Goal: Task Accomplishment & Management: Manage account settings

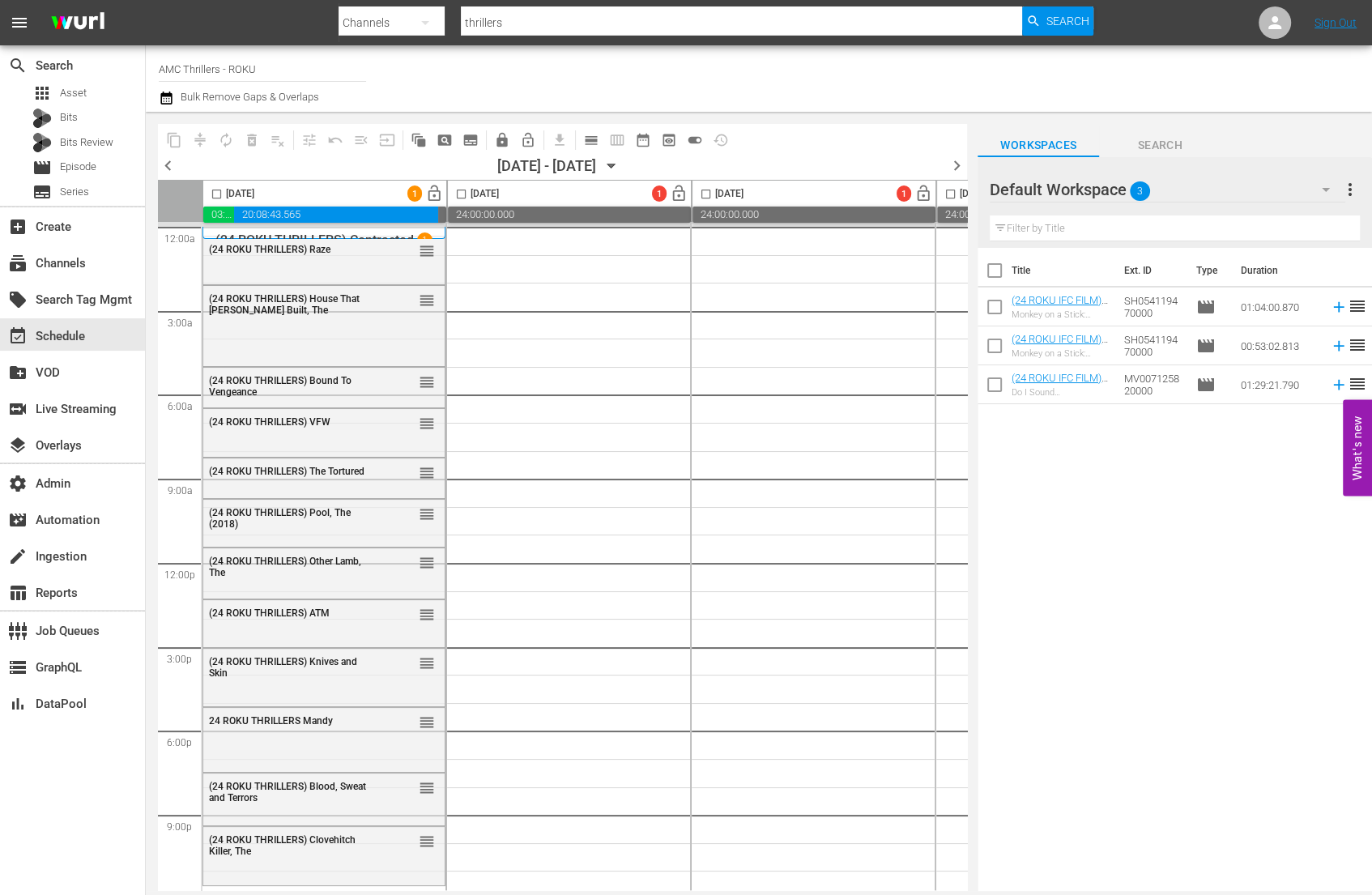
scroll to position [14, 0]
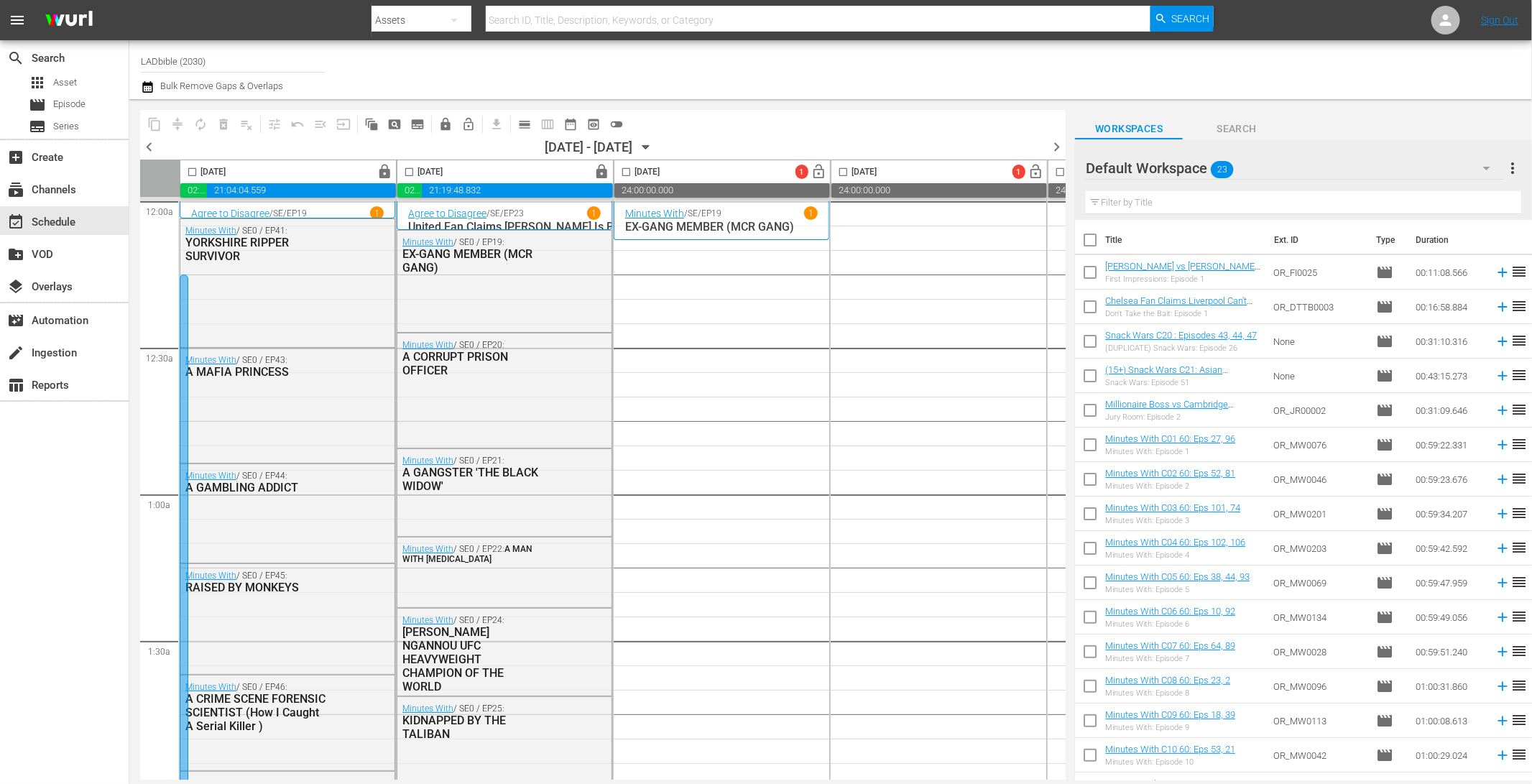
click at [418, 22] on div "Assets" at bounding box center [421, 20] width 100 height 41
click at [1446, 22] on div "Channels Series Episodes Assets" at bounding box center [766, 392] width 1532 height 784
click at [1446, 22] on icon at bounding box center [1445, 20] width 11 height 11
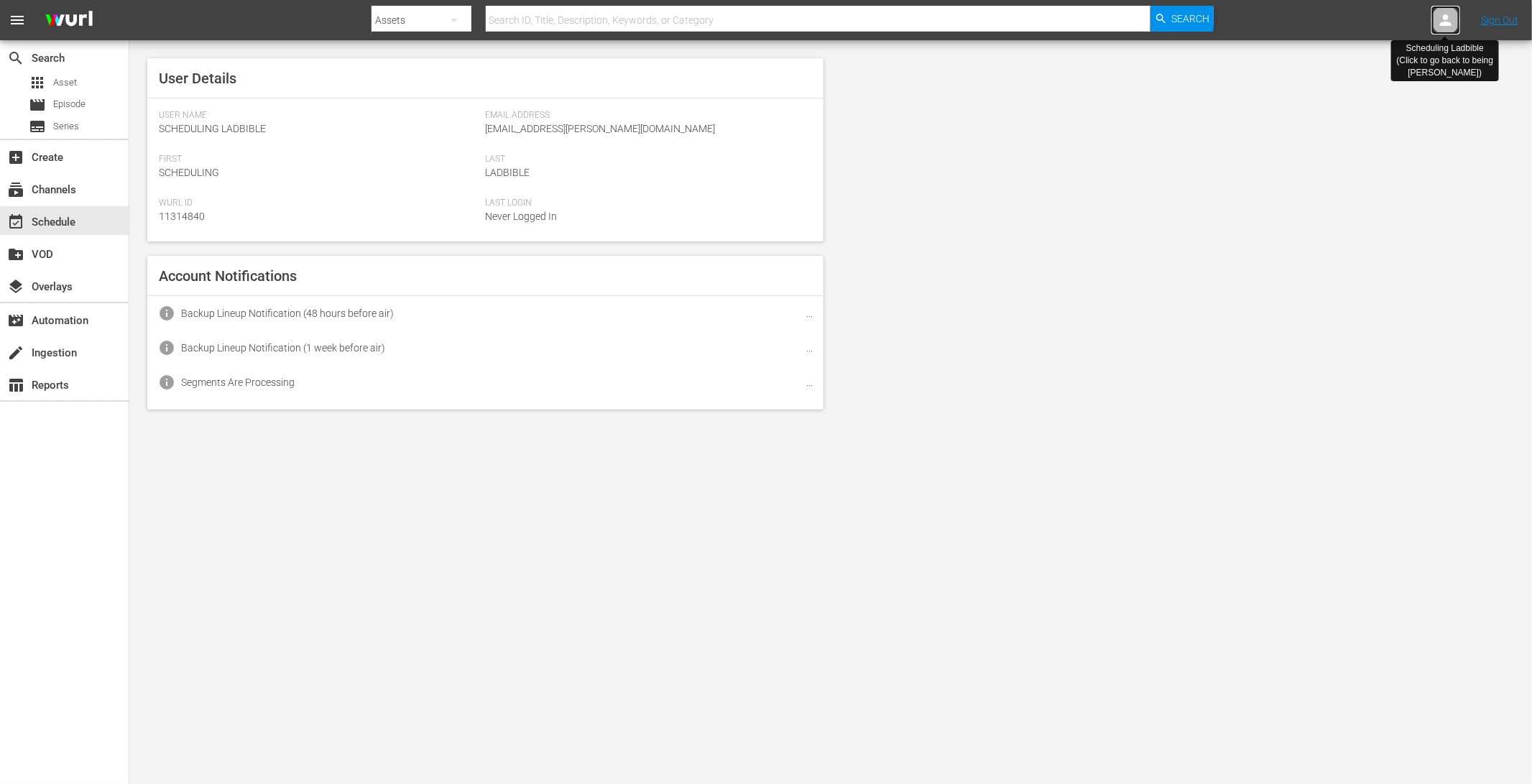
click at [1446, 22] on icon at bounding box center [1445, 20] width 11 height 11
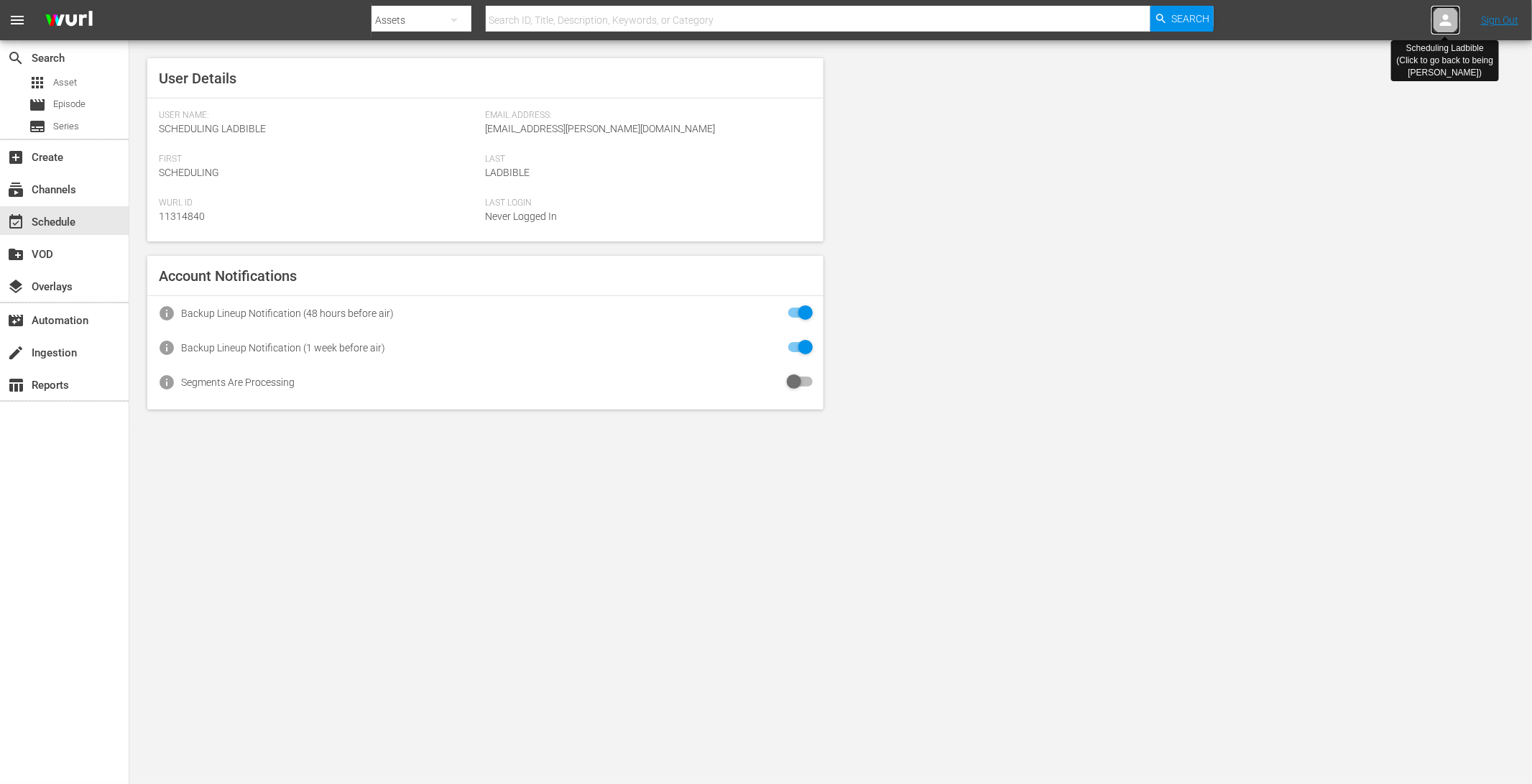
click at [1446, 22] on icon at bounding box center [1445, 20] width 11 height 11
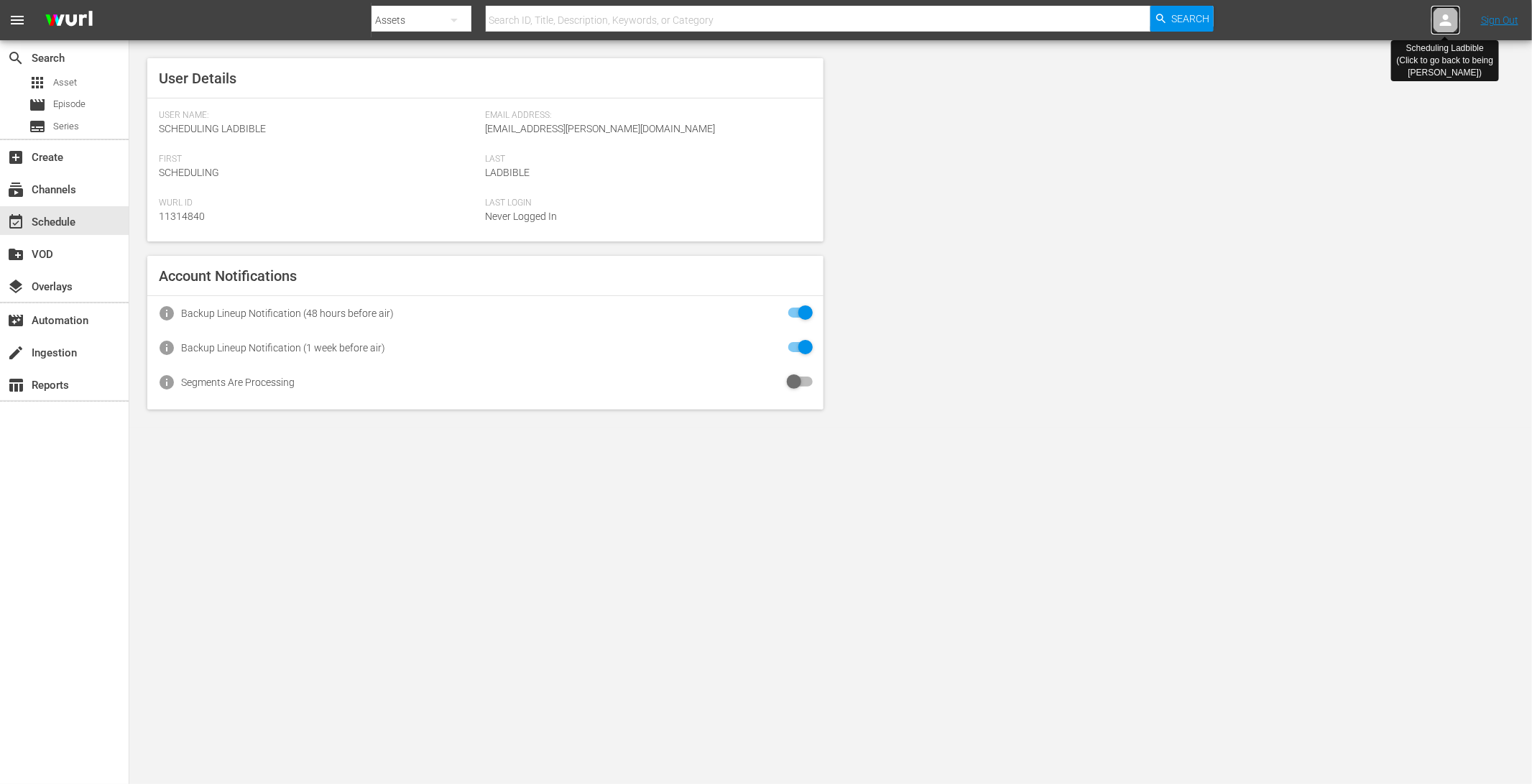
click at [1446, 22] on icon at bounding box center [1445, 20] width 11 height 11
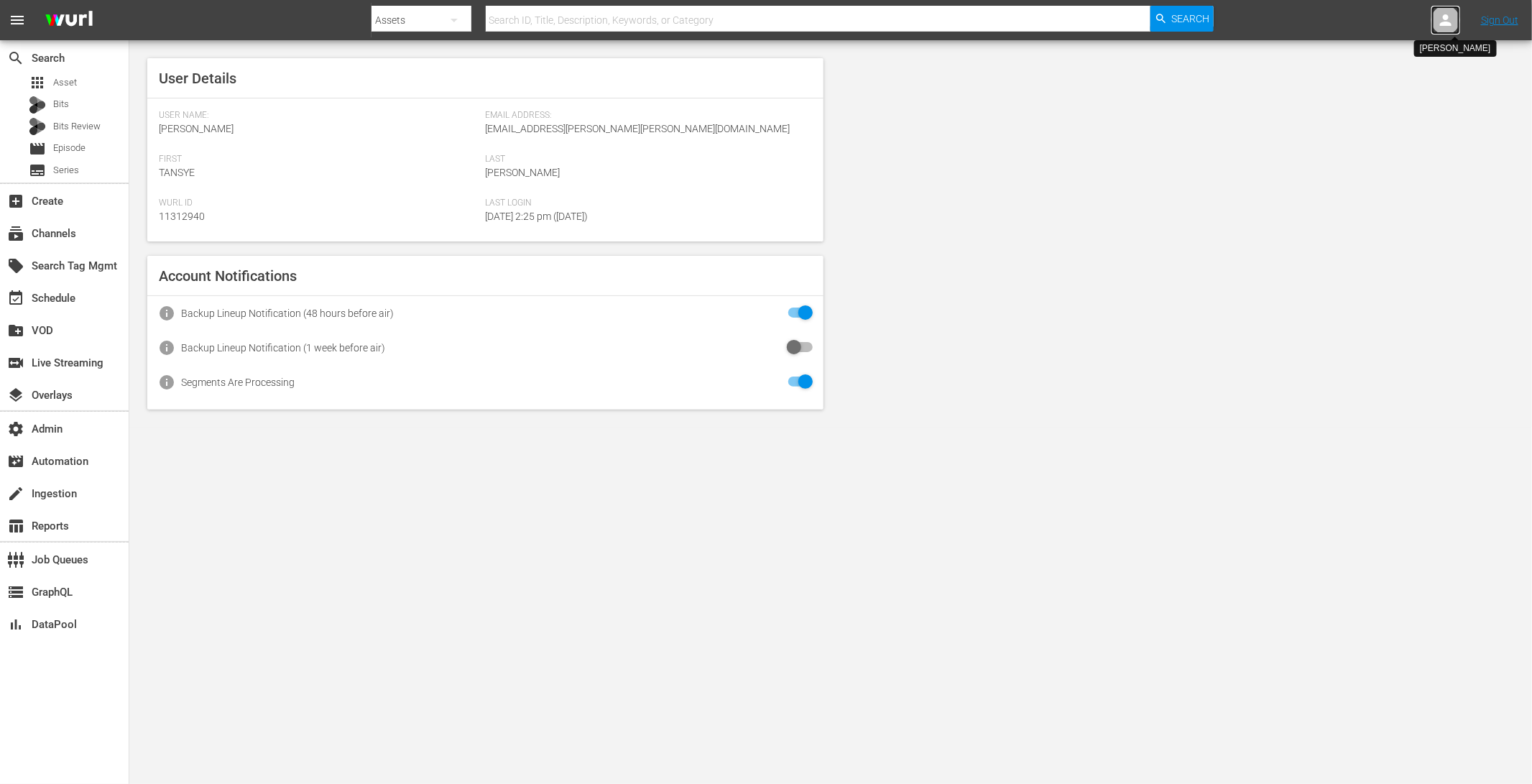
click at [1437, 29] on div at bounding box center [1446, 20] width 29 height 29
click at [1438, 20] on input "text" at bounding box center [1408, 23] width 184 height 35
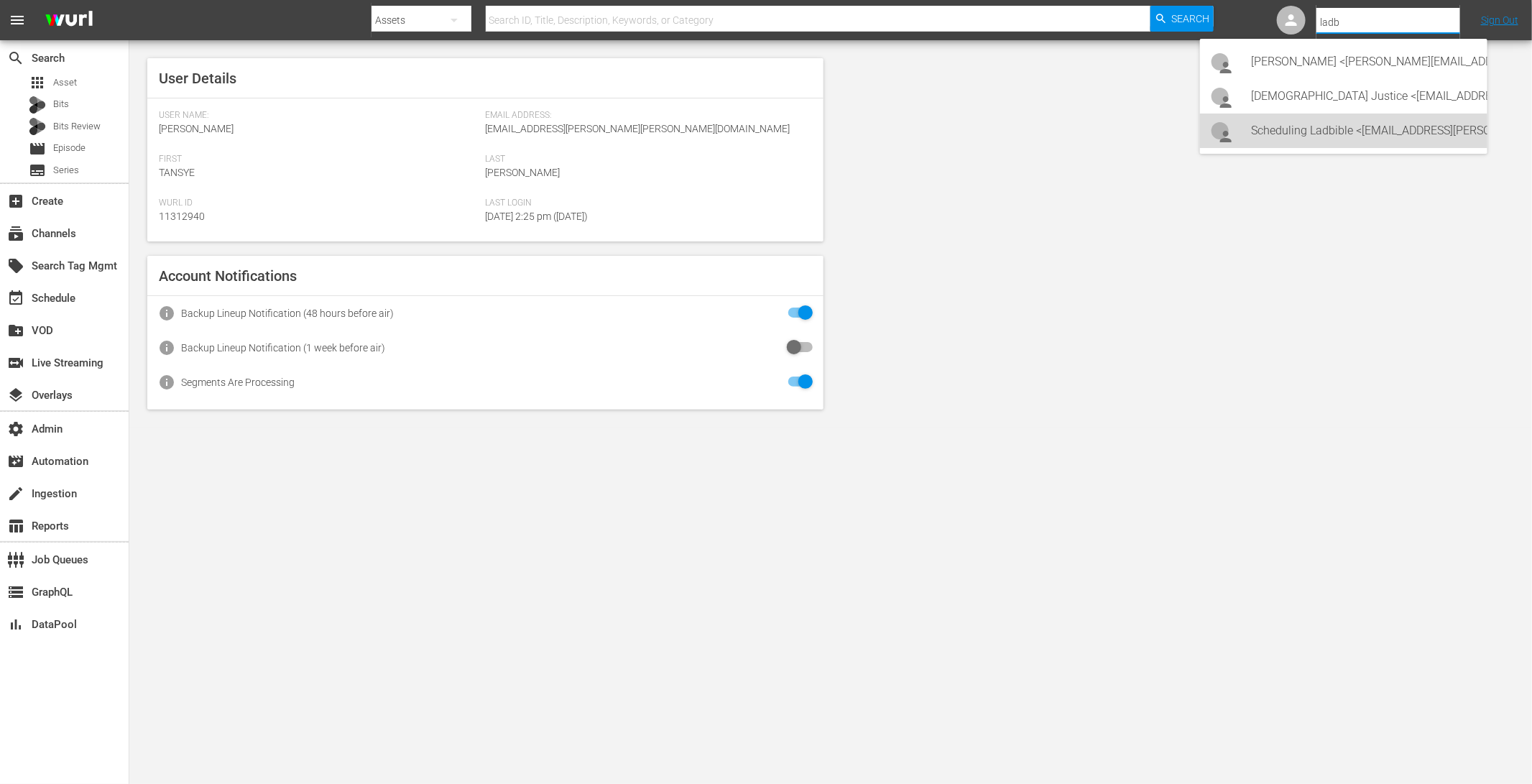
click at [1380, 127] on div "Scheduling Ladbible <ladbible-scheduling@wurl.com>" at bounding box center [1363, 131] width 224 height 35
type input "Scheduling Ladbible (11314840)"
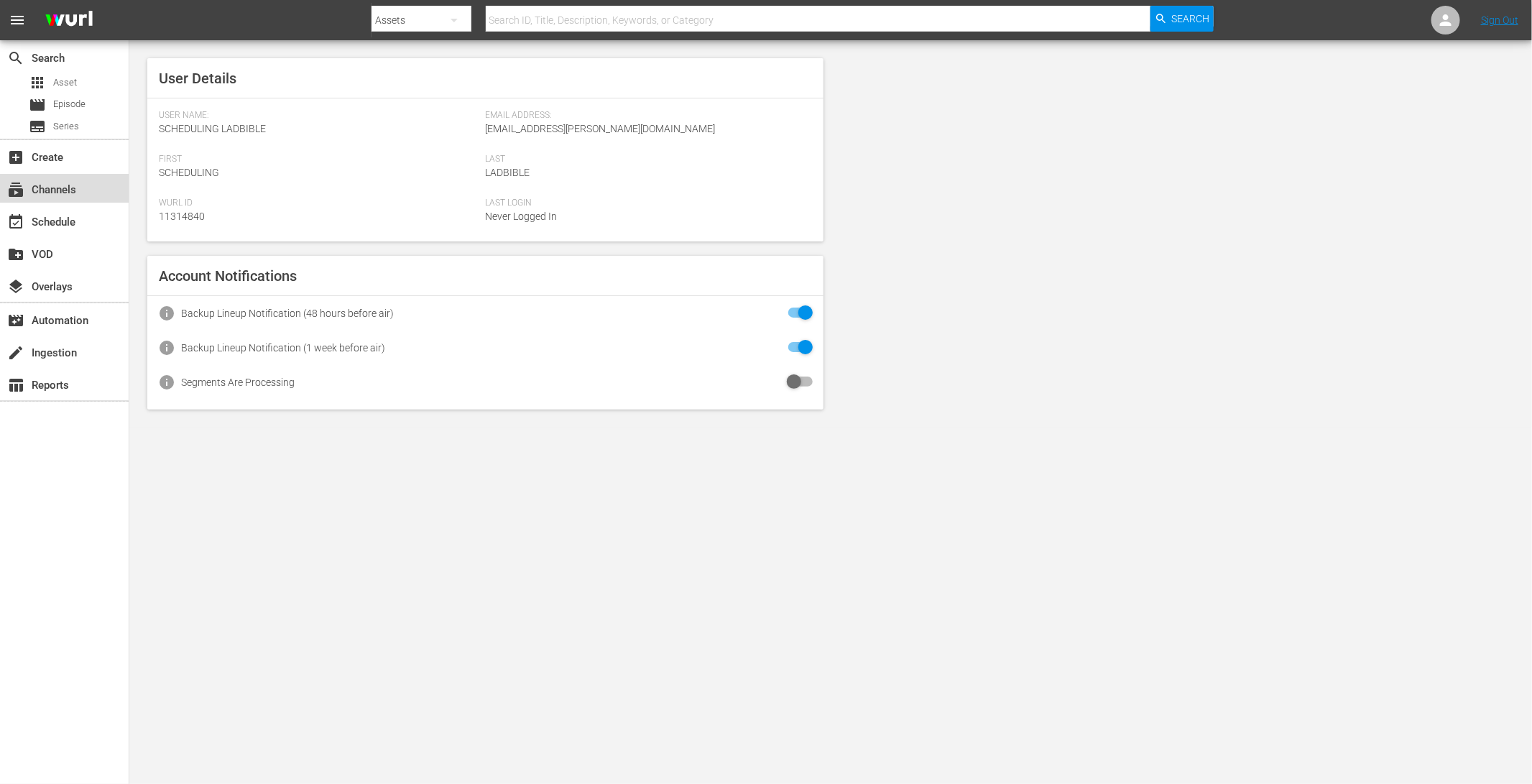
click at [86, 191] on div "subscriptions Channels" at bounding box center [64, 188] width 128 height 29
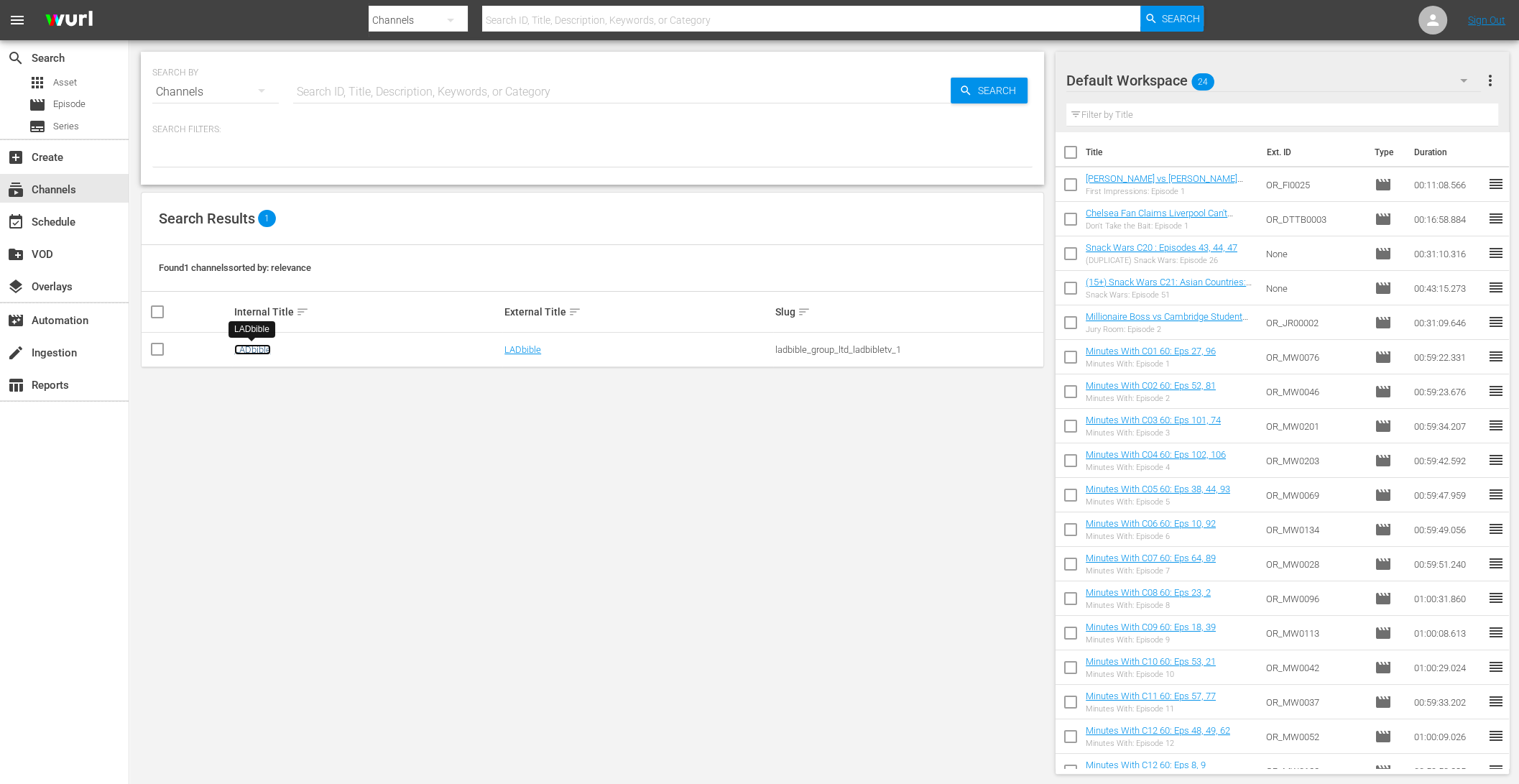
click at [258, 347] on link "LADbible" at bounding box center [252, 349] width 37 height 11
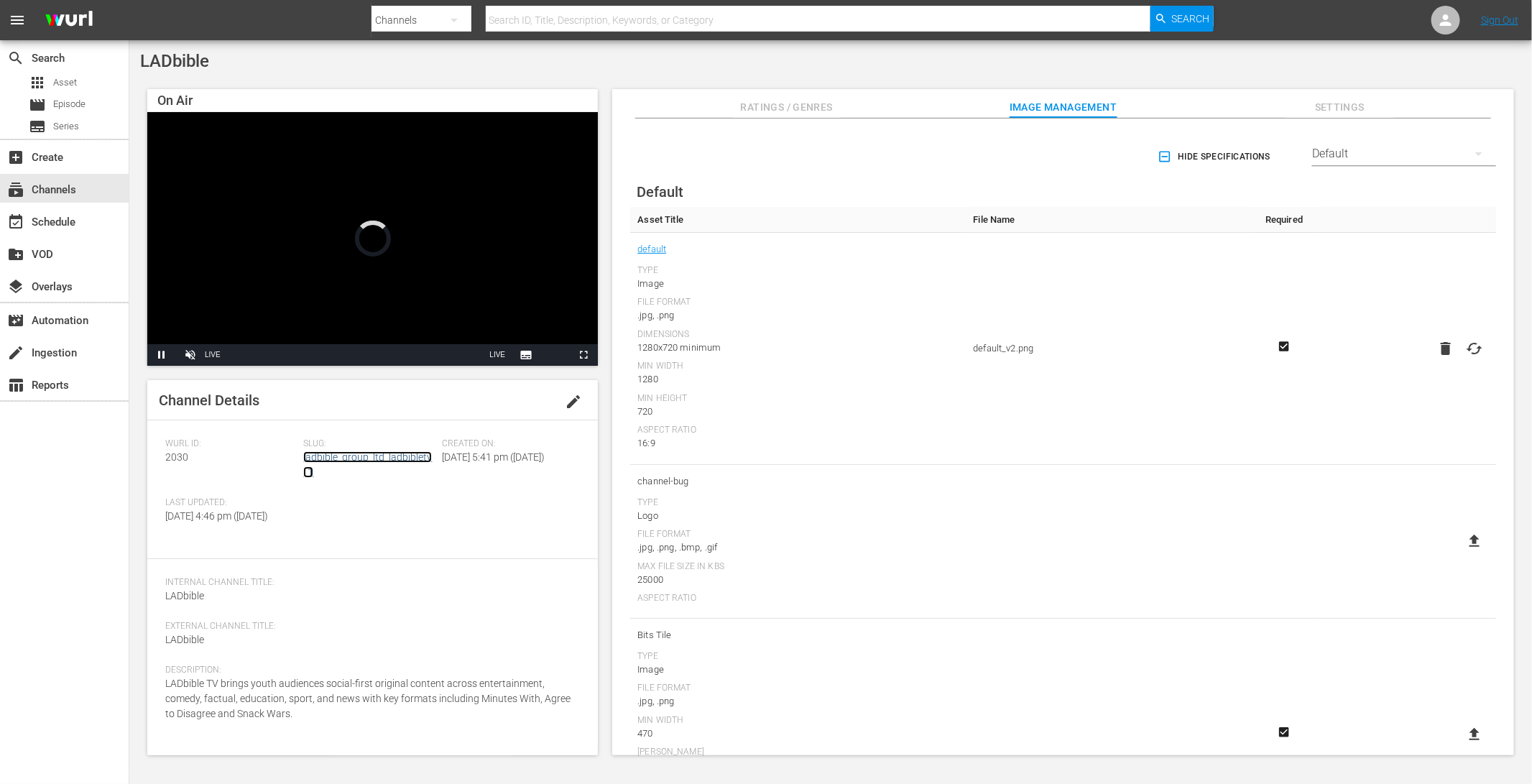
click at [356, 460] on link "ladbible_group_ltd_ladbibletv_1" at bounding box center [367, 464] width 128 height 26
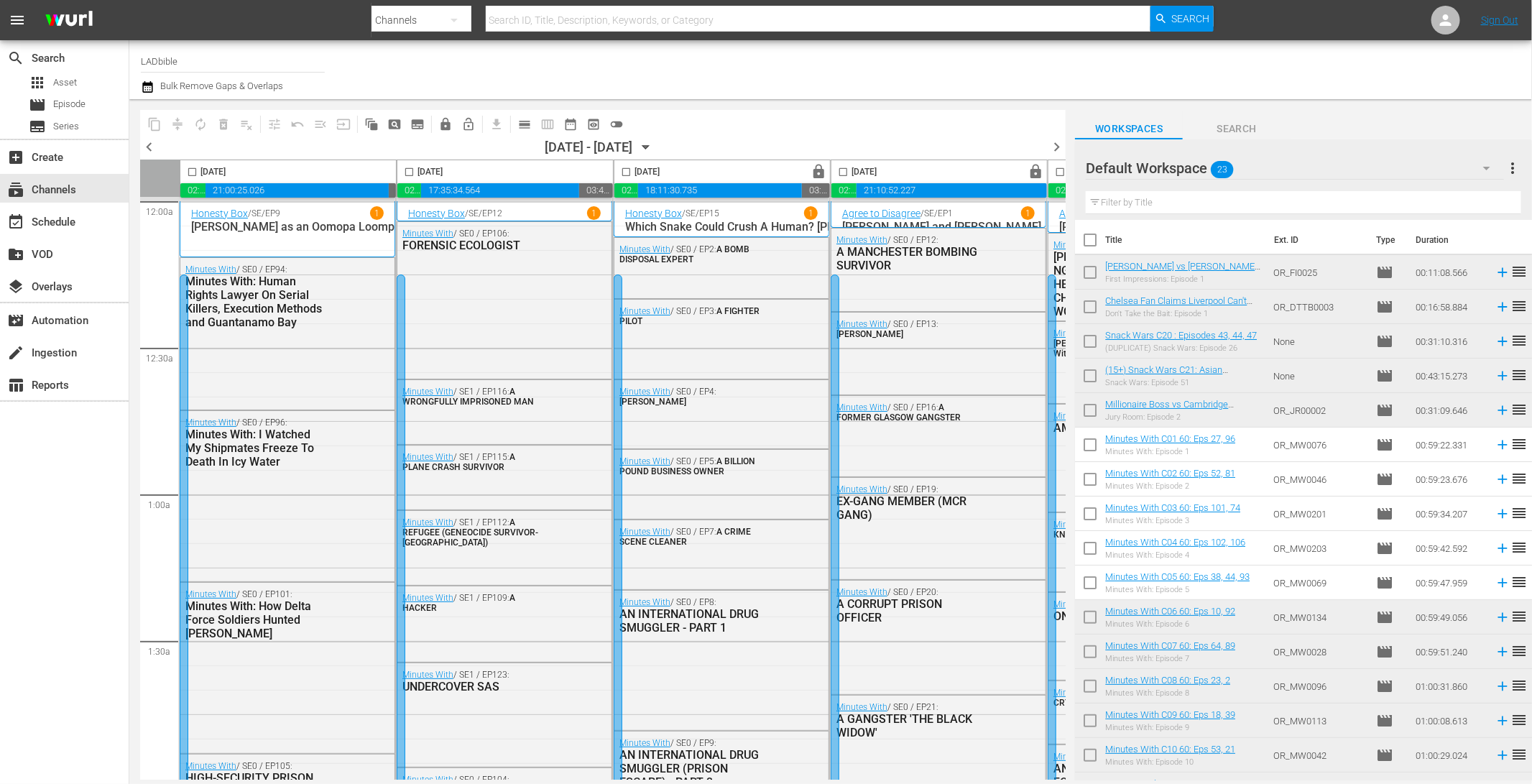
click at [1059, 149] on span "chevron_right" at bounding box center [1057, 147] width 18 height 18
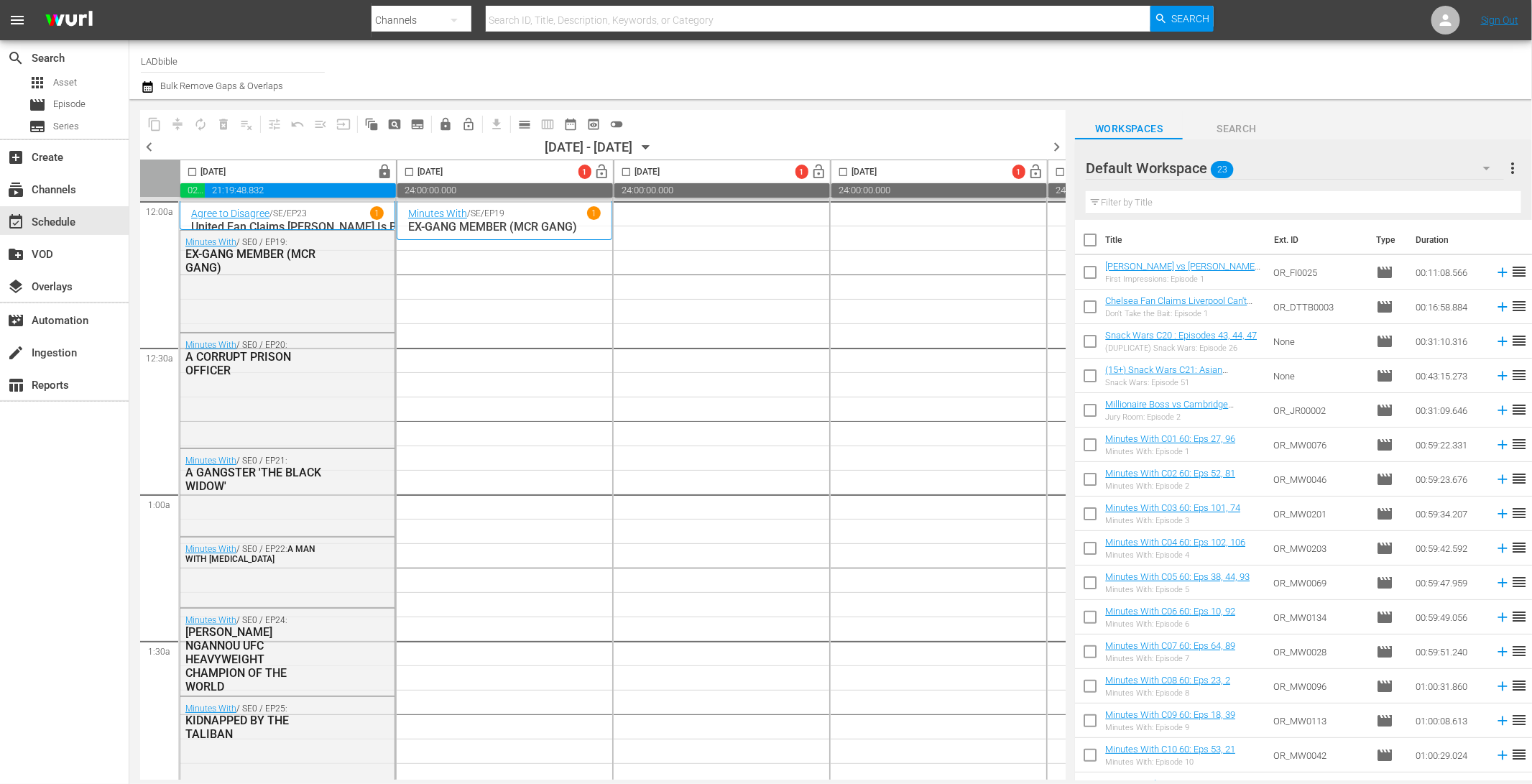
click at [1314, 165] on div "Default Workspace 23" at bounding box center [1294, 168] width 418 height 41
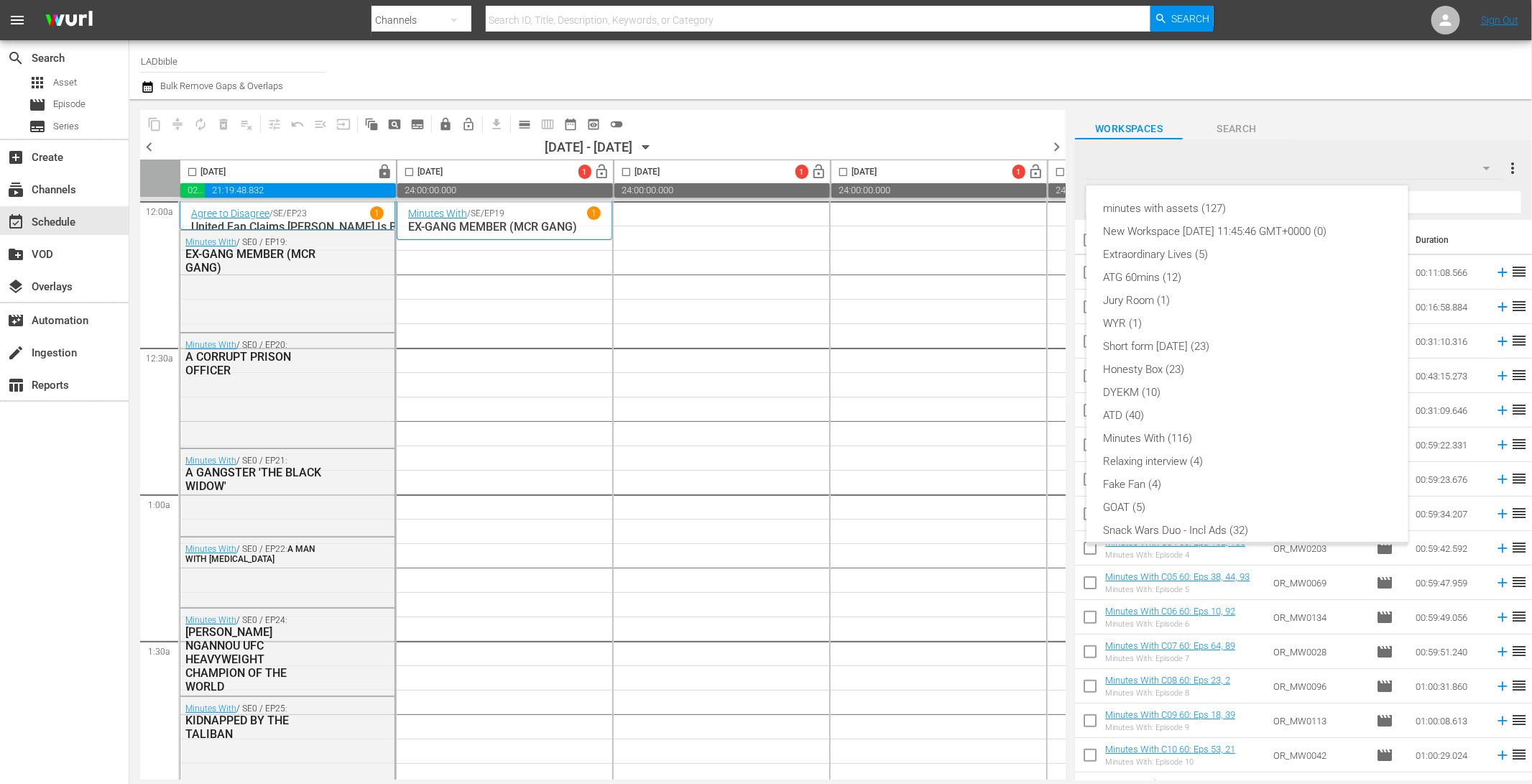
scroll to position [31, 0]
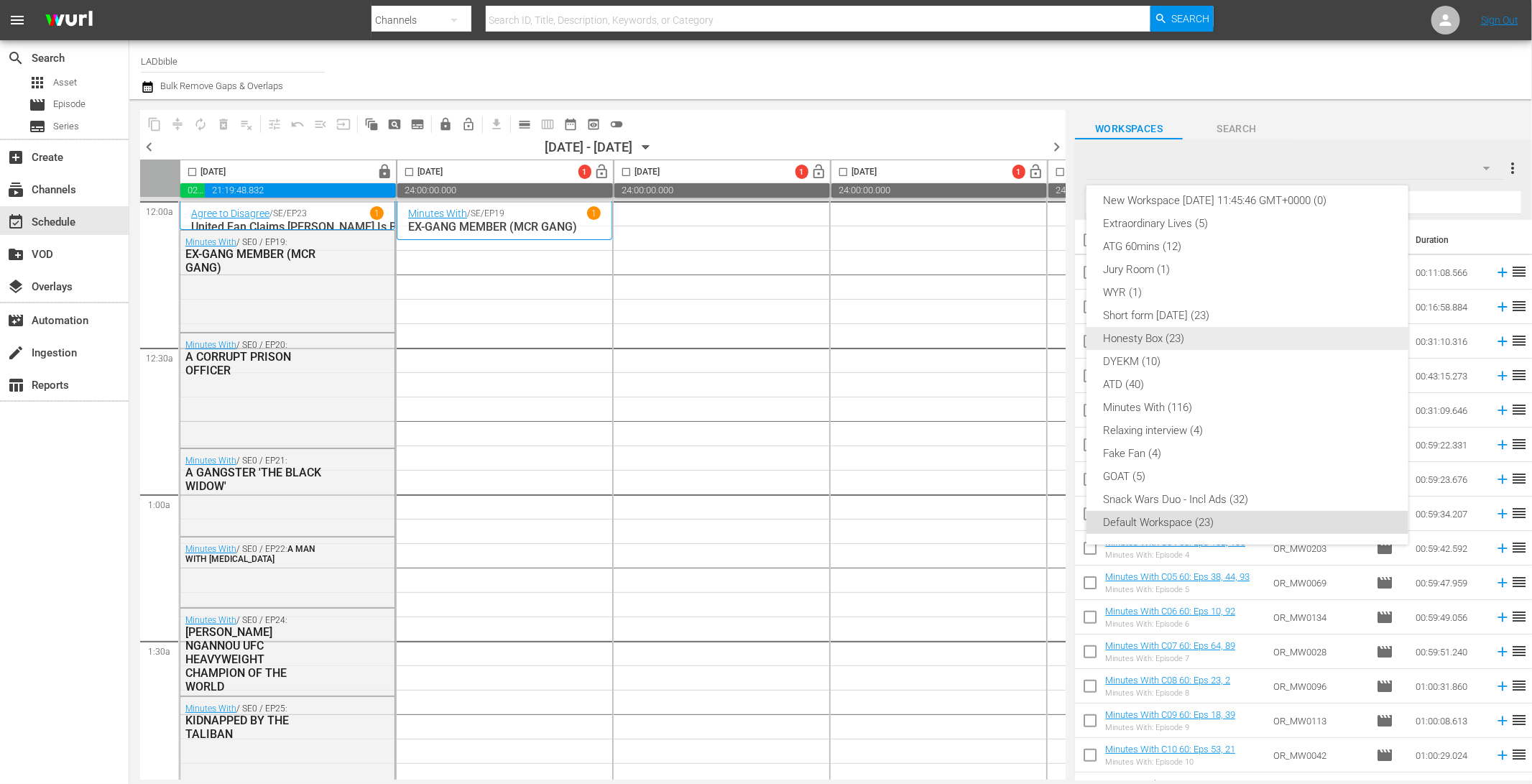
click at [1169, 336] on div "Honesty Box (23)" at bounding box center [1247, 338] width 288 height 23
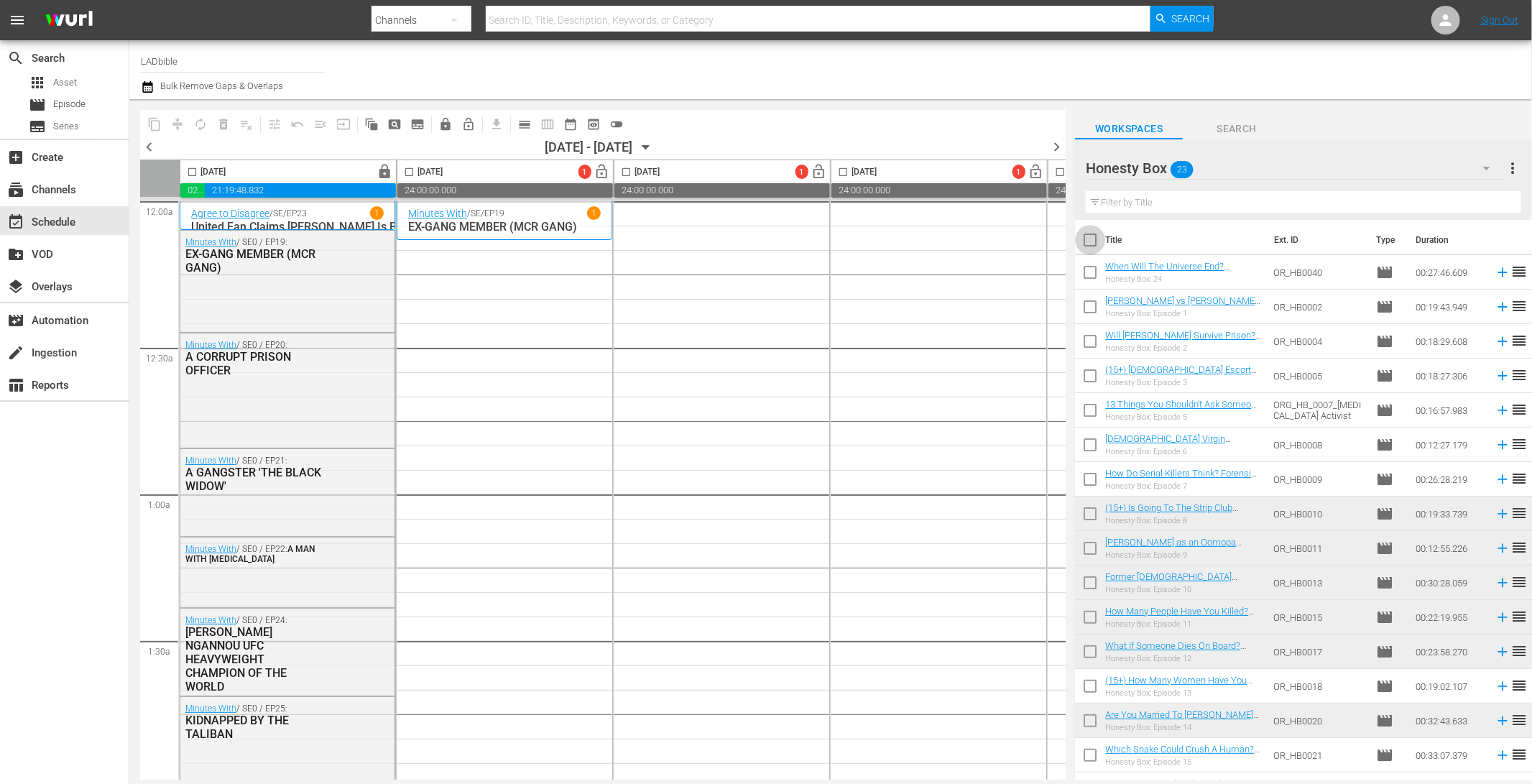
click at [1096, 236] on input "checkbox" at bounding box center [1090, 243] width 30 height 30
checkbox input "true"
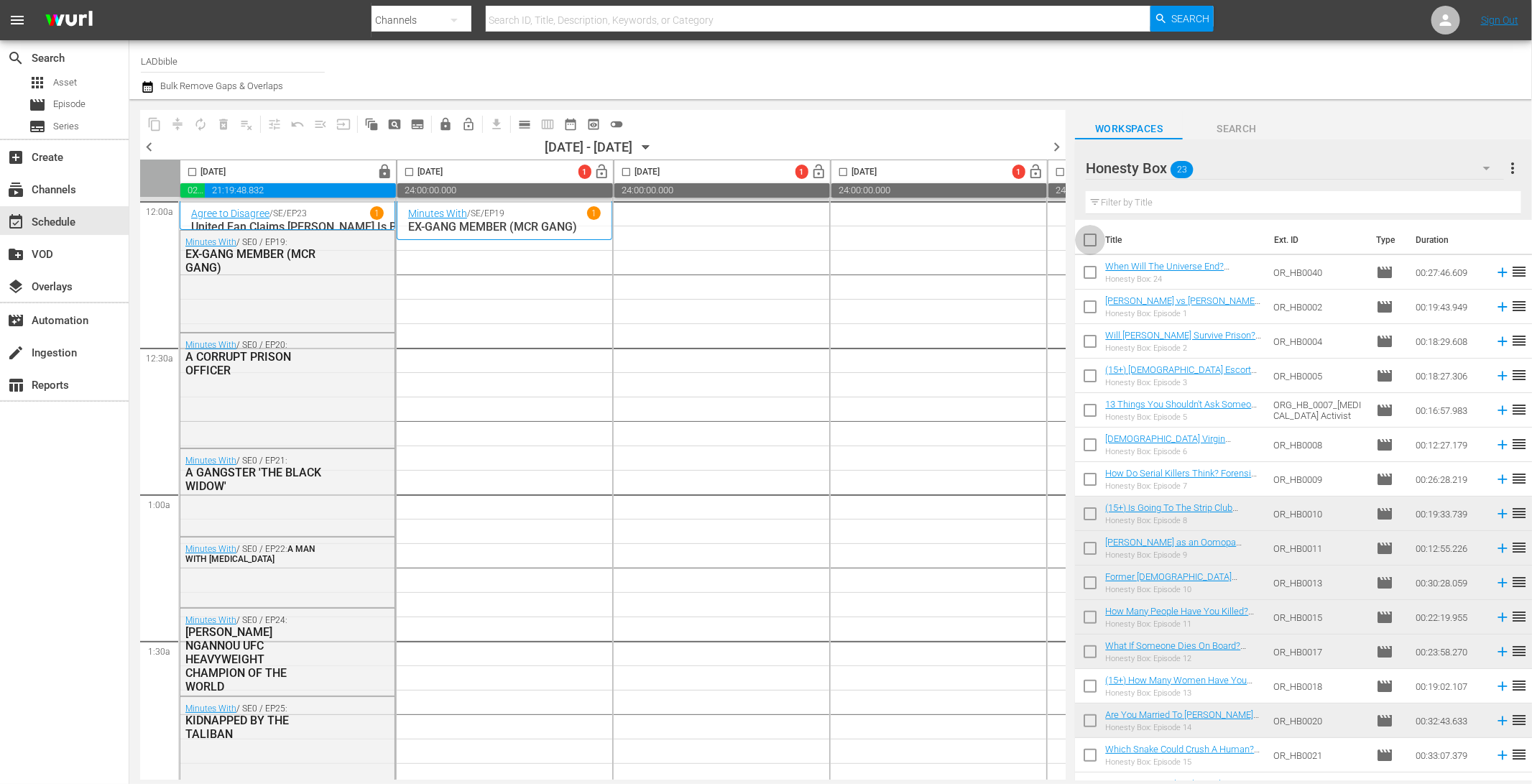
checkbox input "true"
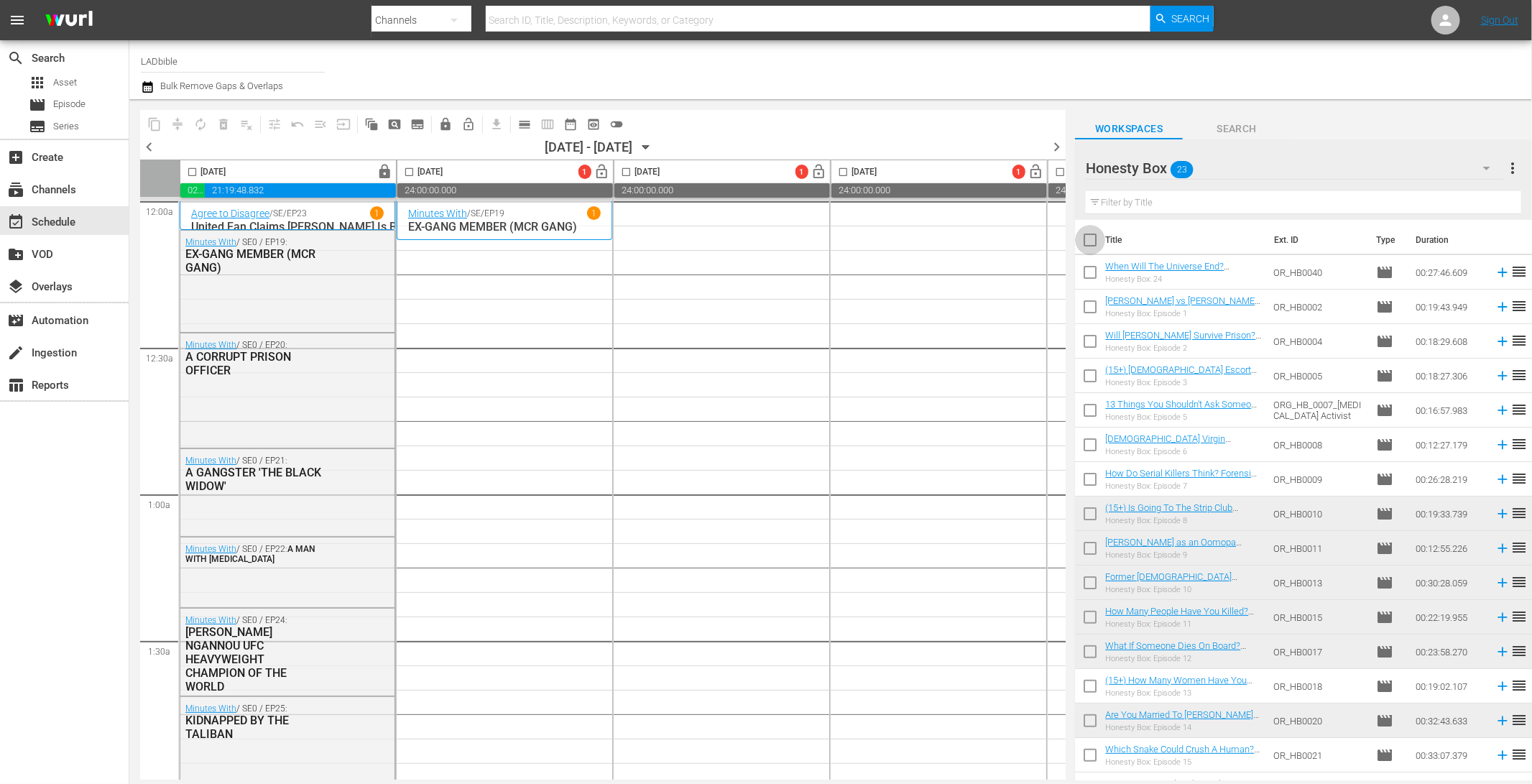
checkbox input "true"
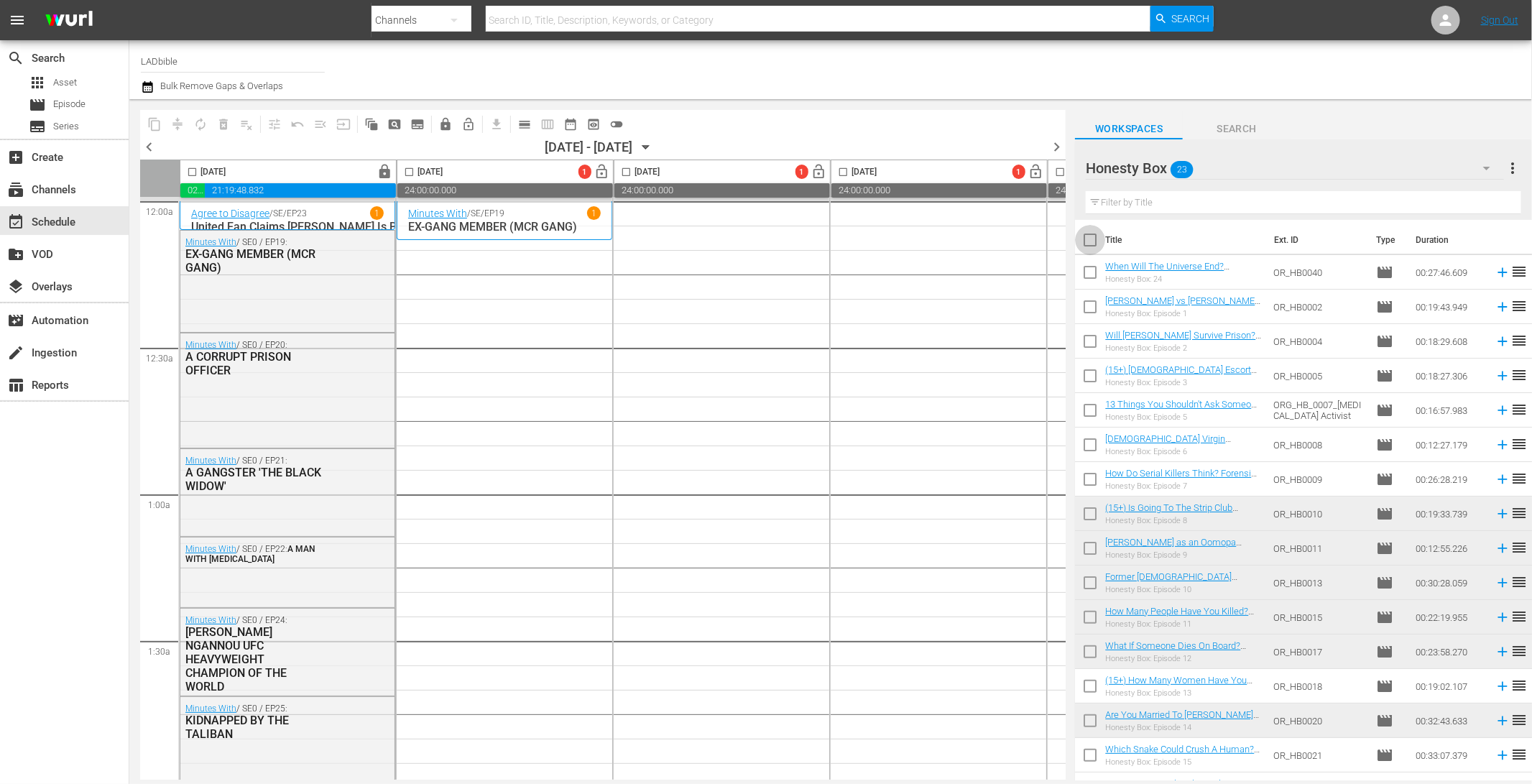
checkbox input "true"
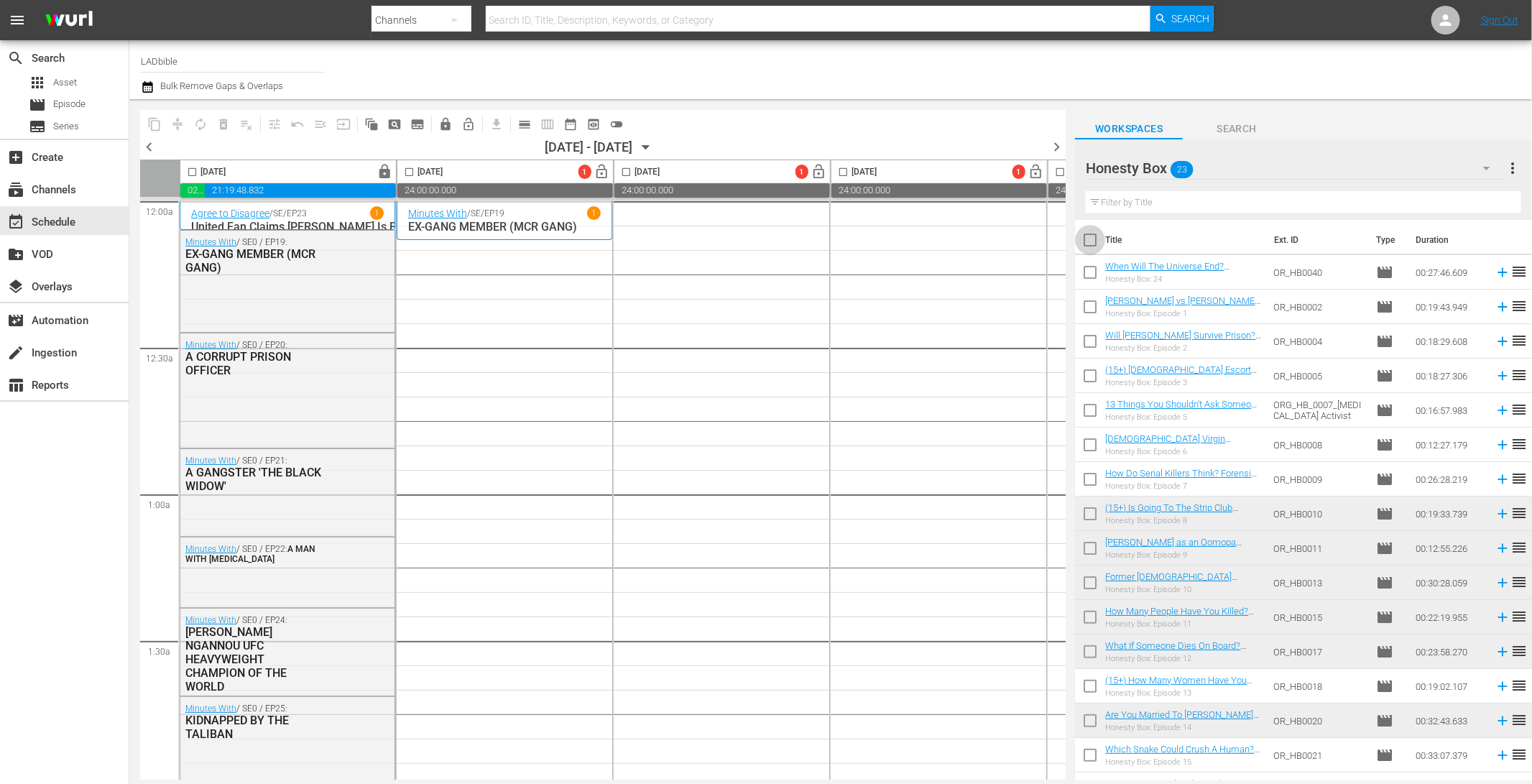
checkbox input "true"
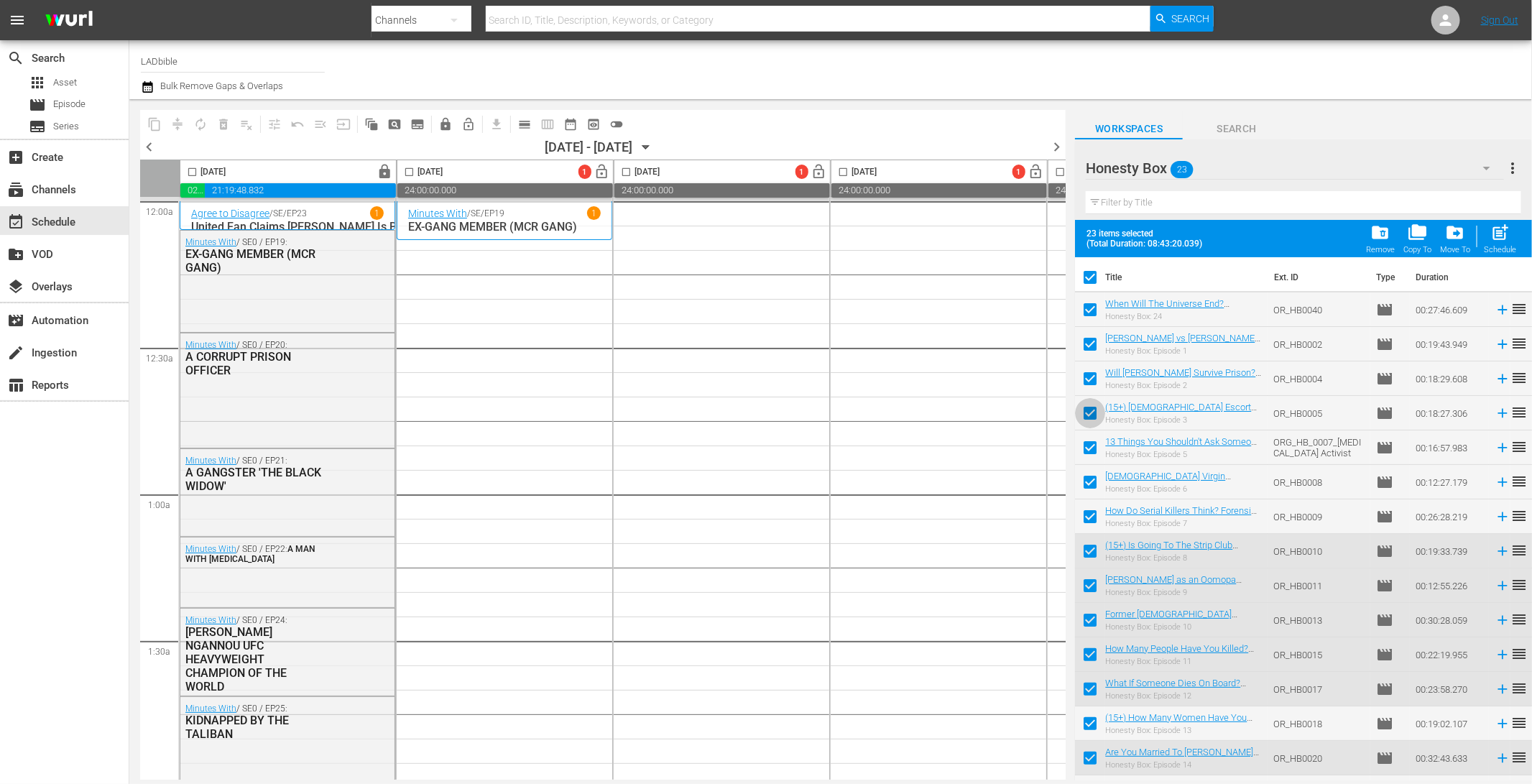
click at [1091, 413] on input "checkbox" at bounding box center [1090, 416] width 30 height 30
checkbox input "false"
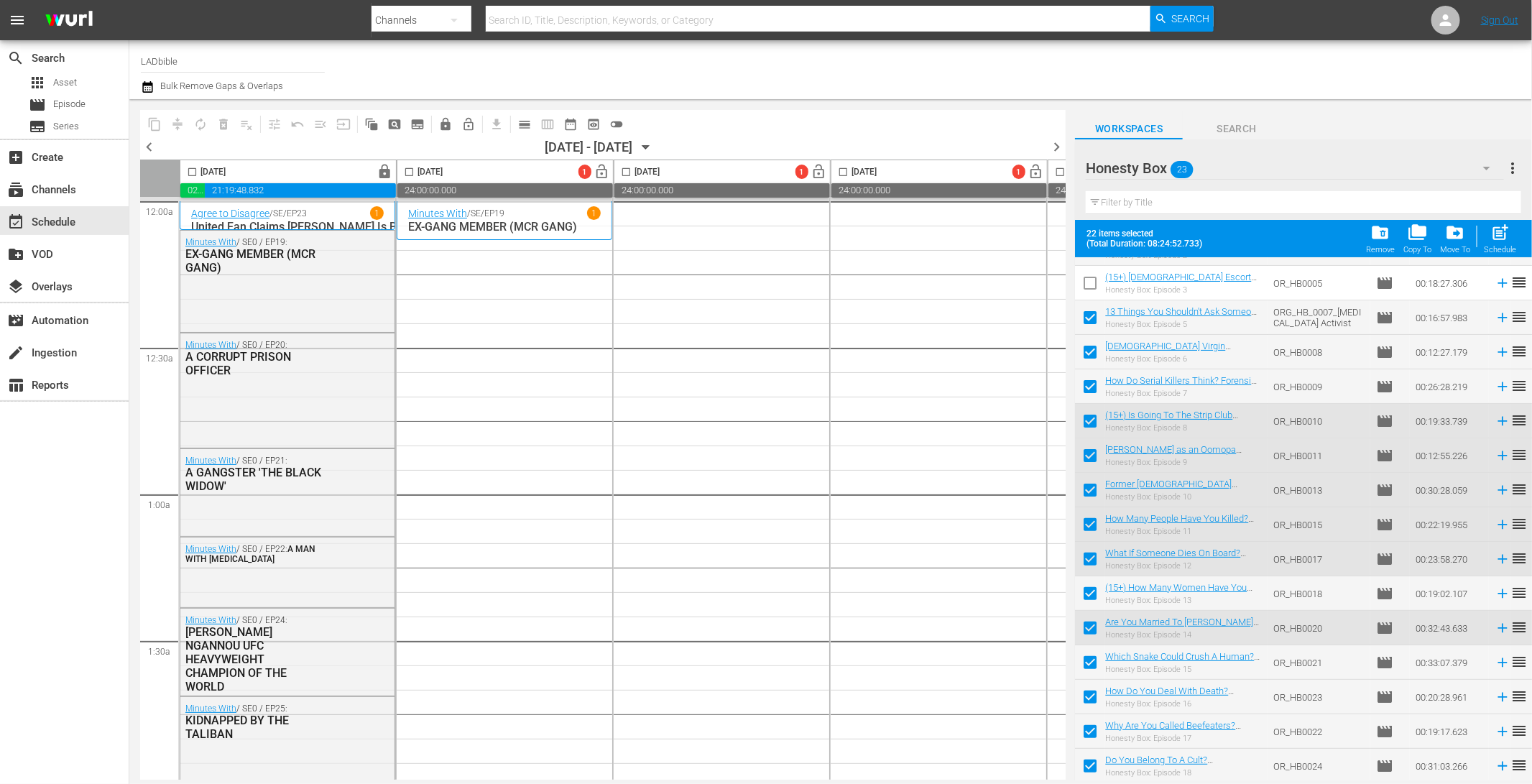
scroll to position [145, 0]
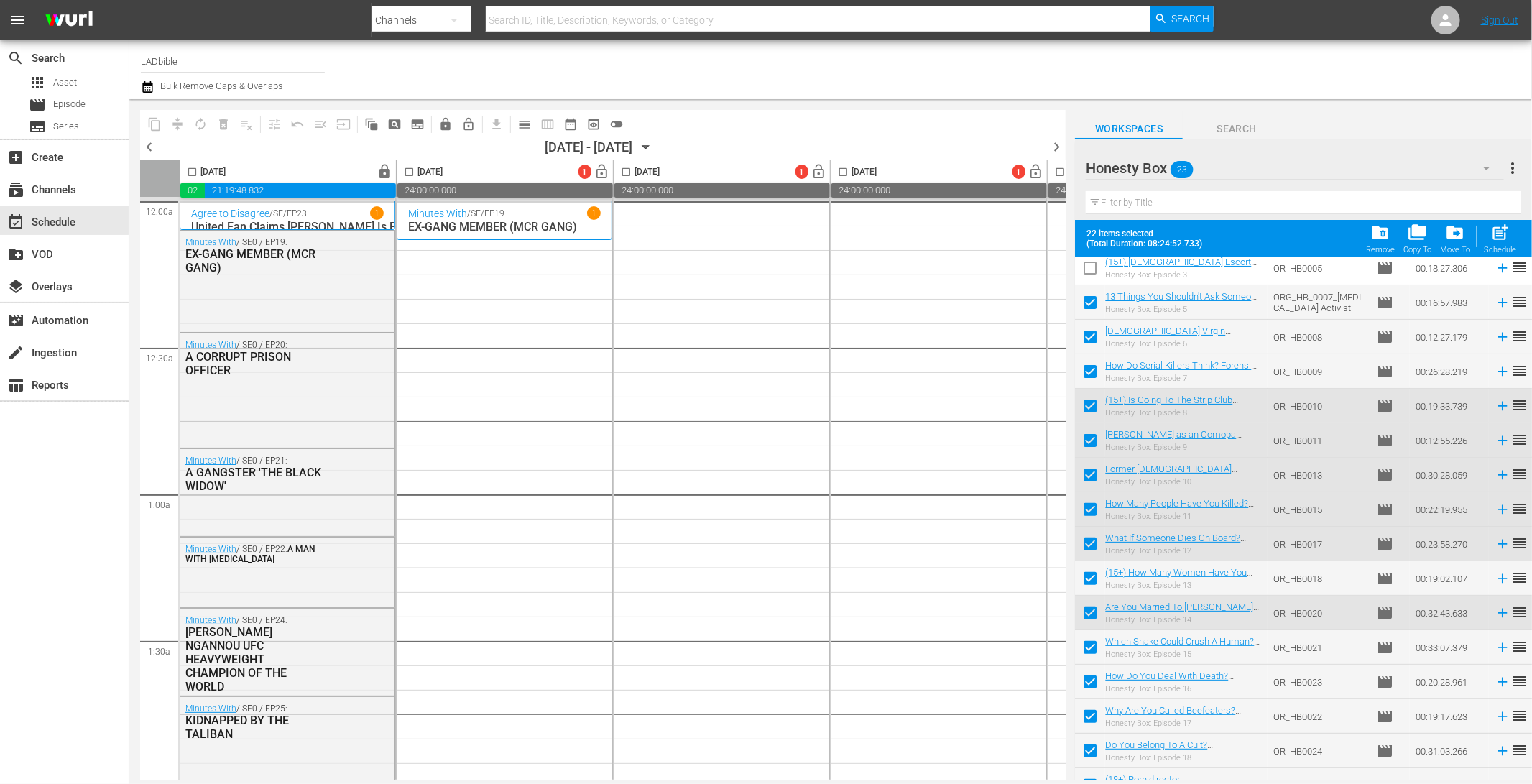
click at [1091, 406] on input "checkbox" at bounding box center [1090, 409] width 30 height 30
checkbox input "false"
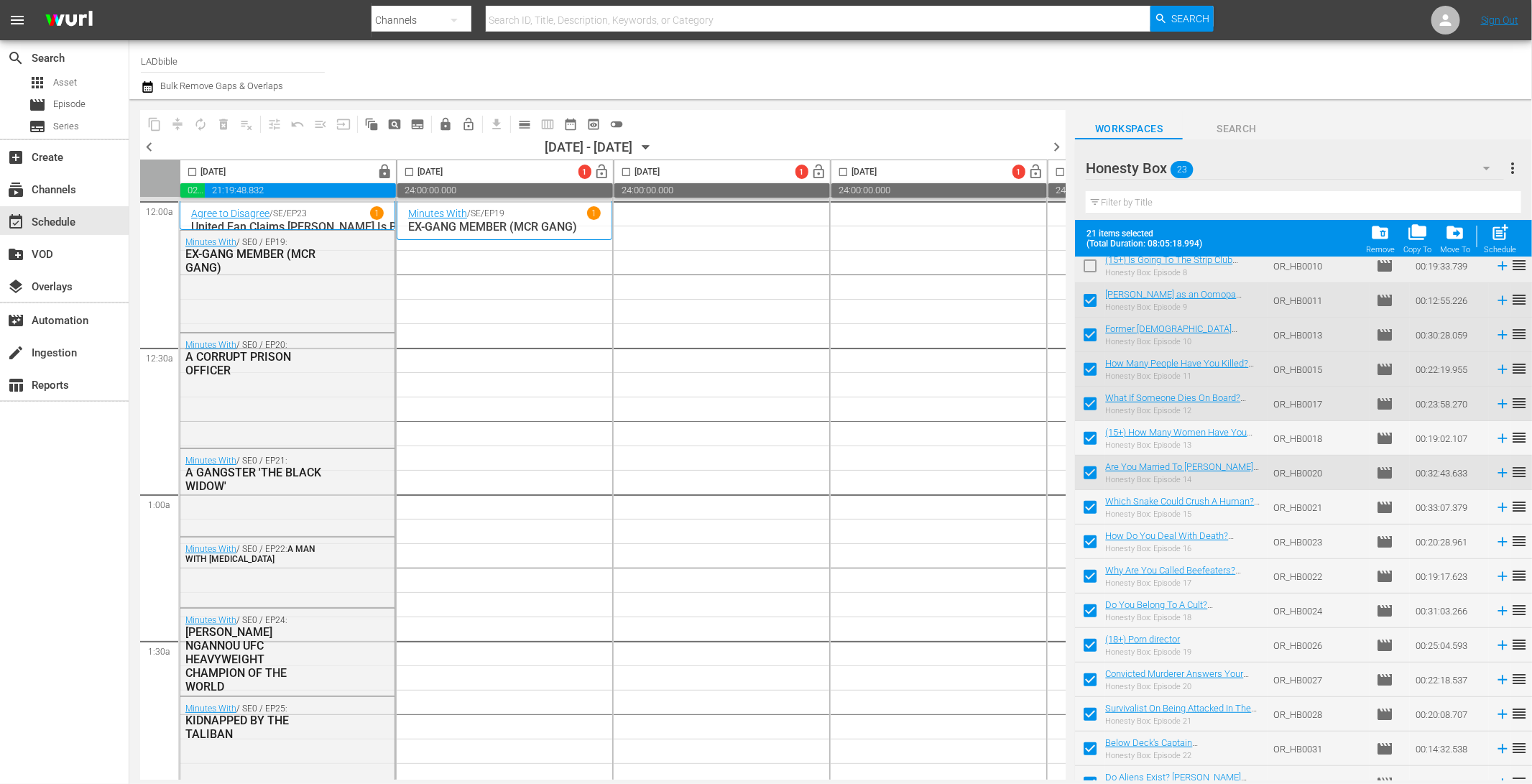
scroll to position [303, 0]
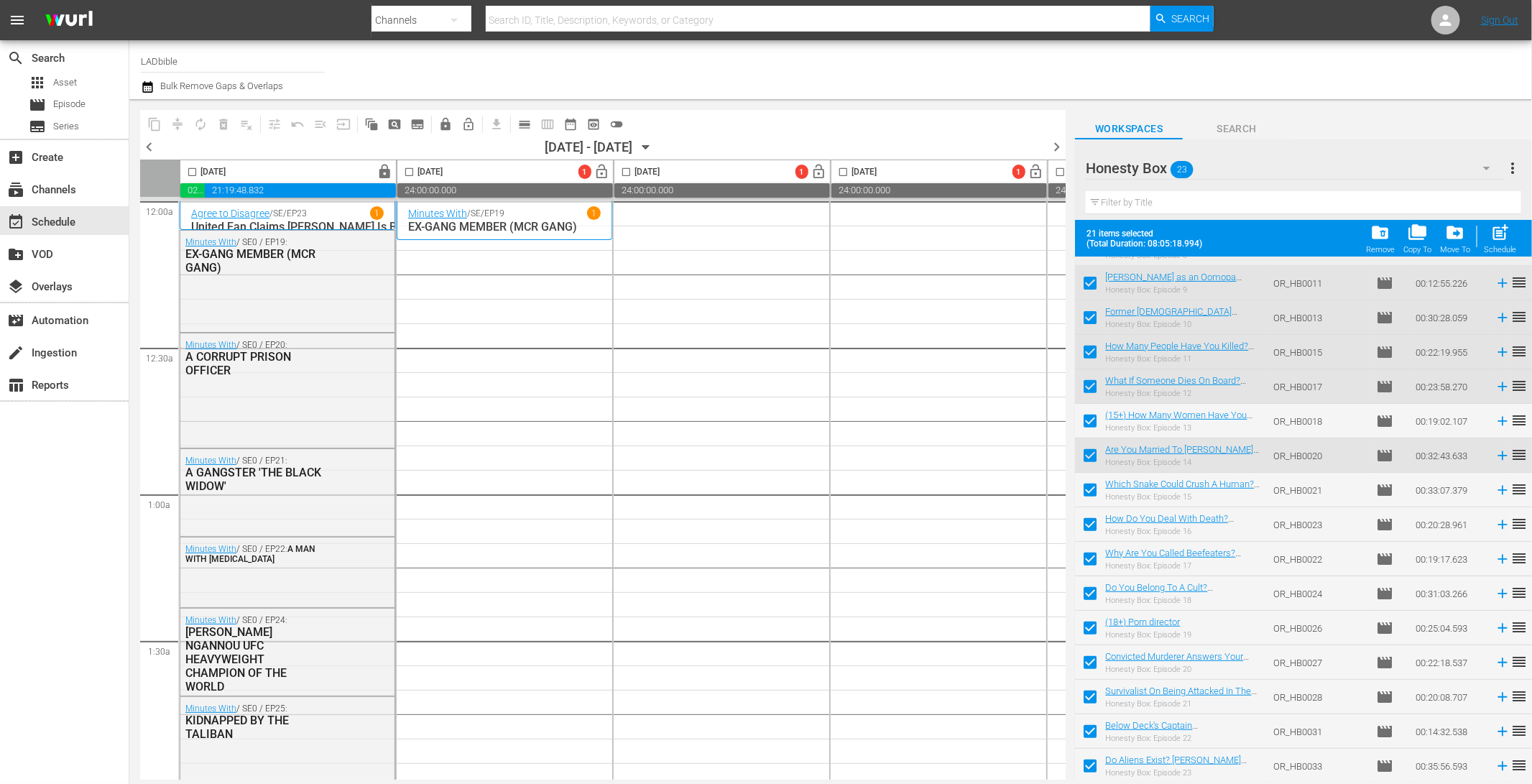
click at [1091, 419] on input "checkbox" at bounding box center [1090, 424] width 30 height 30
checkbox input "false"
click at [1091, 631] on input "checkbox" at bounding box center [1090, 631] width 30 height 30
checkbox input "false"
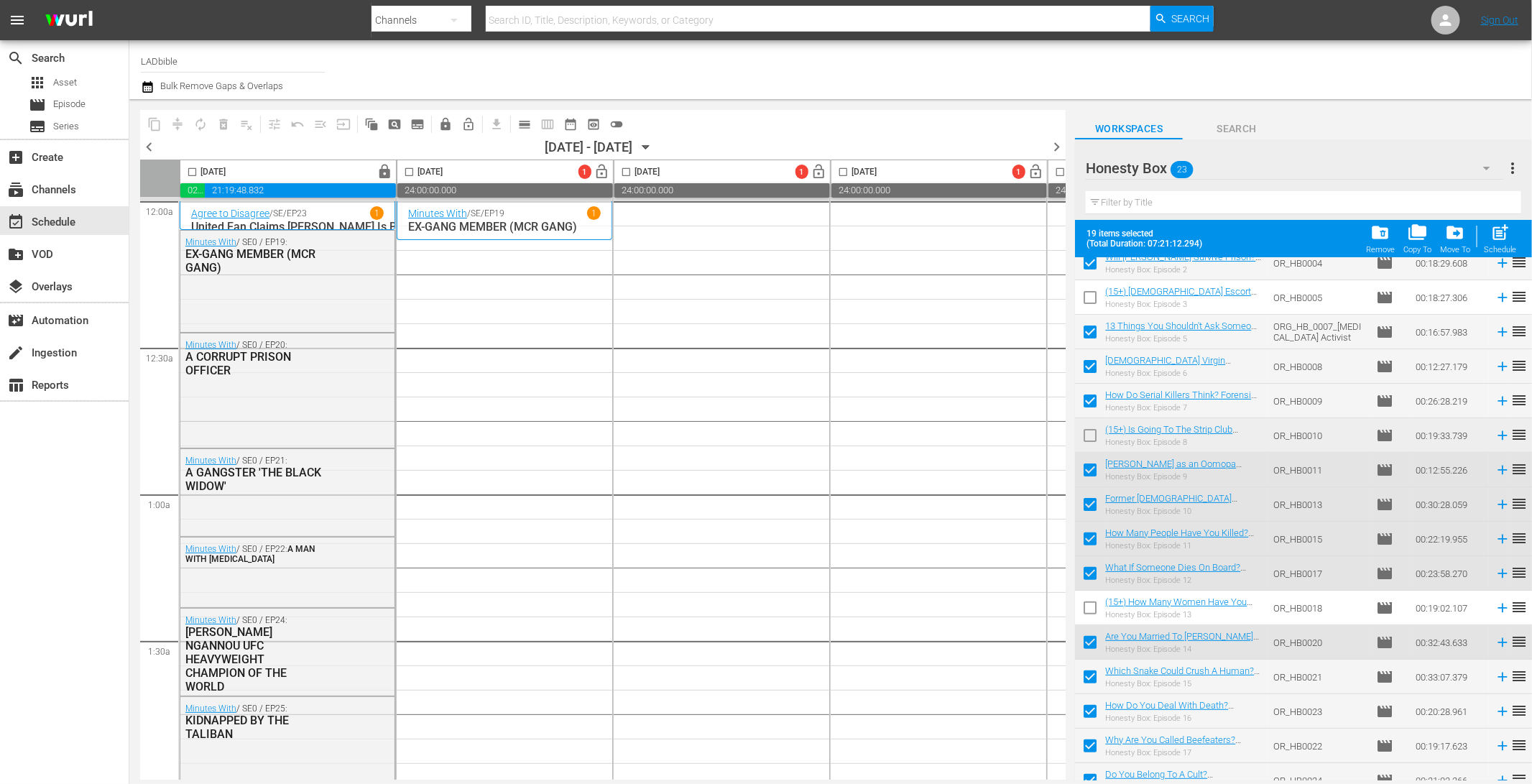
scroll to position [0, 0]
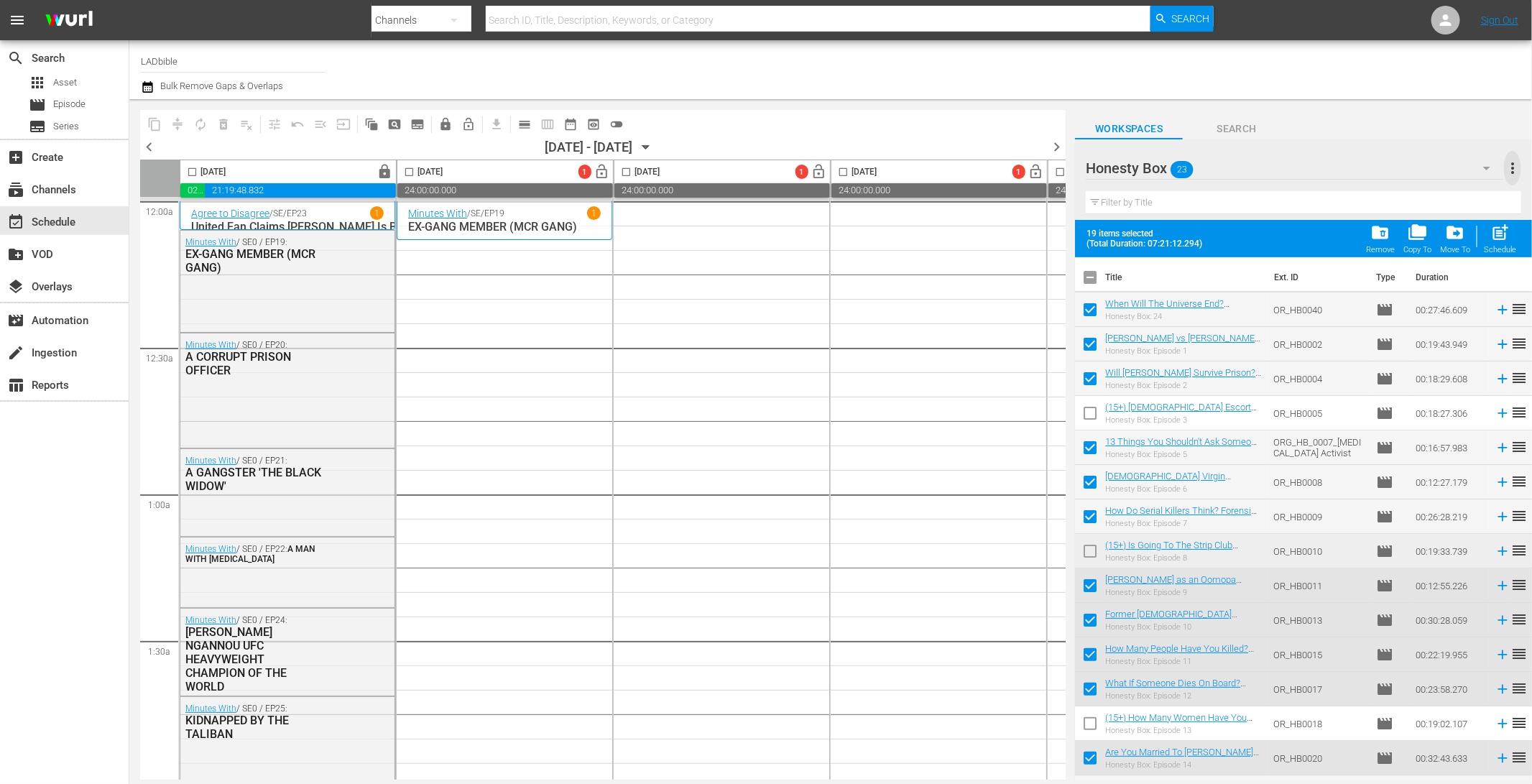
click at [1512, 161] on span "more_vert" at bounding box center [1512, 167] width 17 height 17
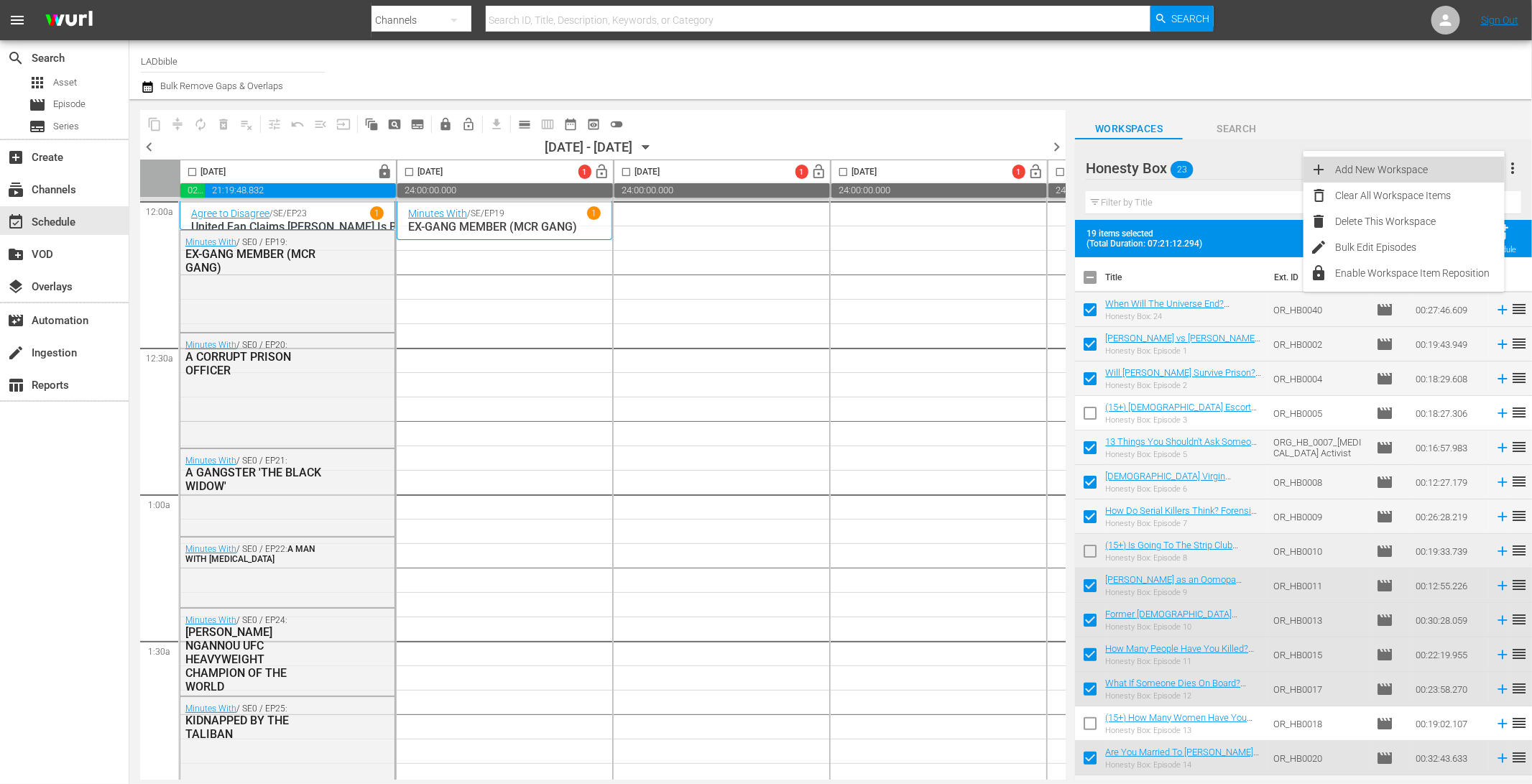
click at [1456, 164] on div "Add New Workspace" at bounding box center [1419, 170] width 169 height 26
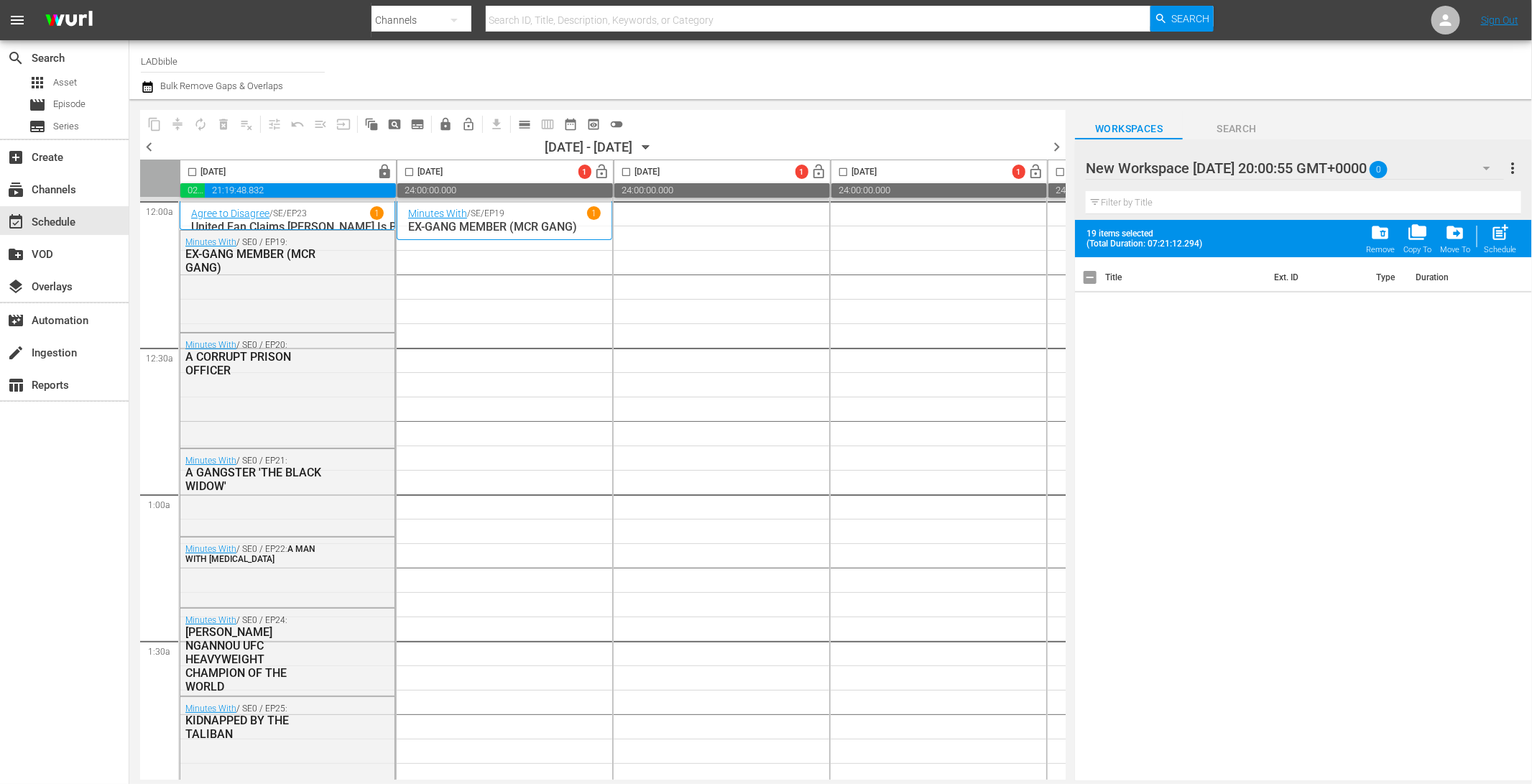
click at [1471, 170] on div "New Workspace Wed Sep 24 2025 20:00:55 GMT+0000 0" at bounding box center [1294, 168] width 418 height 41
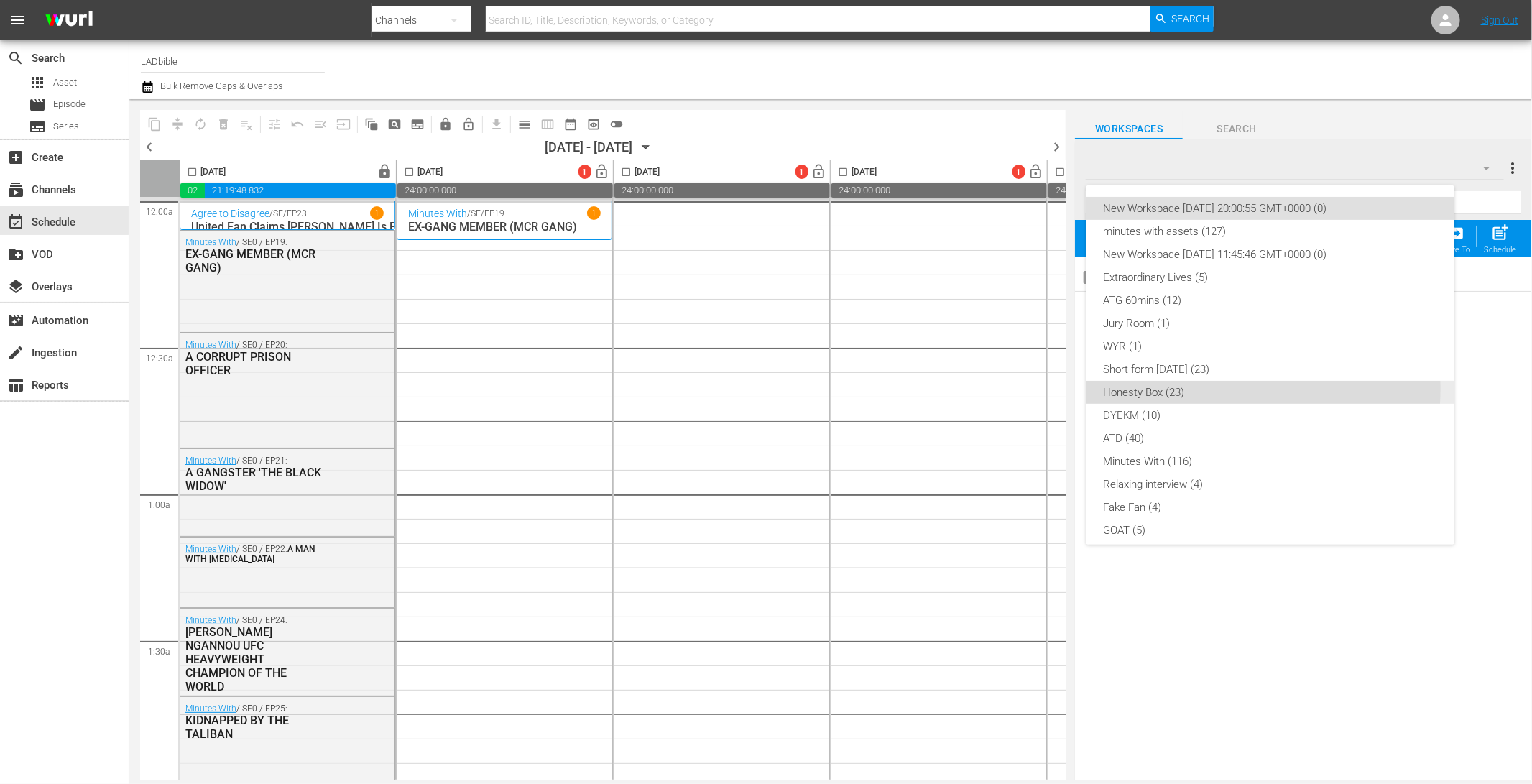
click at [1189, 389] on div "Honesty Box (23)" at bounding box center [1270, 392] width 333 height 23
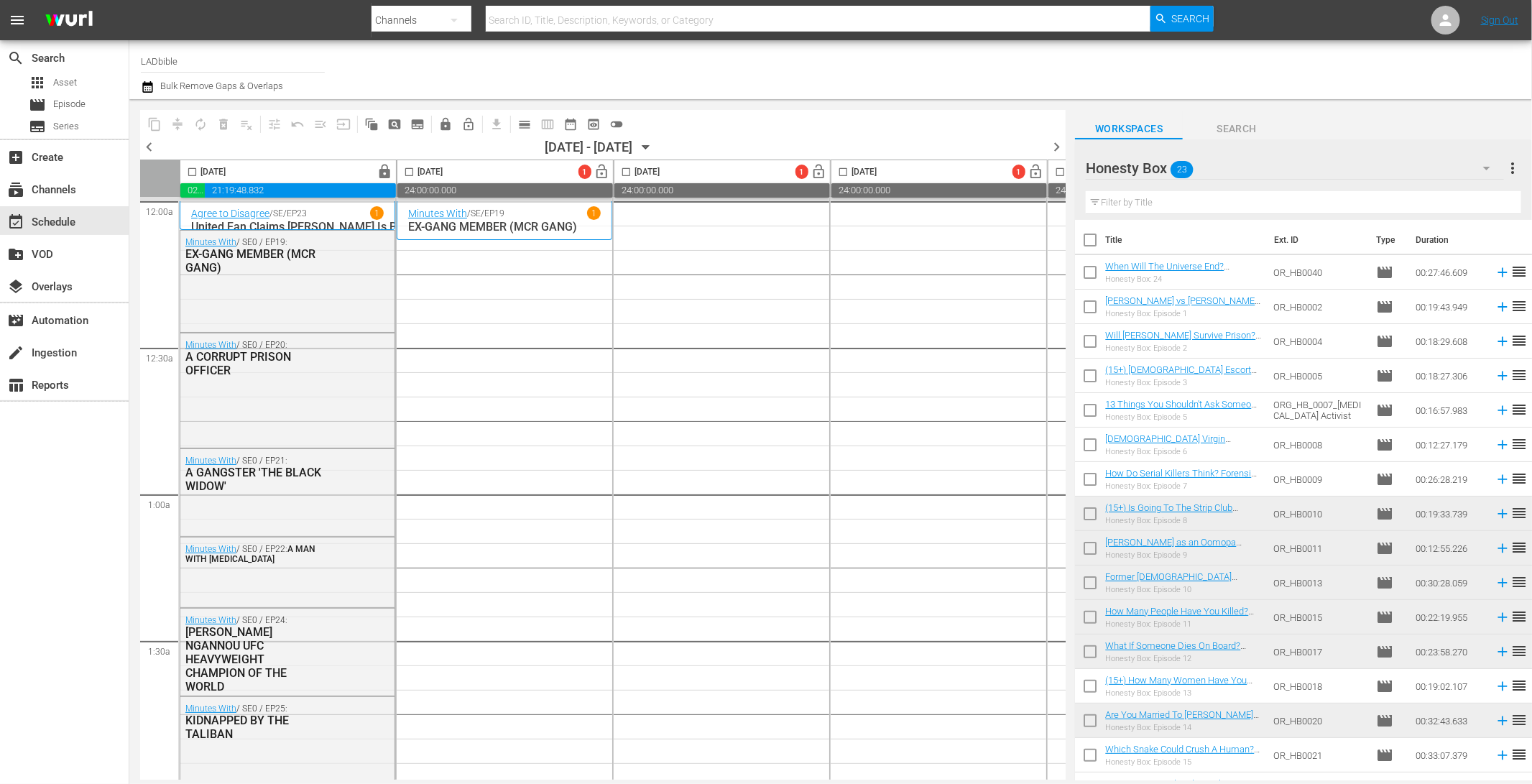
click at [1090, 241] on input "checkbox" at bounding box center [1090, 243] width 30 height 30
checkbox input "true"
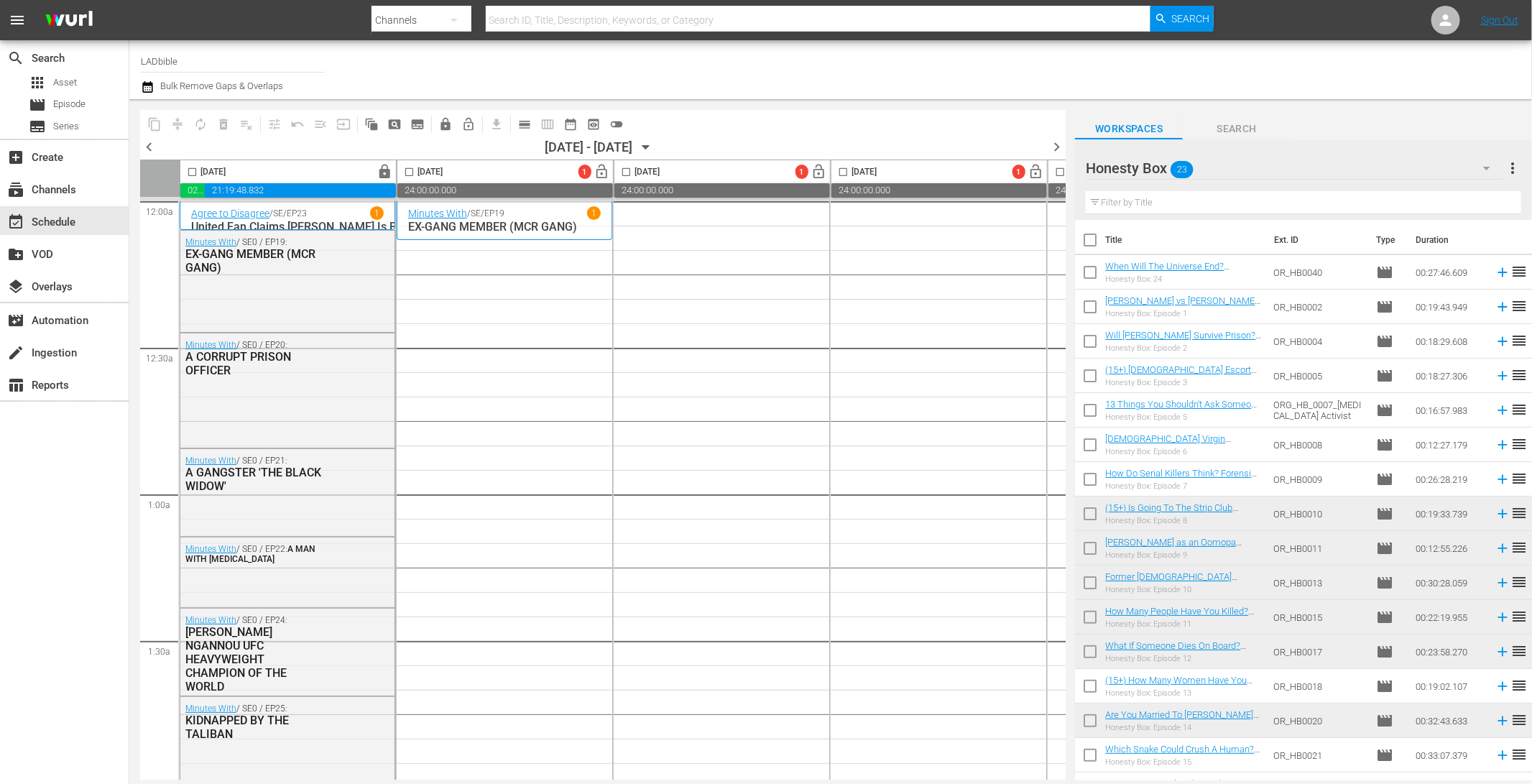
checkbox input "true"
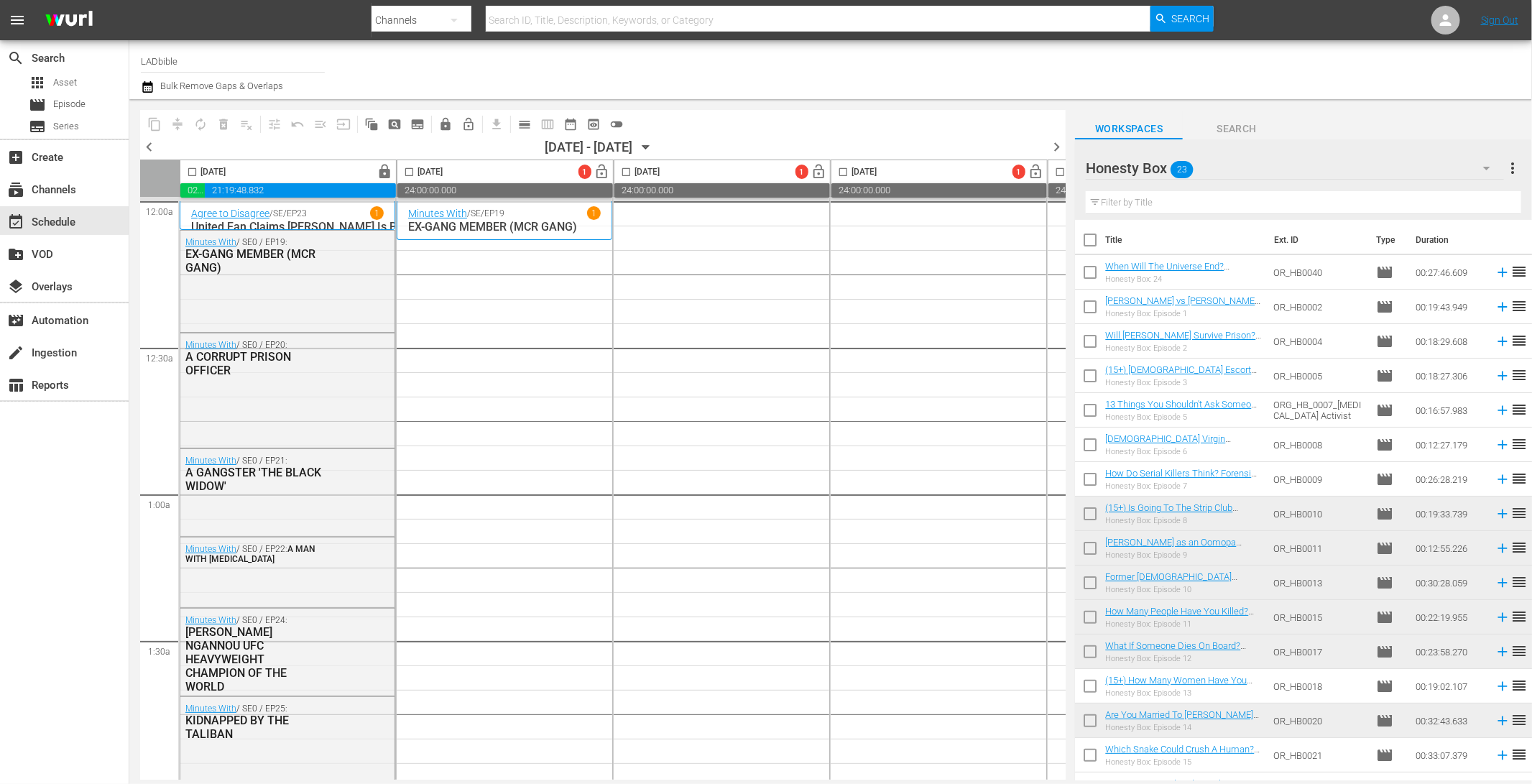
checkbox input "true"
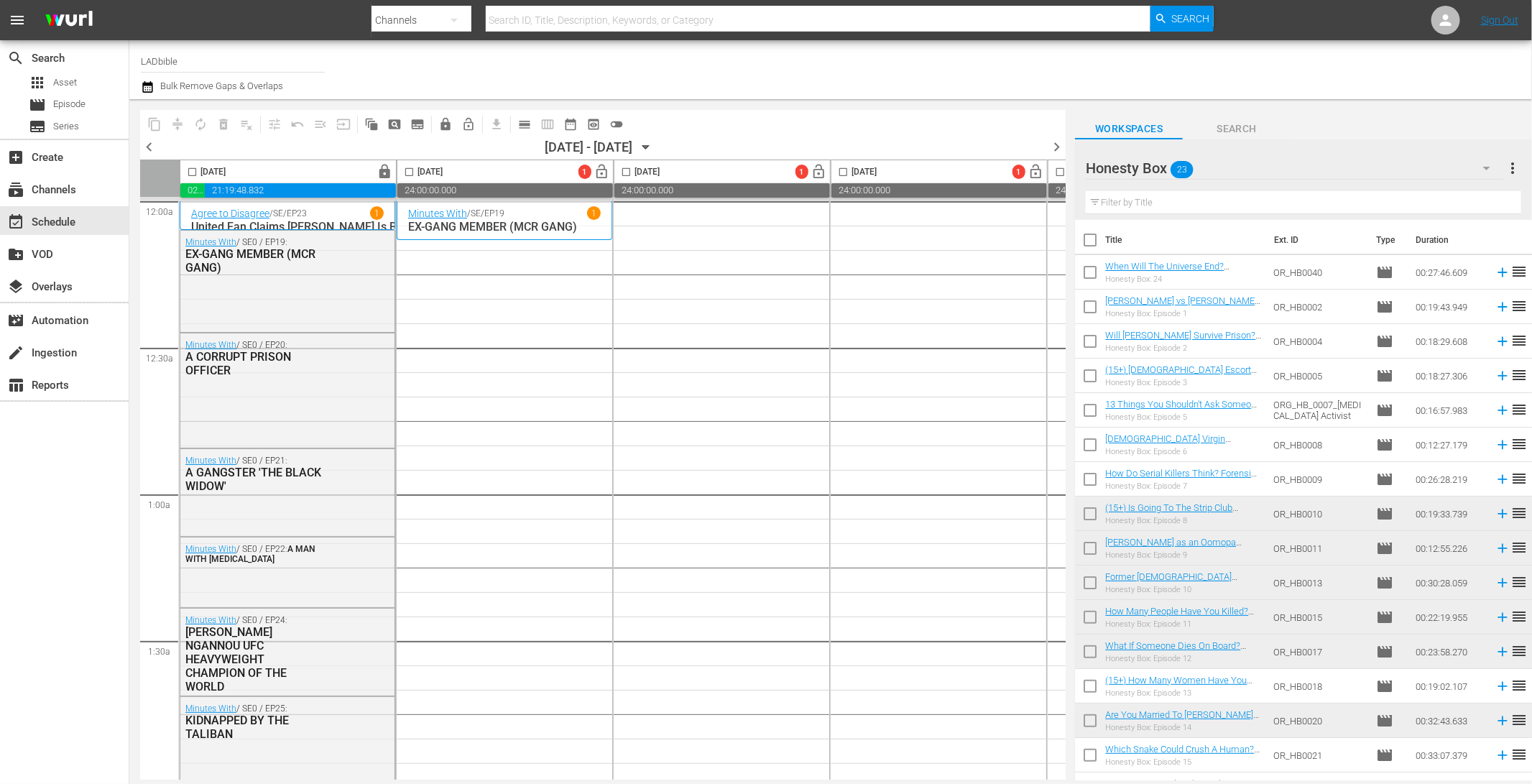
checkbox input "true"
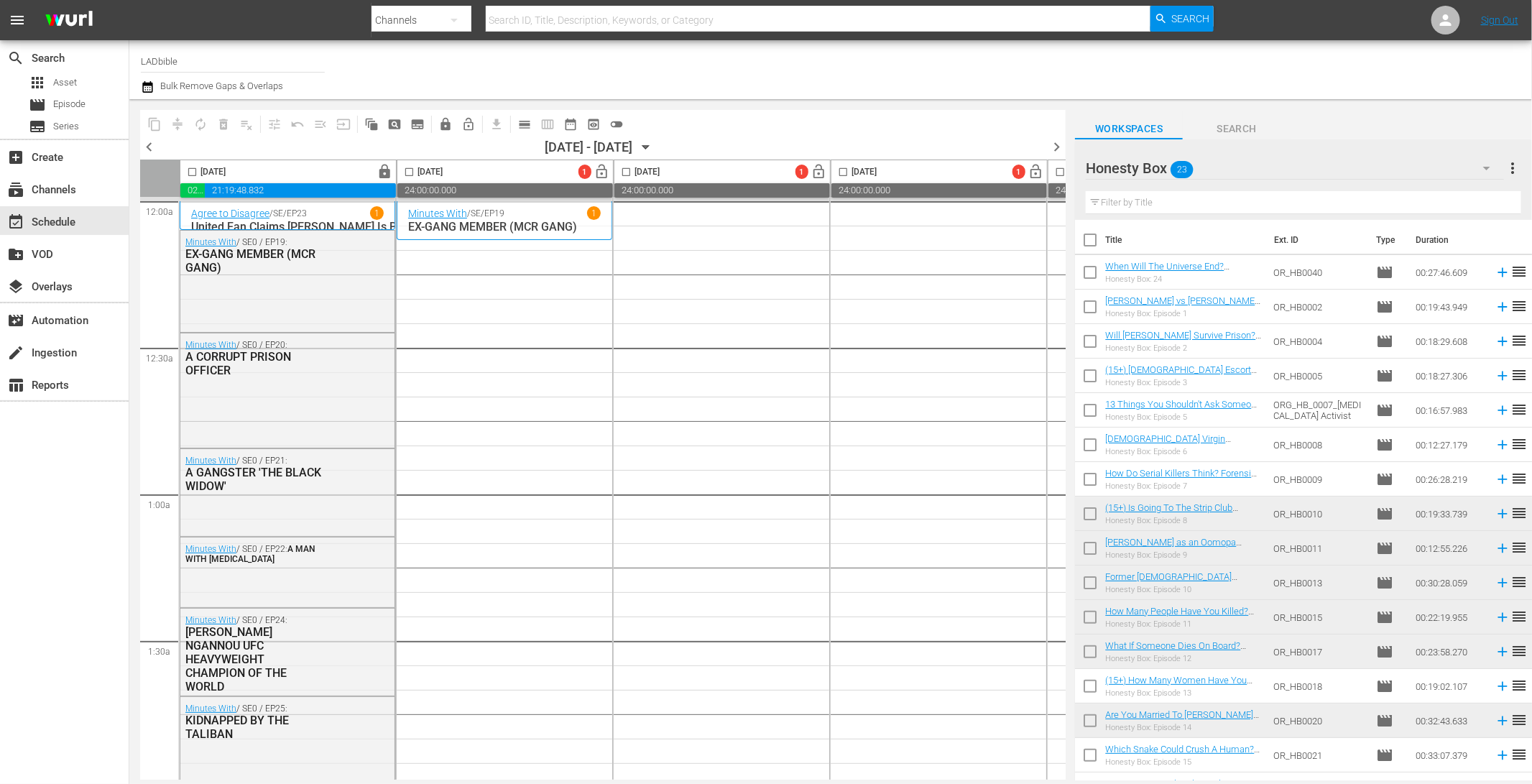
checkbox input "true"
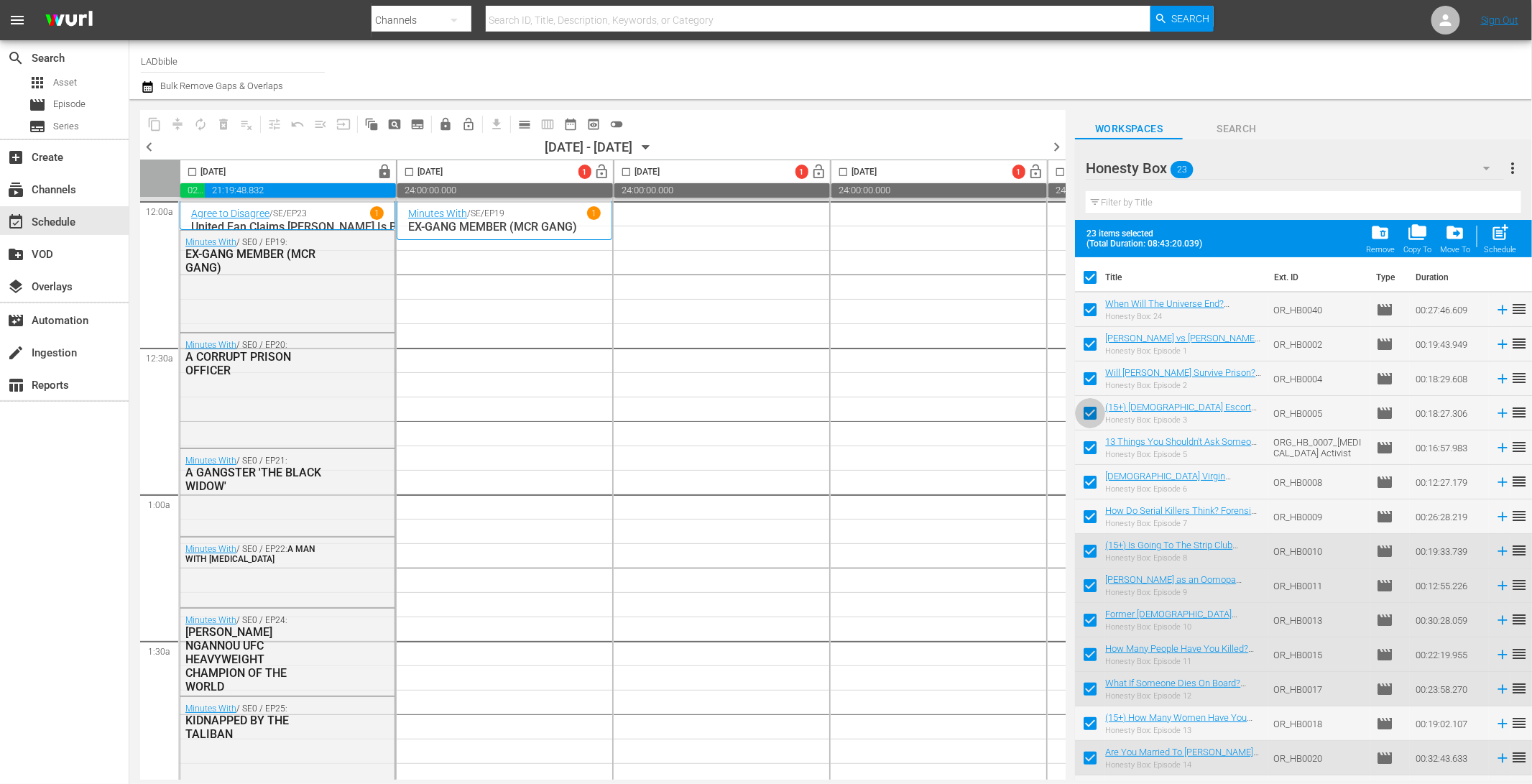
click at [1092, 411] on input "checkbox" at bounding box center [1090, 416] width 30 height 30
checkbox input "false"
click at [1093, 548] on input "checkbox" at bounding box center [1090, 553] width 30 height 30
checkbox input "false"
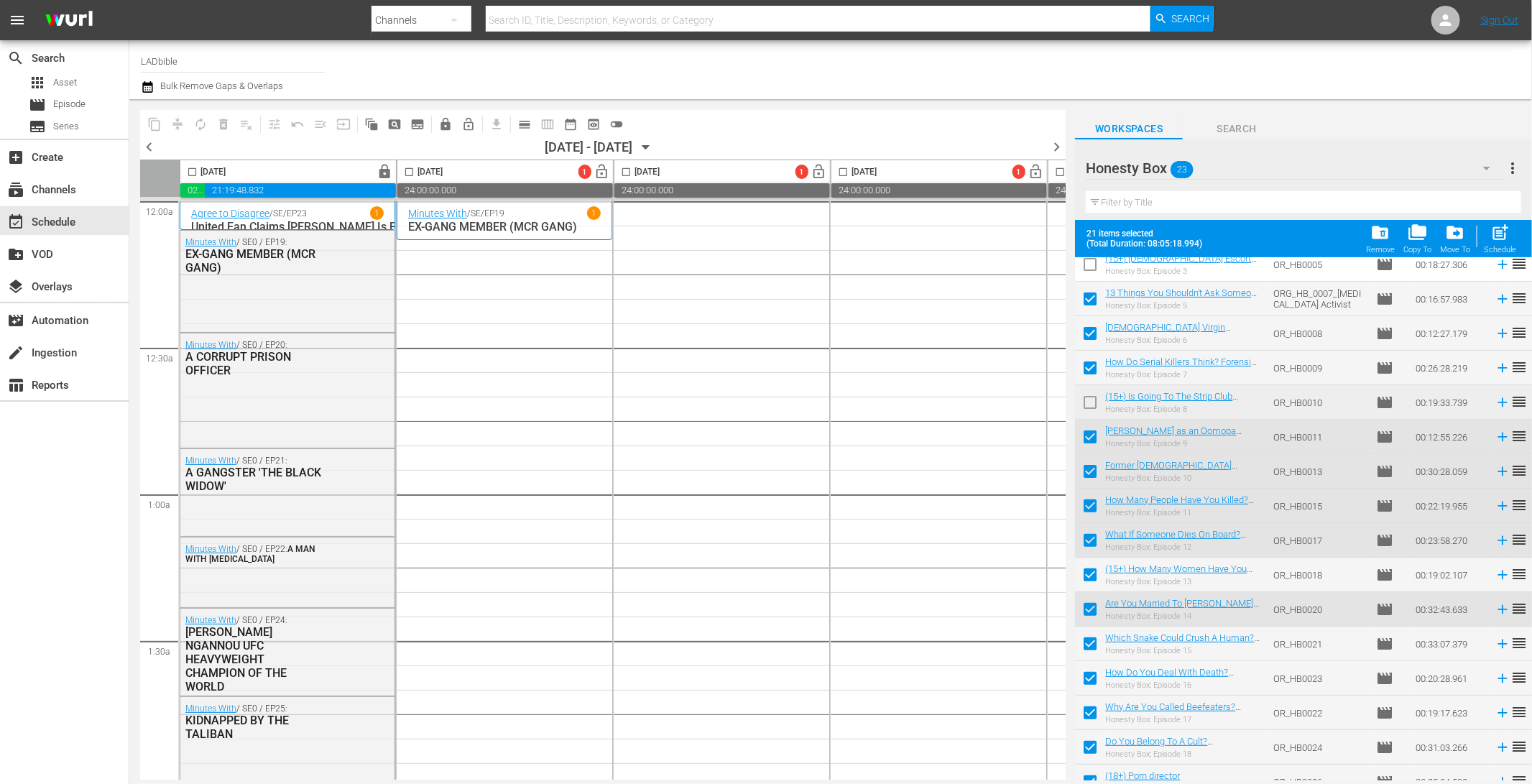
scroll to position [173, 0]
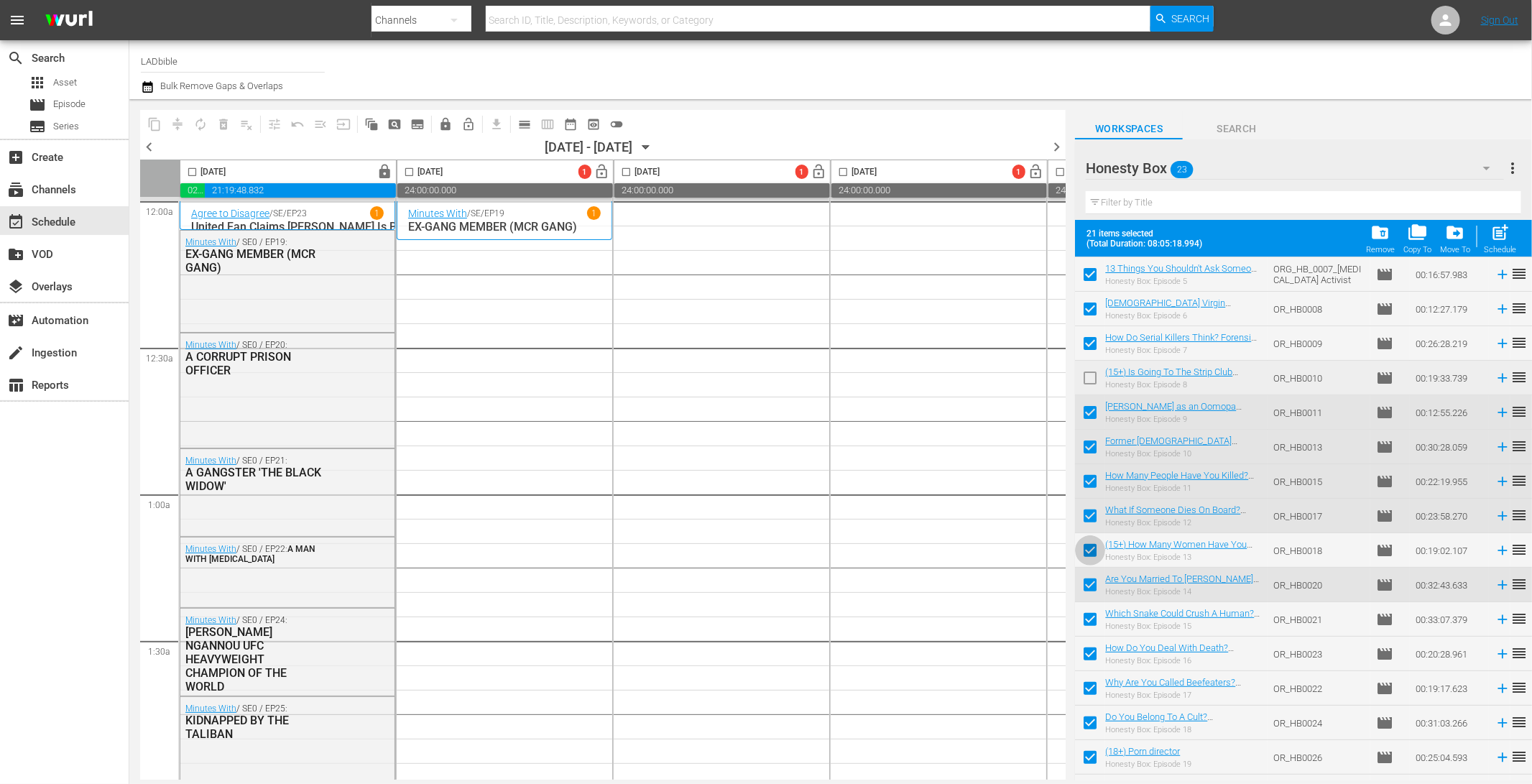
click at [1095, 544] on input "checkbox" at bounding box center [1090, 553] width 30 height 30
checkbox input "false"
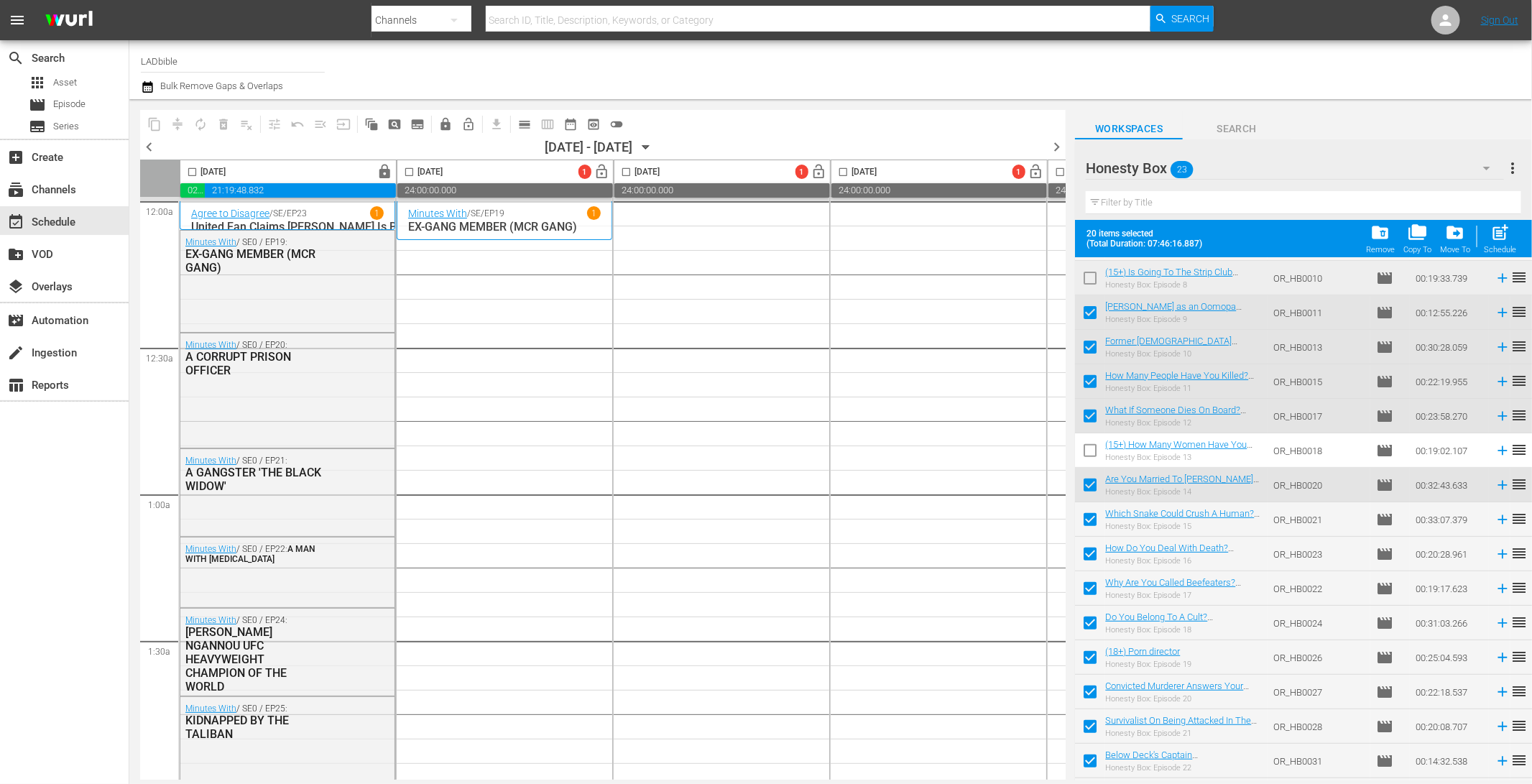
scroll to position [303, 0]
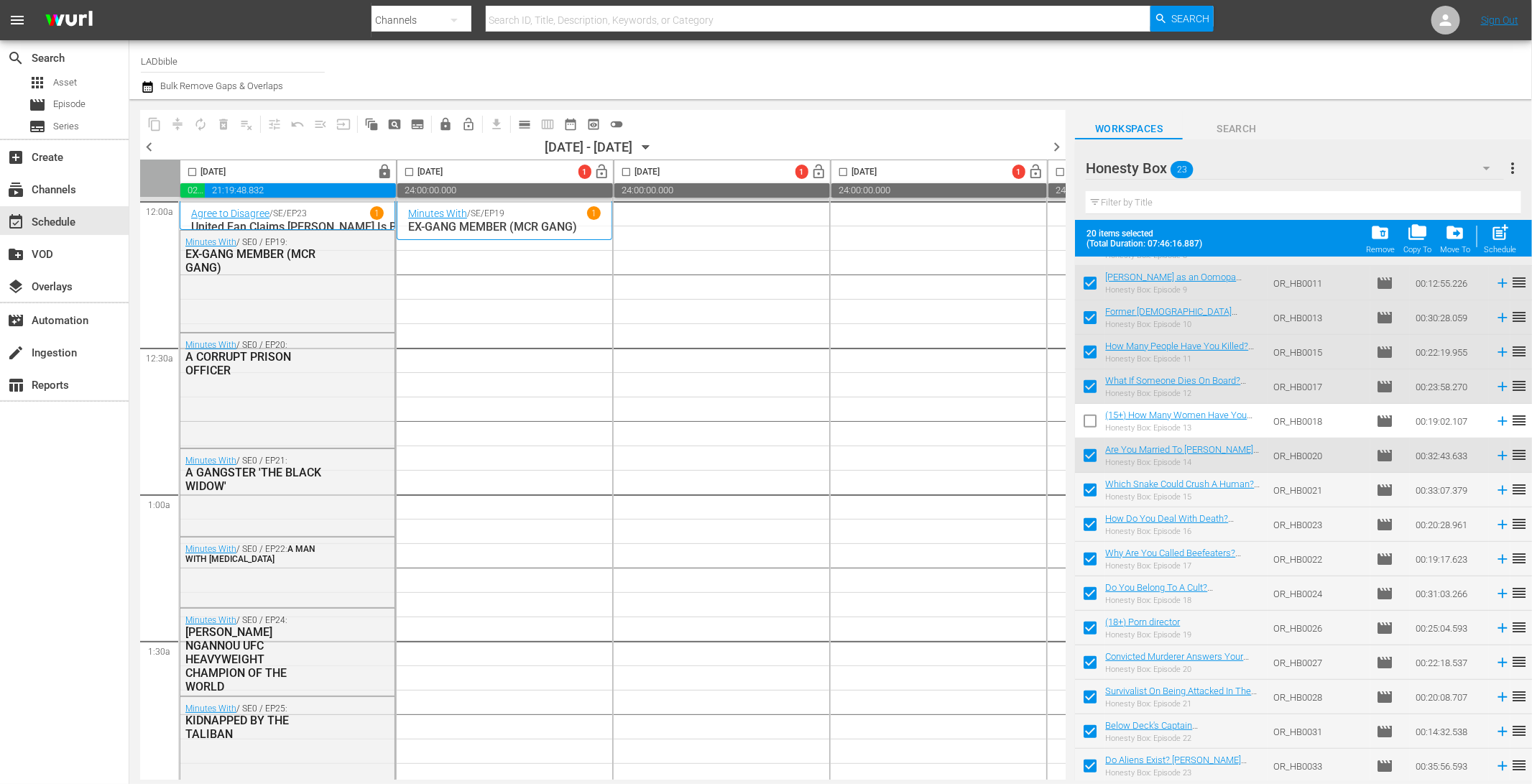
click at [1092, 629] on input "checkbox" at bounding box center [1090, 631] width 30 height 30
checkbox input "false"
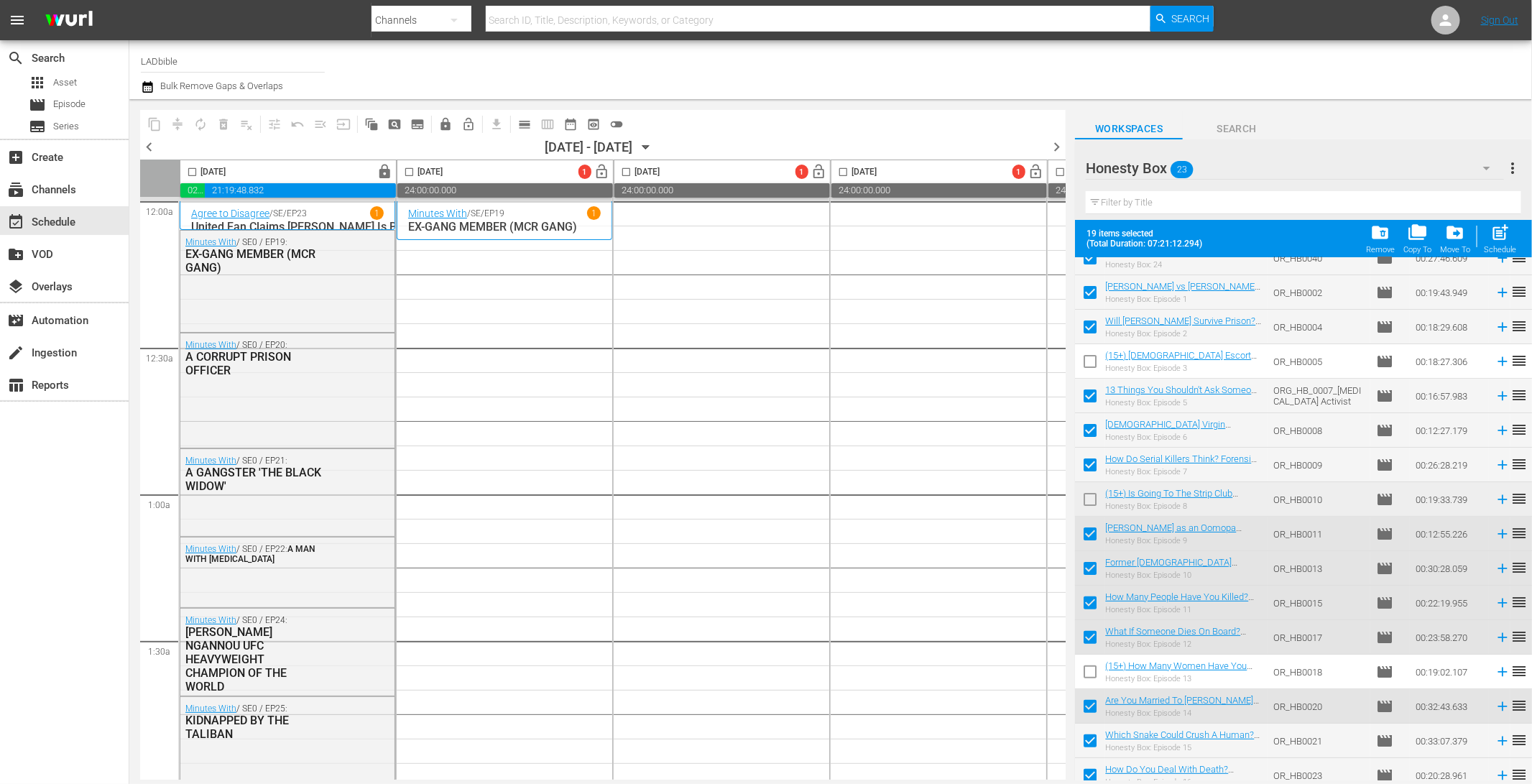
scroll to position [0, 0]
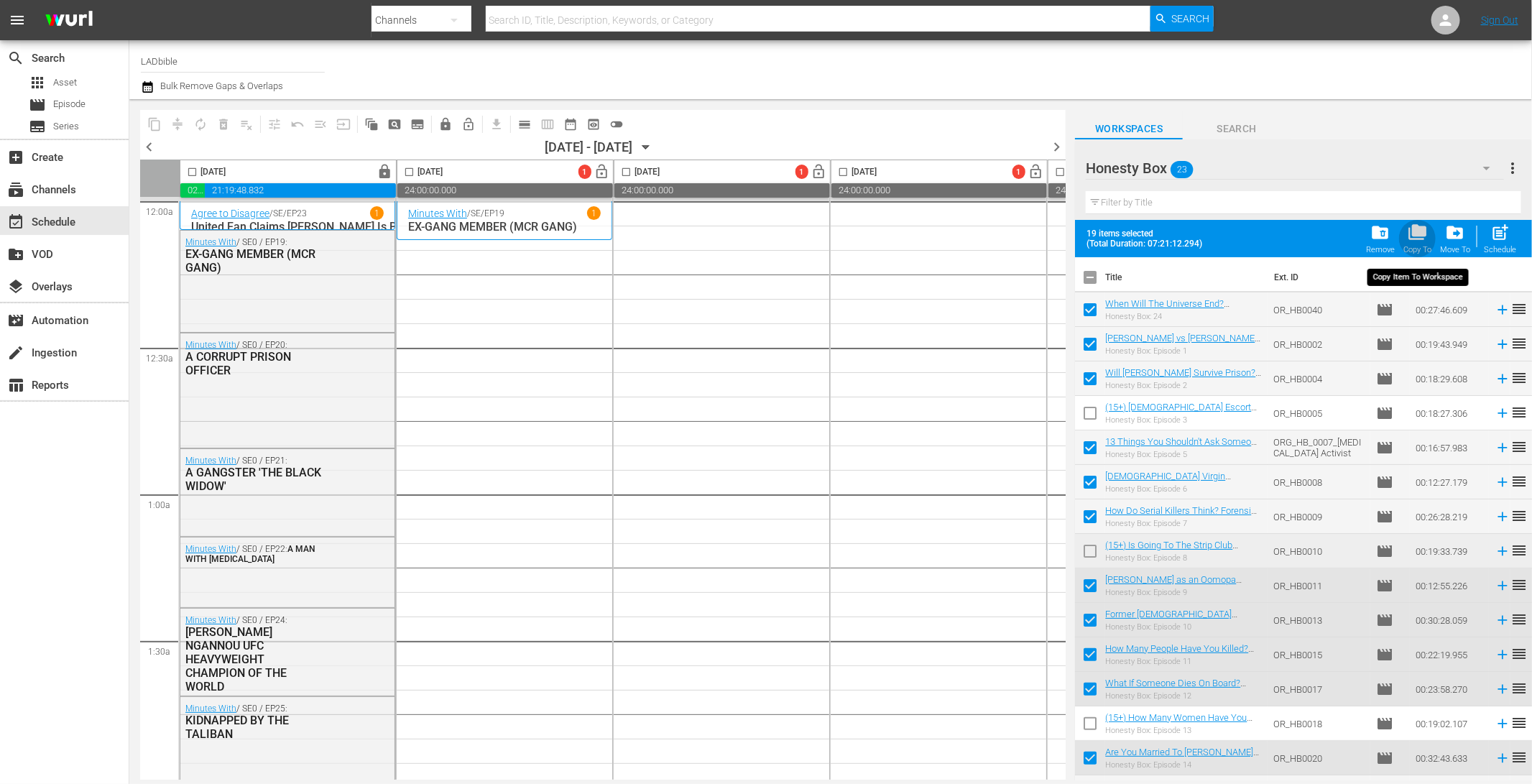
click at [1430, 235] on div "folder_copy Copy To" at bounding box center [1416, 239] width 28 height 32
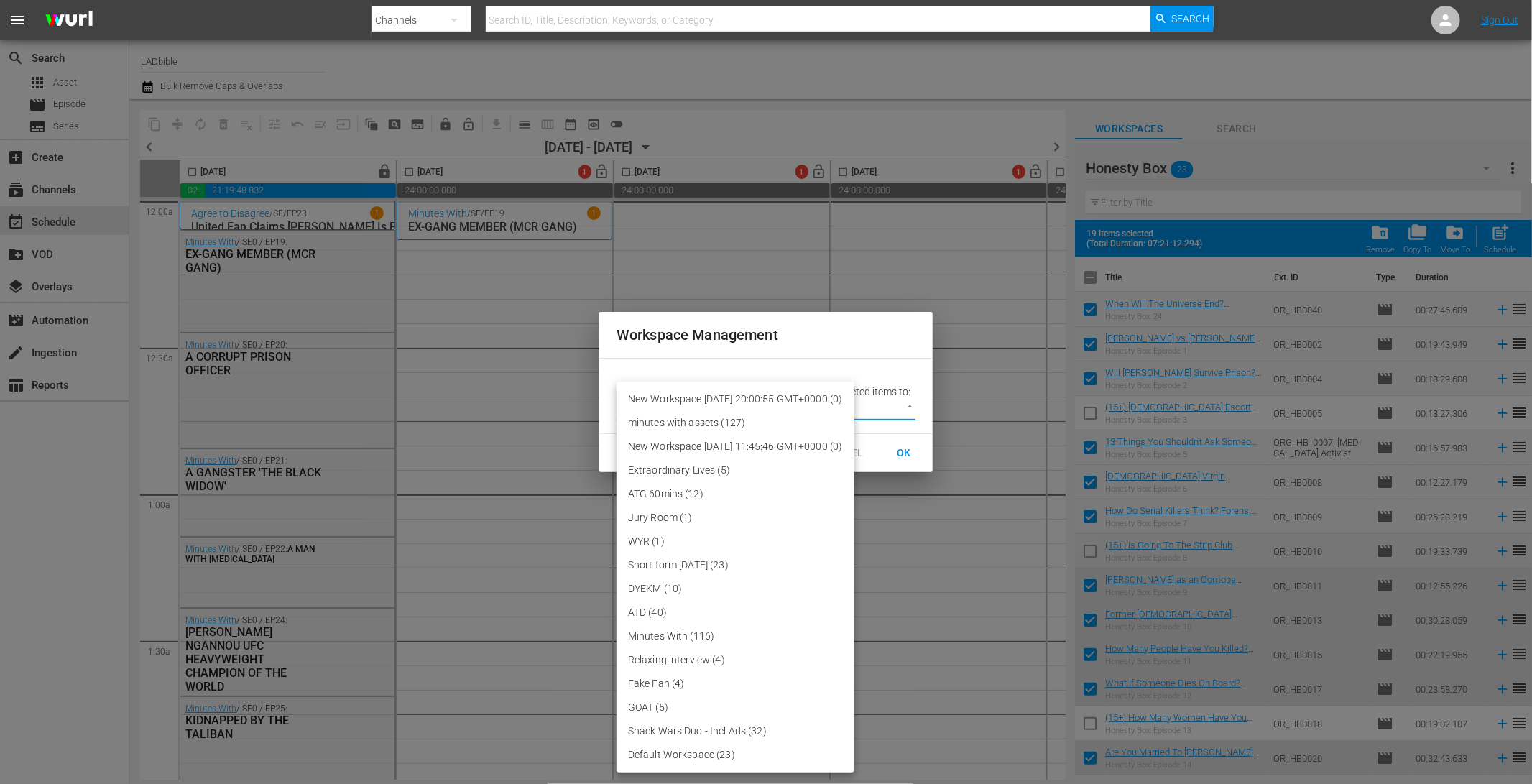
click at [897, 407] on body "menu Search By Channels Search ID, Title, Description, Keywords, or Category Se…" at bounding box center [766, 392] width 1532 height 784
click at [854, 400] on li "New Workspace Wed Sep 24 2025 20:00:55 GMT+0000 (0)" at bounding box center [735, 400] width 238 height 24
type input "3855"
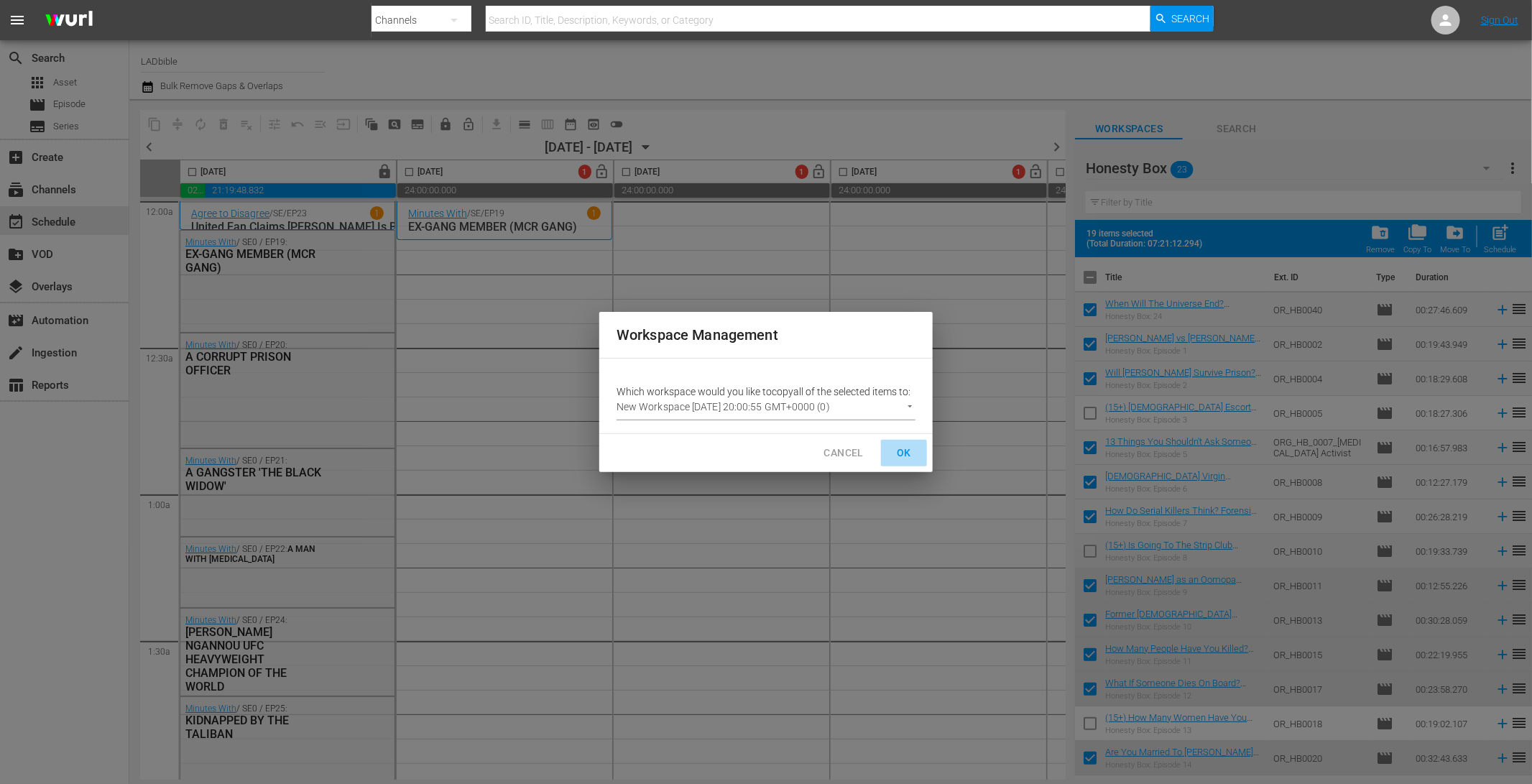
click at [909, 460] on span "OK" at bounding box center [903, 453] width 23 height 18
checkbox input "false"
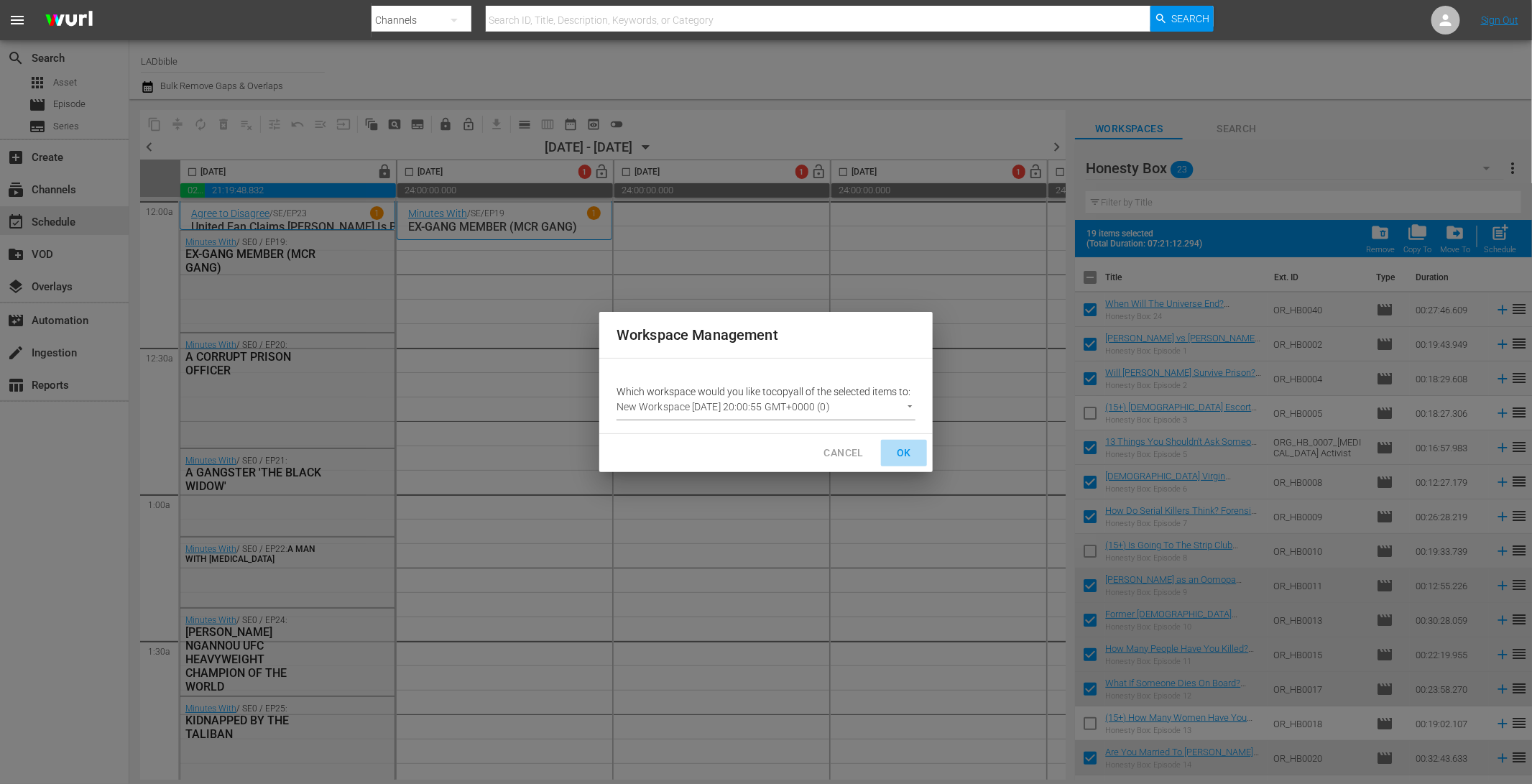
checkbox input "false"
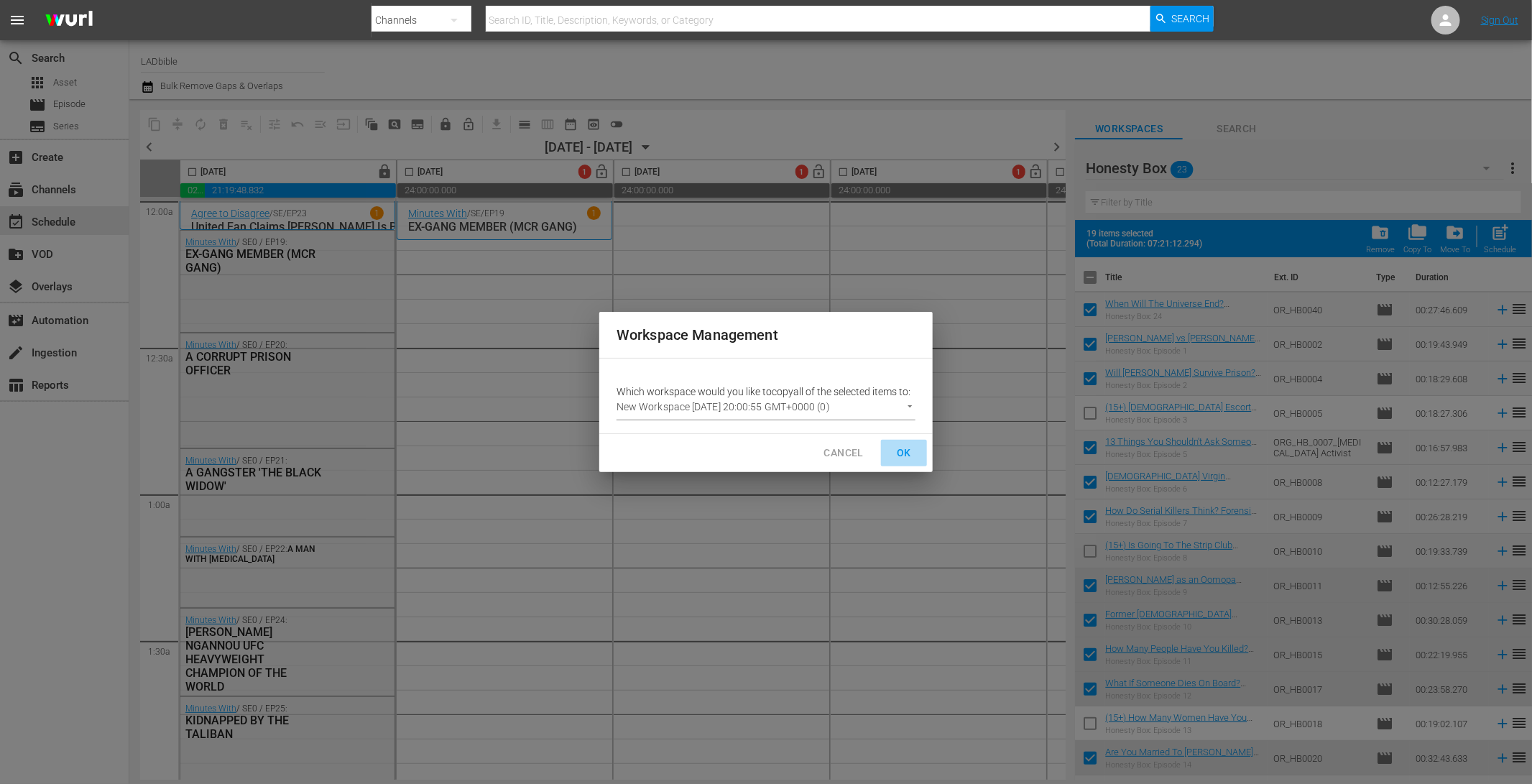
checkbox input "false"
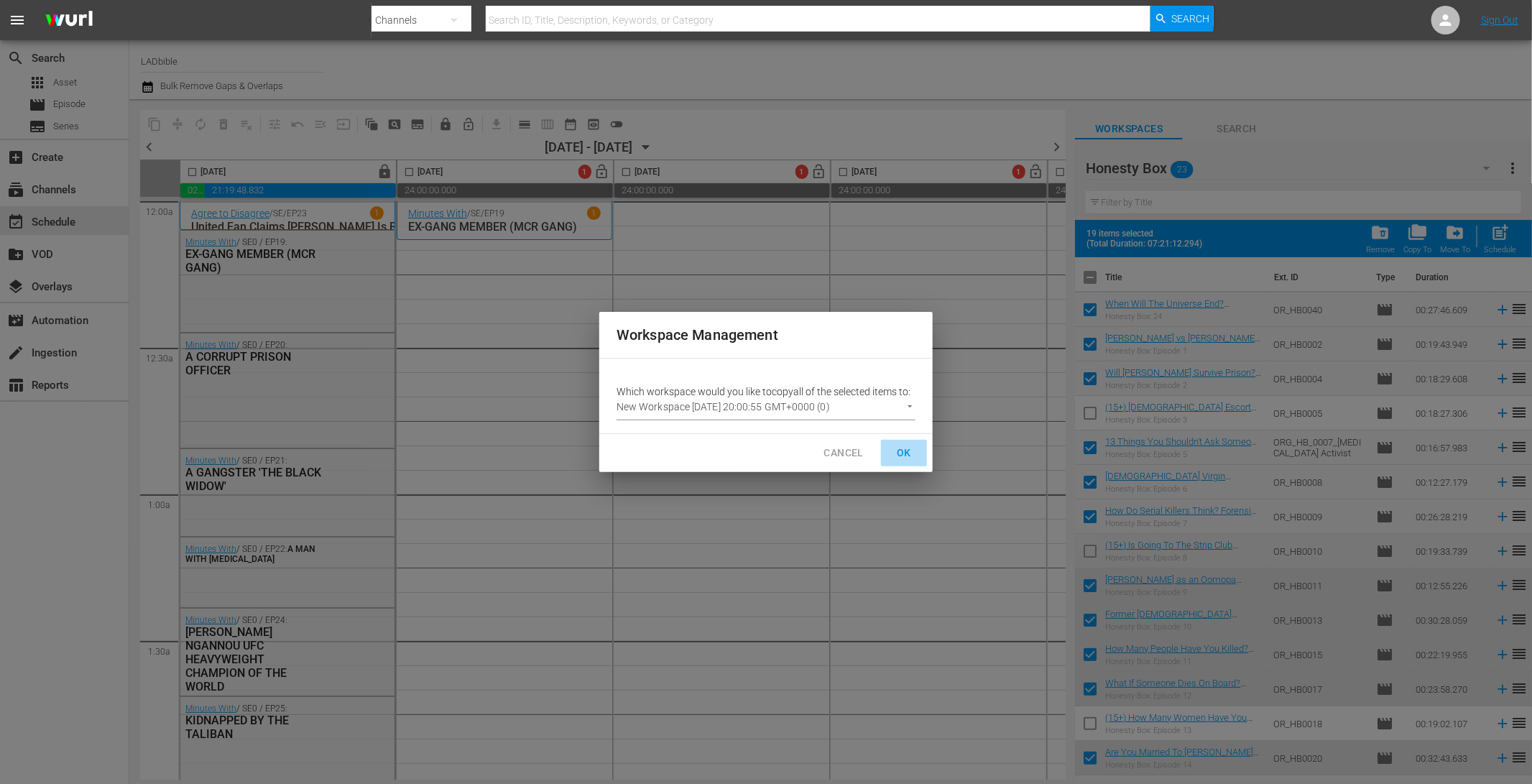
checkbox input "false"
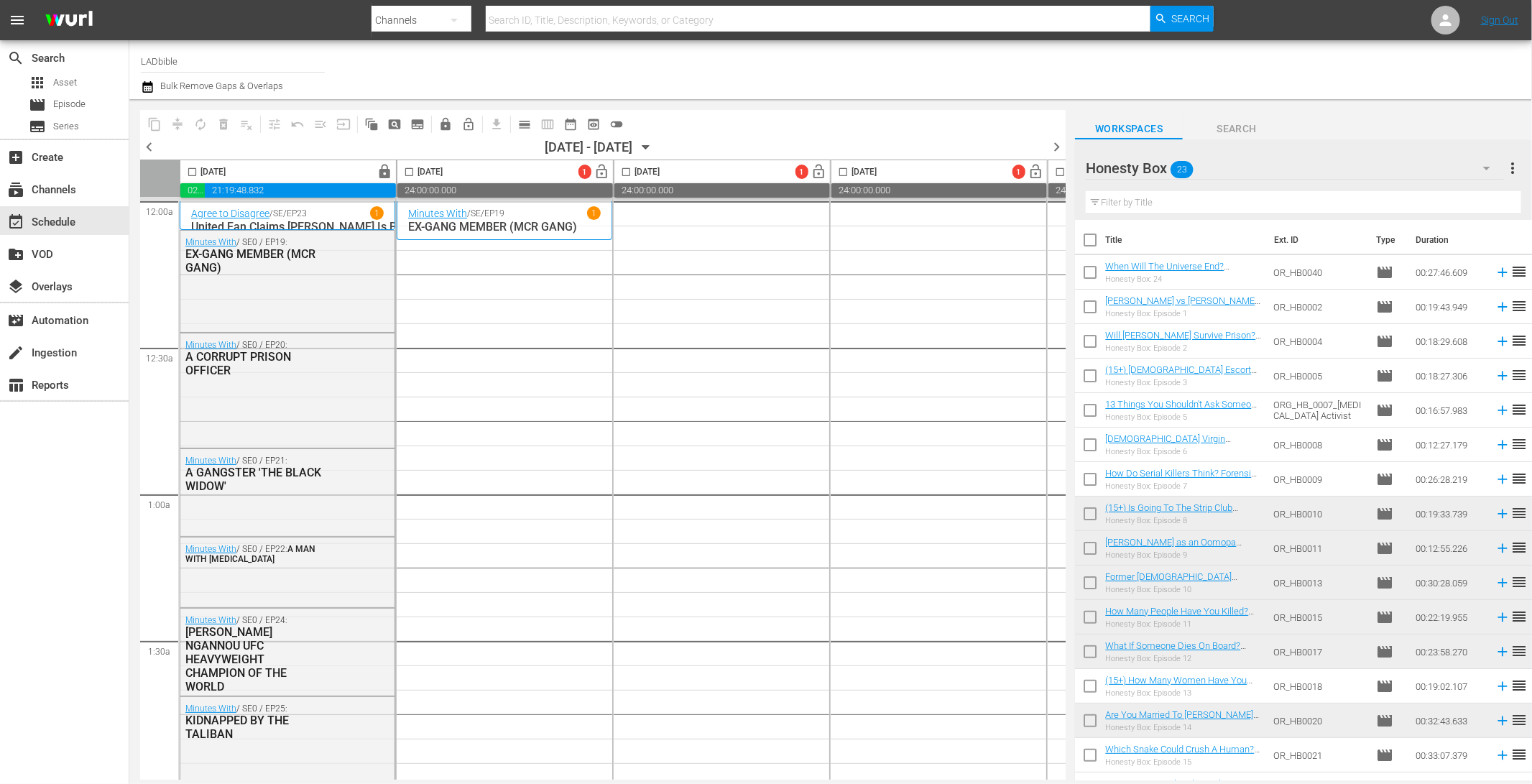
click at [1165, 170] on div at bounding box center [1148, 169] width 127 height 36
type input "Honesty Box incl 15s/18s"
click at [1326, 114] on div "Workspaces Search" at bounding box center [1303, 125] width 457 height 29
click at [1297, 173] on div "Honesty Box incl 15s/18s 23" at bounding box center [1294, 168] width 418 height 41
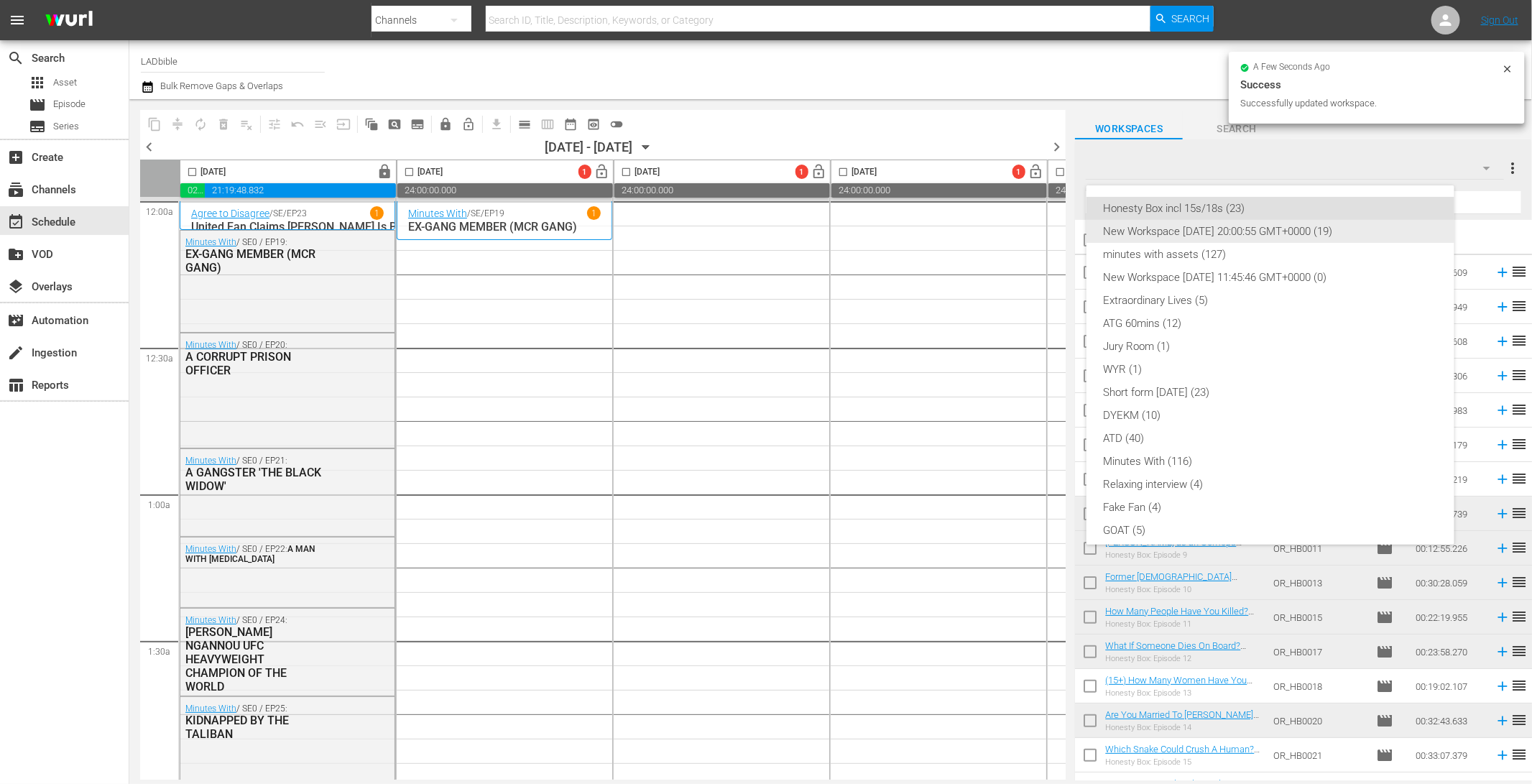
click at [1242, 227] on div "New Workspace Wed Sep 24 2025 20:00:55 GMT+0000 (19)" at bounding box center [1270, 231] width 333 height 23
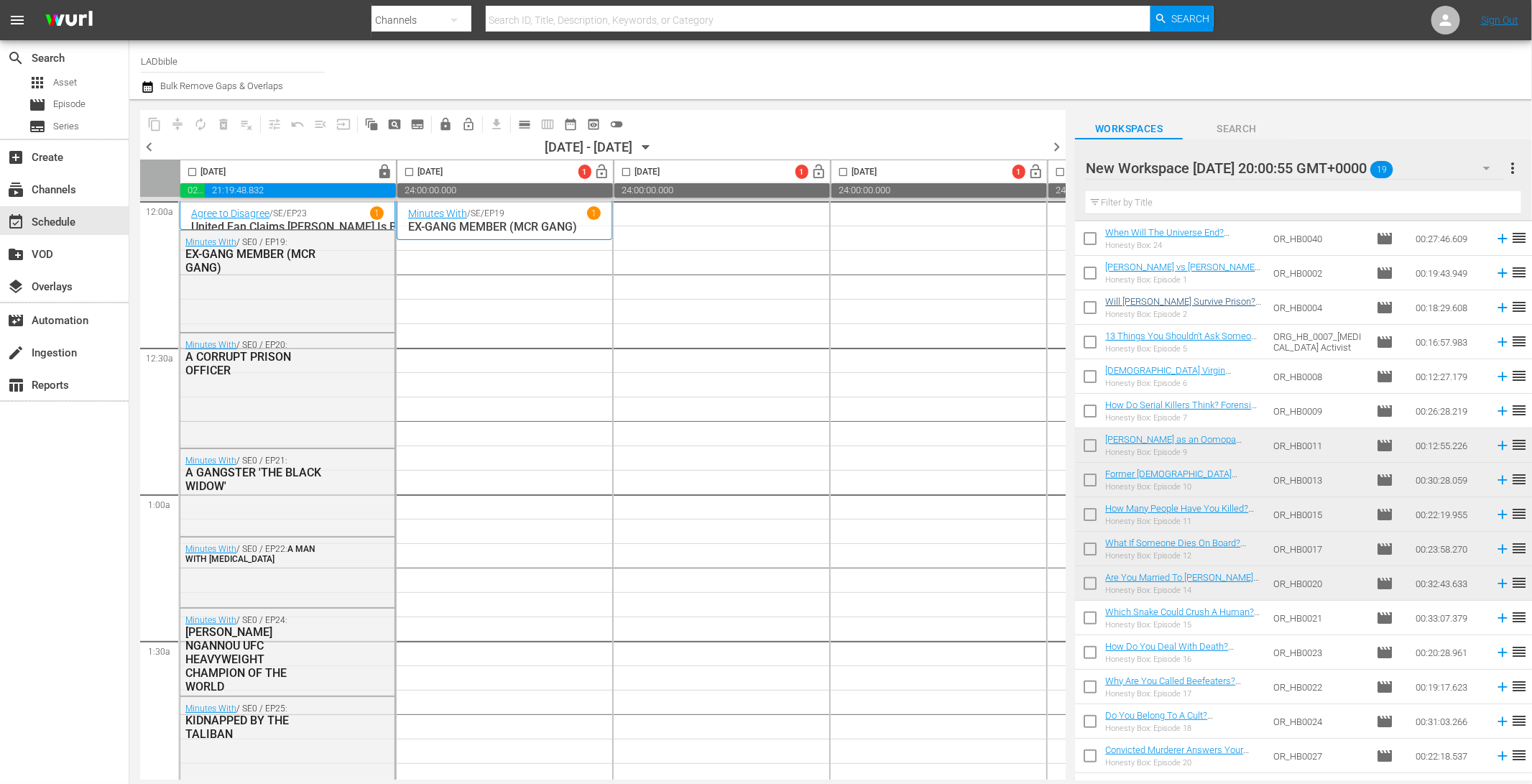
scroll to position [15, 0]
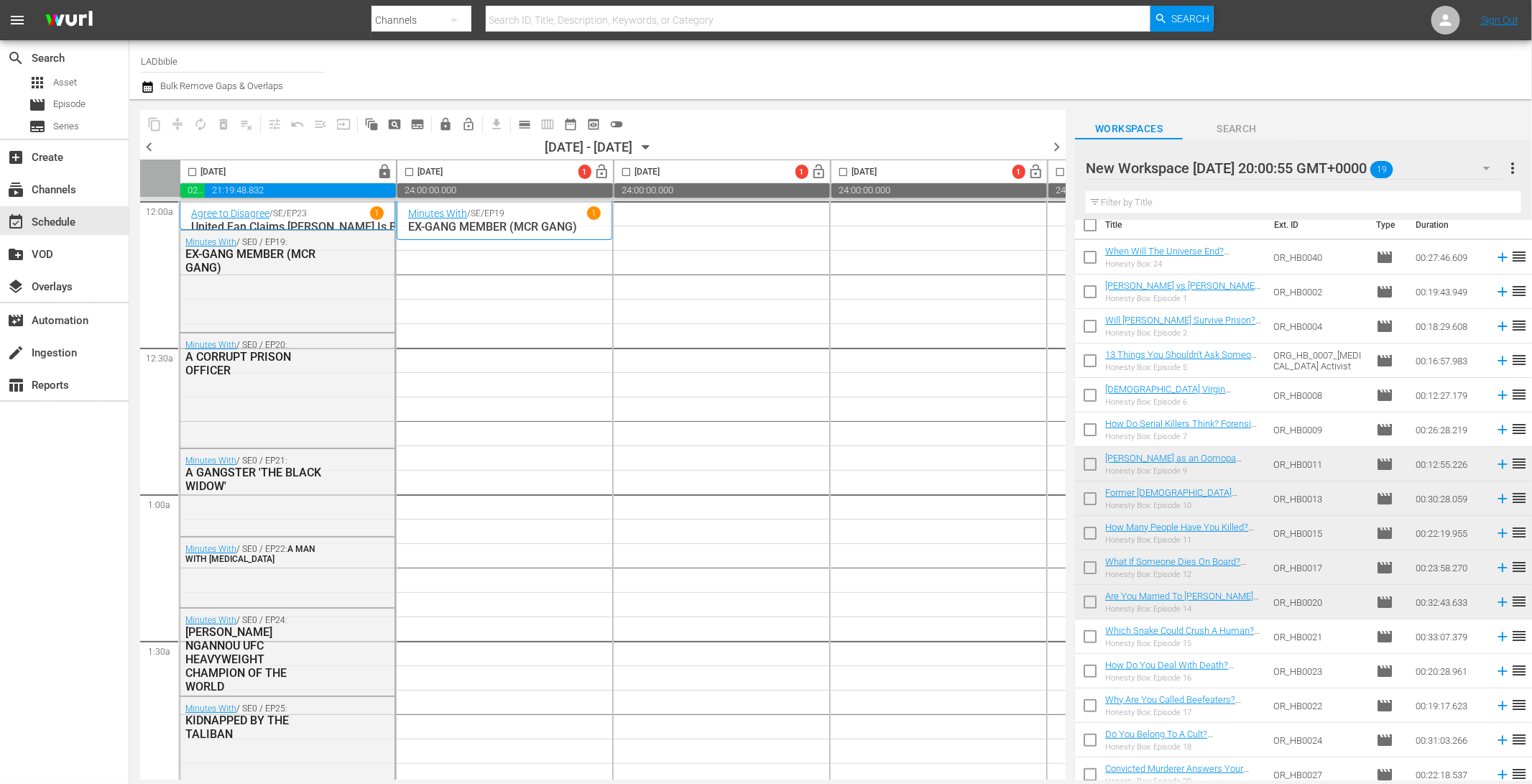
click at [1212, 185] on div at bounding box center [1207, 169] width 244 height 36
click at [1225, 161] on input "New Workspace Wed Sep 24 2025 20:00:55 GMT+0000" at bounding box center [1296, 168] width 422 height 35
type input "Honesty Box Daytime"
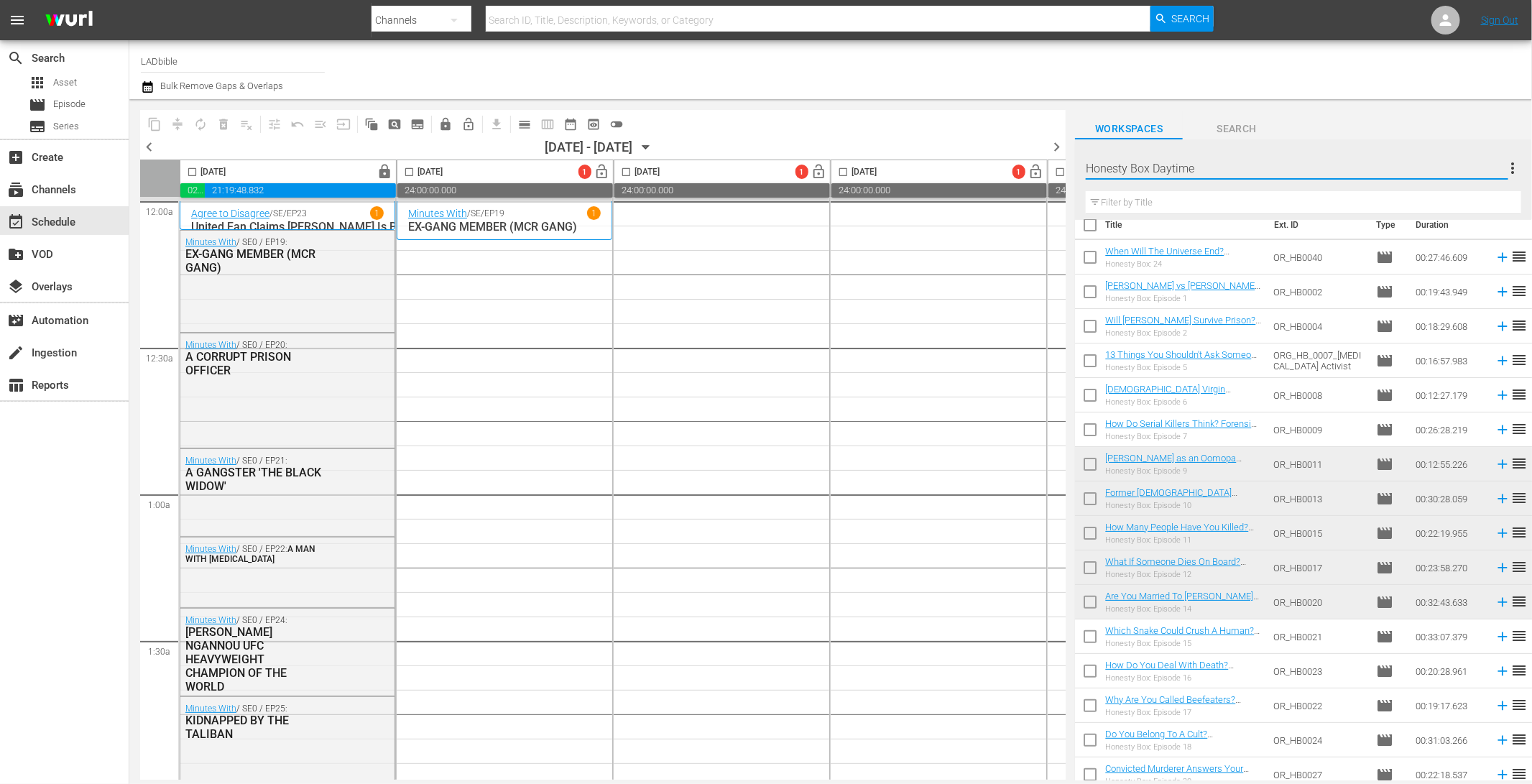
click at [1342, 114] on div "Workspaces Search" at bounding box center [1303, 125] width 457 height 29
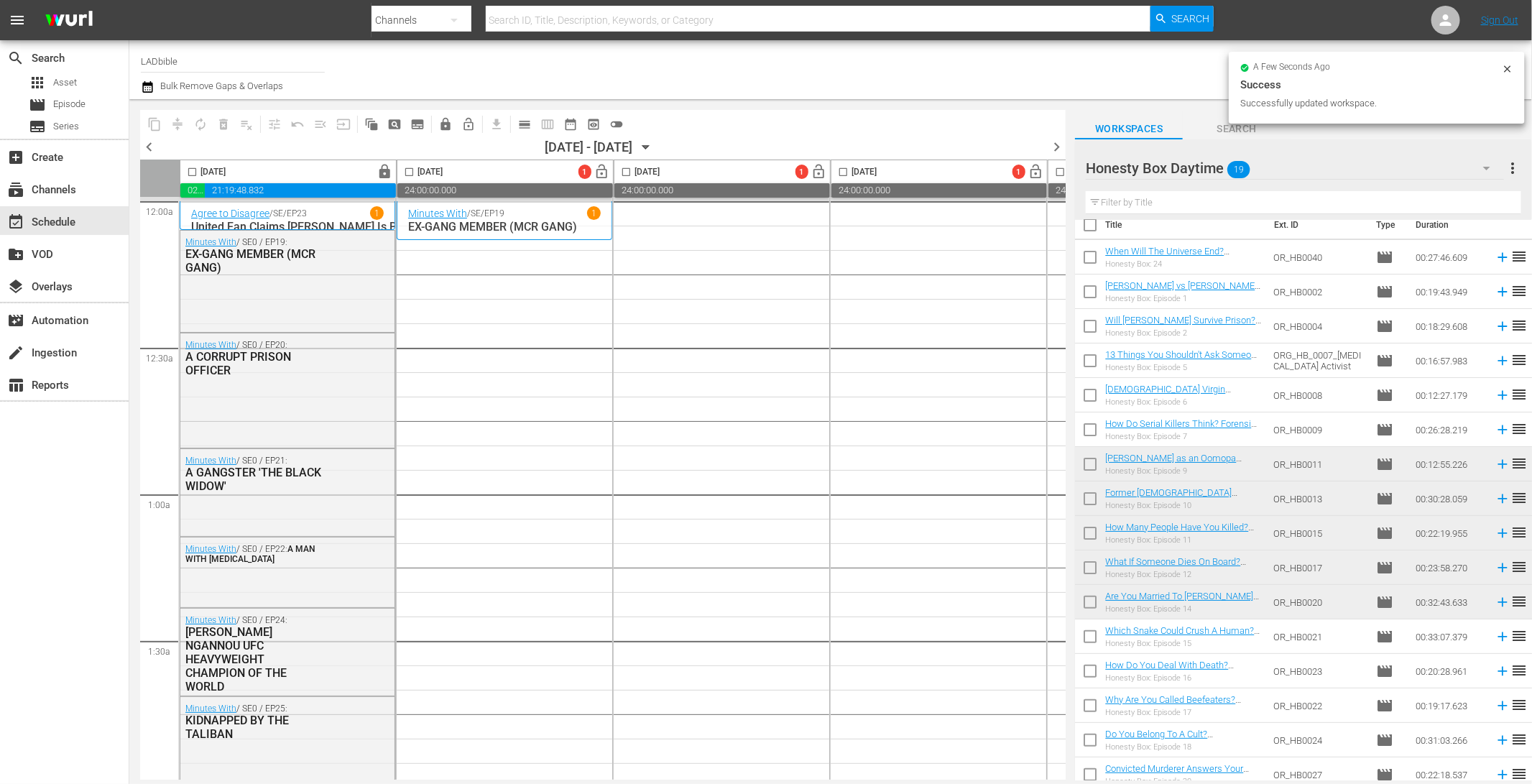
click at [1262, 168] on div "Honesty Box Daytime 19" at bounding box center [1294, 168] width 418 height 41
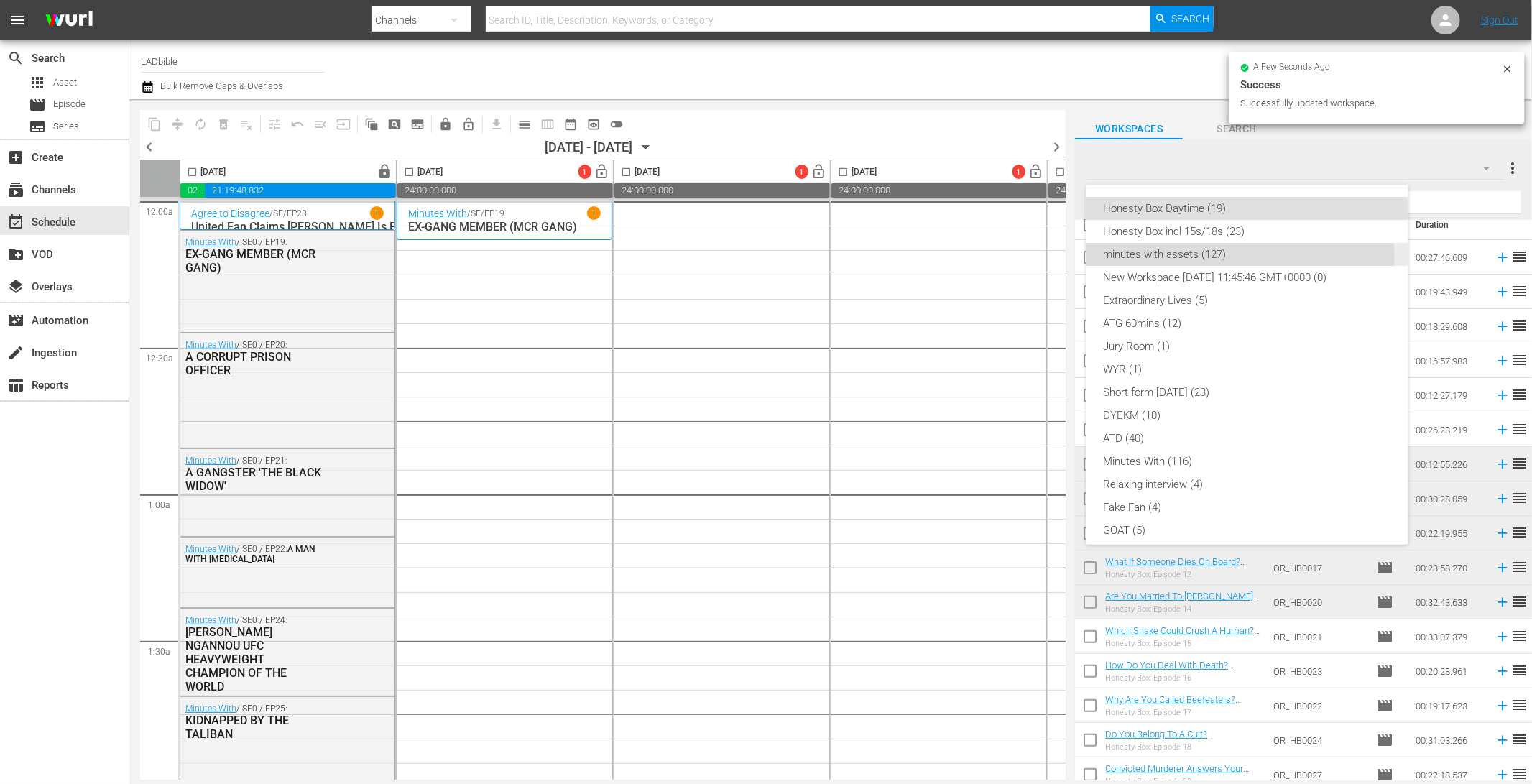
click at [1211, 258] on div "minutes with assets (127)" at bounding box center [1247, 254] width 288 height 23
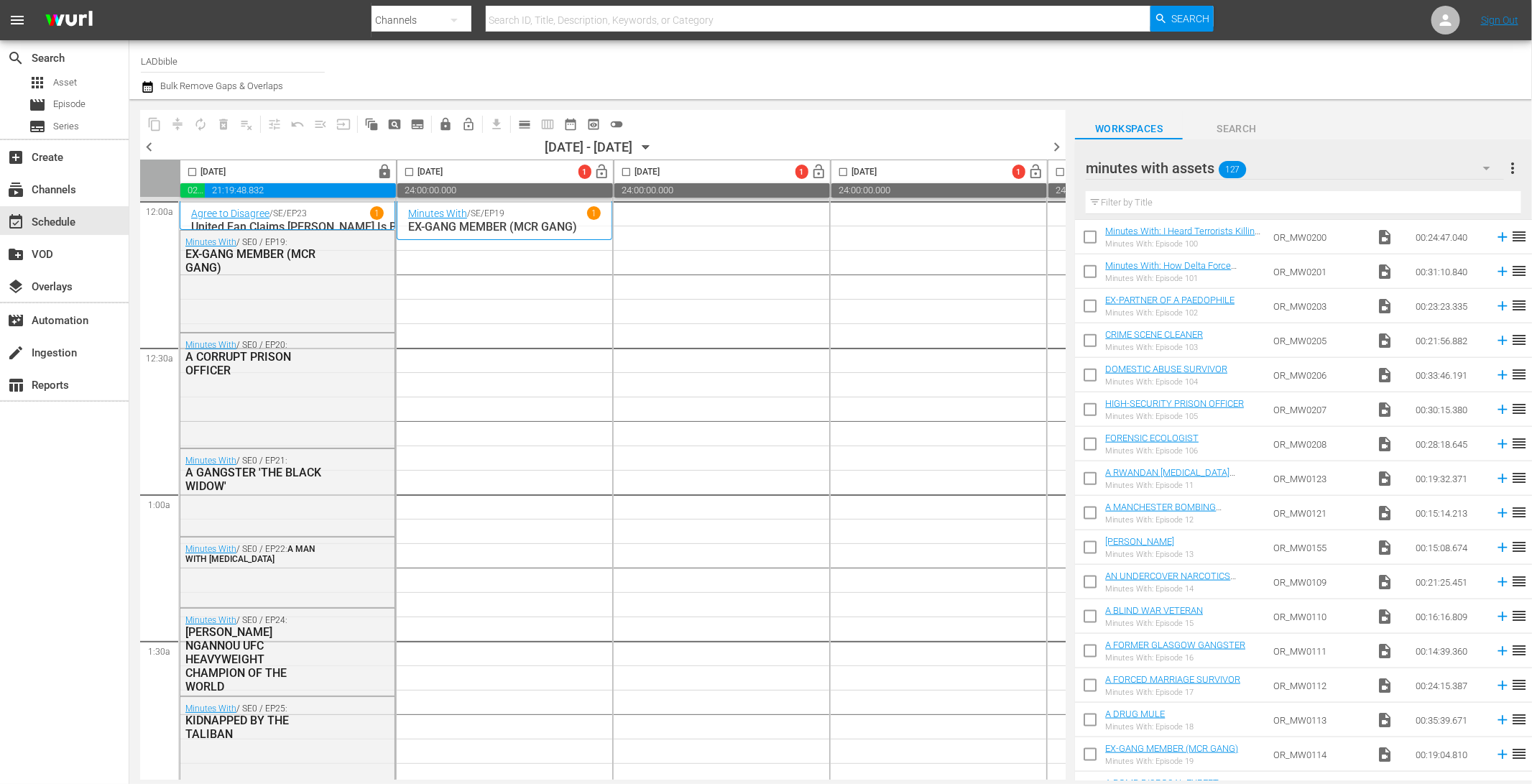
scroll to position [0, 0]
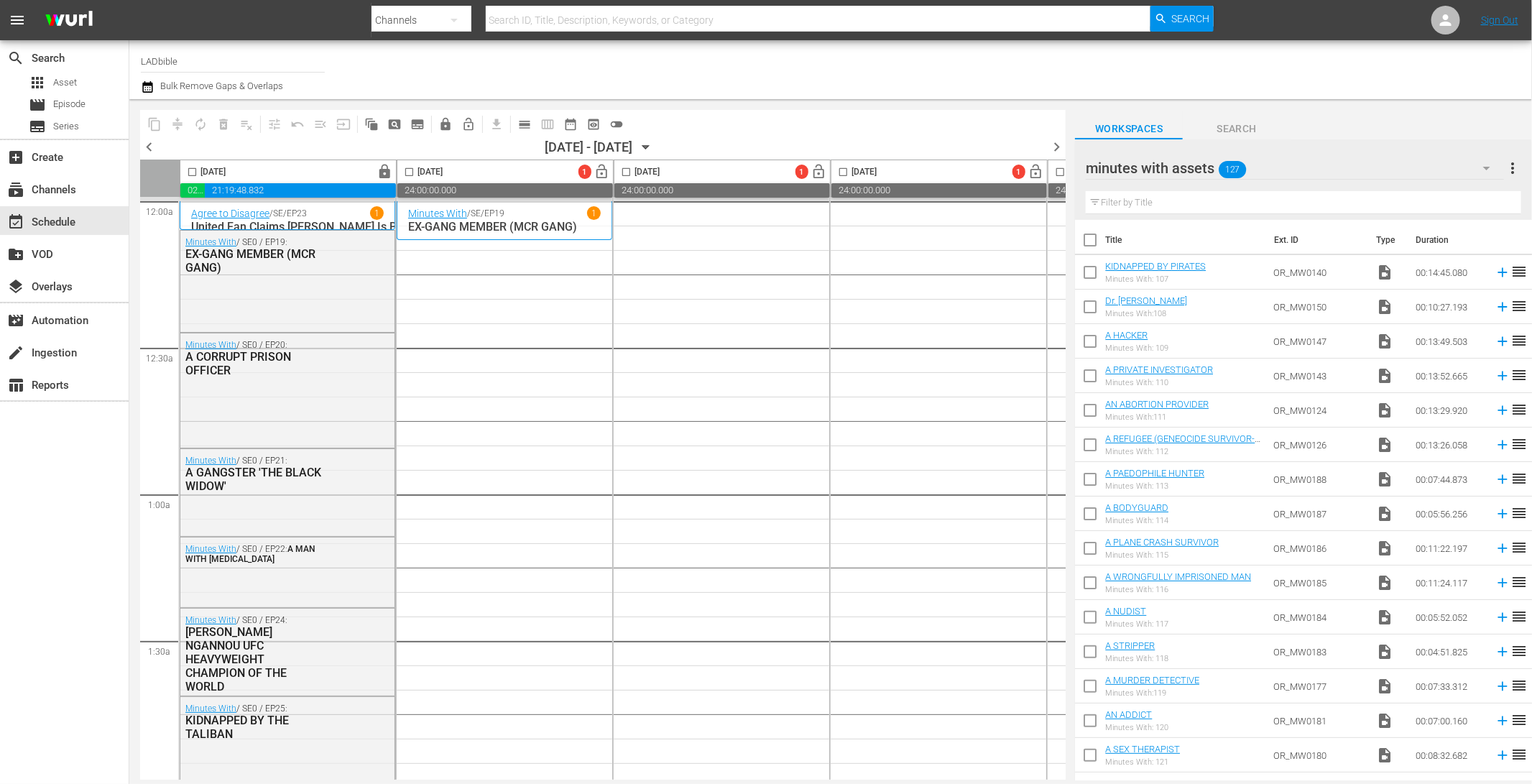
click at [1095, 239] on input "checkbox" at bounding box center [1090, 243] width 30 height 30
checkbox input "true"
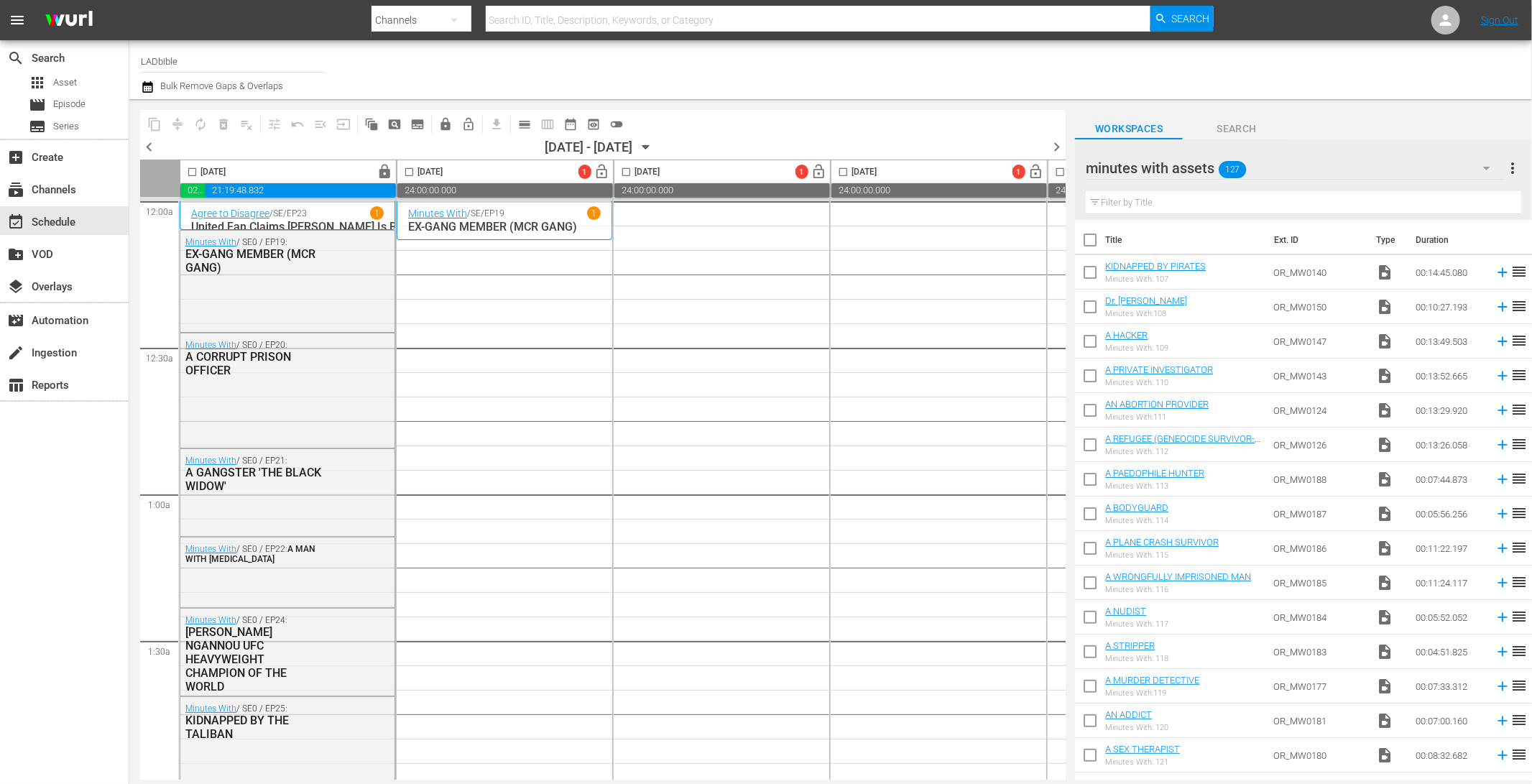
checkbox input "true"
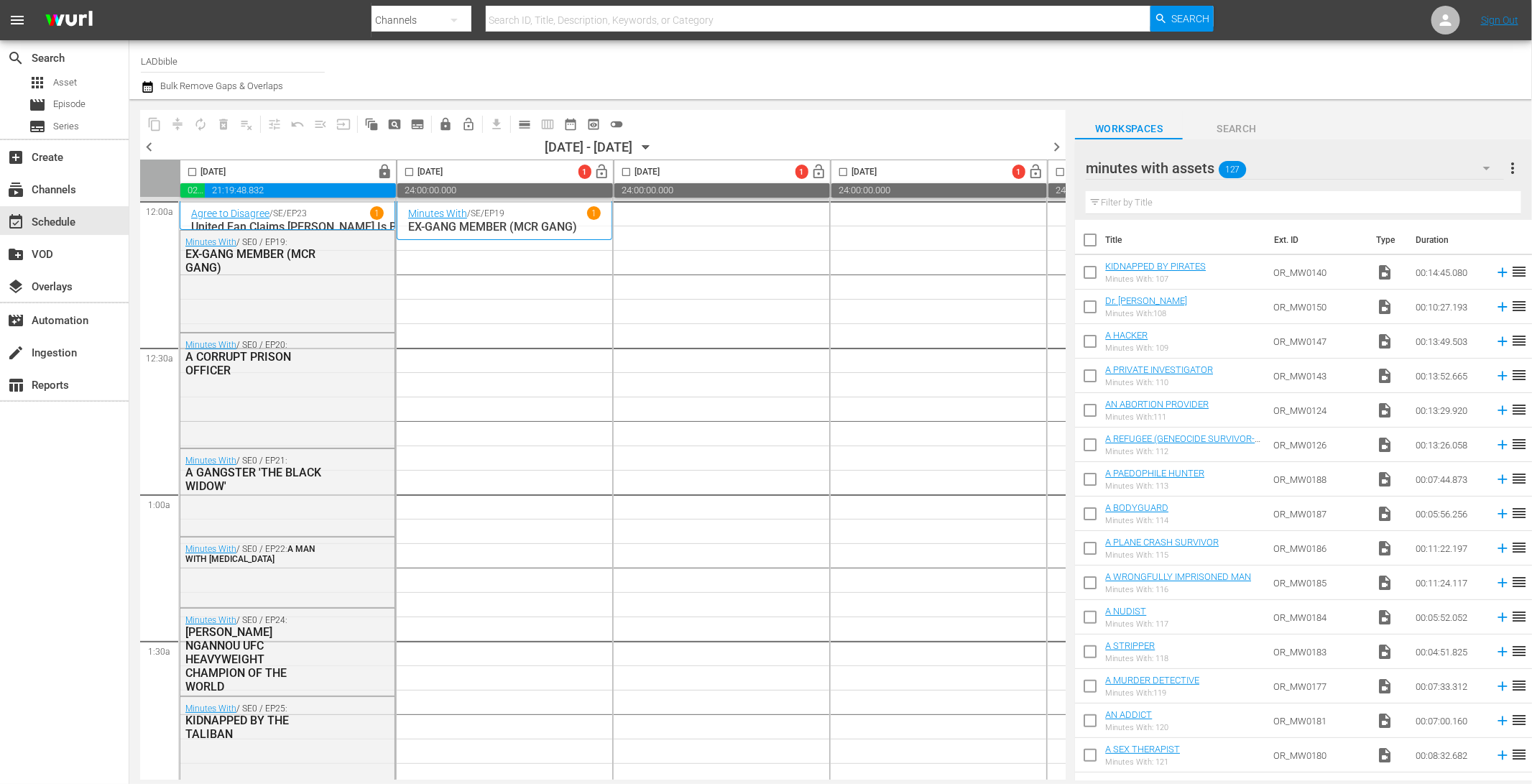
checkbox input "true"
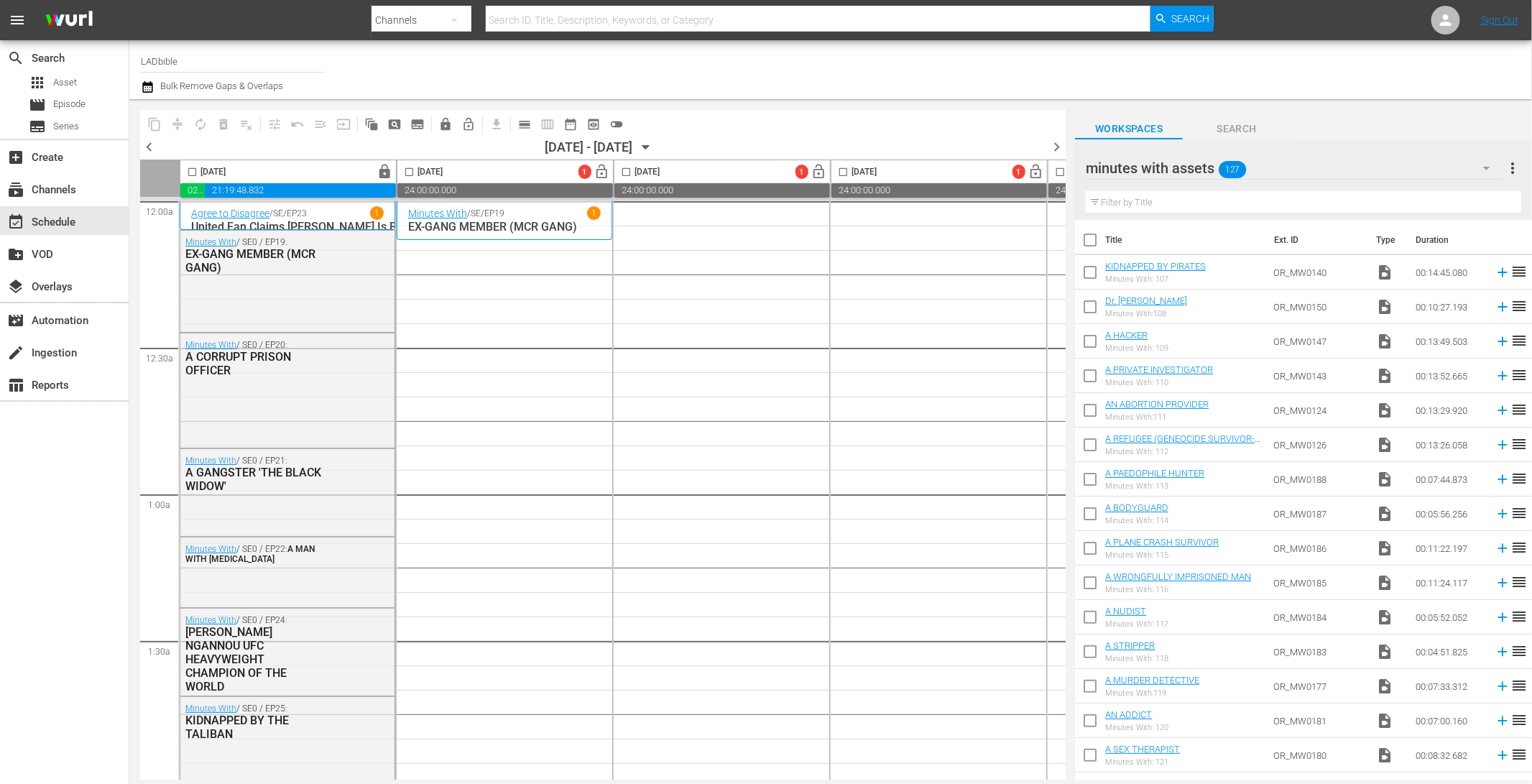
checkbox input "true"
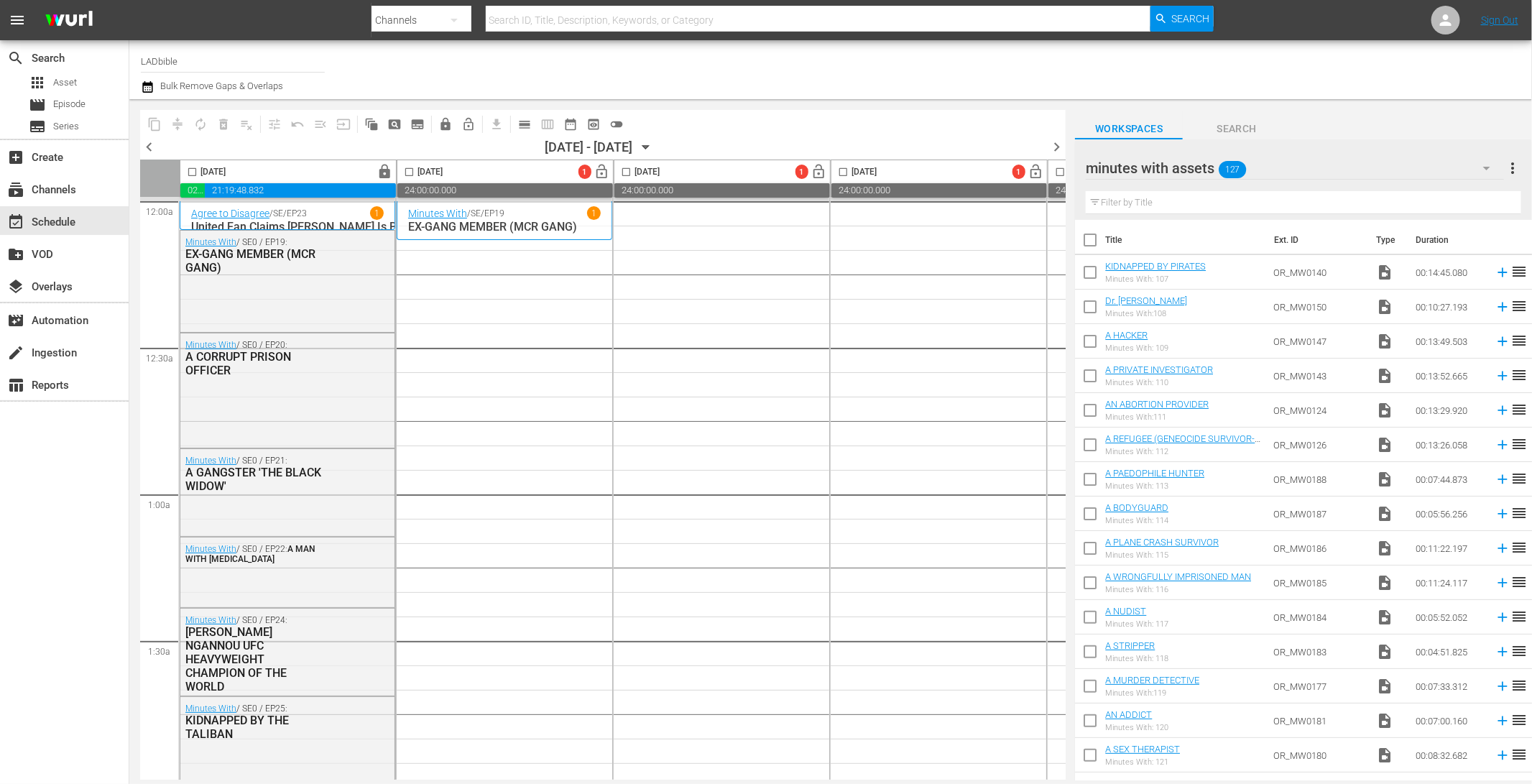
checkbox input "true"
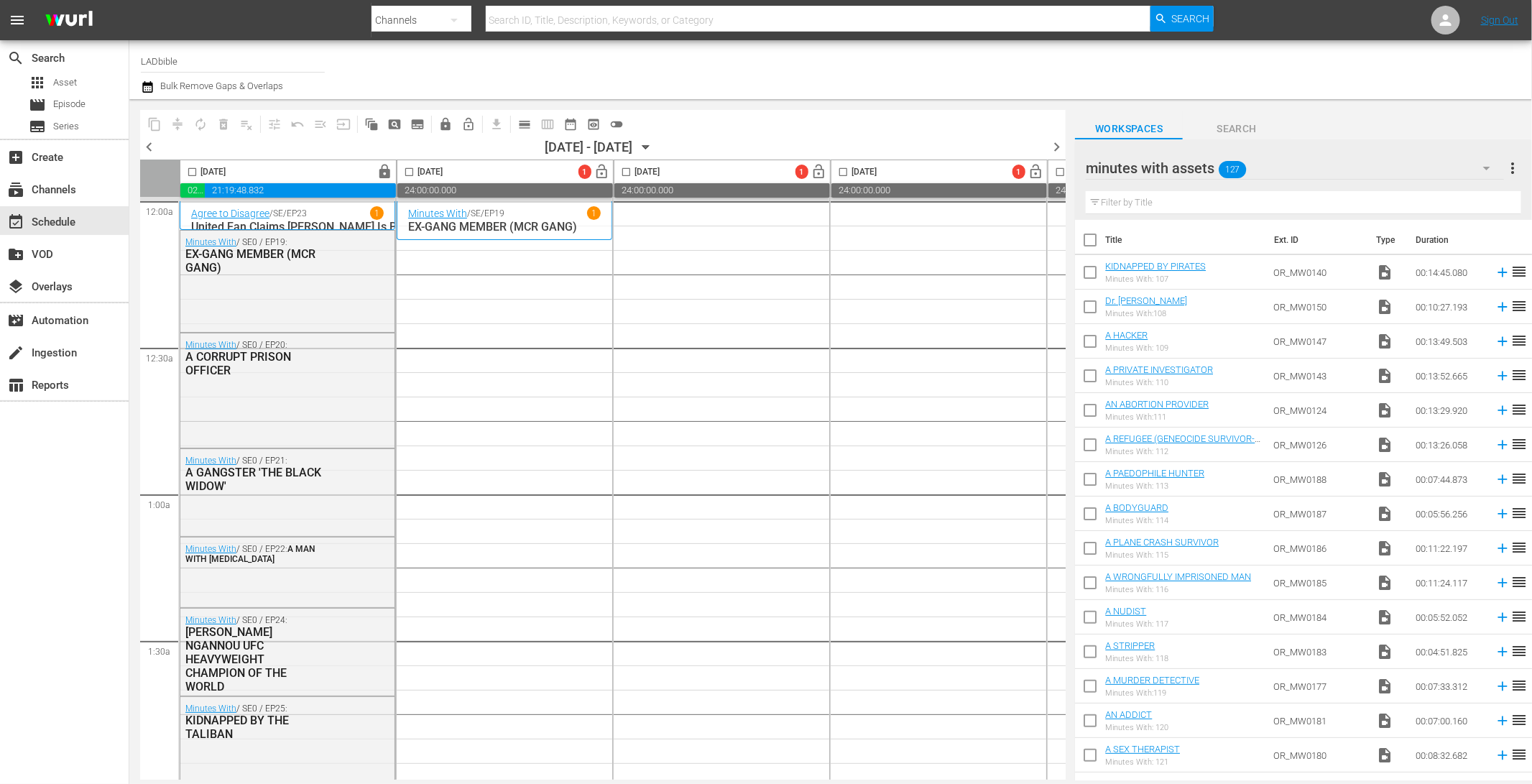
checkbox input "true"
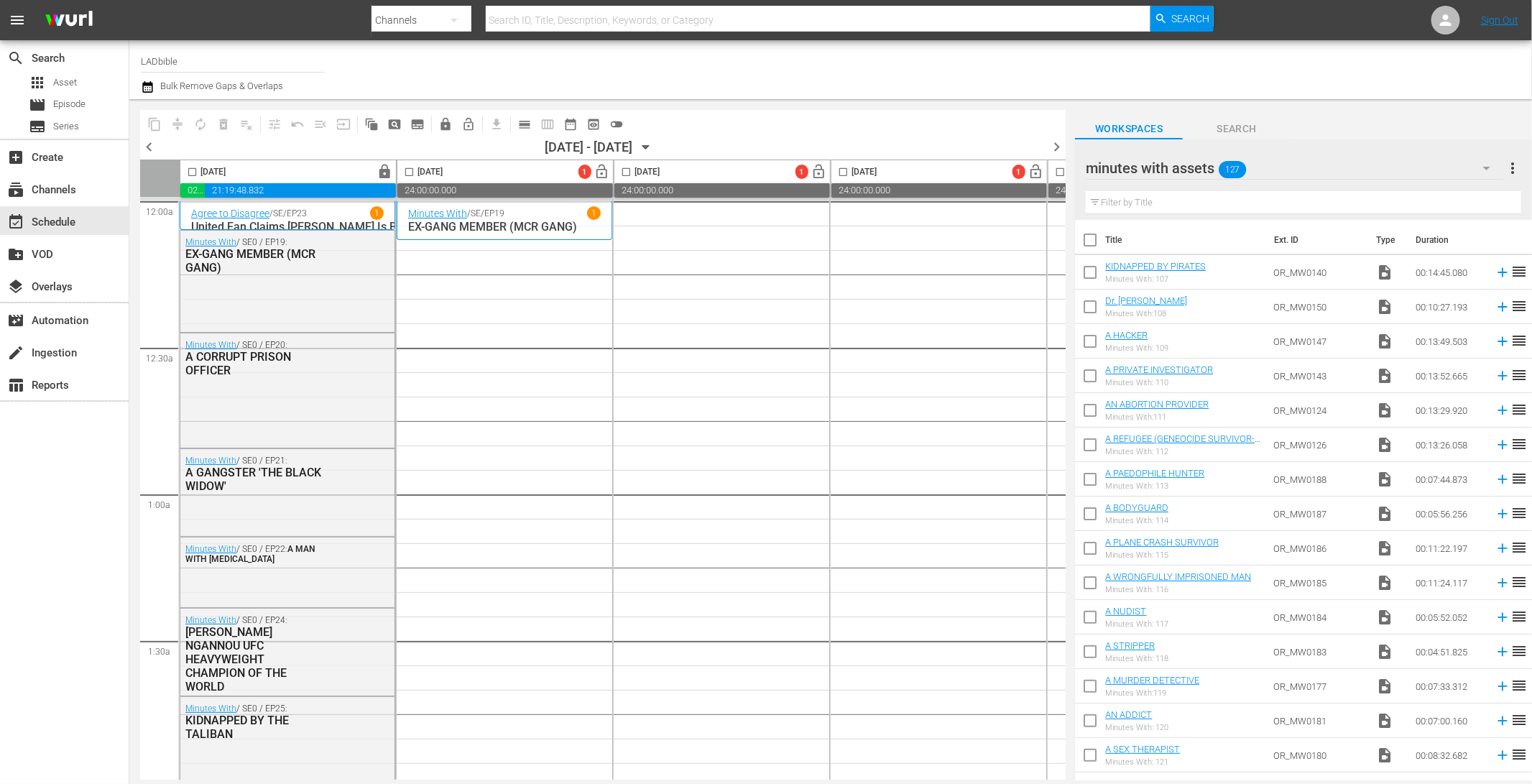
checkbox input "true"
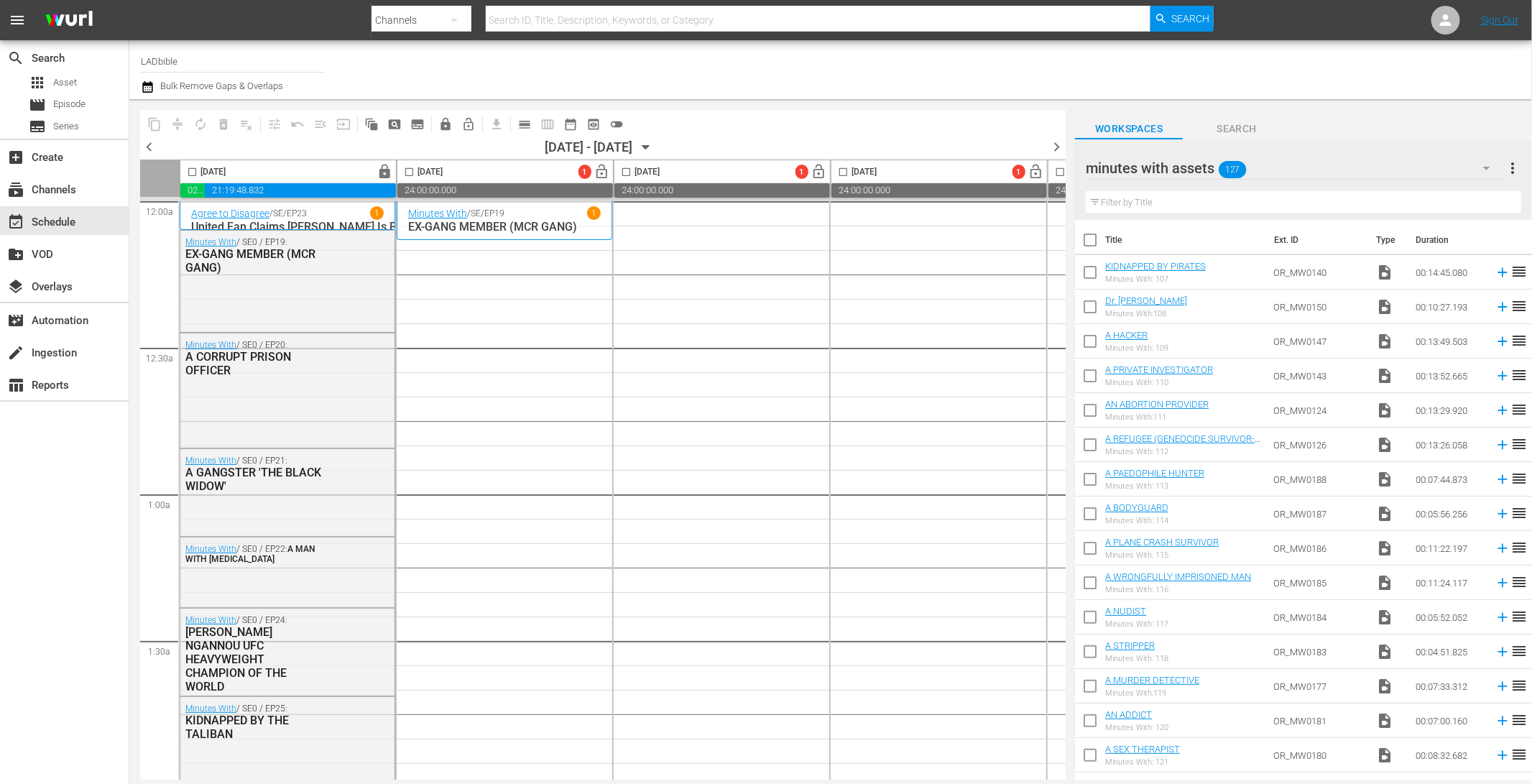
checkbox input "true"
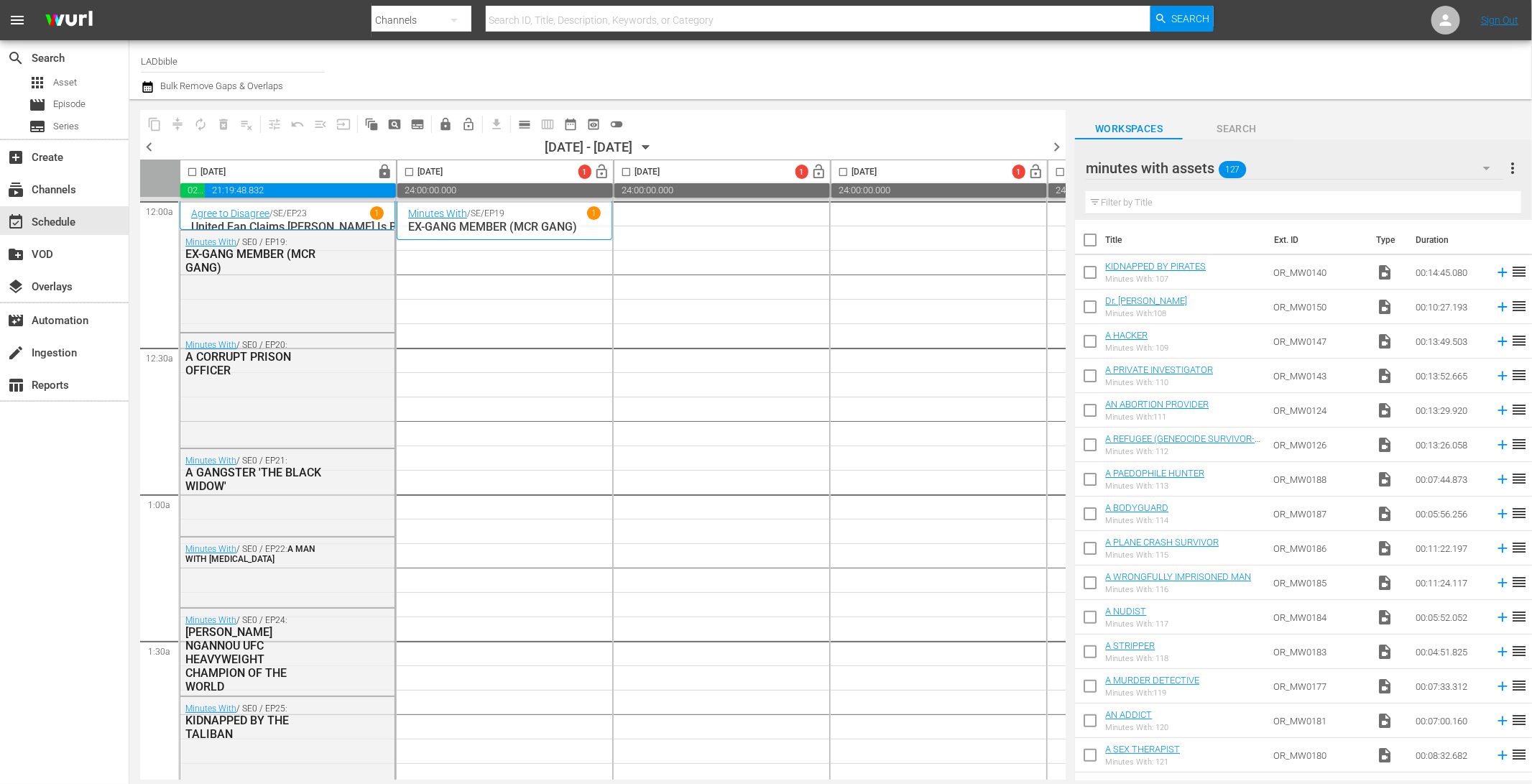
checkbox input "true"
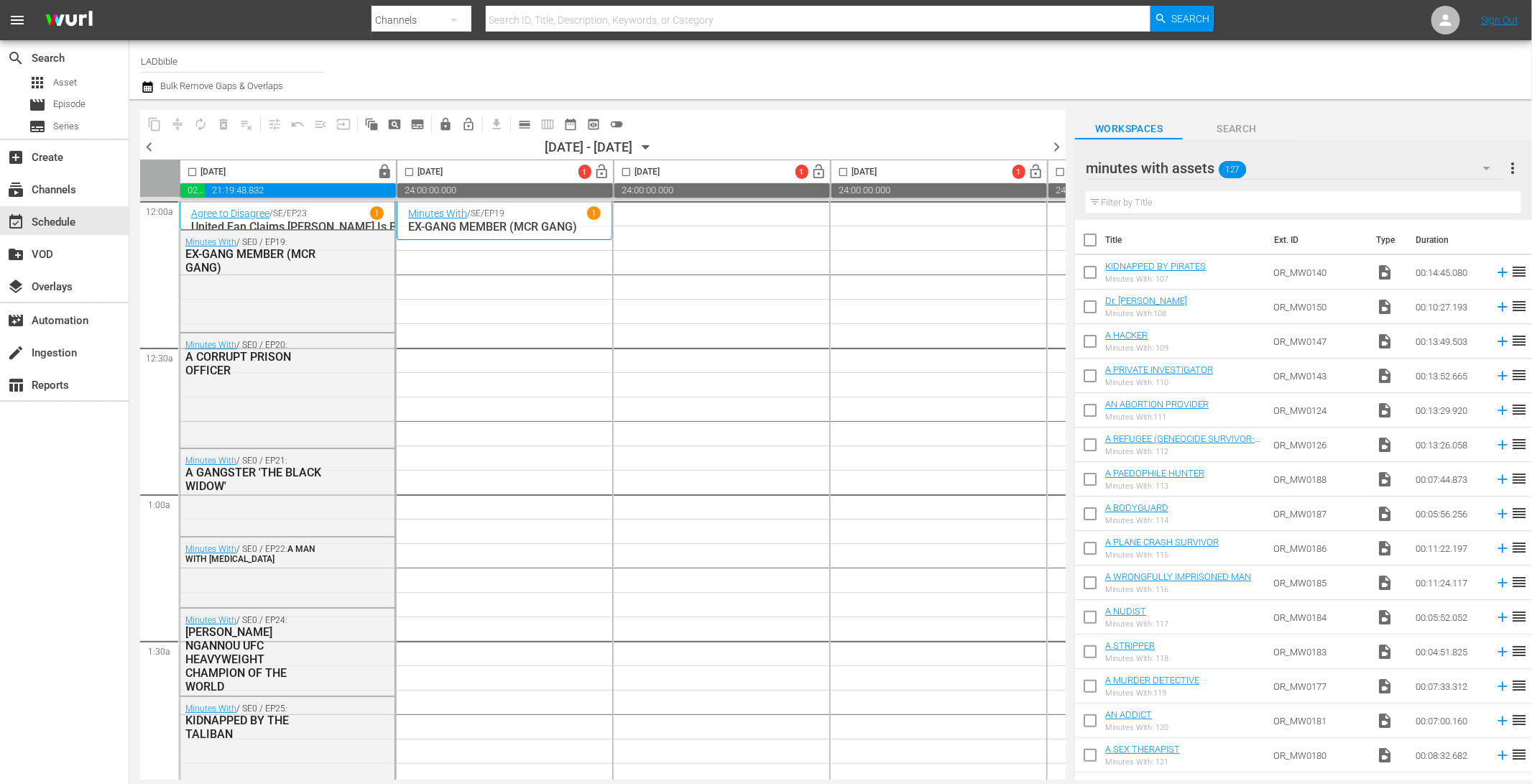
checkbox input "true"
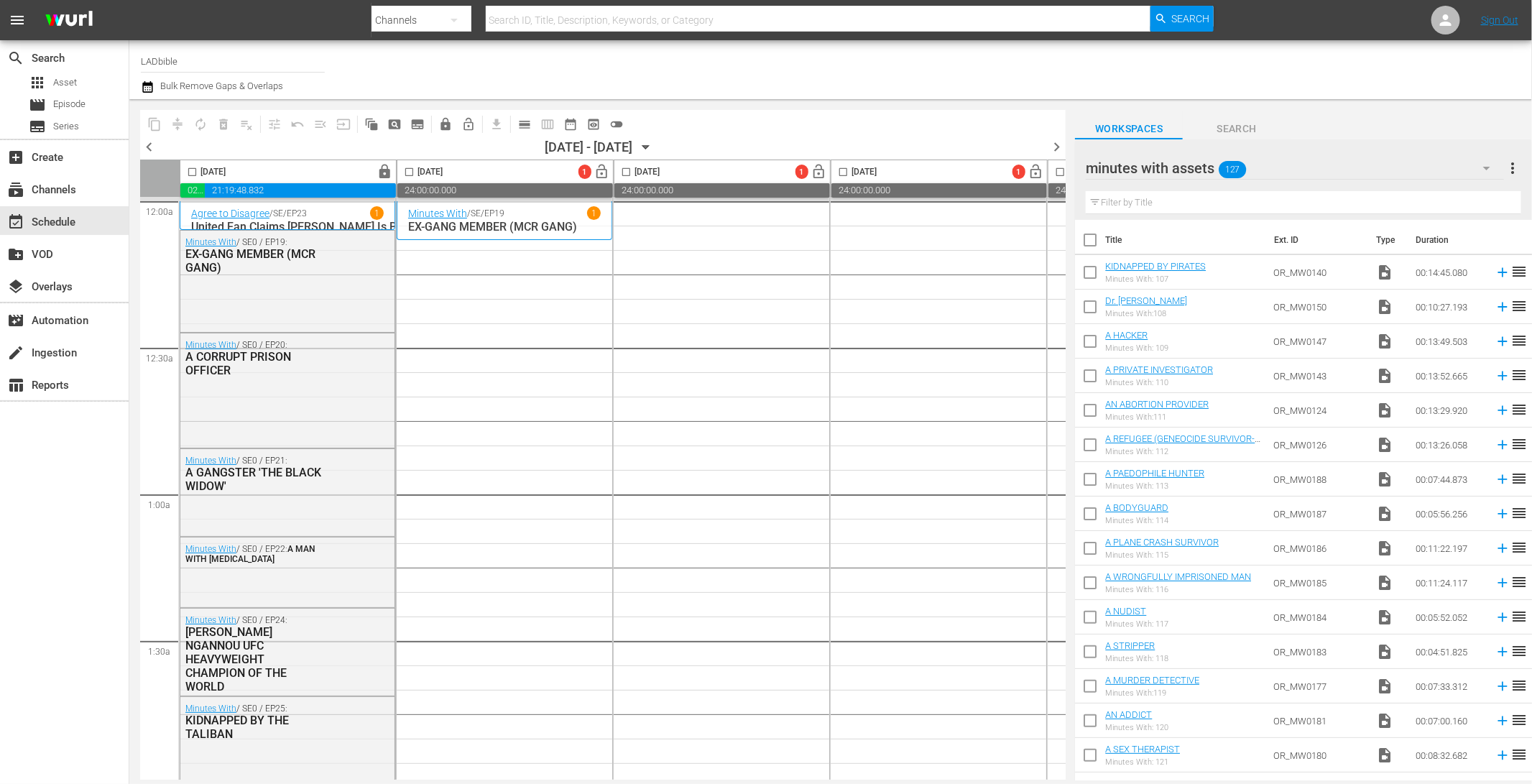
checkbox input "true"
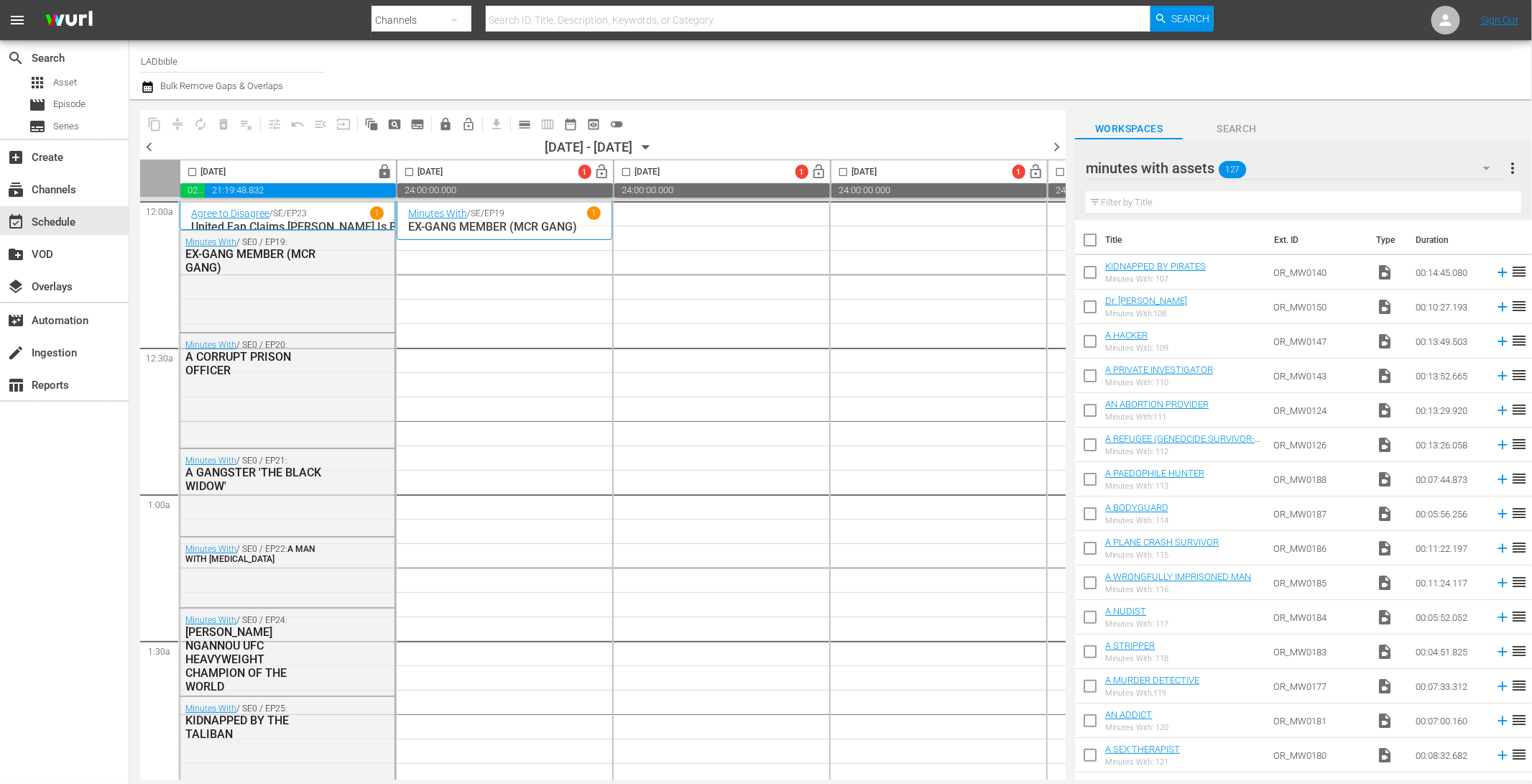
checkbox input "true"
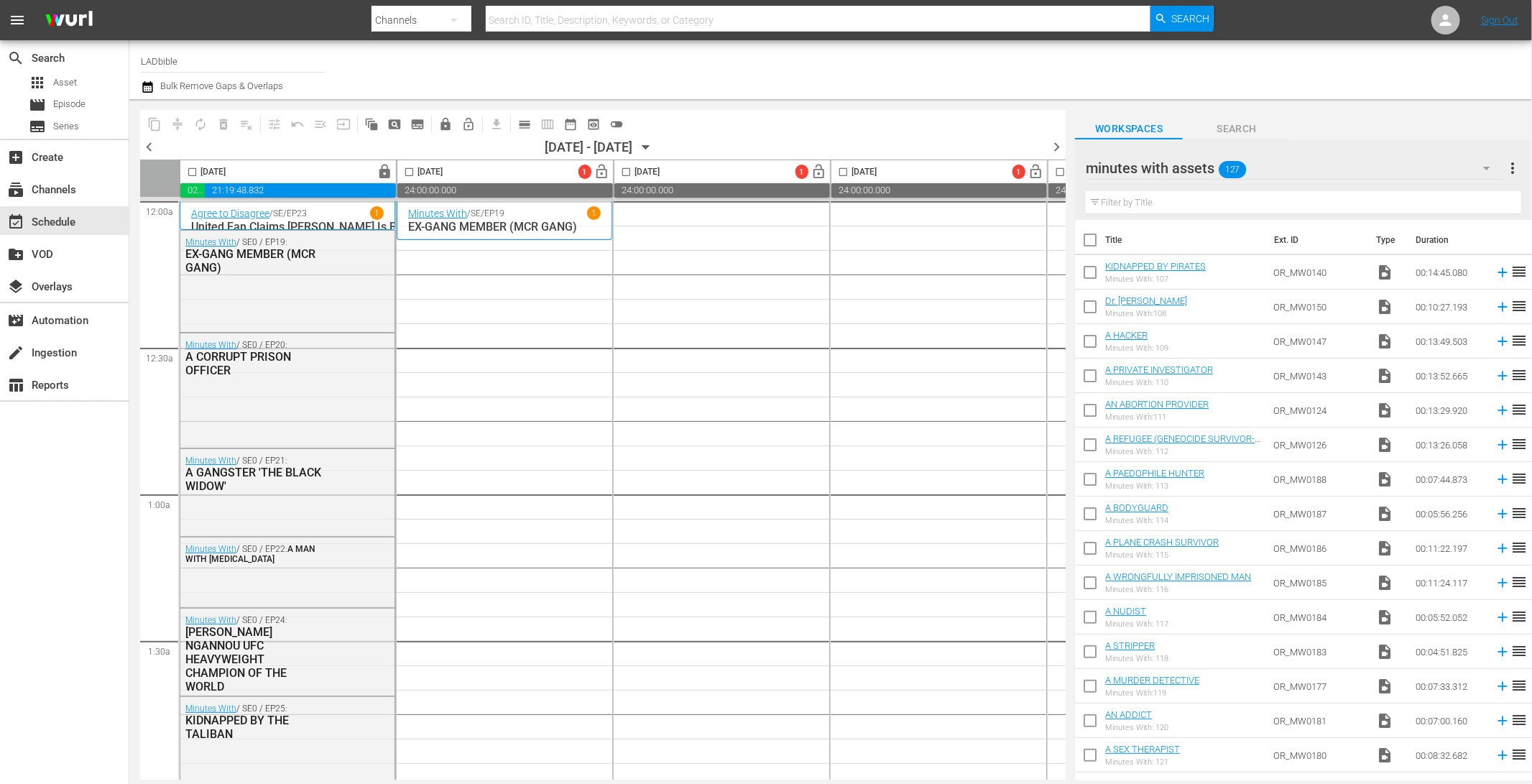
checkbox input "true"
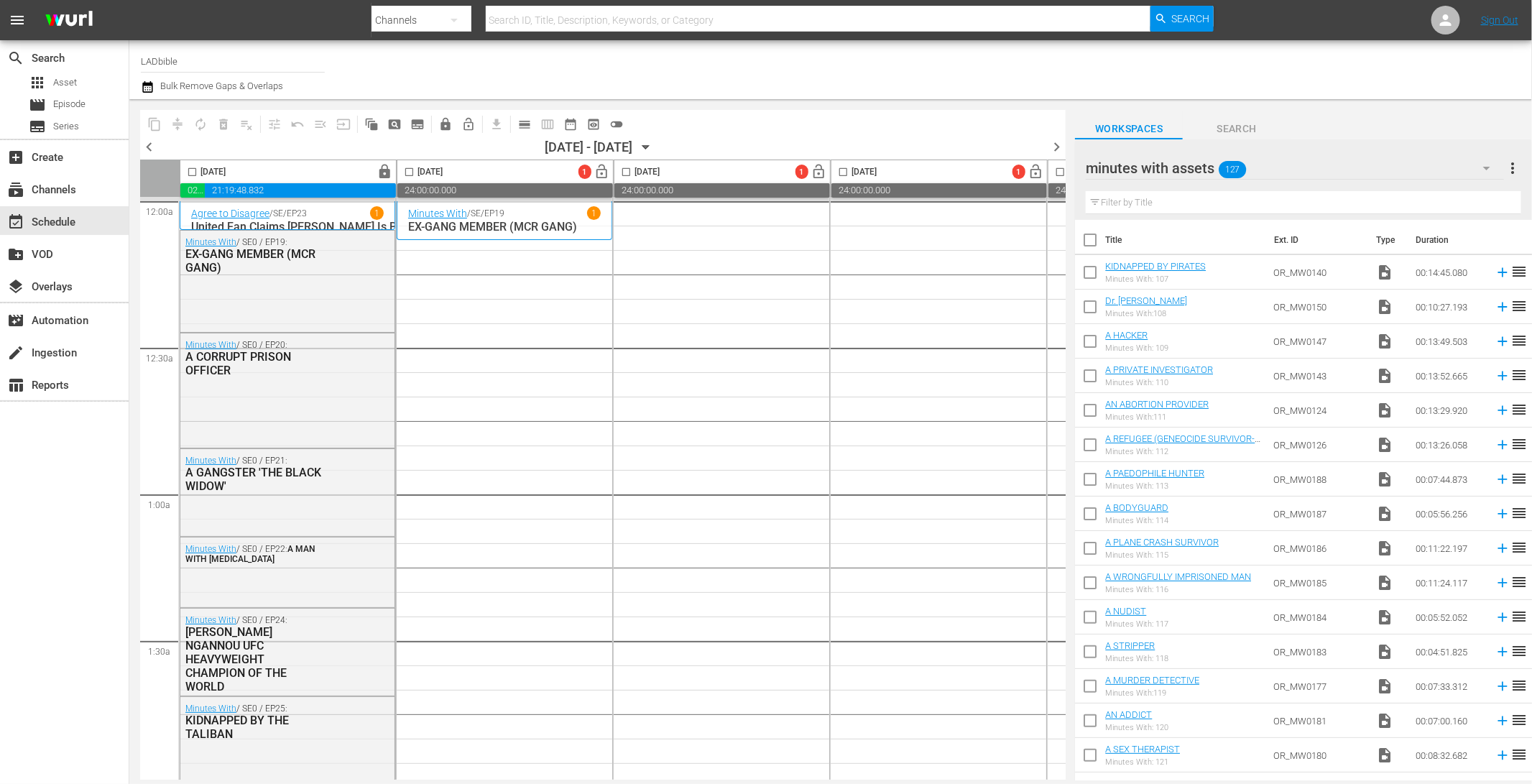
checkbox input "true"
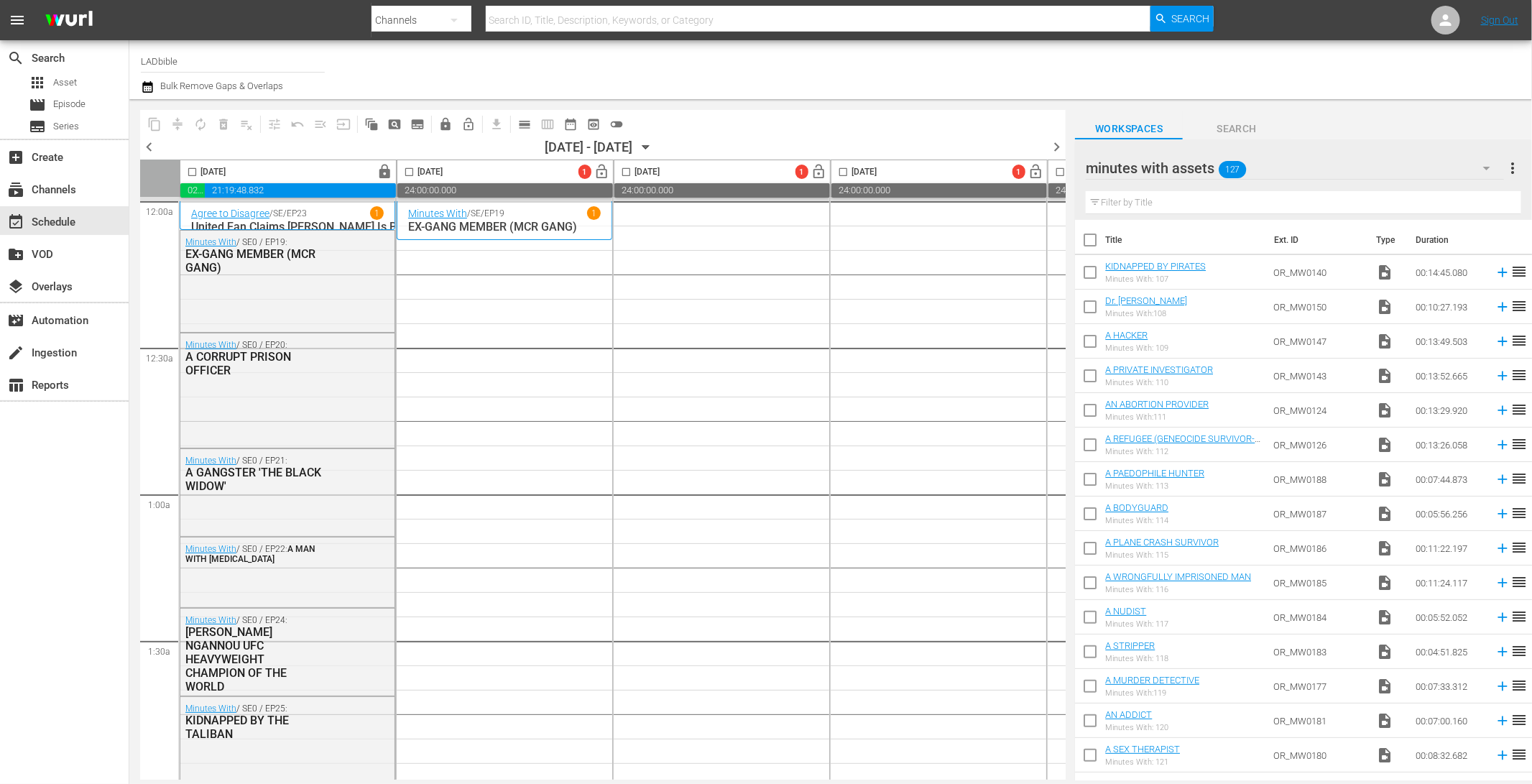
checkbox input "true"
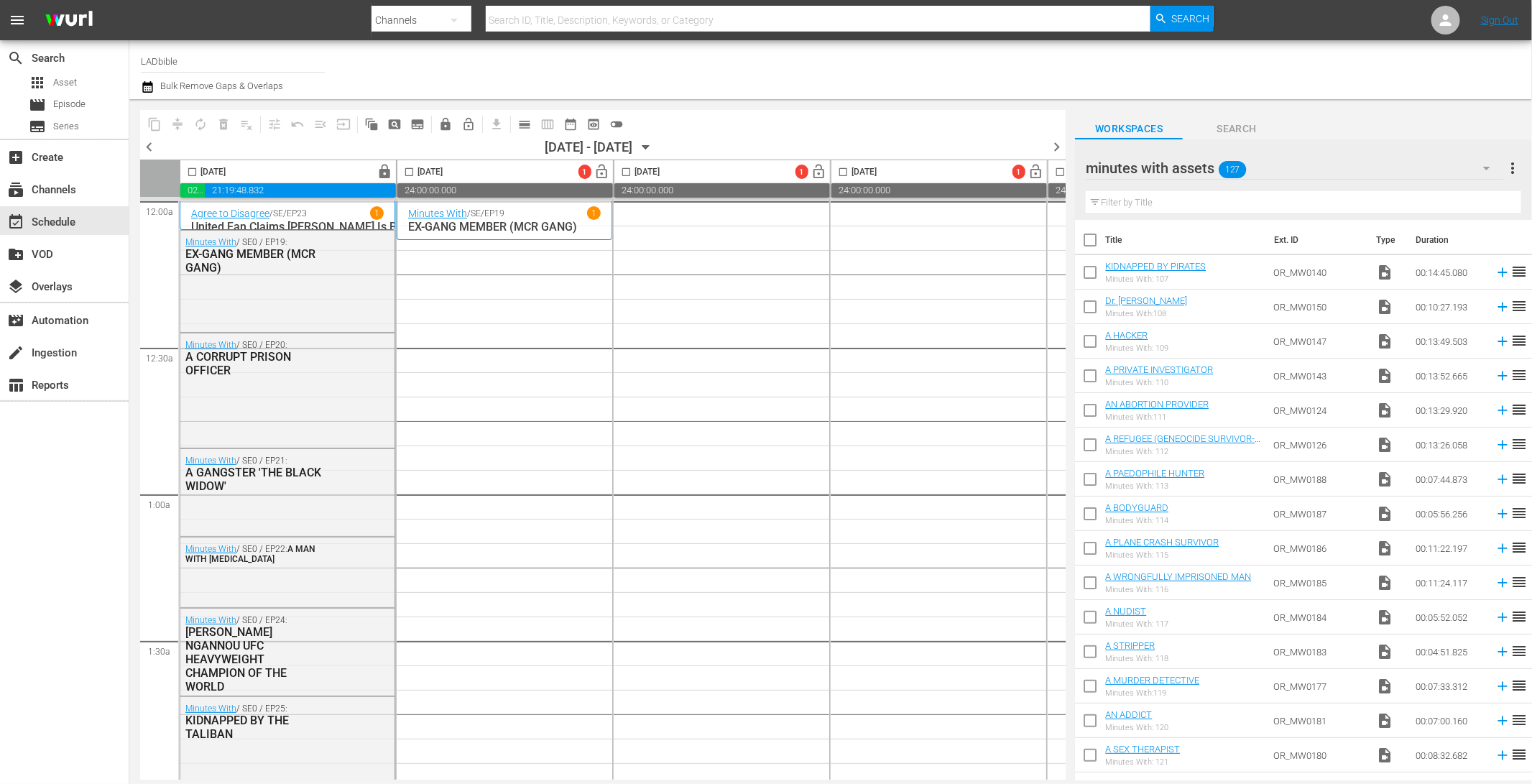
checkbox input "true"
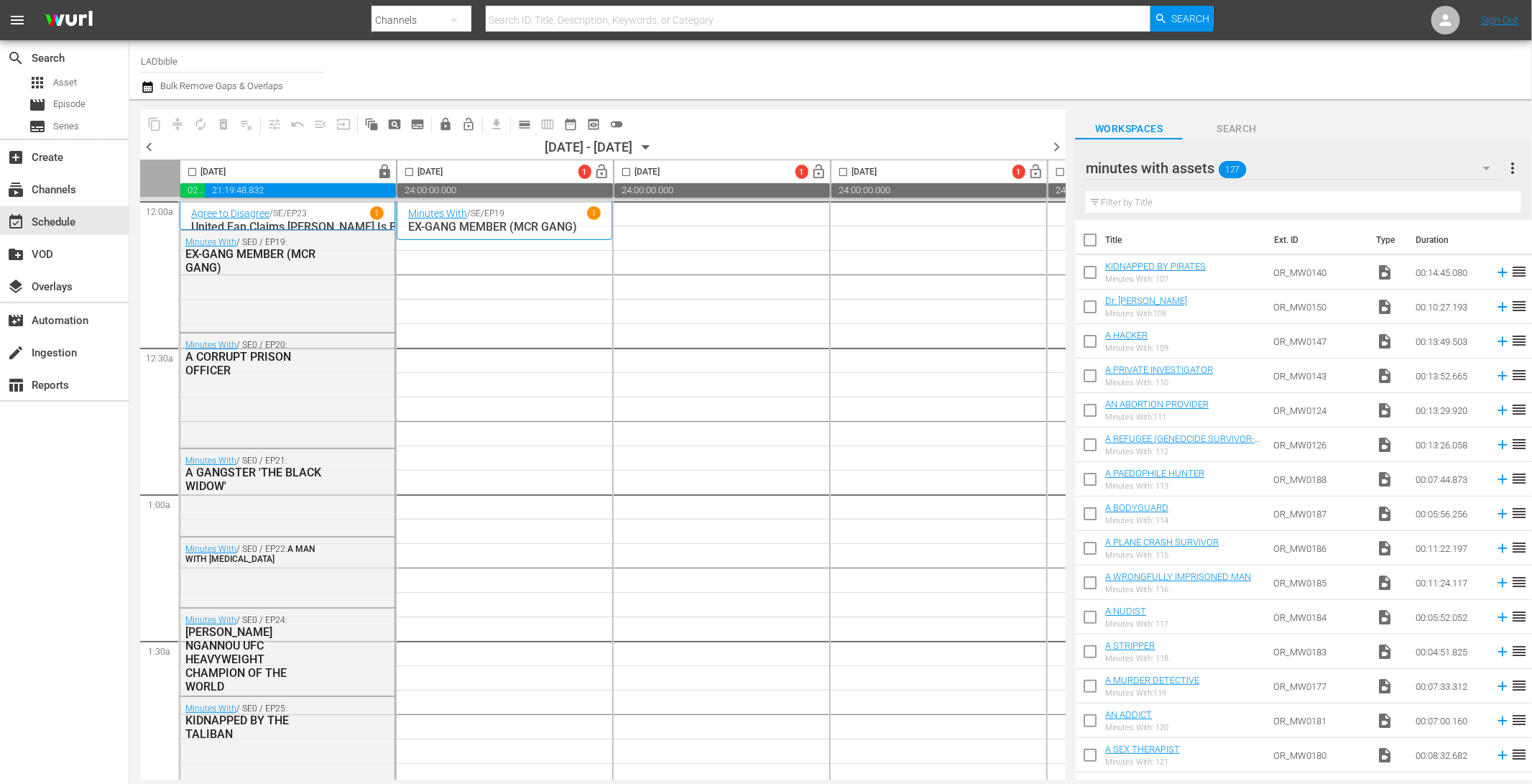
checkbox input "true"
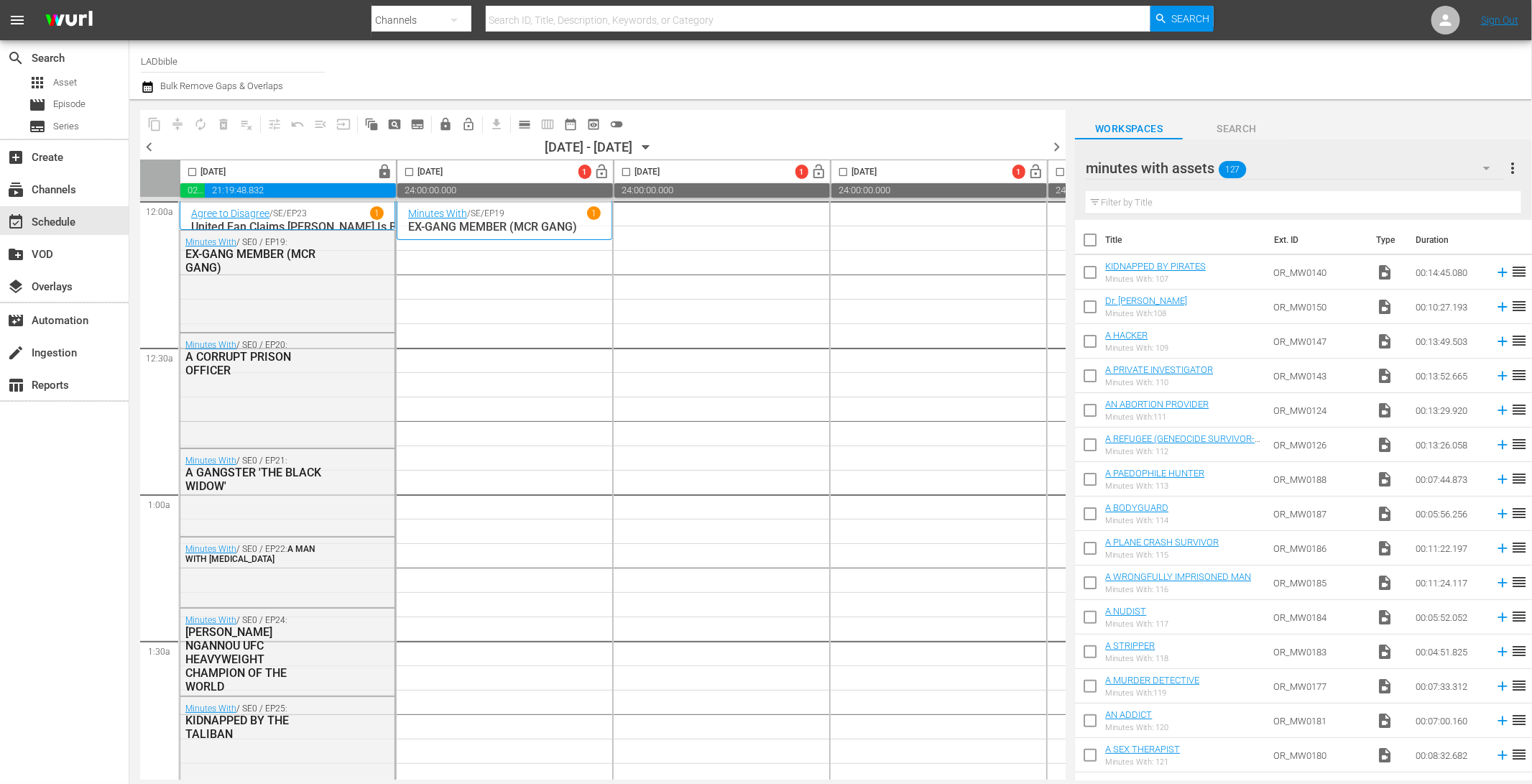
checkbox input "true"
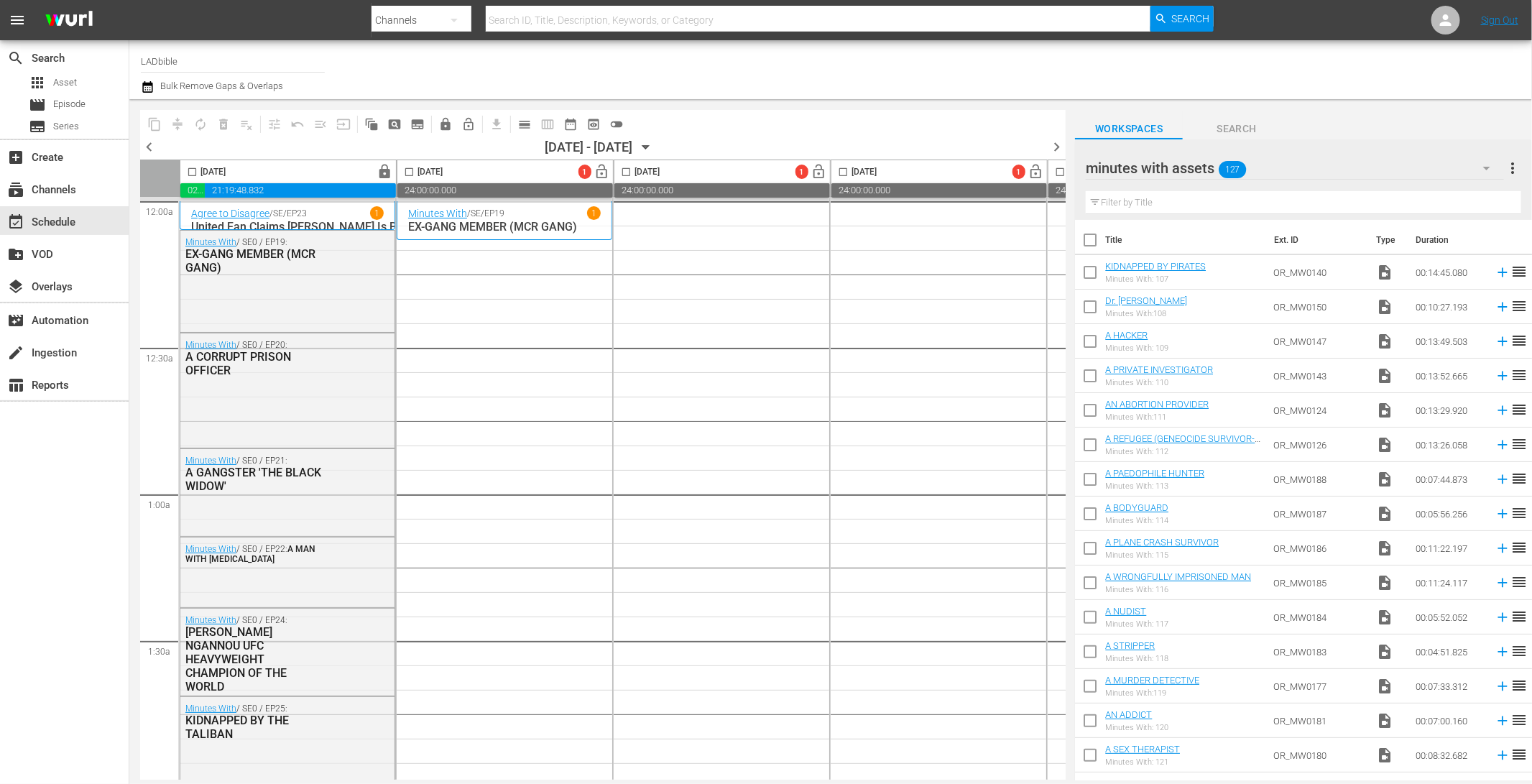
checkbox input "true"
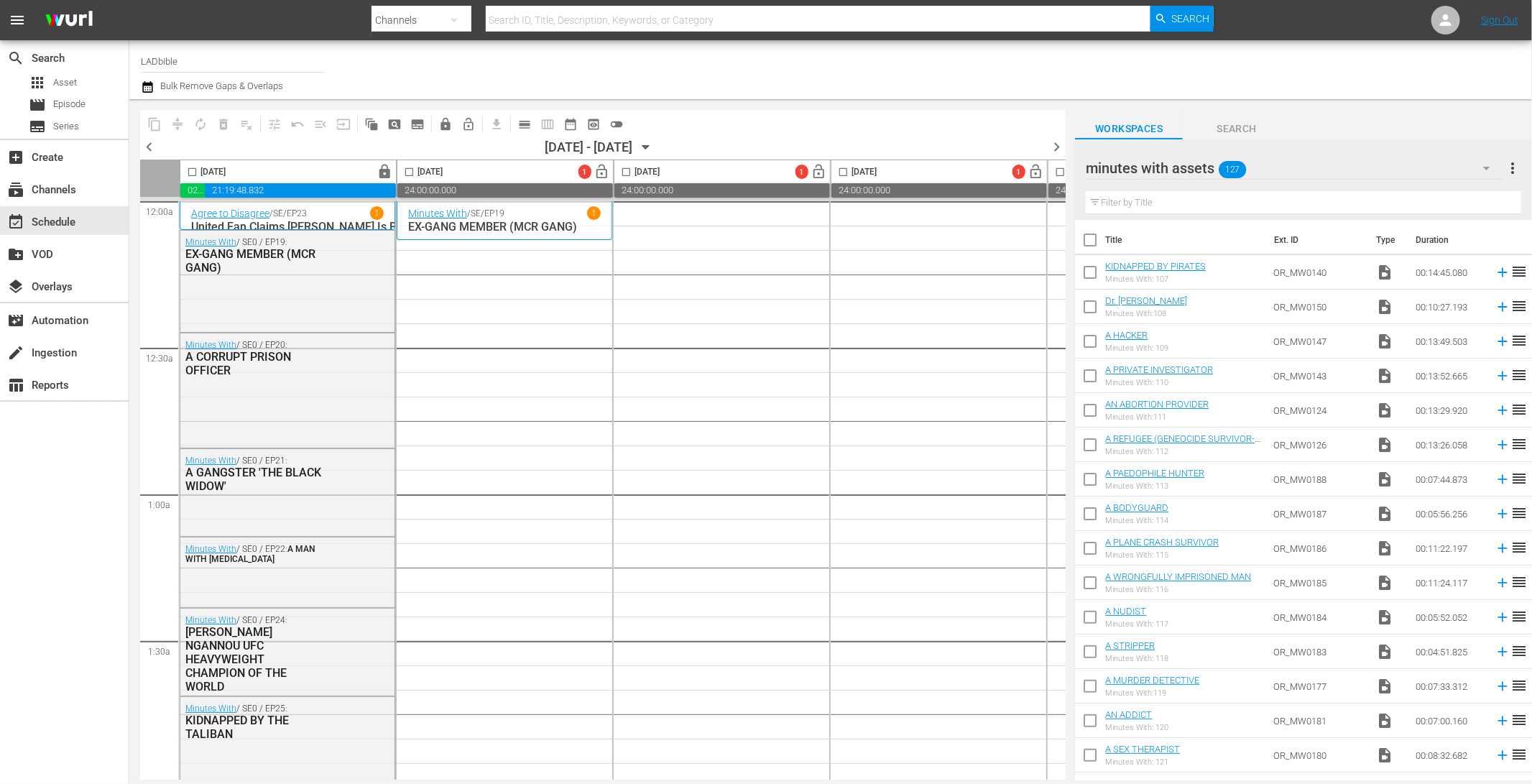
checkbox input "true"
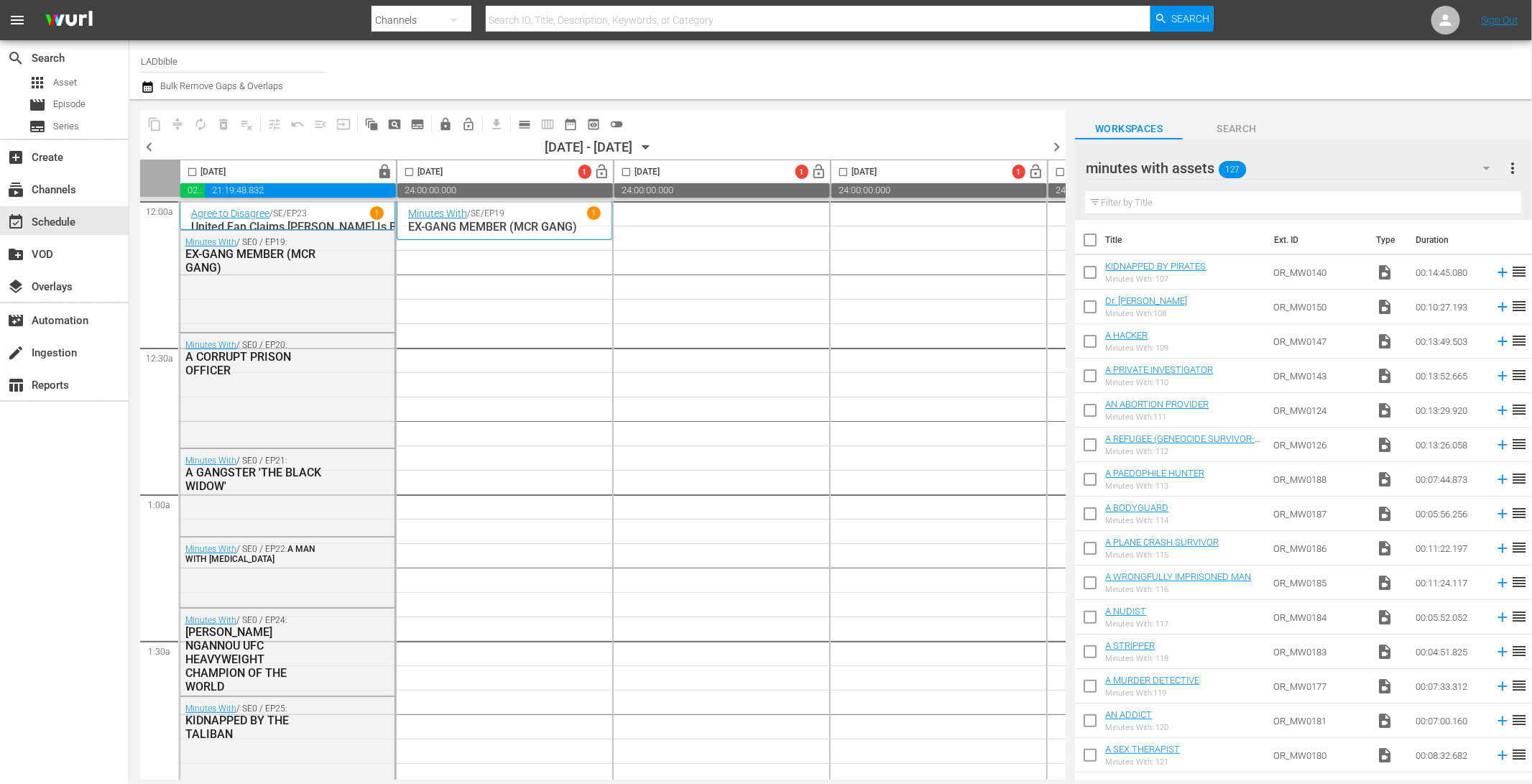
checkbox input "true"
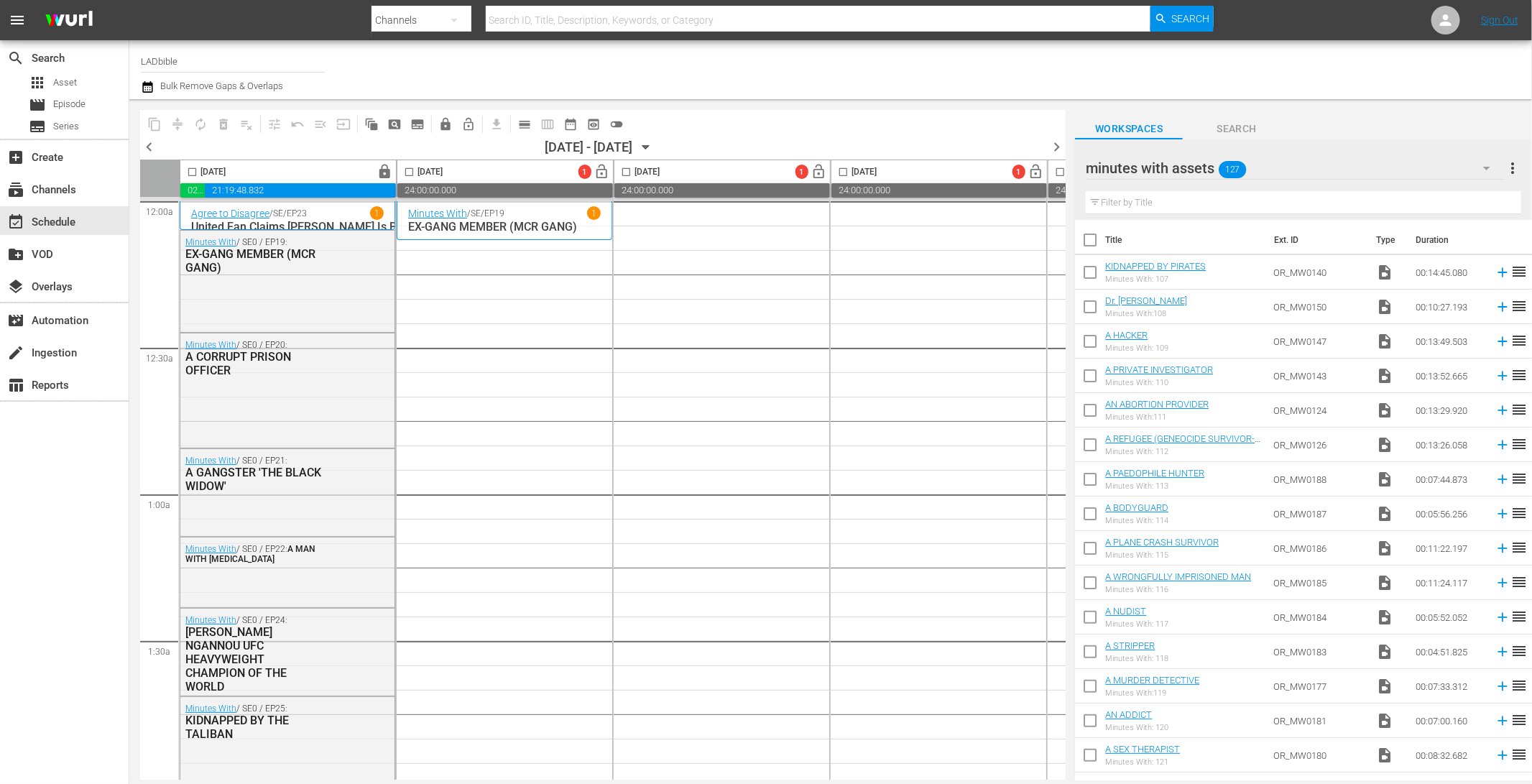
checkbox input "true"
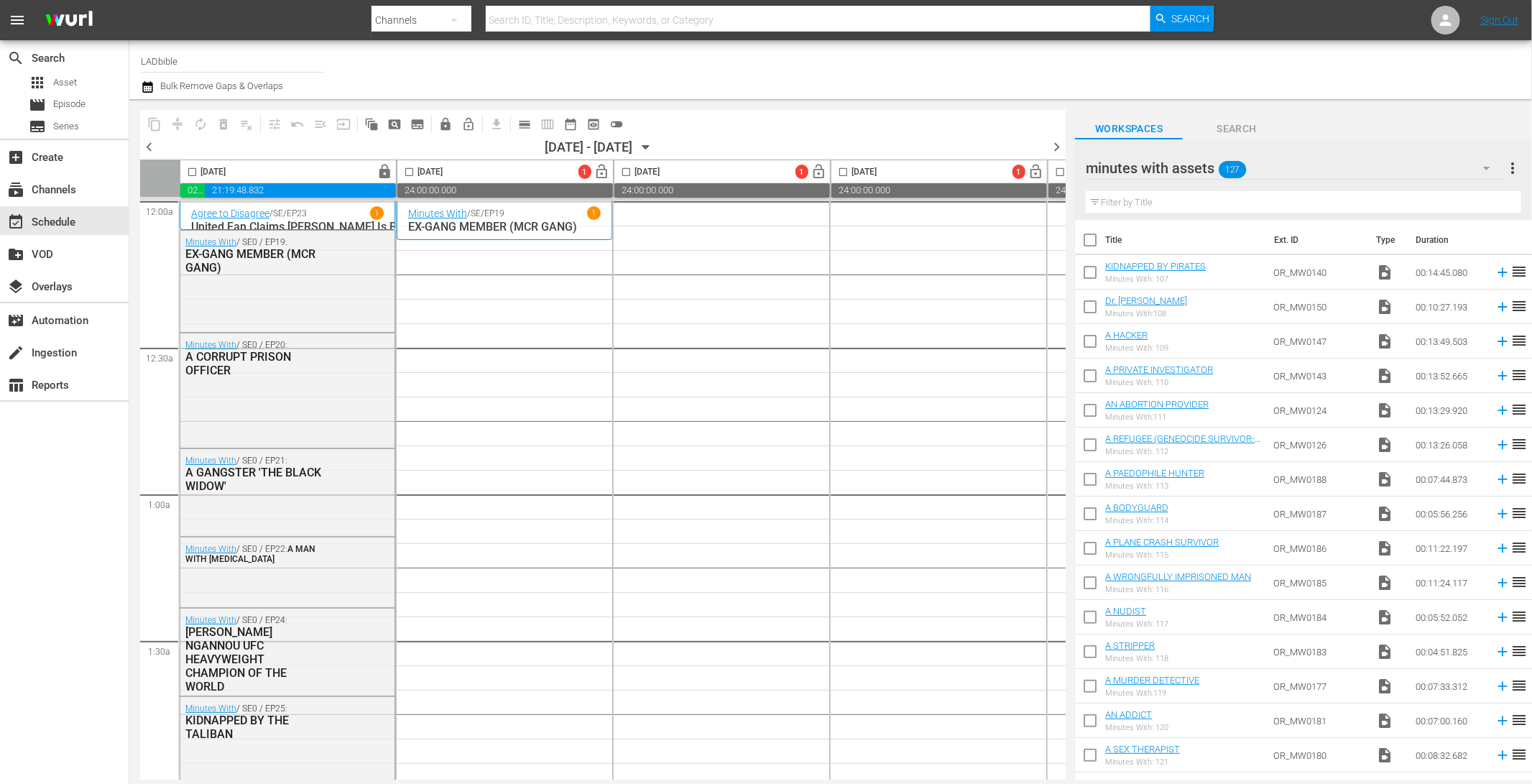
checkbox input "true"
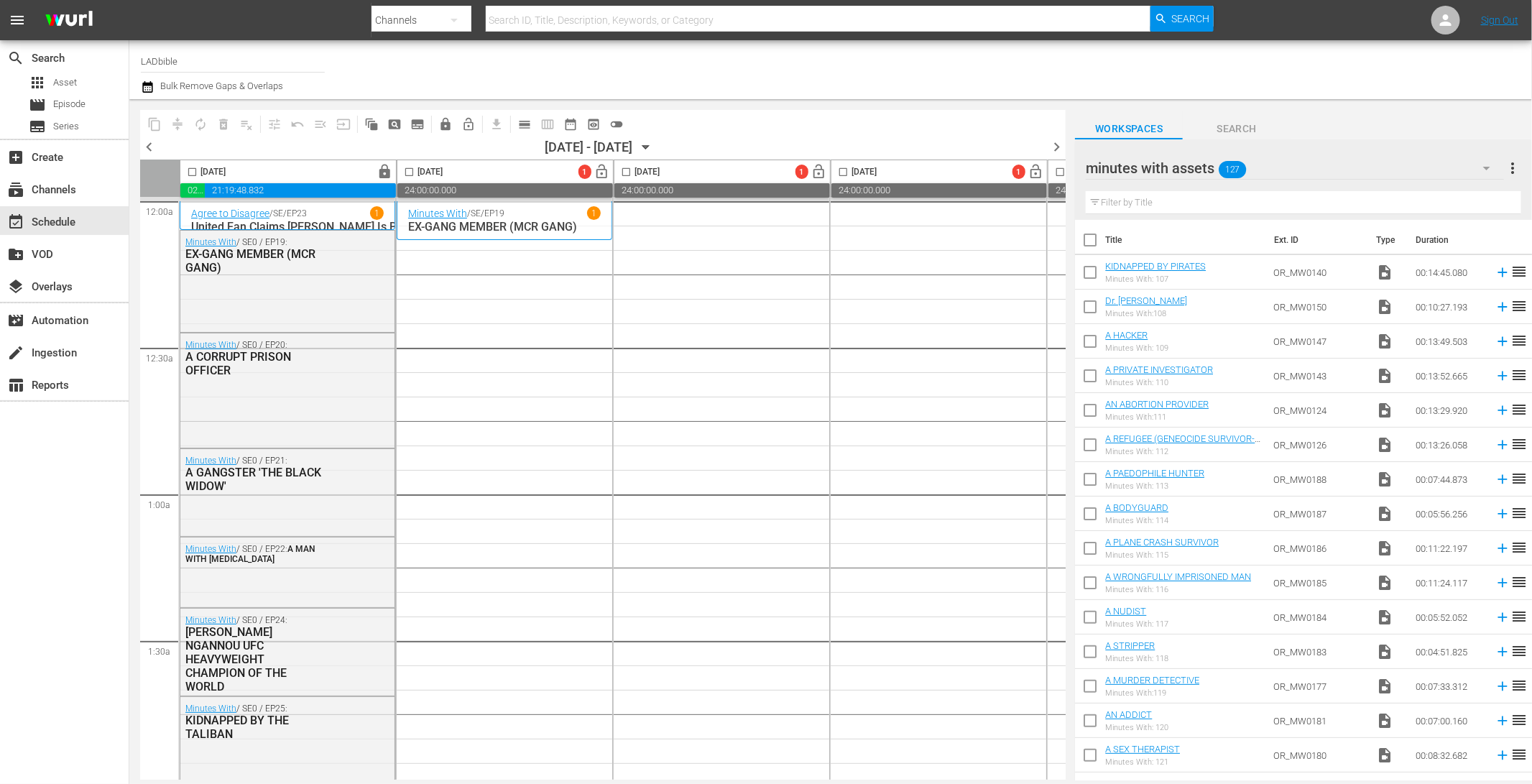
checkbox input "true"
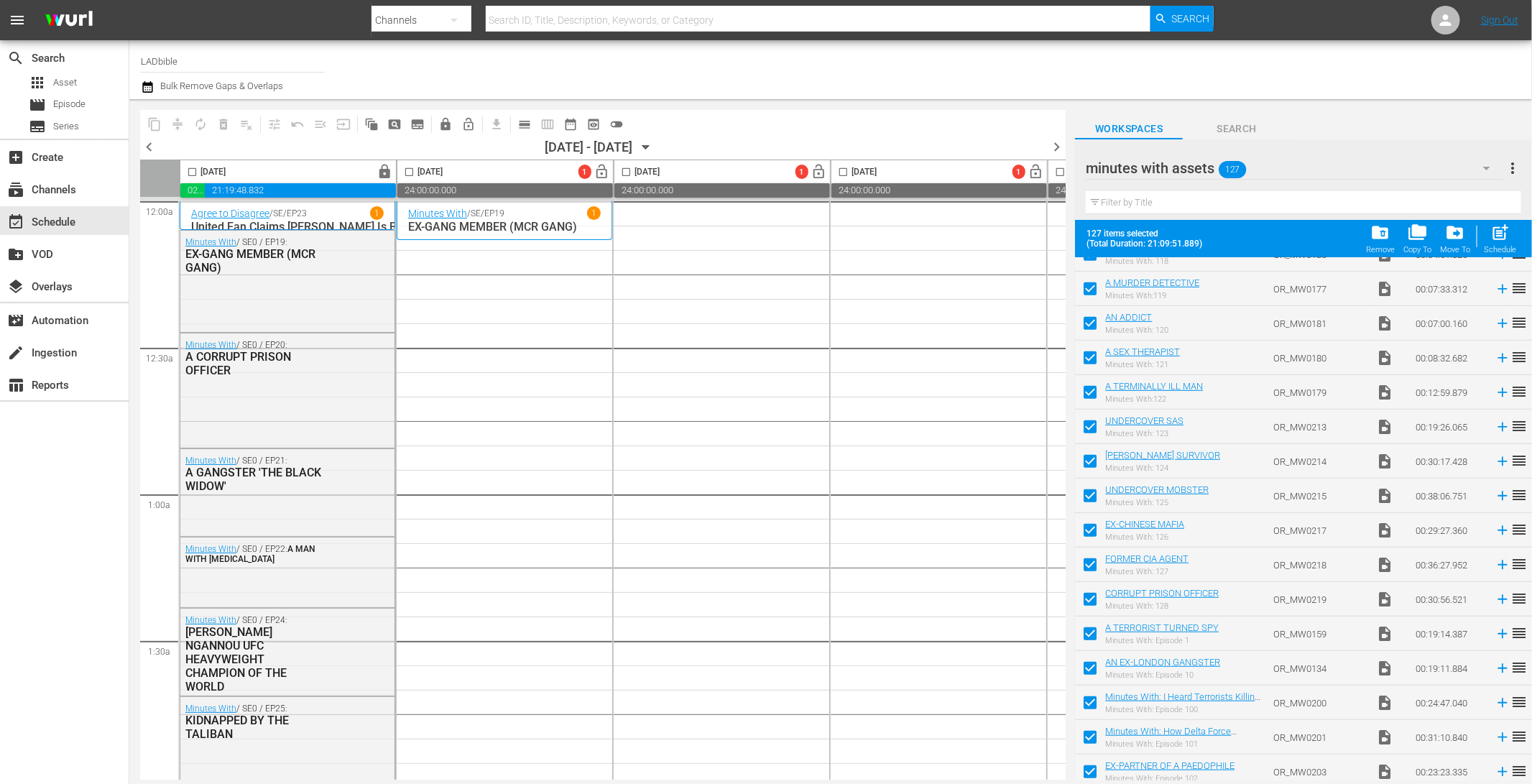
scroll to position [430, 0]
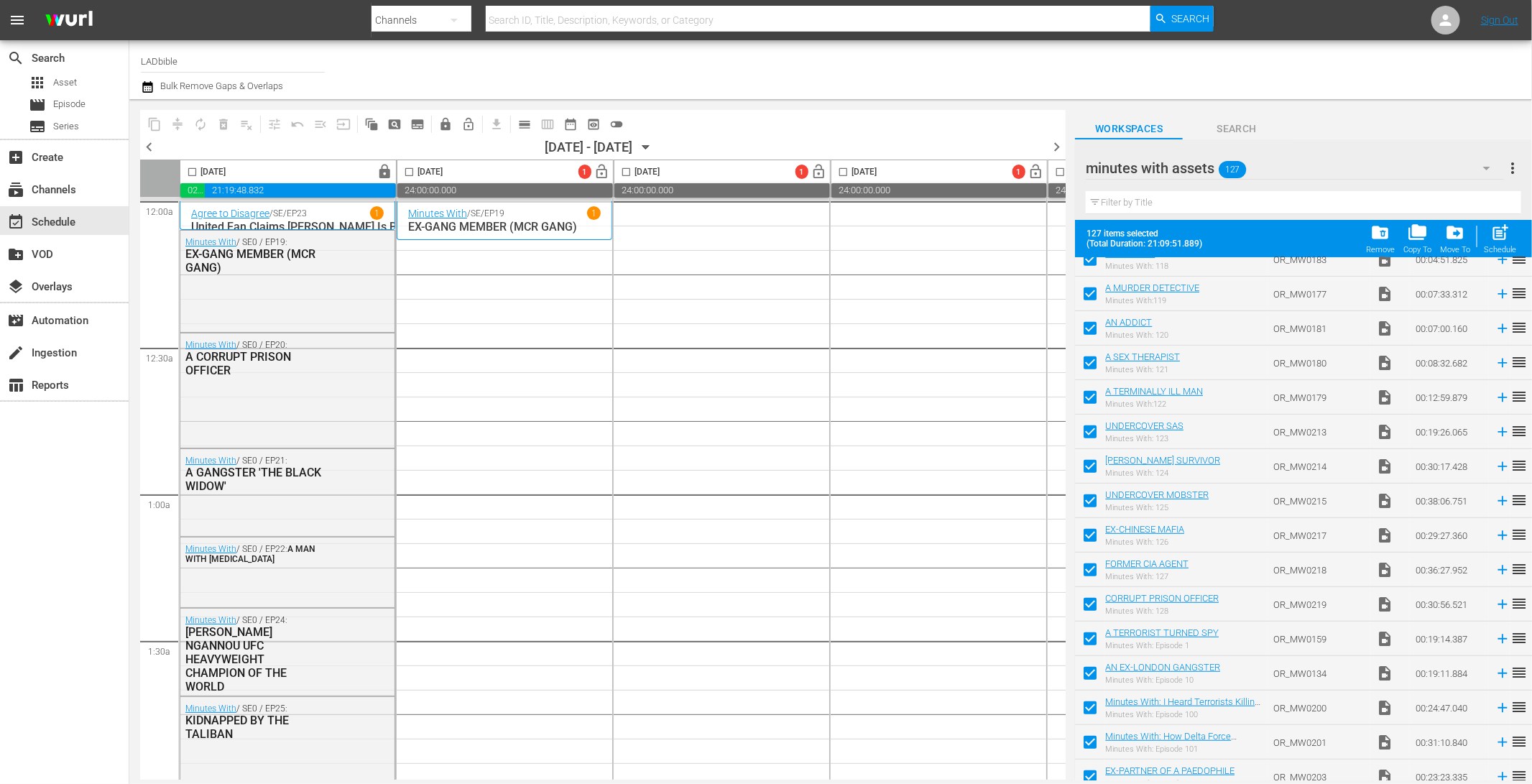
click at [1517, 170] on span "more_vert" at bounding box center [1512, 167] width 17 height 17
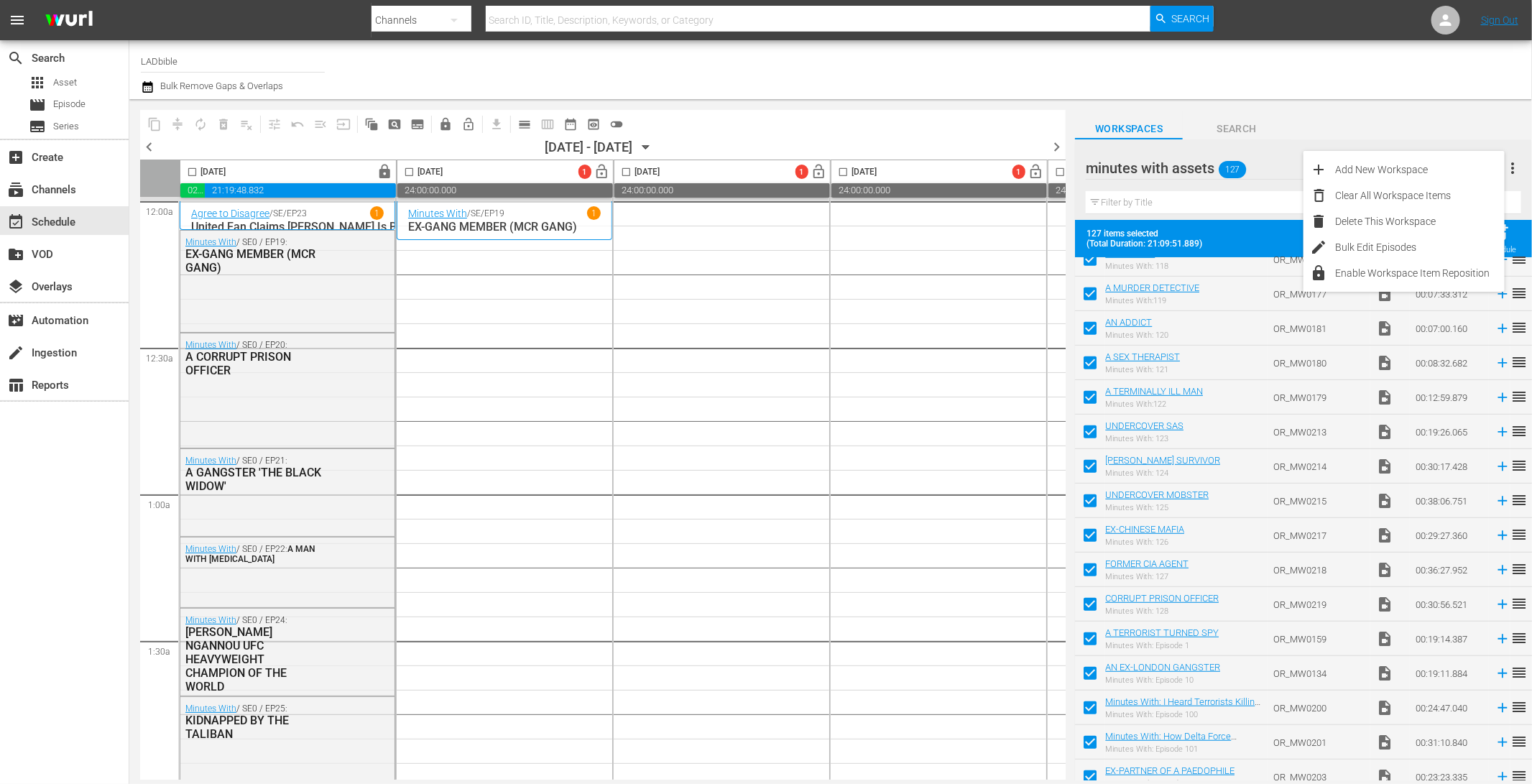
click at [1331, 111] on div "Workspaces Search" at bounding box center [1303, 125] width 457 height 29
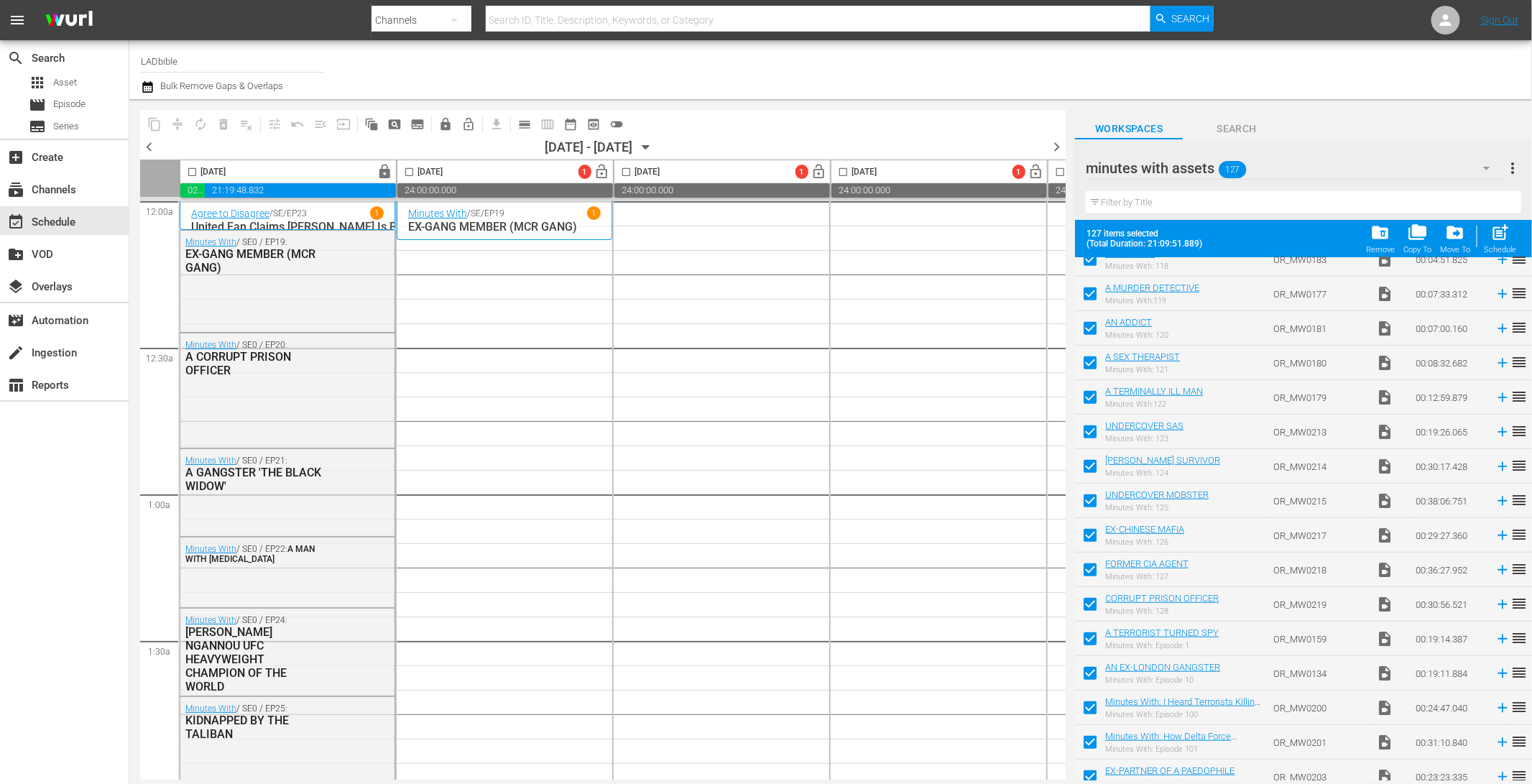
click at [1275, 169] on div "minutes with assets 127" at bounding box center [1294, 168] width 418 height 41
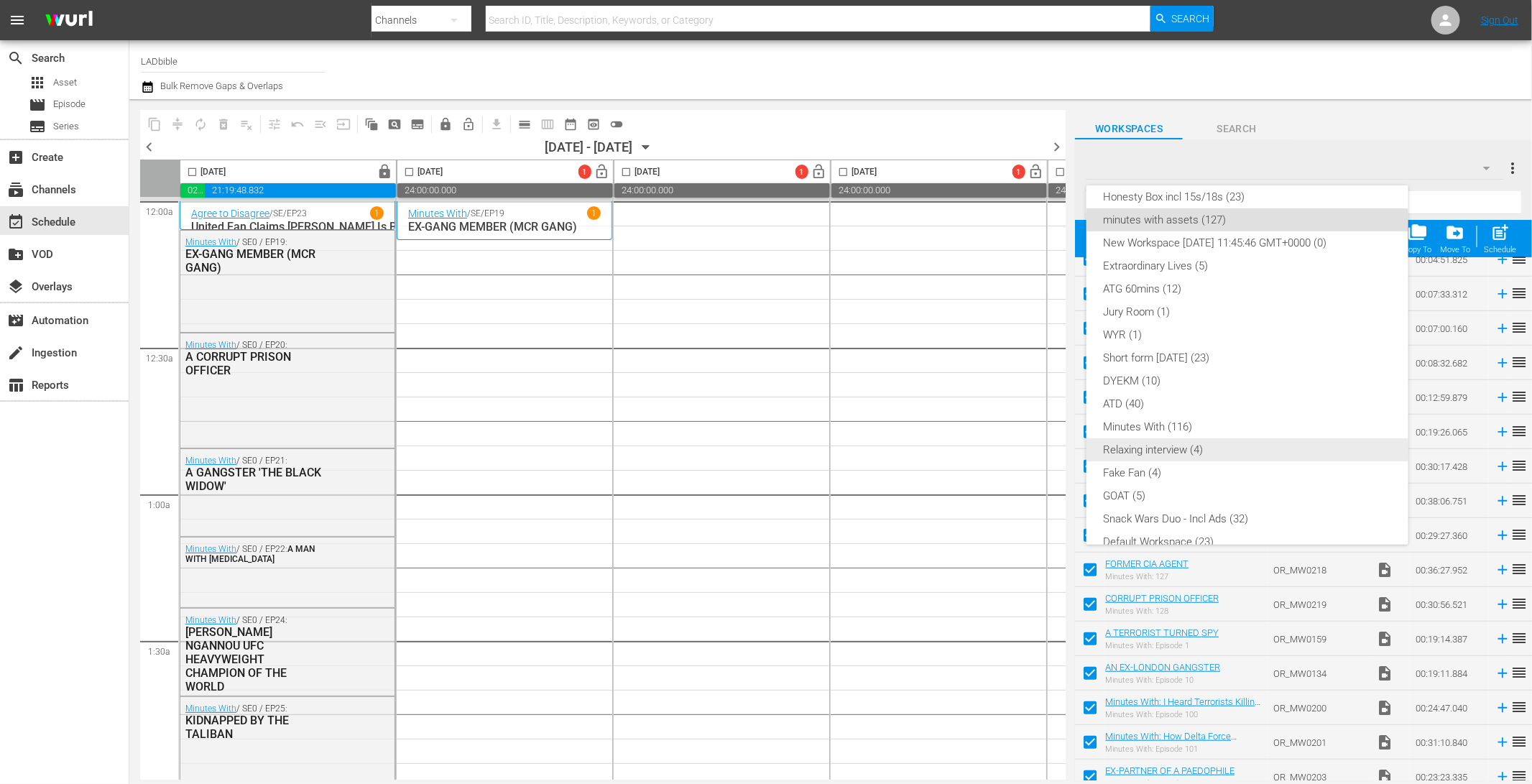
scroll to position [55, 0]
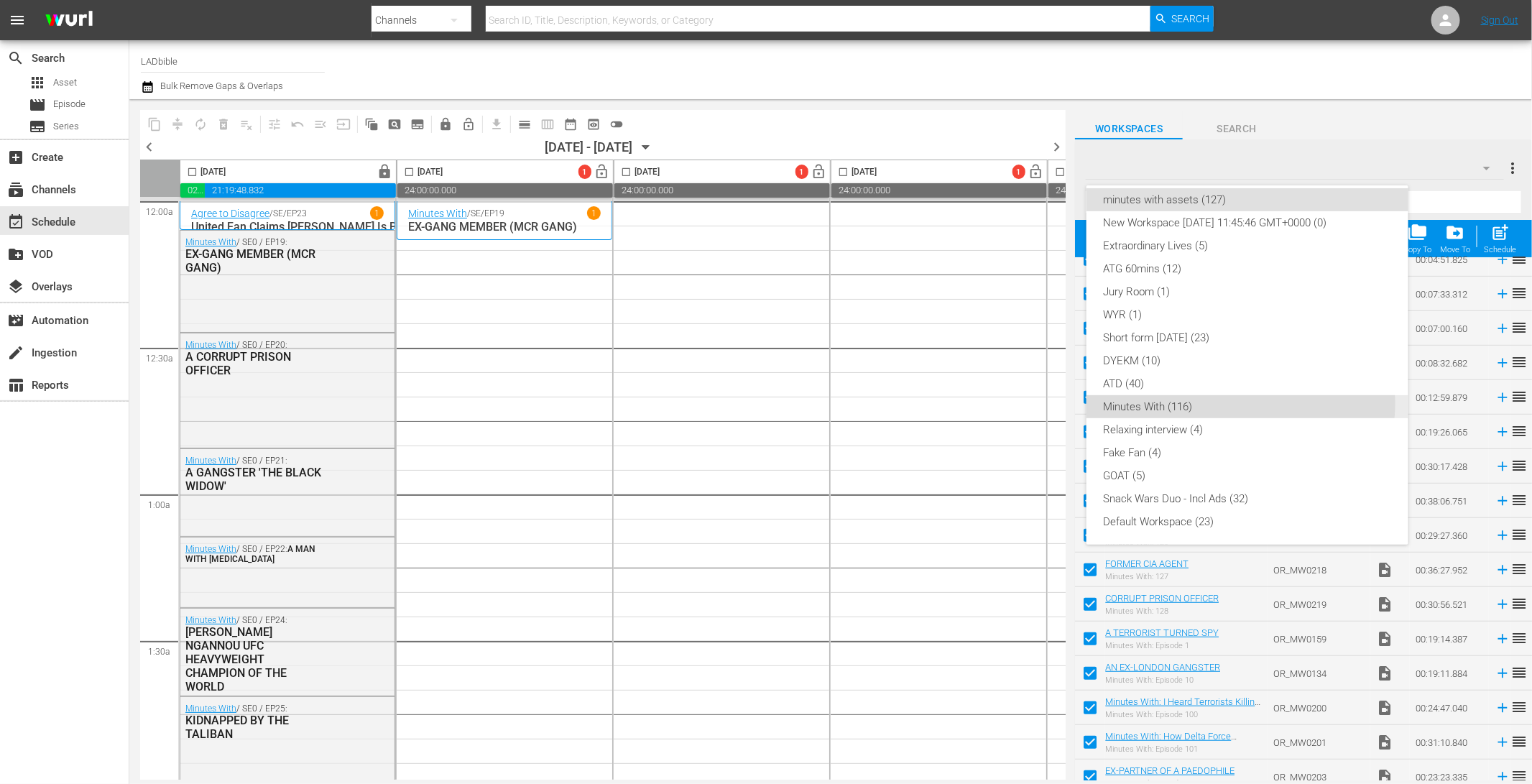
click at [1235, 403] on div "Minutes With (116)" at bounding box center [1247, 406] width 288 height 23
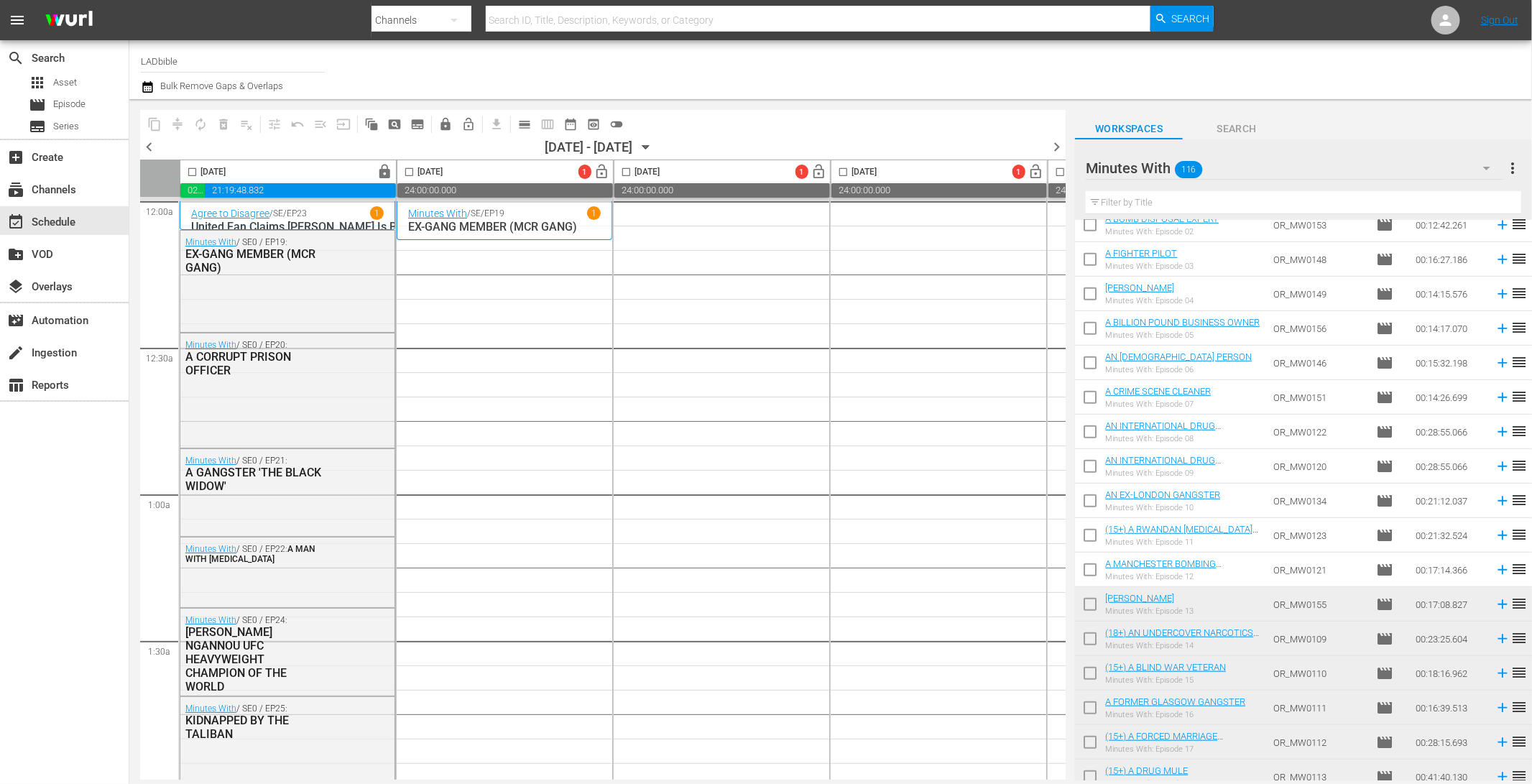
scroll to position [0, 0]
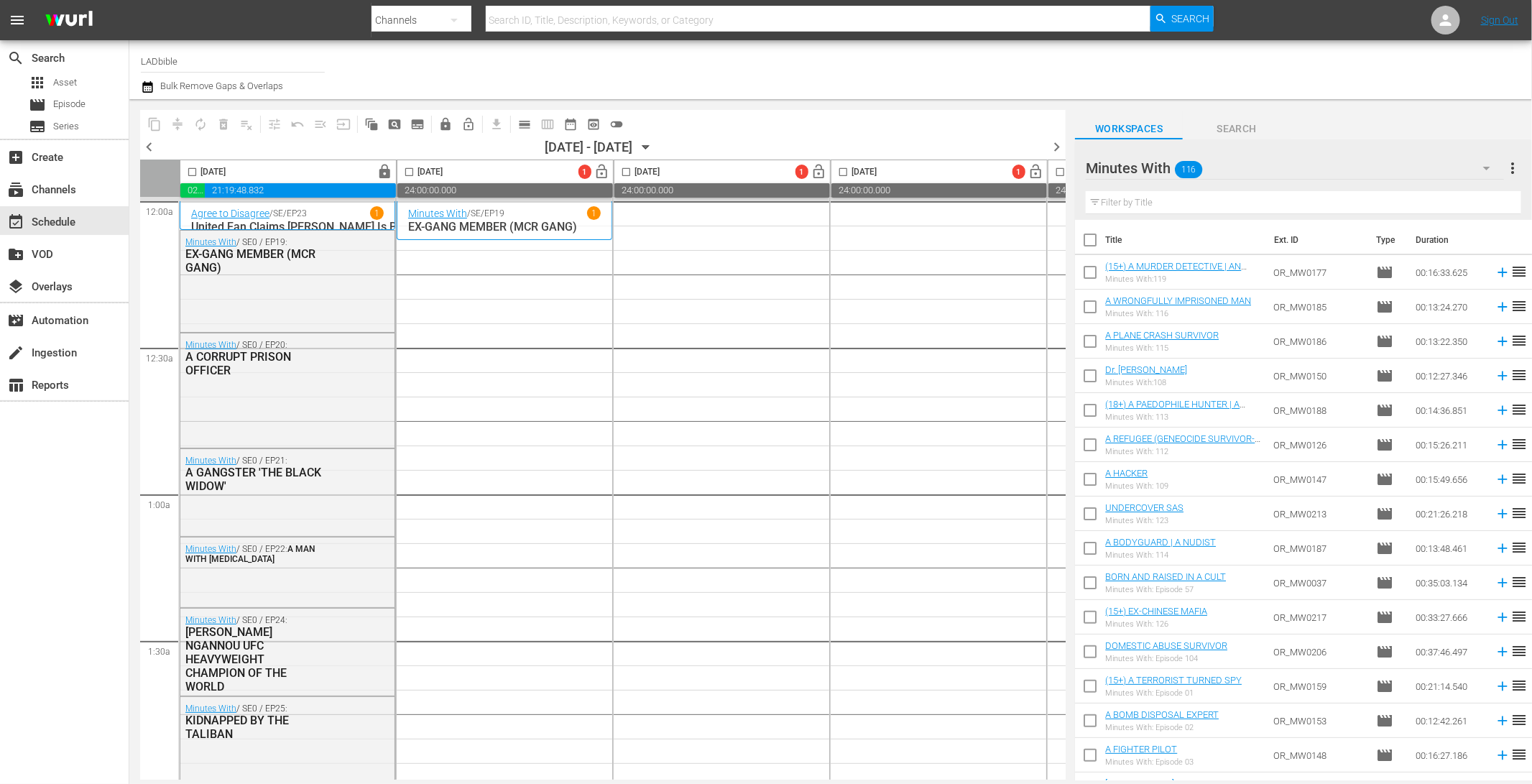
click at [1090, 235] on input "checkbox" at bounding box center [1090, 243] width 30 height 30
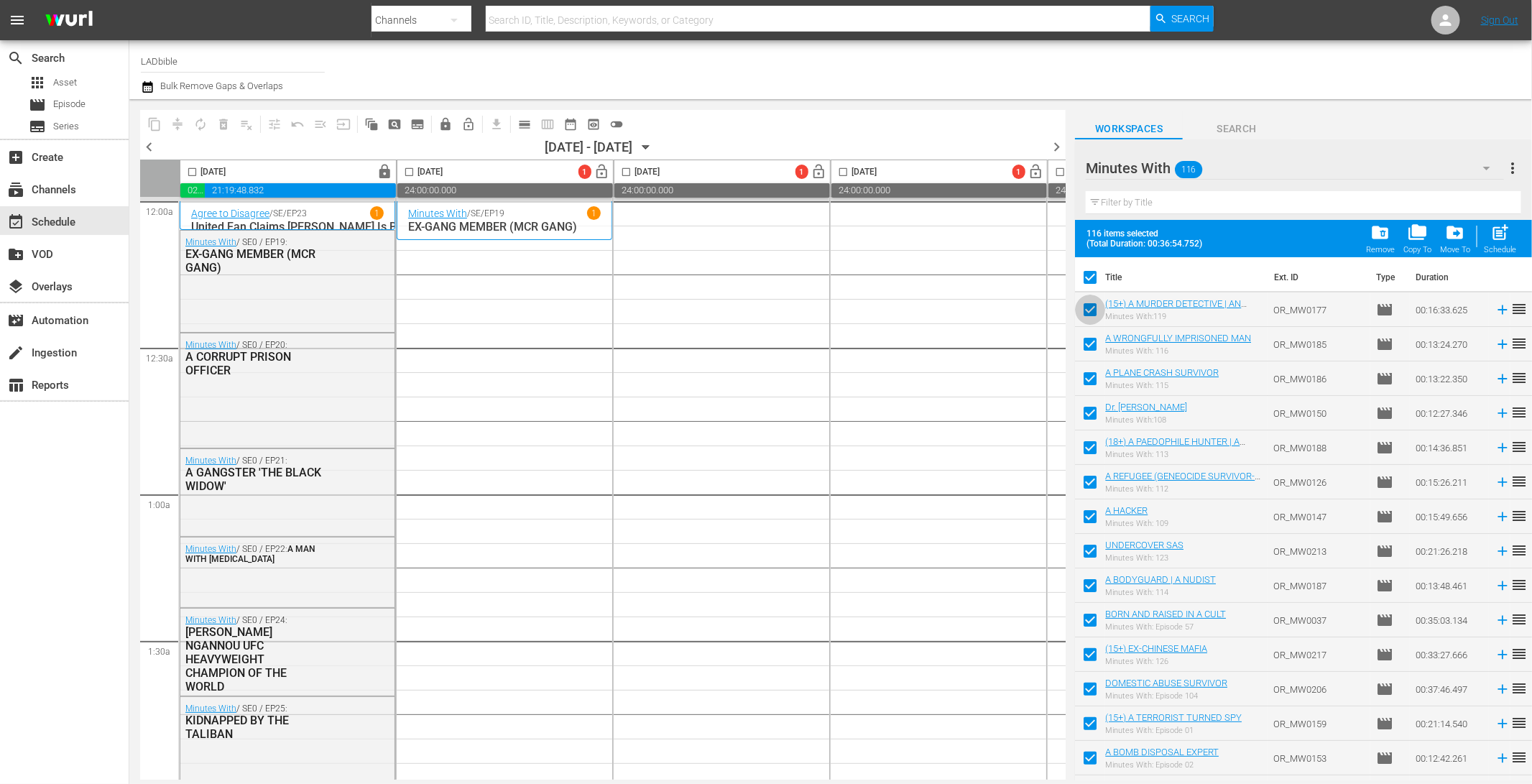
click at [1090, 307] on input "checkbox" at bounding box center [1090, 312] width 30 height 30
click at [1093, 444] on input "checkbox" at bounding box center [1090, 451] width 30 height 30
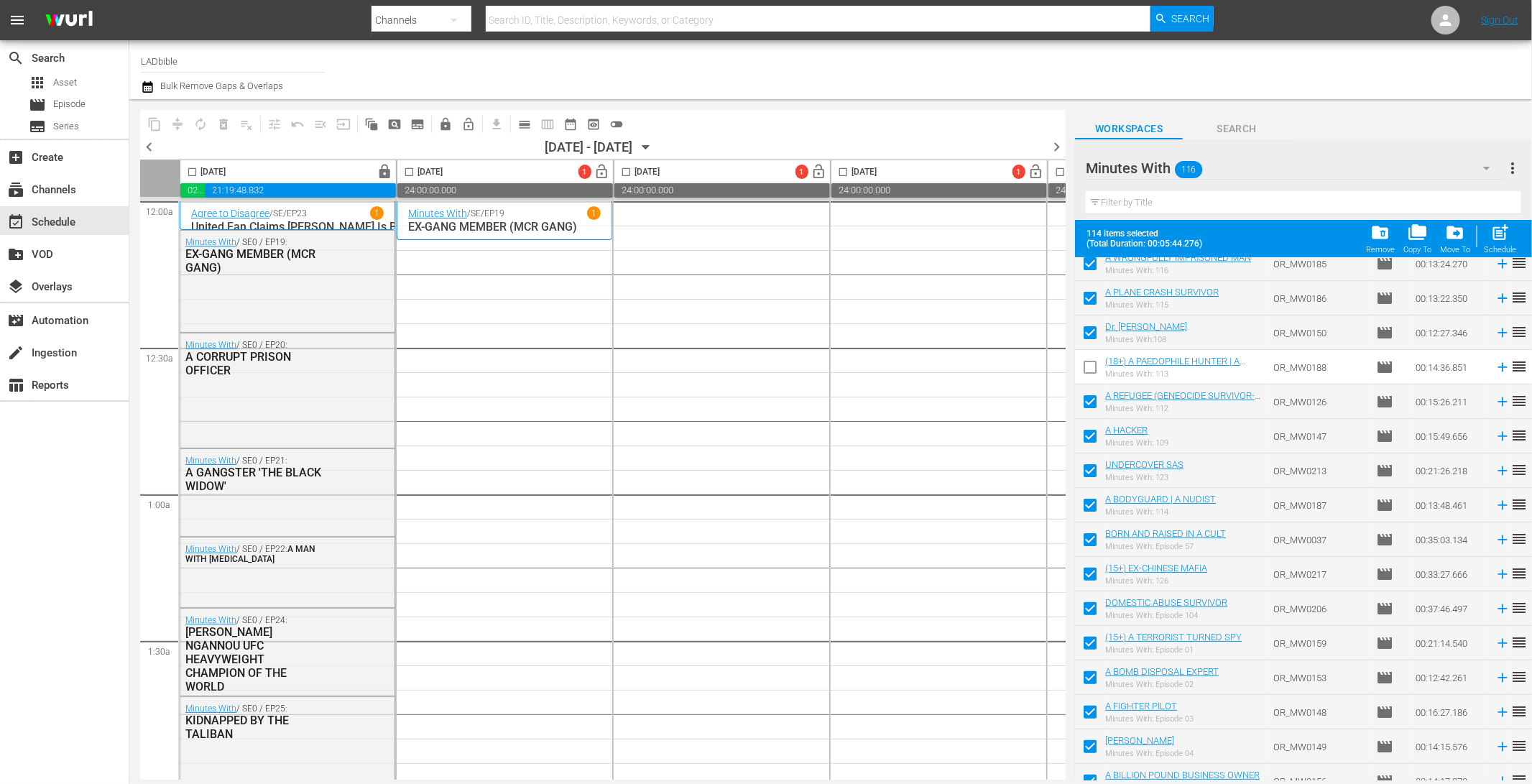
scroll to position [120, 0]
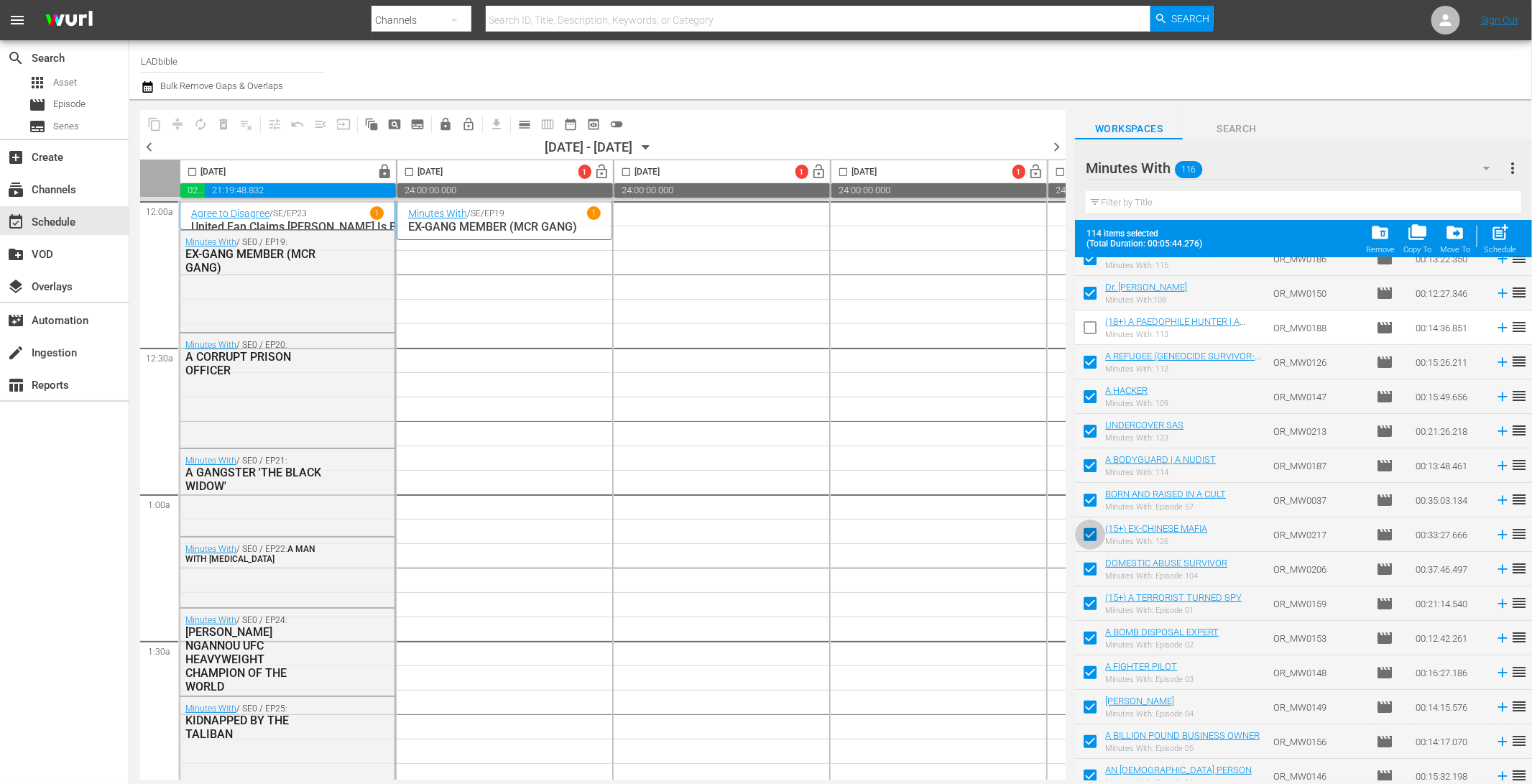
click at [1095, 532] on input "checkbox" at bounding box center [1090, 537] width 30 height 30
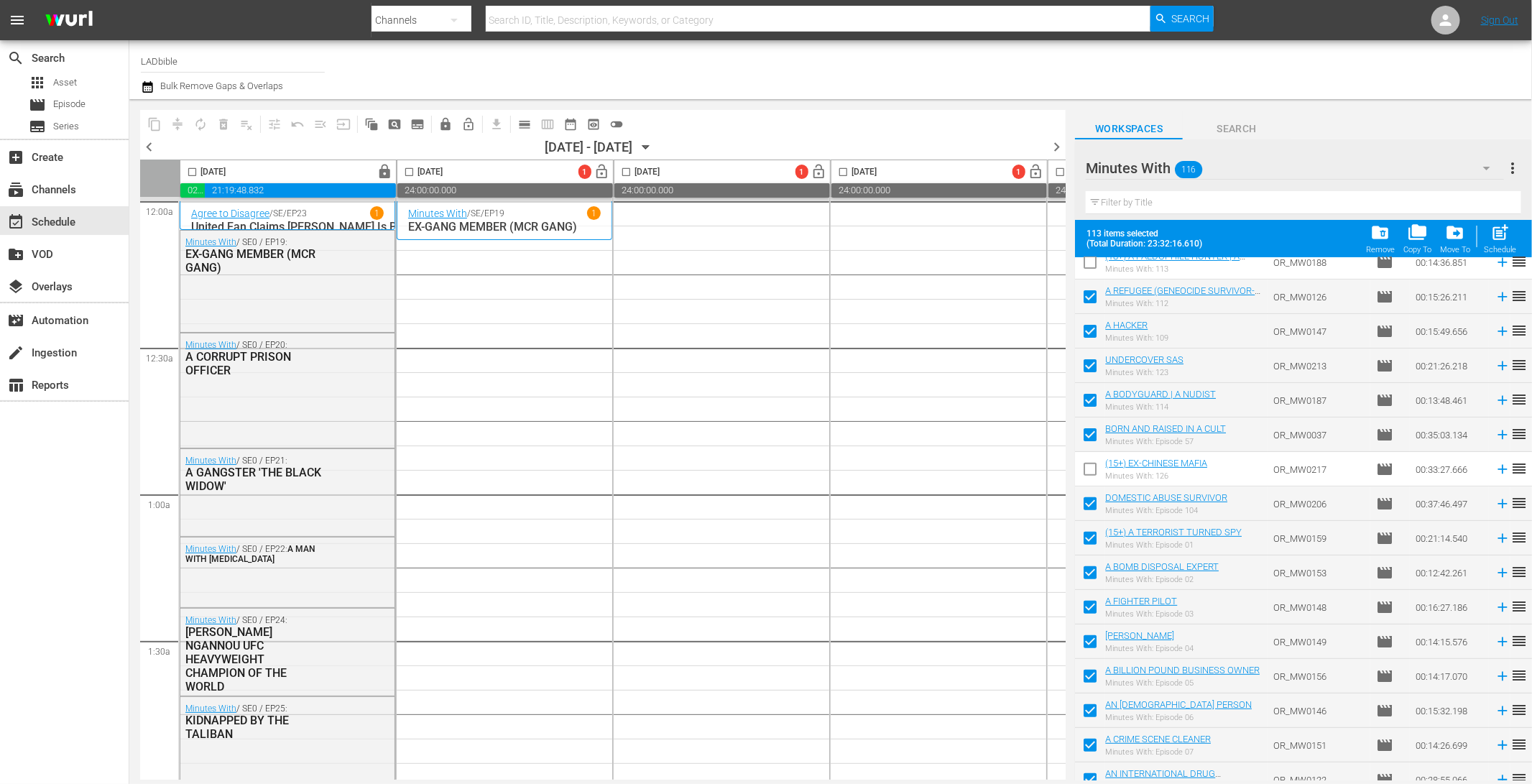
scroll to position [183, 0]
click at [1093, 536] on input "checkbox" at bounding box center [1090, 543] width 30 height 30
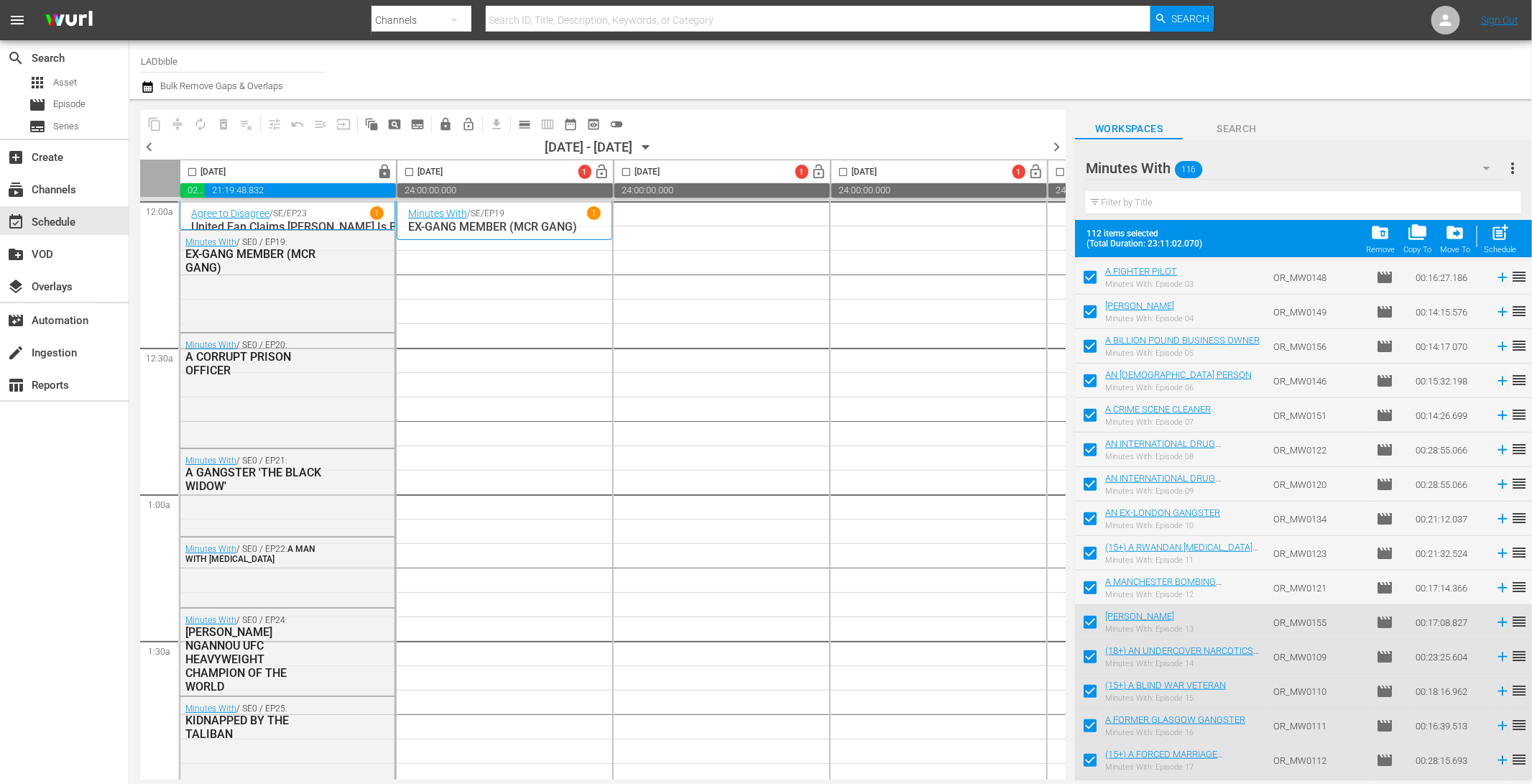
scroll to position [541, 0]
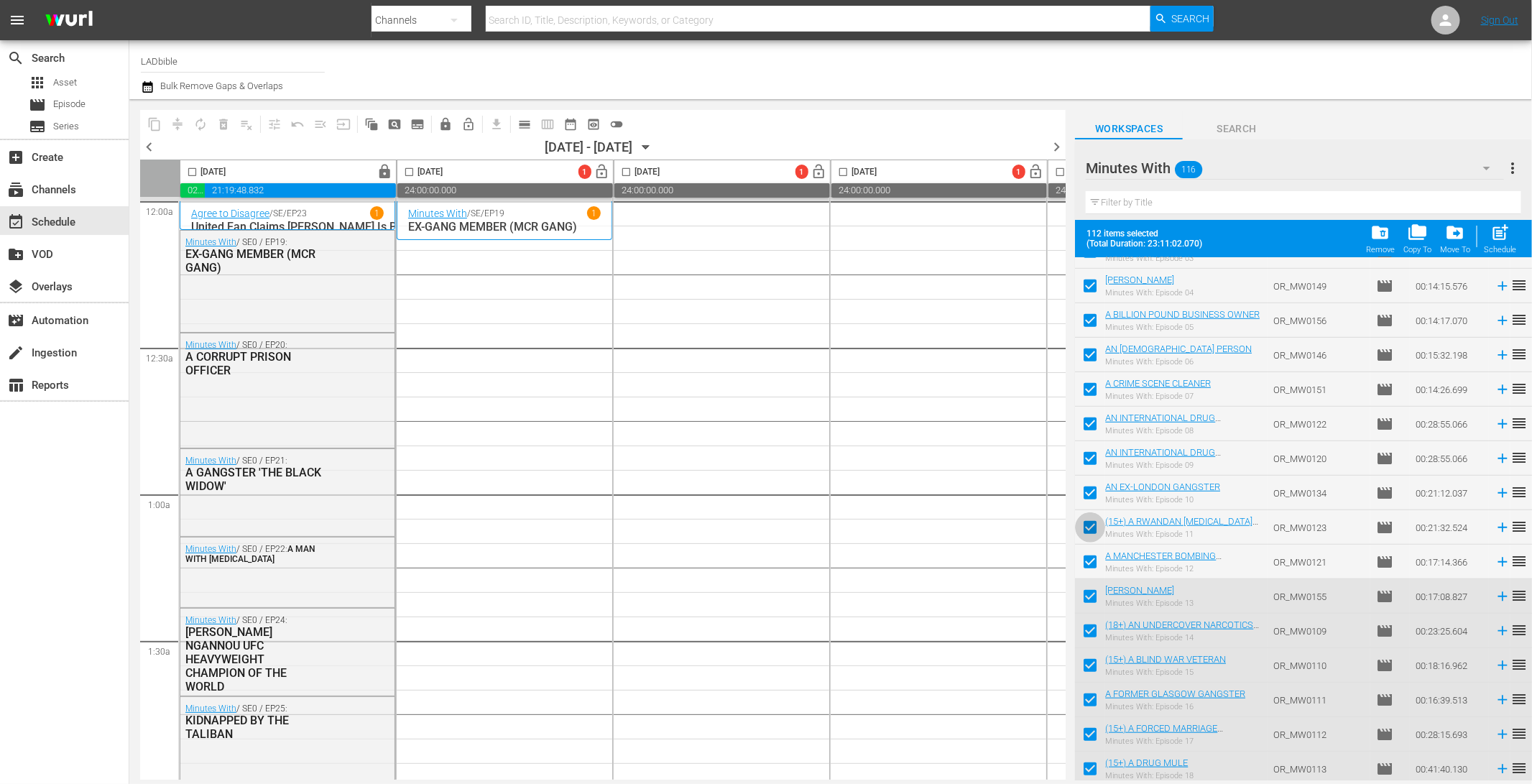
click at [1092, 525] on input "checkbox" at bounding box center [1090, 530] width 30 height 30
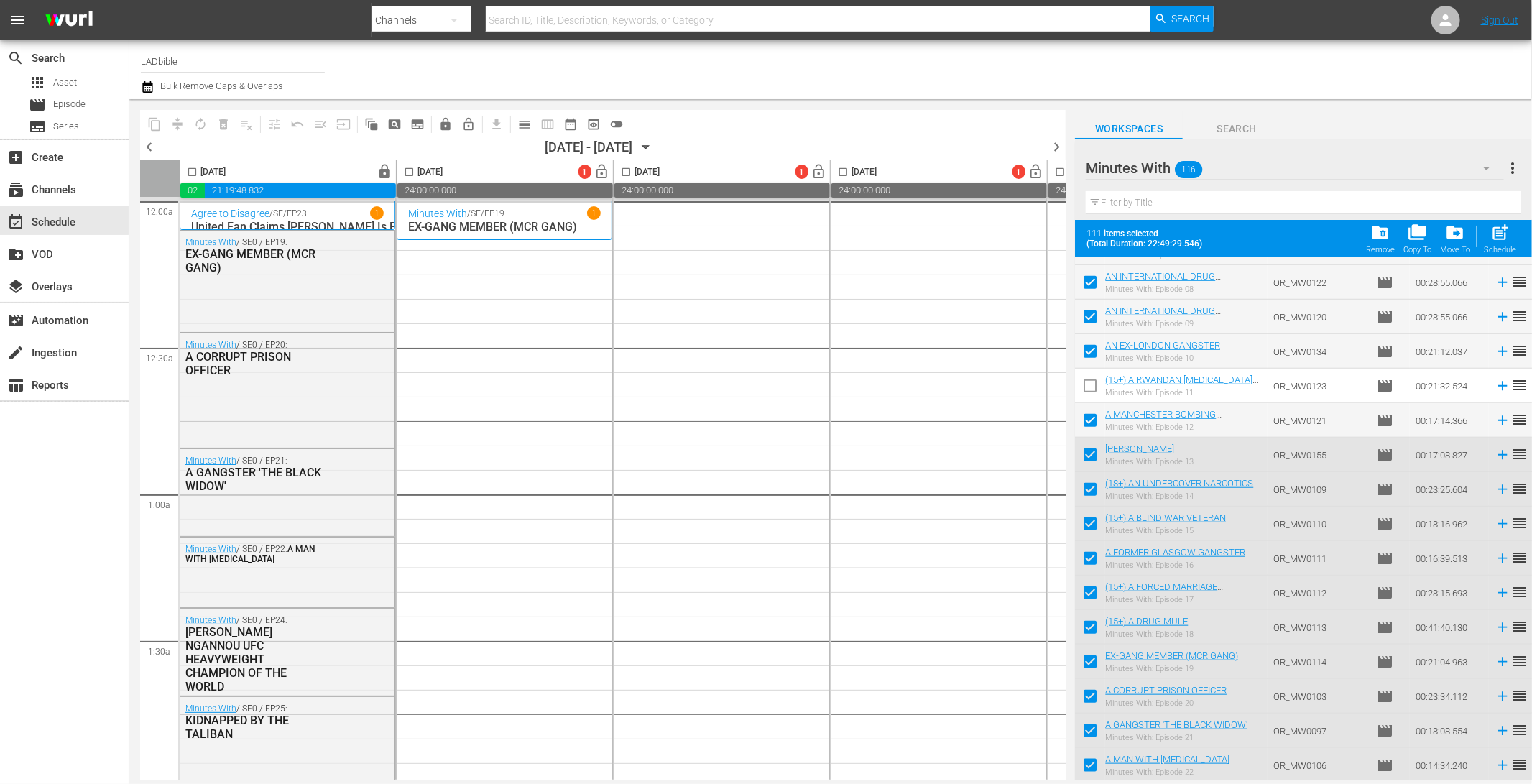
scroll to position [680, 0]
click at [1090, 488] on input "checkbox" at bounding box center [1090, 494] width 30 height 30
click at [1090, 524] on input "checkbox" at bounding box center [1090, 529] width 30 height 30
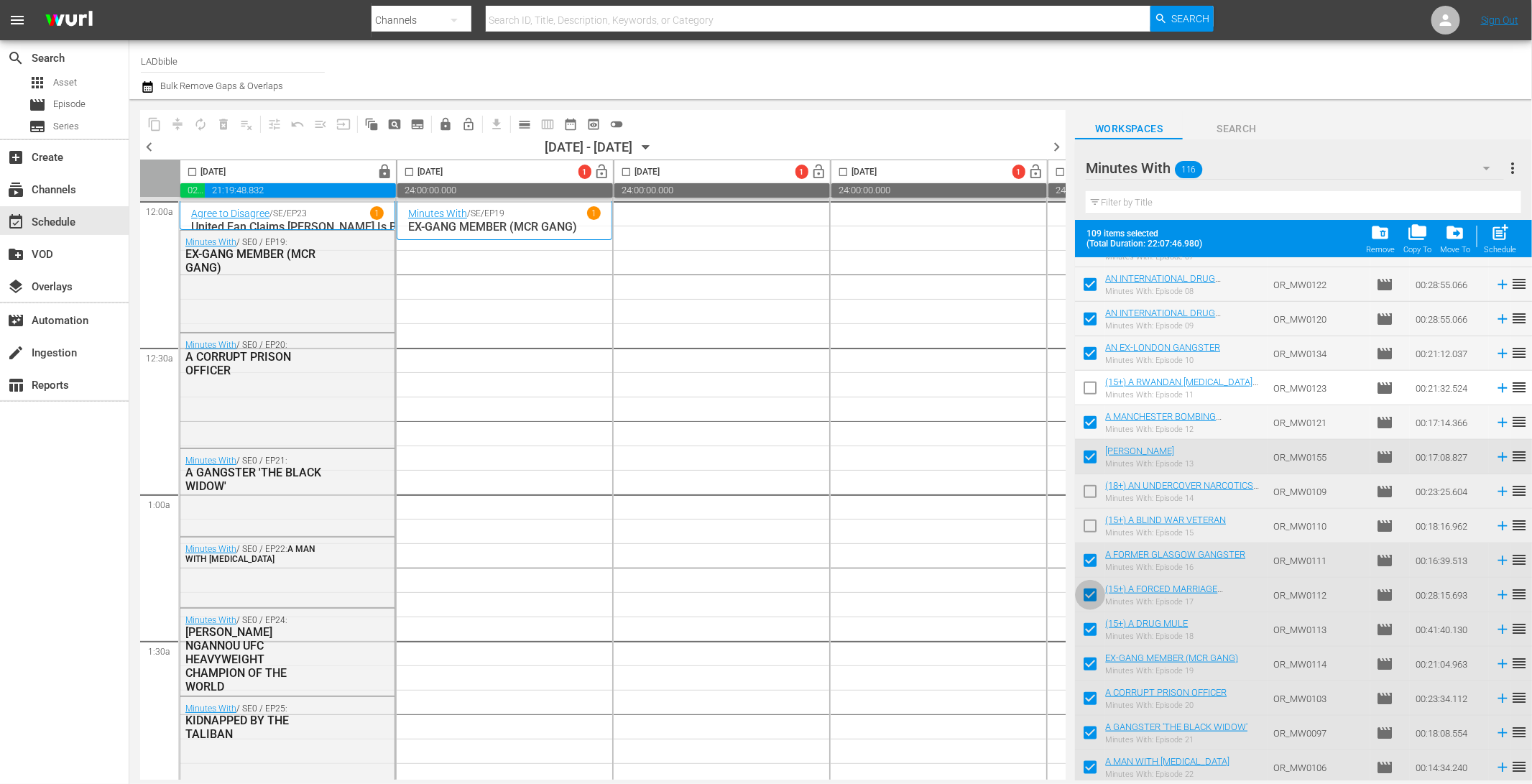
click at [1089, 596] on input "checkbox" at bounding box center [1090, 598] width 30 height 30
click at [1090, 629] on input "checkbox" at bounding box center [1090, 632] width 30 height 30
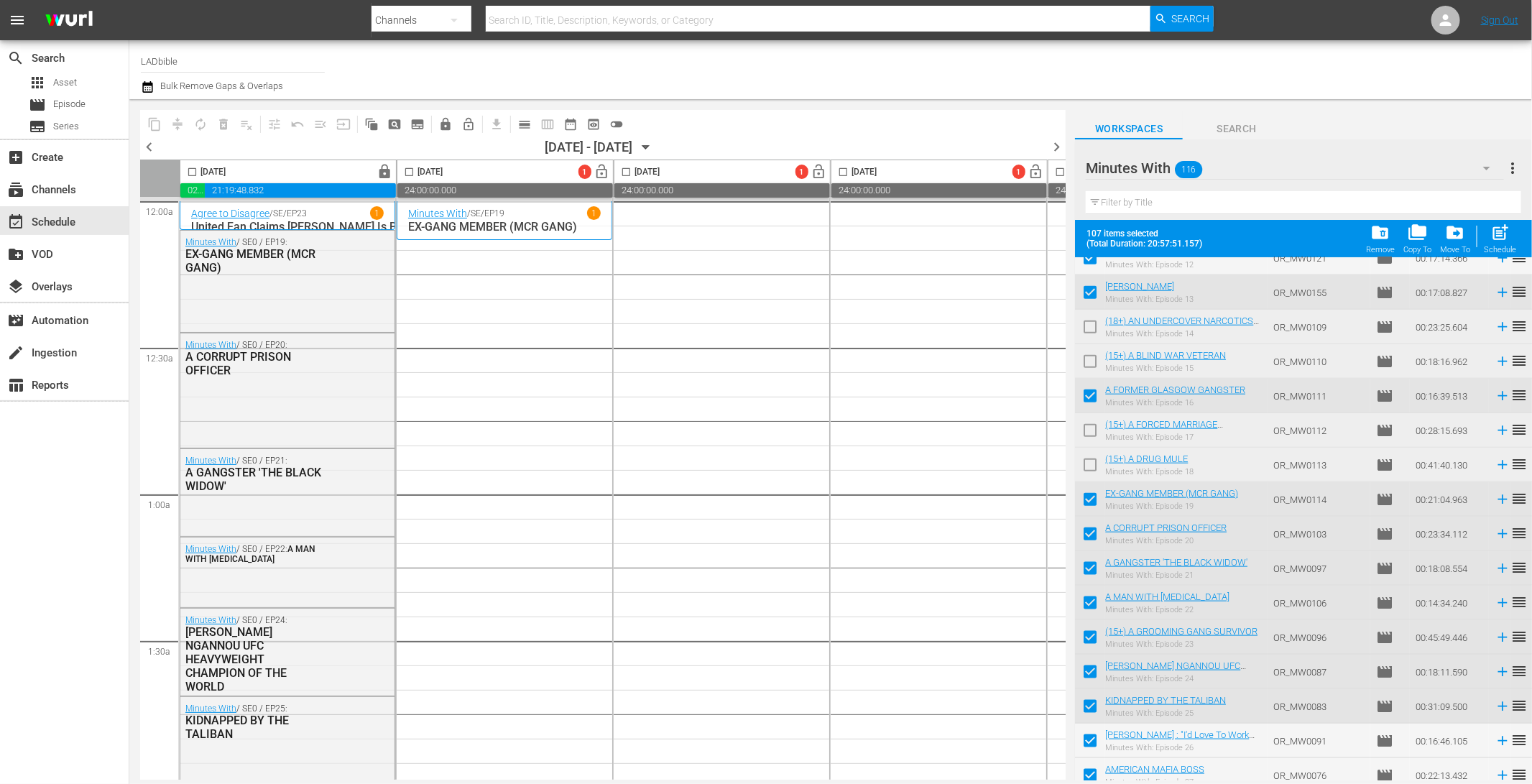
scroll to position [874, 0]
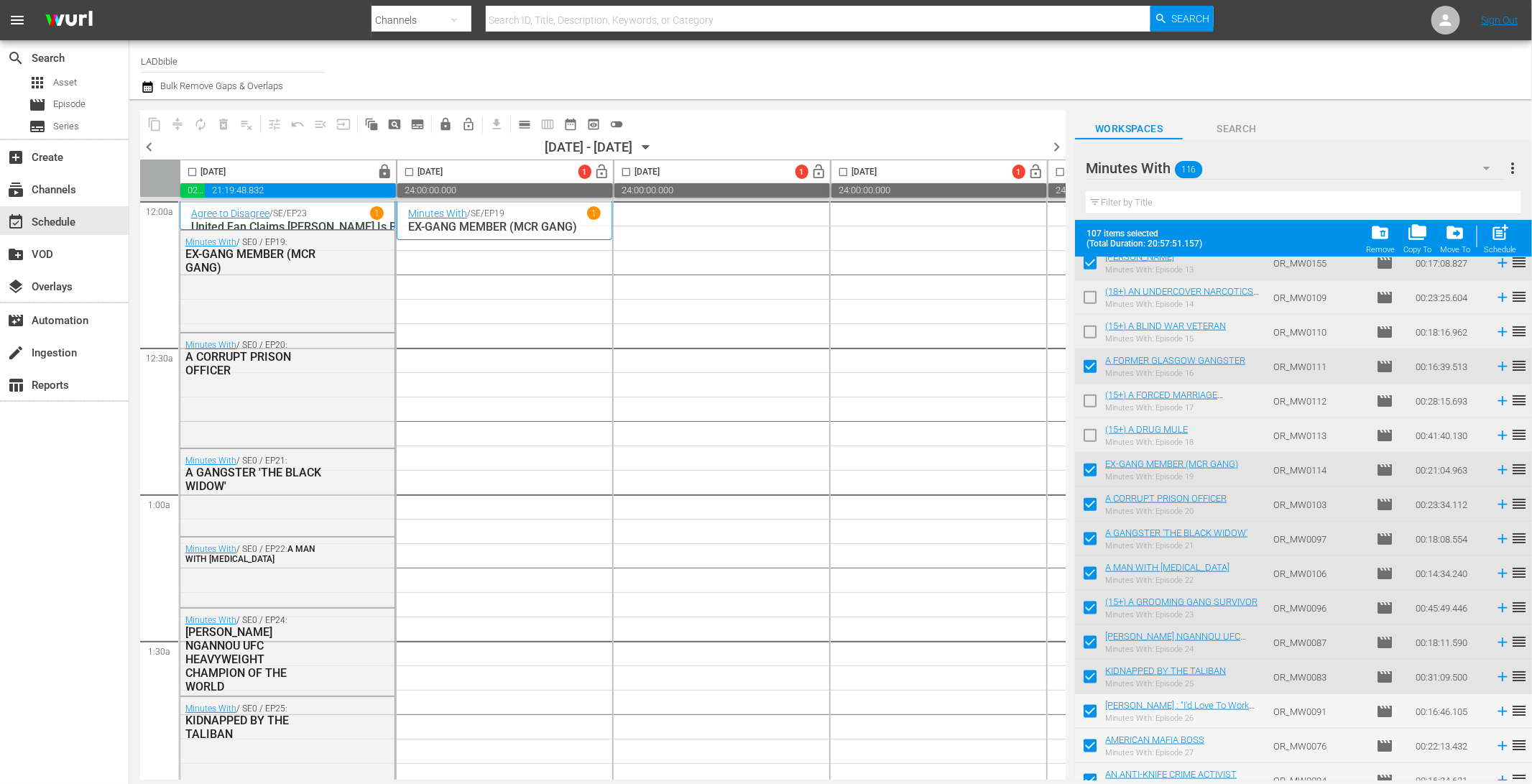
click at [1094, 608] on input "checkbox" at bounding box center [1090, 611] width 30 height 30
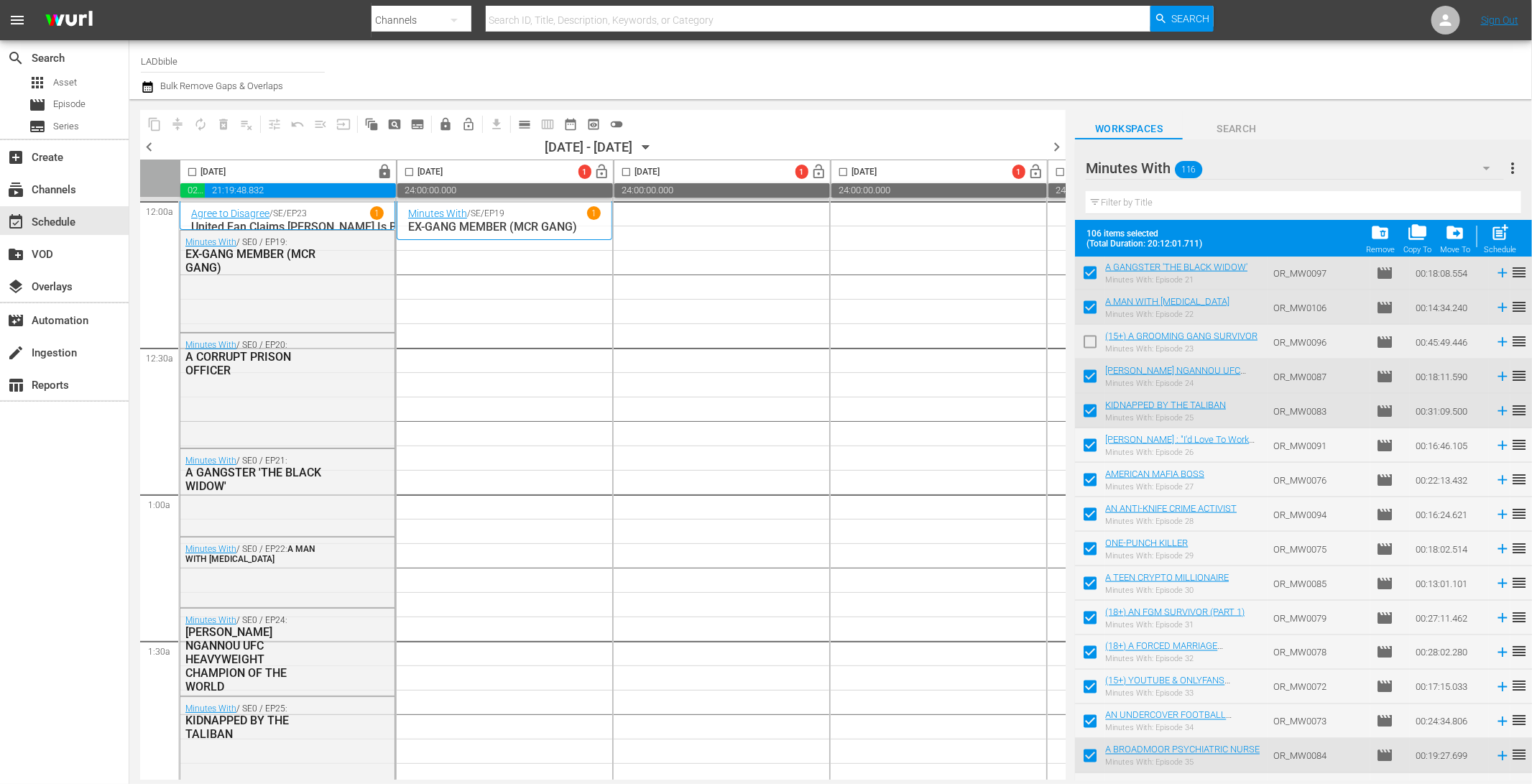
scroll to position [1164, 0]
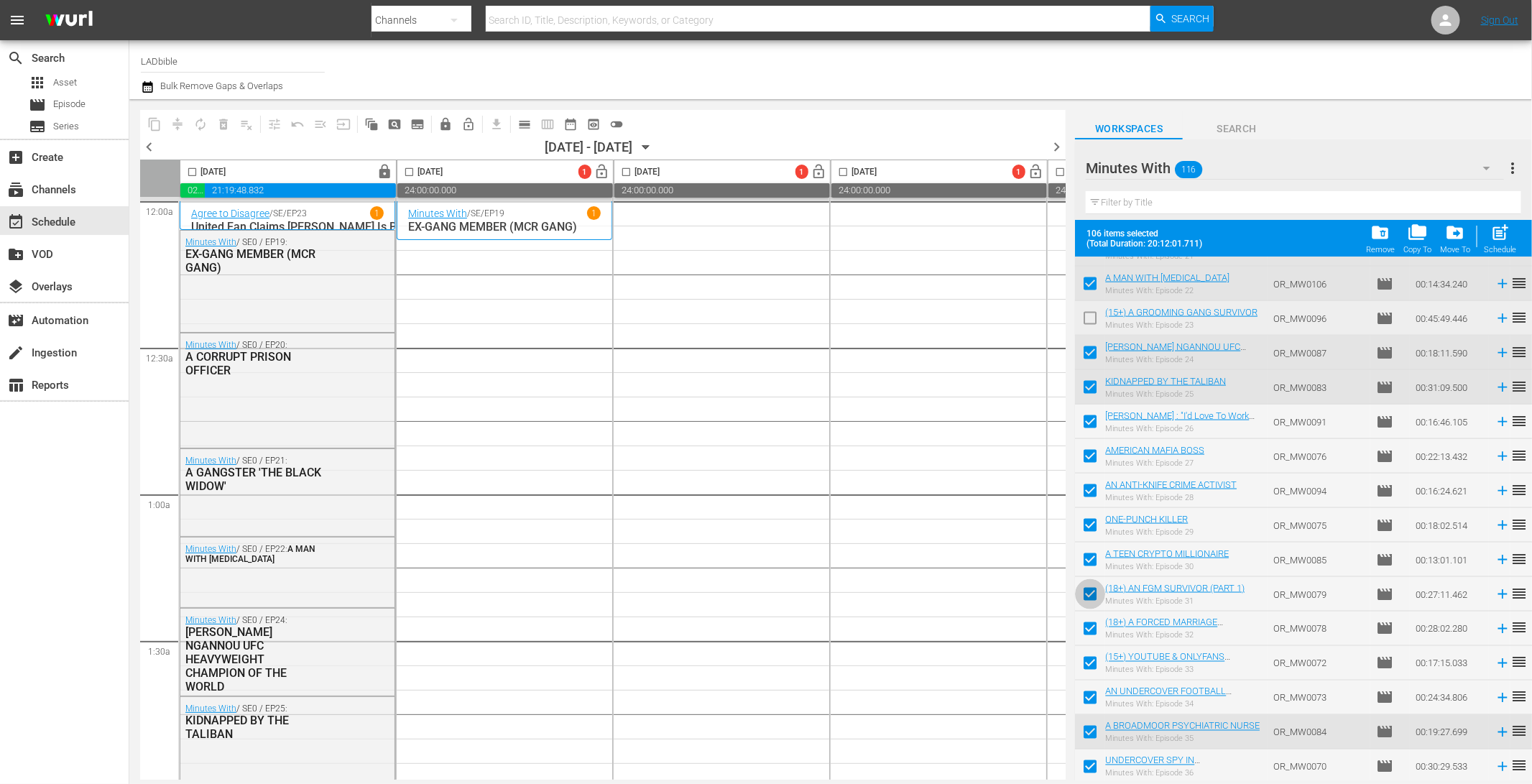
click at [1094, 598] on input "checkbox" at bounding box center [1090, 597] width 30 height 30
click at [1094, 626] on input "checkbox" at bounding box center [1090, 632] width 30 height 30
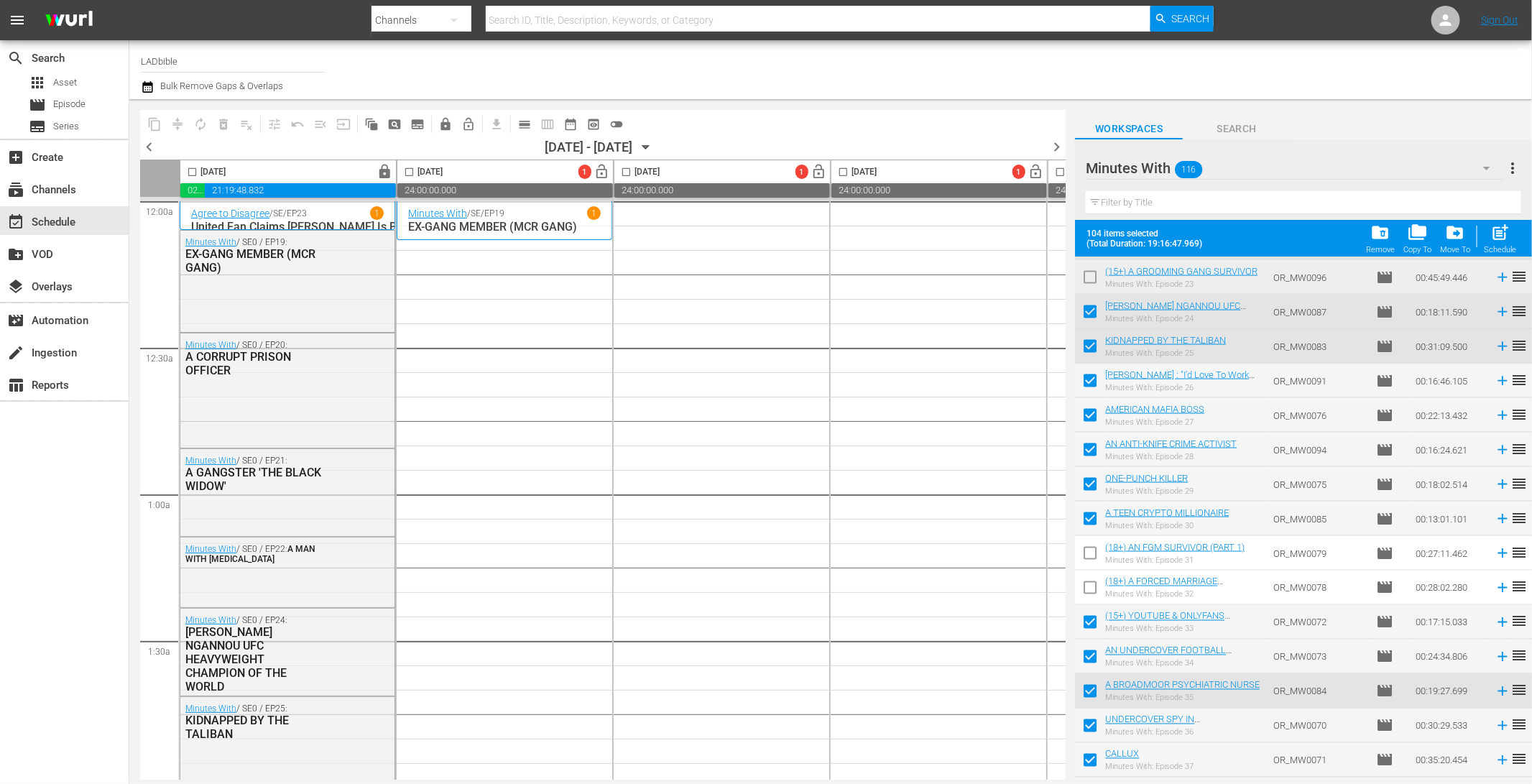
scroll to position [1221, 0]
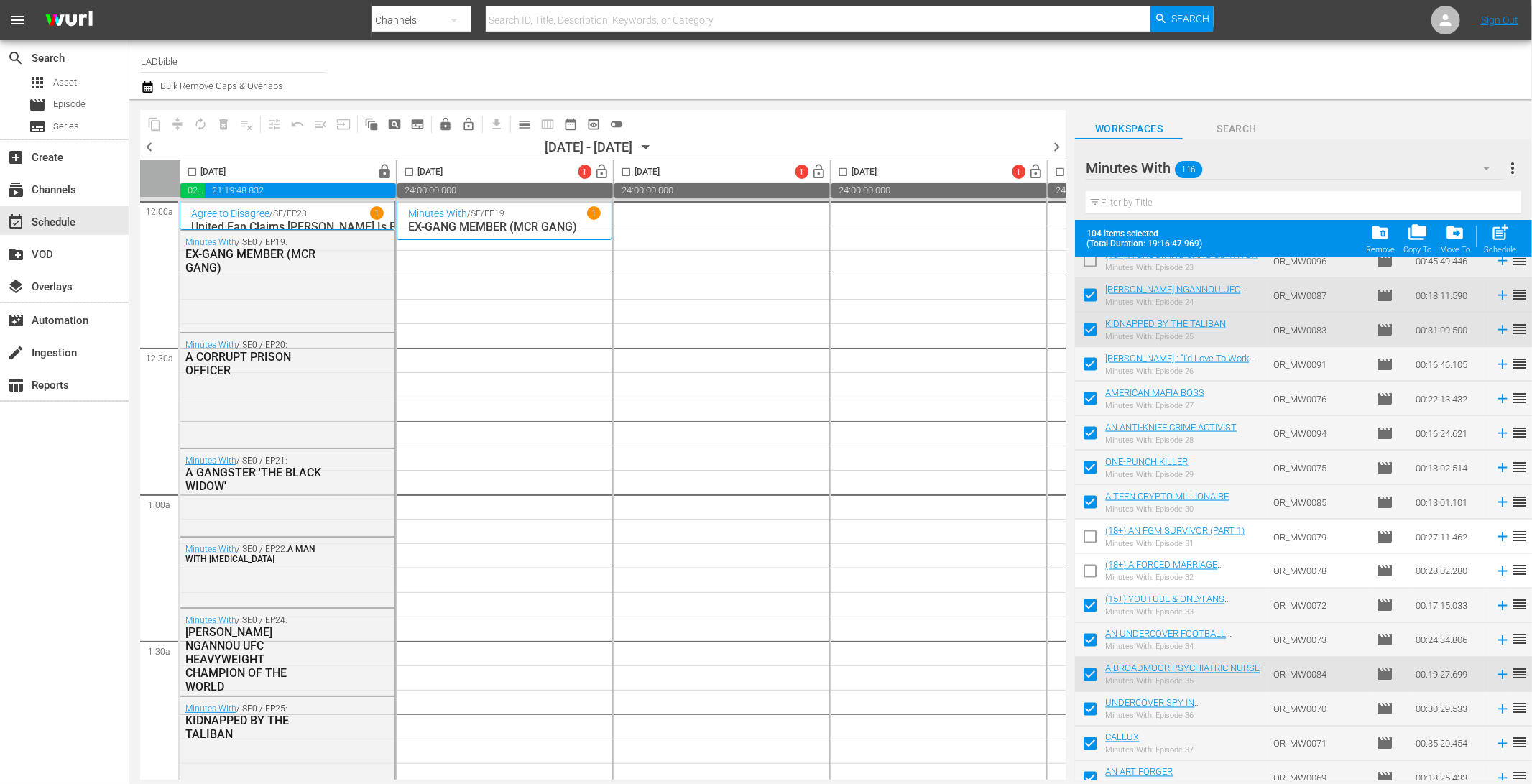
click at [1091, 608] on input "checkbox" at bounding box center [1090, 608] width 30 height 30
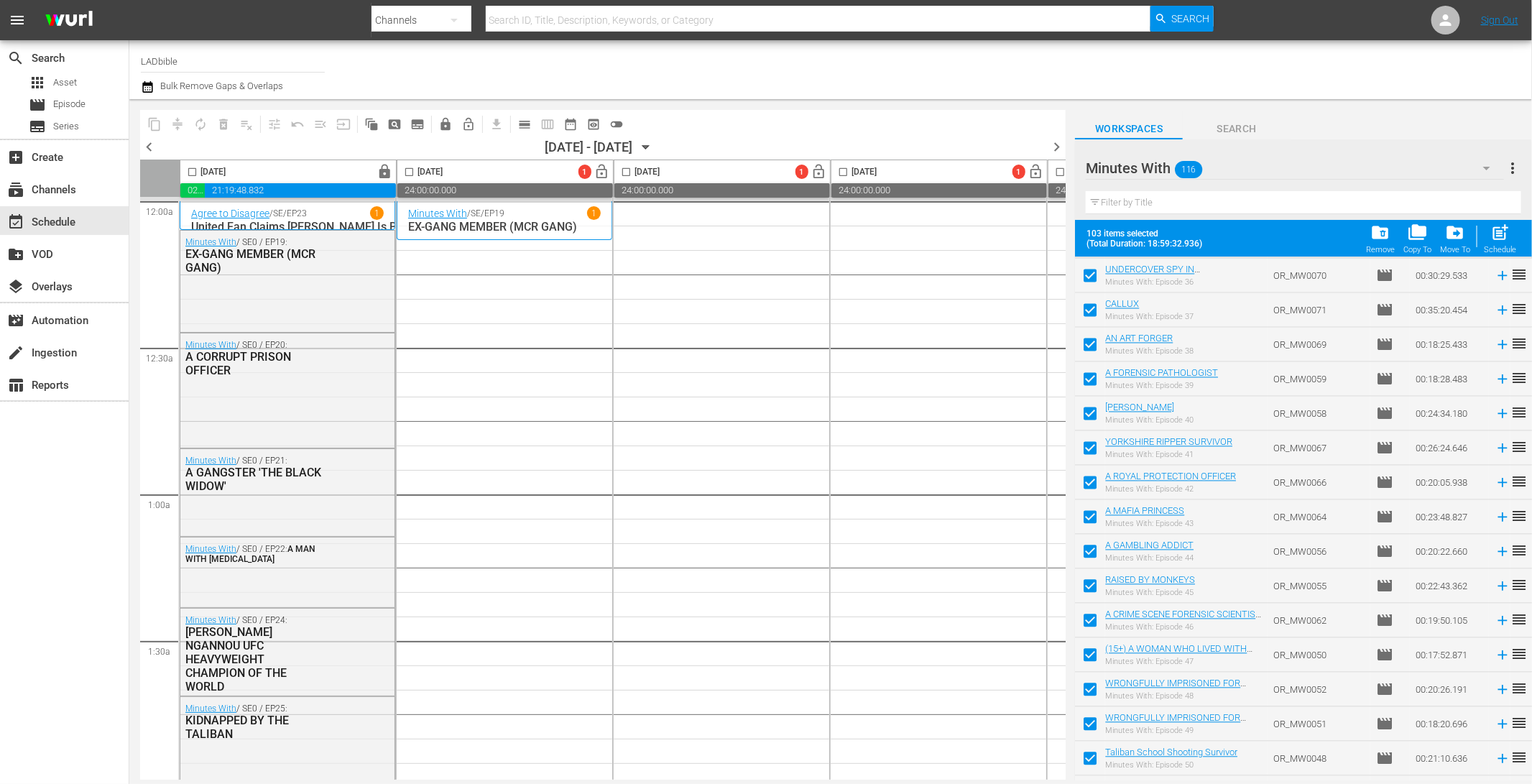
scroll to position [1685, 0]
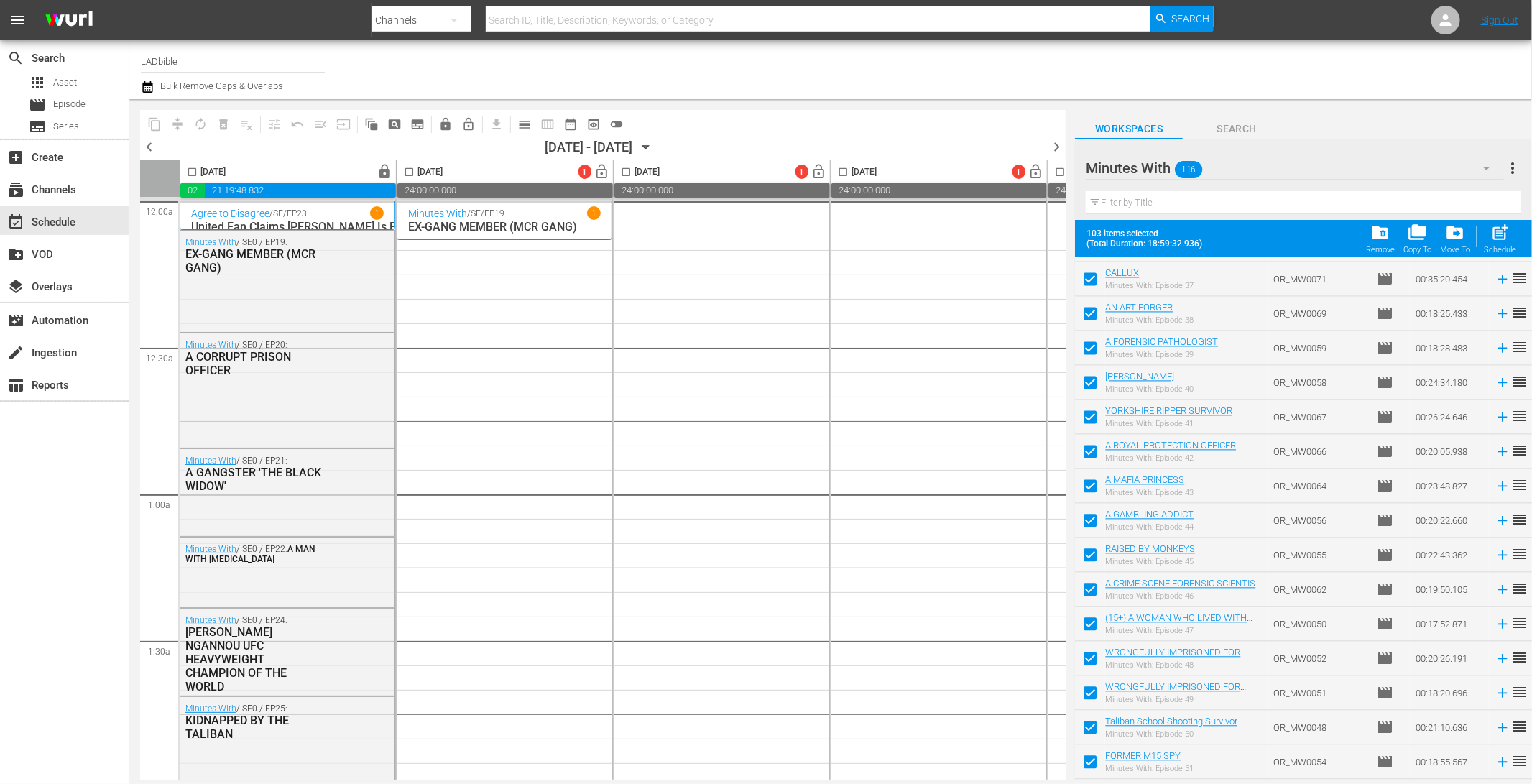
click at [1091, 623] on input "checkbox" at bounding box center [1090, 627] width 30 height 30
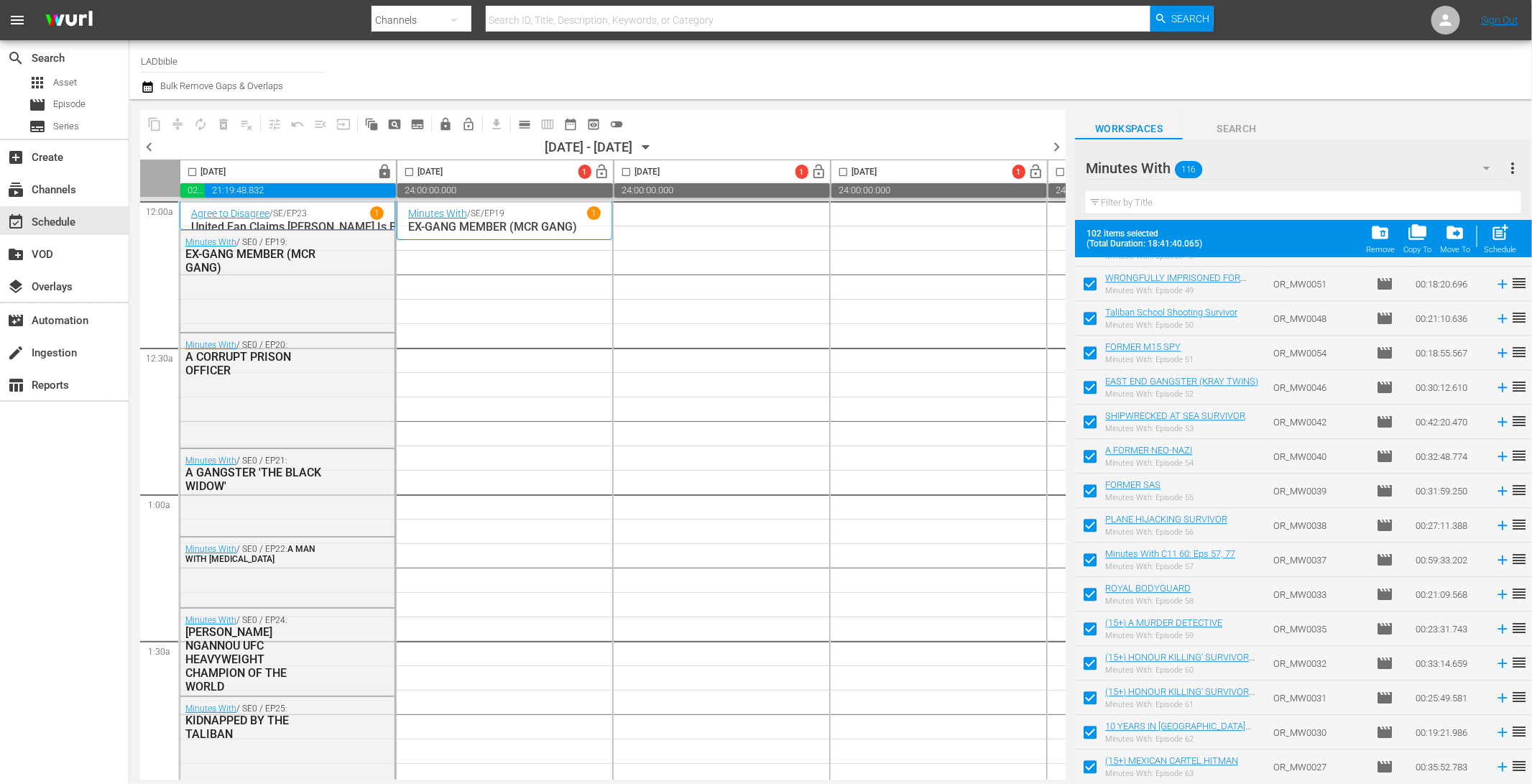
scroll to position [2114, 0]
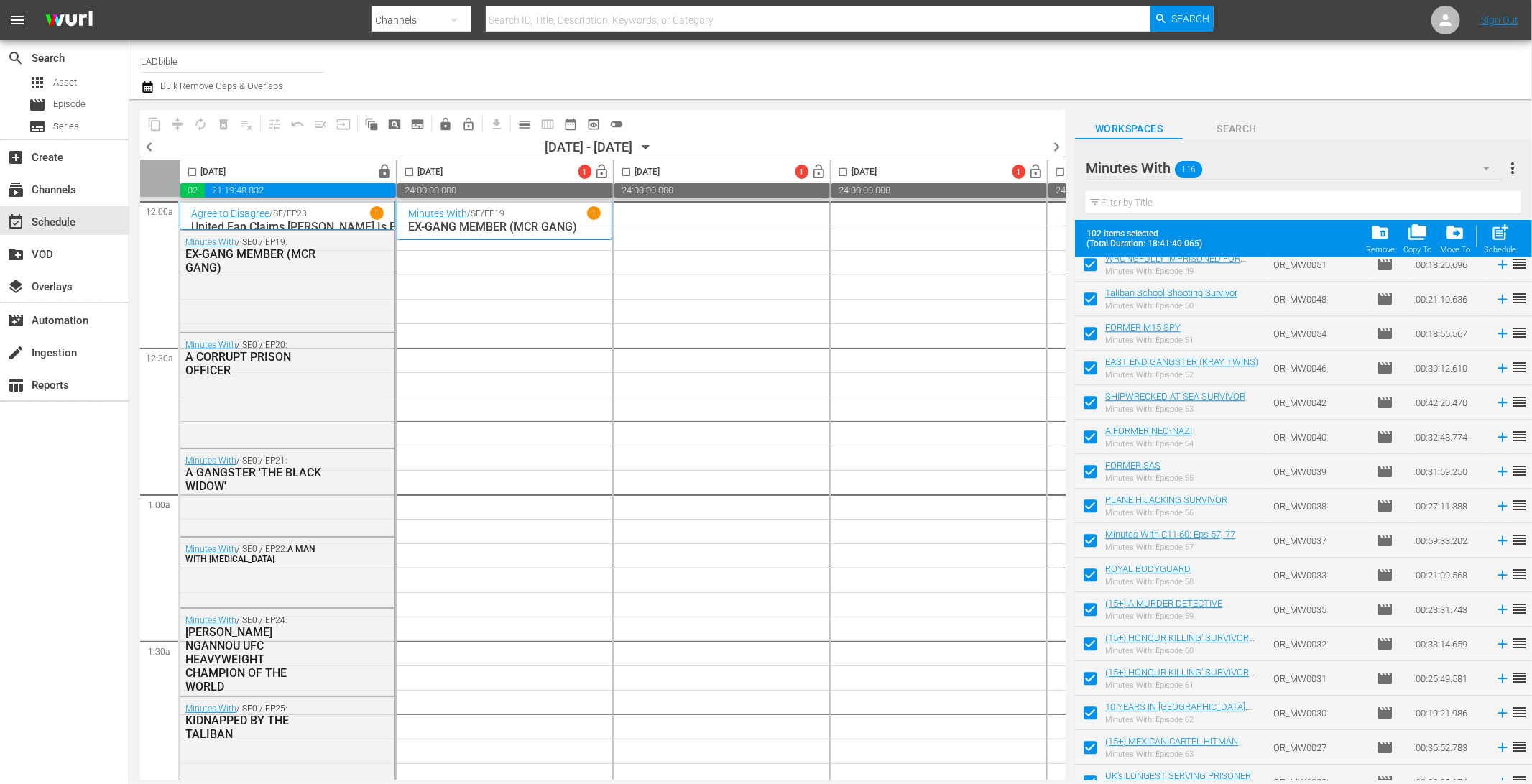
click at [1091, 612] on input "checkbox" at bounding box center [1090, 612] width 30 height 30
click at [1091, 640] on input "checkbox" at bounding box center [1090, 647] width 30 height 30
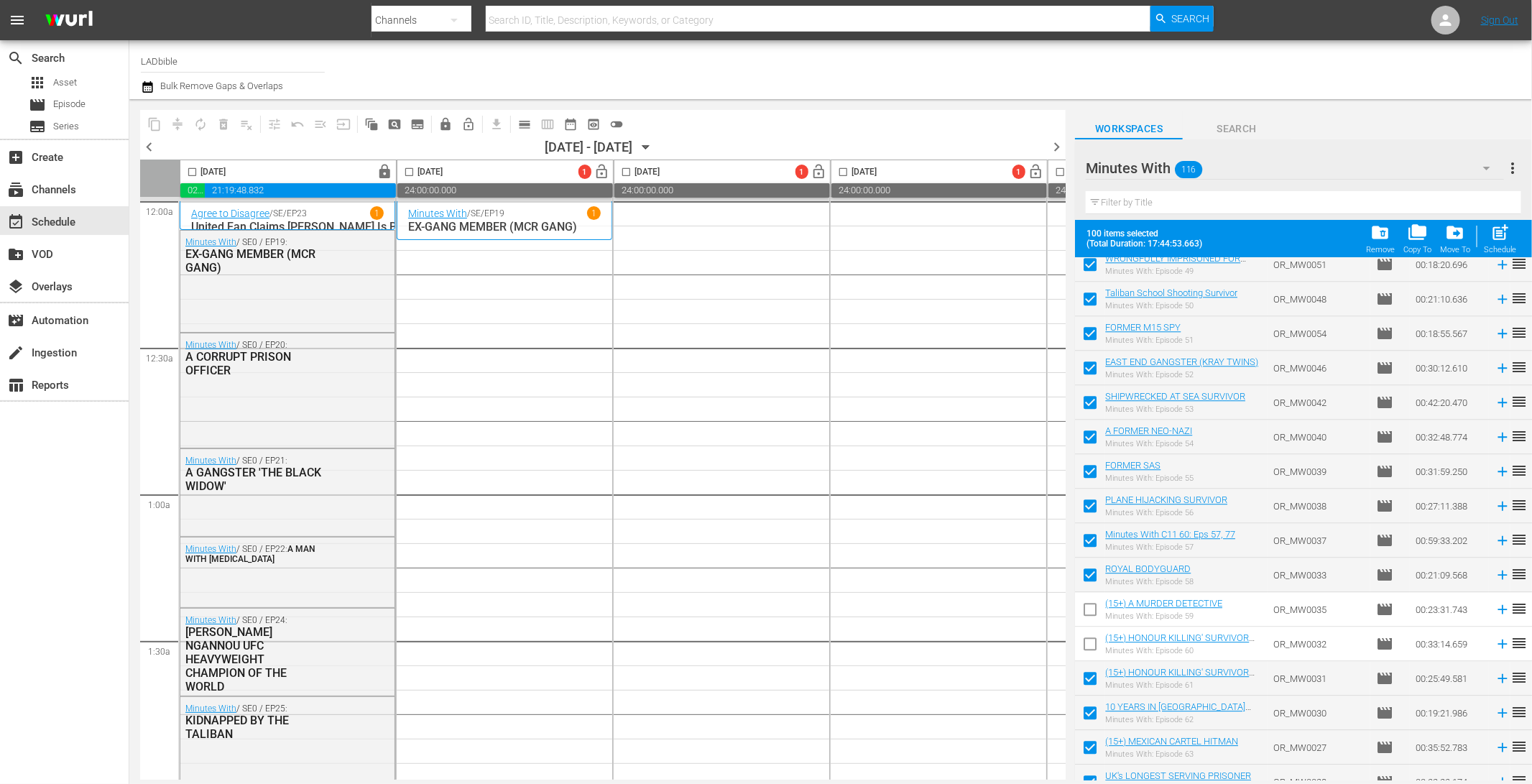
click at [1090, 675] on input "checkbox" at bounding box center [1090, 681] width 30 height 30
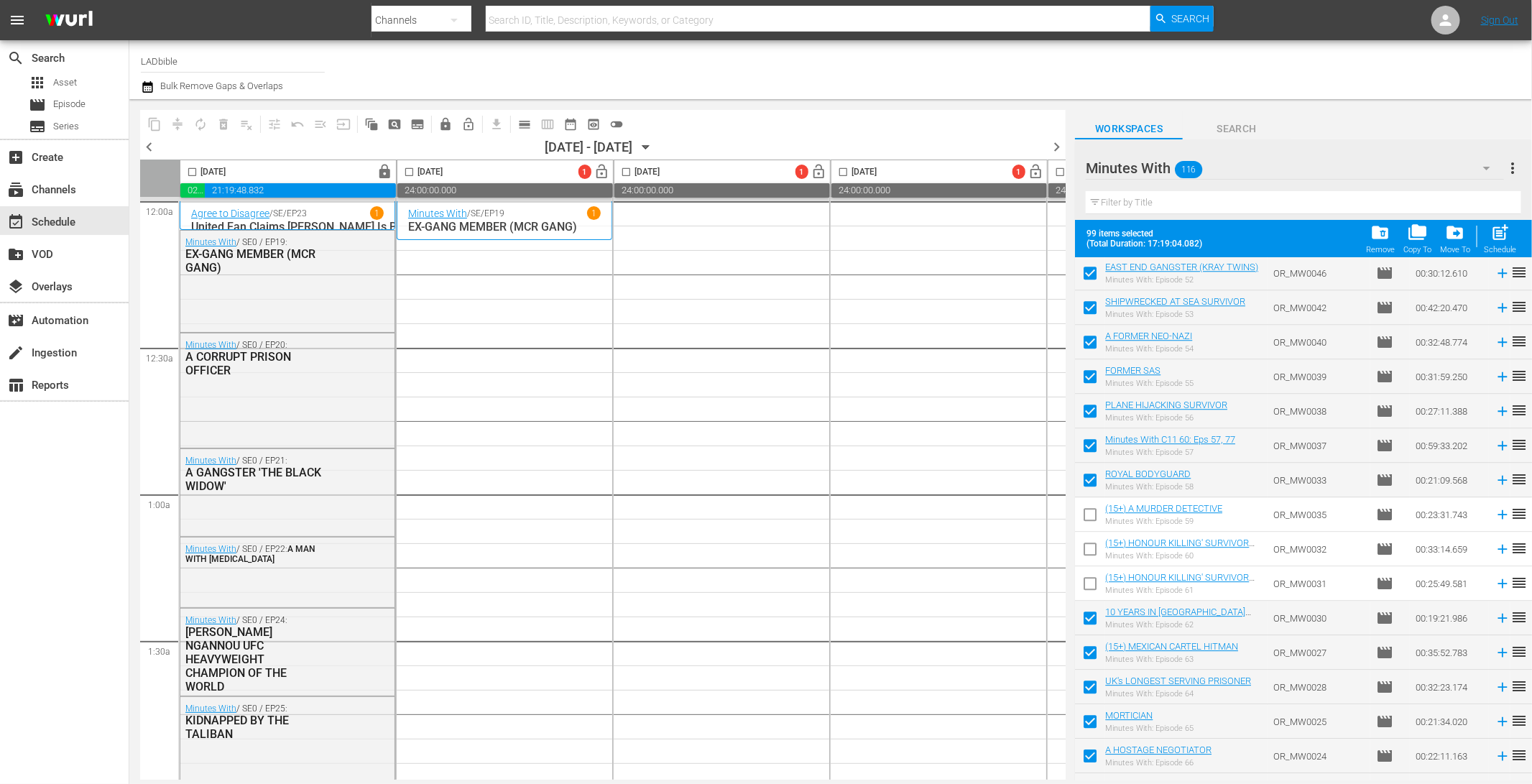
scroll to position [2206, 0]
click at [1089, 658] on input "checkbox" at bounding box center [1090, 659] width 30 height 30
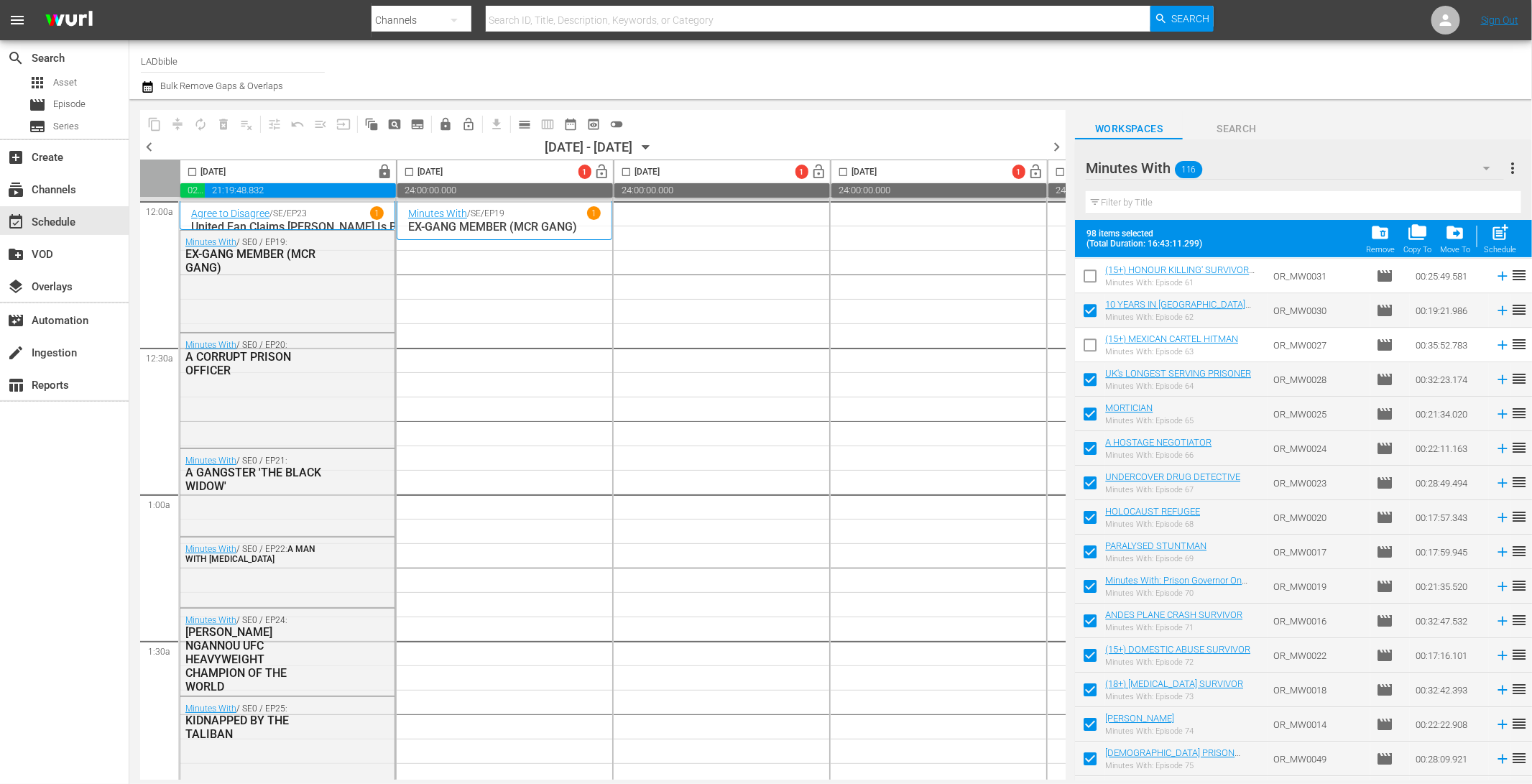
scroll to position [2525, 0]
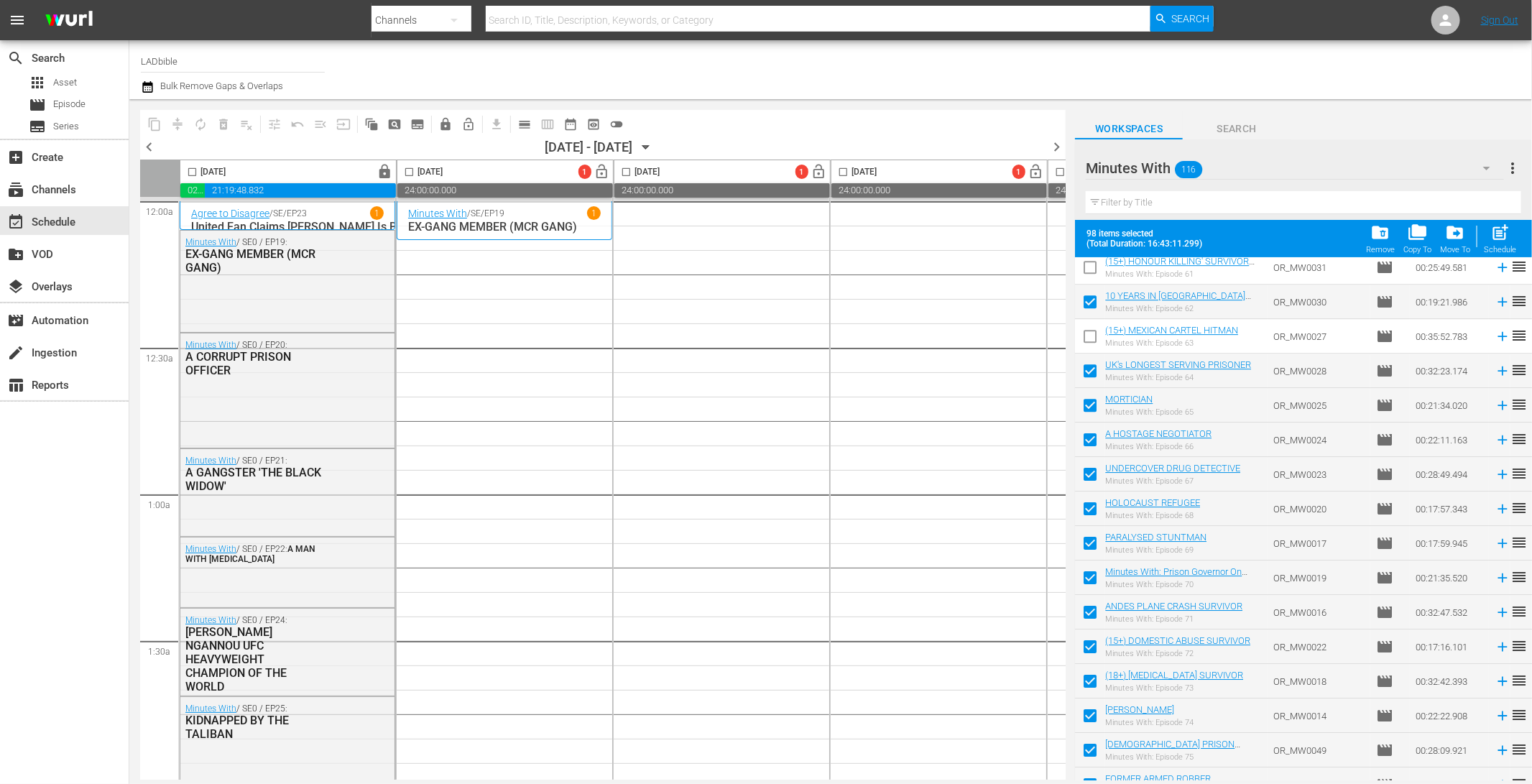
click at [1092, 647] on input "checkbox" at bounding box center [1090, 650] width 30 height 30
click at [1092, 680] on input "checkbox" at bounding box center [1090, 684] width 30 height 30
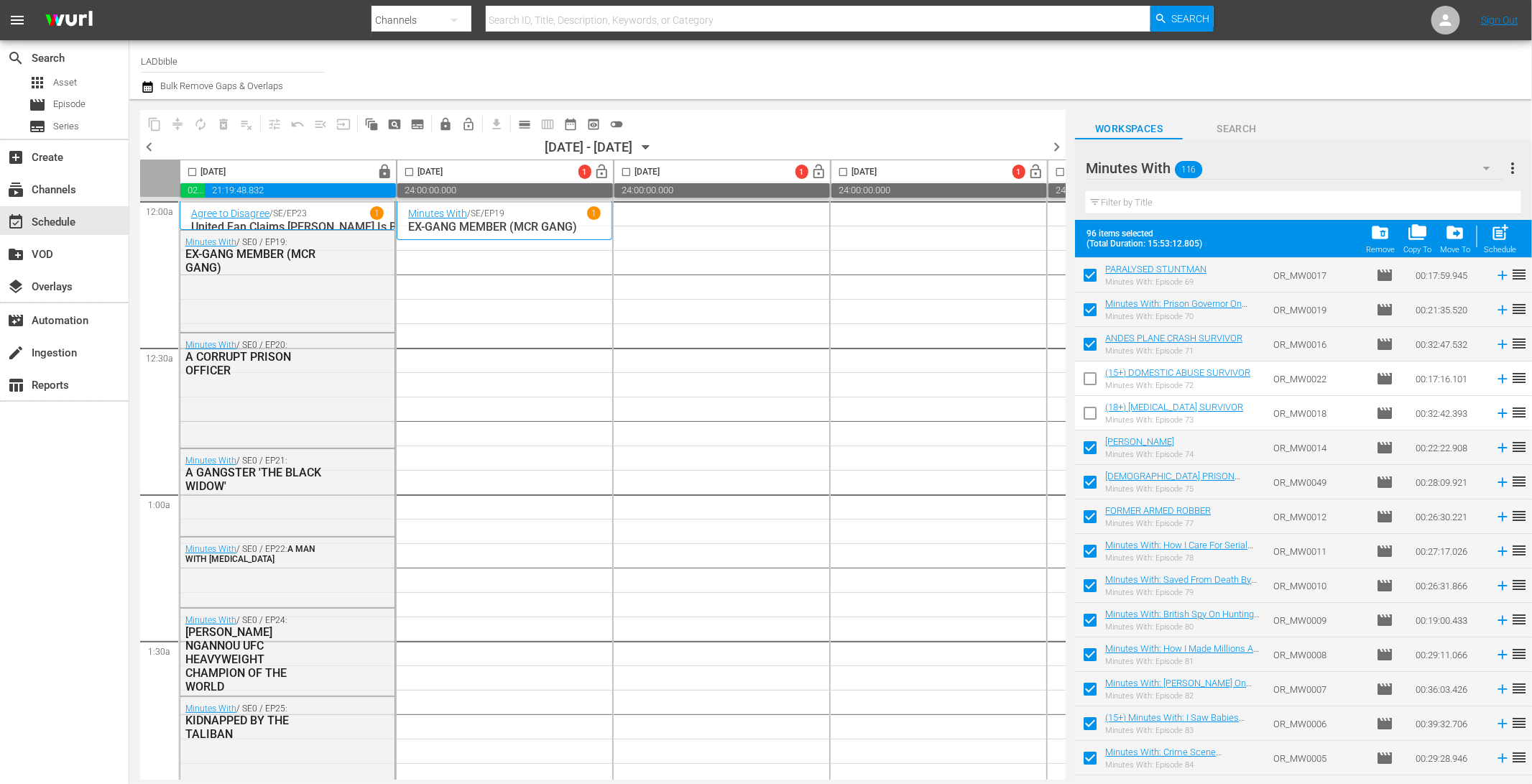
scroll to position [2807, 0]
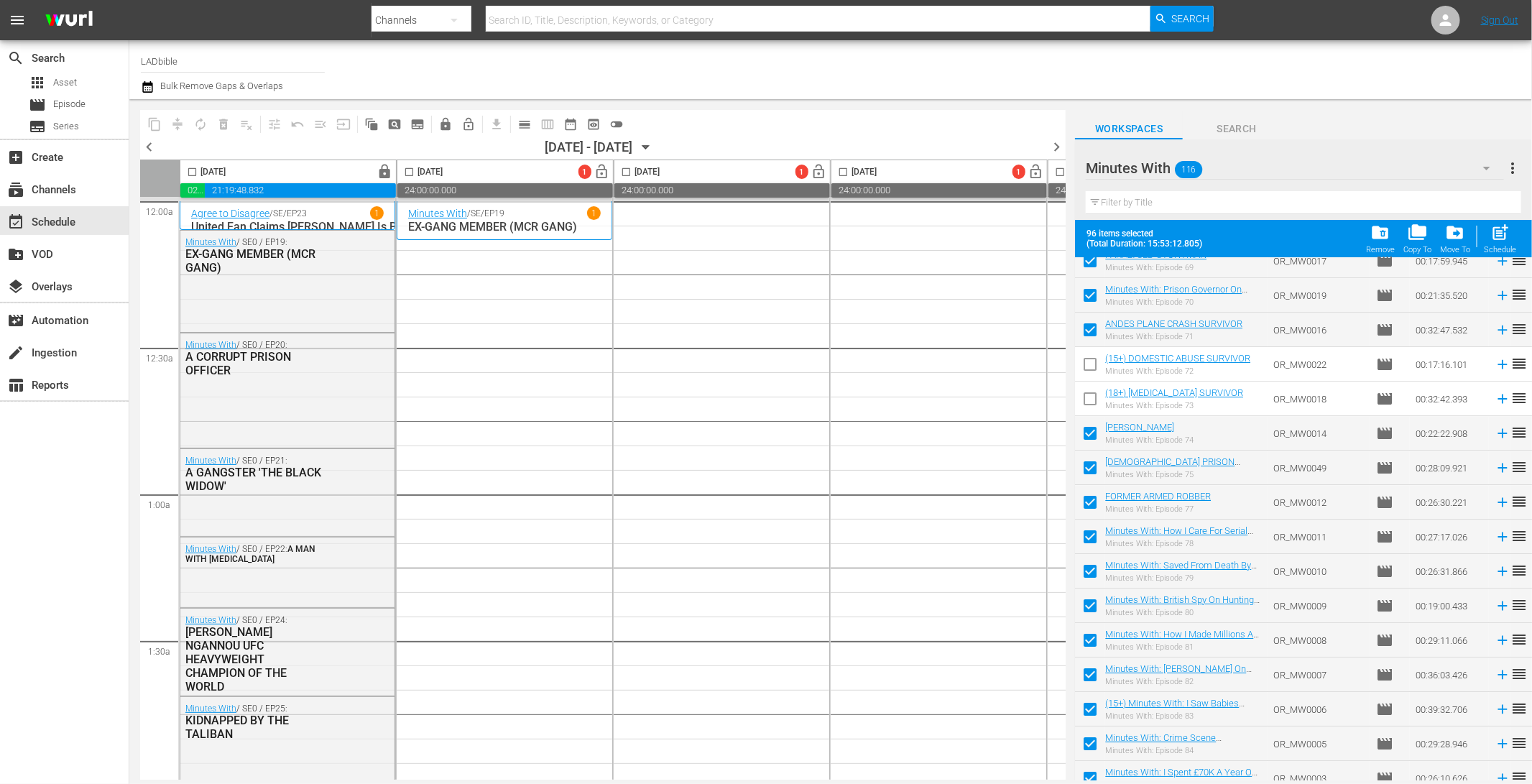
click at [1090, 703] on input "checkbox" at bounding box center [1090, 712] width 30 height 30
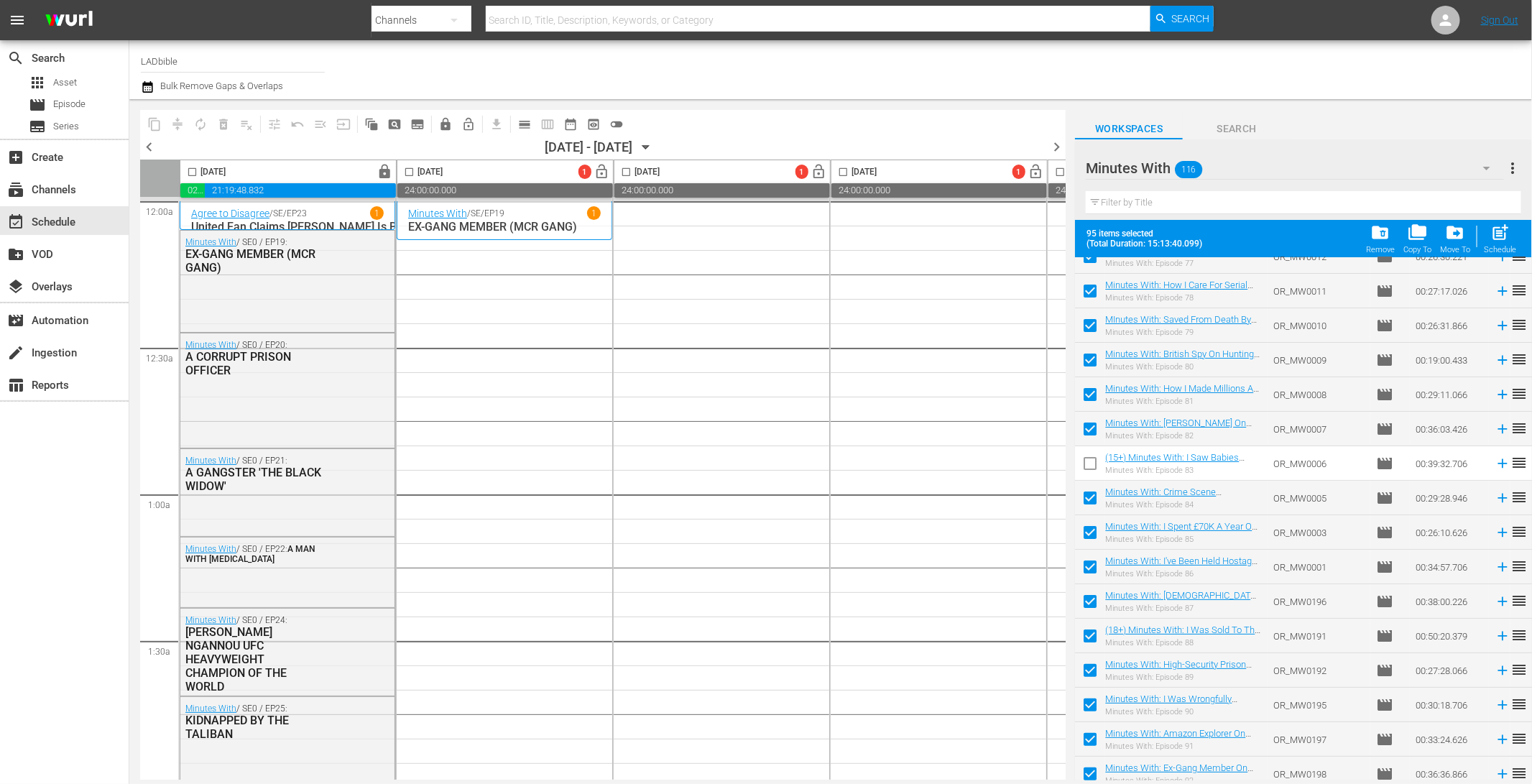
scroll to position [3055, 0]
click at [1090, 635] on input "checkbox" at bounding box center [1090, 636] width 30 height 30
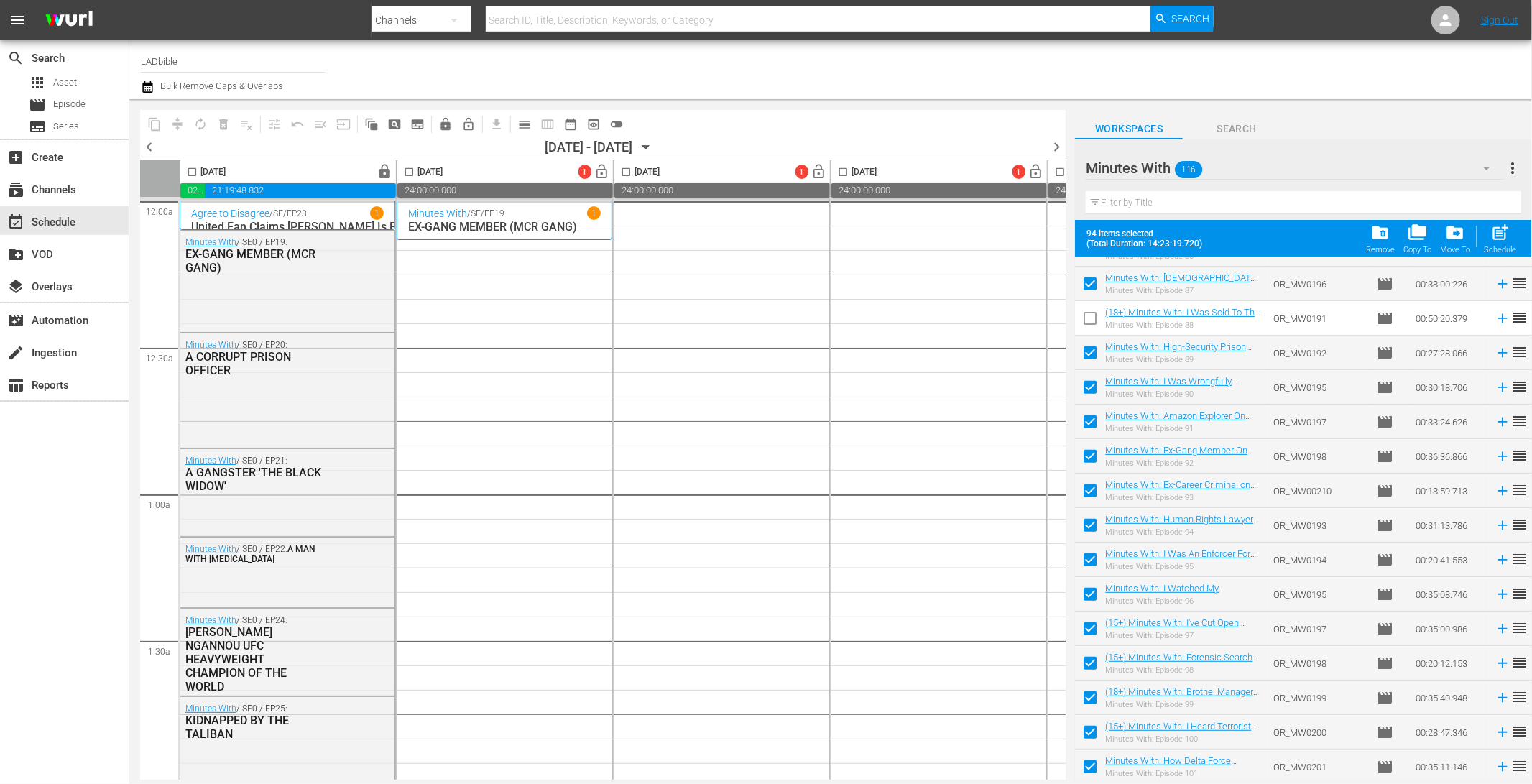
scroll to position [3361, 0]
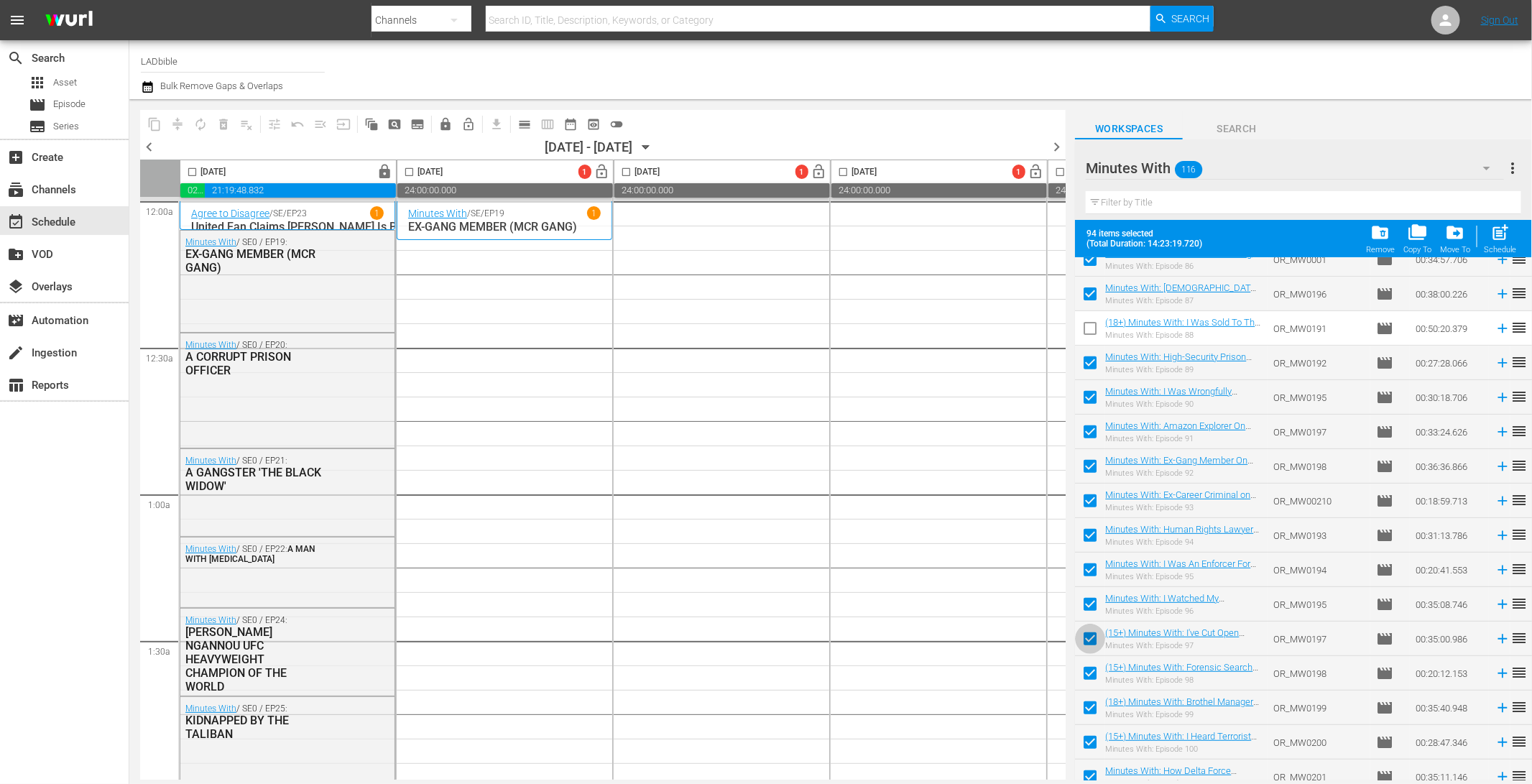
click at [1092, 638] on input "checkbox" at bounding box center [1090, 641] width 30 height 30
click at [1094, 673] on input "checkbox" at bounding box center [1090, 676] width 30 height 30
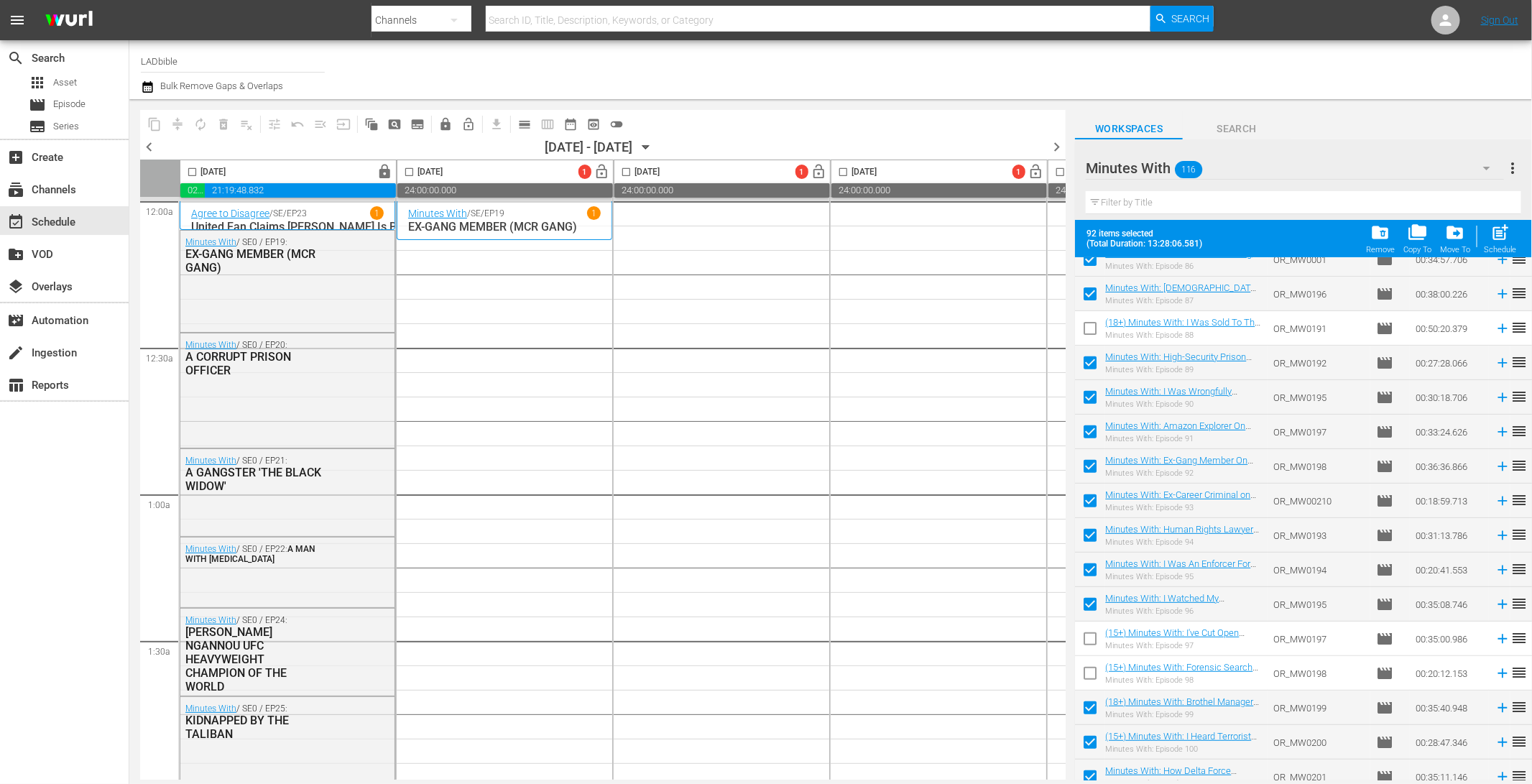
click at [1091, 703] on input "checkbox" at bounding box center [1090, 710] width 30 height 30
click at [1093, 740] on input "checkbox" at bounding box center [1090, 745] width 30 height 30
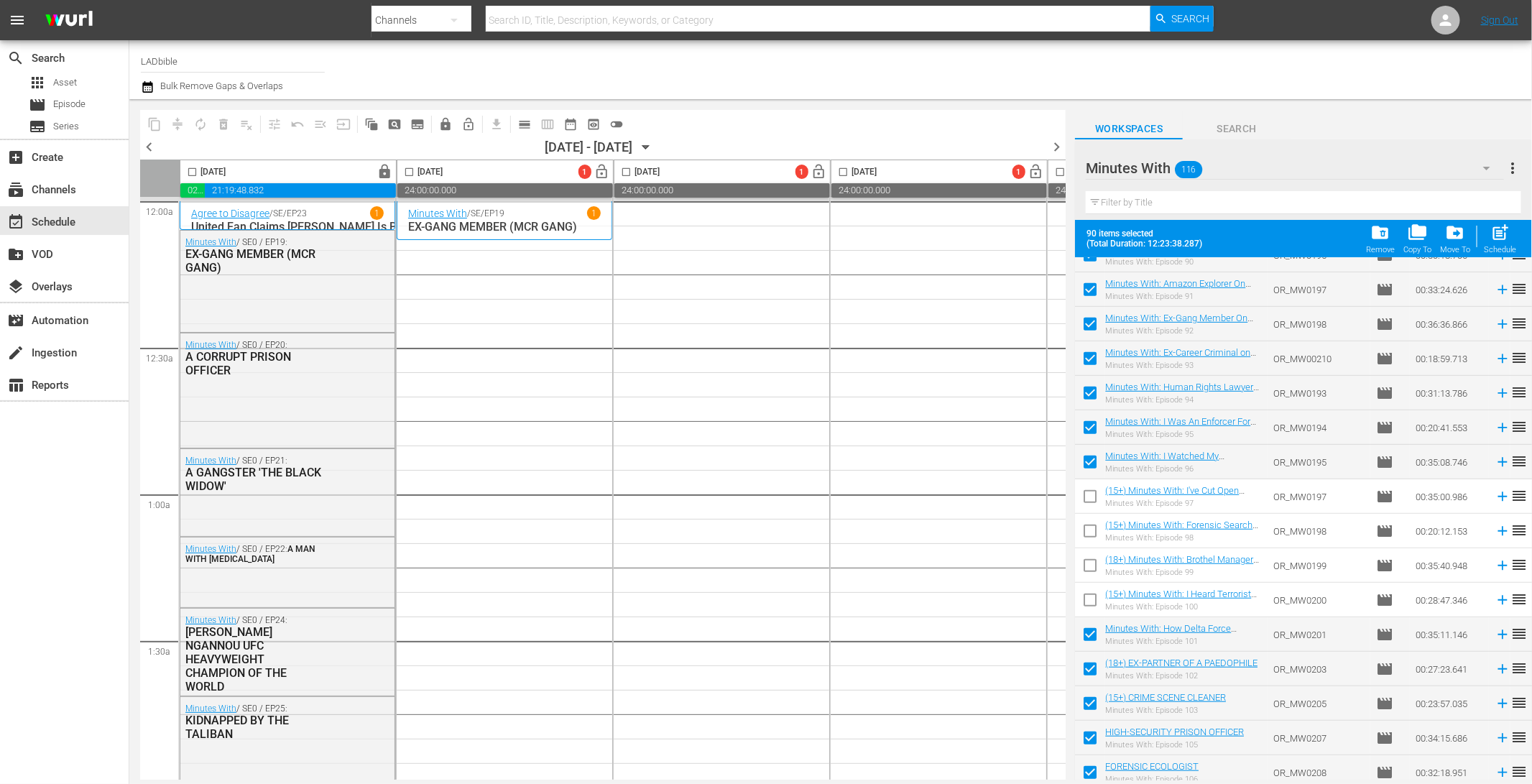
scroll to position [3503, 0]
click at [1093, 671] on input "checkbox" at bounding box center [1090, 671] width 30 height 30
click at [1097, 701] on input "checkbox" at bounding box center [1090, 705] width 30 height 30
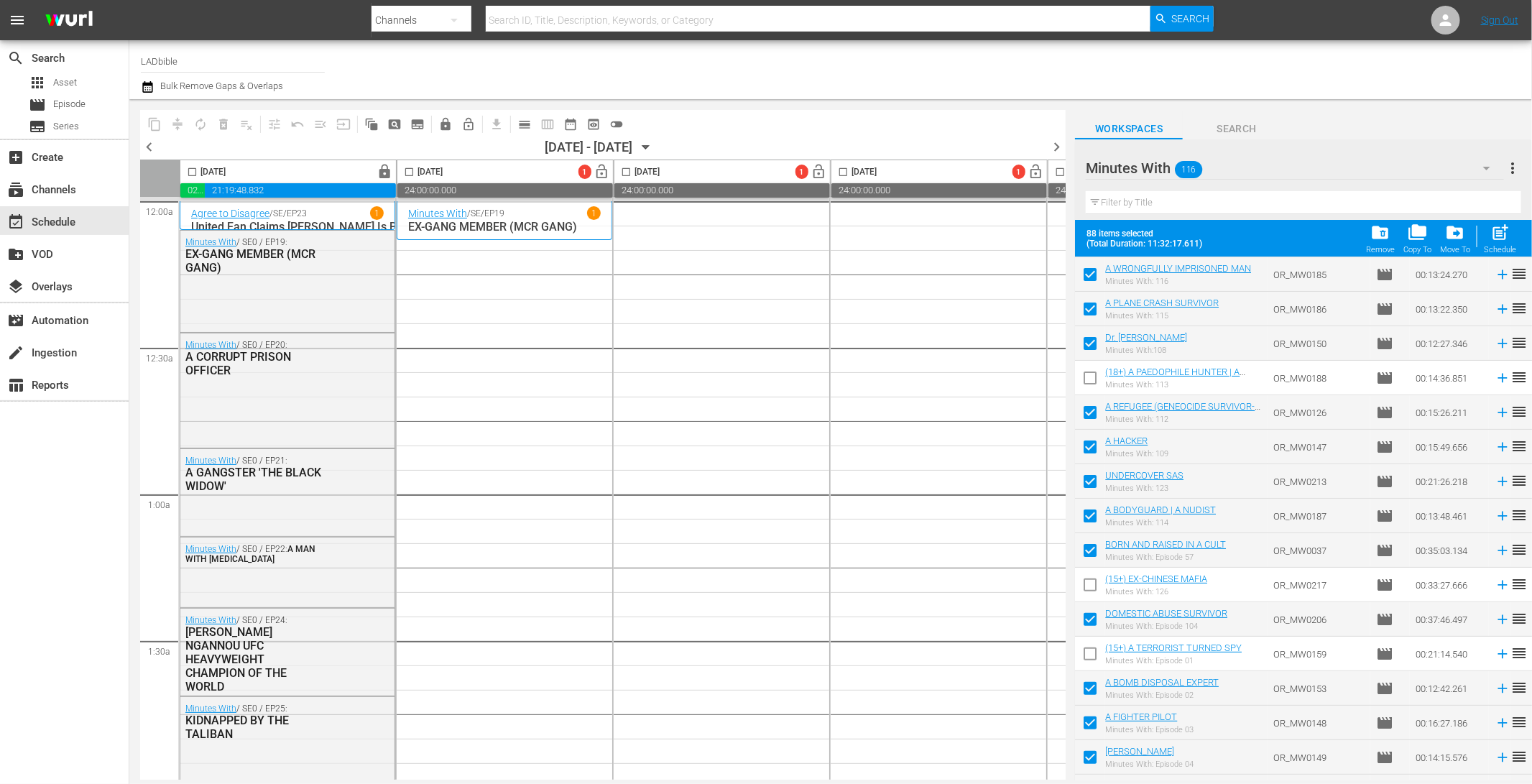
scroll to position [0, 0]
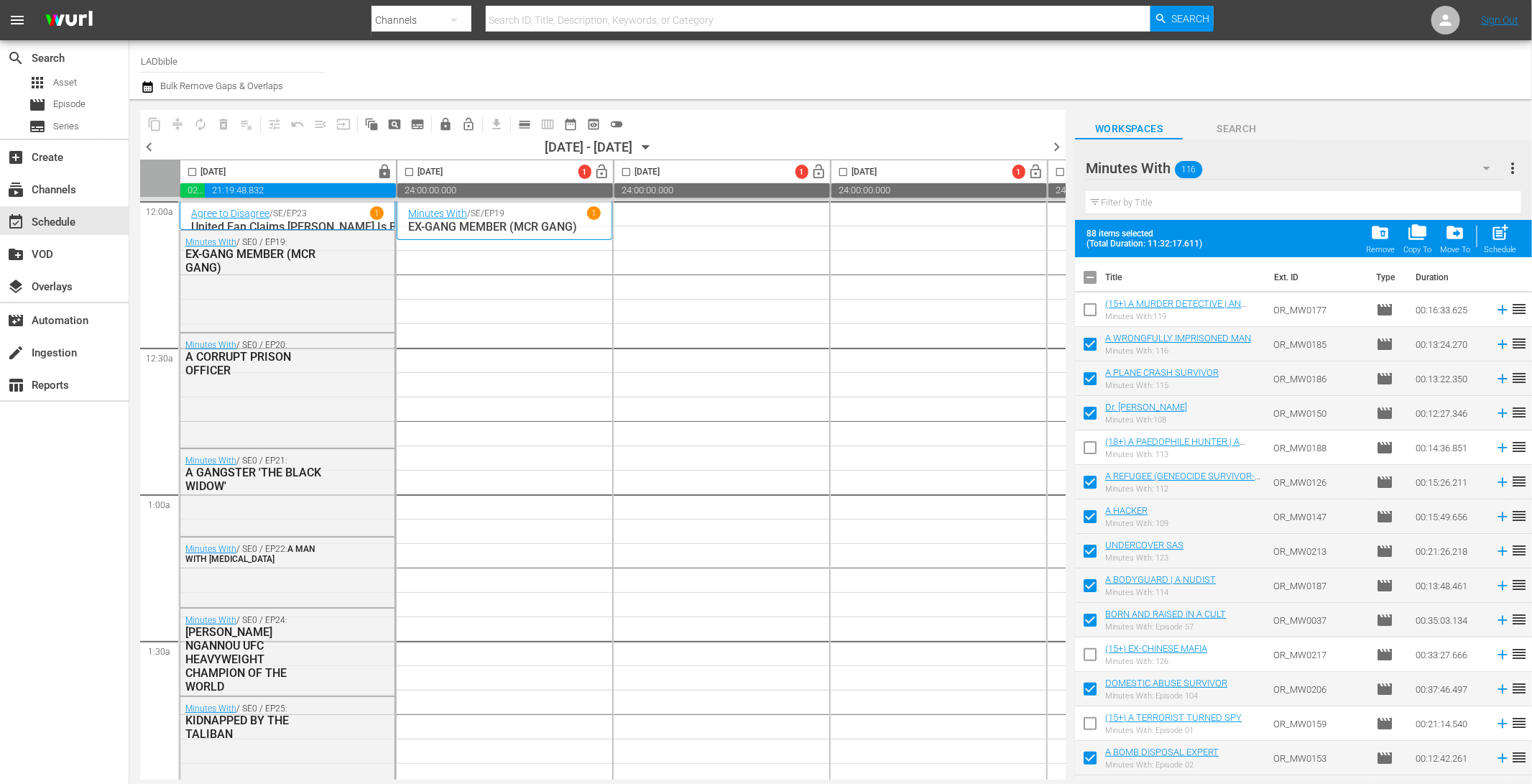
click at [1513, 167] on span "more_vert" at bounding box center [1512, 167] width 17 height 17
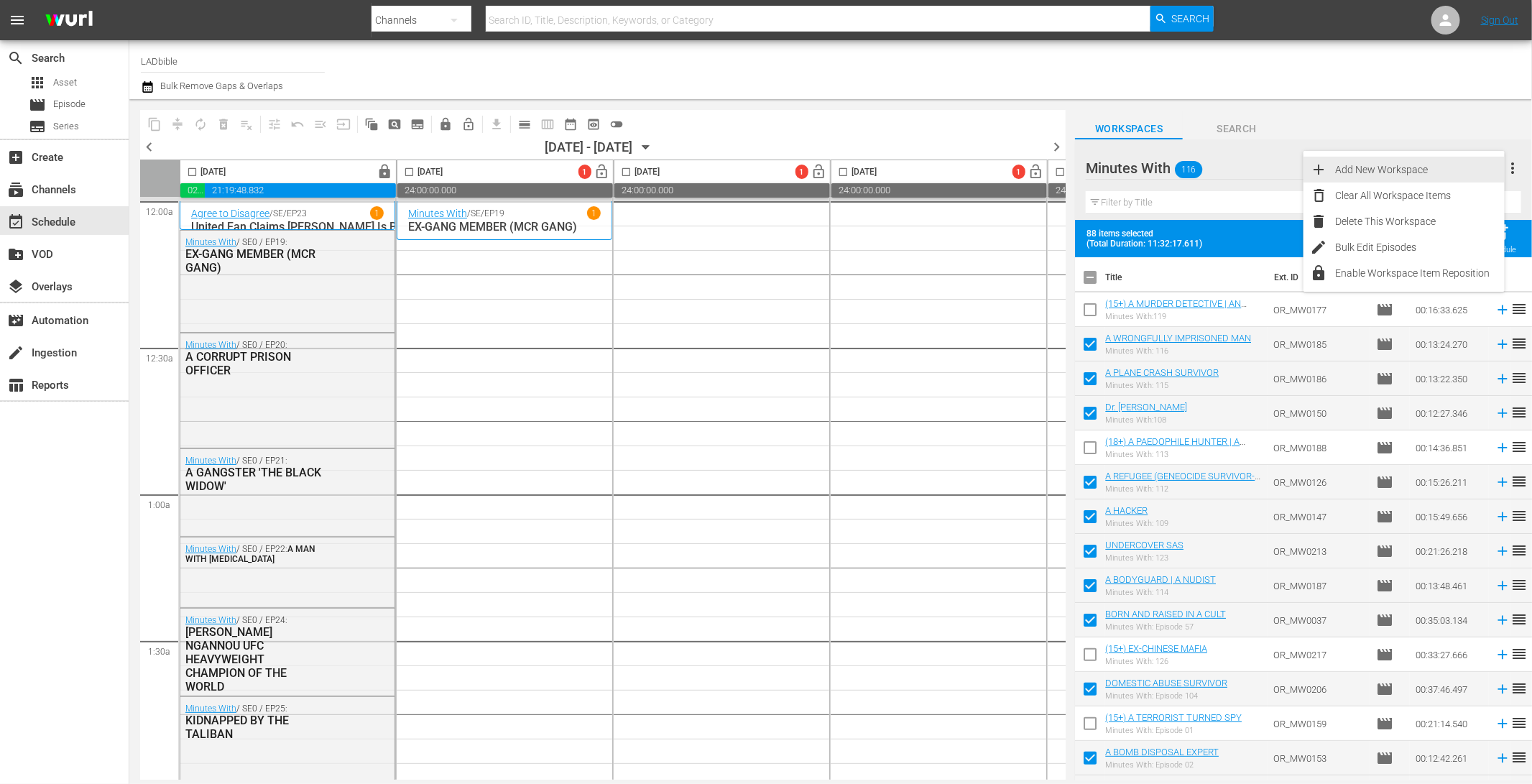
click at [1444, 161] on div "Add New Workspace" at bounding box center [1419, 170] width 169 height 26
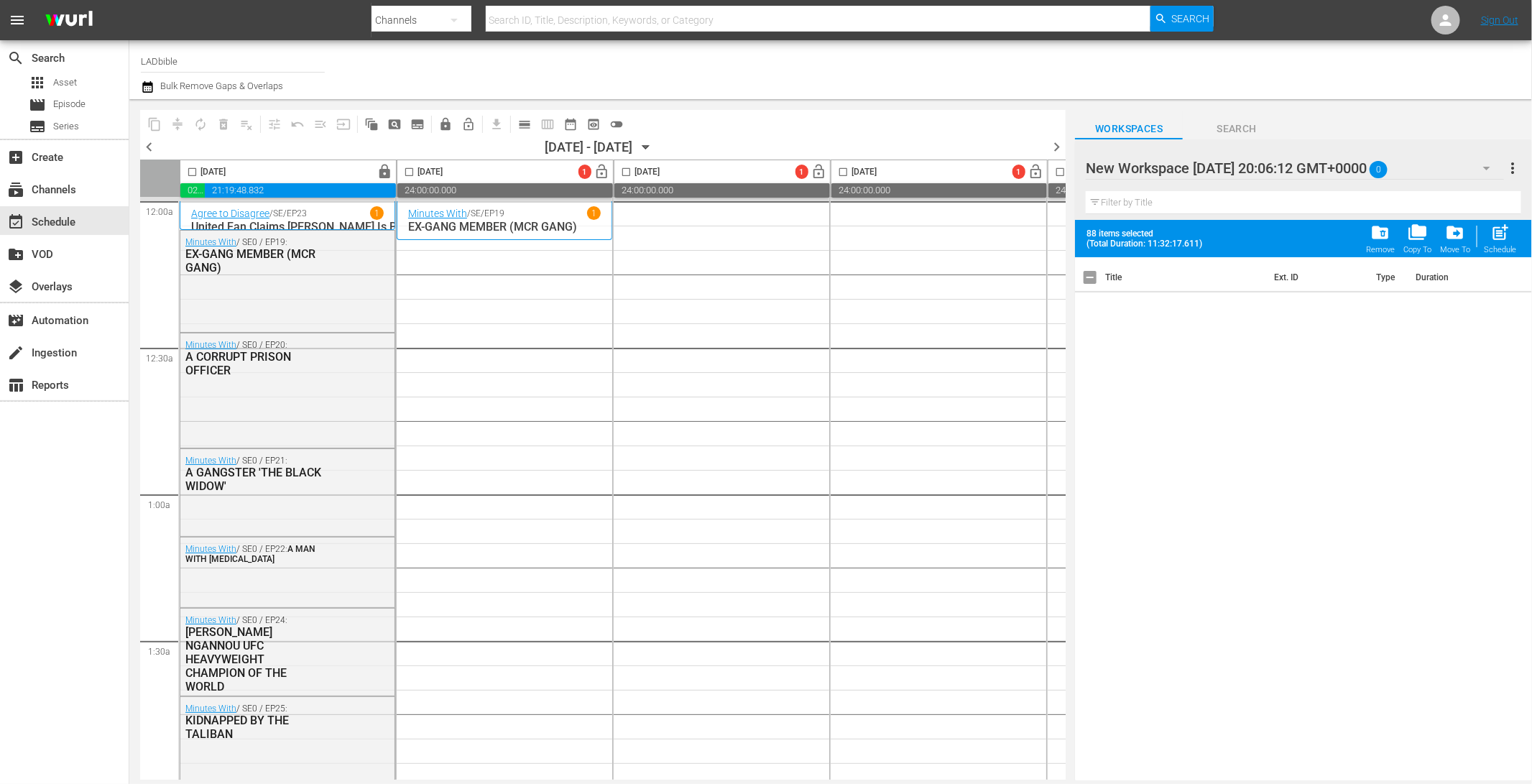
click at [1141, 166] on div at bounding box center [1207, 169] width 244 height 36
click at [1141, 166] on input "New Workspace Wed Sep 24 2025 20:06:12 GMT+0000" at bounding box center [1296, 168] width 422 height 35
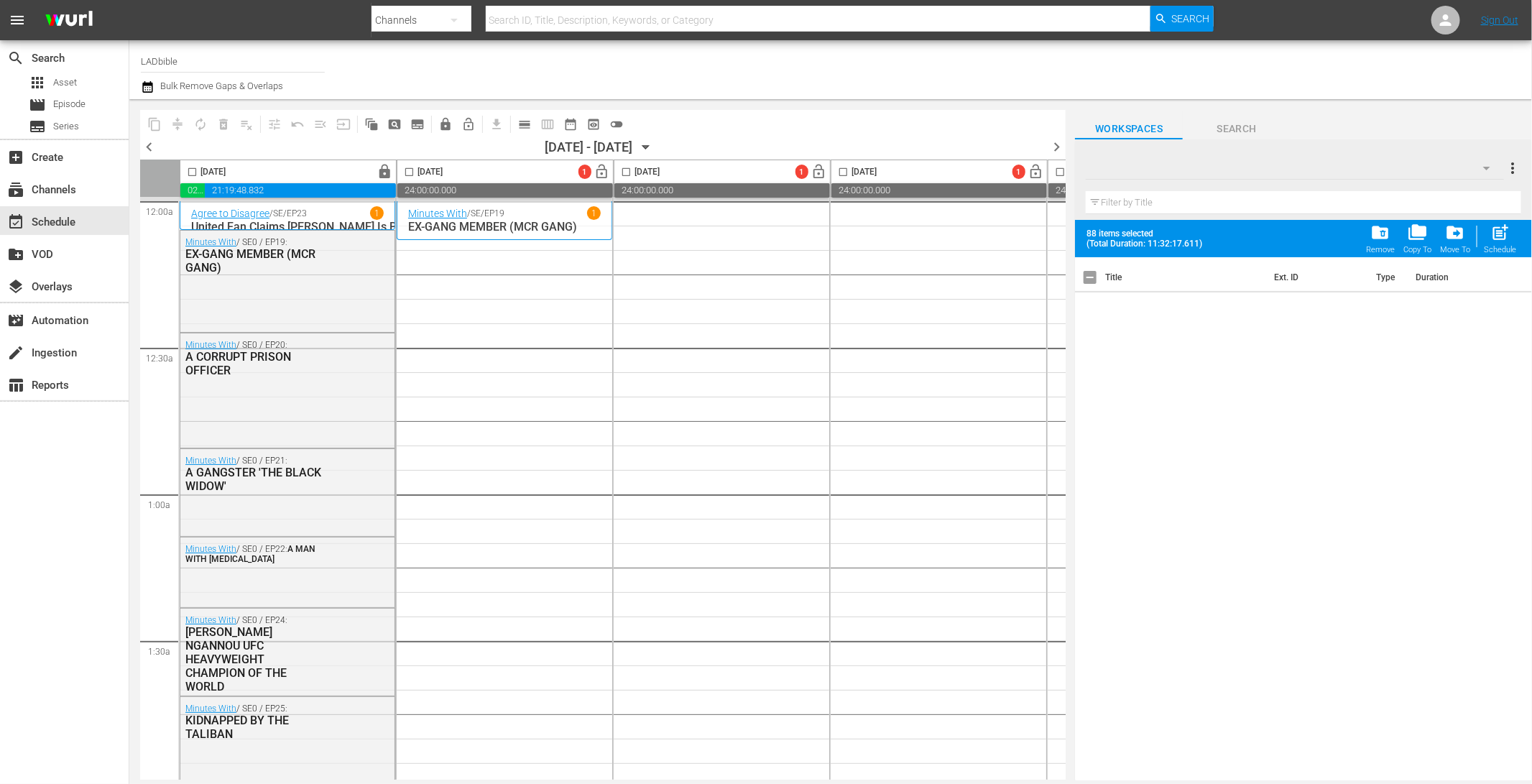
click at [1320, 119] on div "Workspaces Search" at bounding box center [1303, 125] width 457 height 29
click at [1235, 163] on div at bounding box center [1171, 169] width 172 height 36
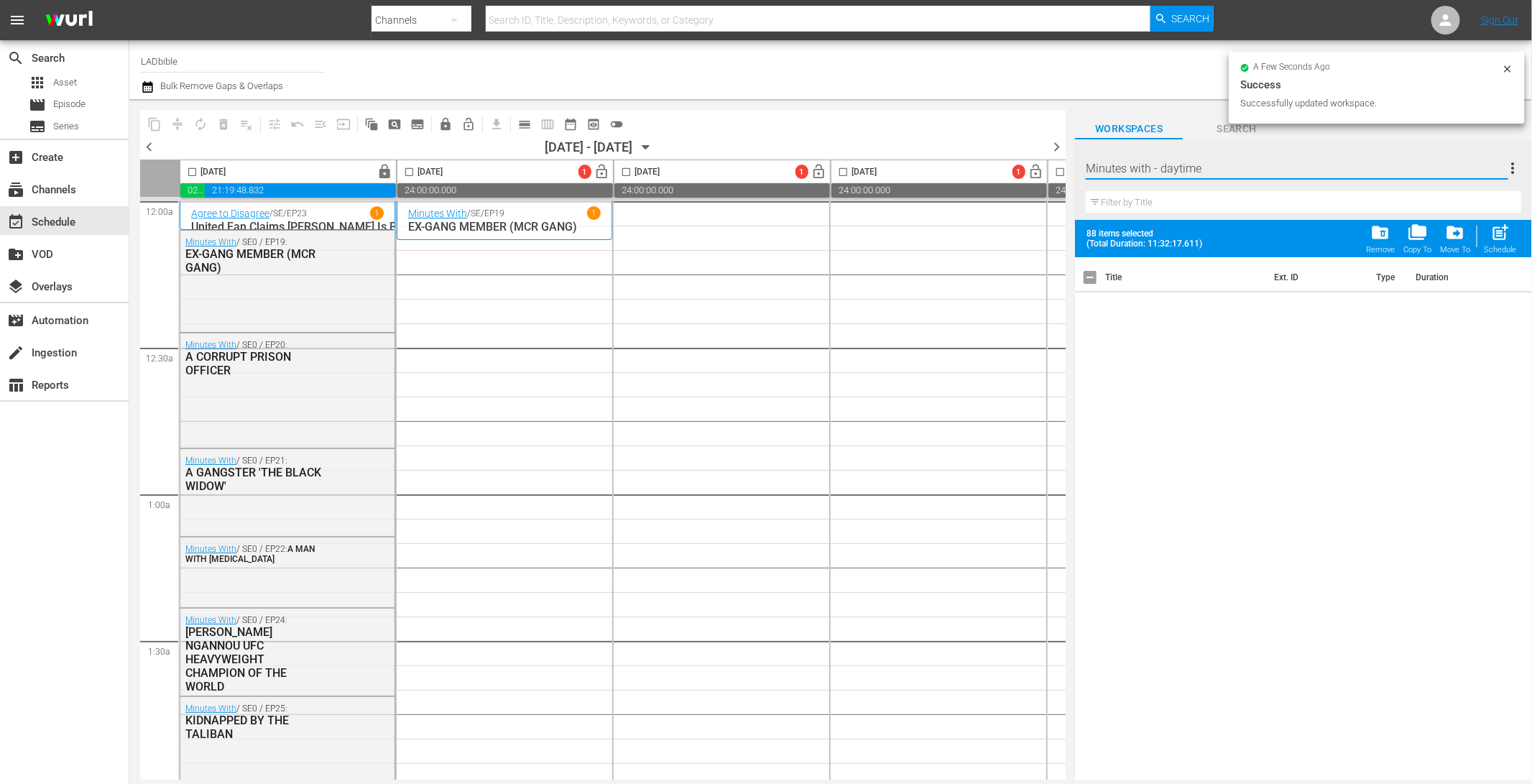
click at [1275, 167] on input "Minutes with - daytime" at bounding box center [1296, 168] width 422 height 35
click at [1154, 124] on span "Workspaces" at bounding box center [1128, 129] width 107 height 18
click at [1283, 165] on div "Minutes with - daytime 0" at bounding box center [1294, 168] width 418 height 41
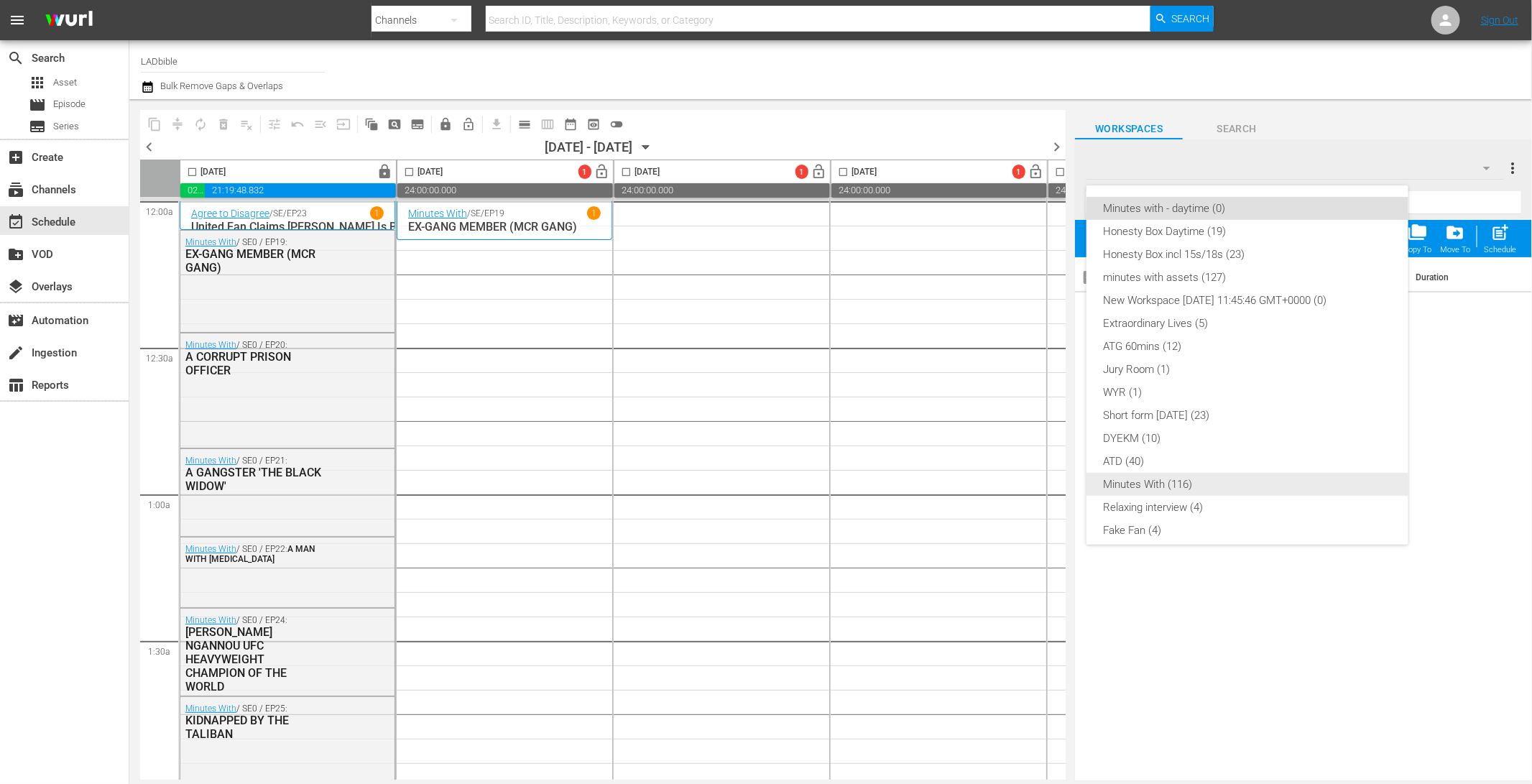
click at [1143, 479] on div "Minutes With (116)" at bounding box center [1247, 484] width 288 height 23
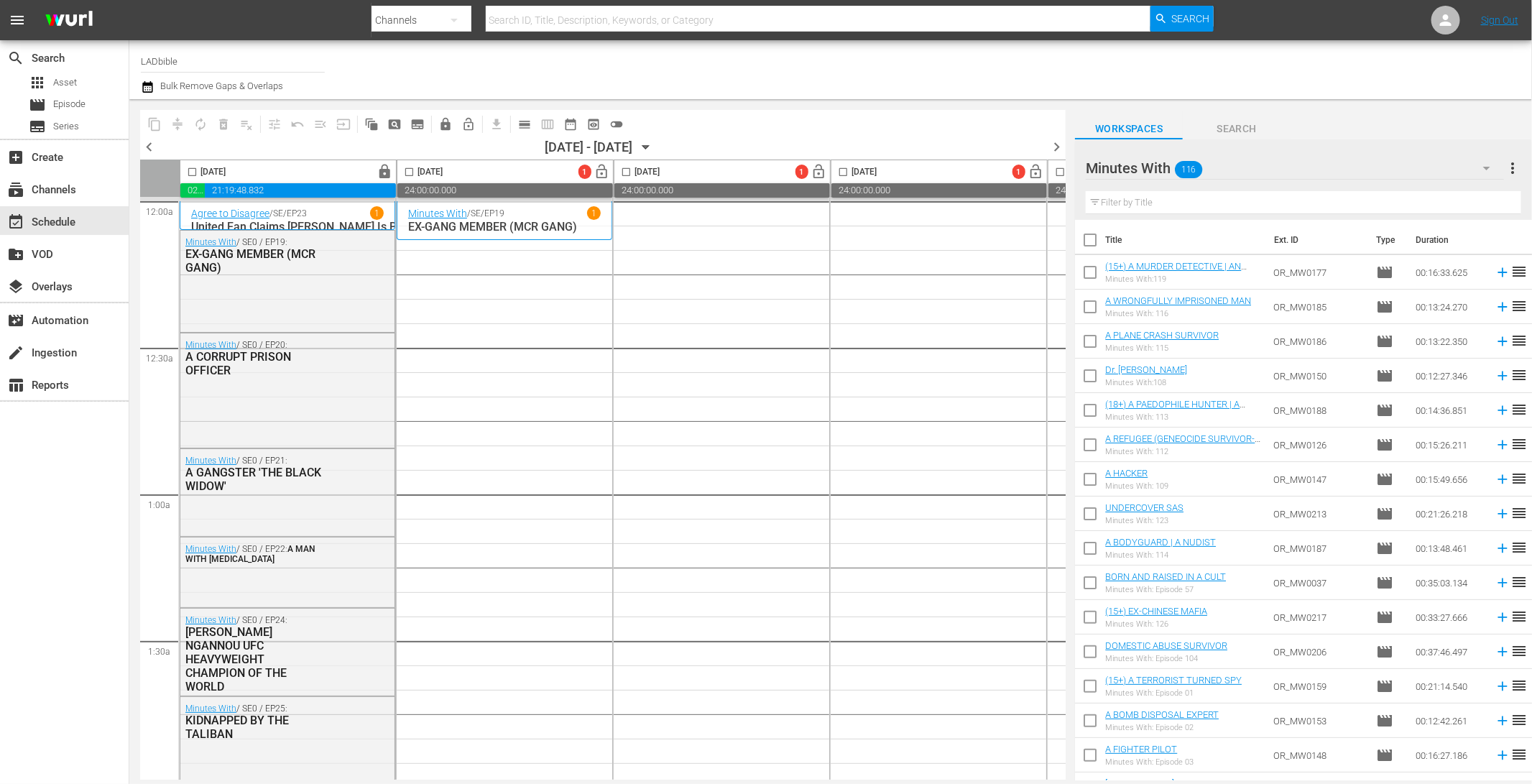
click at [1091, 243] on input "checkbox" at bounding box center [1090, 243] width 30 height 30
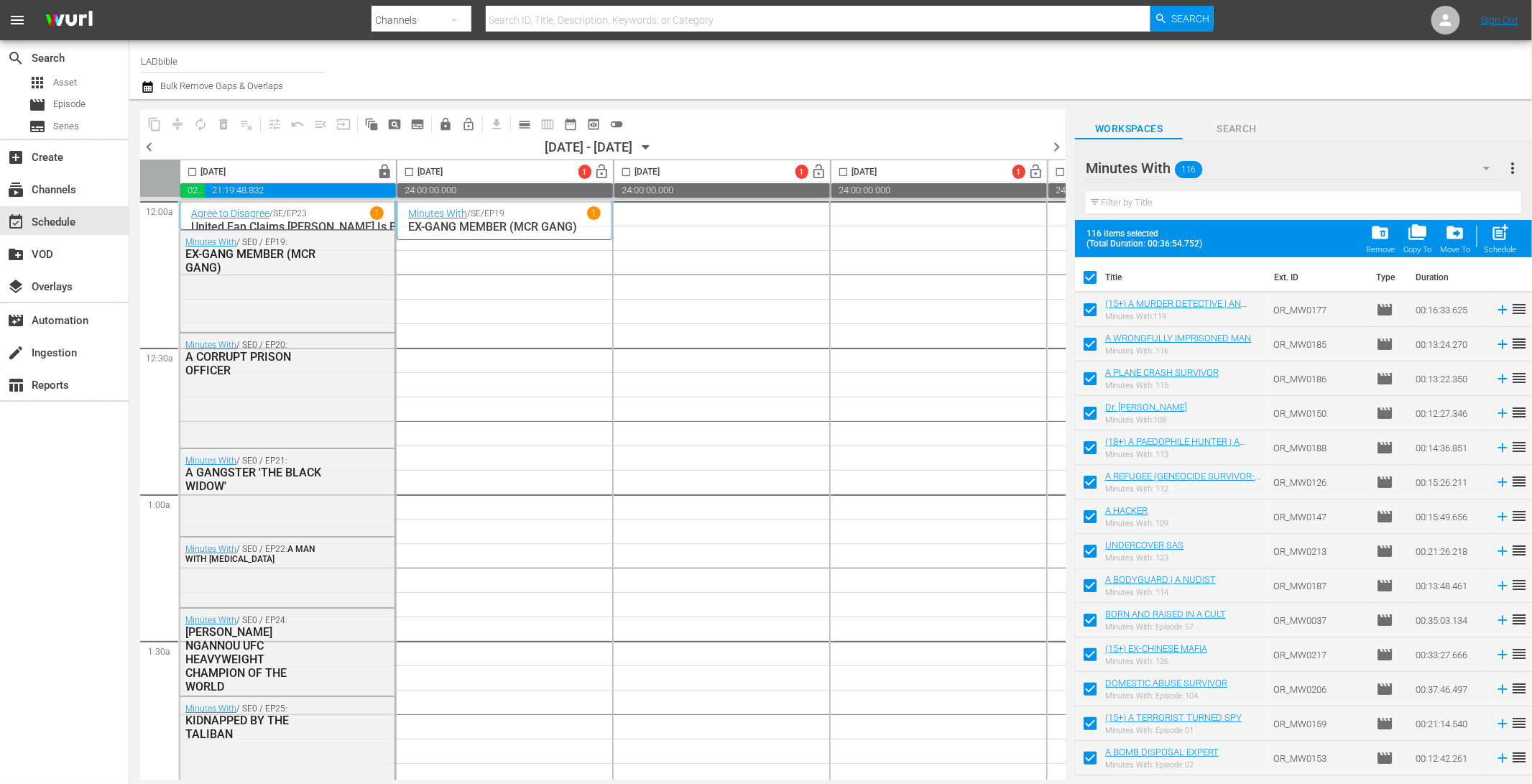
click at [1095, 297] on input "checkbox" at bounding box center [1090, 312] width 30 height 30
click at [1090, 451] on input "checkbox" at bounding box center [1090, 451] width 30 height 30
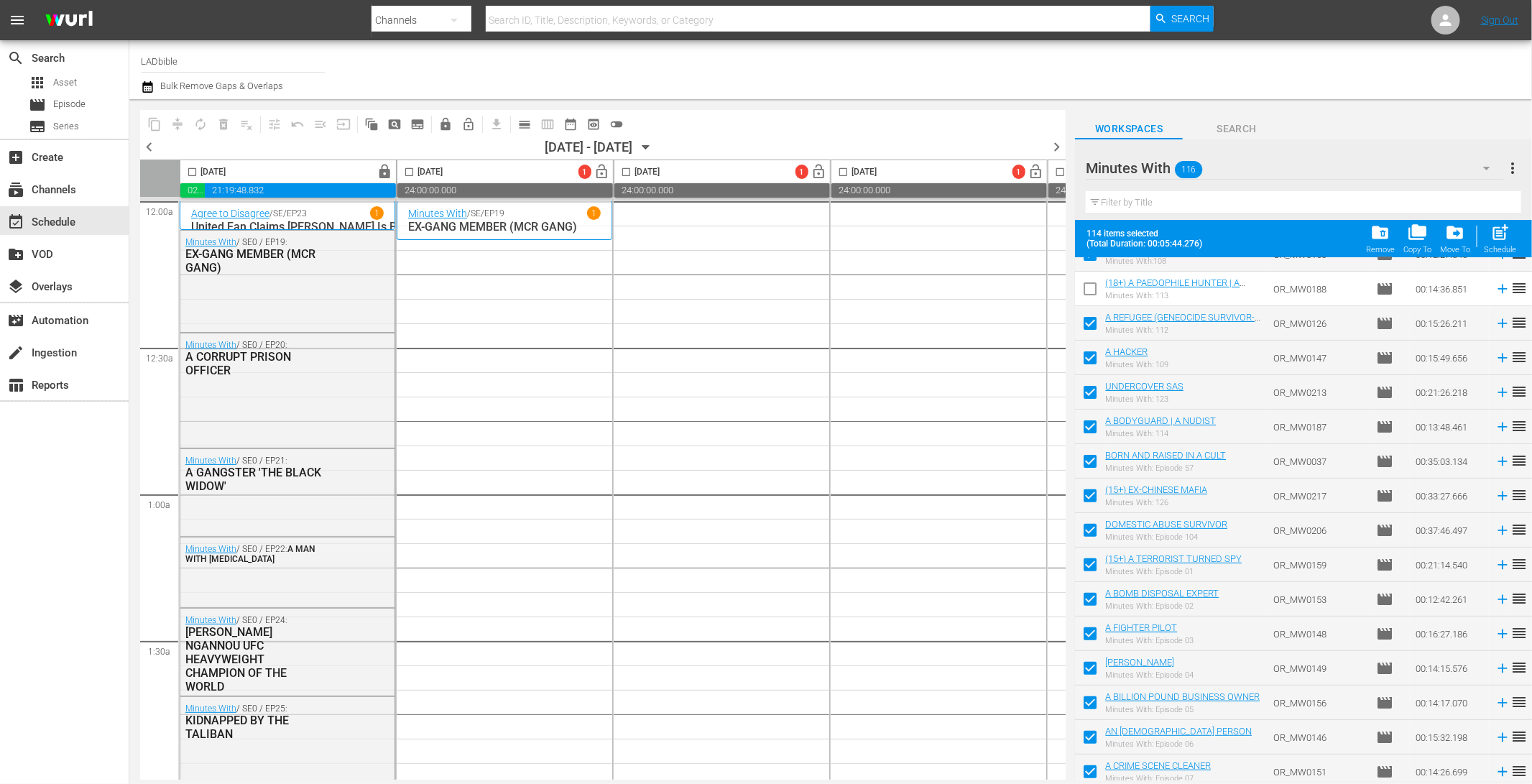
scroll to position [162, 0]
click at [1087, 490] on input "checkbox" at bounding box center [1090, 495] width 30 height 30
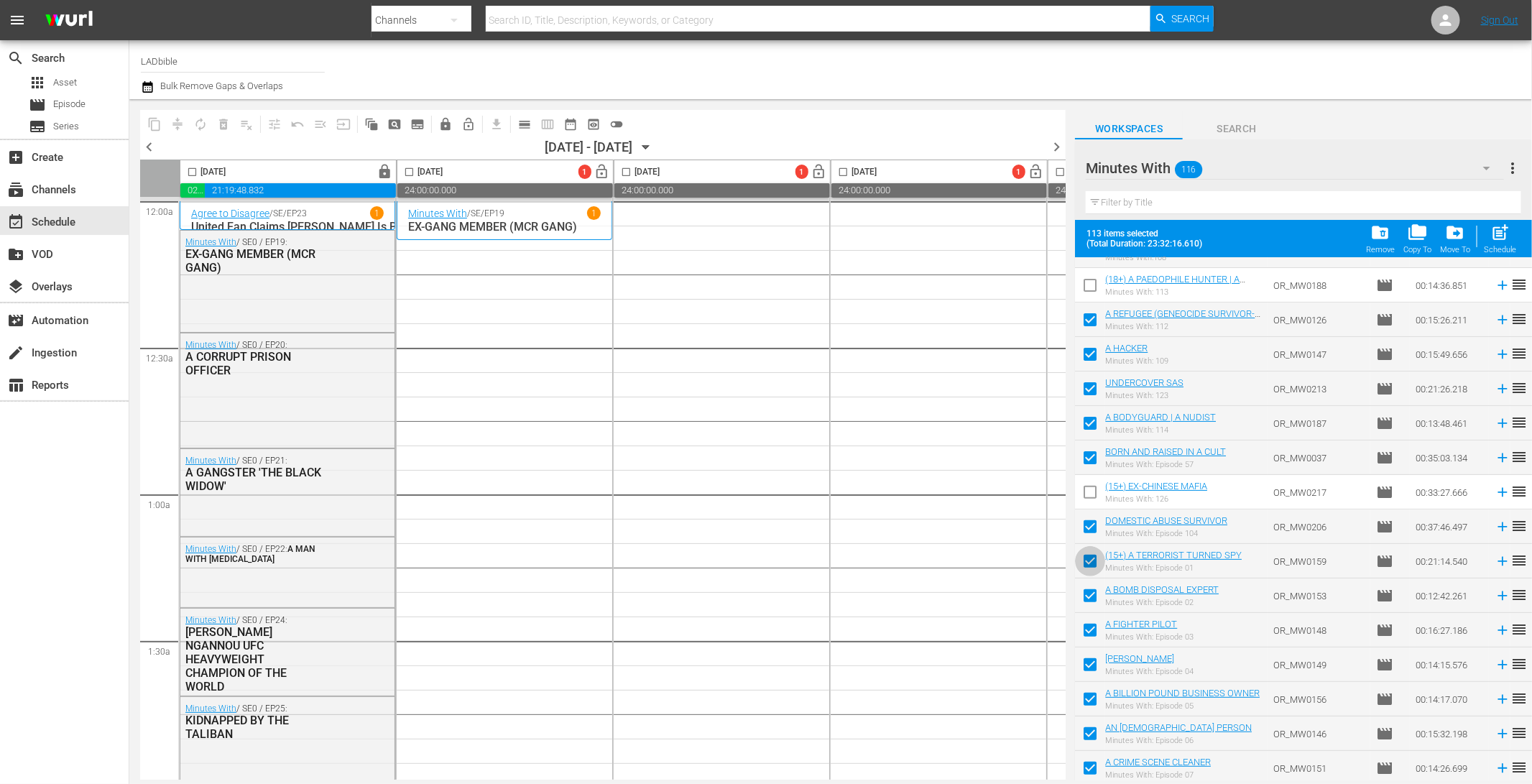
click at [1090, 565] on input "checkbox" at bounding box center [1090, 564] width 30 height 30
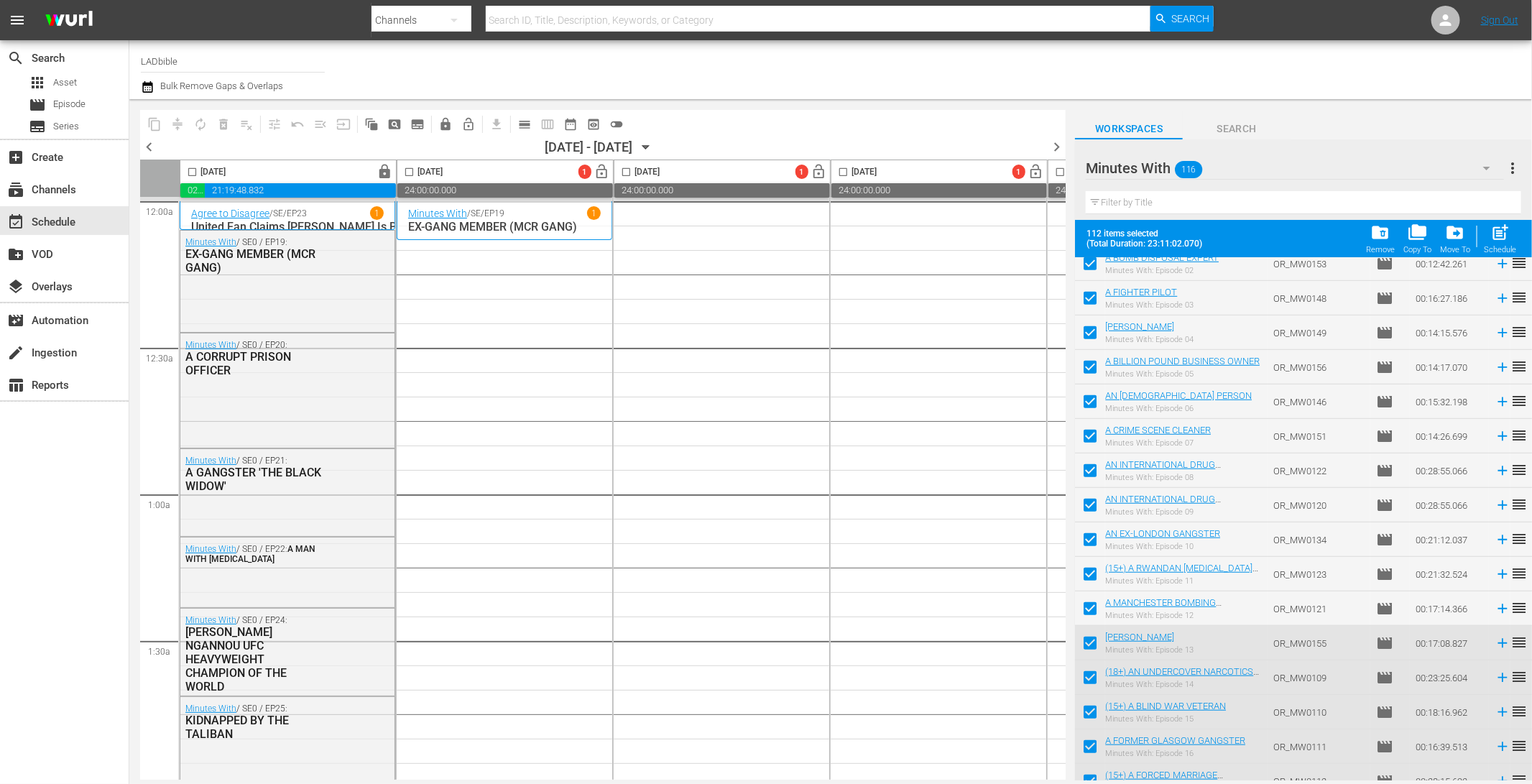
click at [1088, 572] on input "checkbox" at bounding box center [1090, 577] width 30 height 30
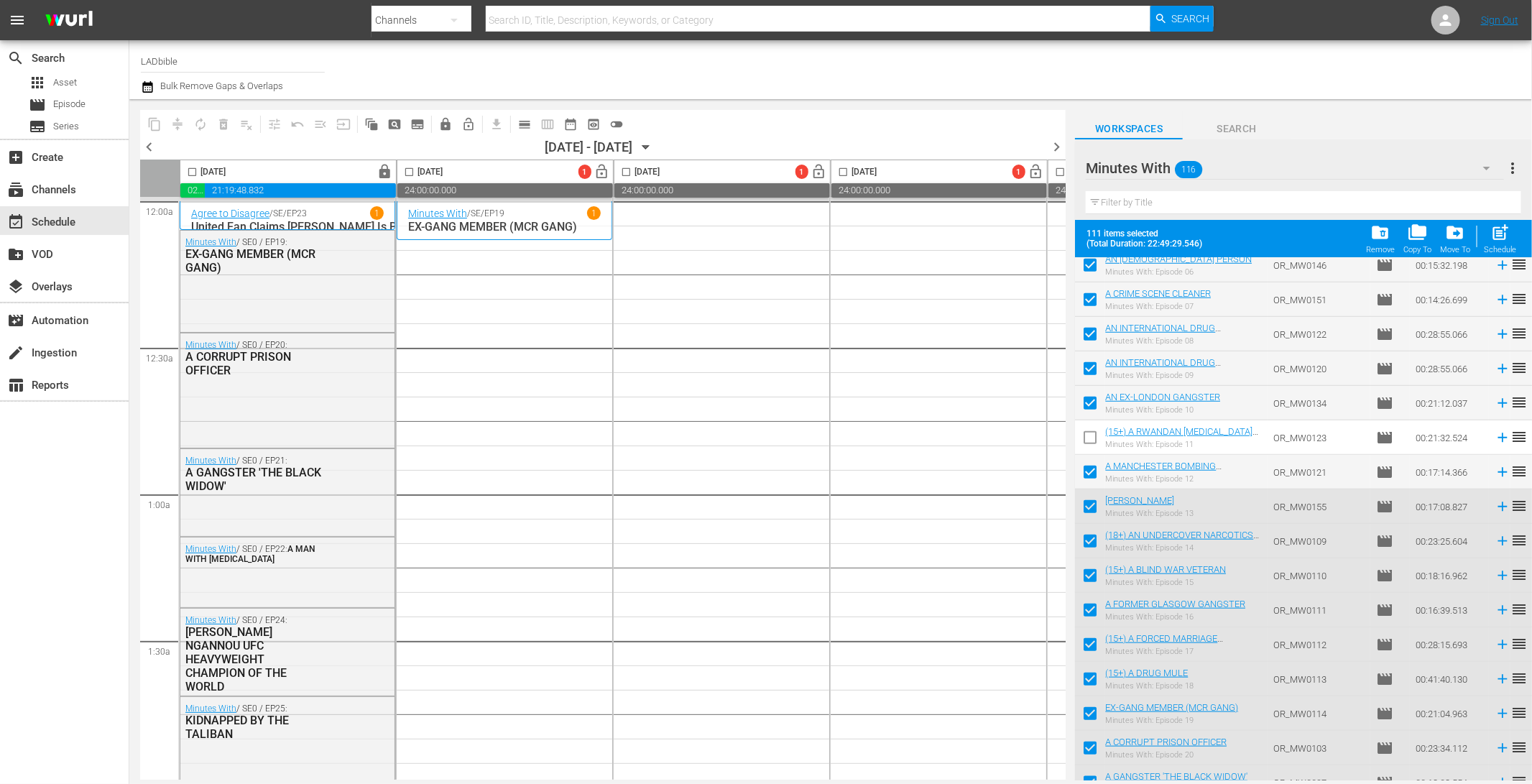
scroll to position [629, 0]
click at [1090, 538] on input "checkbox" at bounding box center [1090, 546] width 30 height 30
click at [1090, 583] on input "checkbox" at bounding box center [1090, 580] width 30 height 30
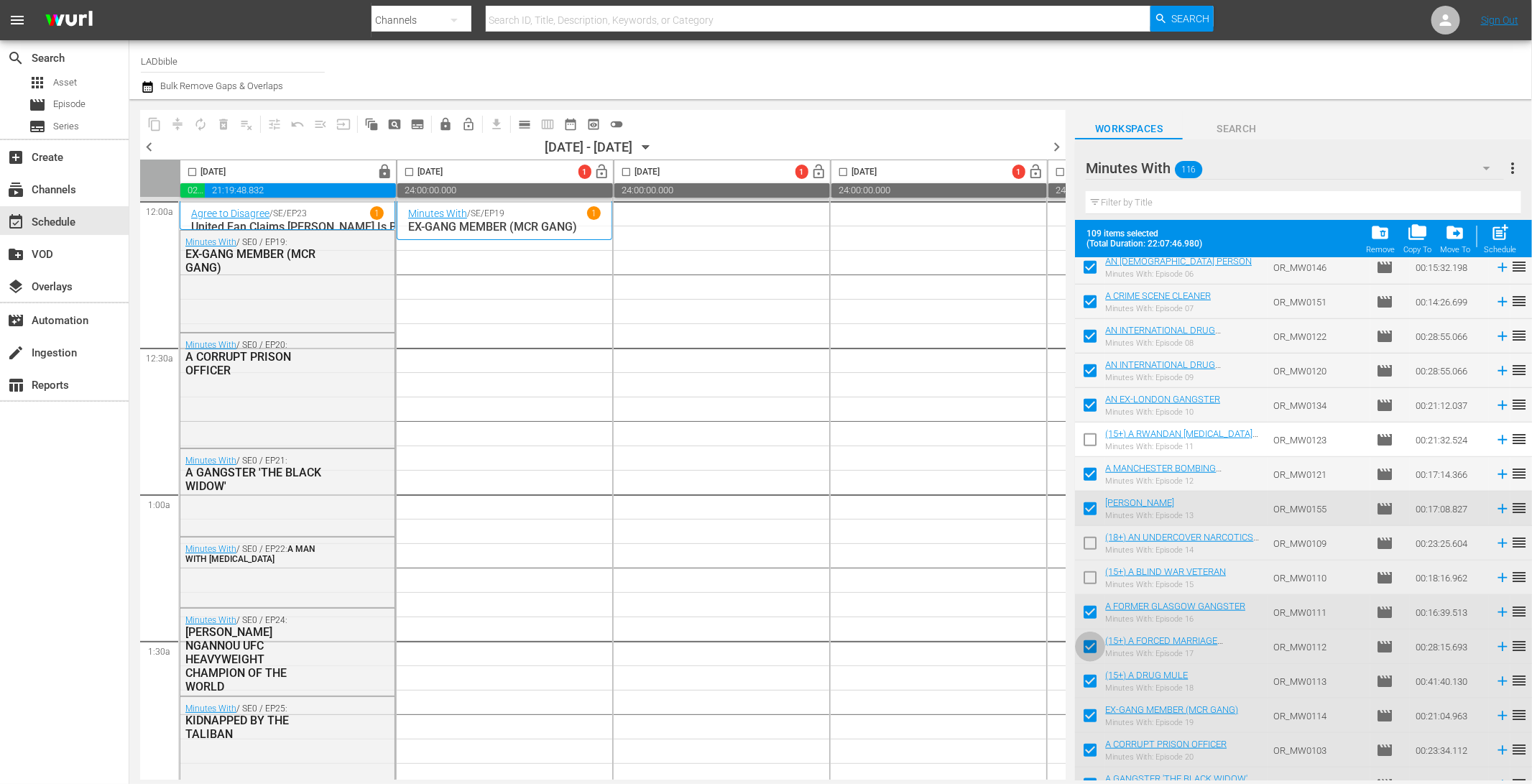
click at [1093, 647] on input "checkbox" at bounding box center [1090, 650] width 30 height 30
click at [1096, 685] on input "checkbox" at bounding box center [1090, 684] width 30 height 30
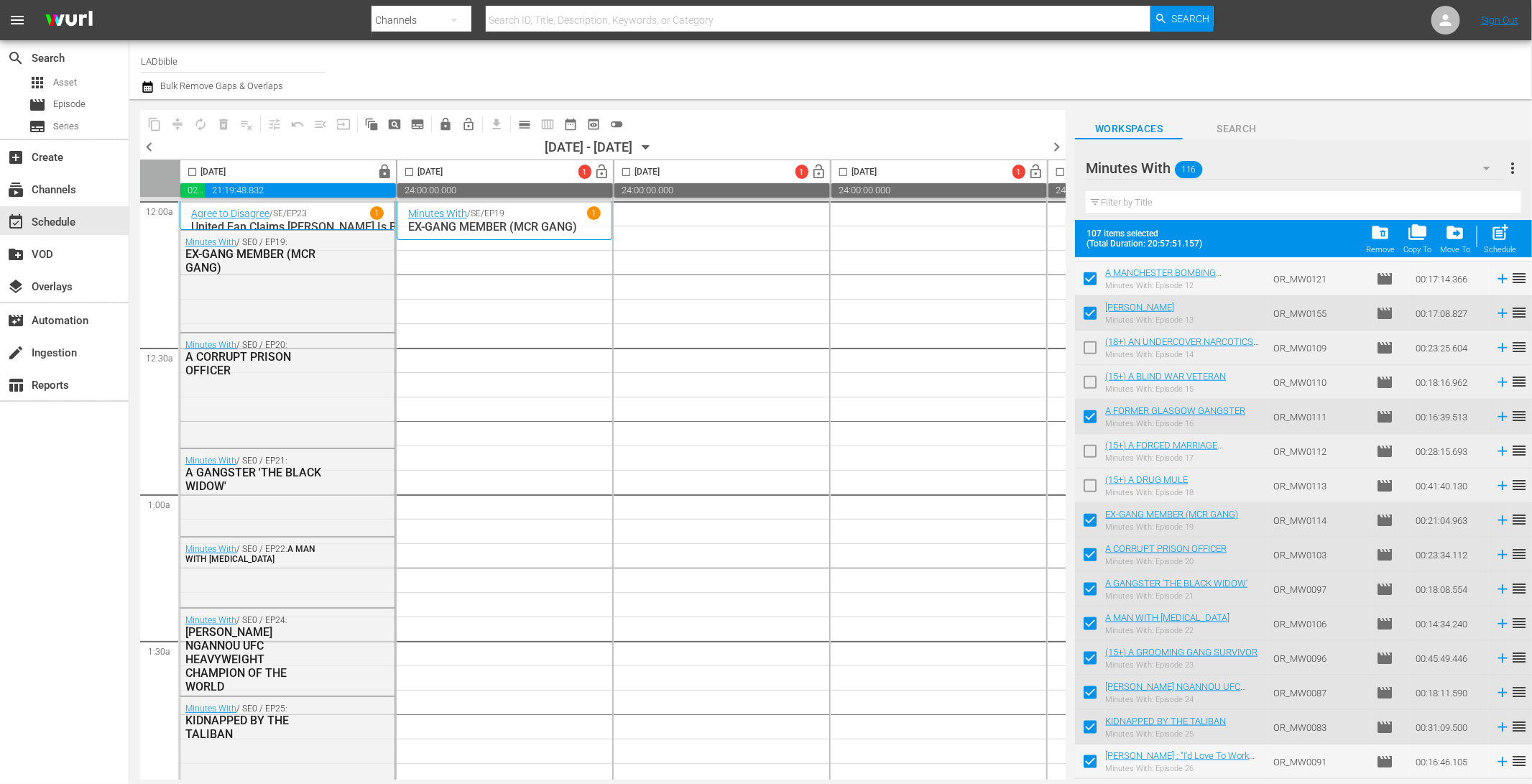
scroll to position [839, 0]
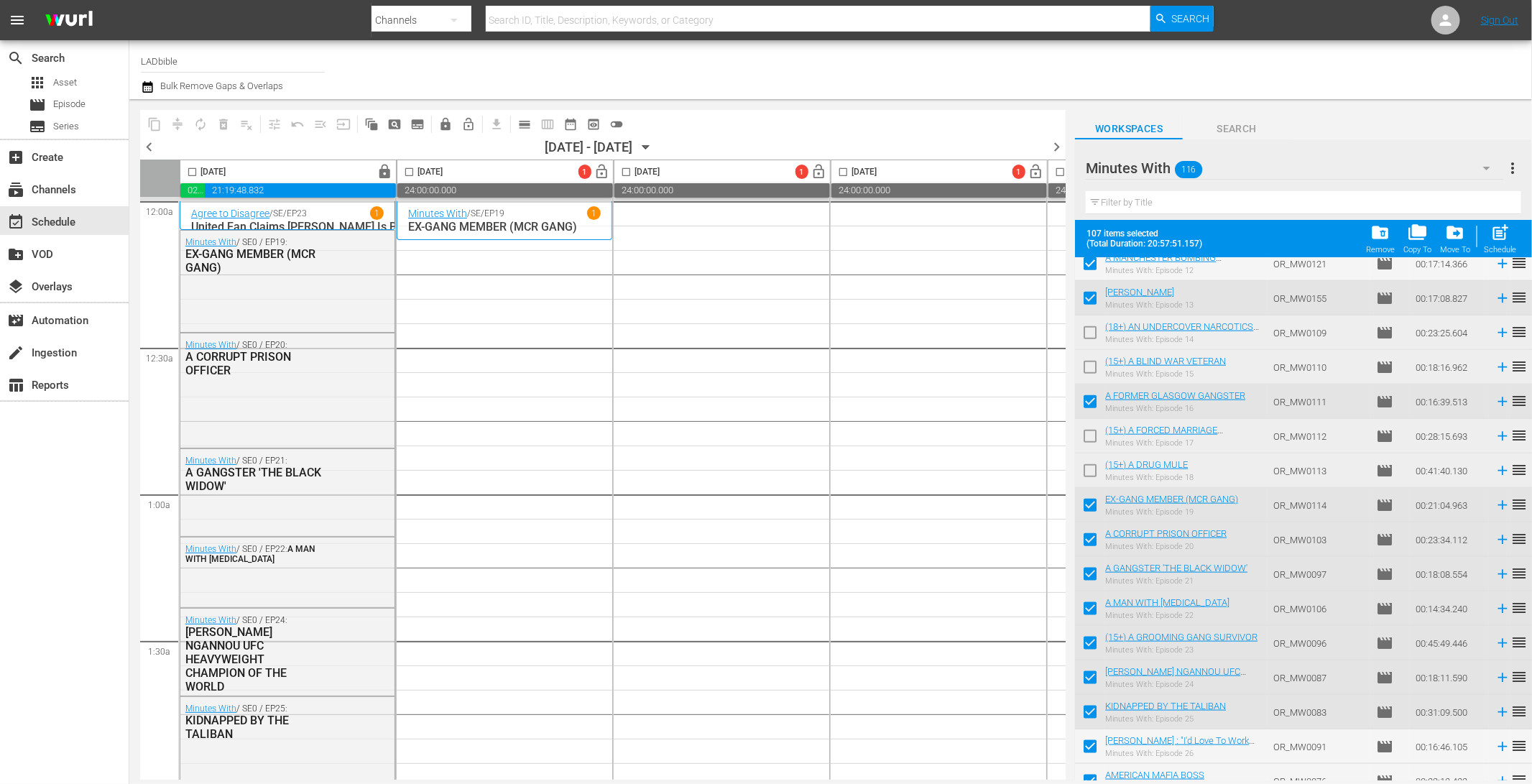
click at [1095, 645] on input "checkbox" at bounding box center [1090, 646] width 30 height 30
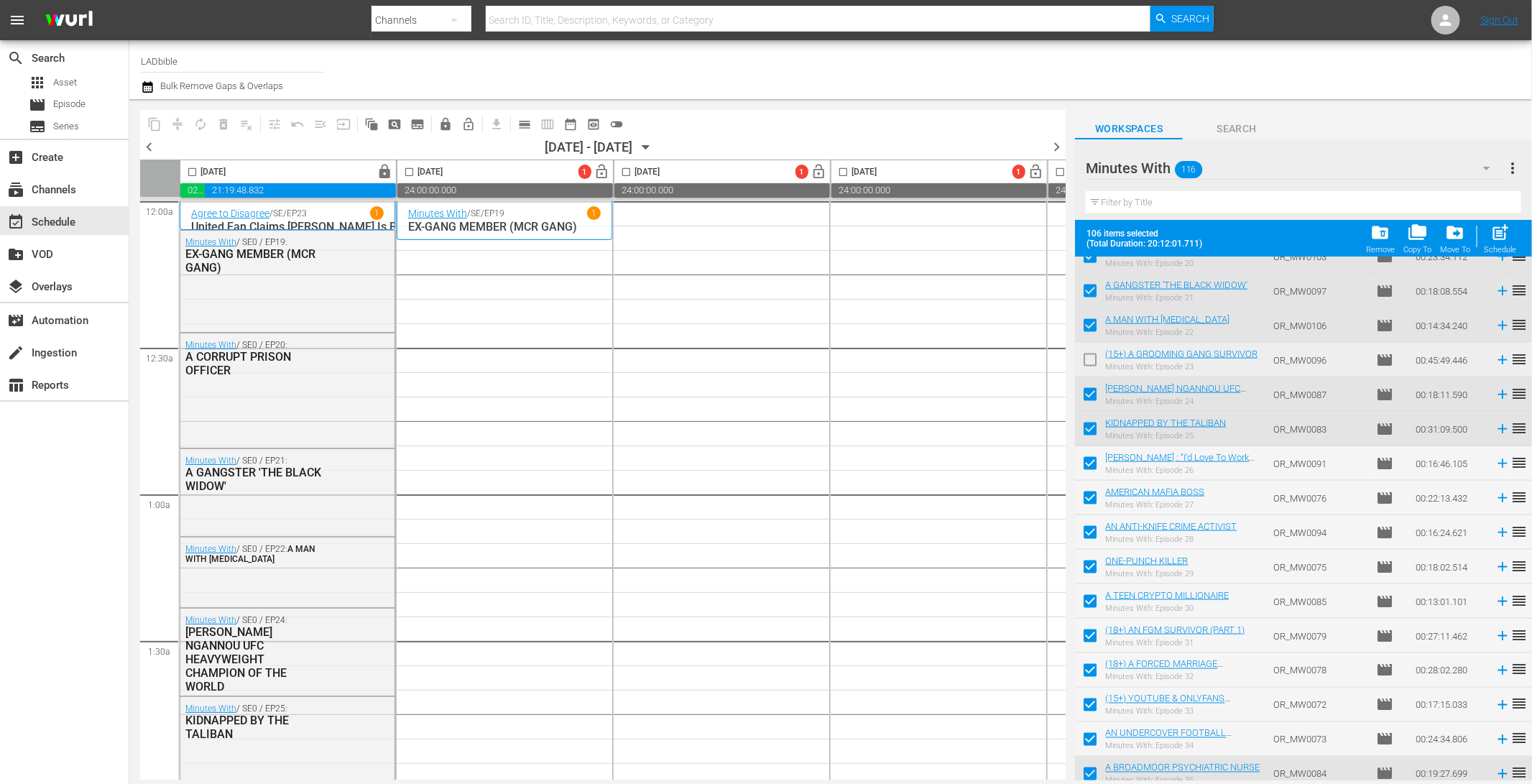
scroll to position [1126, 0]
click at [1094, 633] on input "checkbox" at bounding box center [1090, 635] width 30 height 30
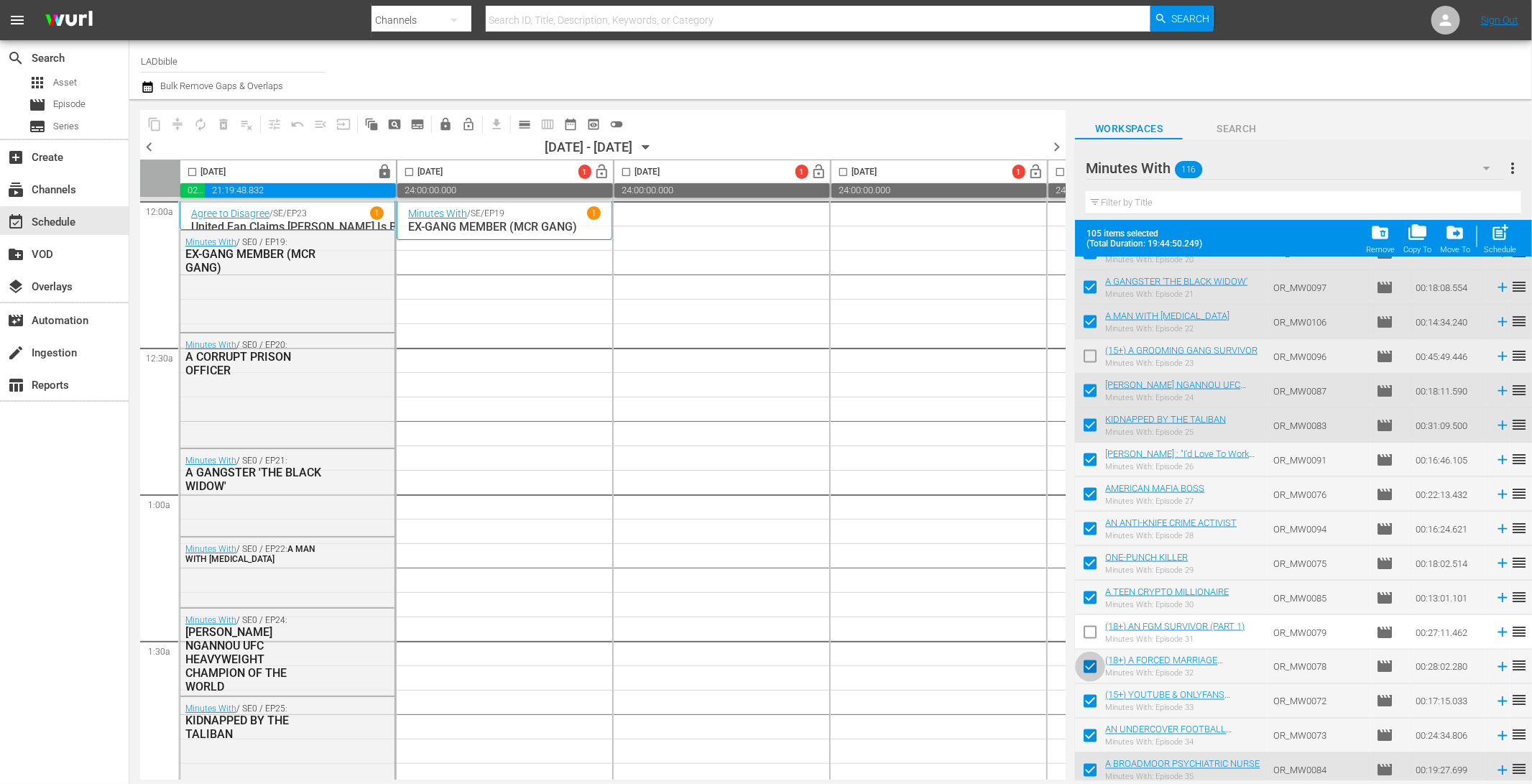
click at [1093, 662] on input "checkbox" at bounding box center [1090, 669] width 30 height 30
click at [1091, 699] on input "checkbox" at bounding box center [1090, 704] width 30 height 30
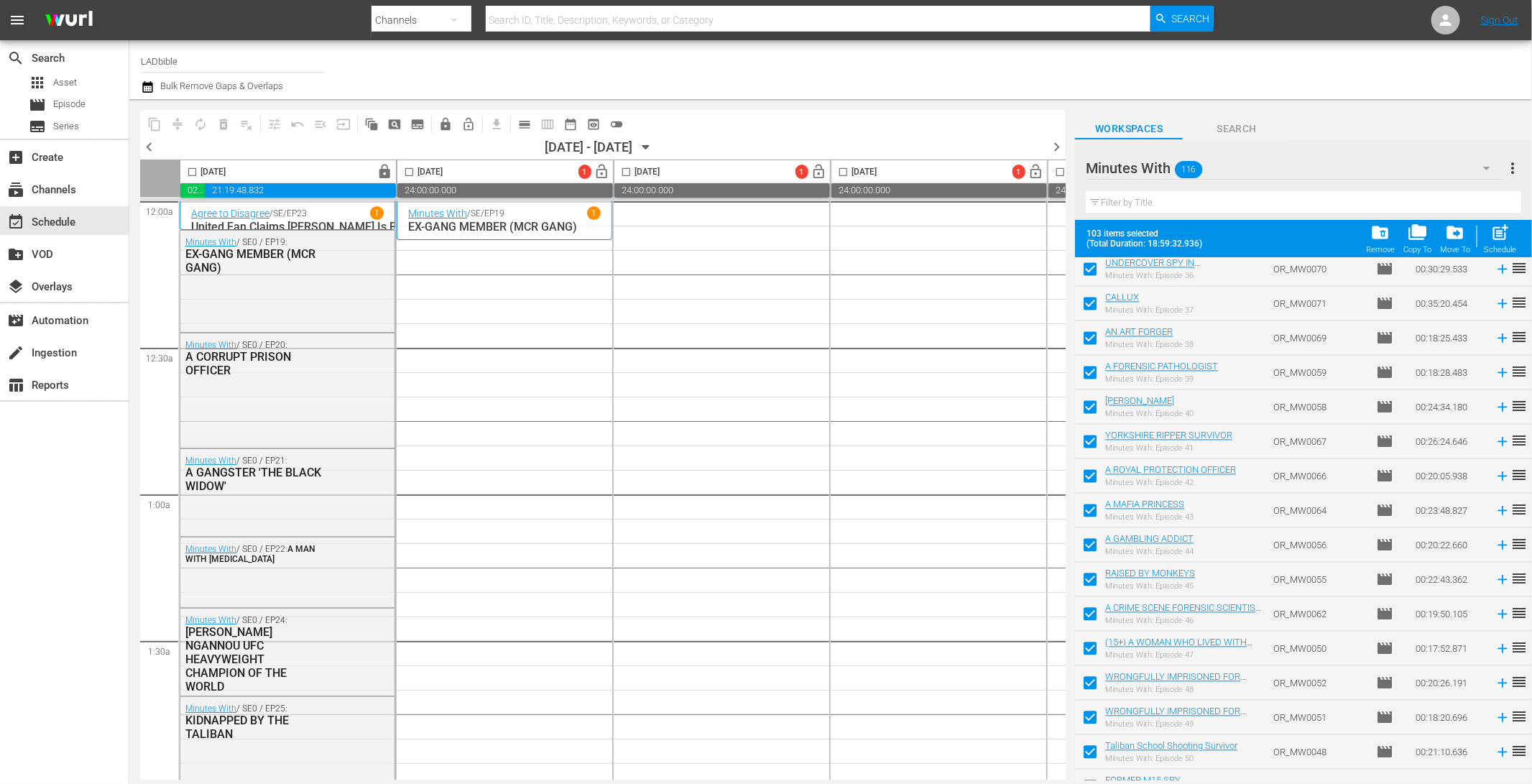
scroll to position [1654, 0]
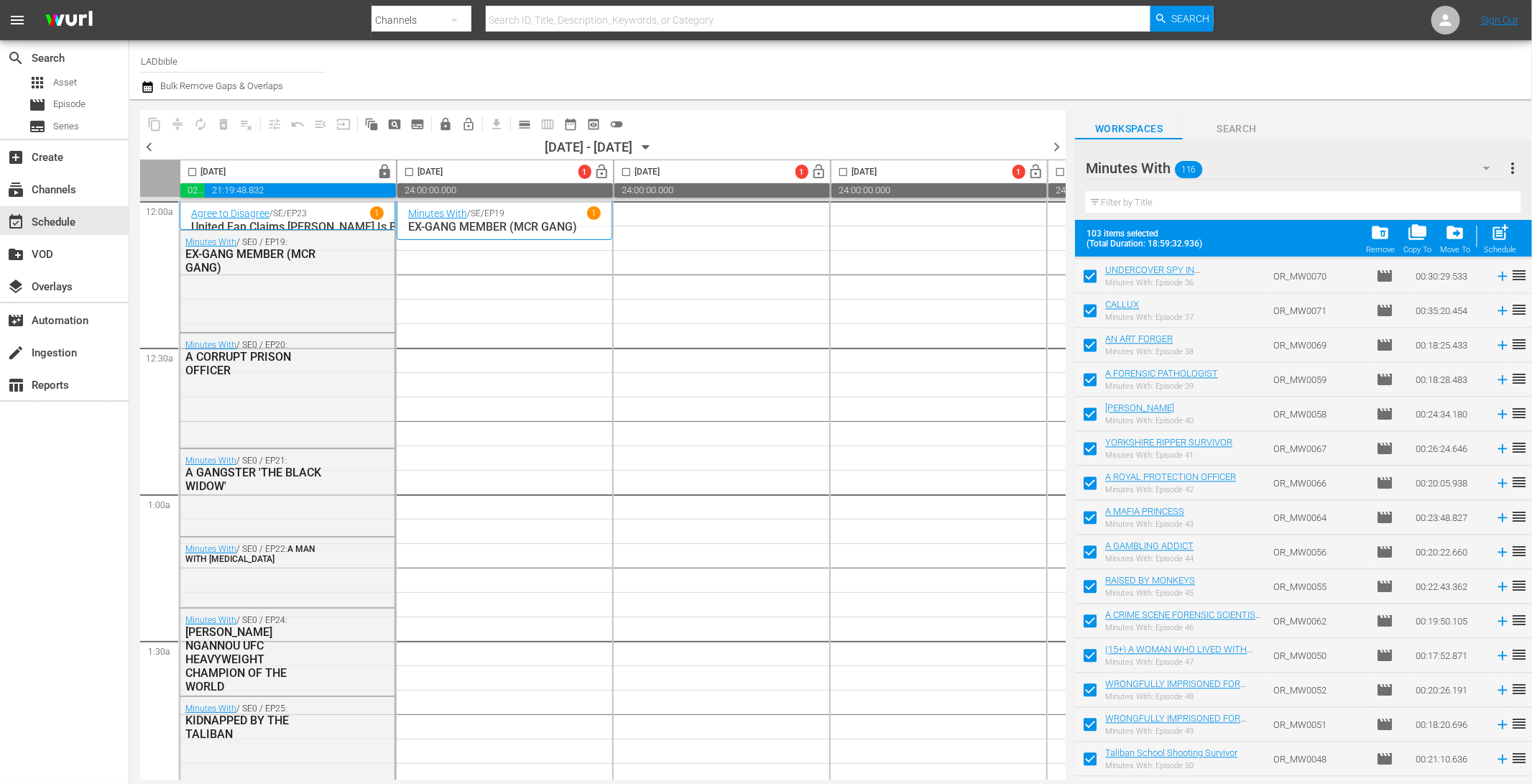
click at [1092, 654] on input "checkbox" at bounding box center [1090, 659] width 30 height 30
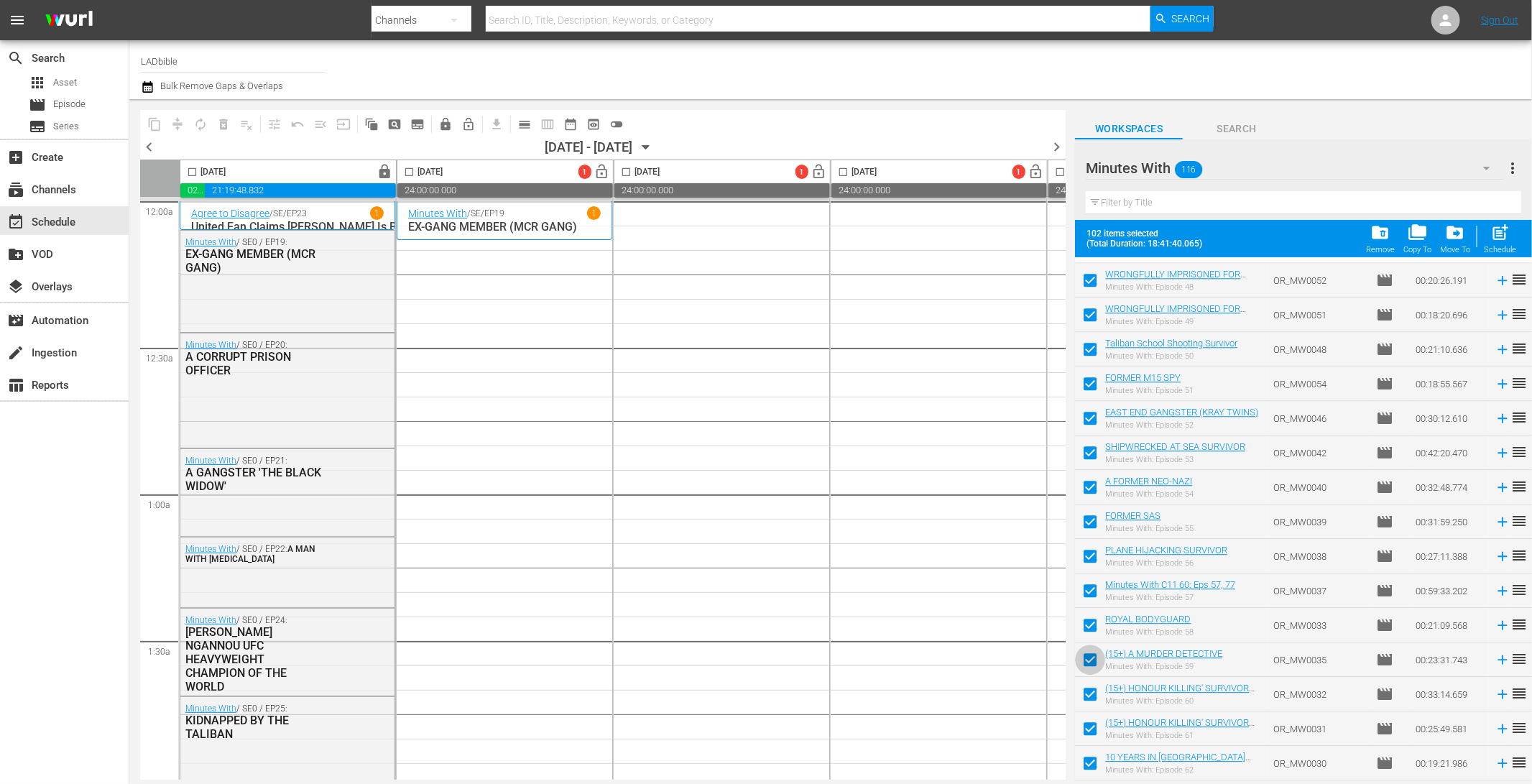
click at [1093, 668] on input "checkbox" at bounding box center [1090, 662] width 30 height 30
click at [1092, 698] on input "checkbox" at bounding box center [1090, 697] width 30 height 30
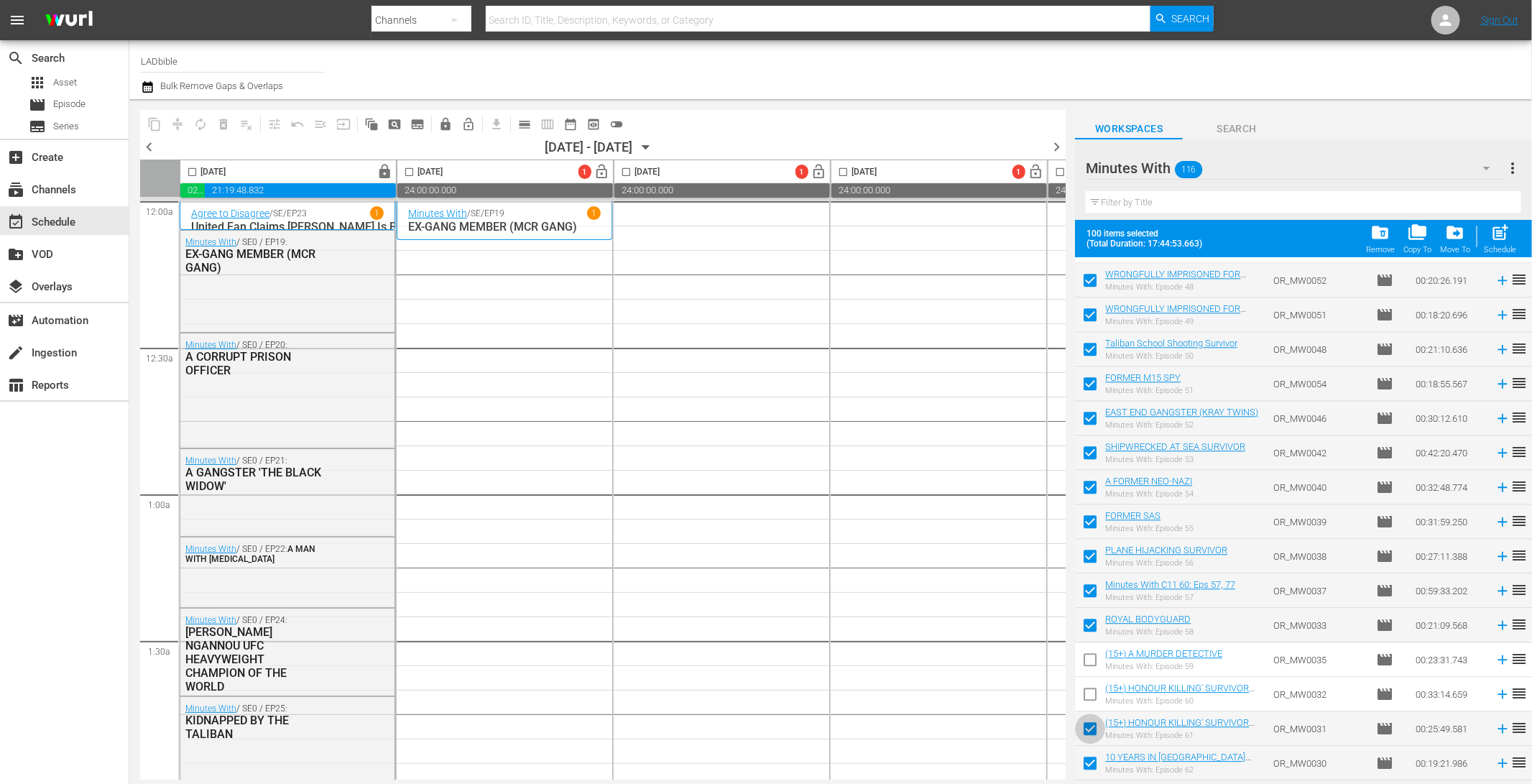
click at [1096, 737] on input "checkbox" at bounding box center [1090, 731] width 30 height 30
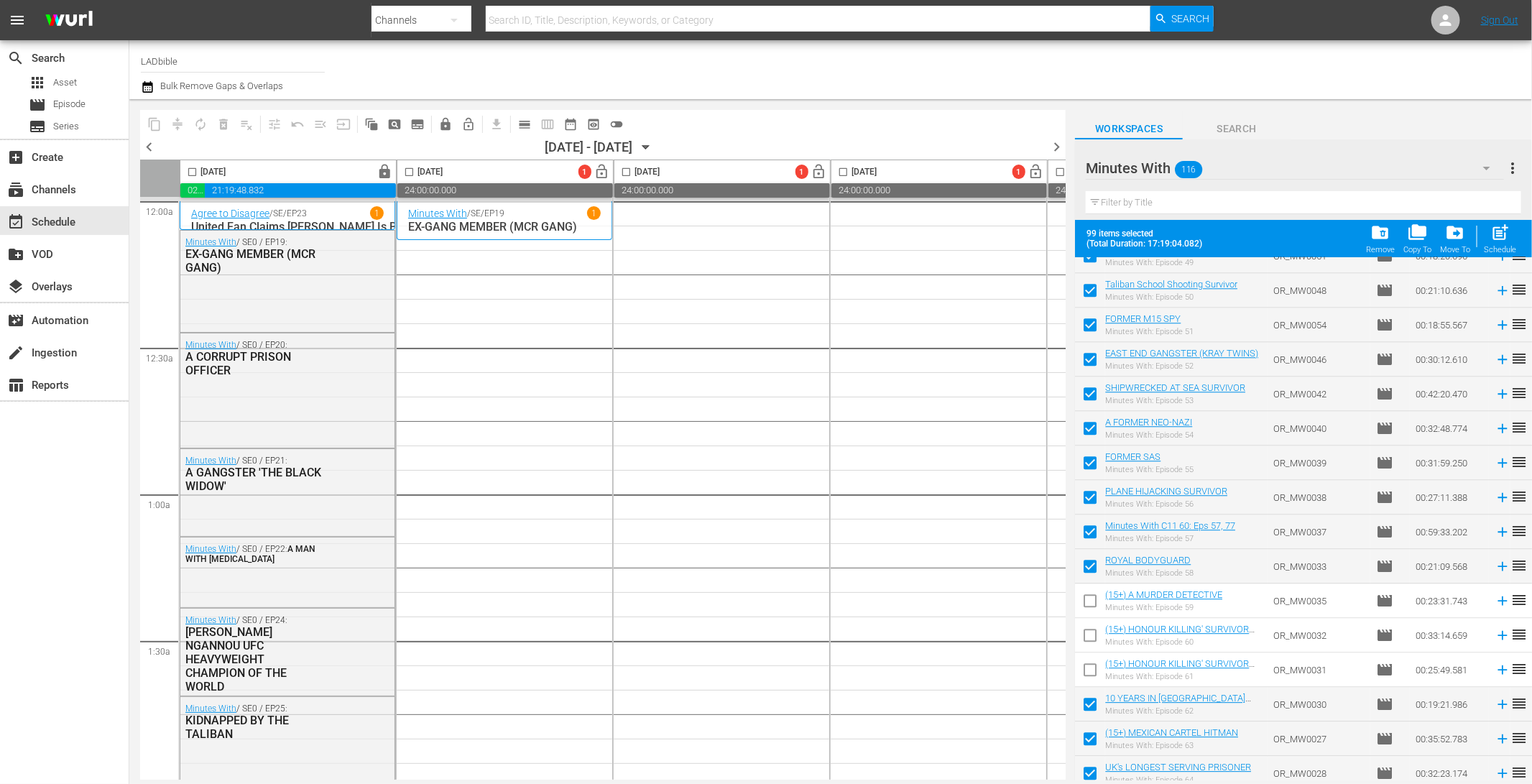
scroll to position [2121, 0]
click at [1091, 743] on input "checkbox" at bounding box center [1090, 743] width 30 height 30
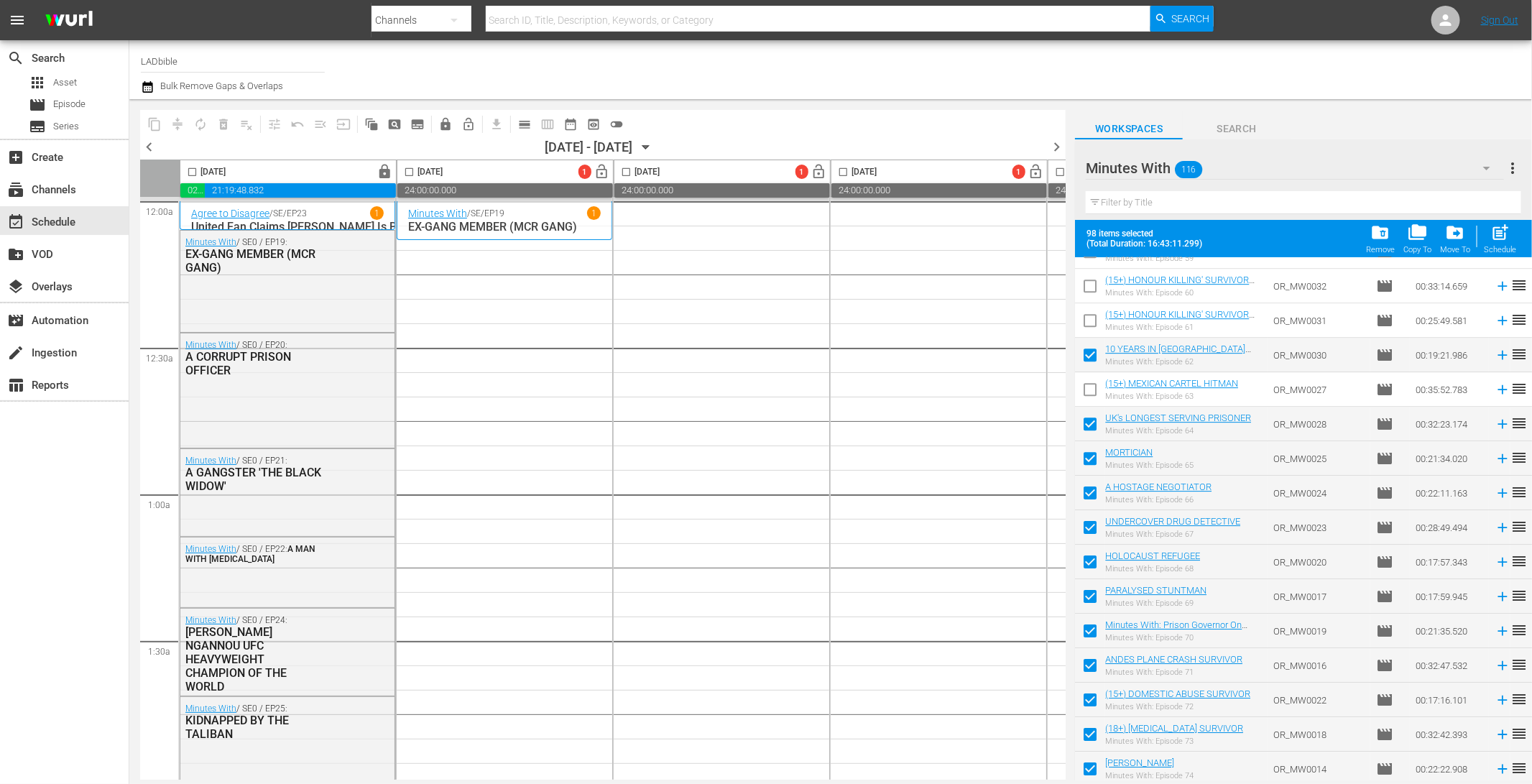
scroll to position [2468, 0]
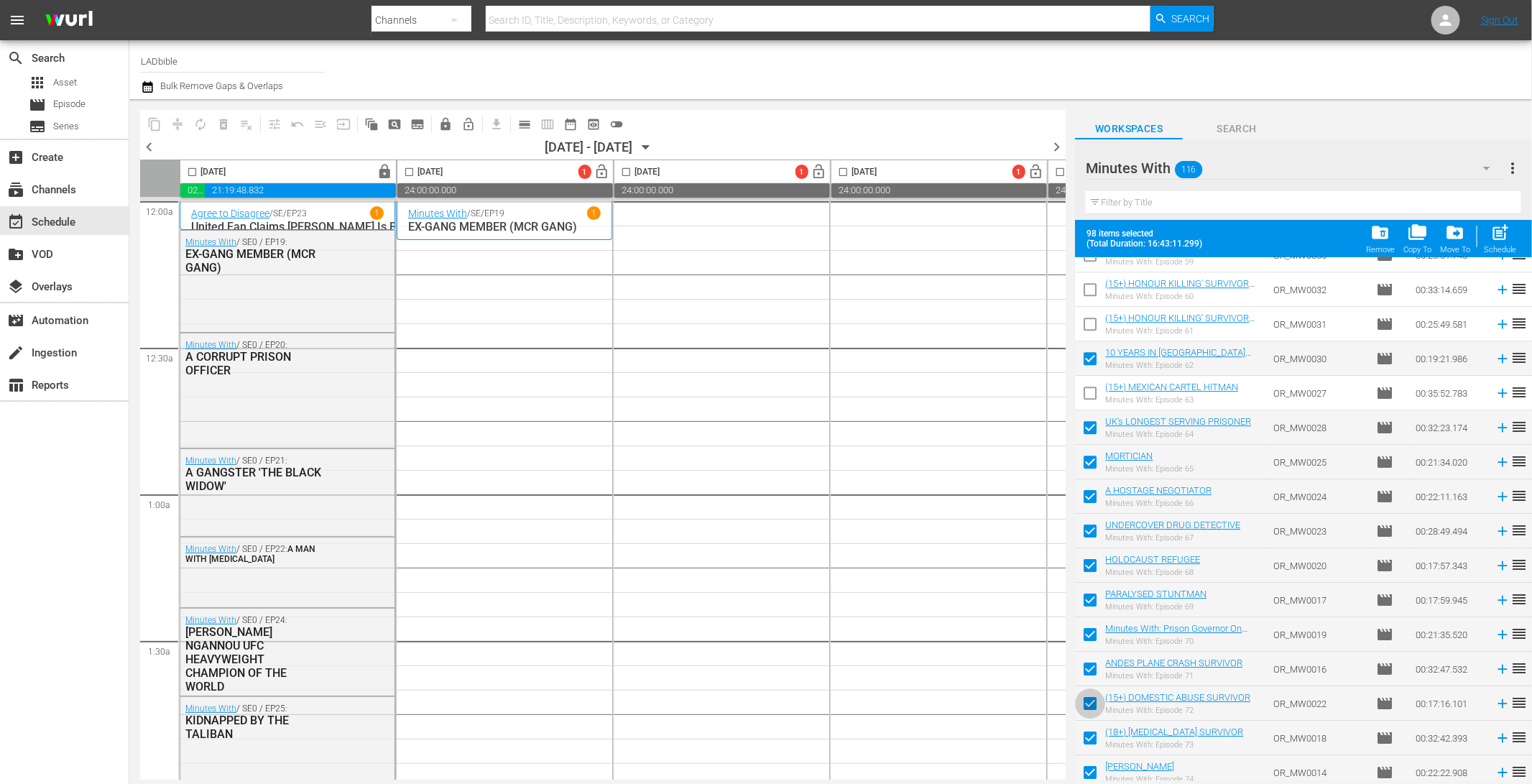
click at [1091, 713] on input "checkbox" at bounding box center [1090, 706] width 30 height 30
click at [1092, 751] on input "checkbox" at bounding box center [1090, 740] width 30 height 30
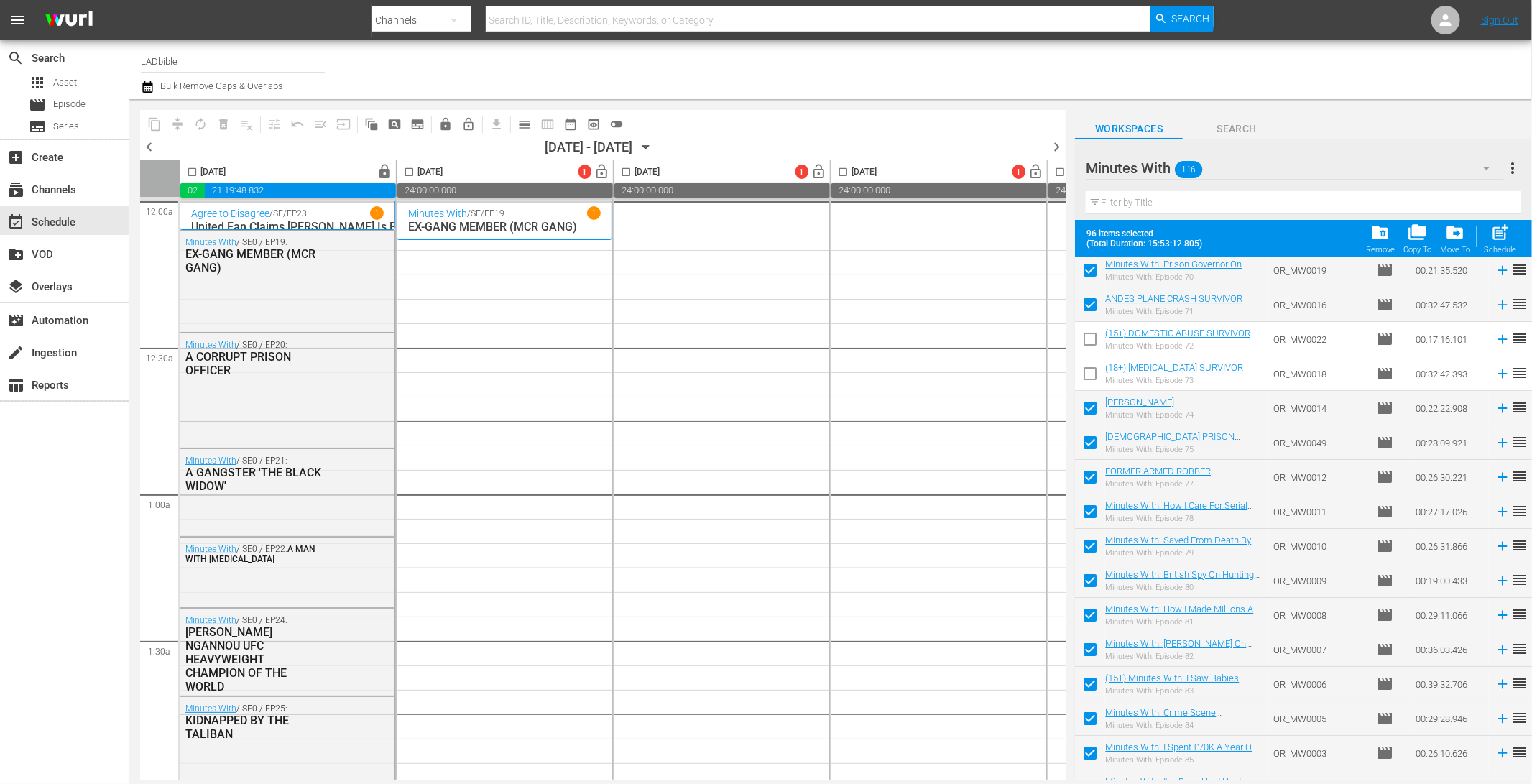
scroll to position [2835, 0]
click at [1092, 683] on input "checkbox" at bounding box center [1090, 685] width 30 height 30
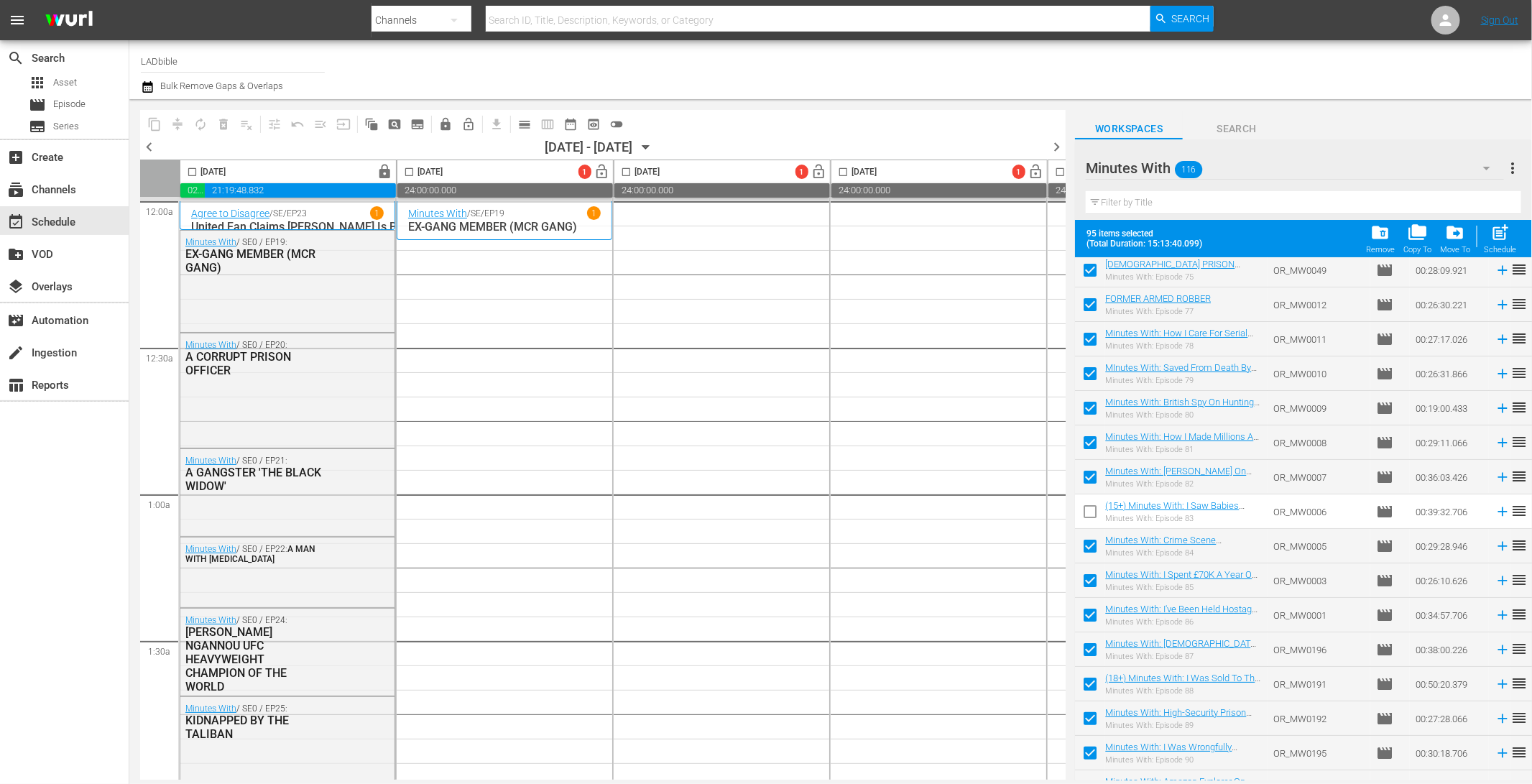
scroll to position [3020, 0]
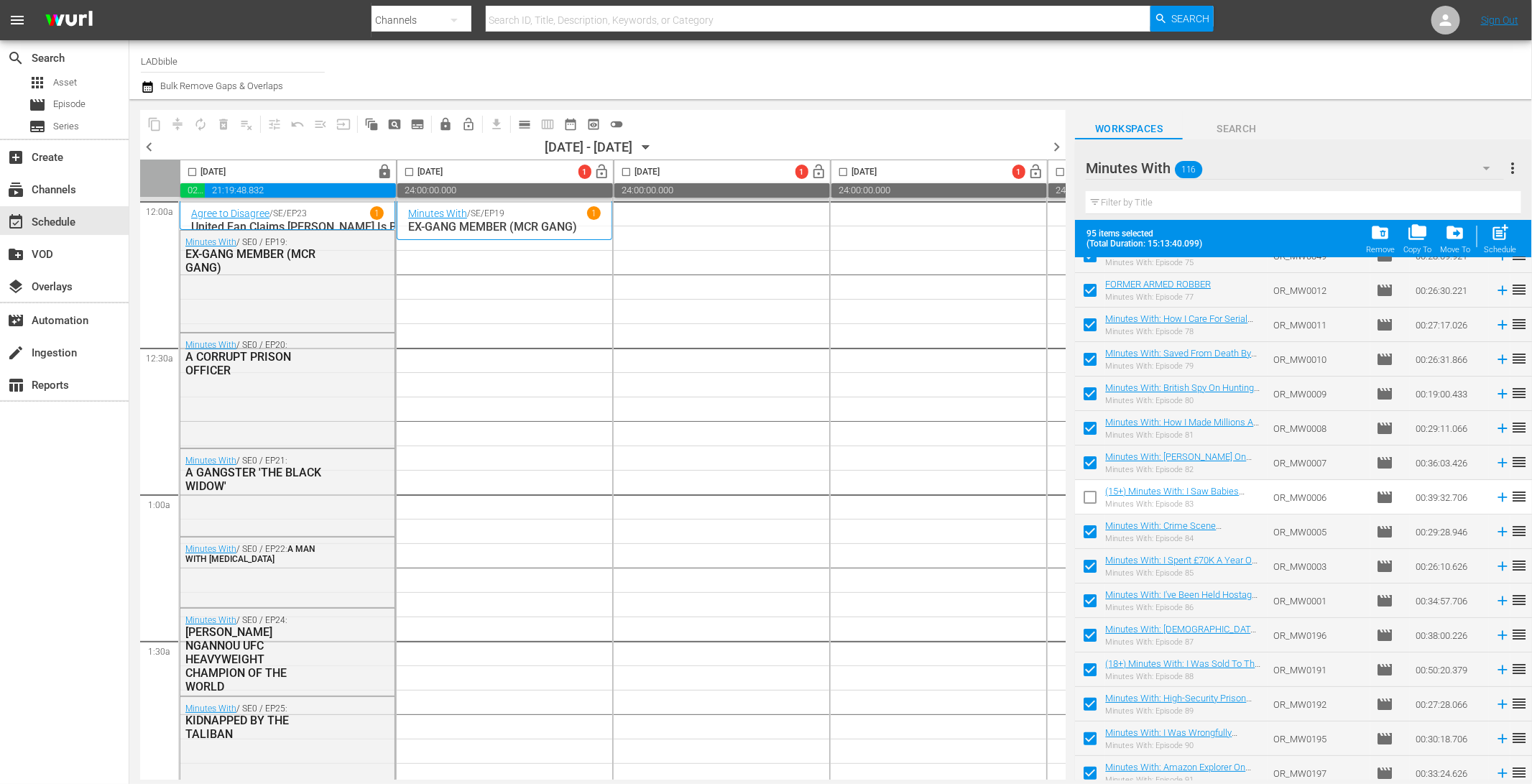
click at [1093, 670] on input "checkbox" at bounding box center [1090, 672] width 30 height 30
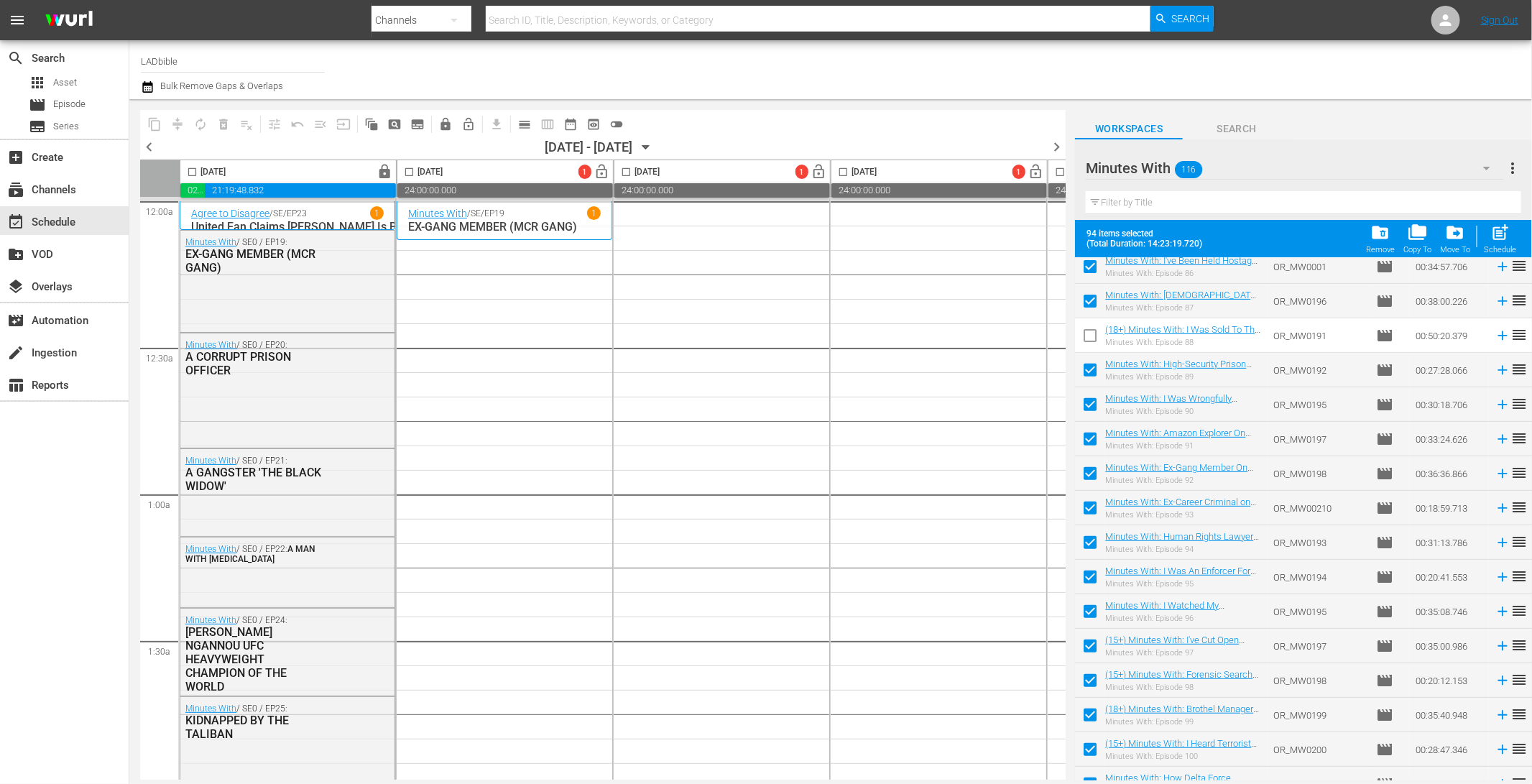
scroll to position [3350, 0]
click at [1093, 650] on input "checkbox" at bounding box center [1090, 653] width 30 height 30
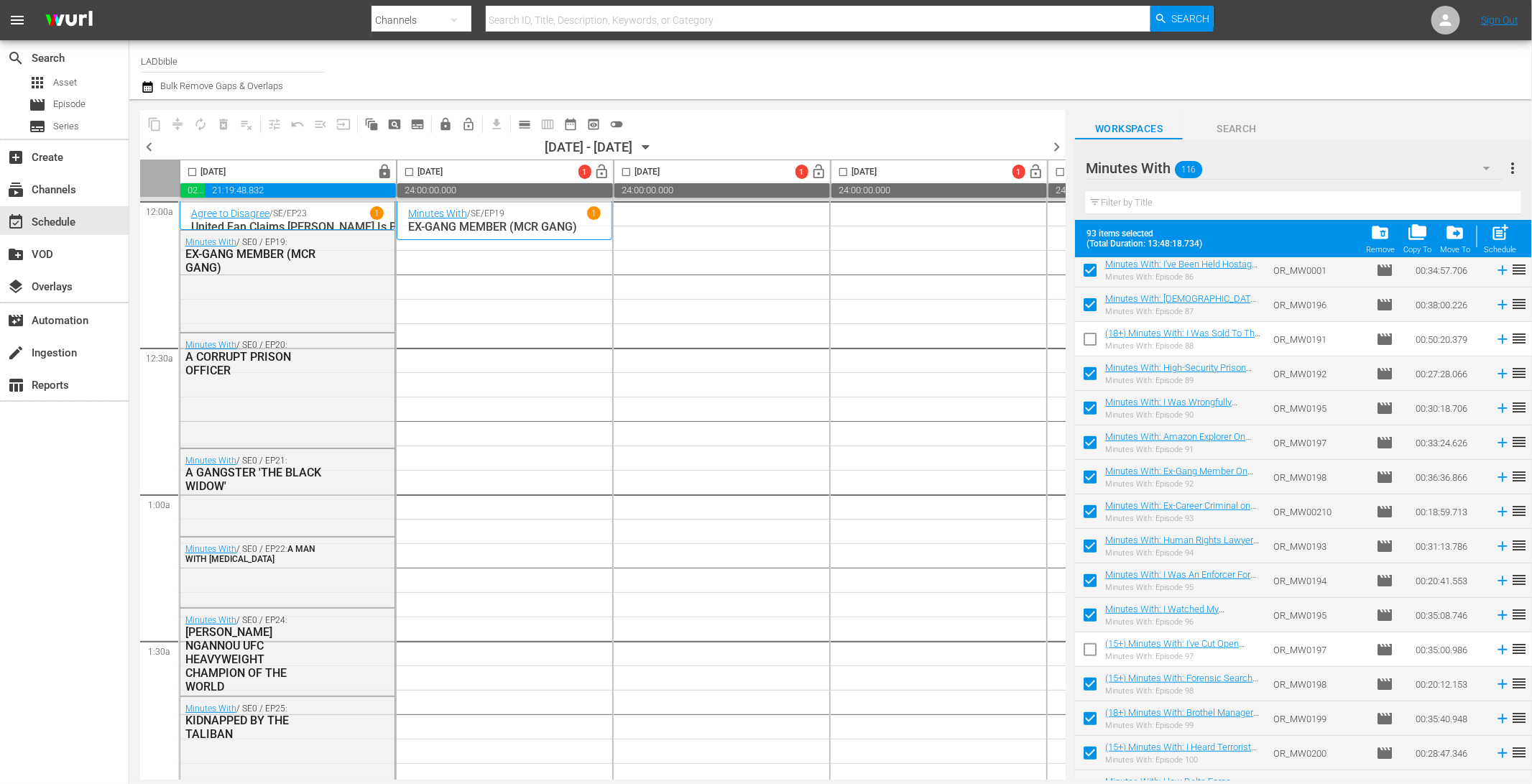
click at [1092, 689] on input "checkbox" at bounding box center [1090, 686] width 30 height 30
click at [1092, 714] on input "checkbox" at bounding box center [1090, 721] width 30 height 30
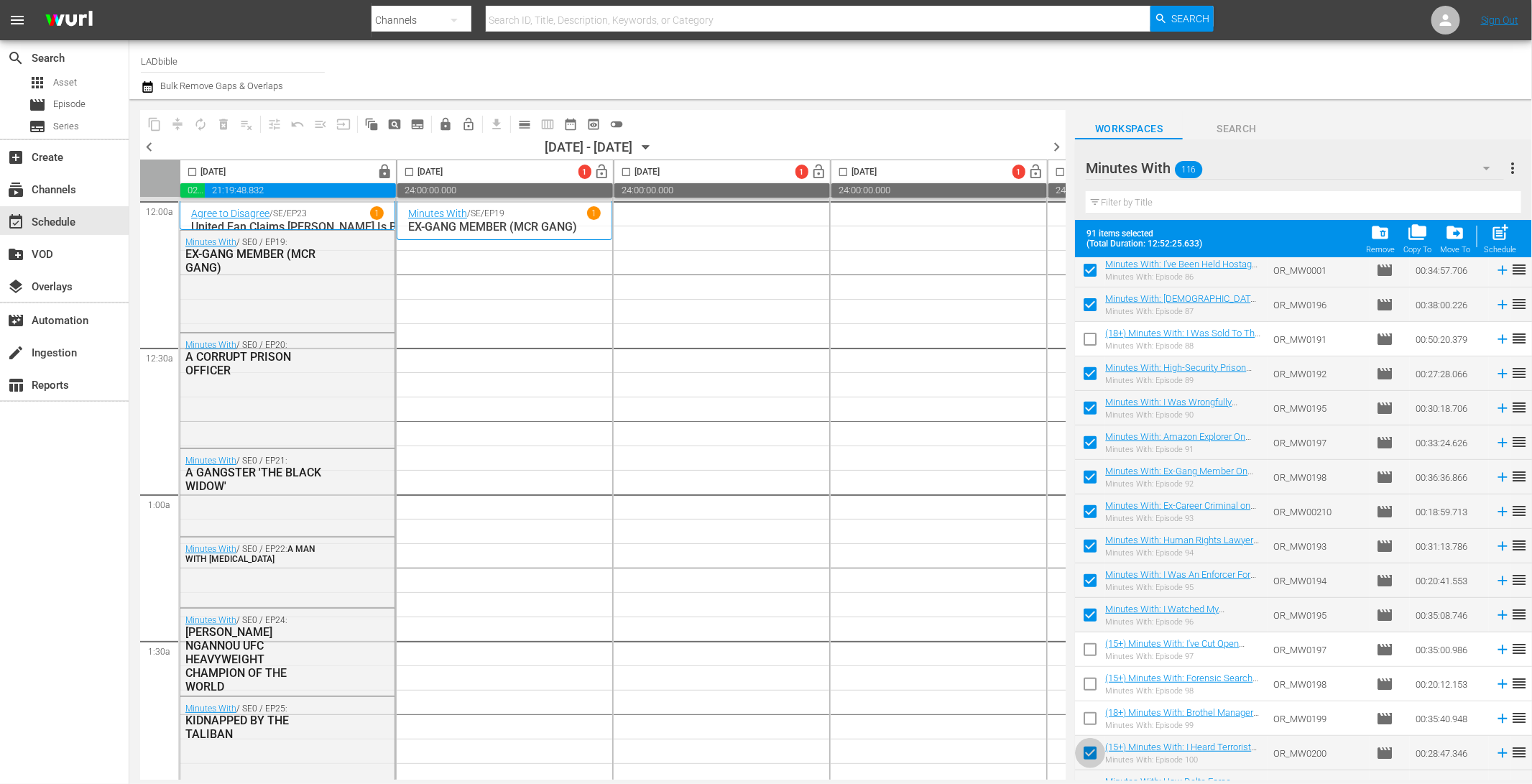
click at [1092, 752] on input "checkbox" at bounding box center [1090, 755] width 30 height 30
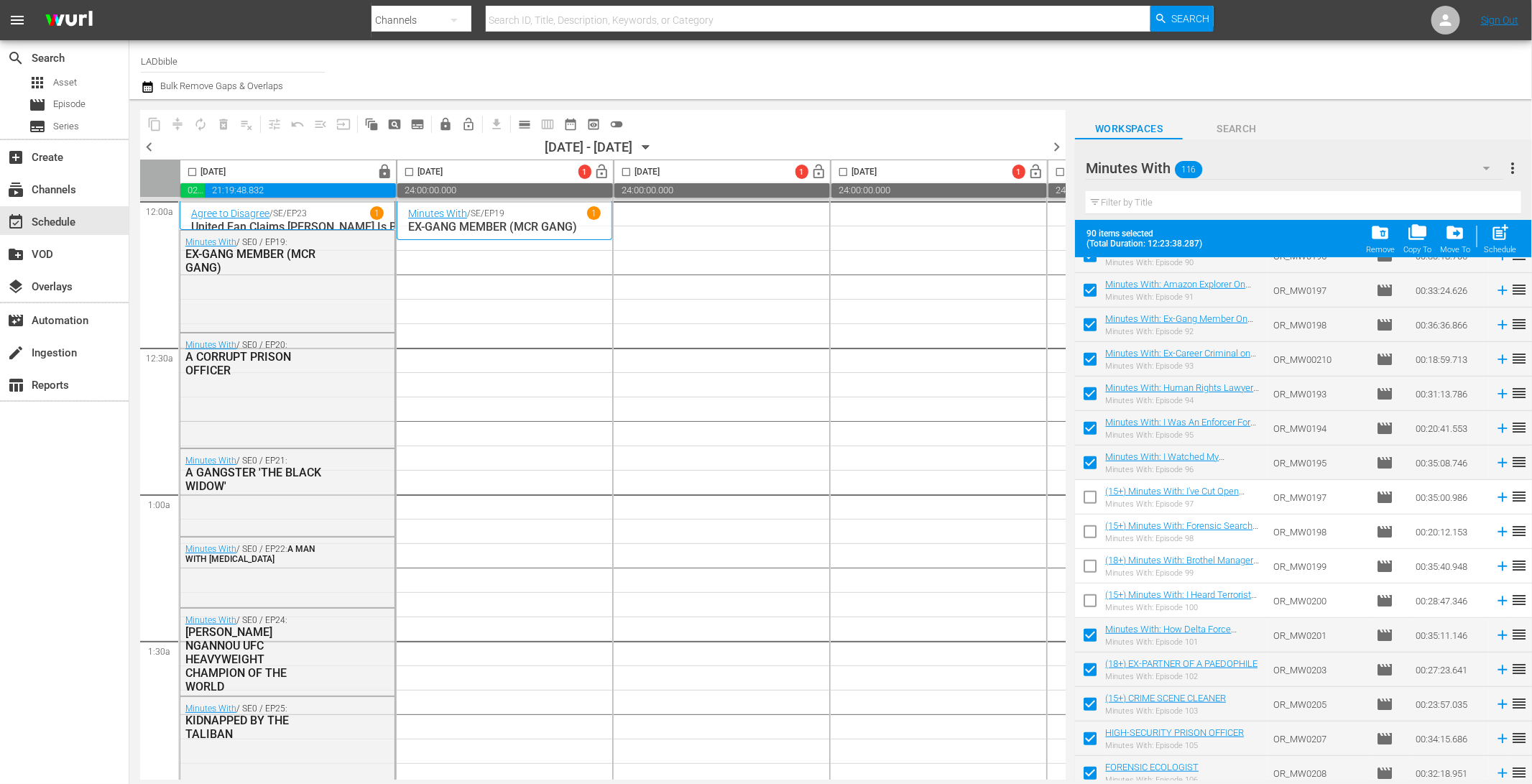
scroll to position [3508, 0]
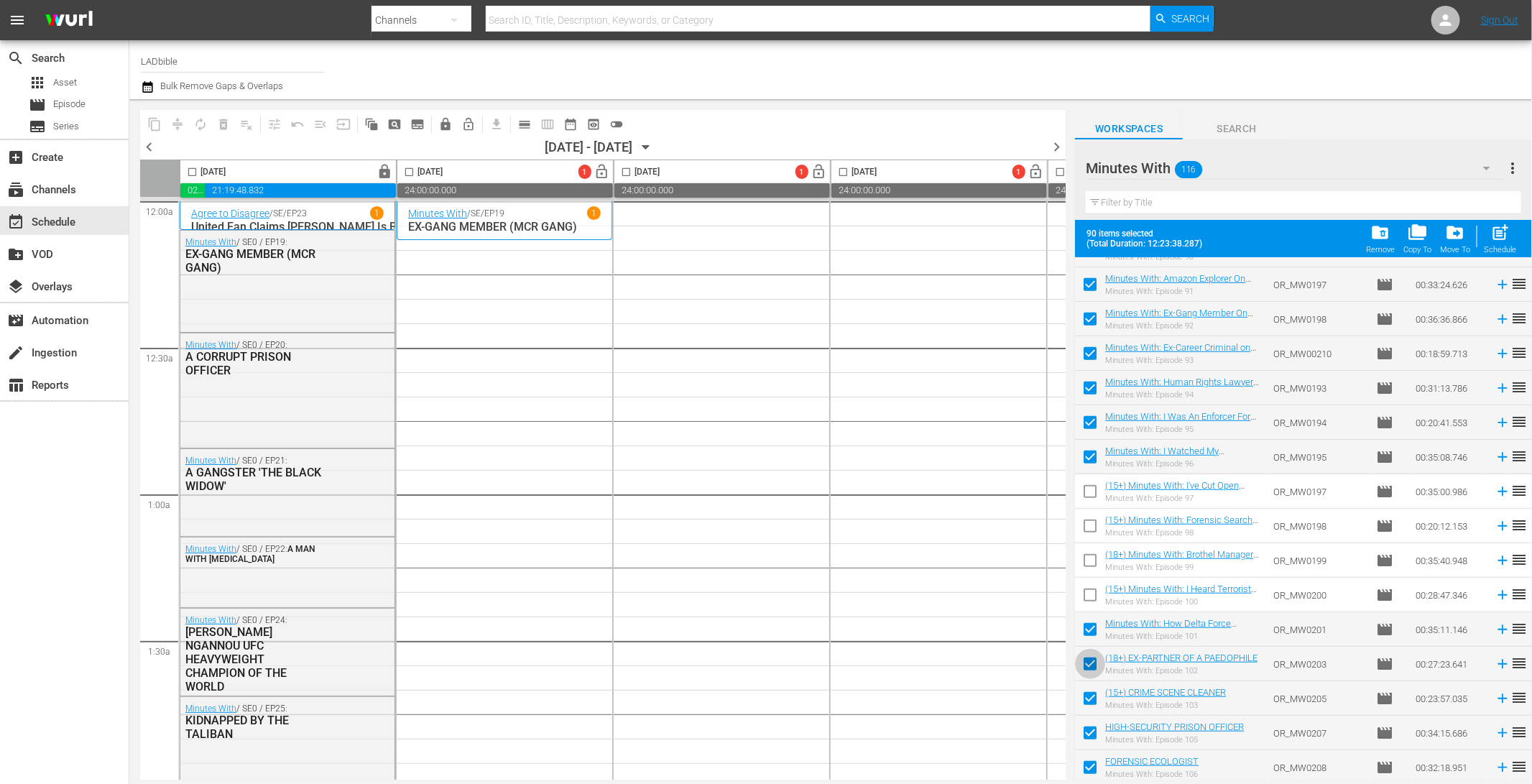
click at [1099, 662] on input "checkbox" at bounding box center [1090, 667] width 30 height 30
click at [1096, 698] on input "checkbox" at bounding box center [1090, 701] width 30 height 30
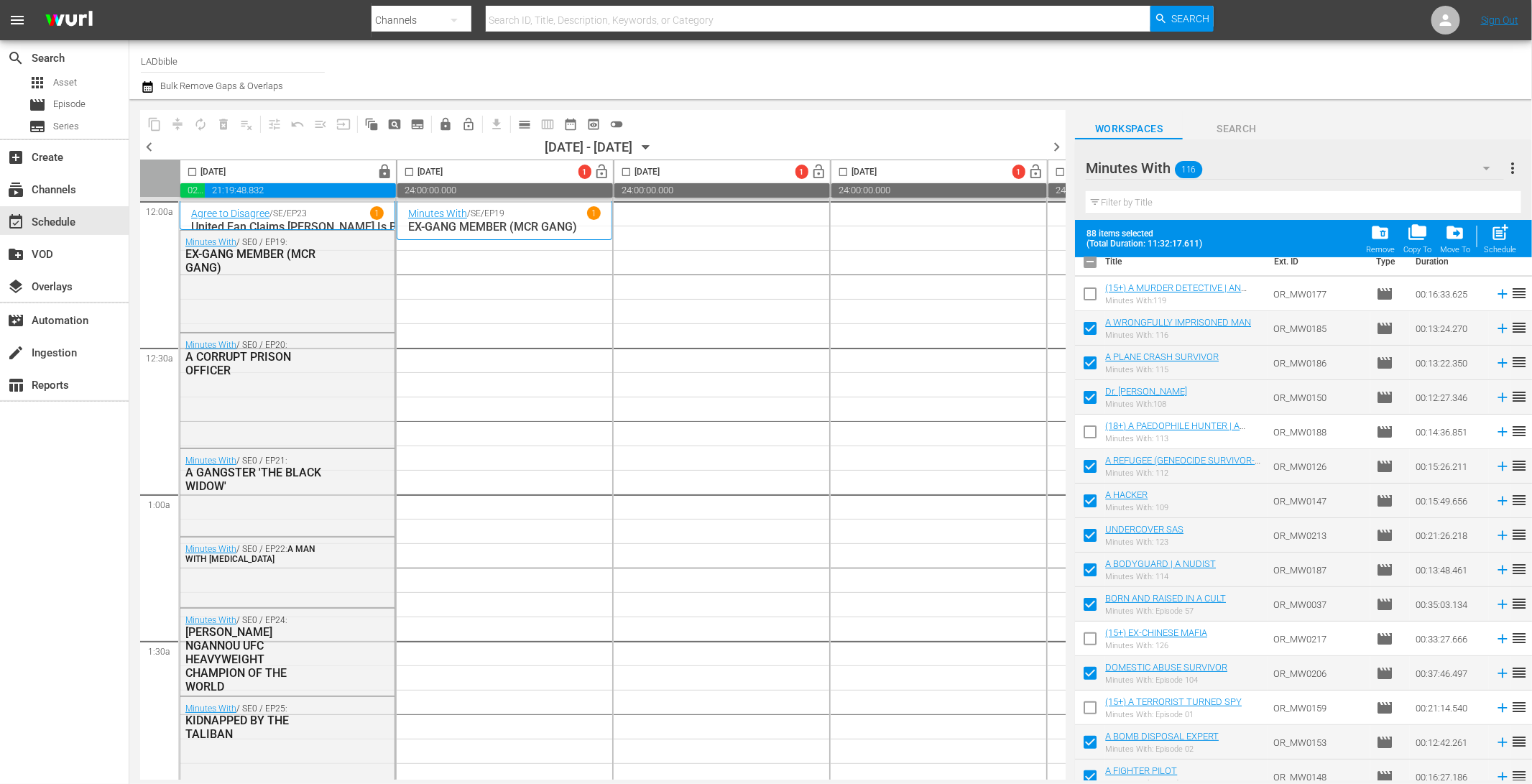
scroll to position [0, 0]
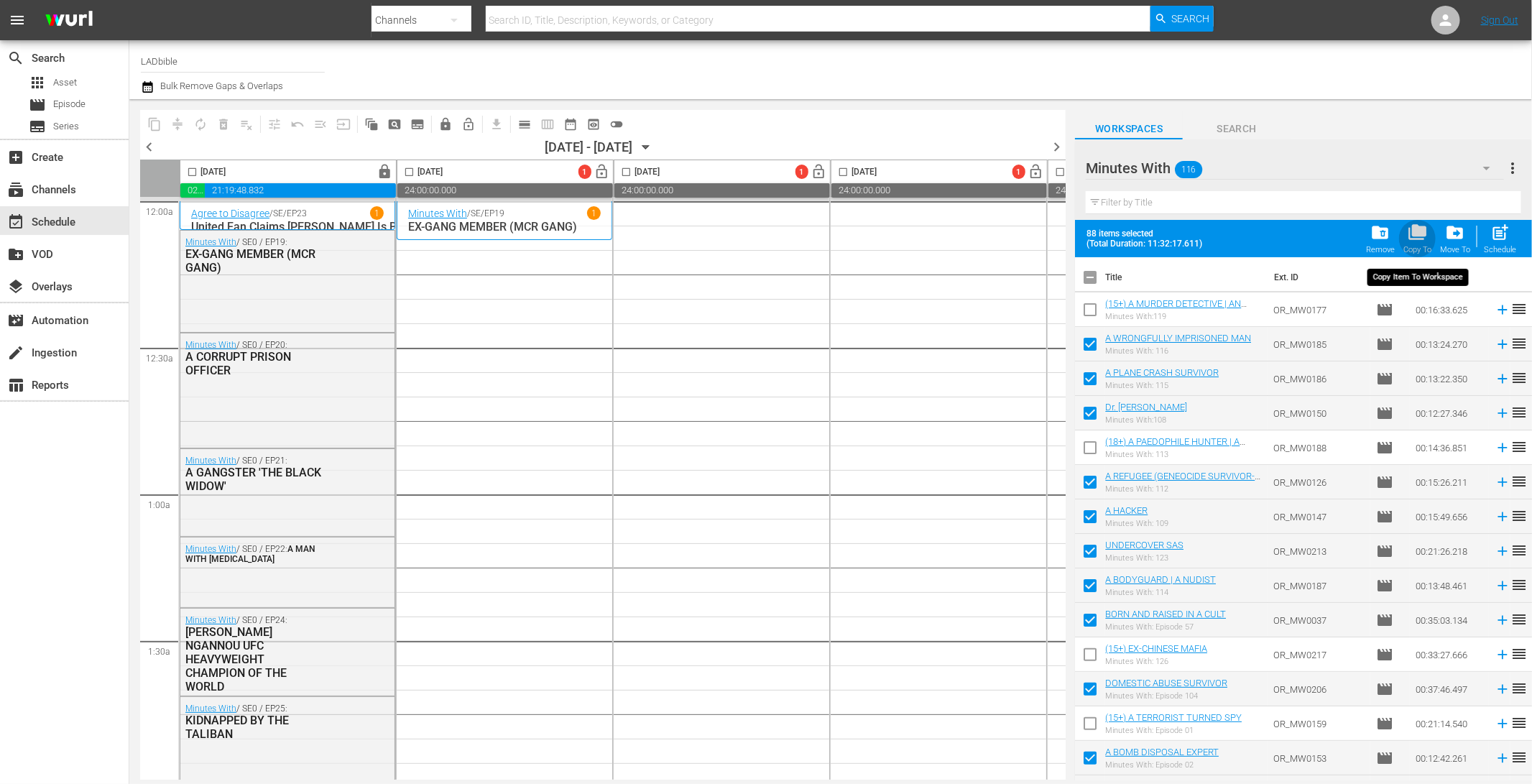
click at [1419, 235] on span "folder_copy" at bounding box center [1417, 233] width 20 height 20
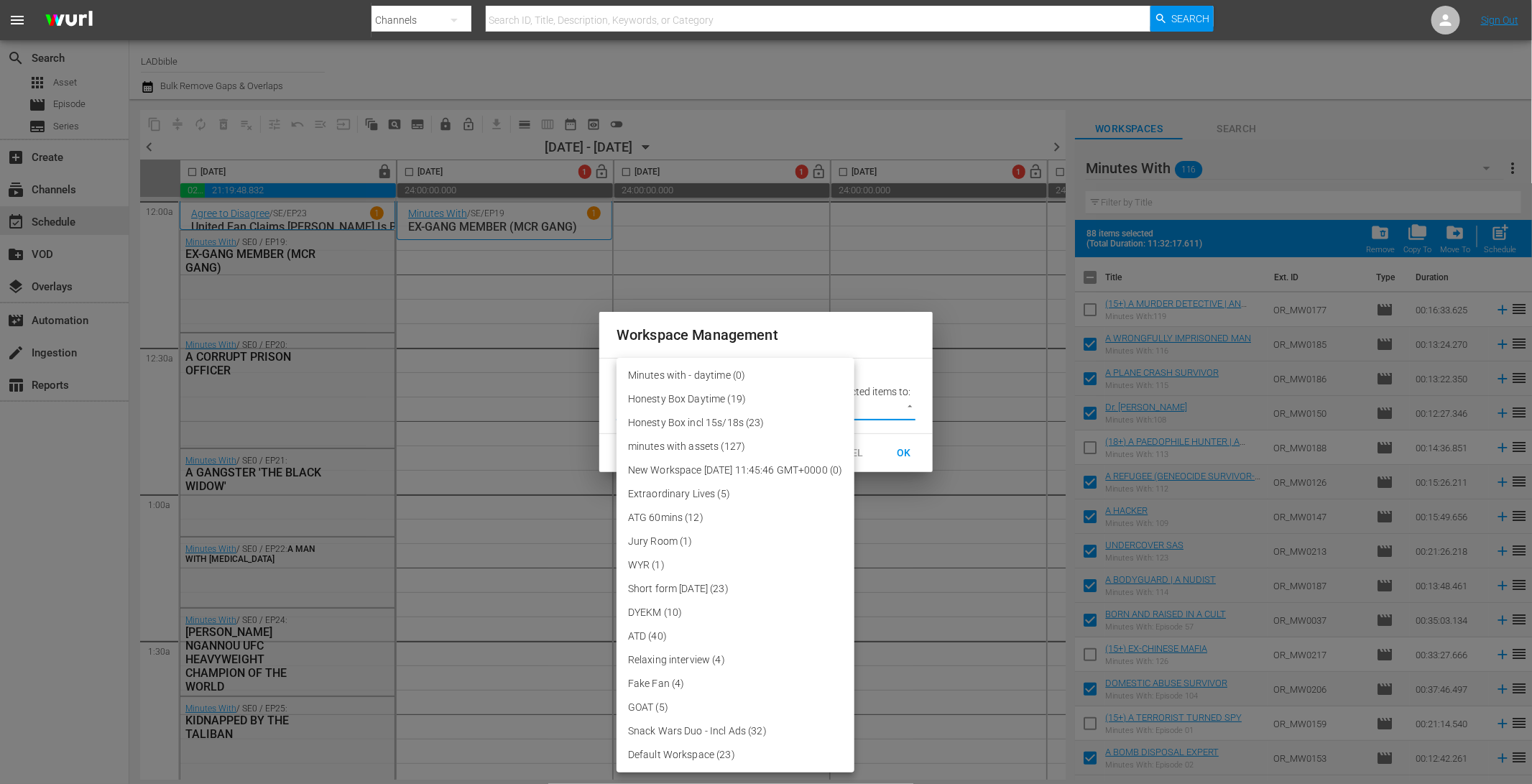
click at [876, 403] on body "menu Search By Channels Search ID, Title, Description, Keywords, or Category Se…" at bounding box center [766, 392] width 1532 height 784
click at [846, 369] on li "Minutes with - daytime (0)" at bounding box center [735, 375] width 238 height 24
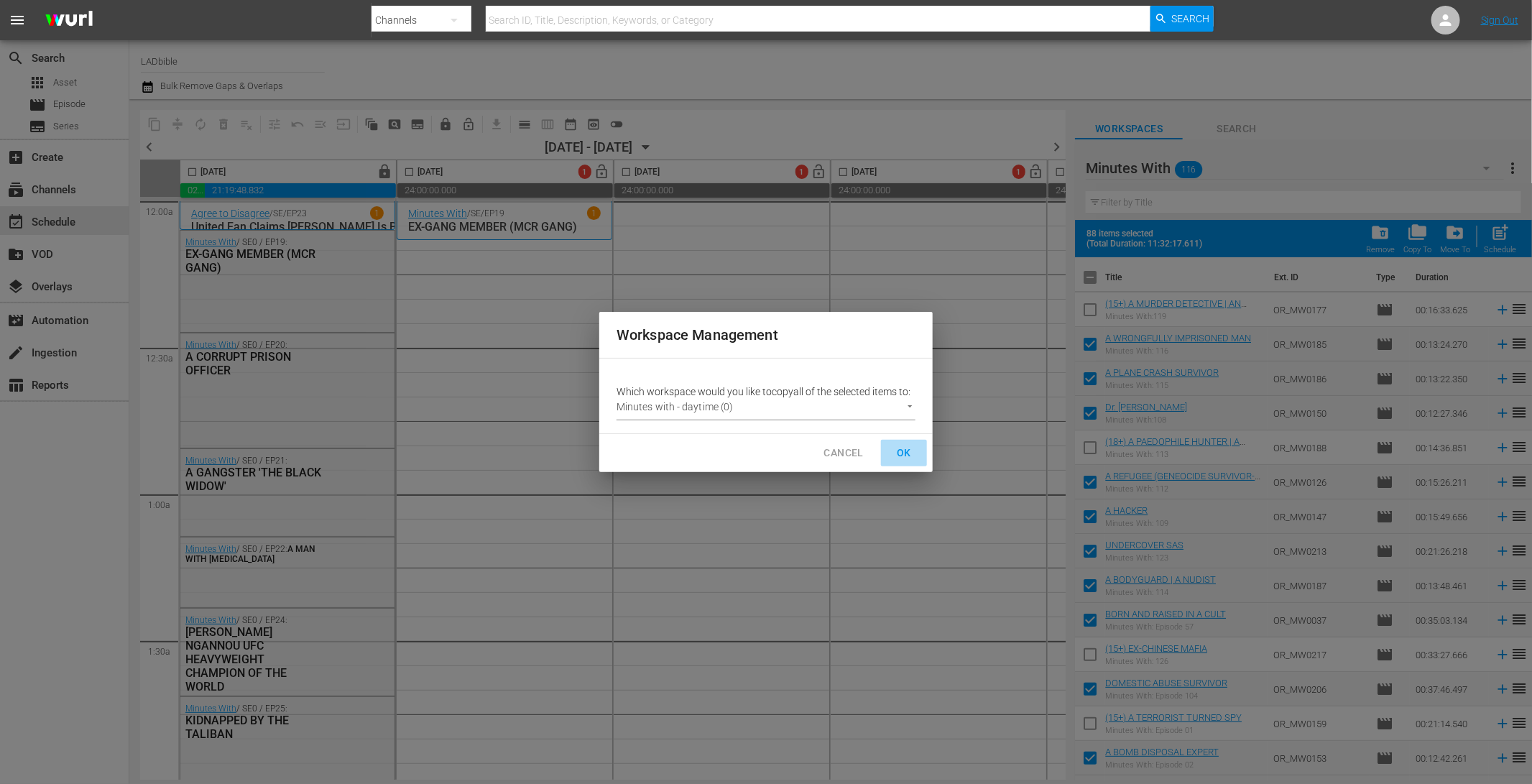
click at [900, 452] on span "OK" at bounding box center [903, 453] width 23 height 18
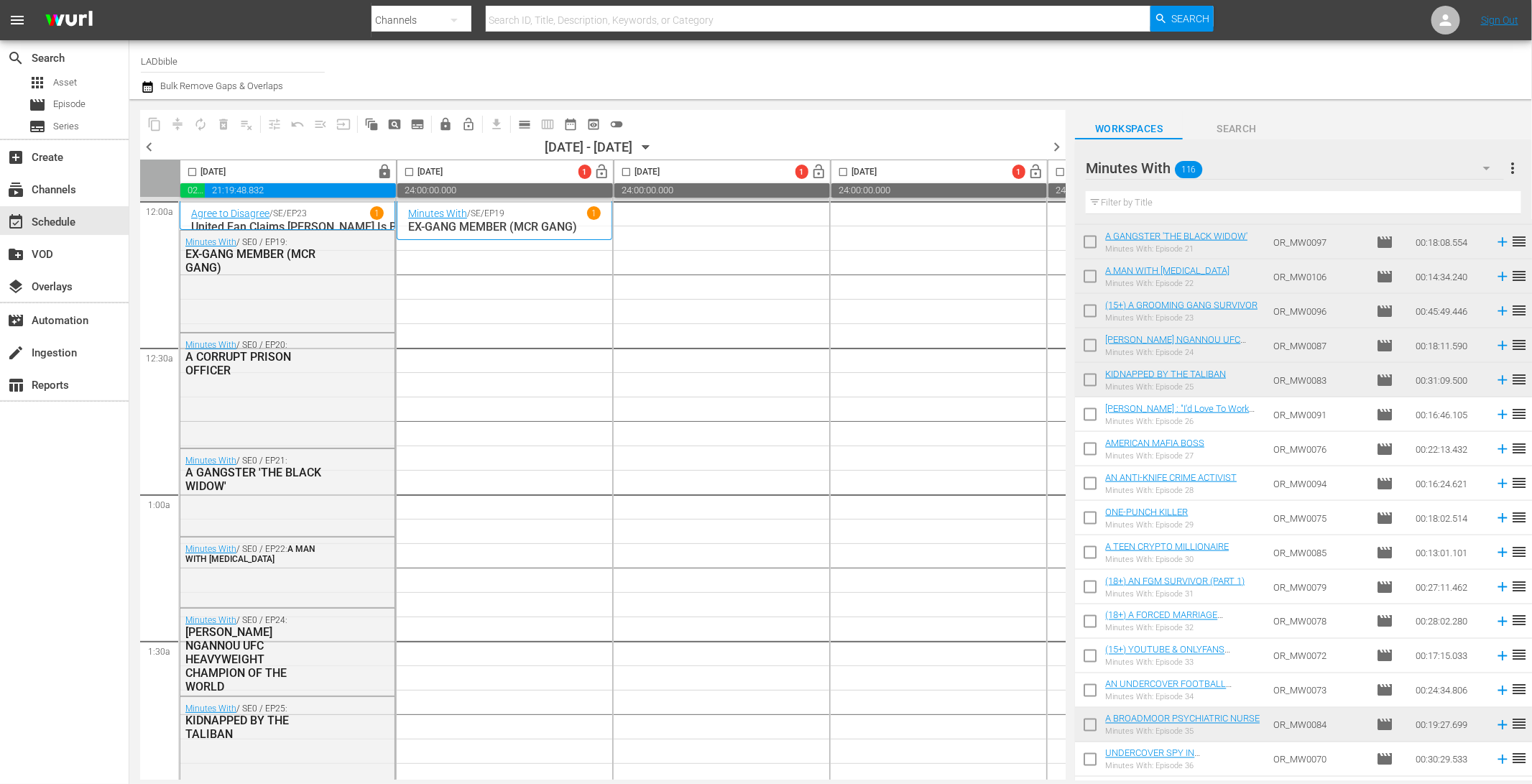
scroll to position [1136, 0]
click at [1092, 409] on input "checkbox" at bounding box center [1090, 415] width 30 height 30
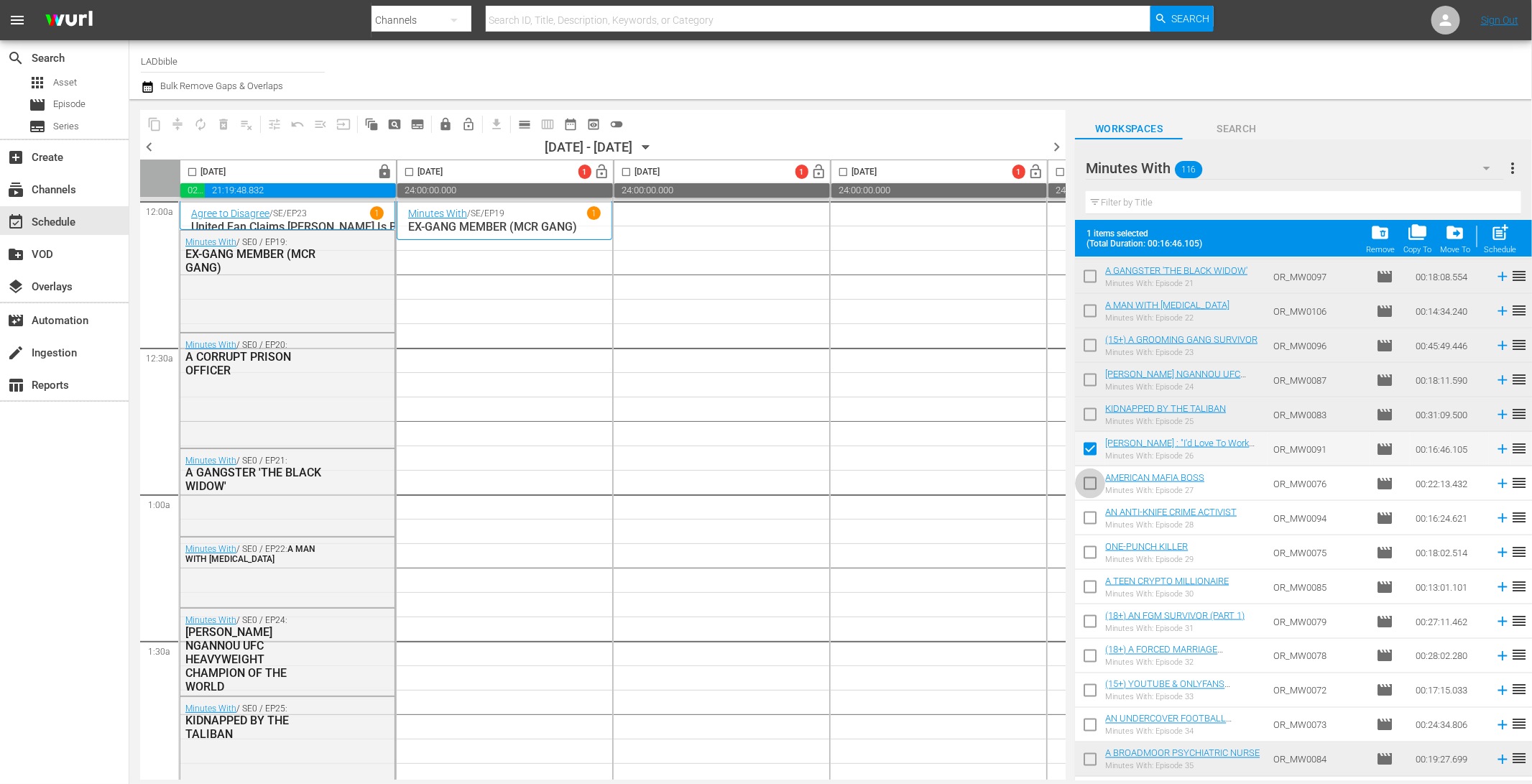
click at [1090, 485] on input "checkbox" at bounding box center [1090, 487] width 30 height 30
click at [1093, 525] on input "checkbox" at bounding box center [1090, 520] width 30 height 30
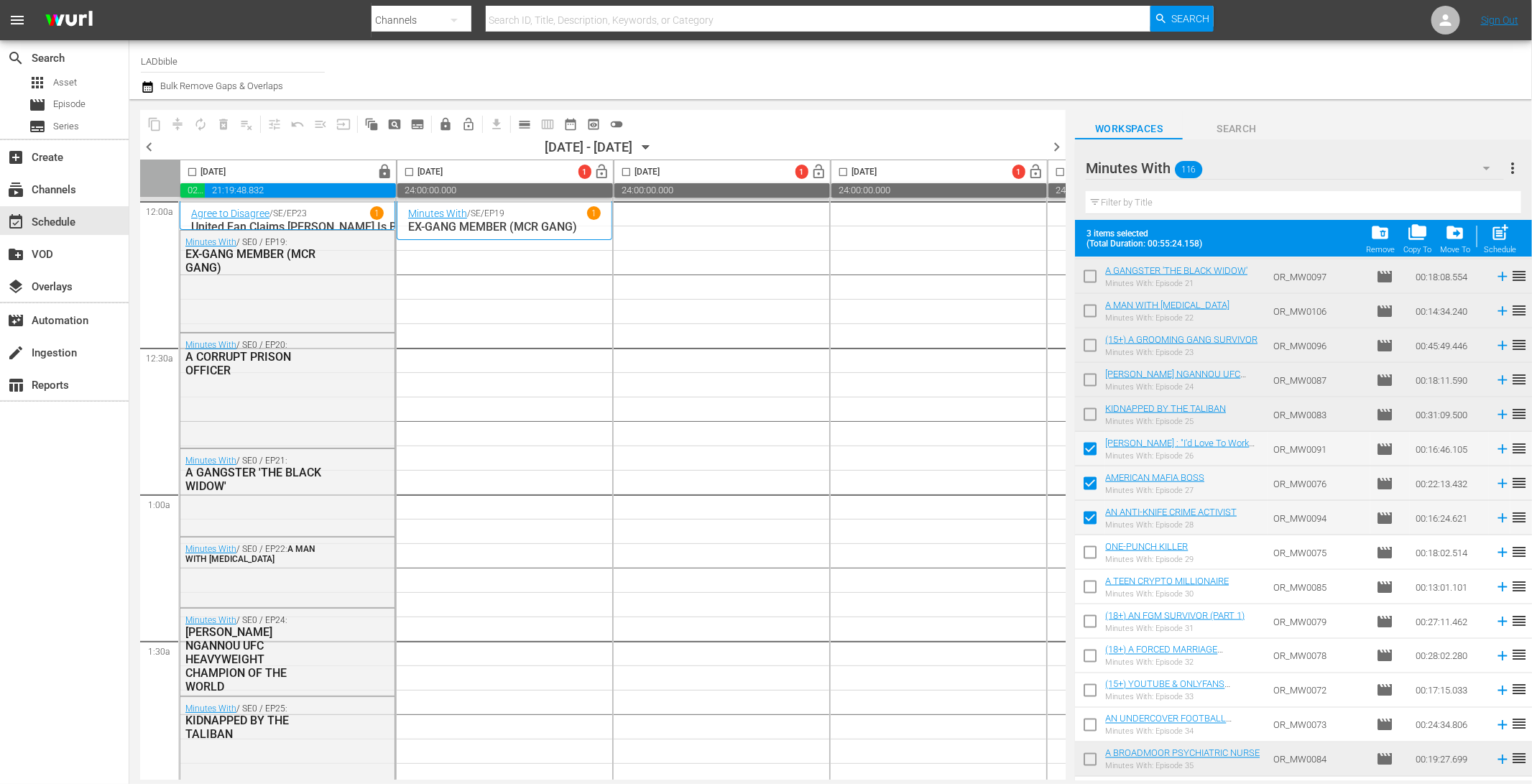
click at [1096, 559] on input "checkbox" at bounding box center [1090, 555] width 30 height 30
click at [1093, 585] on input "checkbox" at bounding box center [1090, 590] width 30 height 30
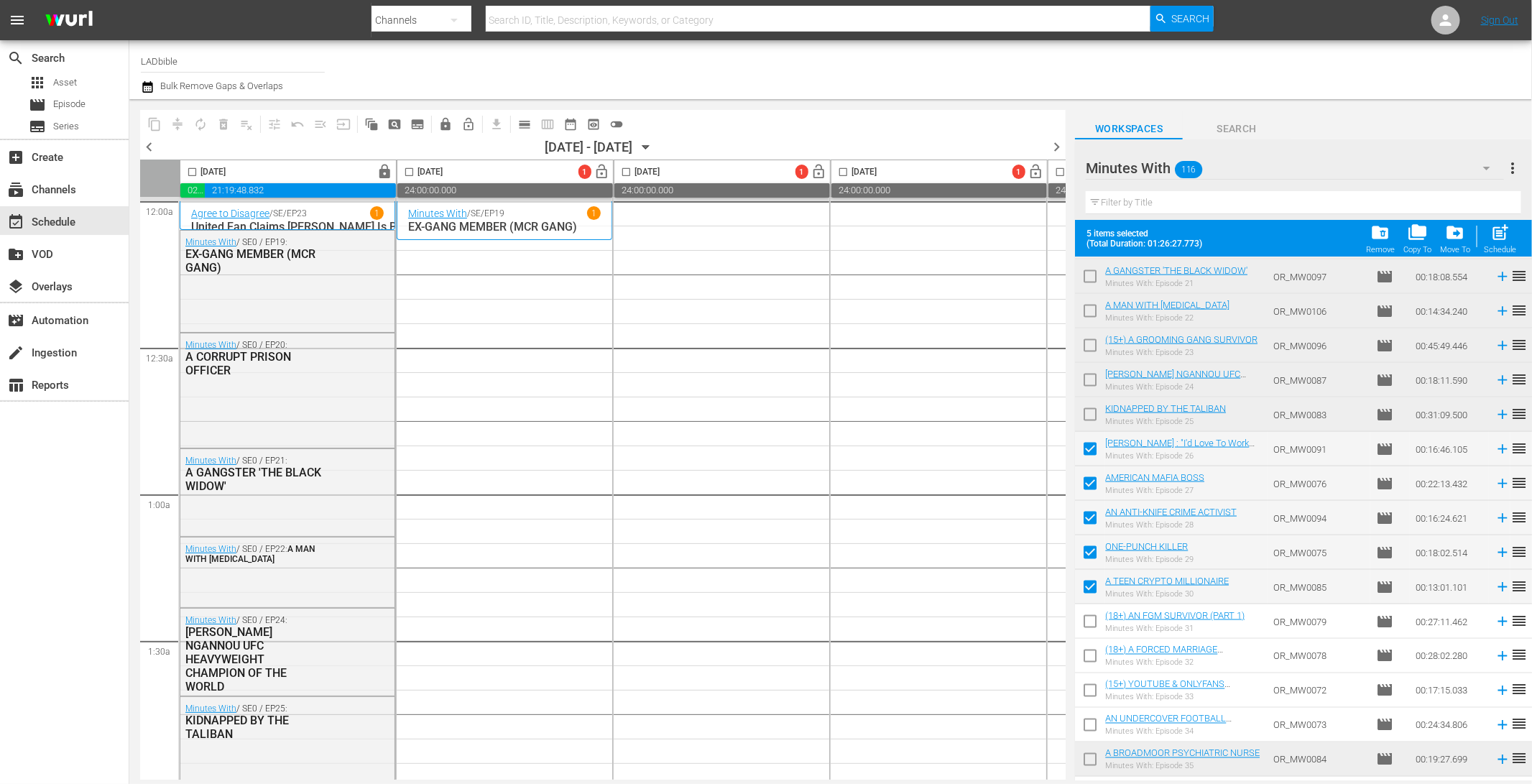
click at [1091, 728] on input "checkbox" at bounding box center [1090, 728] width 30 height 30
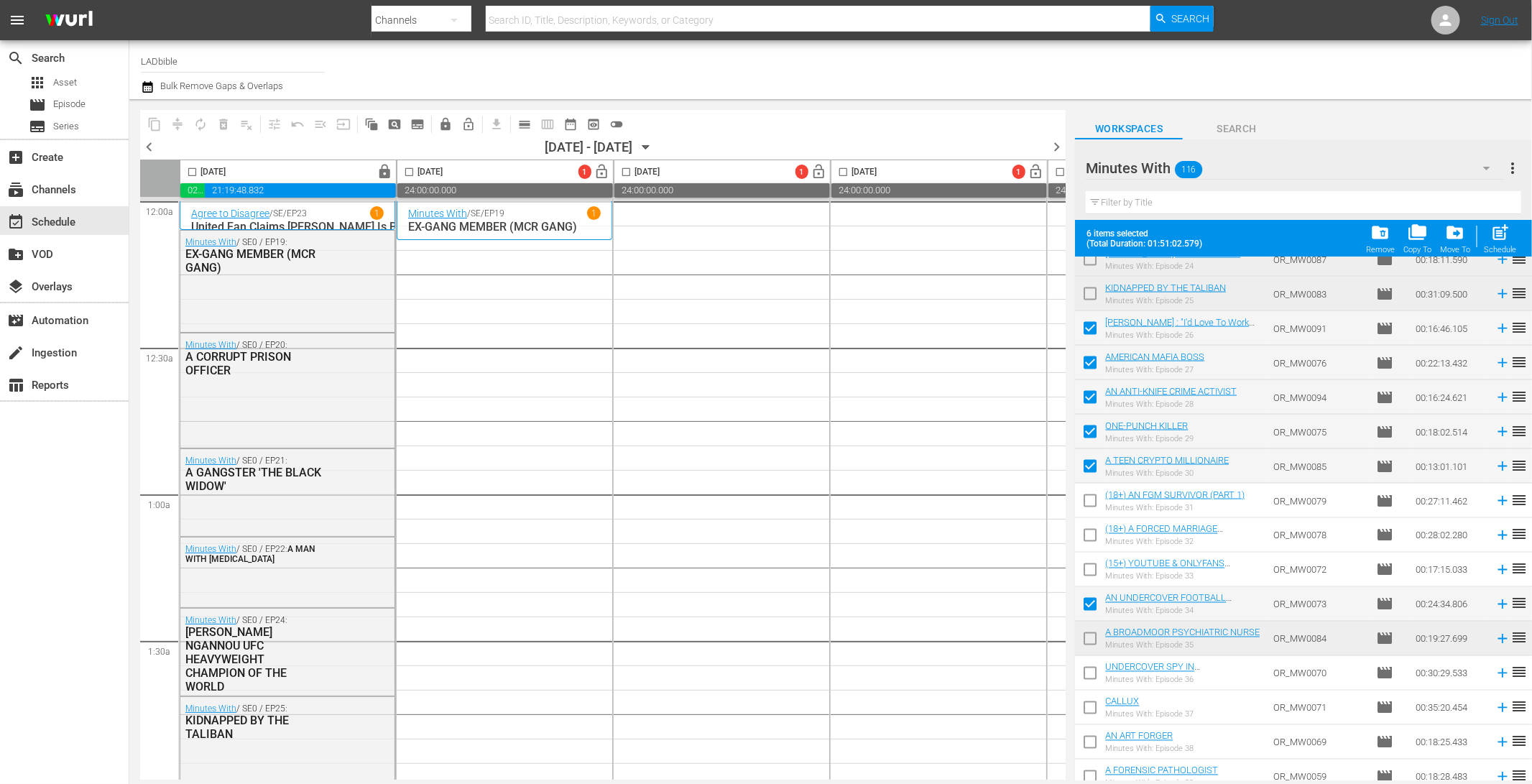
scroll to position [1252, 0]
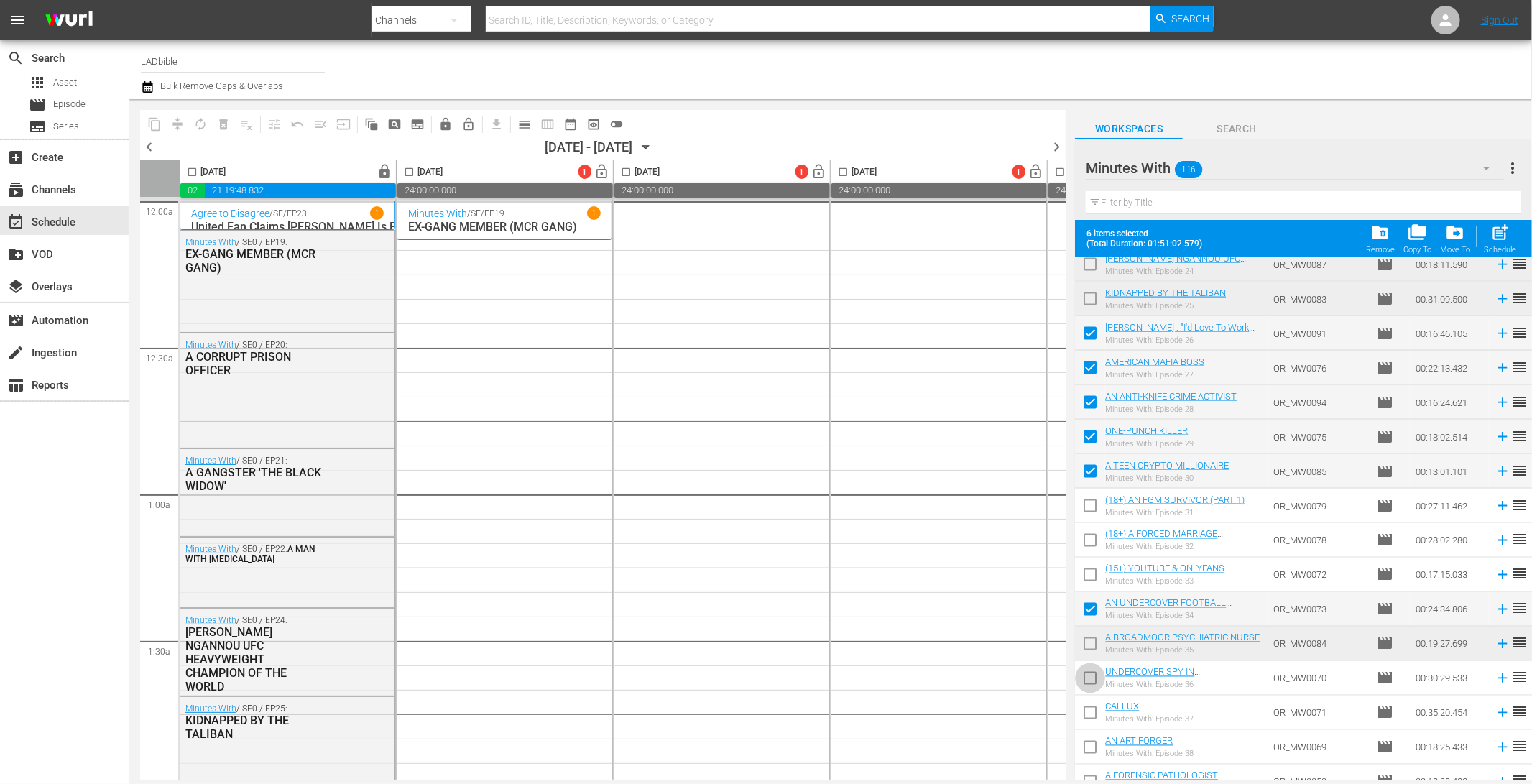
click at [1093, 680] on input "checkbox" at bounding box center [1090, 681] width 30 height 30
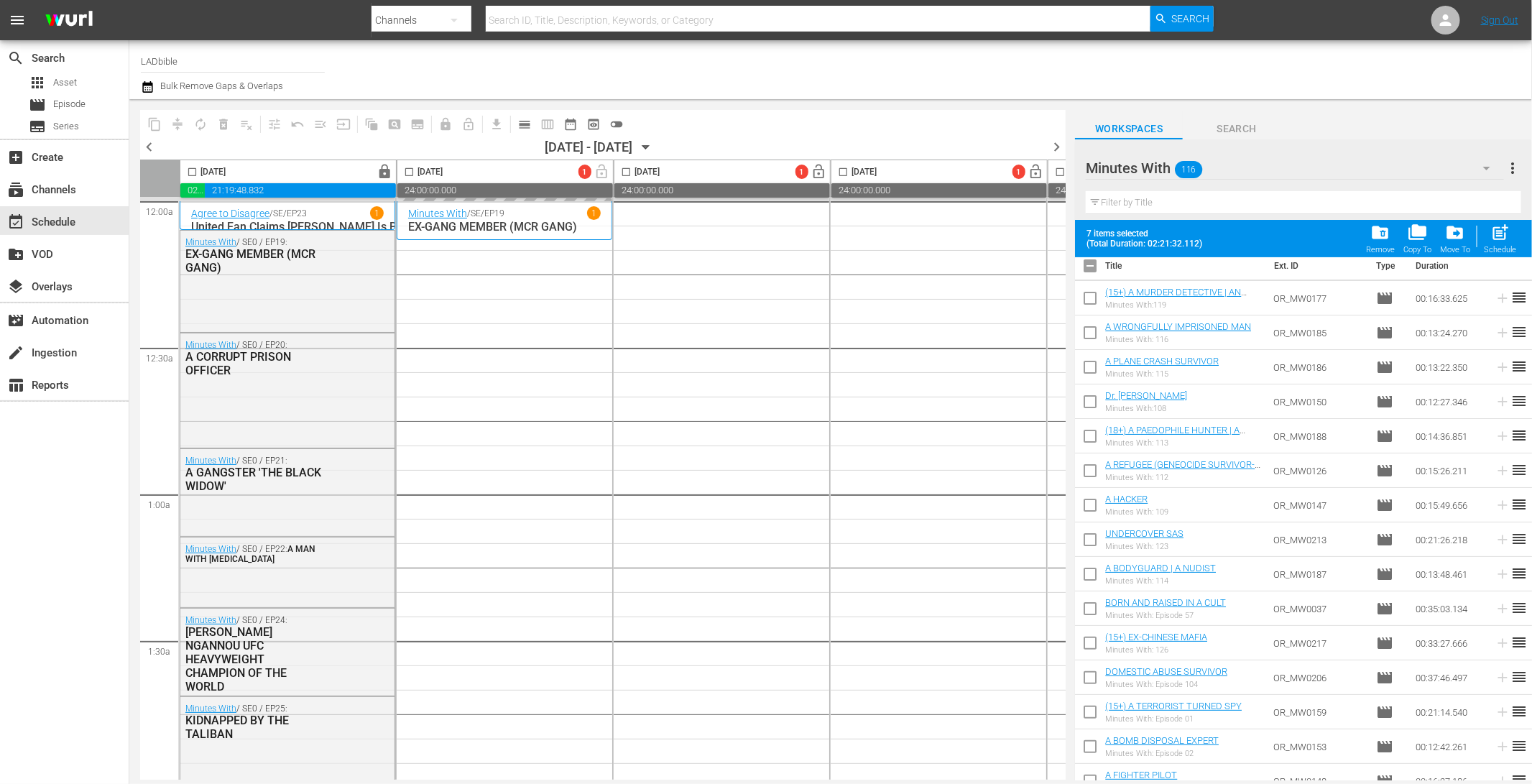
scroll to position [0, 0]
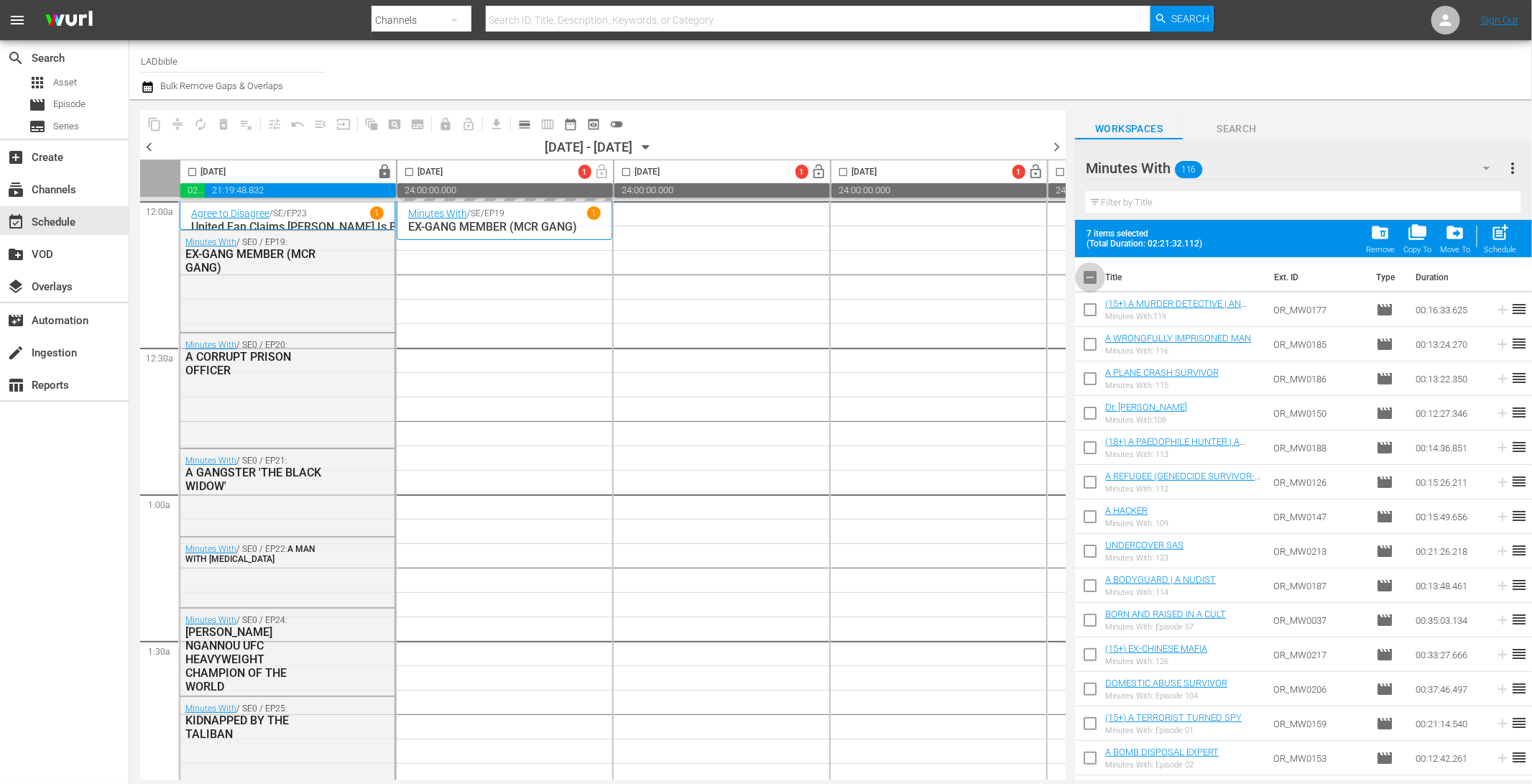
click at [1093, 276] on input "checkbox" at bounding box center [1090, 280] width 30 height 30
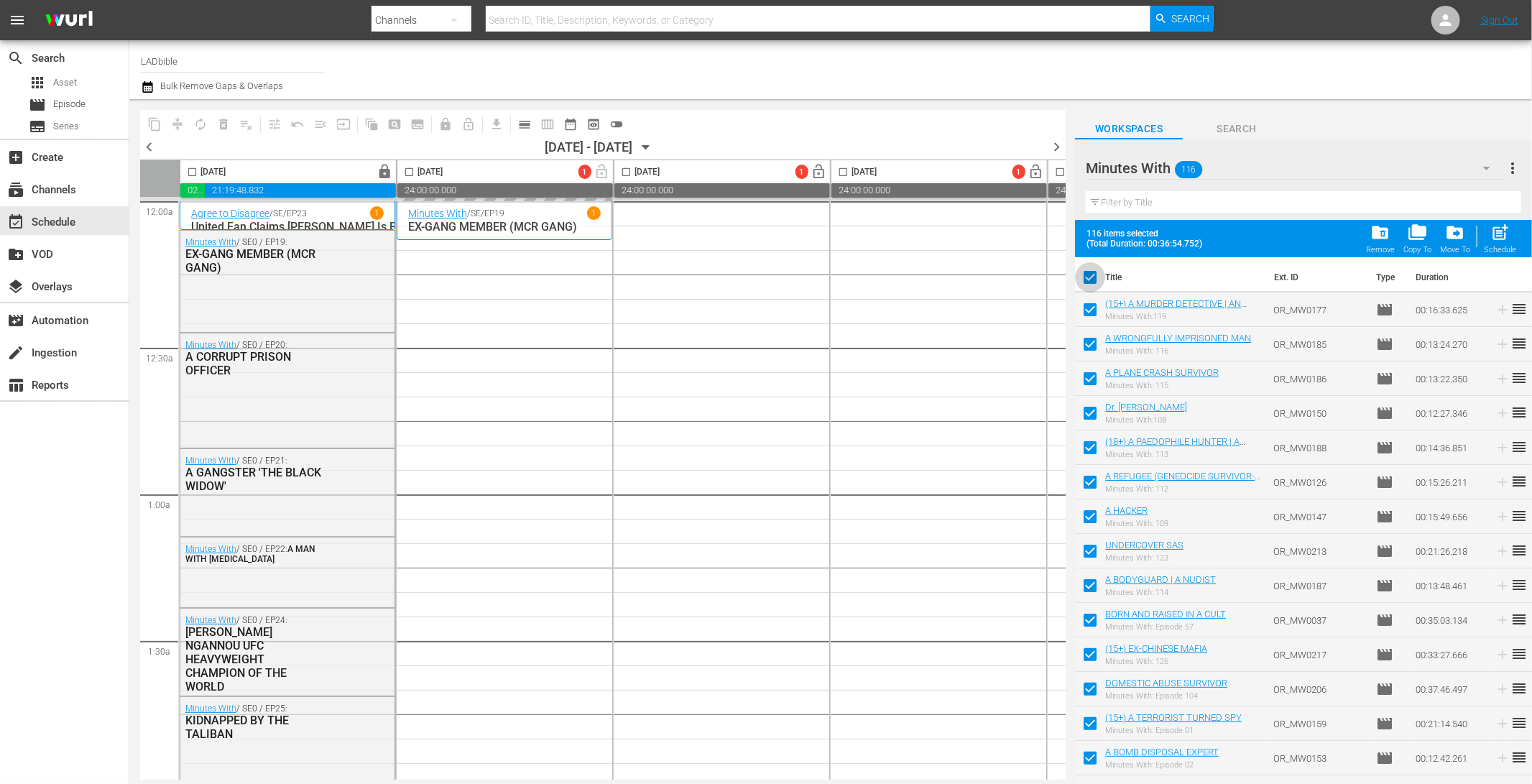
click at [1094, 276] on input "checkbox" at bounding box center [1090, 280] width 30 height 30
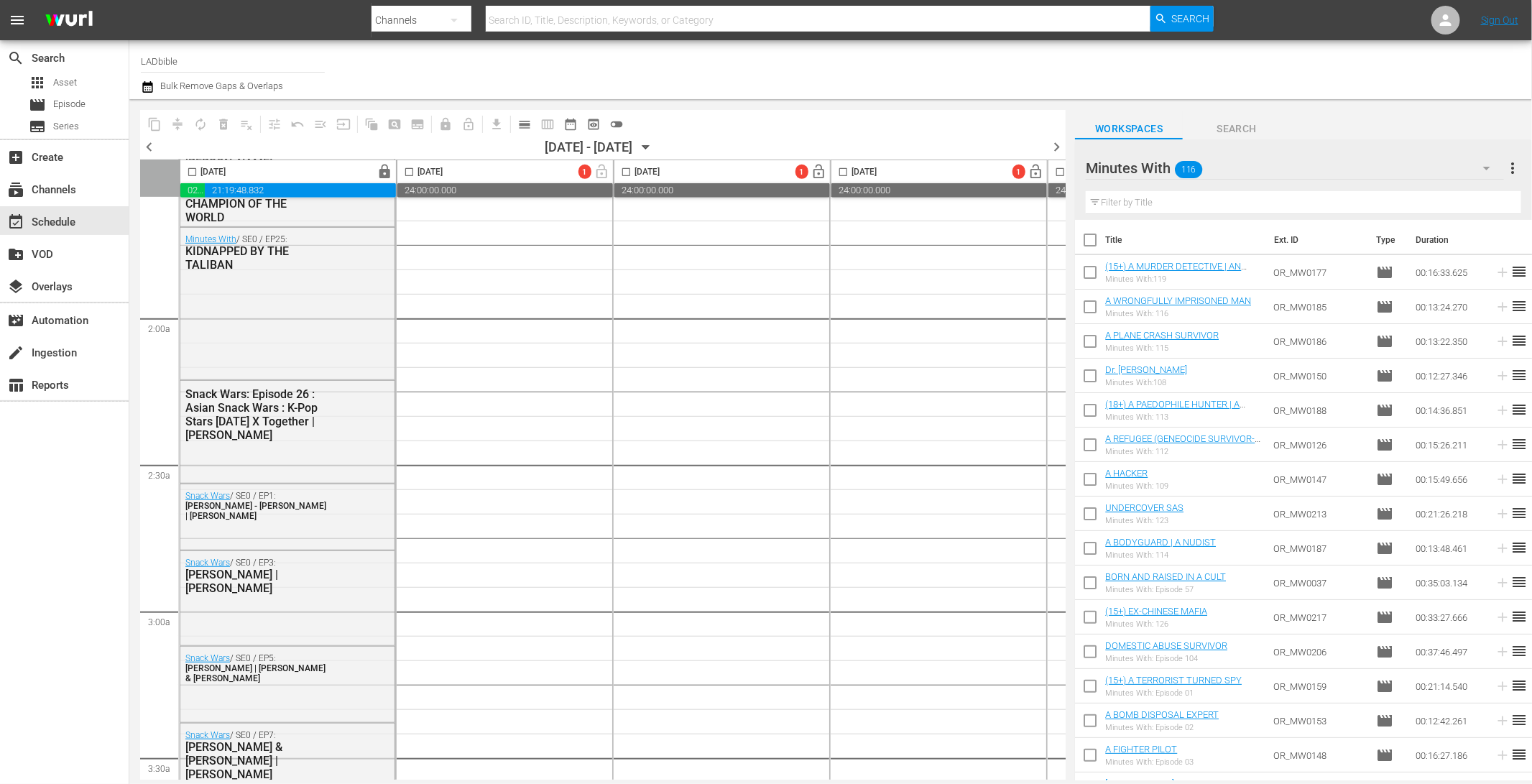
scroll to position [480, 0]
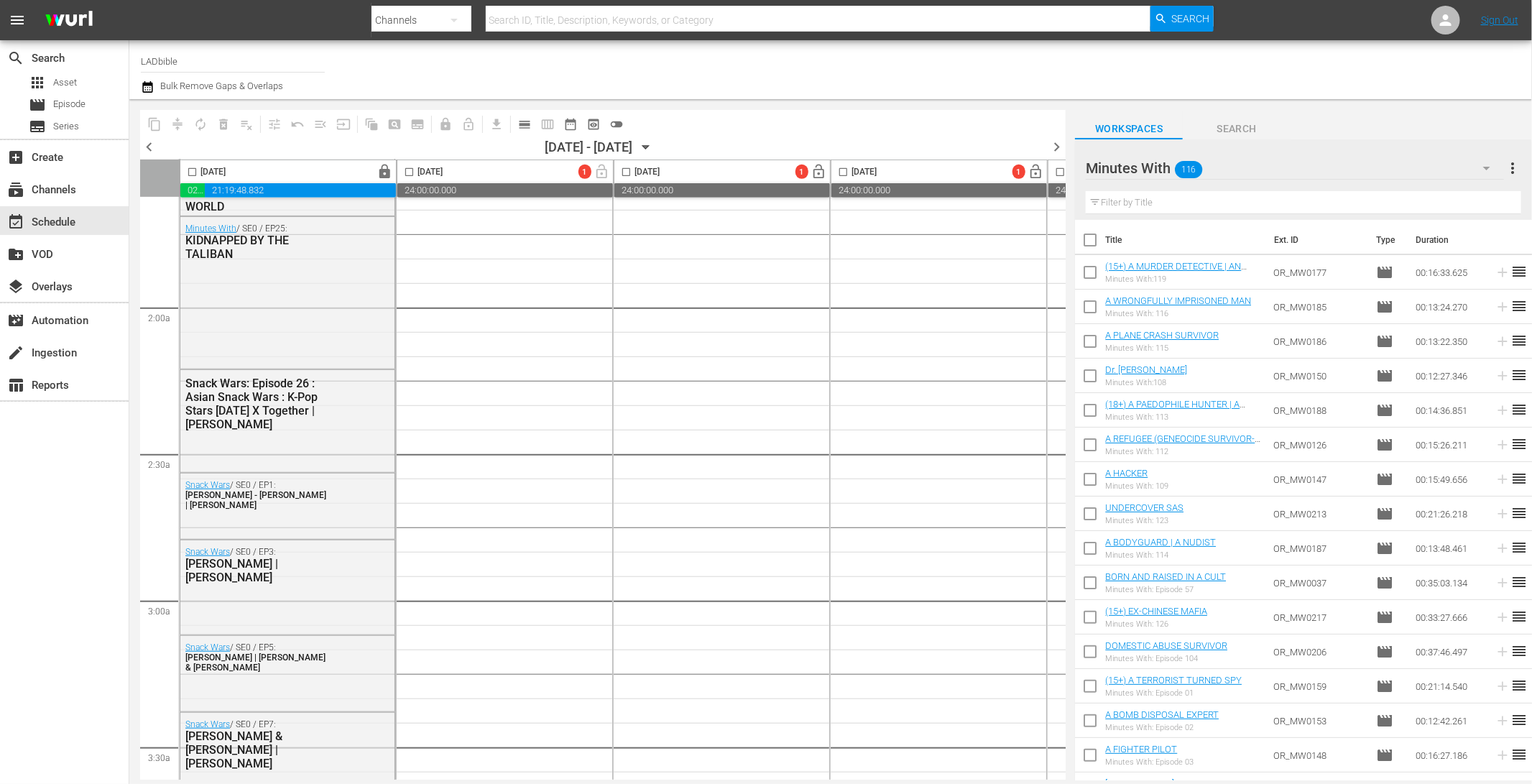
click at [1257, 157] on div "Minutes With 116" at bounding box center [1294, 168] width 418 height 41
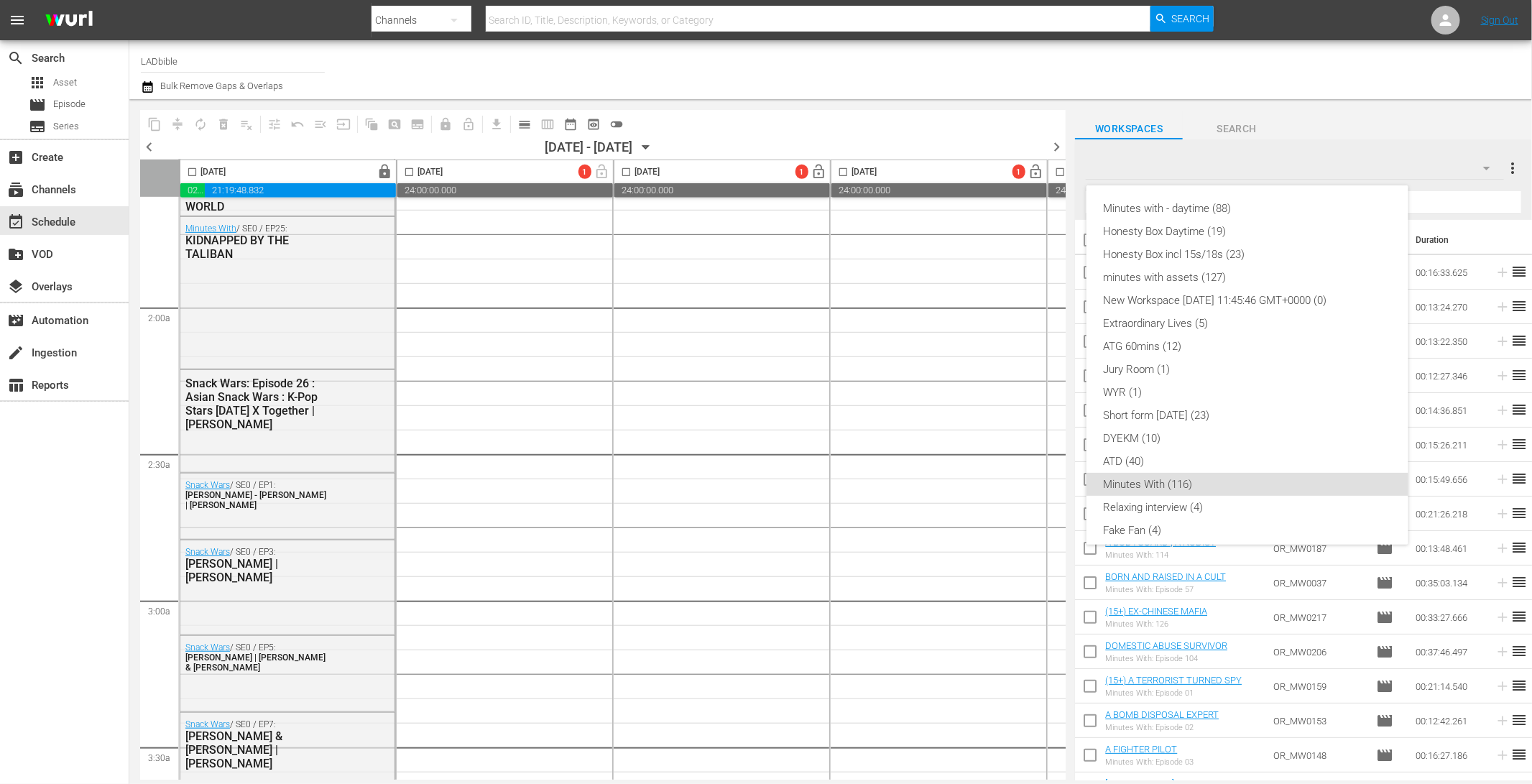
scroll to position [77, 0]
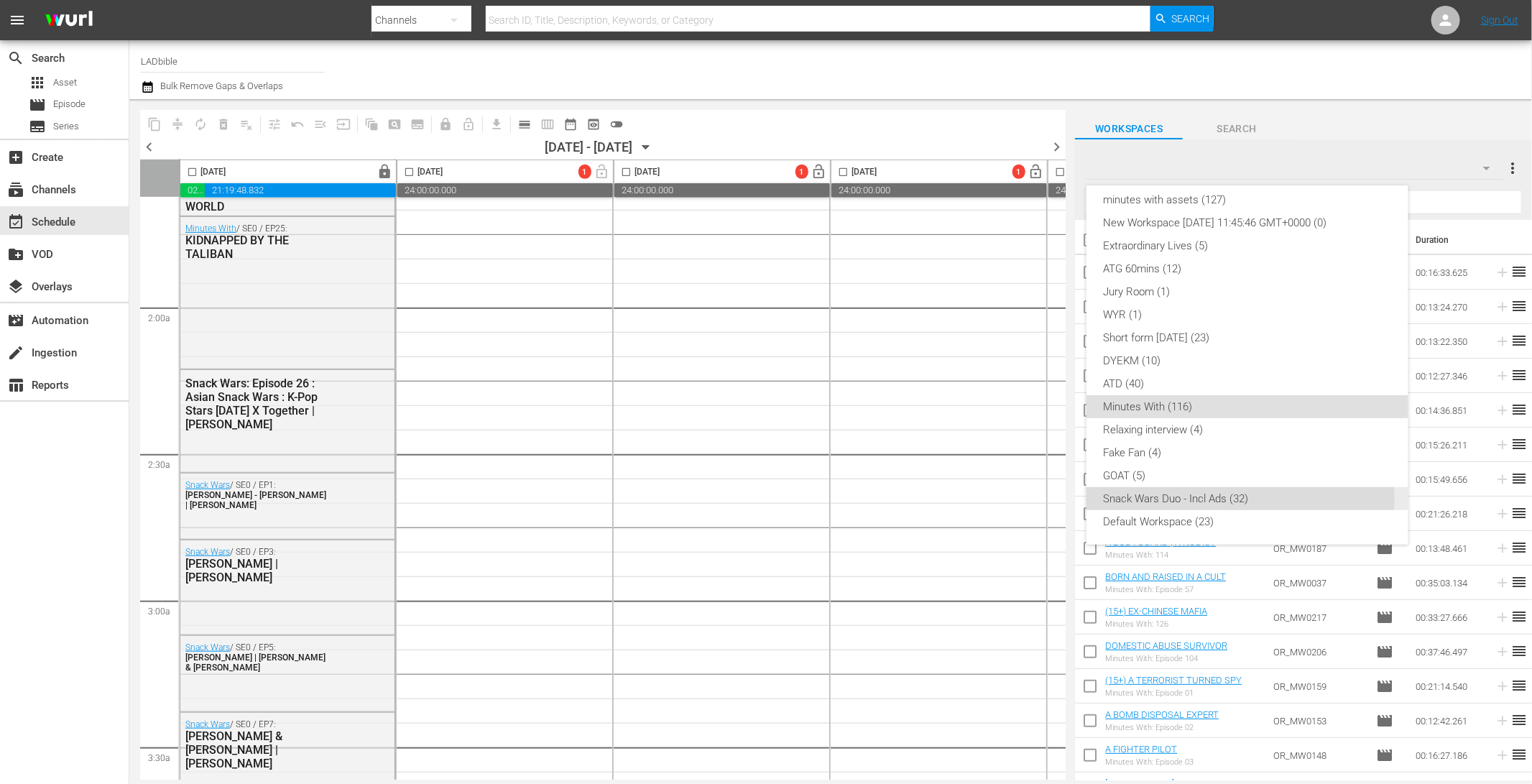
click at [1181, 499] on div "Snack Wars Duo - Incl Ads (32)" at bounding box center [1247, 499] width 288 height 23
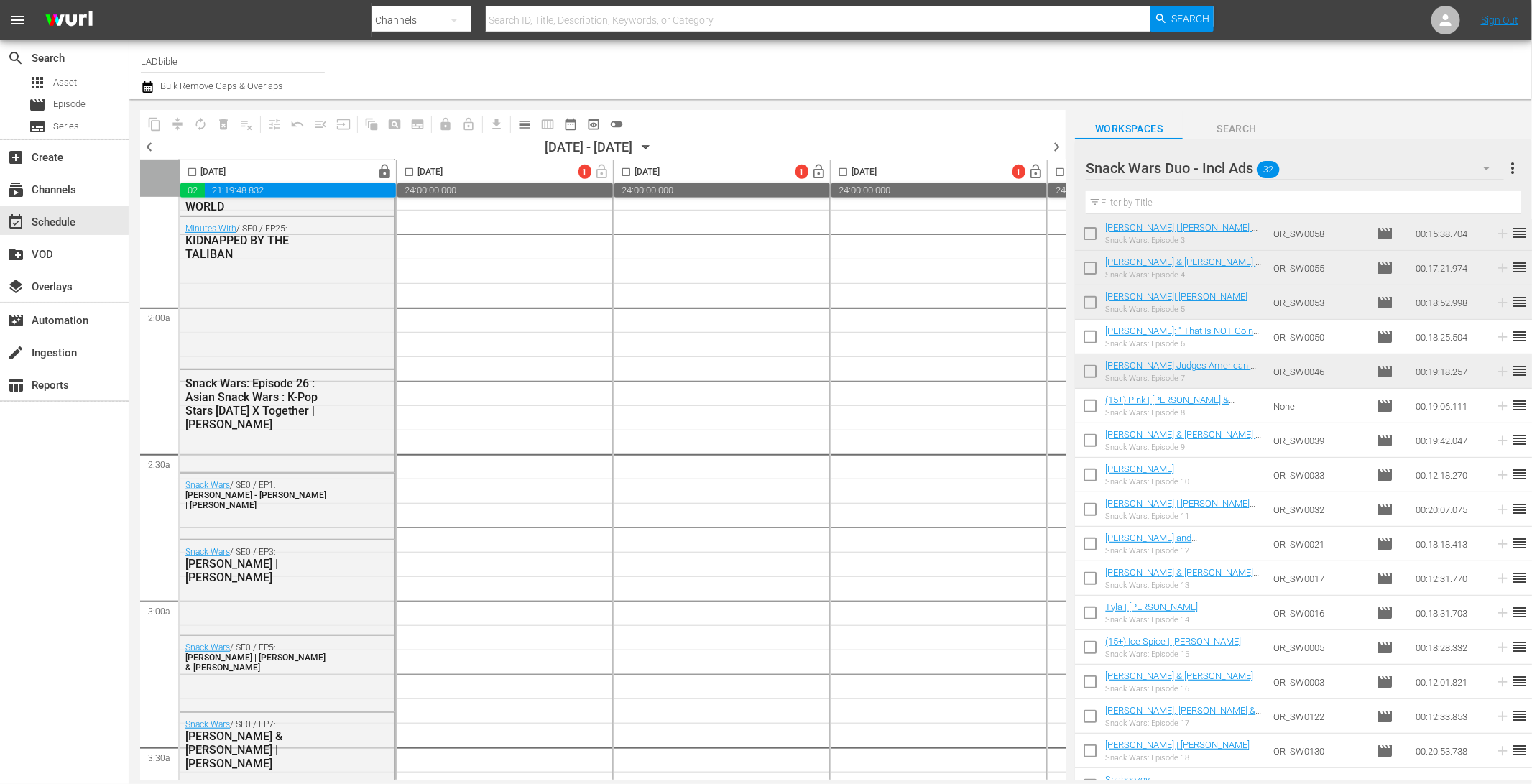
scroll to position [312, 0]
click at [1089, 339] on input "checkbox" at bounding box center [1090, 342] width 30 height 30
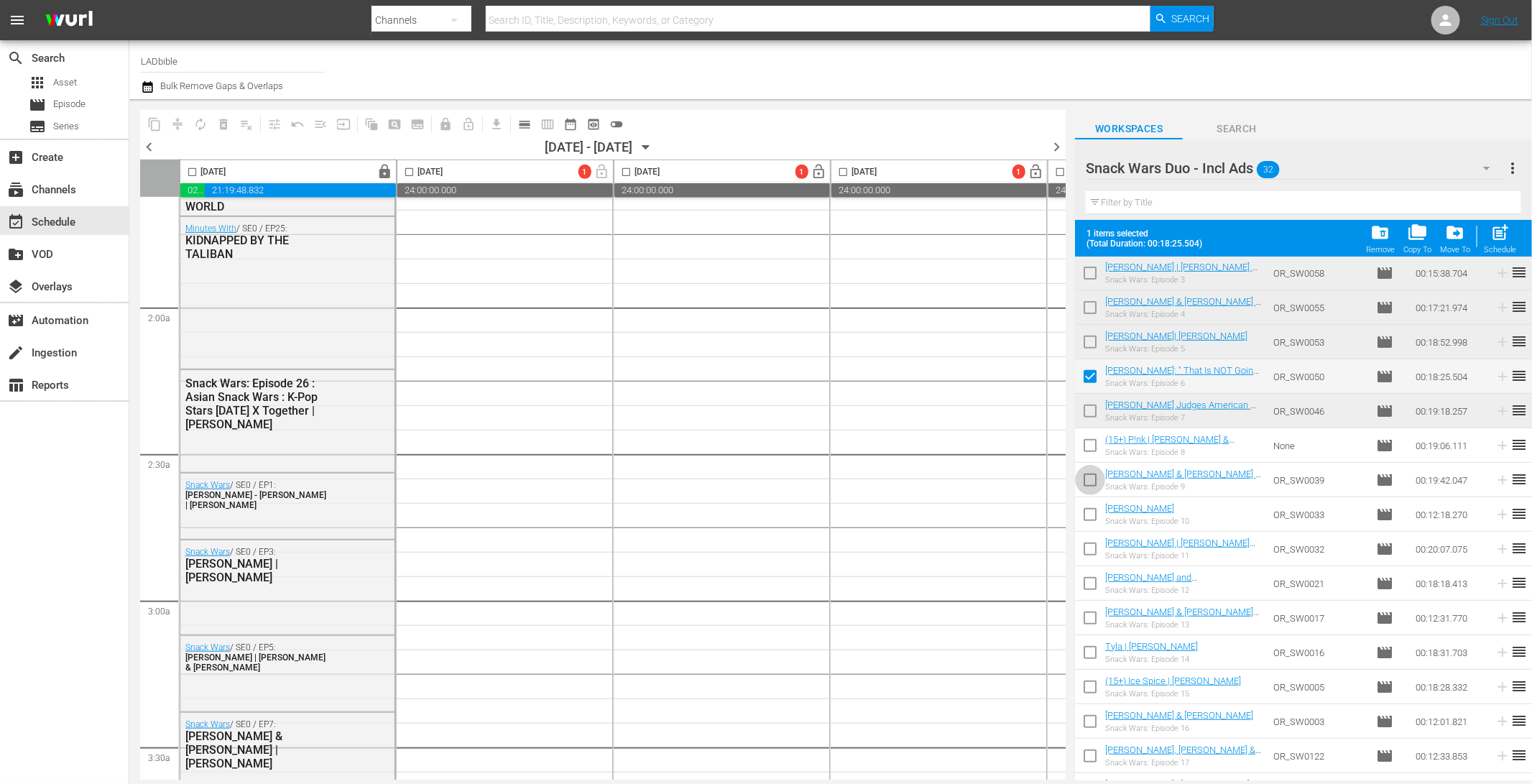
click at [1090, 481] on input "checkbox" at bounding box center [1090, 483] width 30 height 30
click at [1087, 513] on input "checkbox" at bounding box center [1090, 517] width 30 height 30
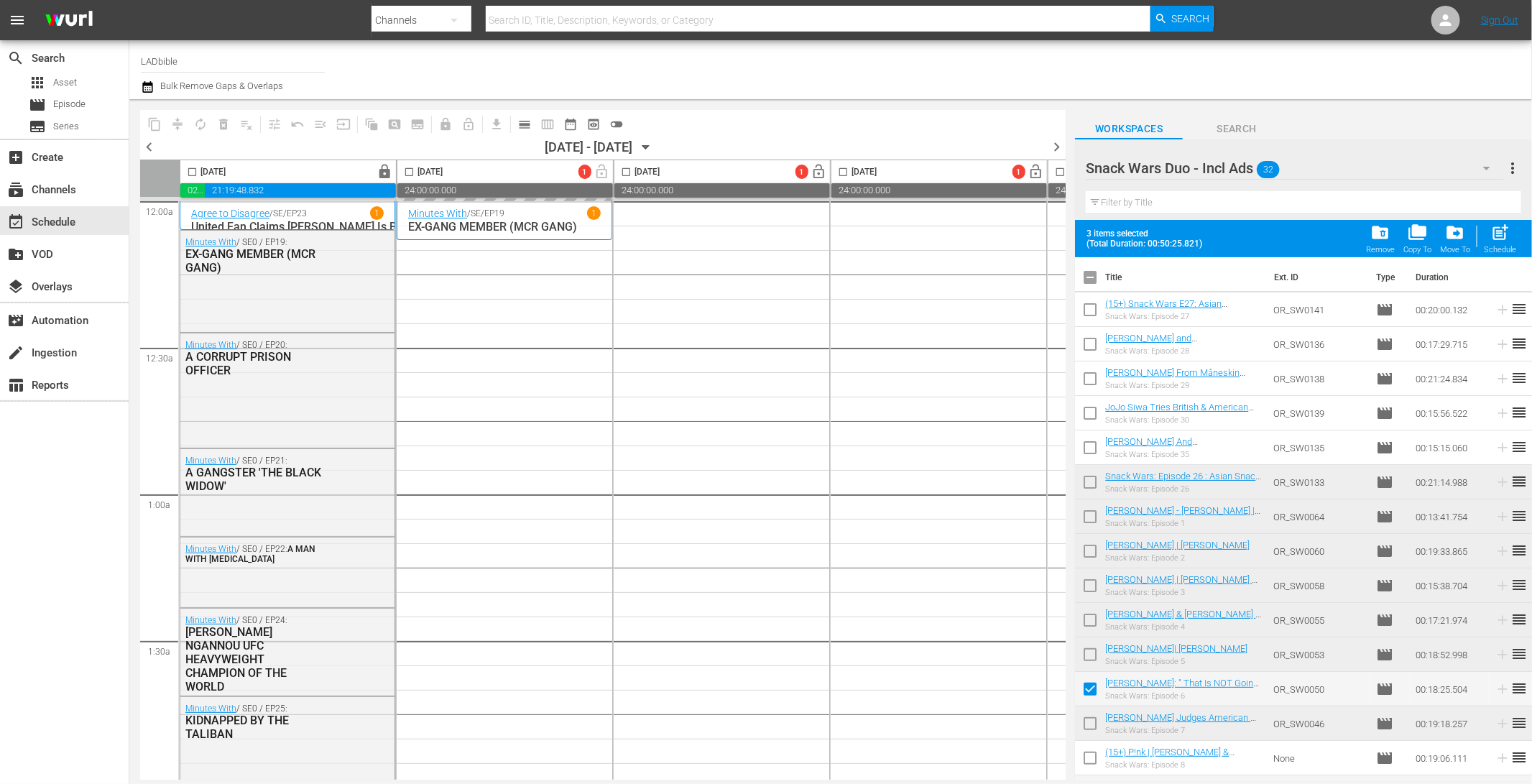
scroll to position [312, 0]
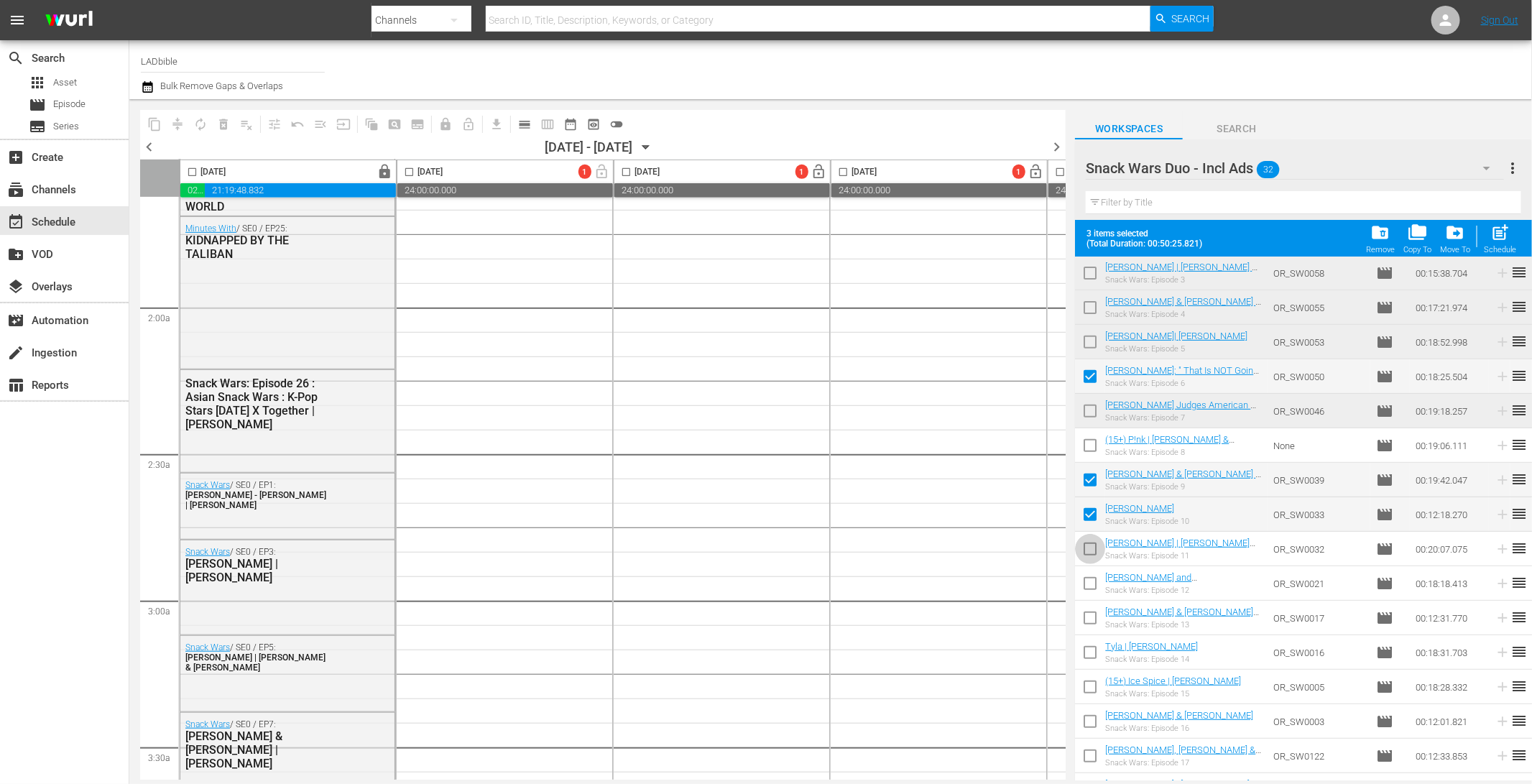
click at [1091, 550] on input "checkbox" at bounding box center [1090, 552] width 30 height 30
checkbox input "true"
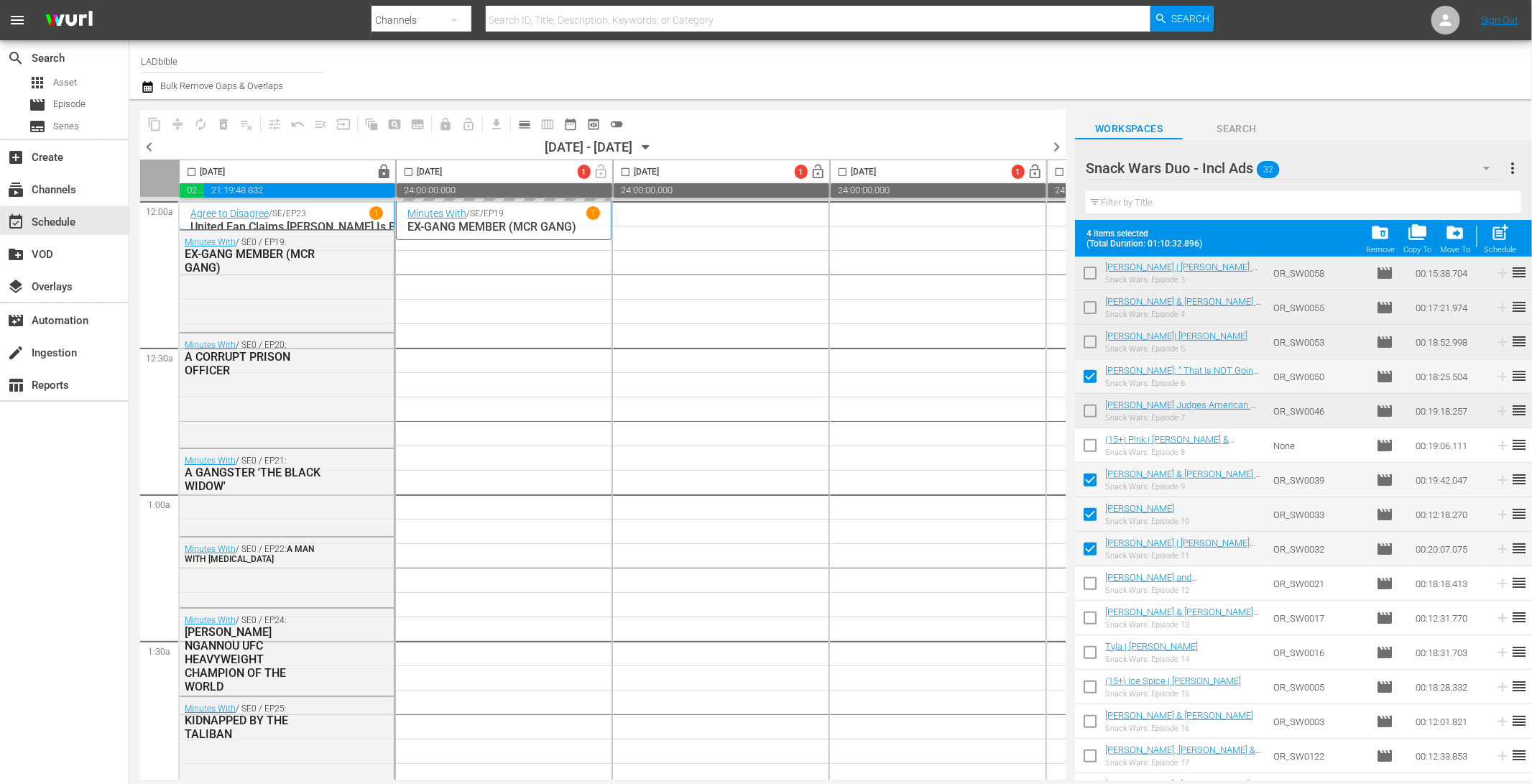
scroll to position [0, 2]
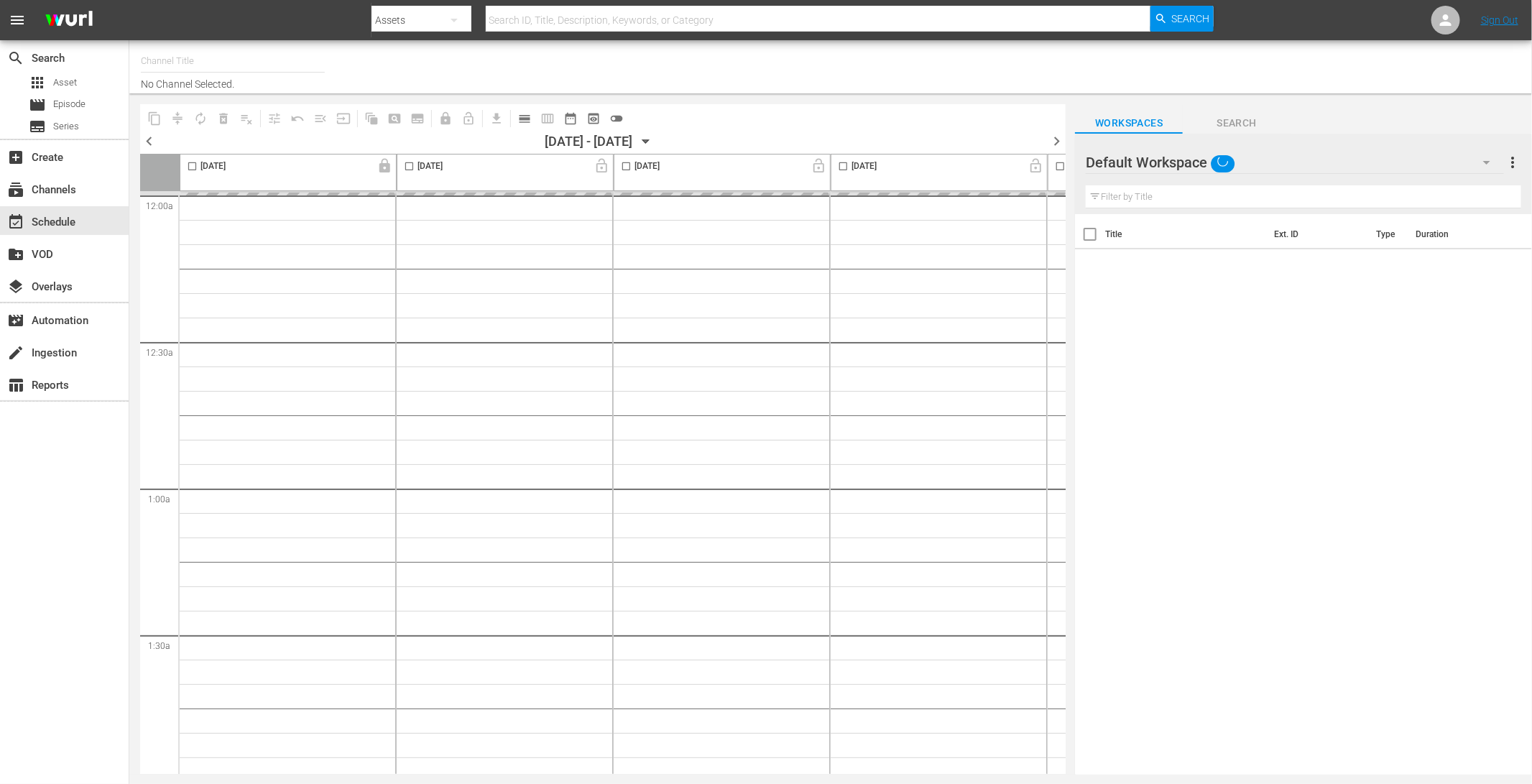
type input "LADbible (2030)"
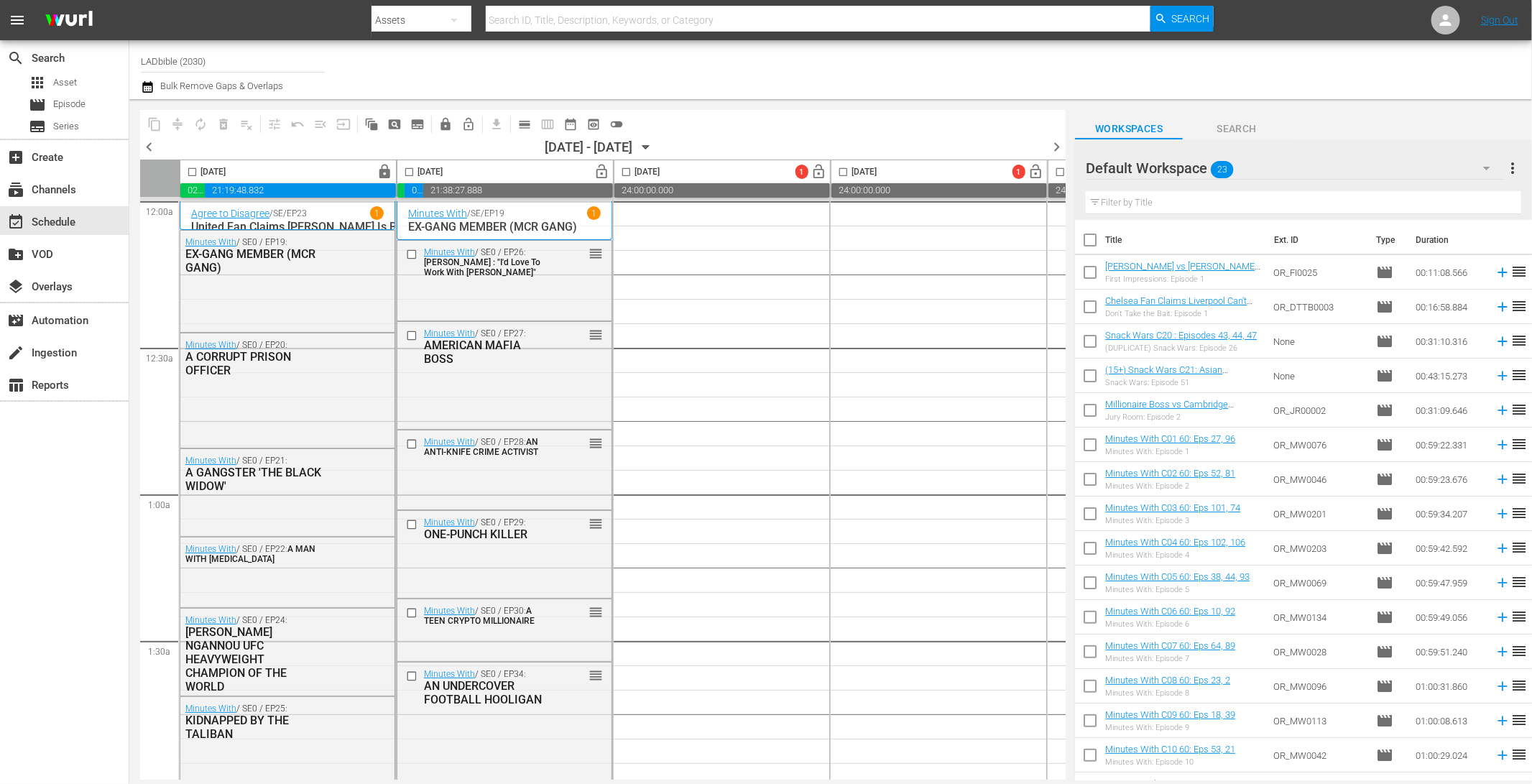
click at [1255, 169] on div "Default Workspace 23" at bounding box center [1294, 168] width 418 height 41
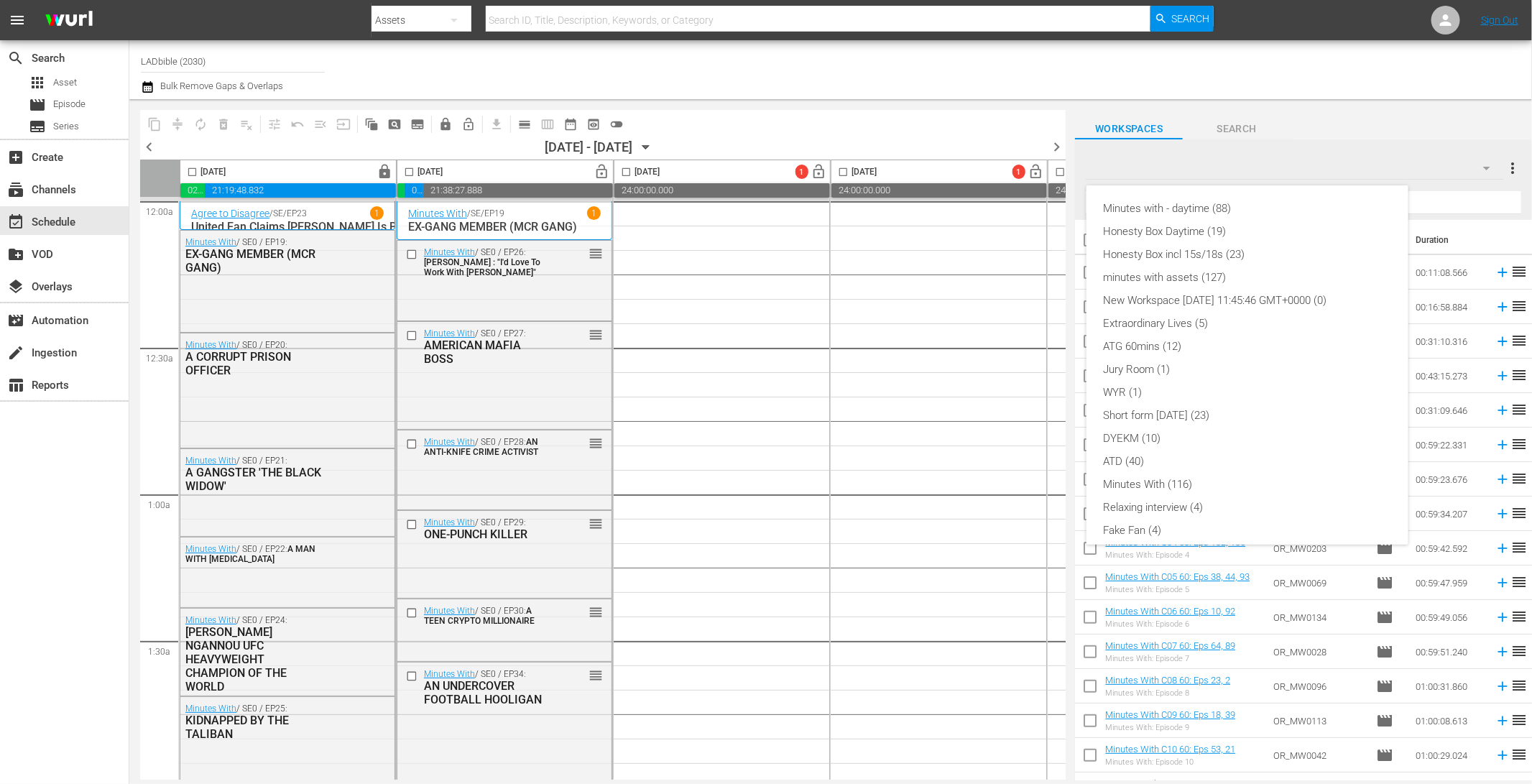
scroll to position [77, 0]
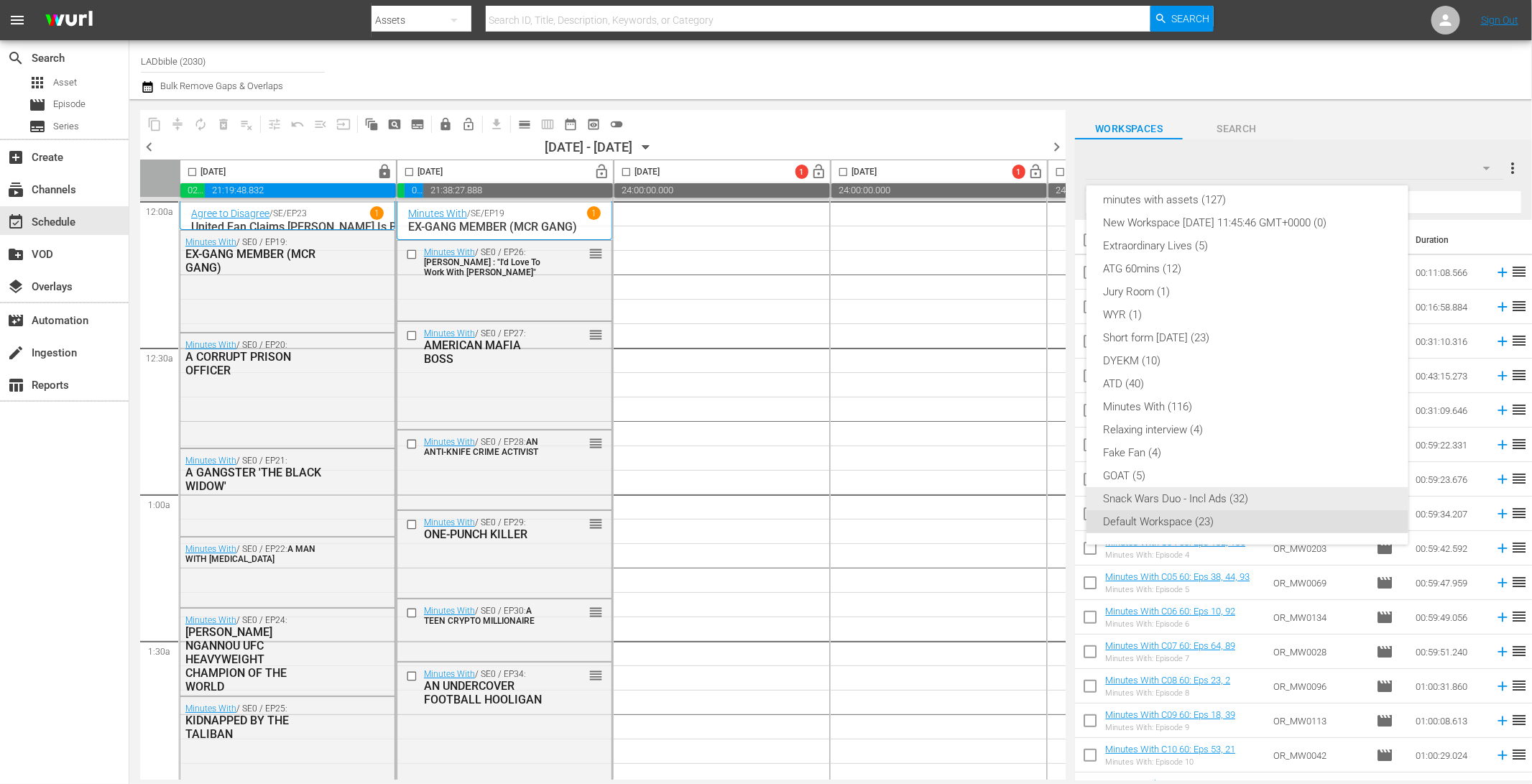
click at [1160, 496] on div "Snack Wars Duo - Incl Ads (32)" at bounding box center [1247, 499] width 288 height 23
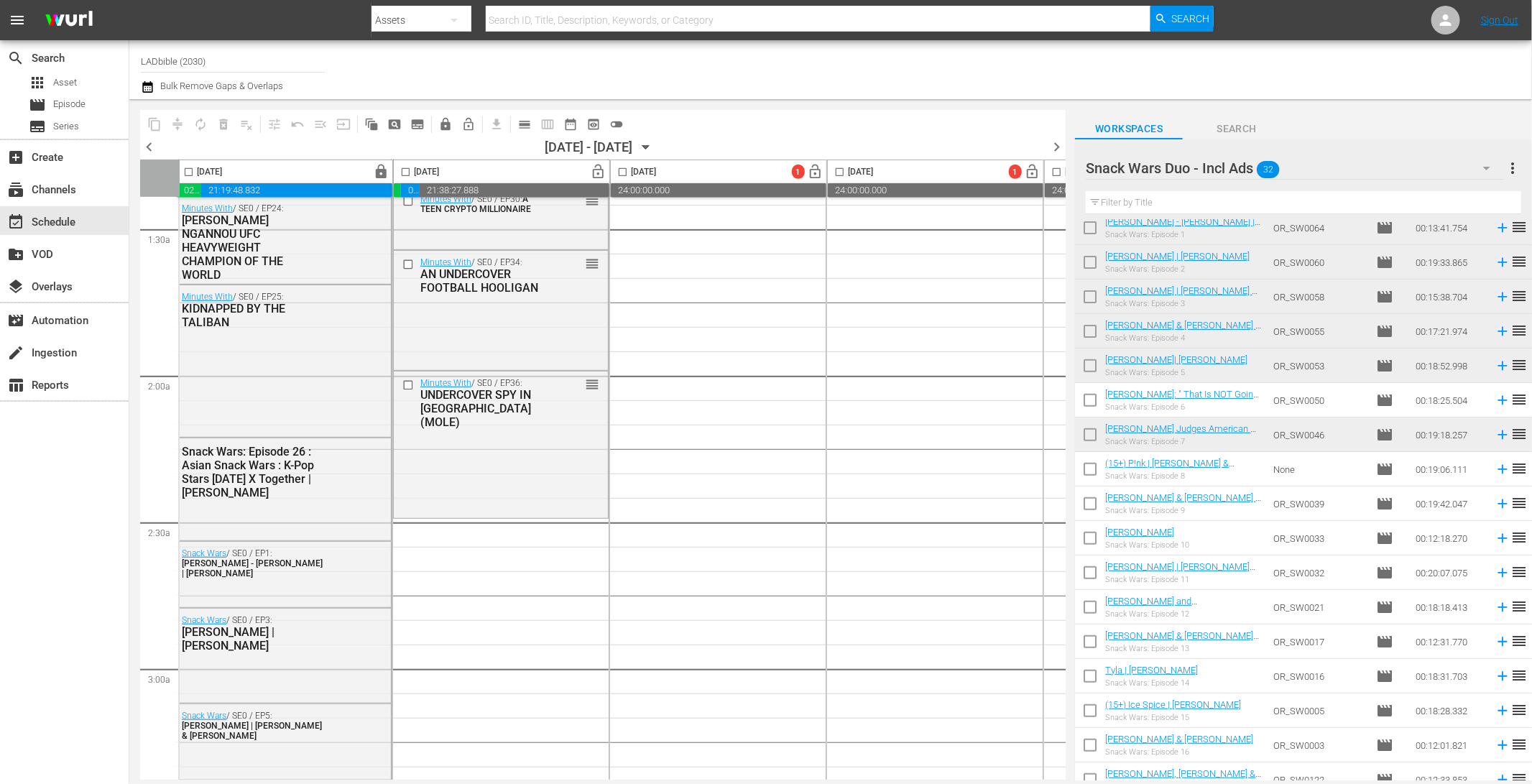
scroll to position [424, 4]
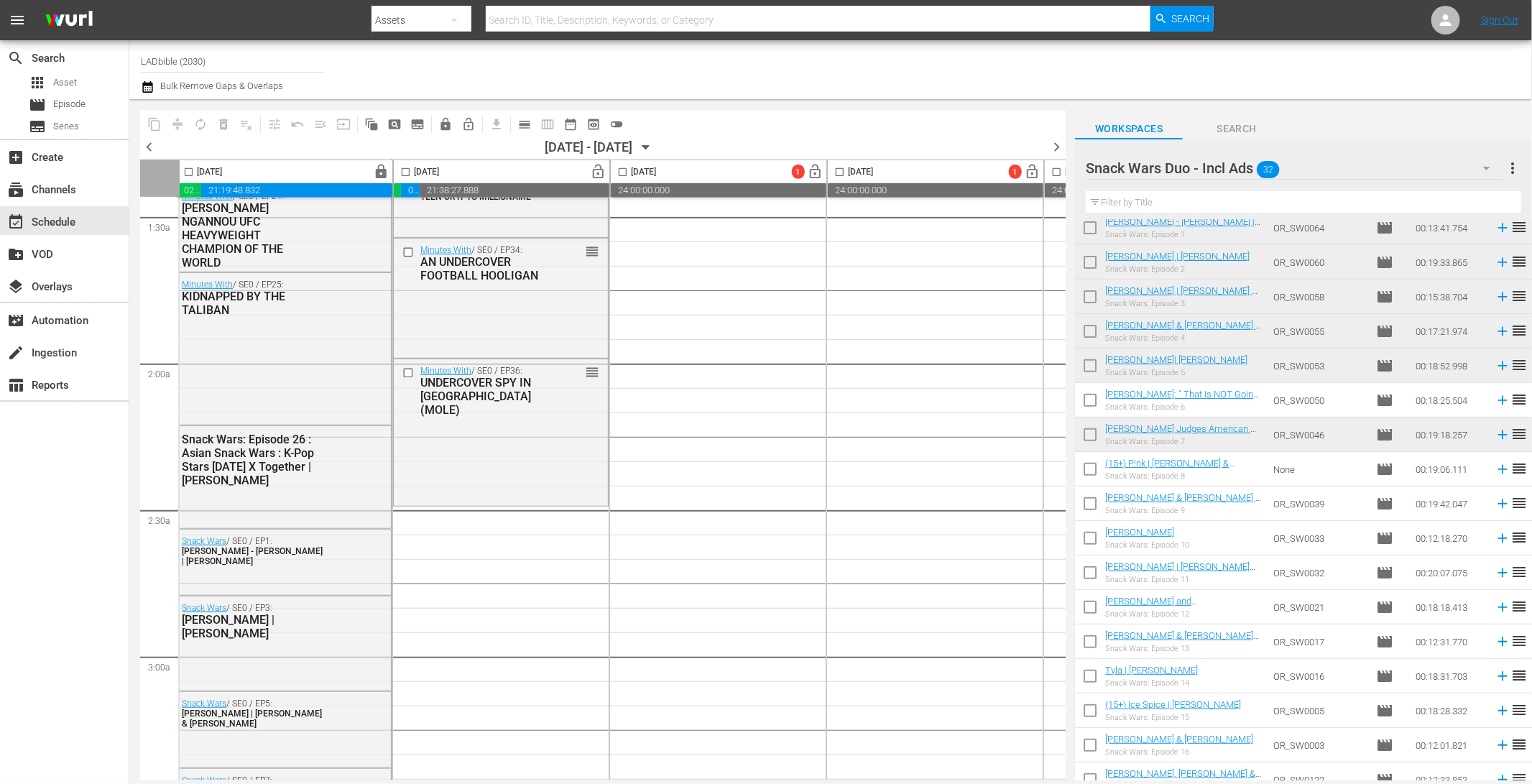
click input "checkbox"
checkbox input "true"
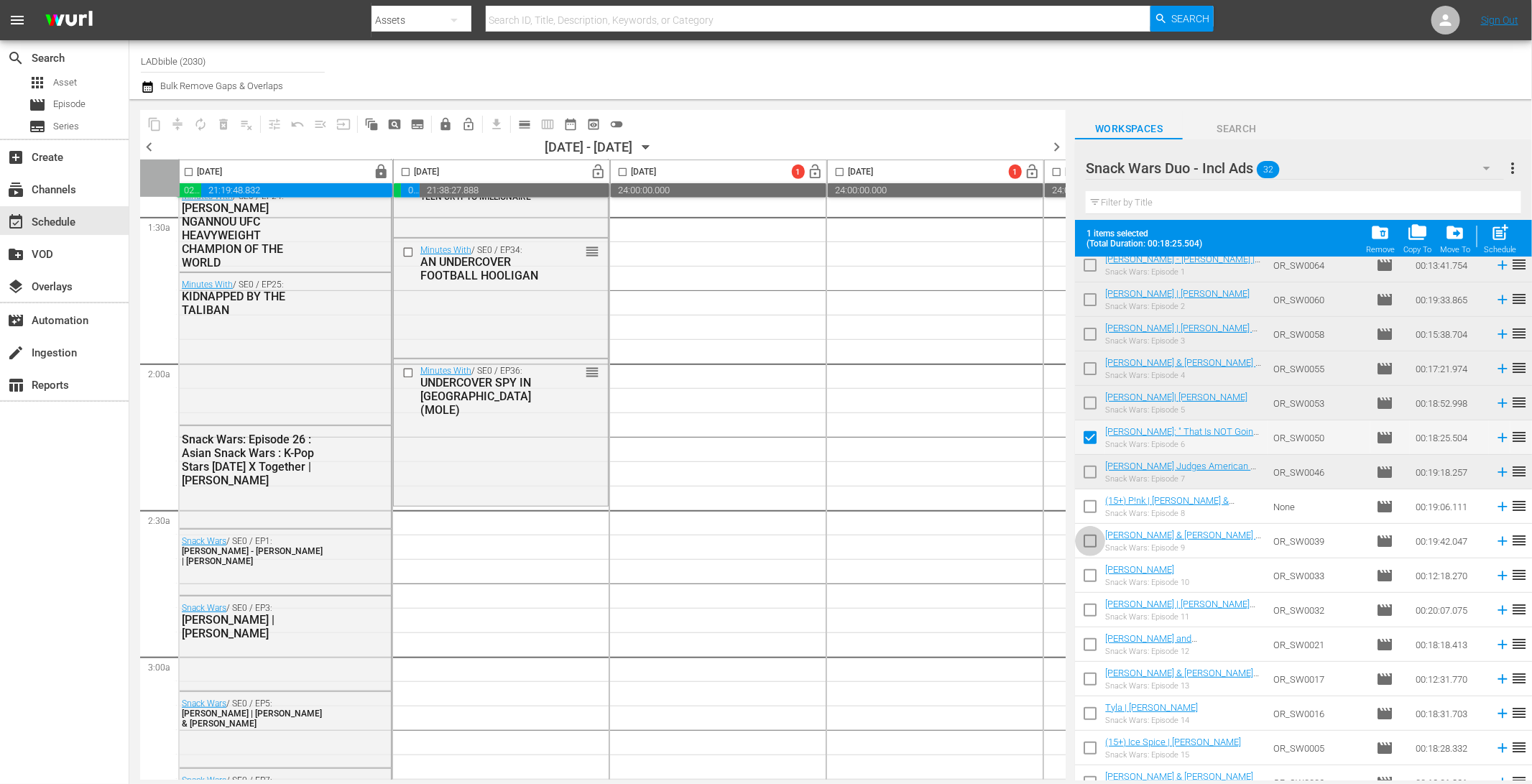
click input "checkbox"
checkbox input "true"
click input "checkbox"
checkbox input "true"
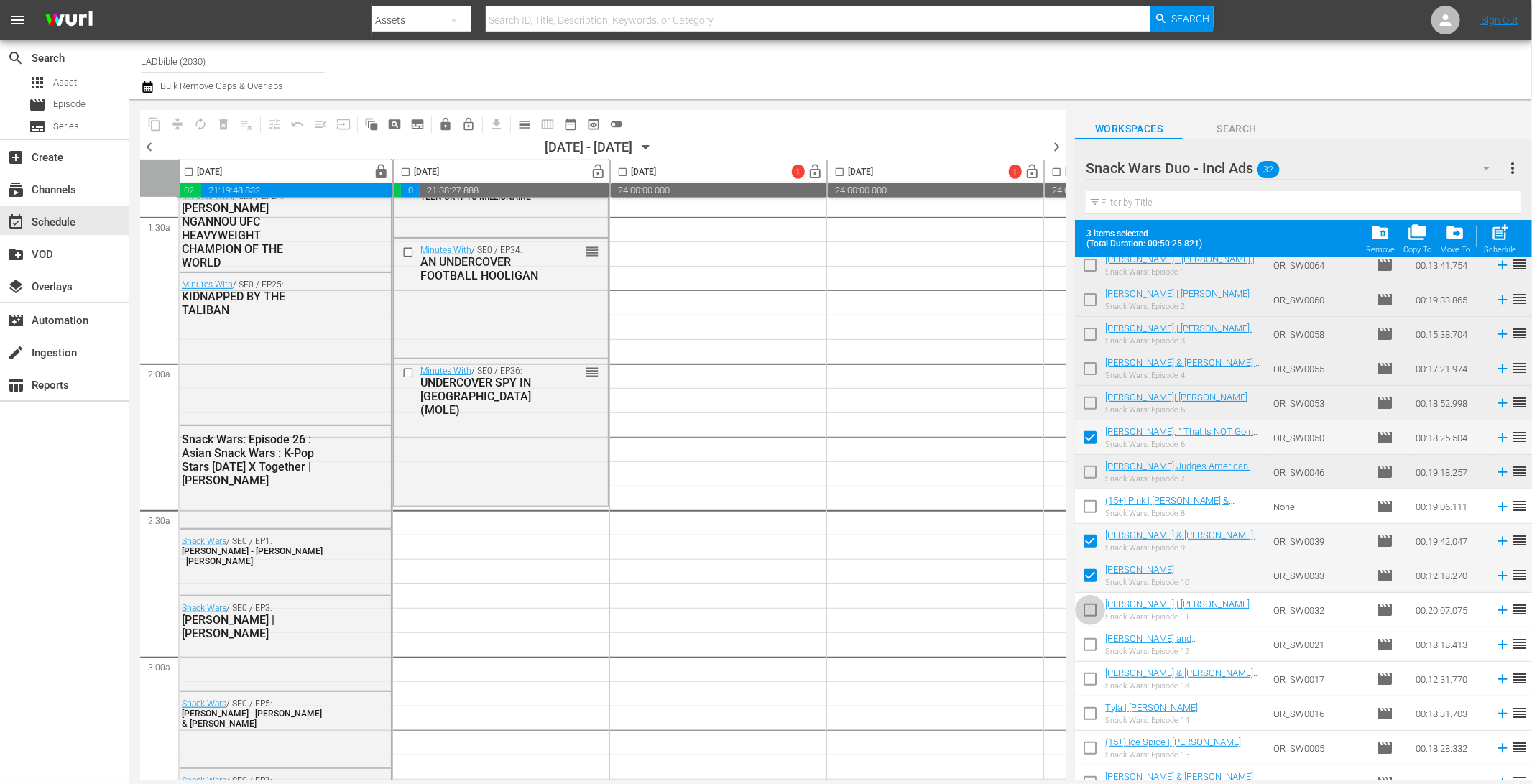
click input "checkbox"
checkbox input "true"
click input "checkbox"
checkbox input "true"
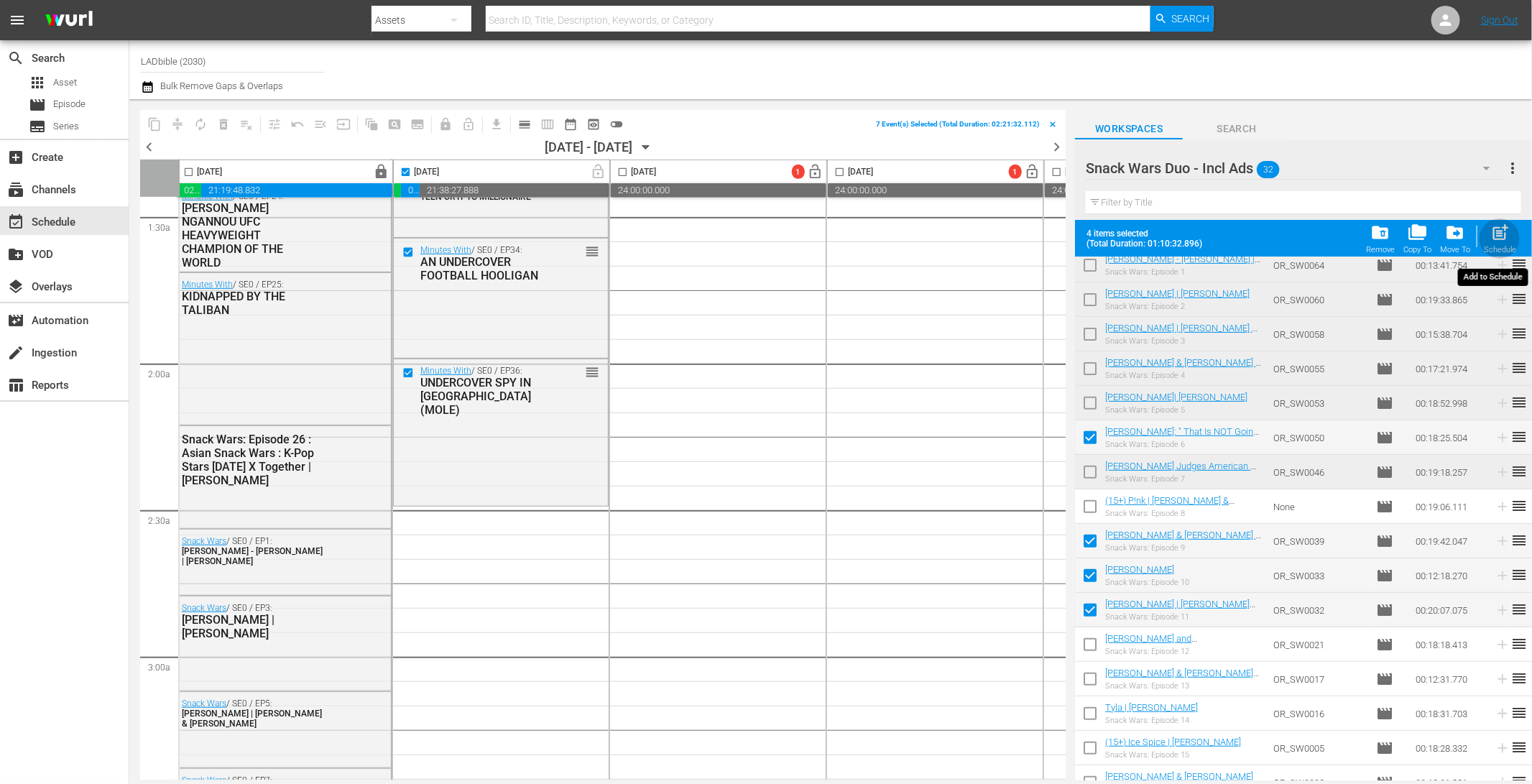
click span "post_add"
checkbox input "false"
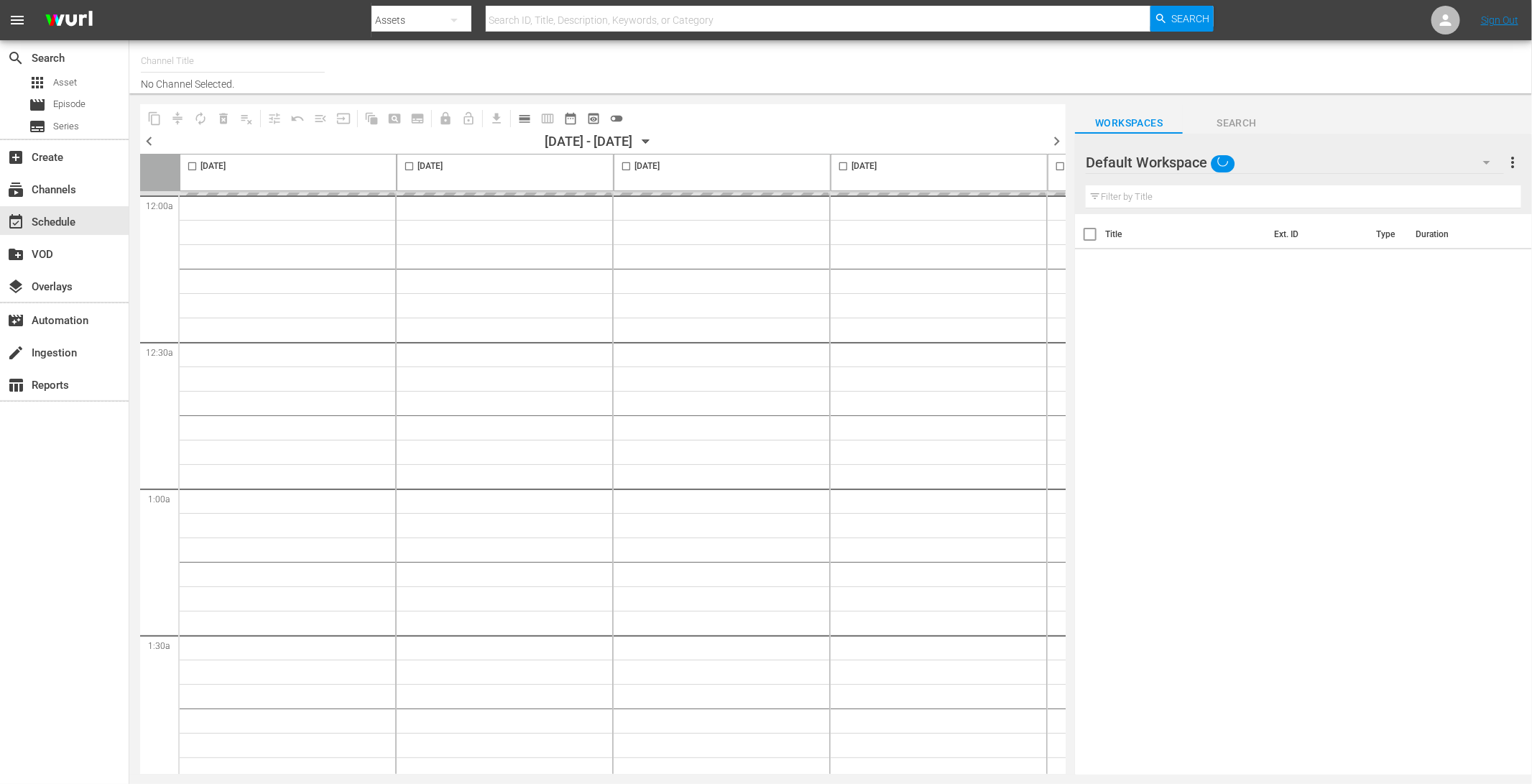
type input "LADbible (2030)"
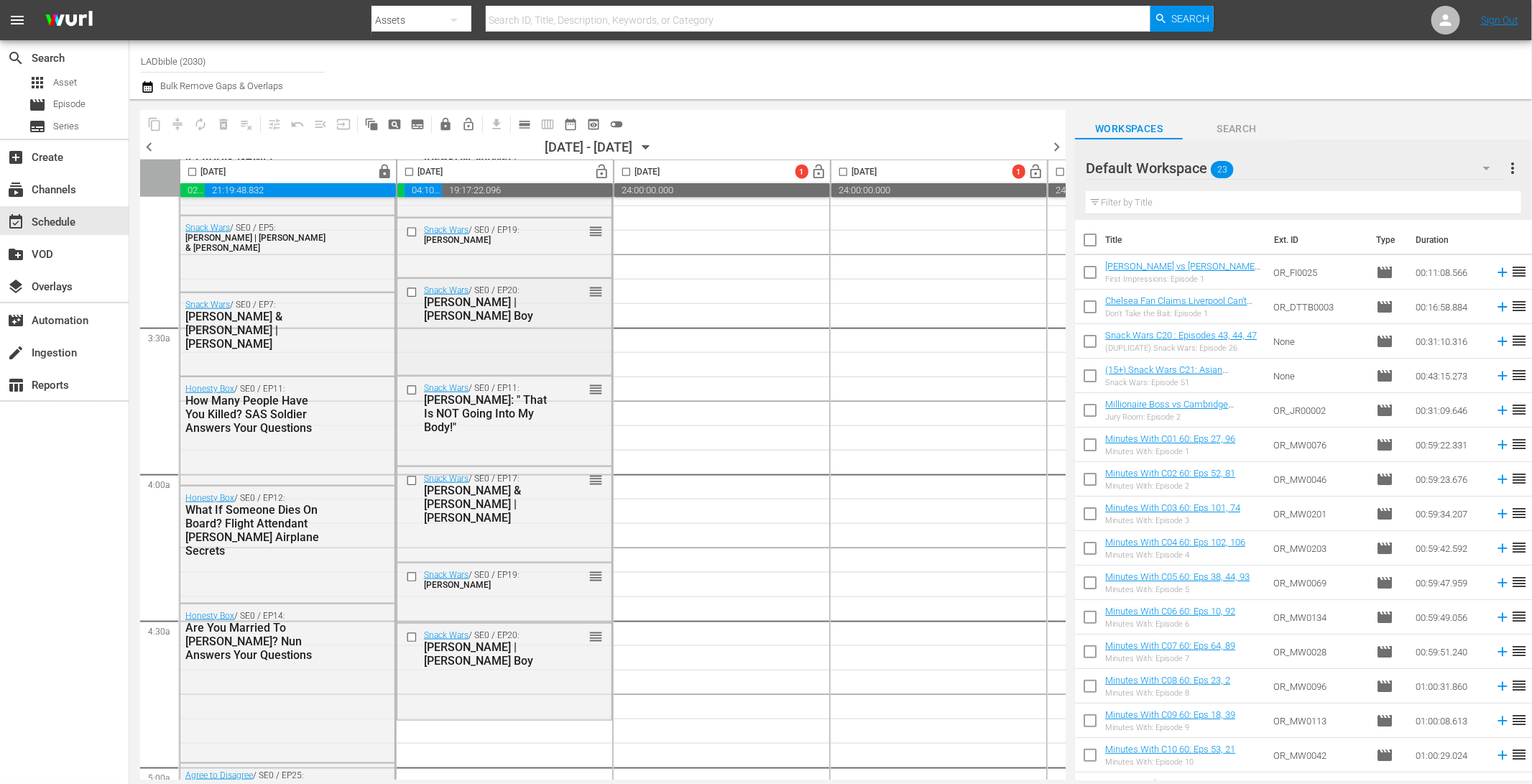
scroll to position [912, 0]
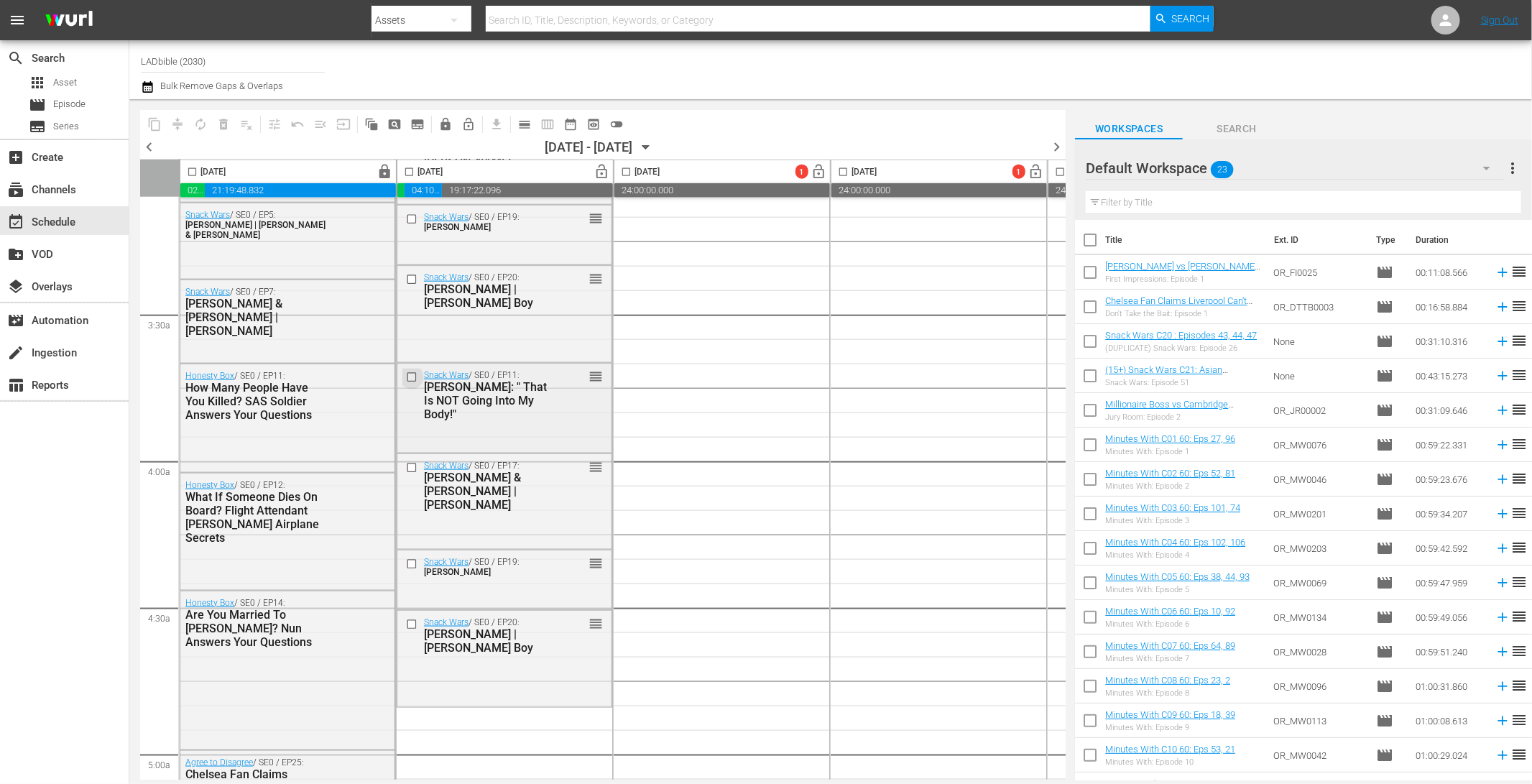
click at [407, 372] on input "checkbox" at bounding box center [413, 378] width 15 height 12
click at [412, 464] on input "checkbox" at bounding box center [413, 467] width 15 height 12
click at [415, 565] on input "checkbox" at bounding box center [413, 563] width 15 height 12
click at [417, 625] on input "checkbox" at bounding box center [413, 625] width 15 height 12
click at [227, 119] on span "delete_forever_outlined" at bounding box center [223, 124] width 14 height 14
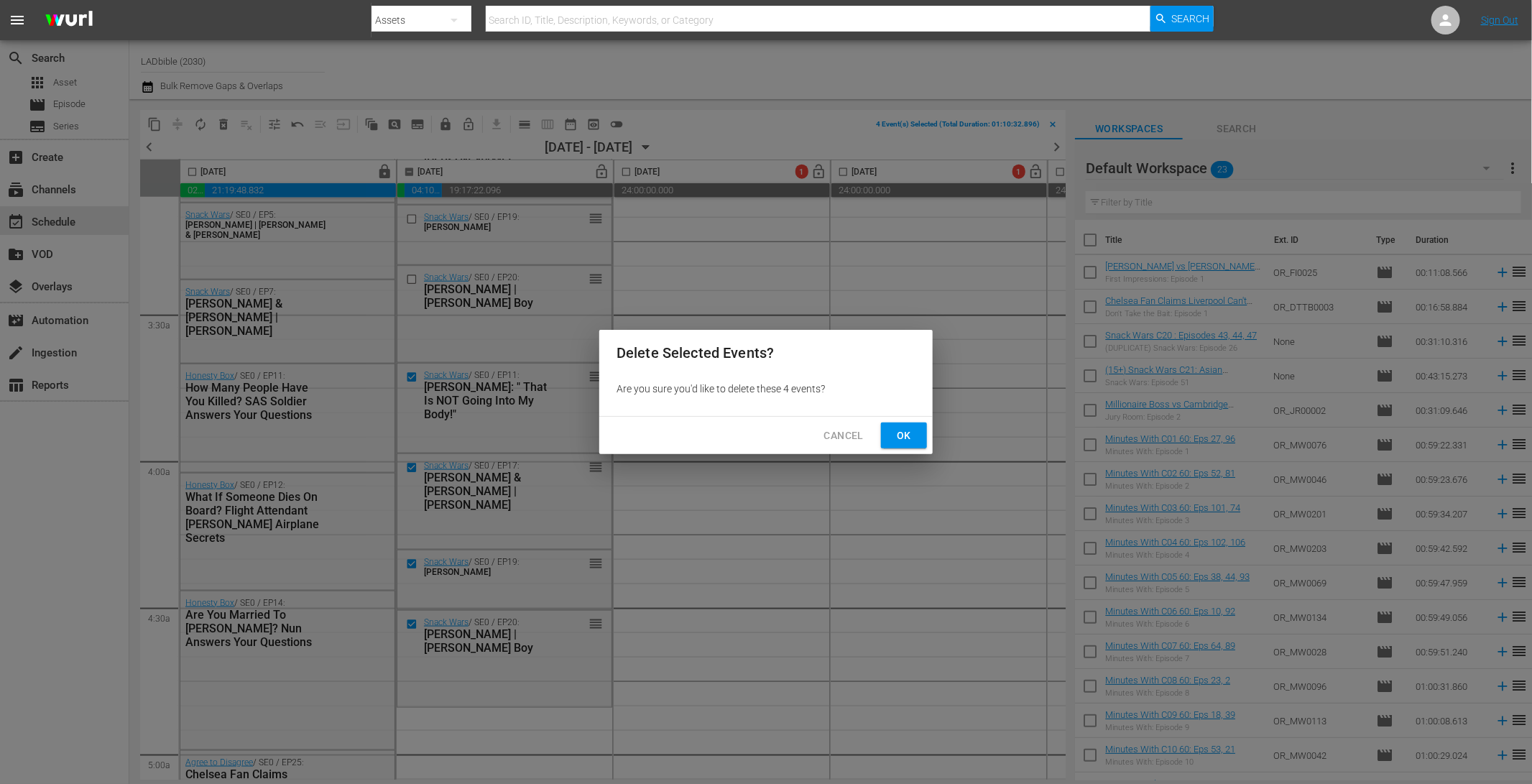
click at [903, 435] on span "Ok" at bounding box center [903, 436] width 23 height 18
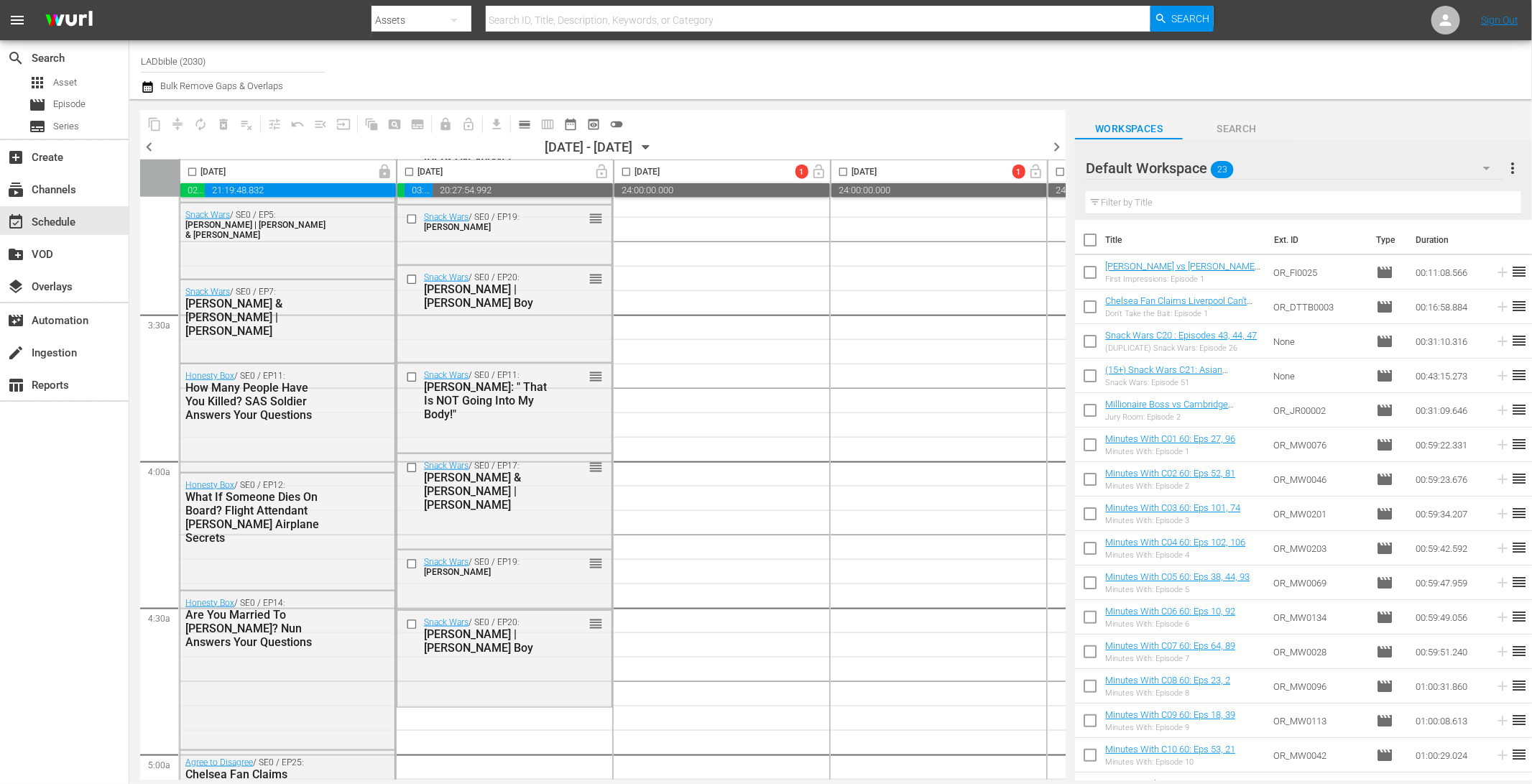
click at [1262, 161] on div "Default Workspace 23" at bounding box center [1294, 168] width 418 height 41
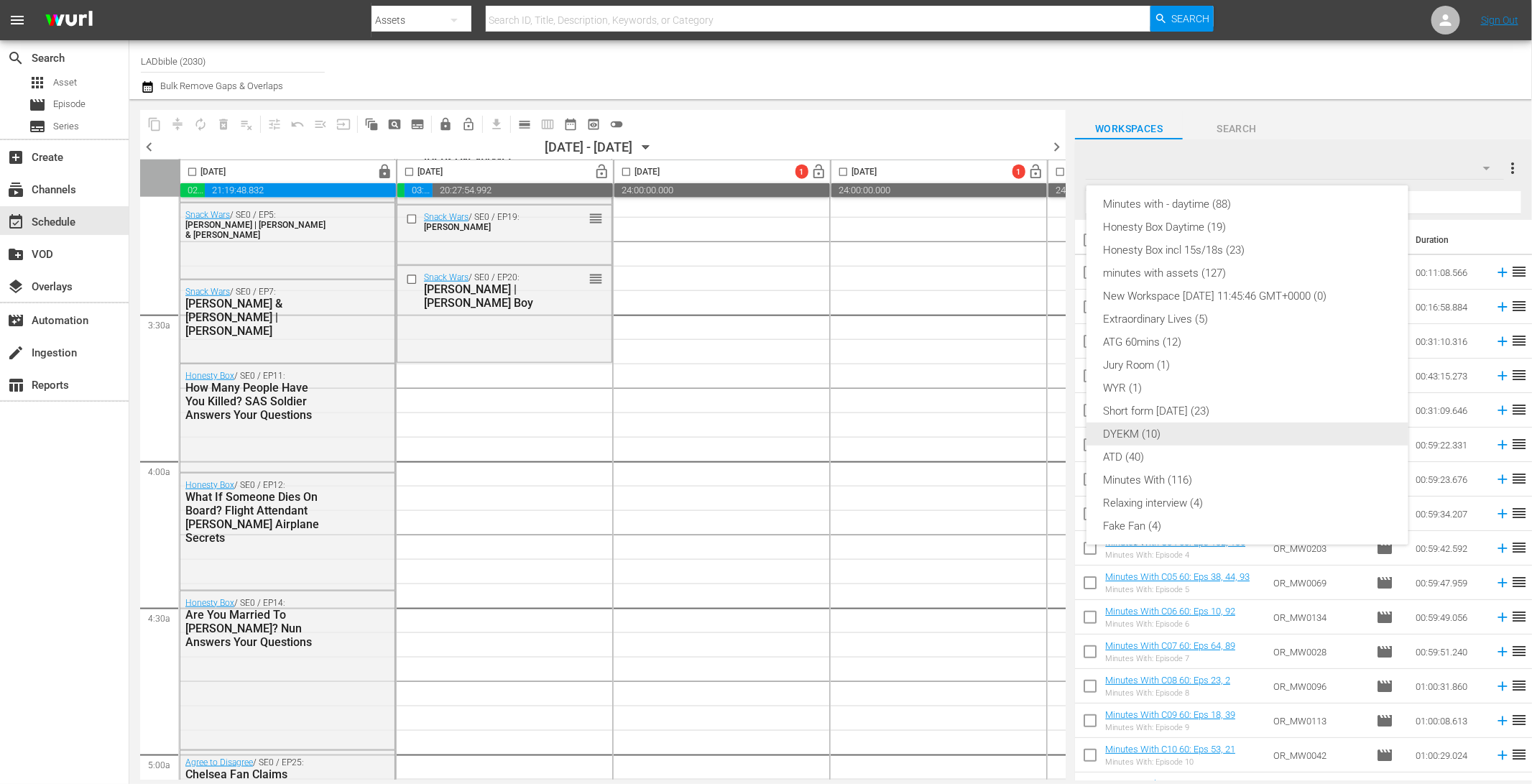
scroll to position [0, 0]
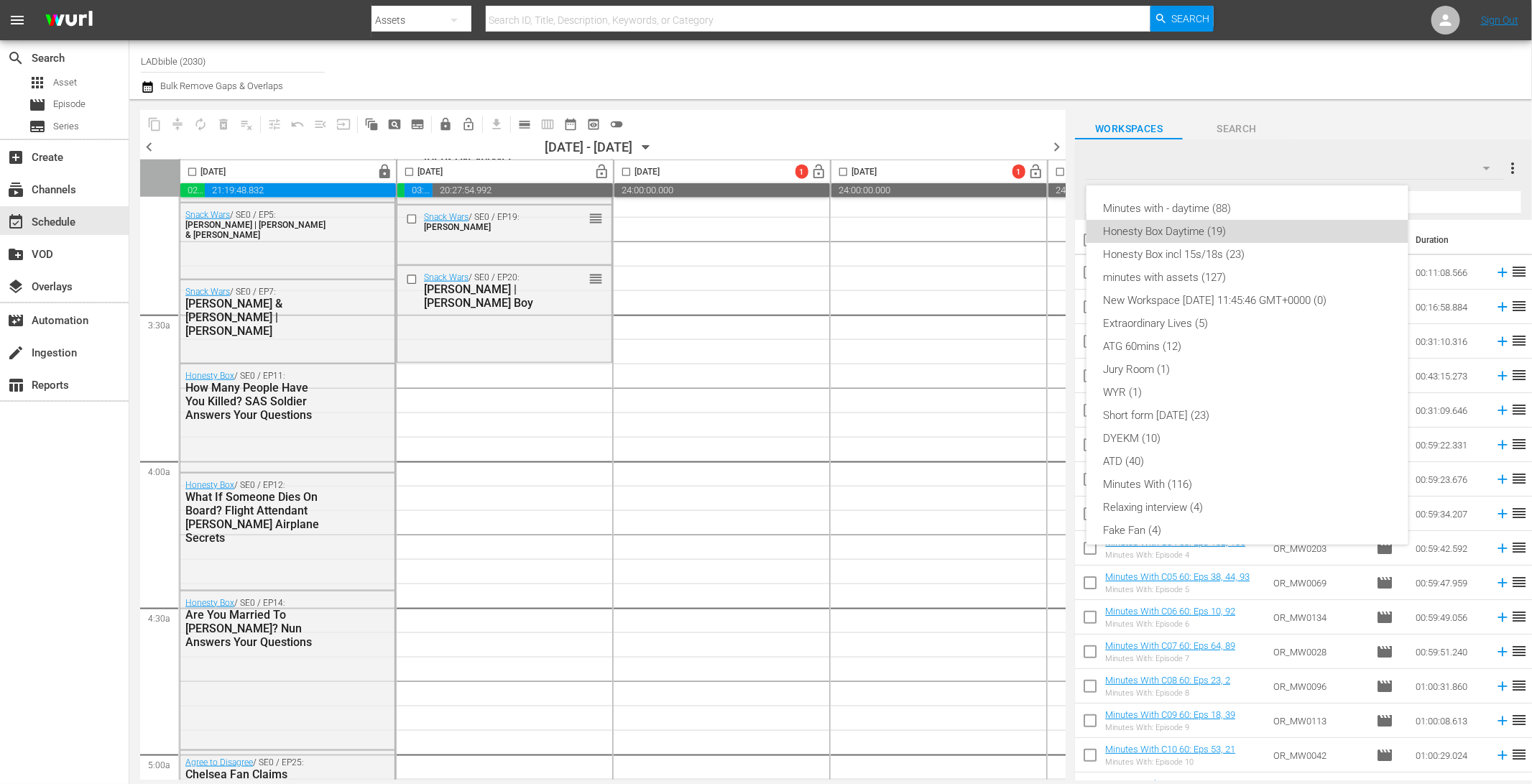
click at [1250, 236] on div "Honesty Box Daytime (19)" at bounding box center [1247, 231] width 288 height 23
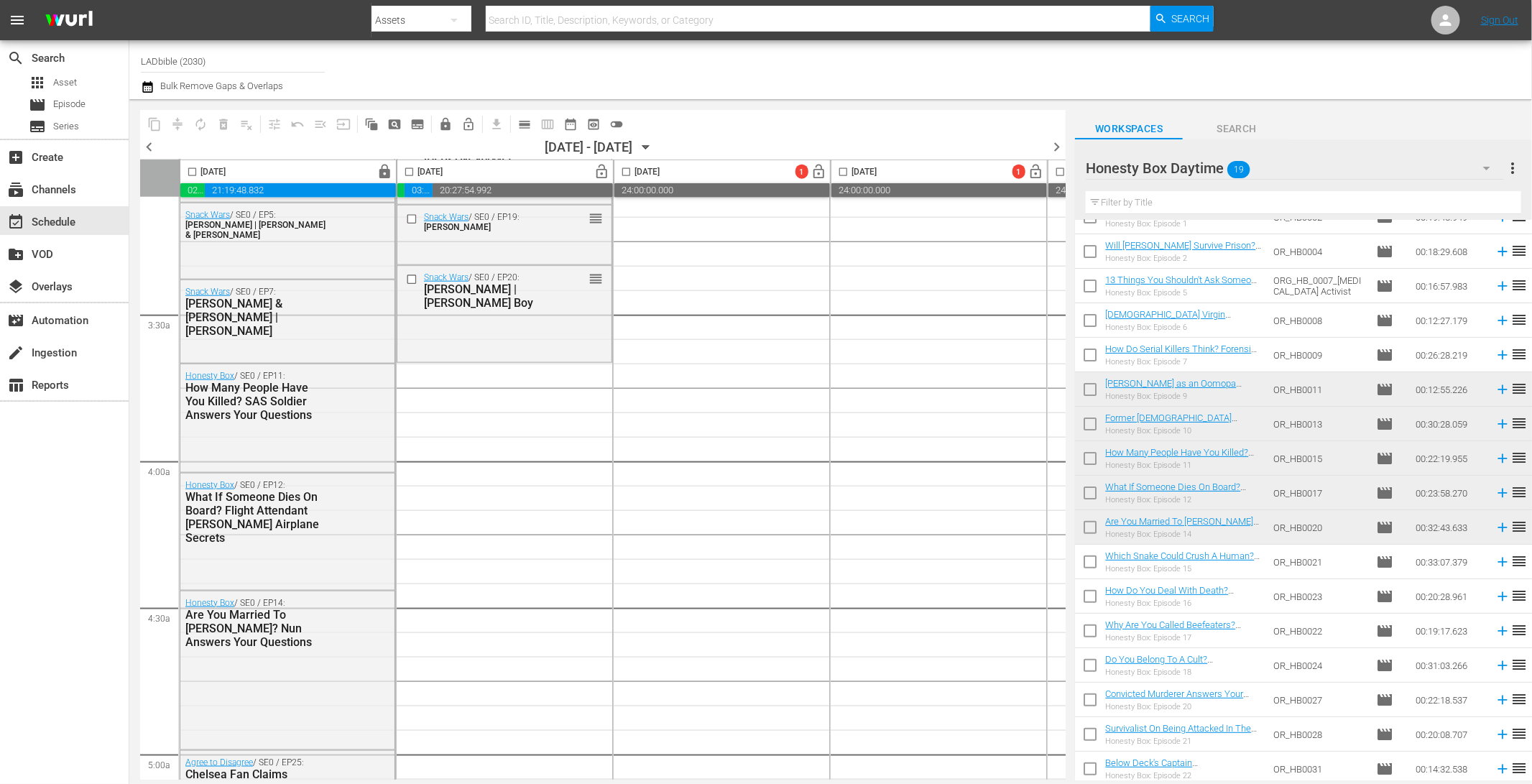
scroll to position [105, 0]
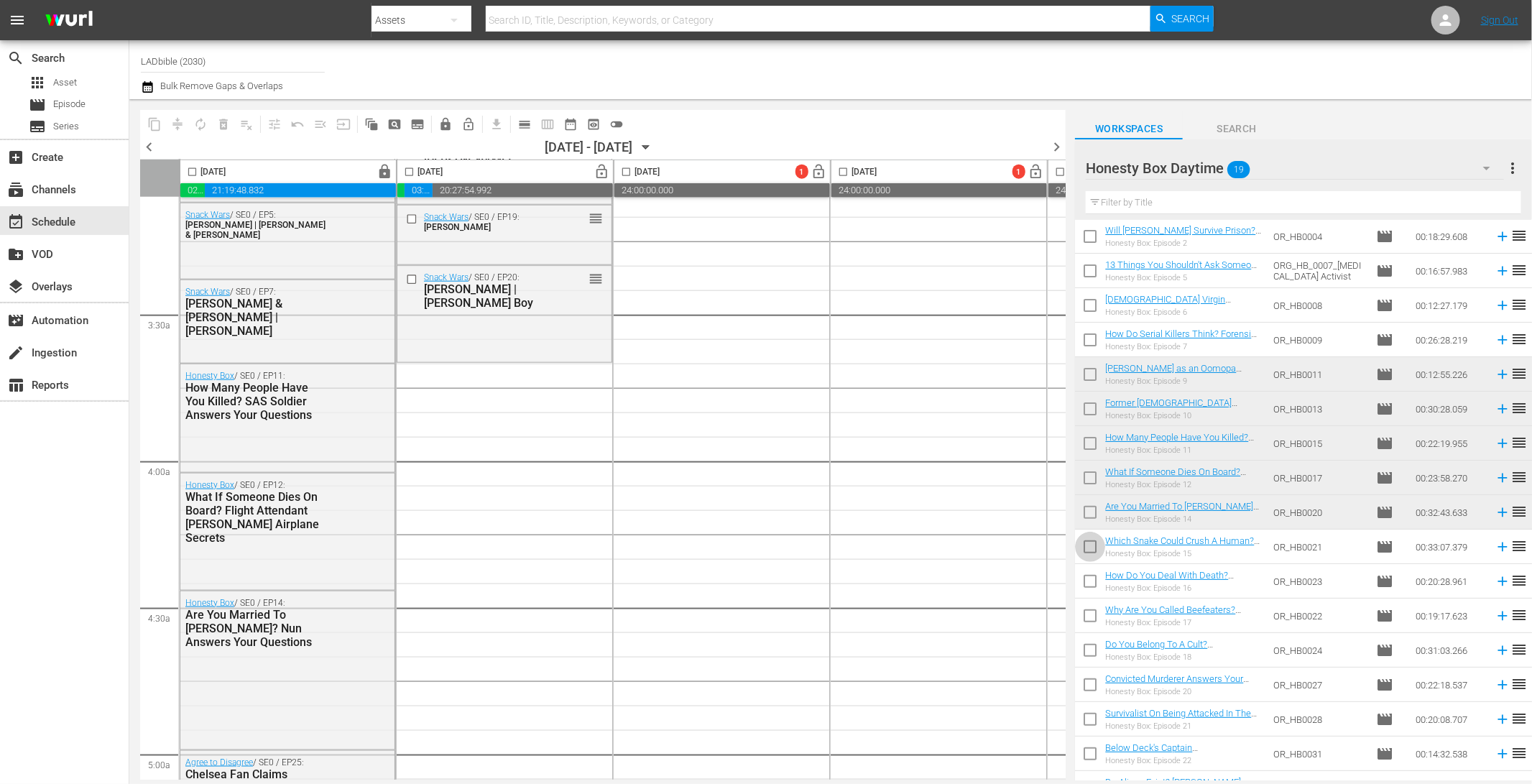
click at [1095, 547] on input "checkbox" at bounding box center [1090, 550] width 30 height 30
checkbox input "true"
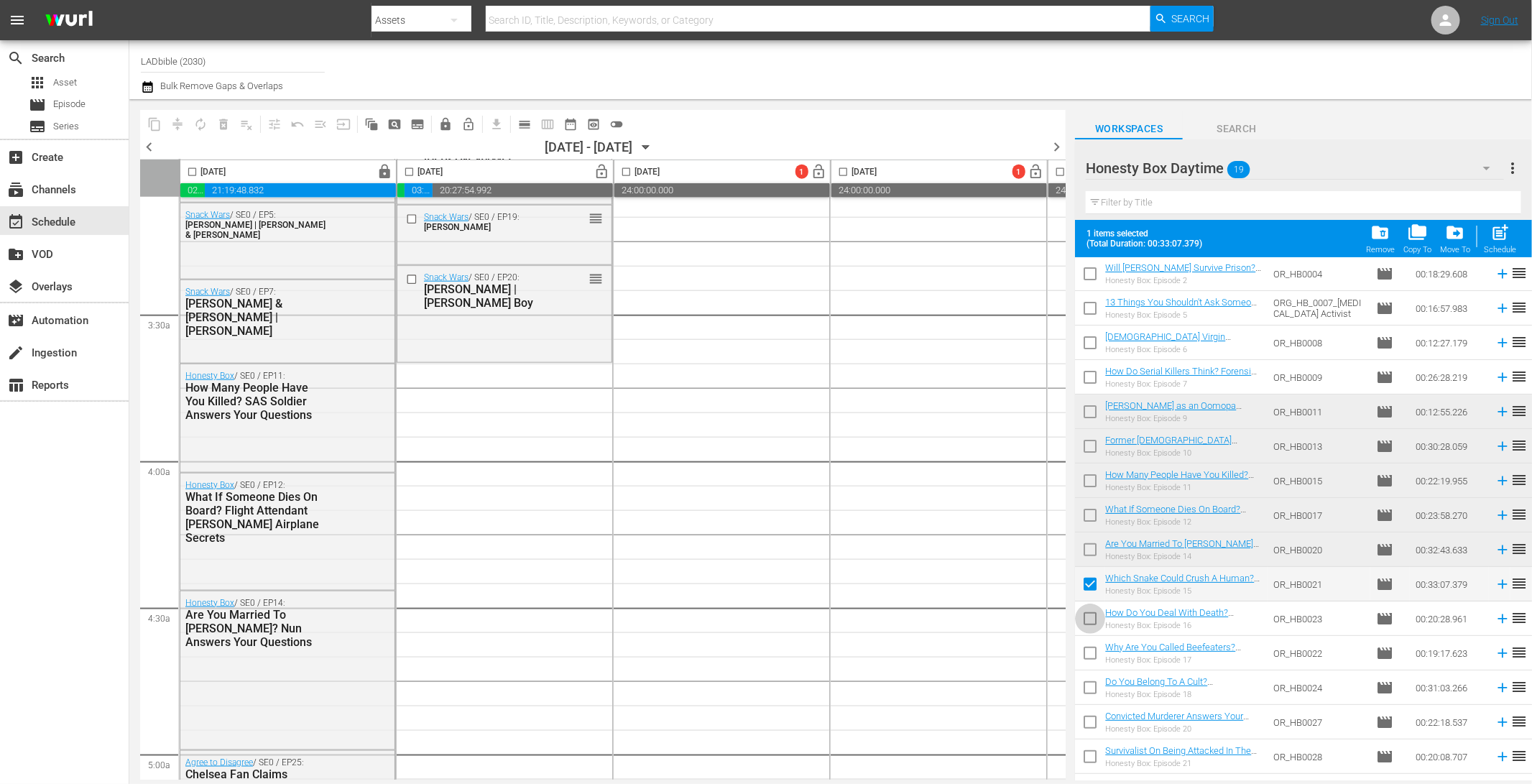
click at [1093, 611] on input "checkbox" at bounding box center [1090, 621] width 30 height 30
checkbox input "true"
click at [1093, 651] on input "checkbox" at bounding box center [1090, 656] width 30 height 30
checkbox input "true"
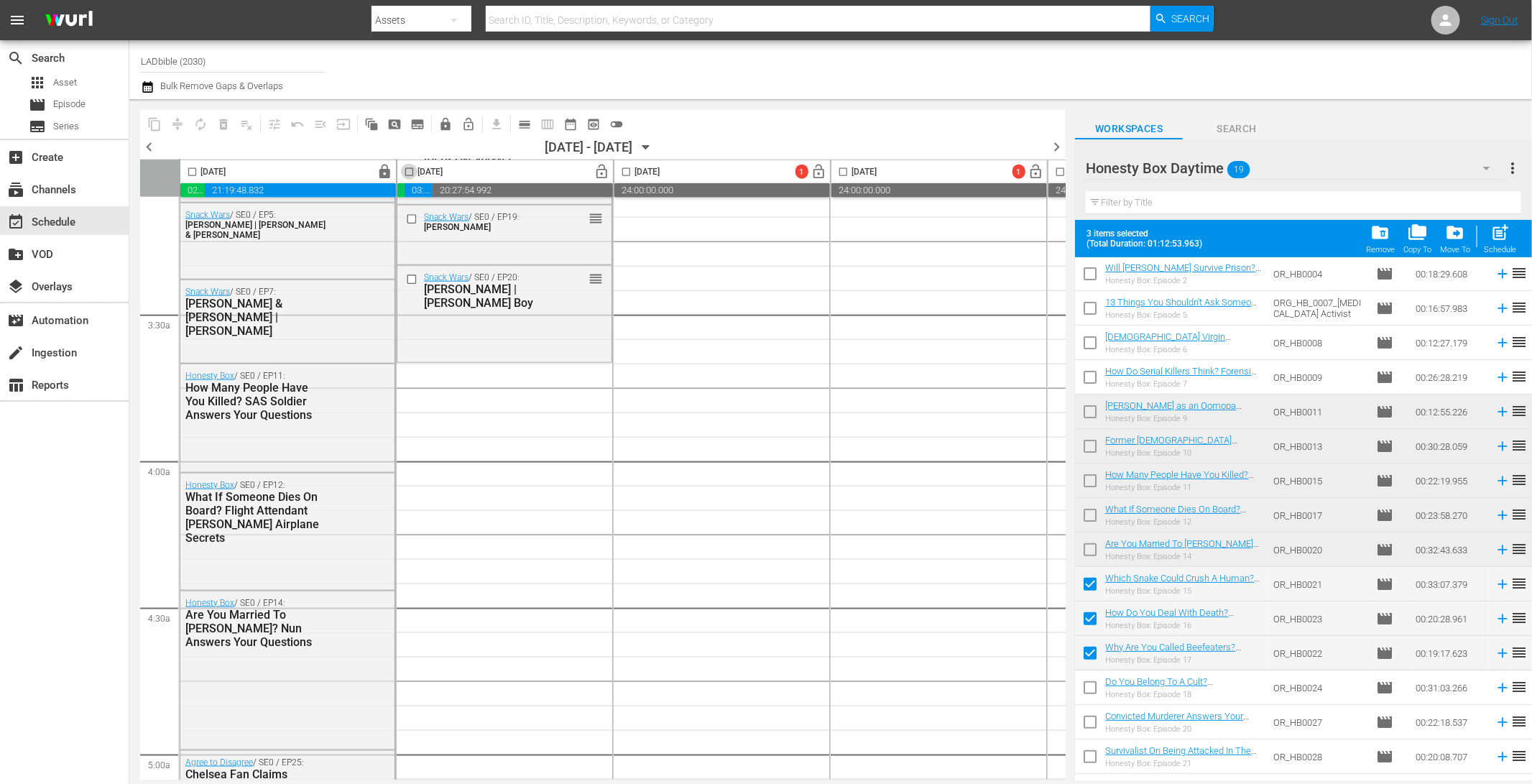
click at [411, 170] on input "checkbox" at bounding box center [409, 175] width 17 height 17
checkbox input "true"
click at [1503, 245] on div "Schedule" at bounding box center [1499, 249] width 32 height 9
checkbox input "false"
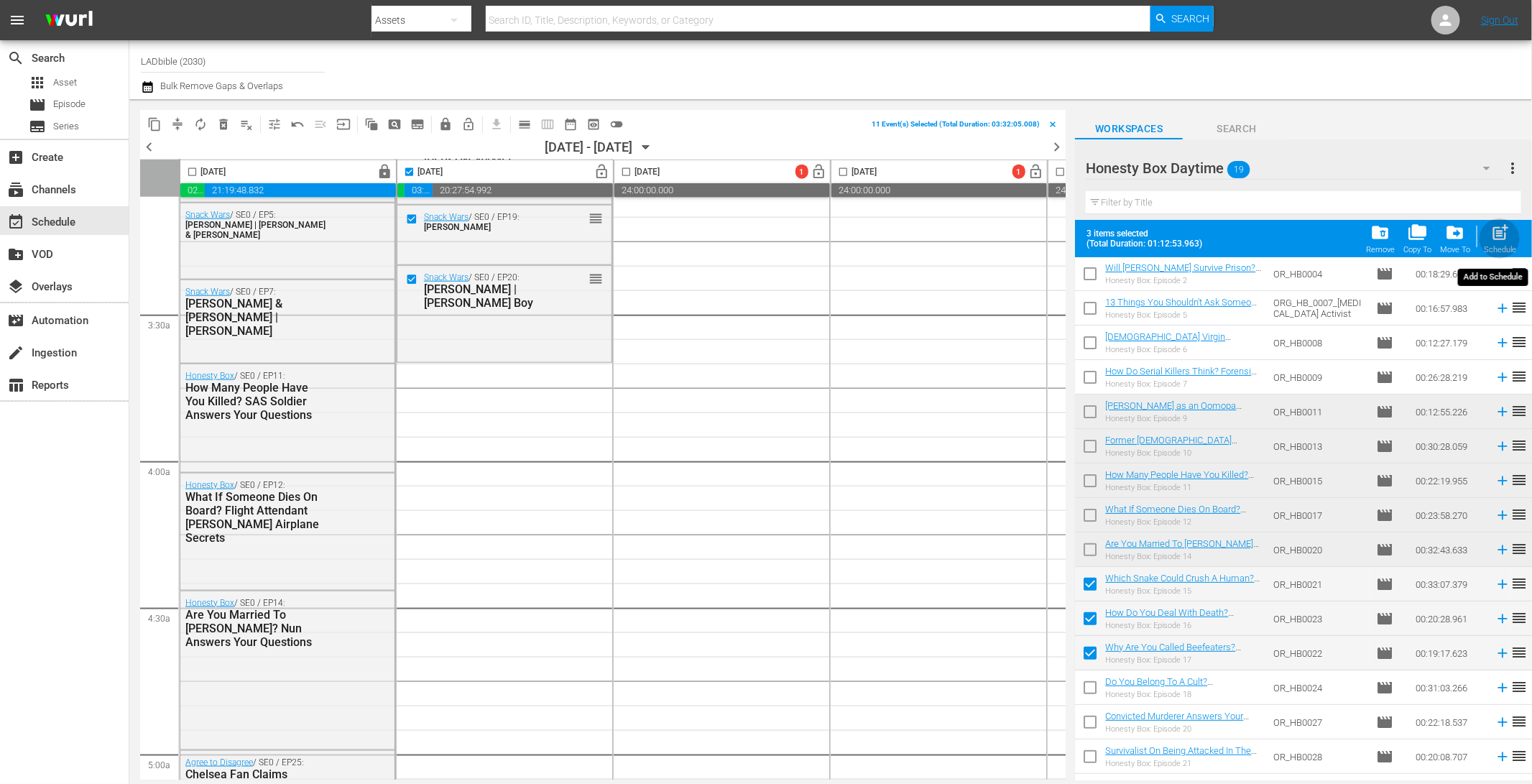
checkbox input "false"
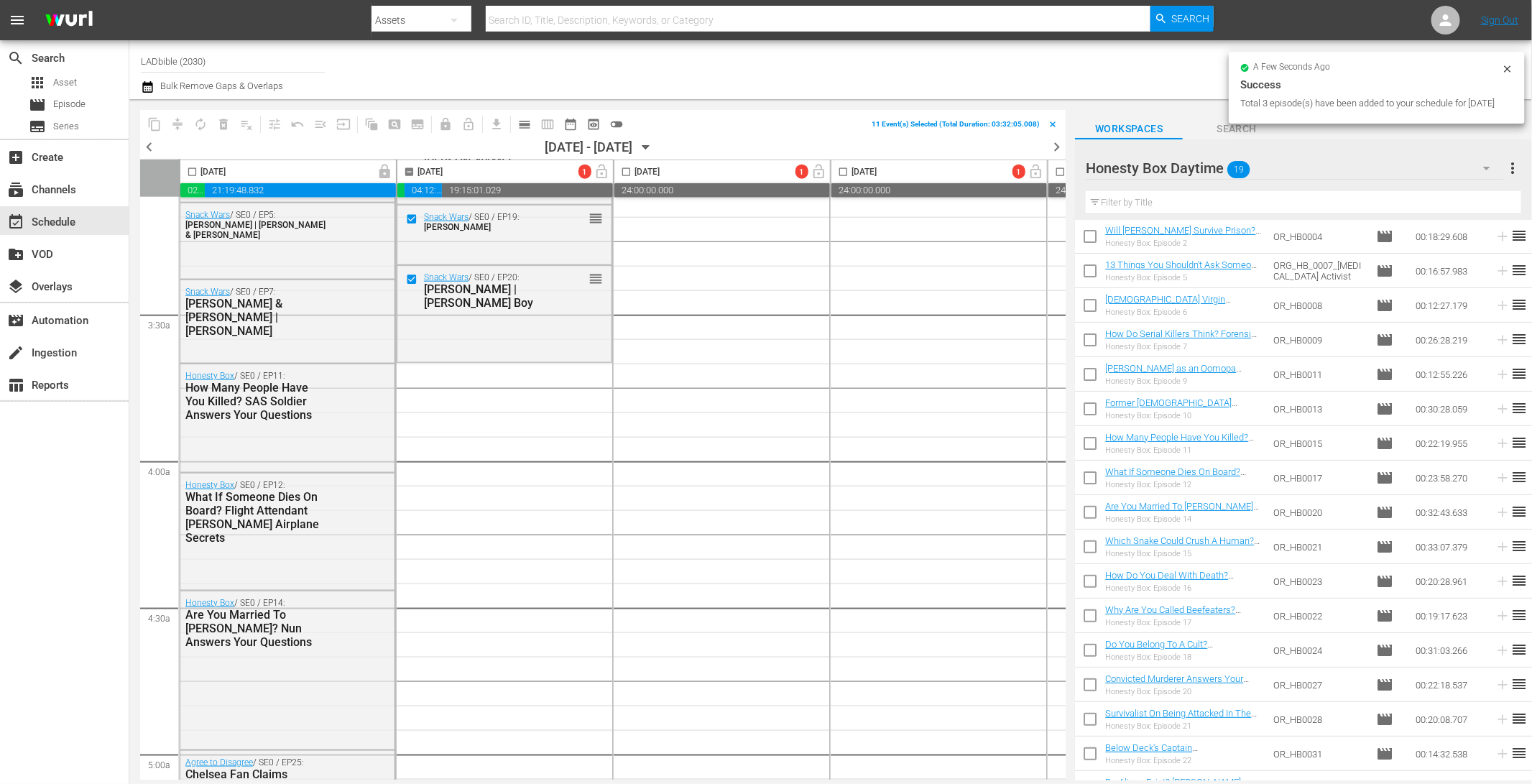
checkbox input "false"
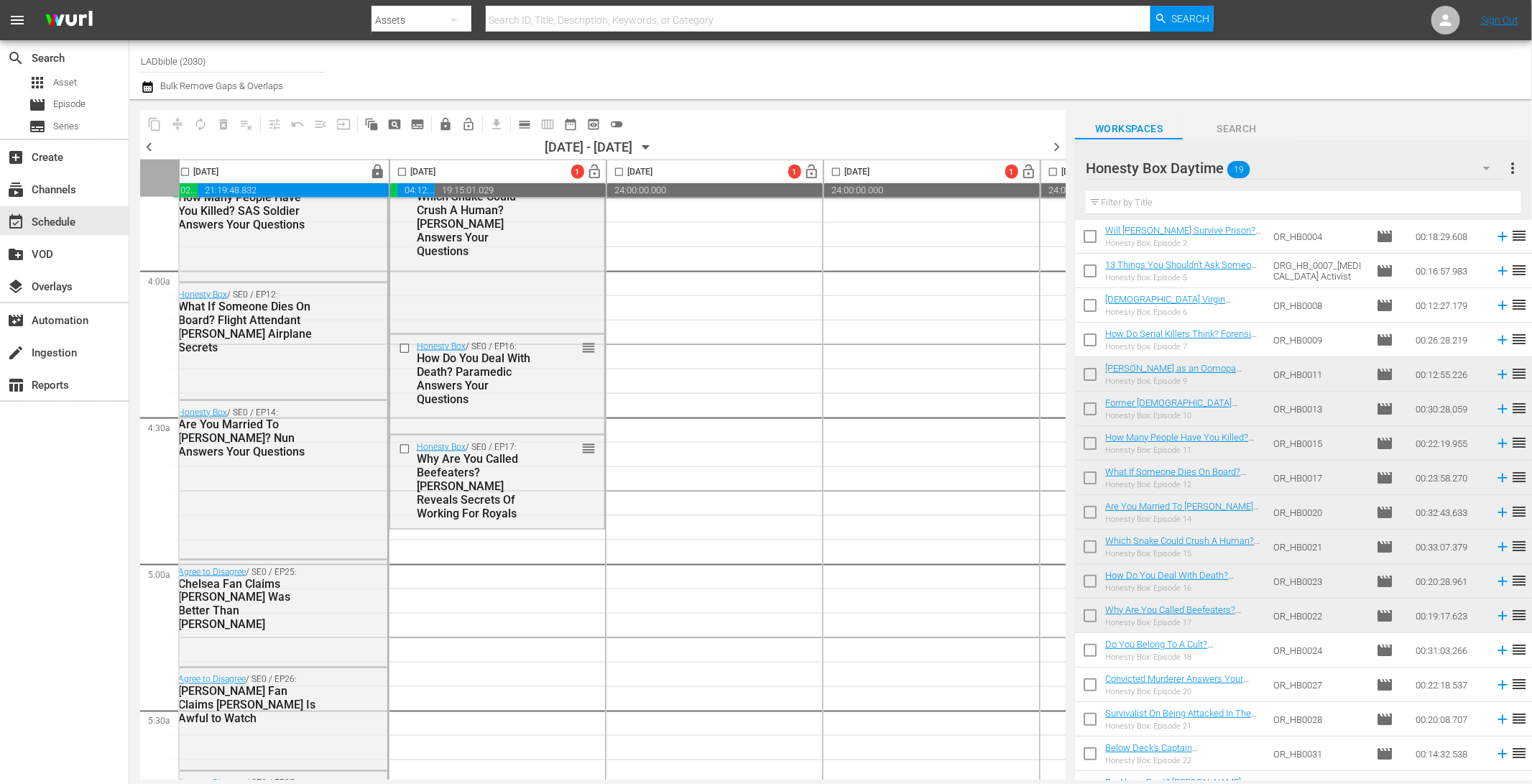
scroll to position [1093, 8]
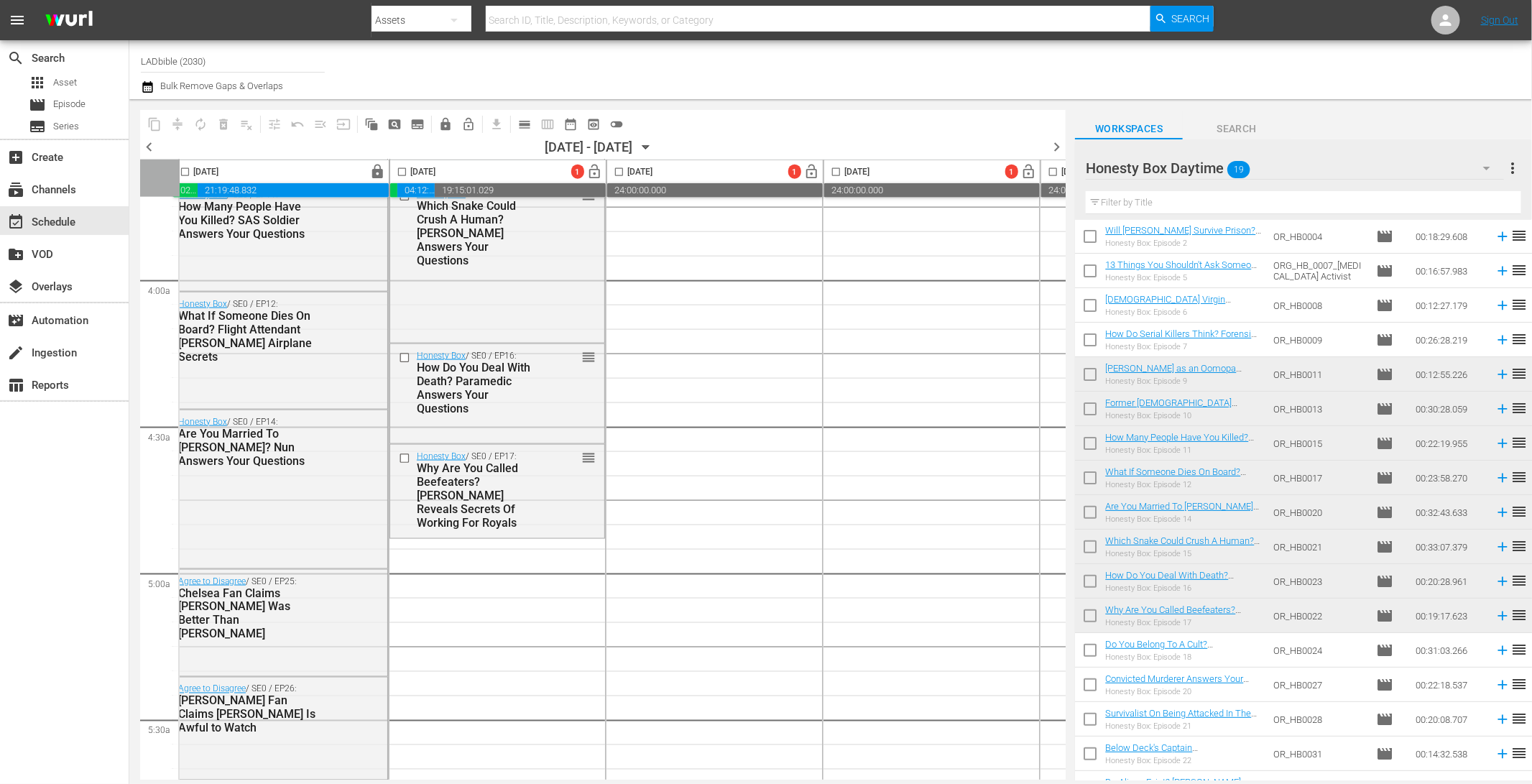
click at [1301, 167] on div "Honesty Box Daytime 19" at bounding box center [1294, 168] width 418 height 41
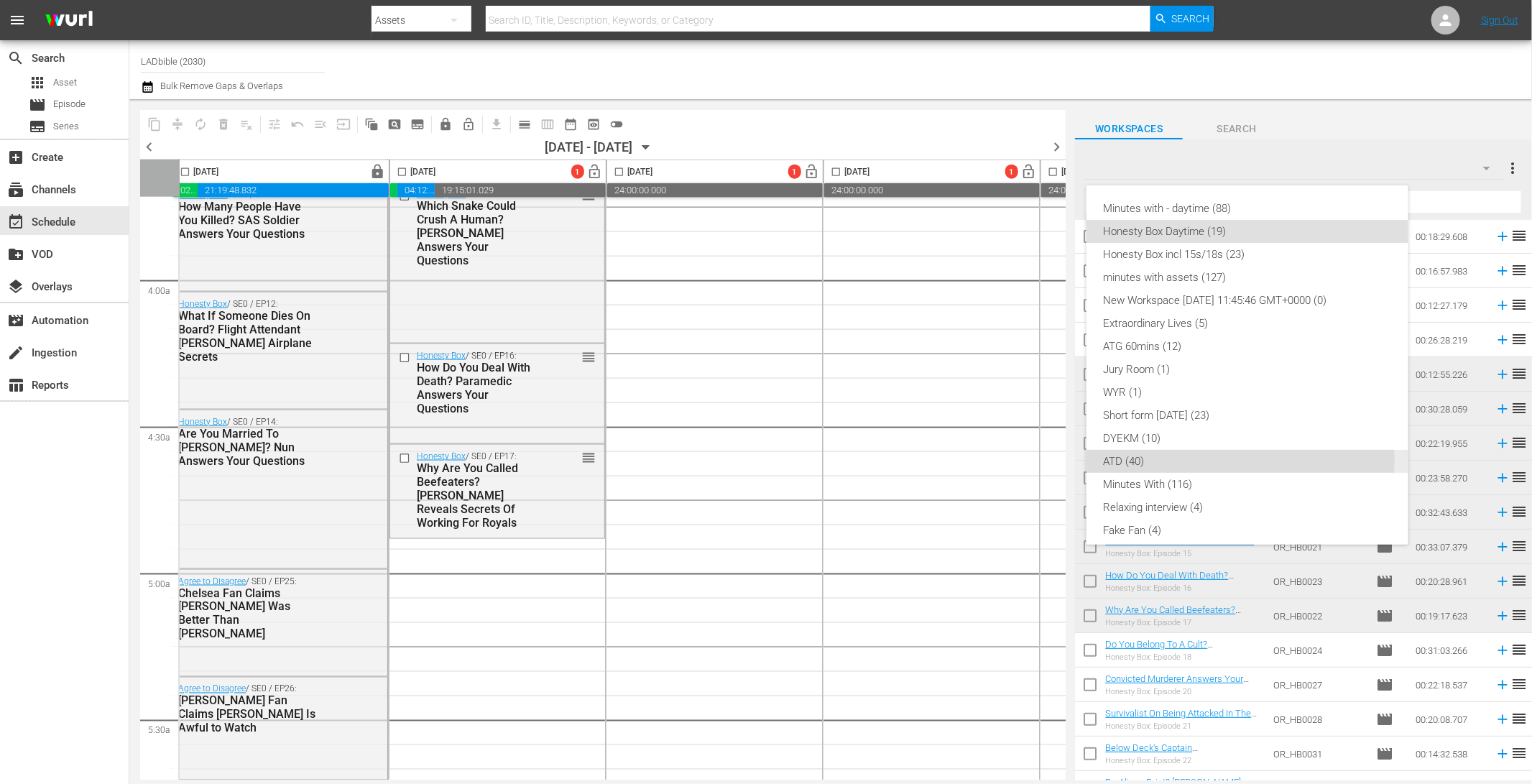
click at [1194, 459] on div "ATD (40)" at bounding box center [1247, 461] width 288 height 23
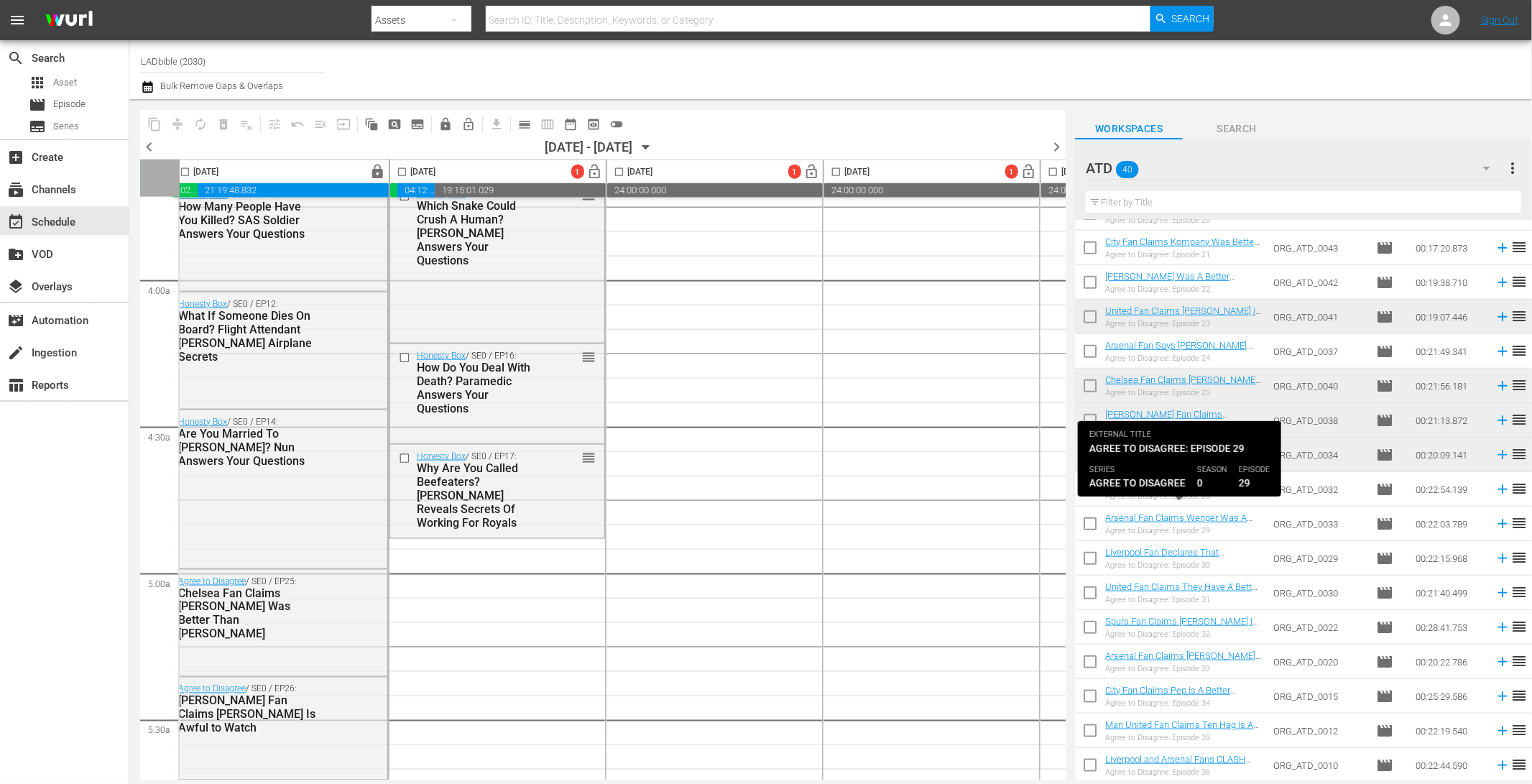
scroll to position [686, 0]
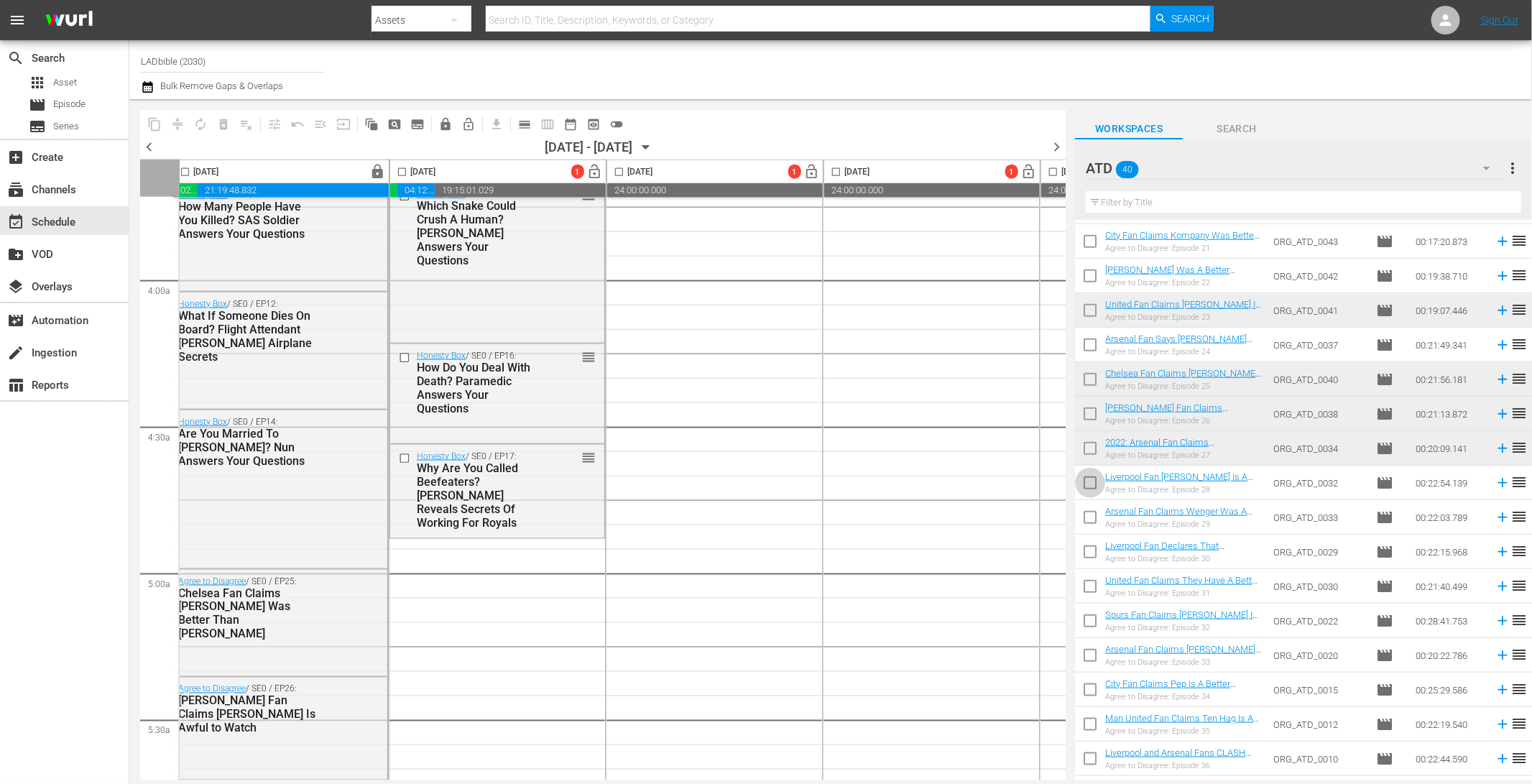
click at [1093, 480] on input "checkbox" at bounding box center [1090, 486] width 30 height 30
checkbox input "true"
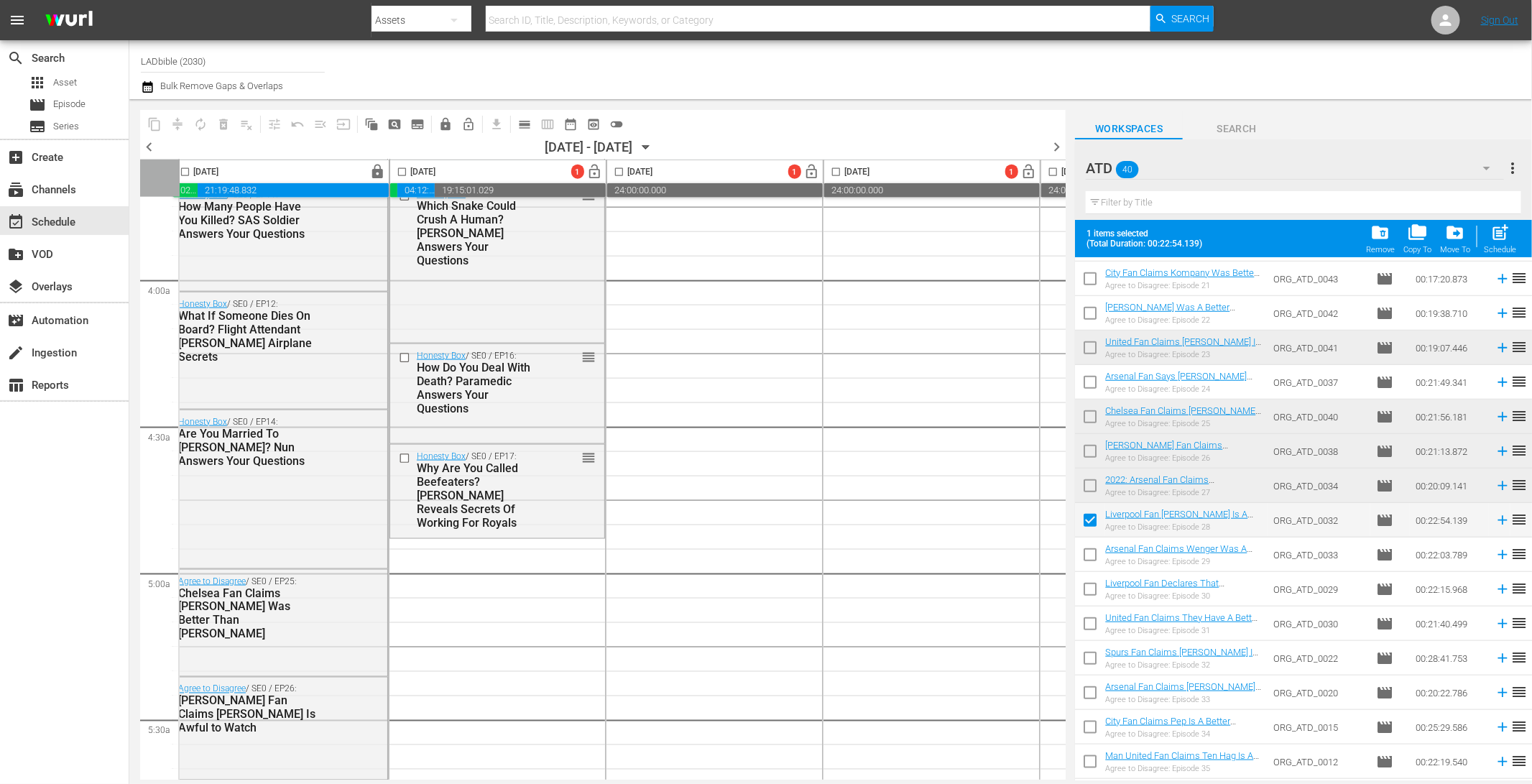
click at [1092, 551] on input "checkbox" at bounding box center [1090, 557] width 30 height 30
checkbox input "true"
click at [1092, 585] on input "checkbox" at bounding box center [1090, 592] width 30 height 30
checkbox input "true"
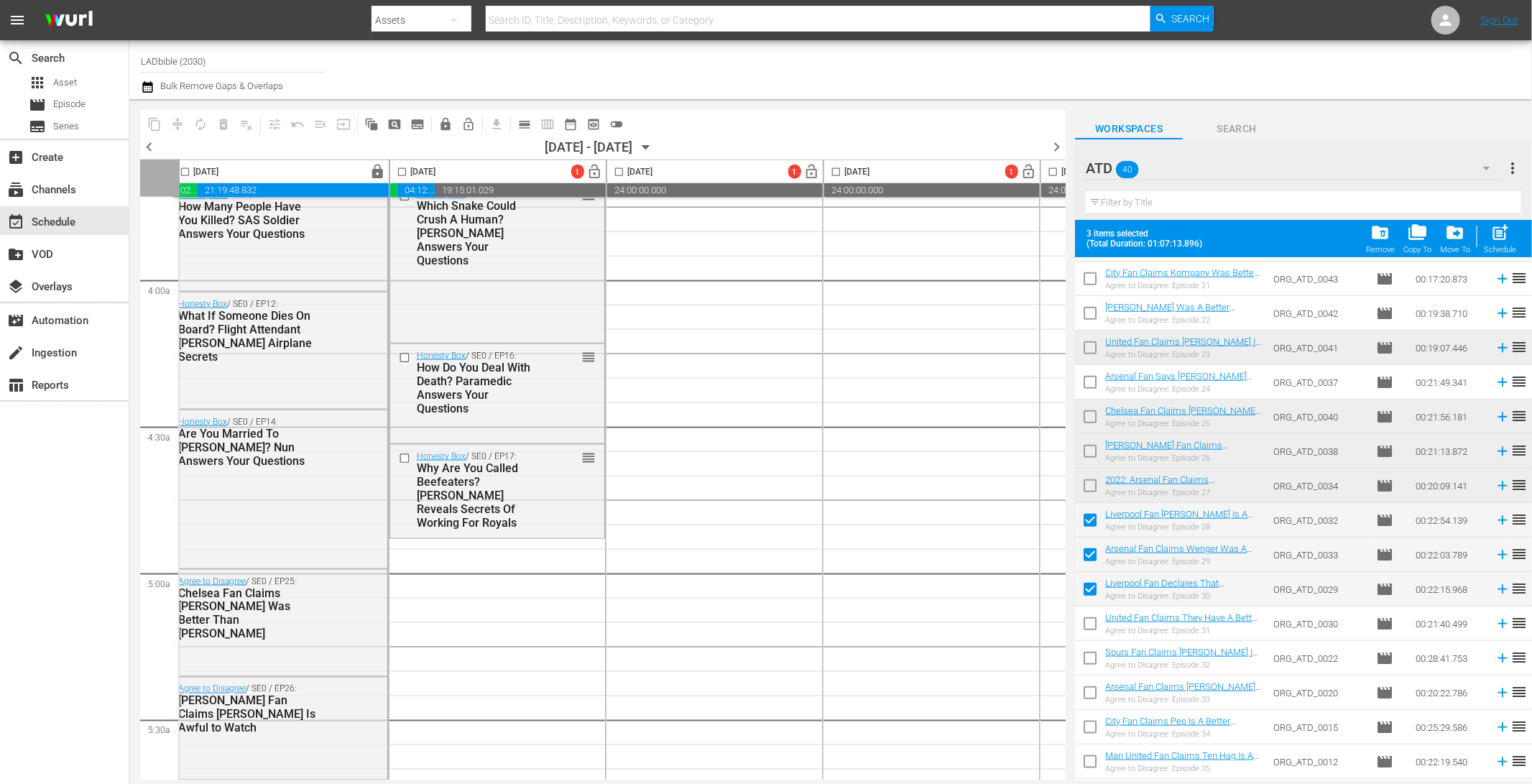
click at [402, 173] on input "checkbox" at bounding box center [402, 175] width 17 height 17
checkbox input "true"
click at [1505, 232] on span "post_add" at bounding box center [1500, 233] width 20 height 20
checkbox input "false"
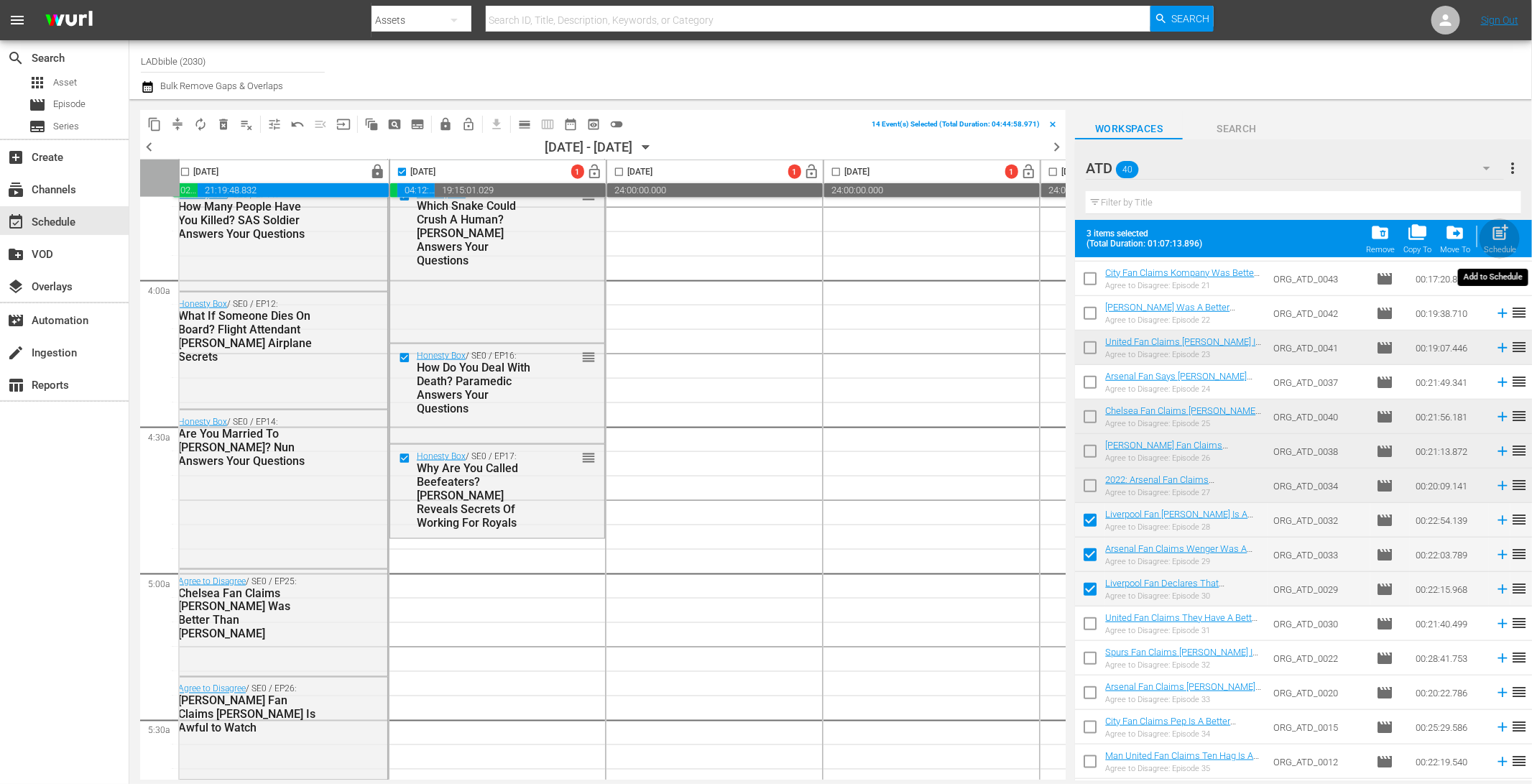
checkbox input "false"
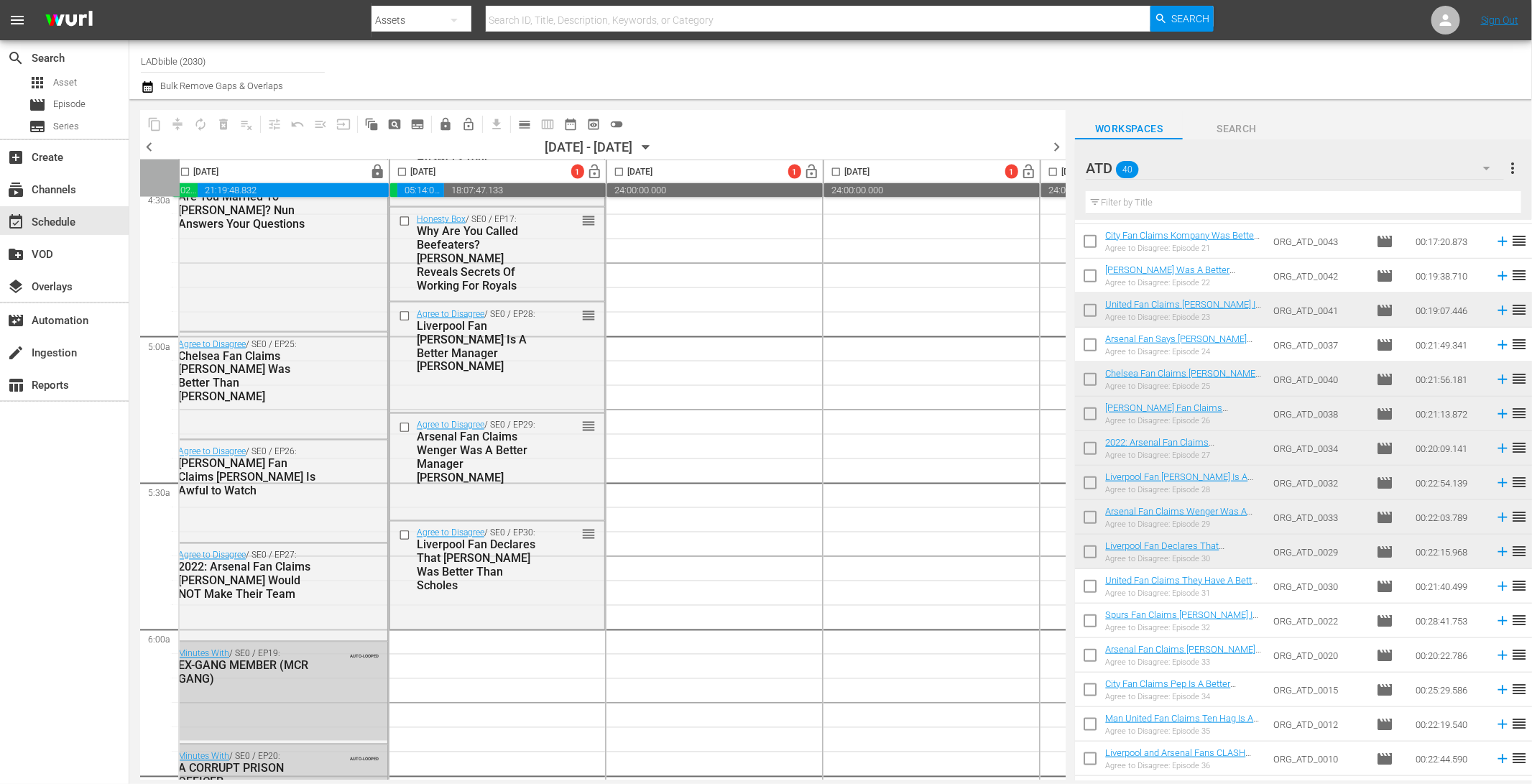
scroll to position [1325, 8]
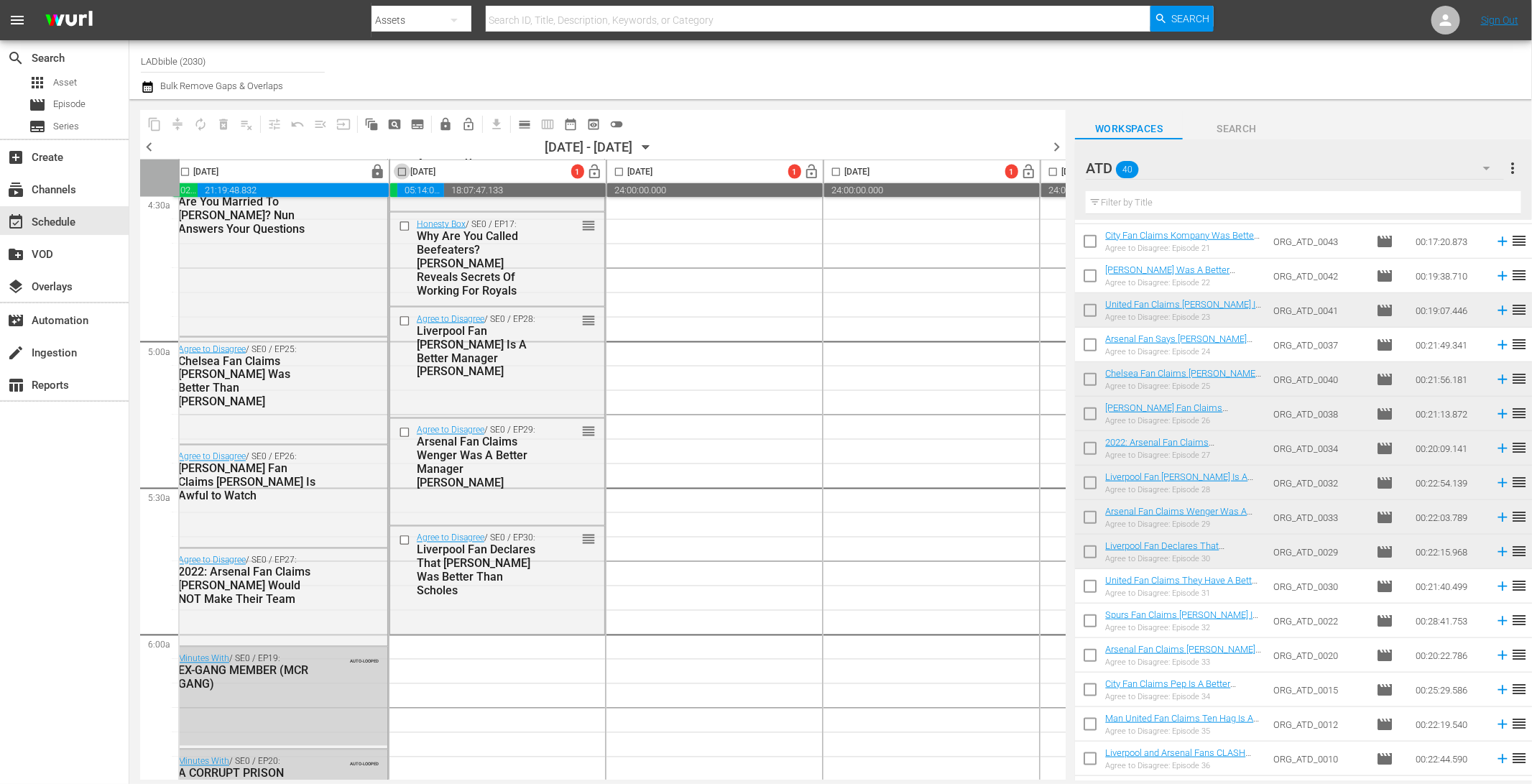
click at [404, 172] on input "checkbox" at bounding box center [402, 175] width 17 height 17
checkbox input "true"
click at [207, 120] on button "autorenew_outlined" at bounding box center [201, 124] width 23 height 23
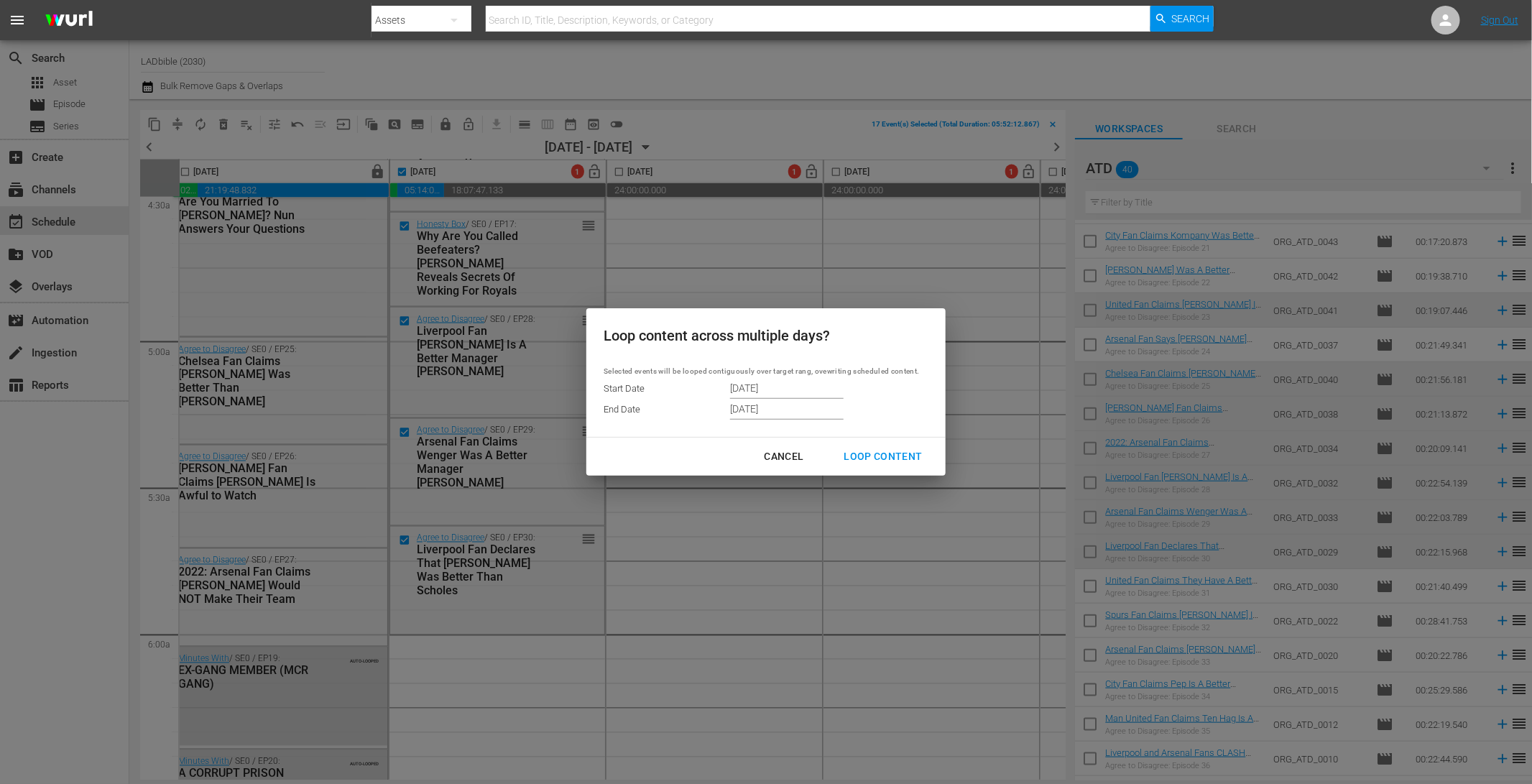
click at [755, 391] on input "[DATE]" at bounding box center [786, 387] width 113 height 22
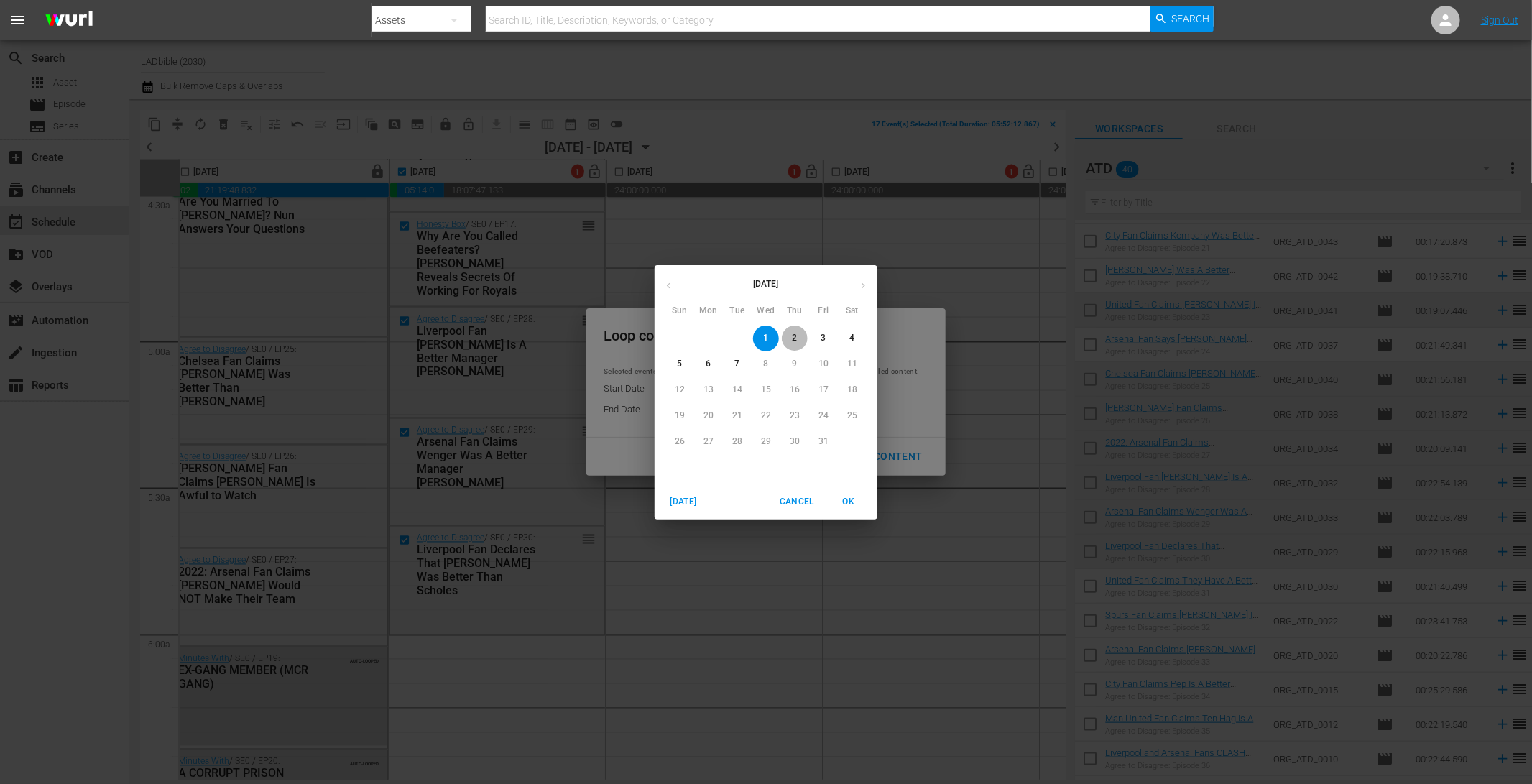
click at [792, 335] on p "2" at bounding box center [794, 338] width 5 height 12
type input "[DATE]"
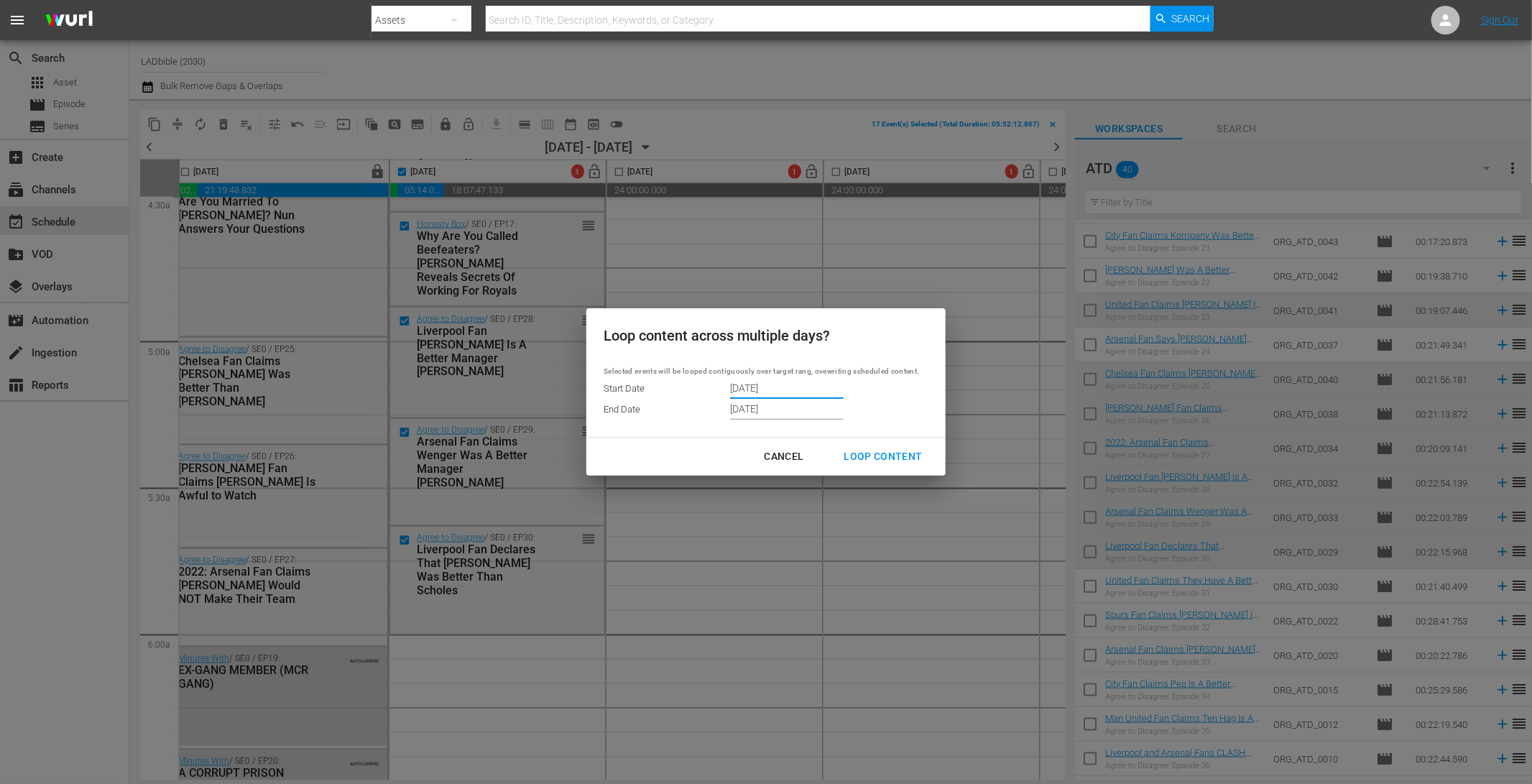
click at [763, 406] on input "[DATE]" at bounding box center [786, 409] width 113 height 22
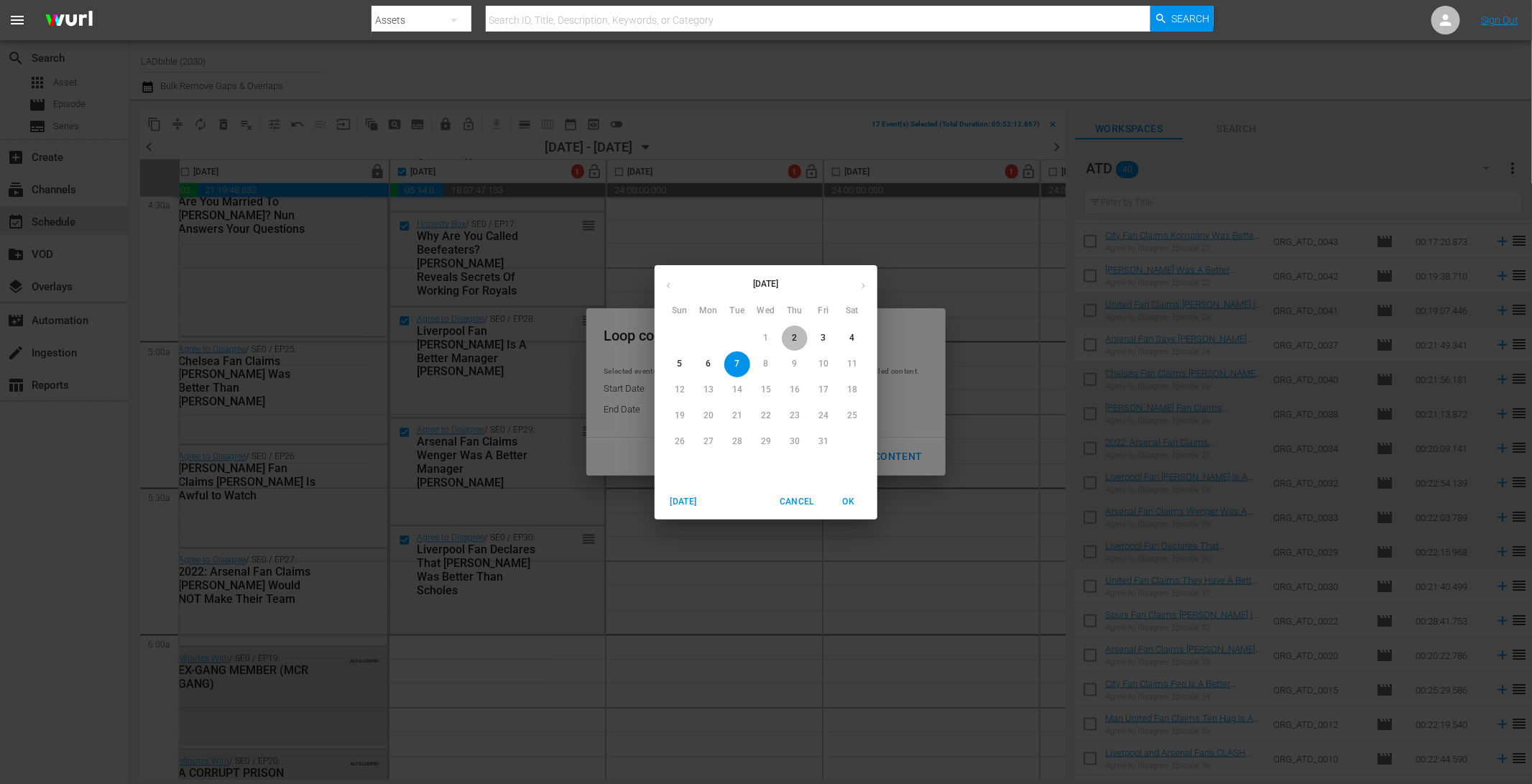
click at [795, 335] on p "2" at bounding box center [794, 338] width 5 height 12
type input "[DATE]"
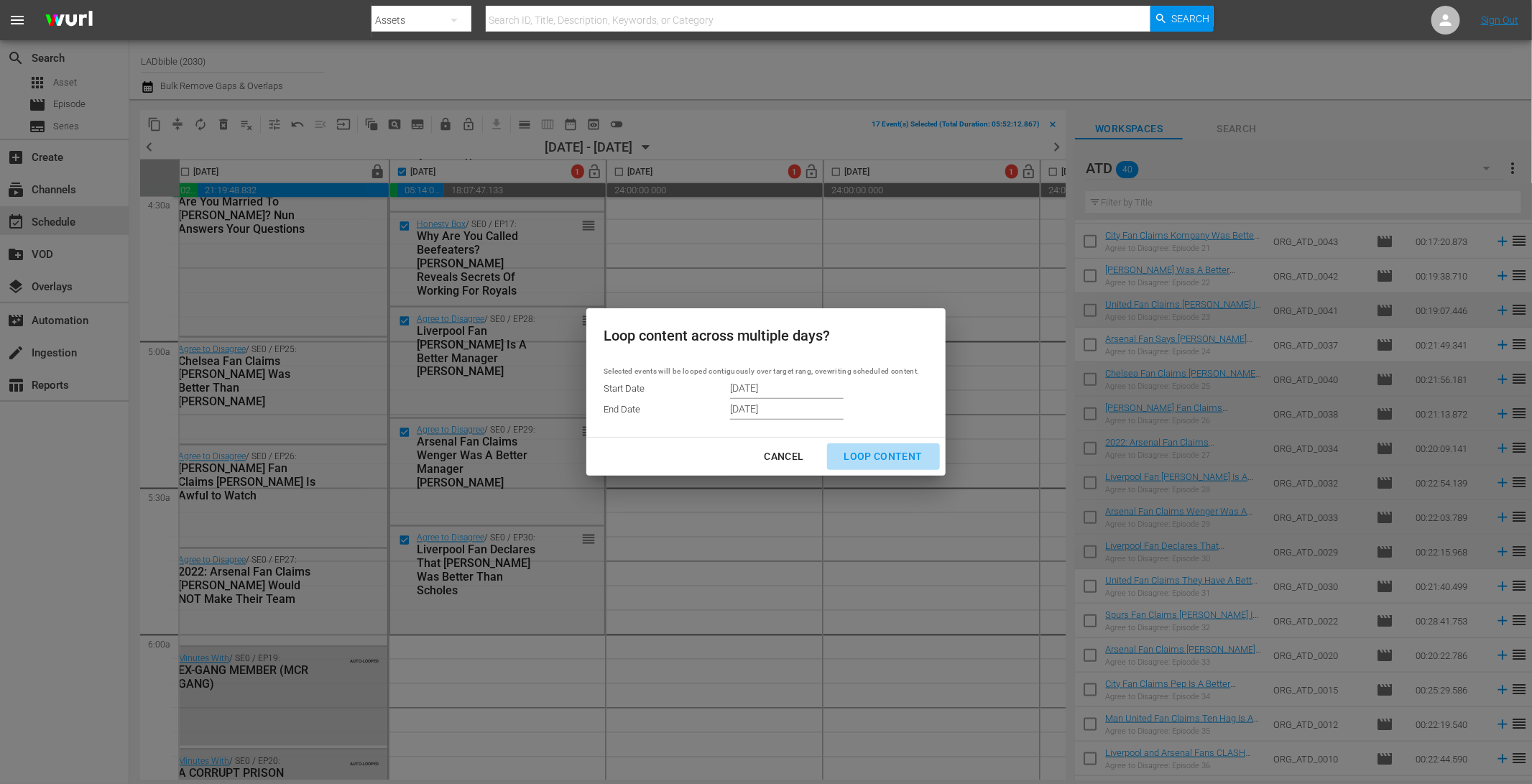
click at [909, 457] on div "Loop Content" at bounding box center [883, 457] width 101 height 18
type input "[DATE]"
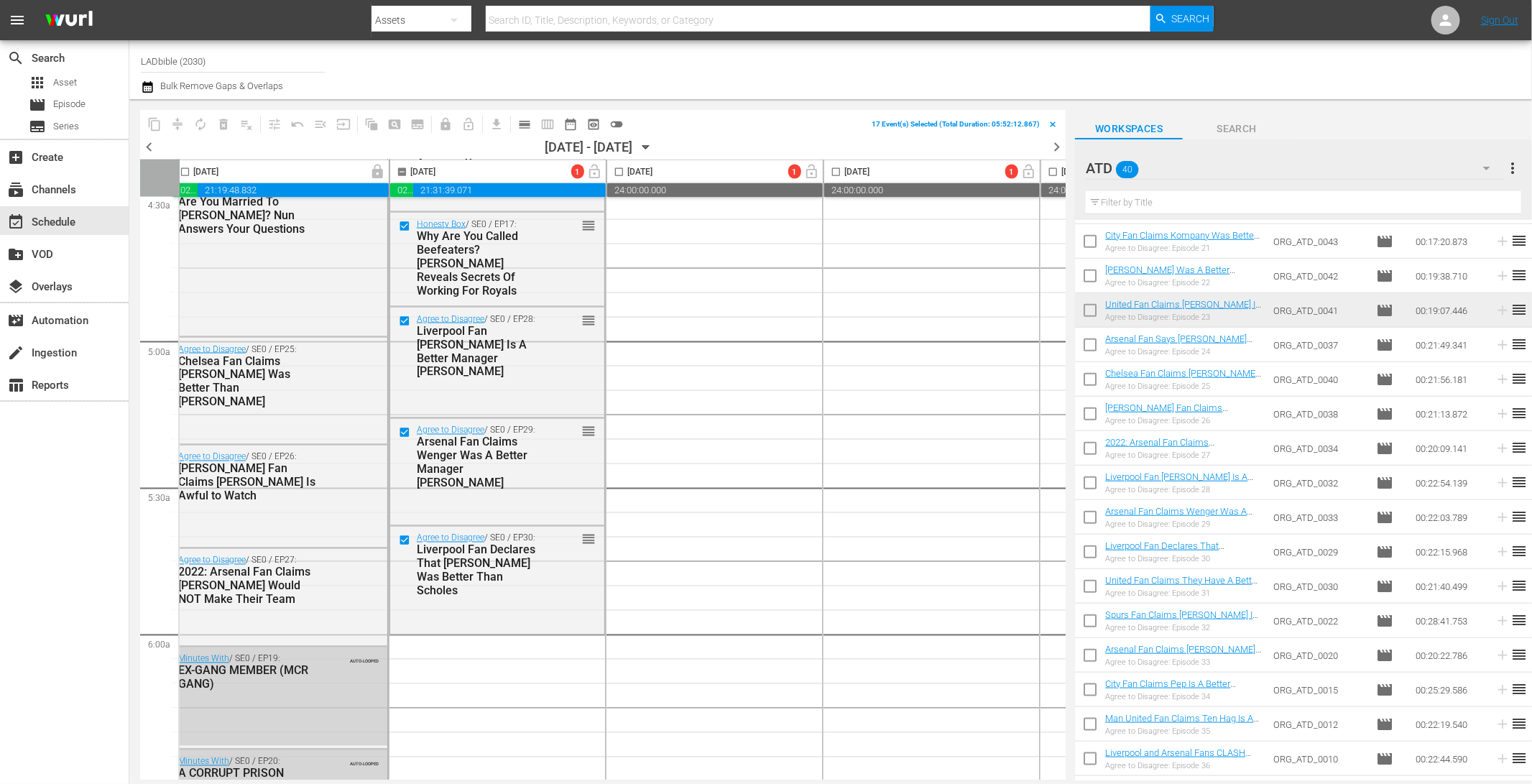
checkbox input "false"
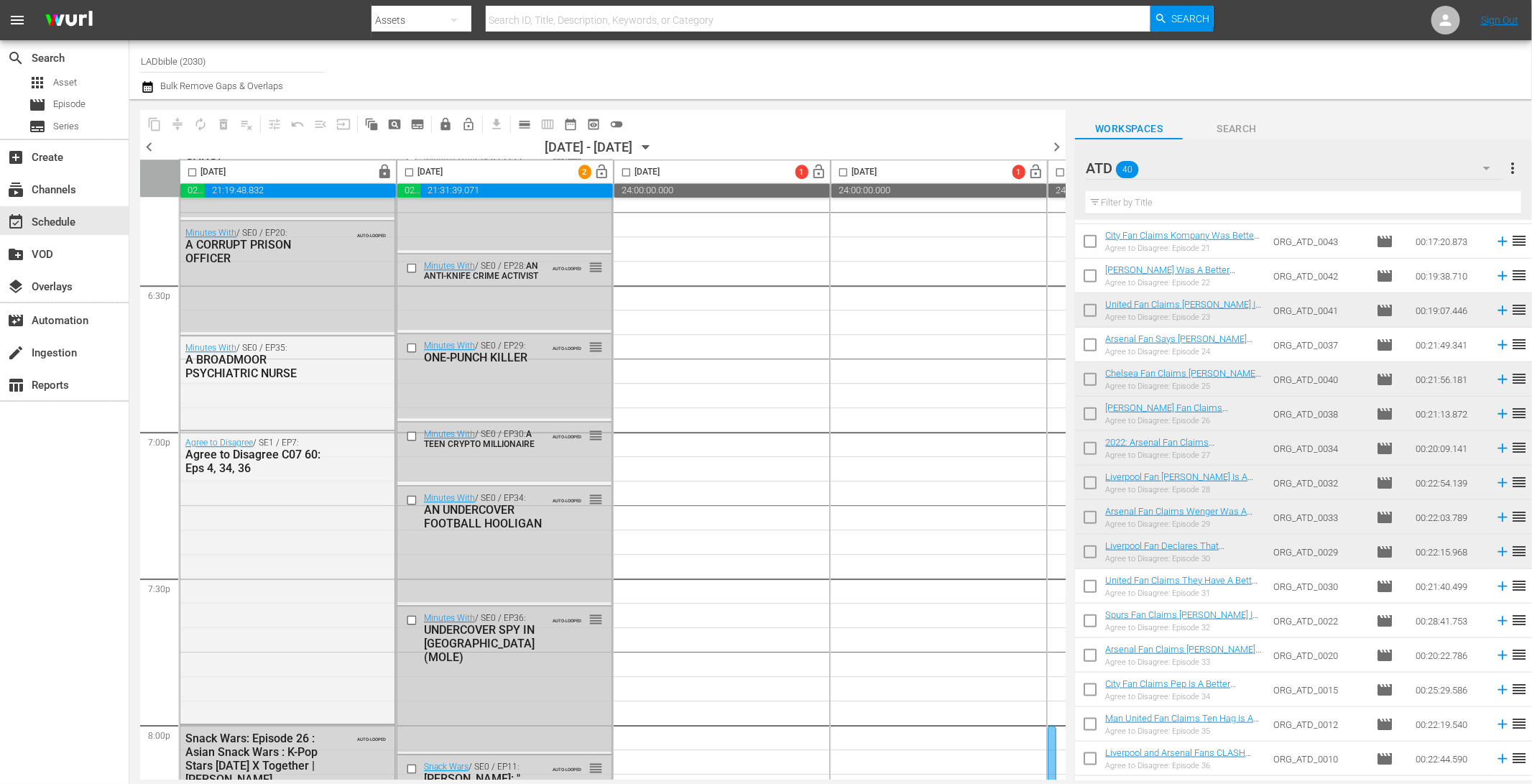
scroll to position [5330, 0]
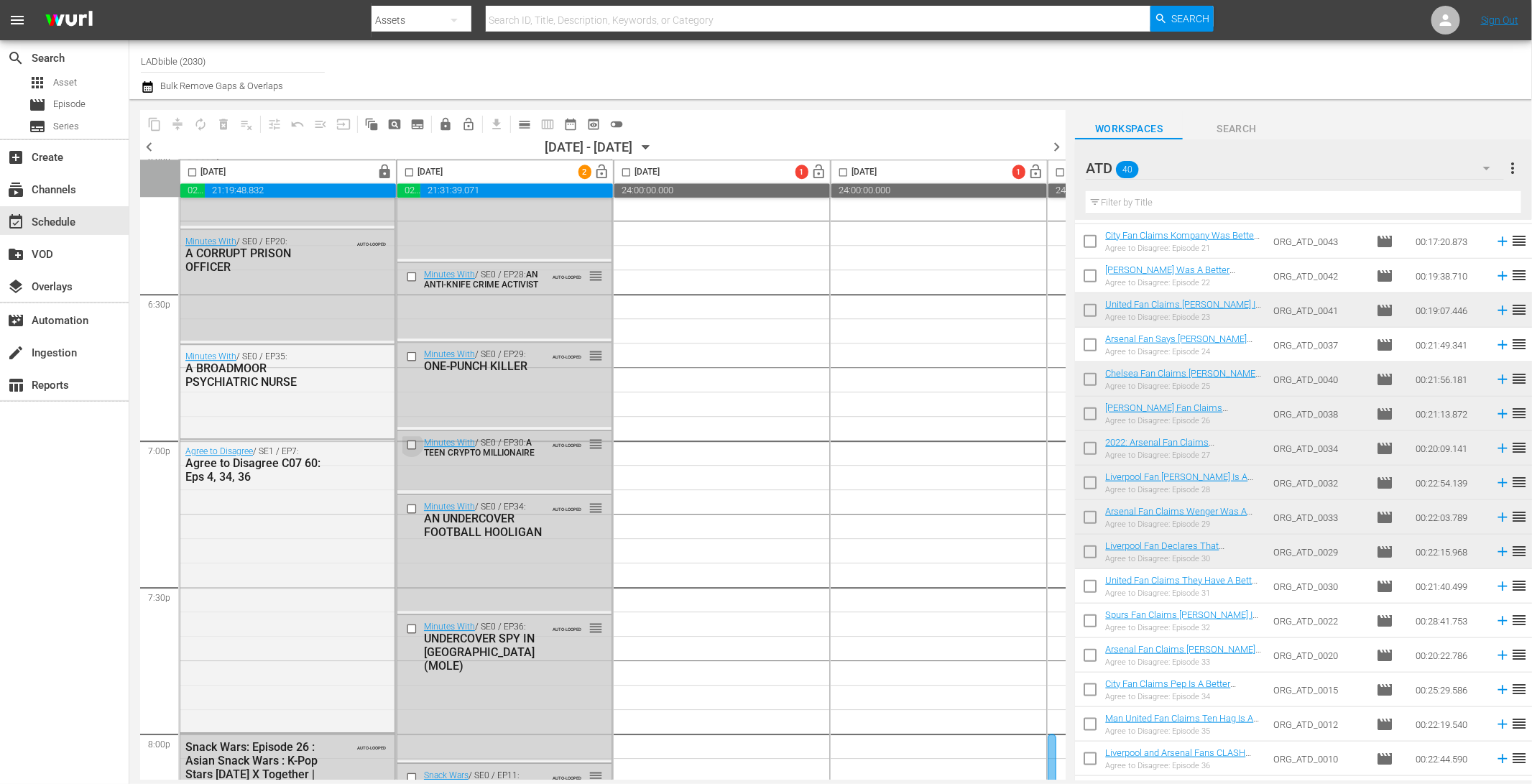
click at [412, 446] on input "checkbox" at bounding box center [413, 445] width 15 height 12
click at [408, 356] on input "checkbox" at bounding box center [413, 357] width 15 height 12
click at [414, 275] on input "checkbox" at bounding box center [413, 276] width 15 height 12
click at [404, 505] on div at bounding box center [413, 508] width 22 height 17
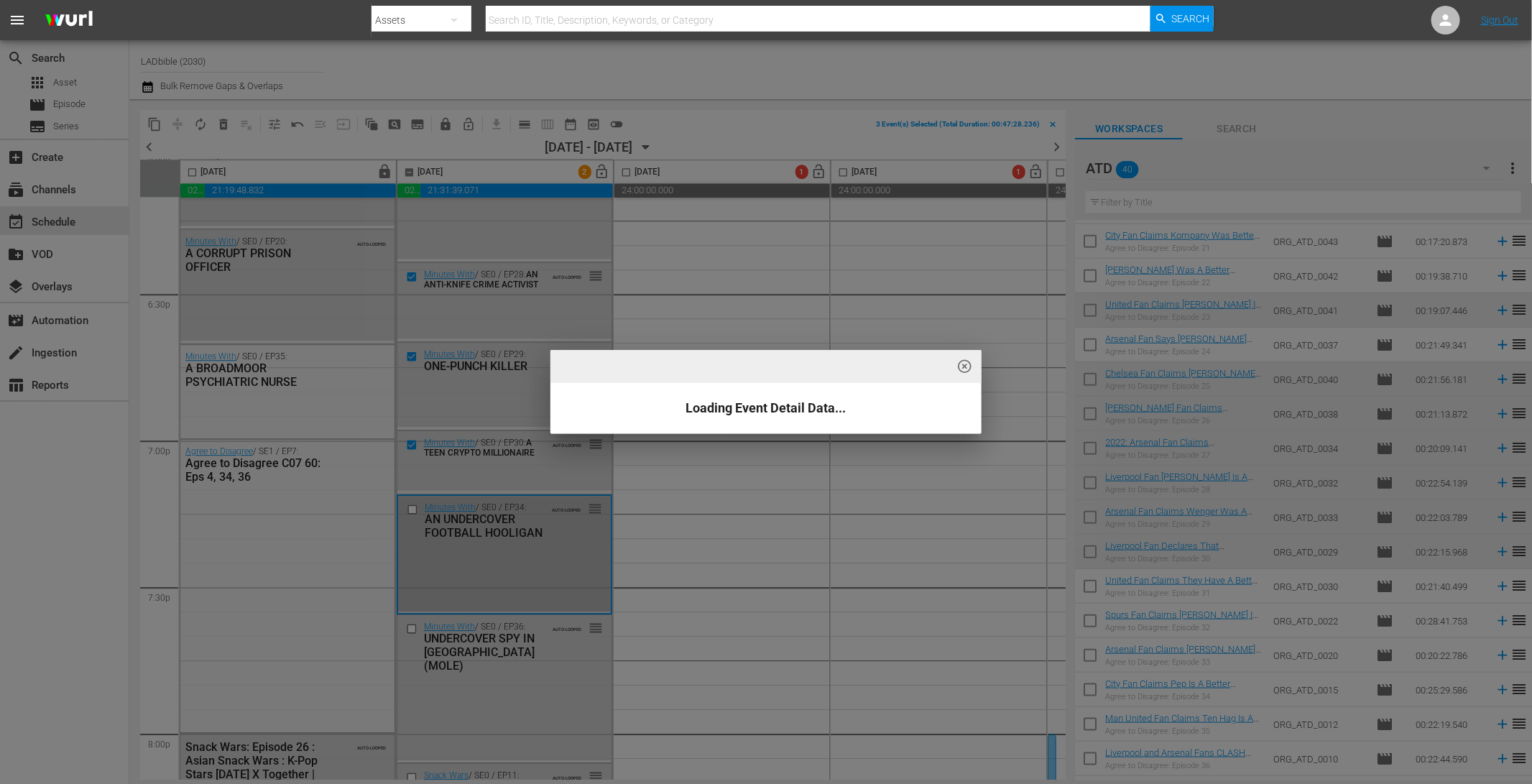
click at [415, 624] on div "highlight_off_icon Loading Event Detail Data..." at bounding box center [766, 392] width 1532 height 784
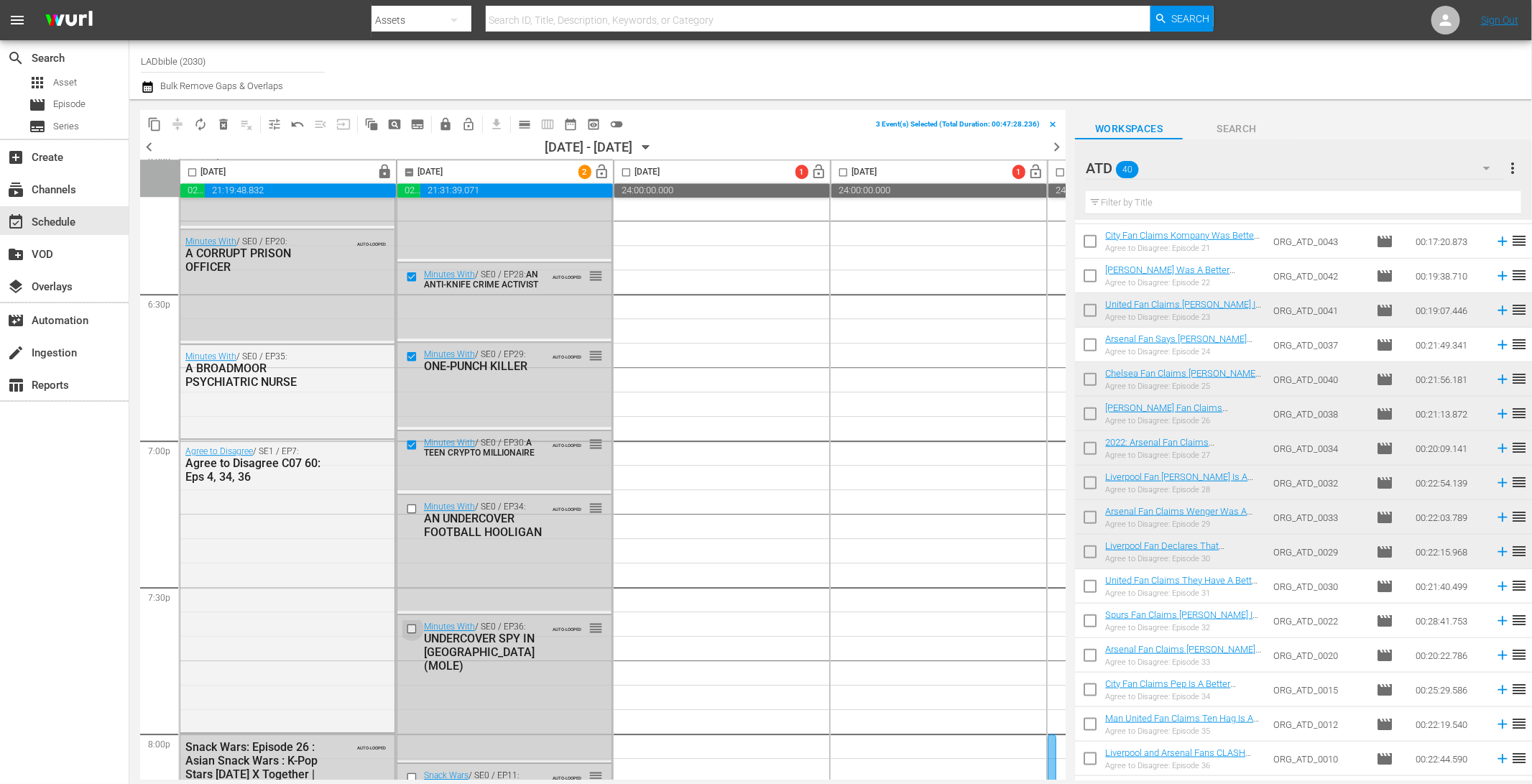
click at [412, 623] on input "checkbox" at bounding box center [413, 629] width 15 height 12
click at [412, 508] on input "checkbox" at bounding box center [413, 508] width 15 height 12
click at [222, 123] on span "delete_forever_outlined" at bounding box center [223, 124] width 14 height 14
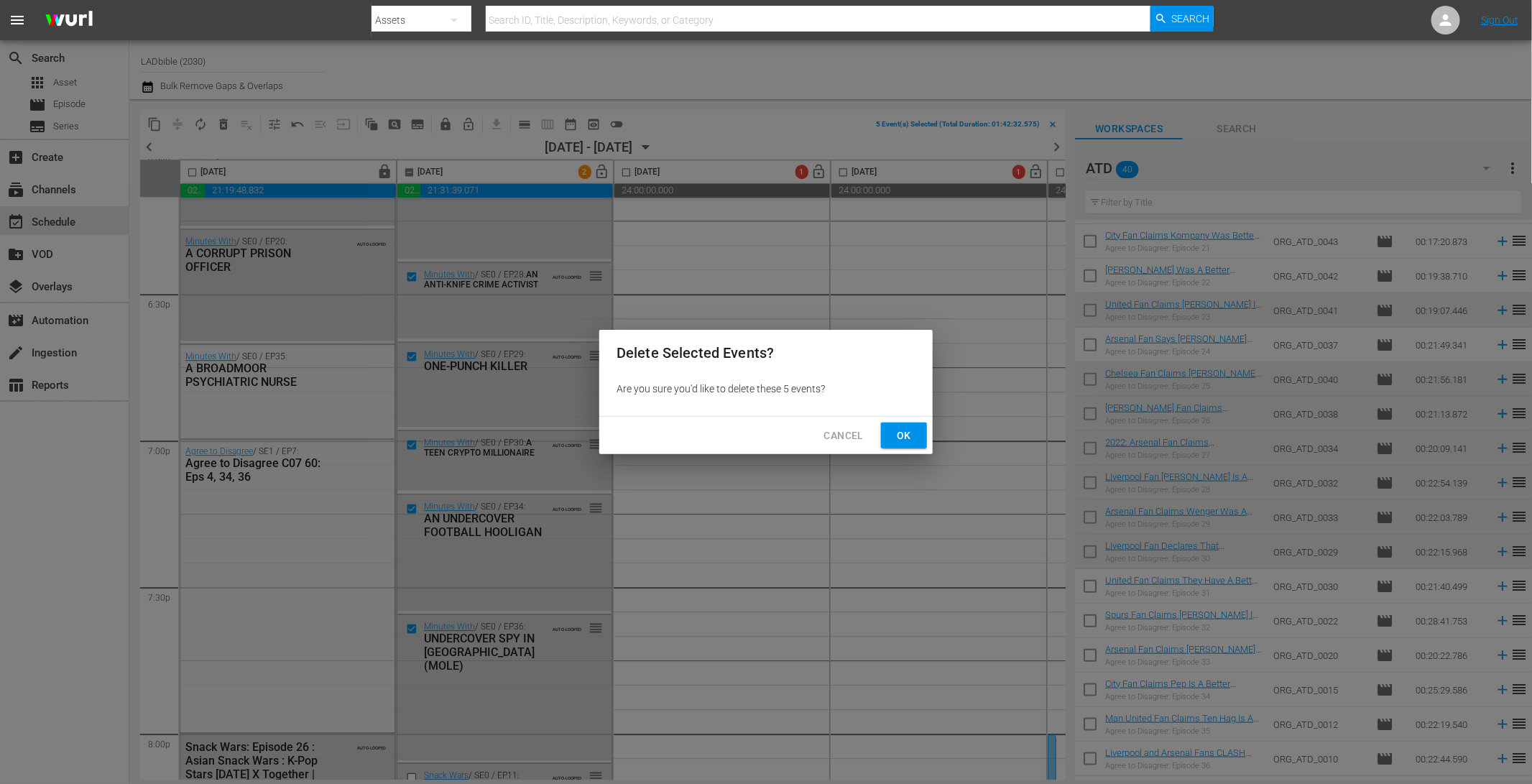
click at [914, 437] on span "Ok" at bounding box center [903, 436] width 23 height 18
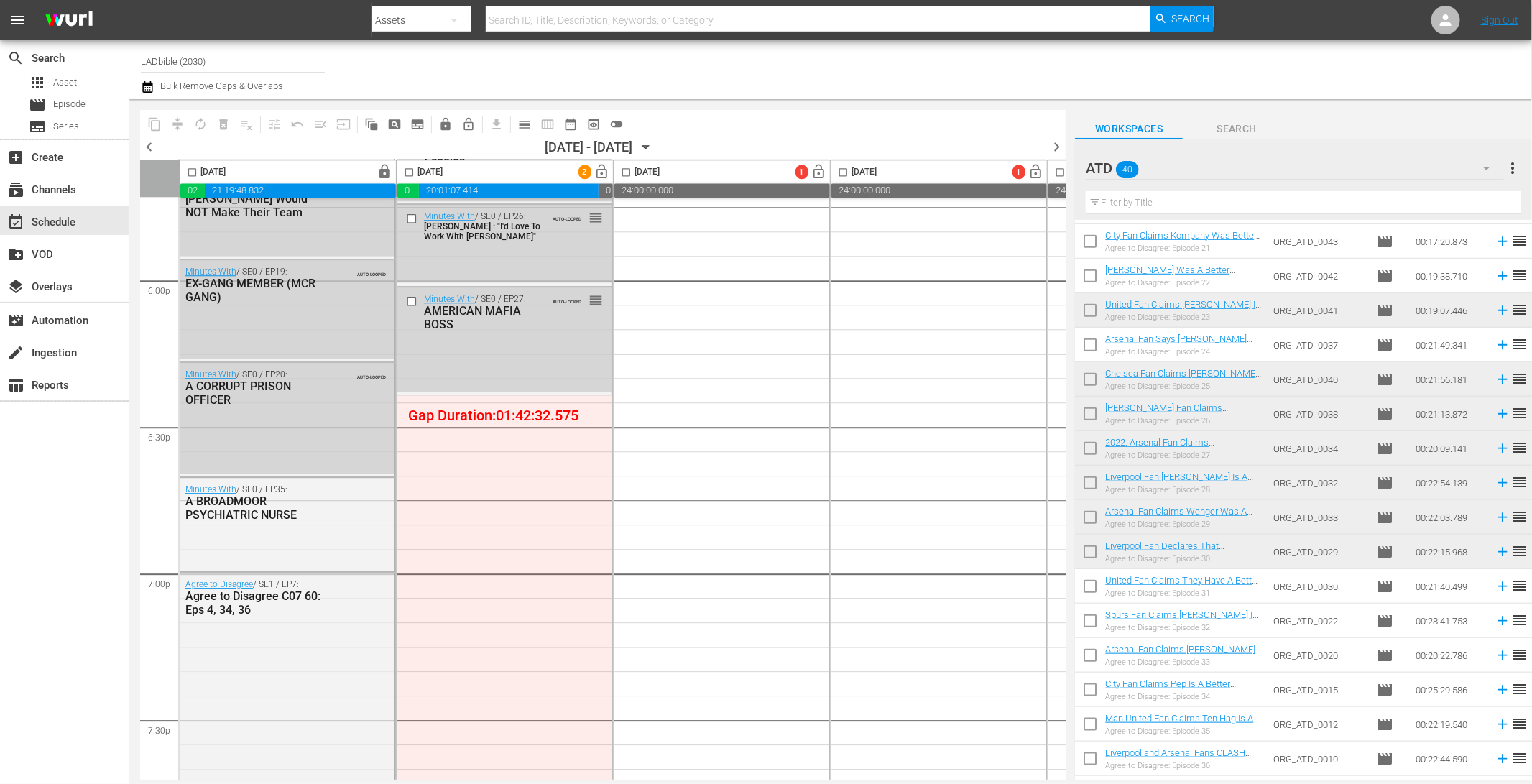
scroll to position [5223, 0]
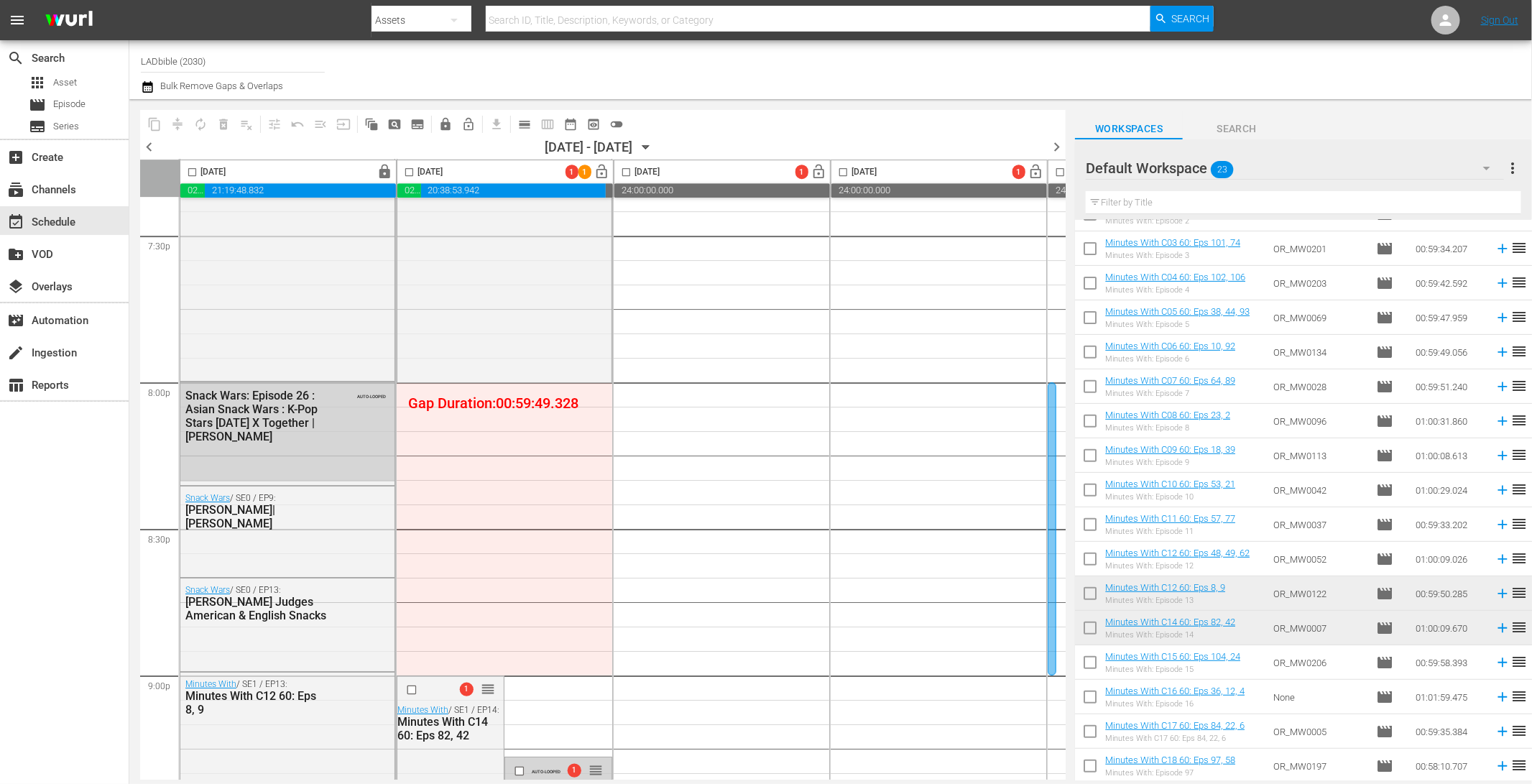
scroll to position [5692, 0]
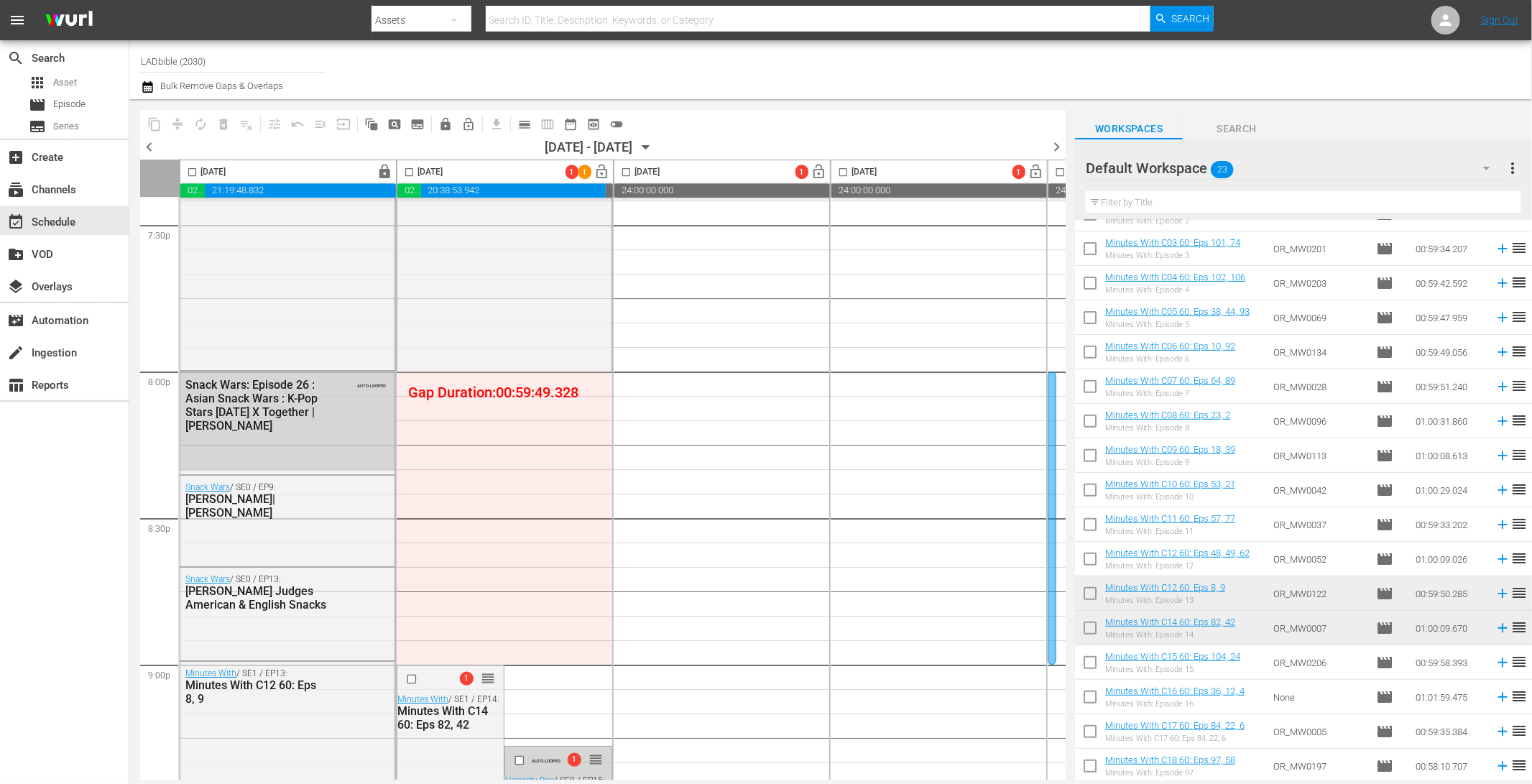
click at [1267, 168] on div "Default Workspace 23" at bounding box center [1294, 168] width 418 height 41
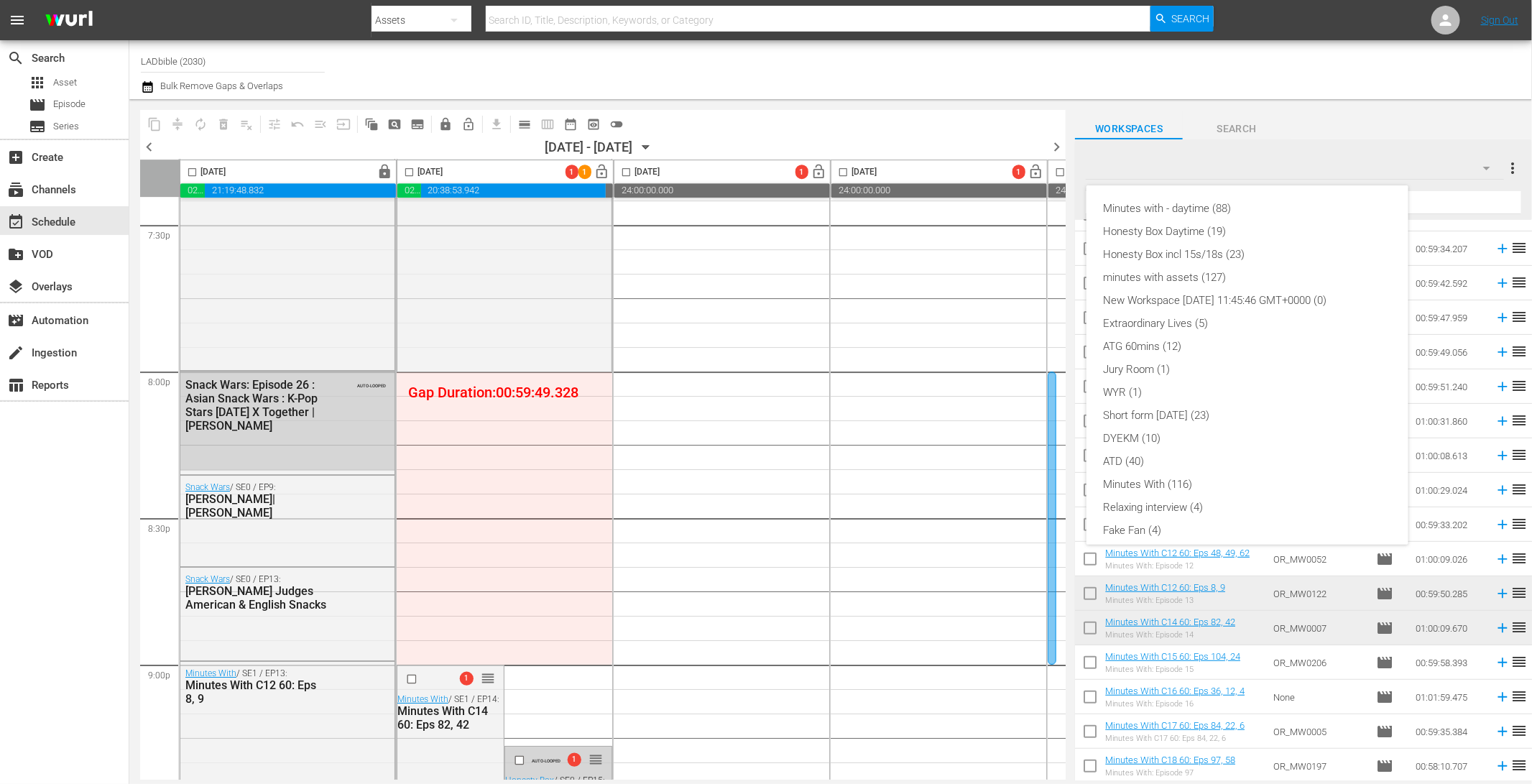
scroll to position [77, 0]
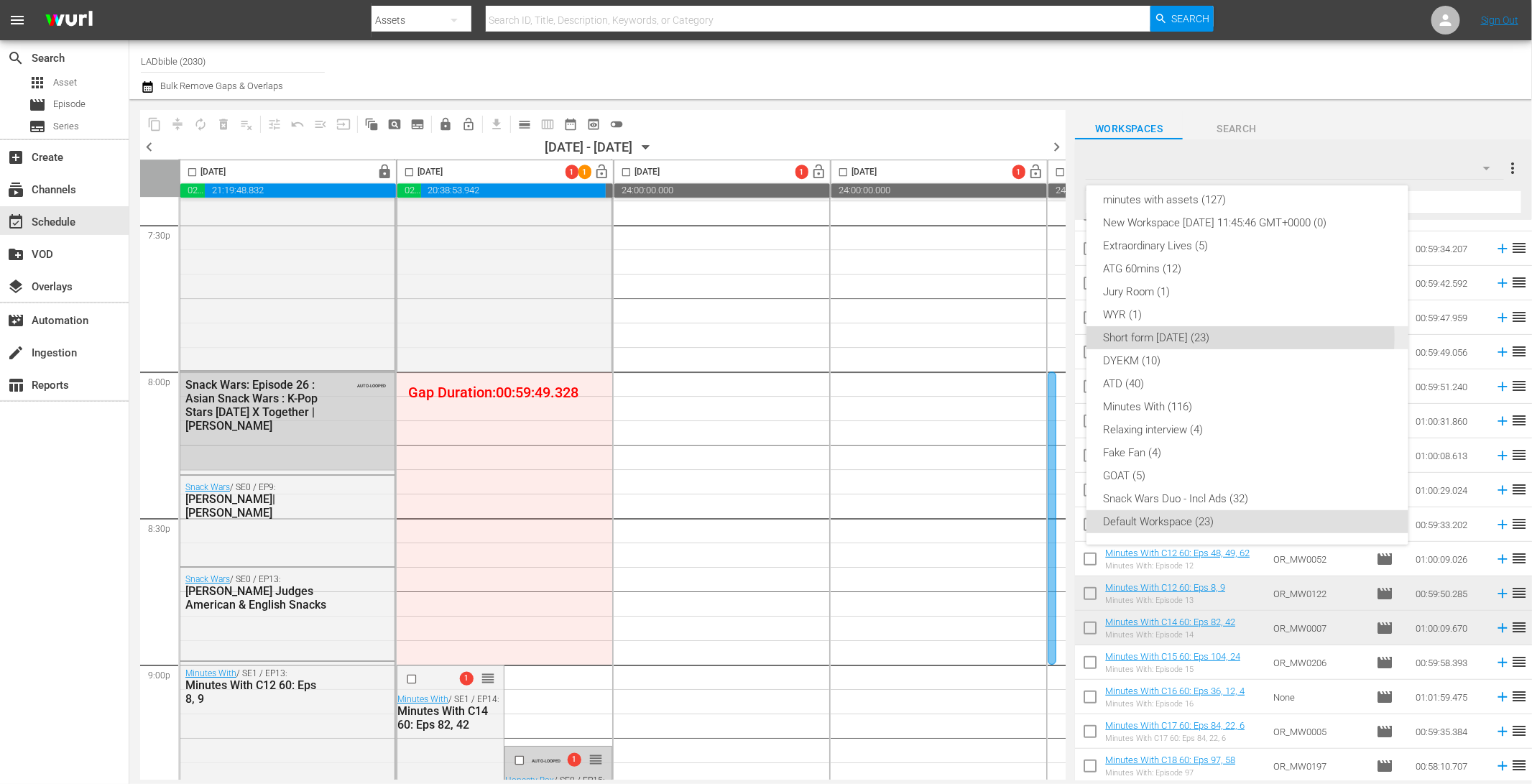
click at [1181, 337] on div "Short form [DATE] (23)" at bounding box center [1247, 337] width 288 height 23
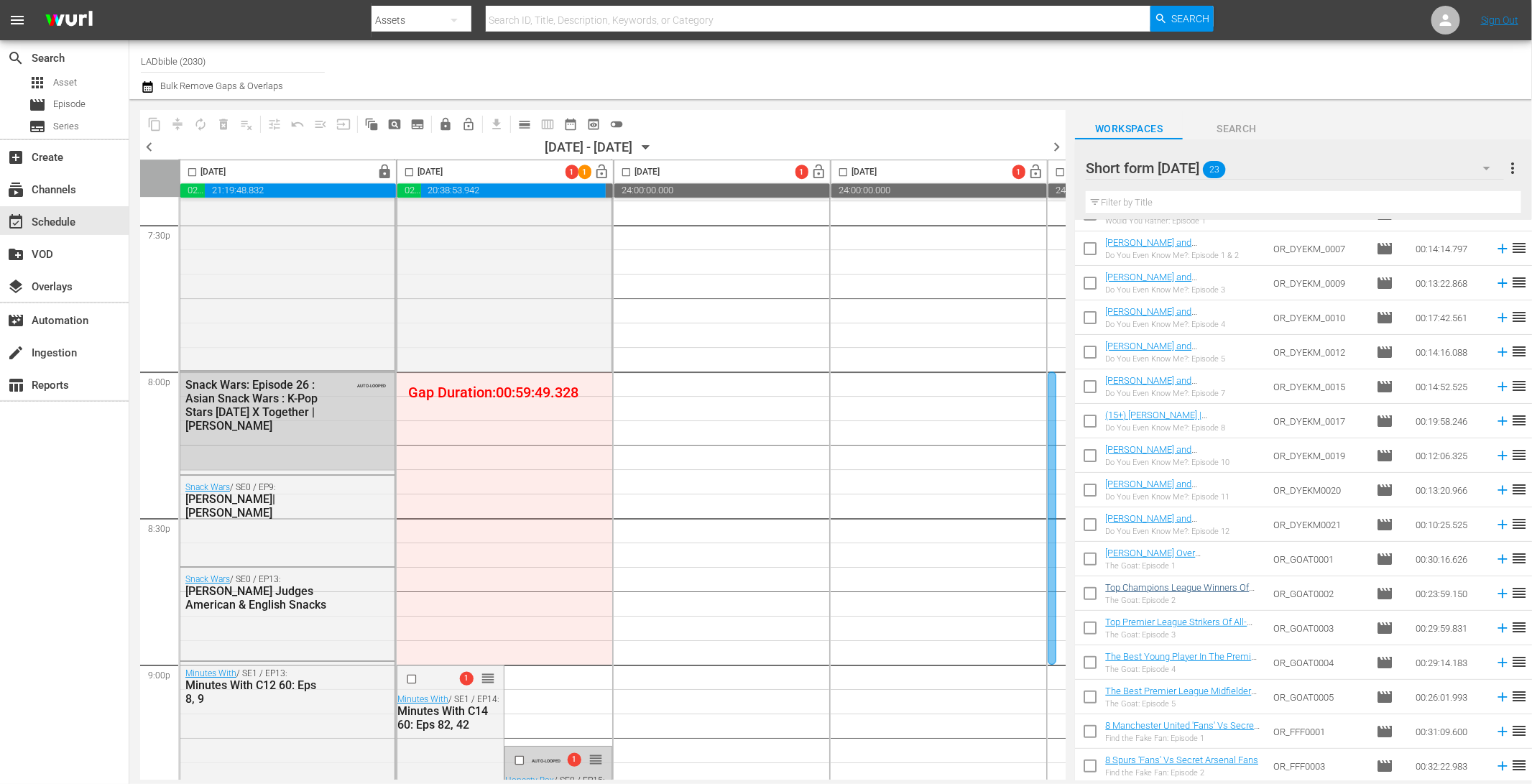
scroll to position [0, 0]
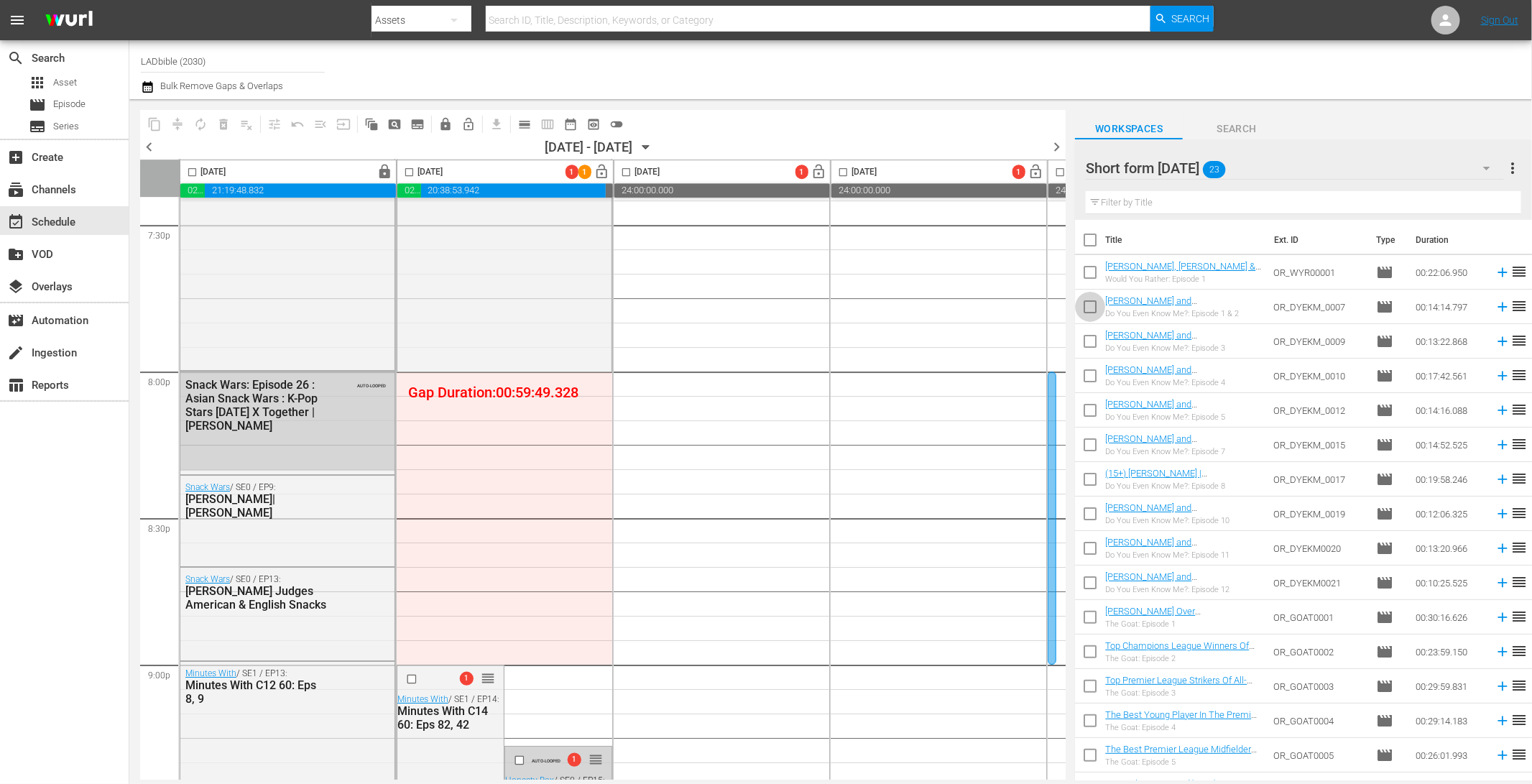
click at [1094, 308] on input "checkbox" at bounding box center [1090, 309] width 30 height 30
checkbox input "true"
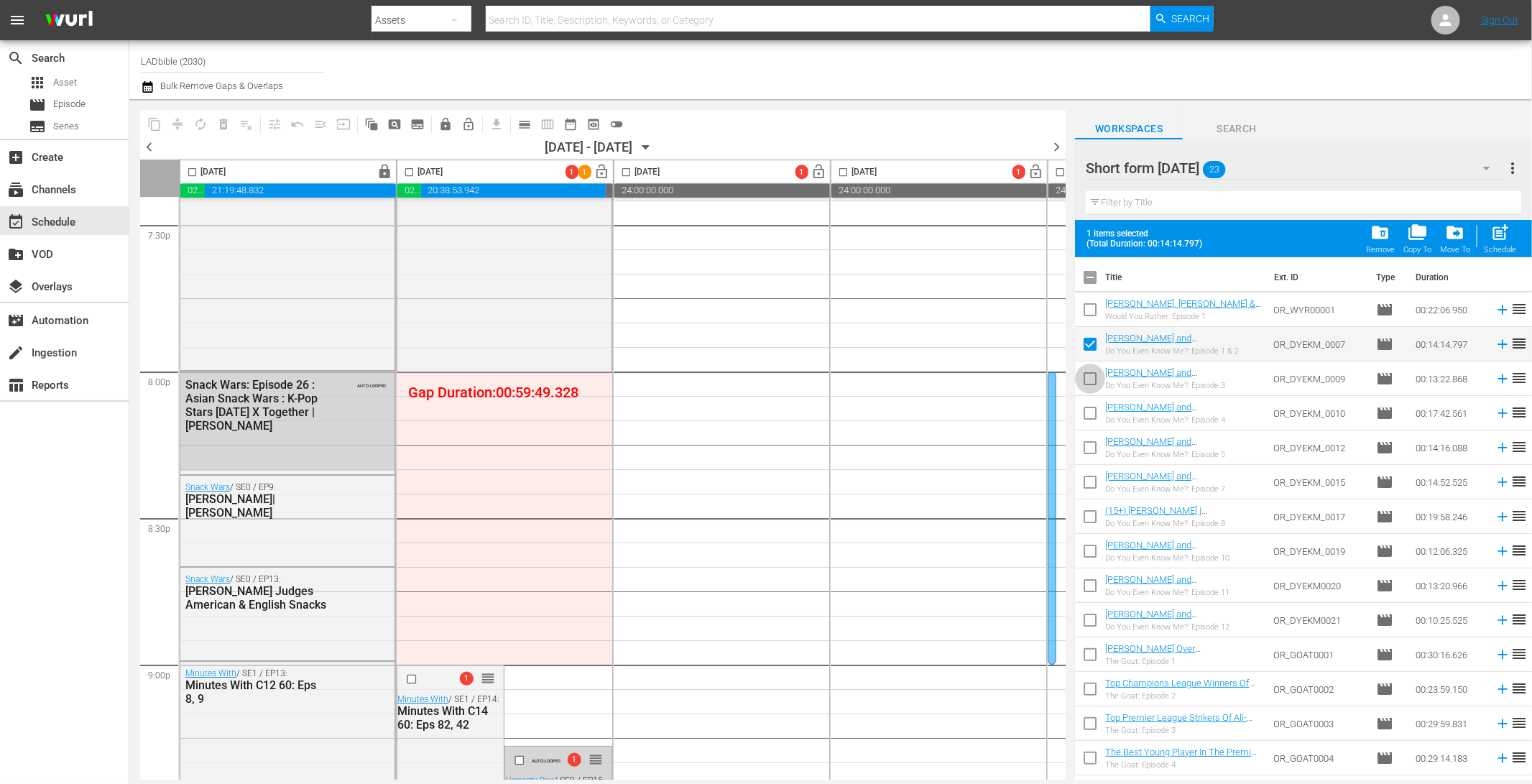
click at [1086, 381] on input "checkbox" at bounding box center [1090, 381] width 30 height 30
checkbox input "true"
click at [1087, 415] on input "checkbox" at bounding box center [1090, 416] width 30 height 30
checkbox input "true"
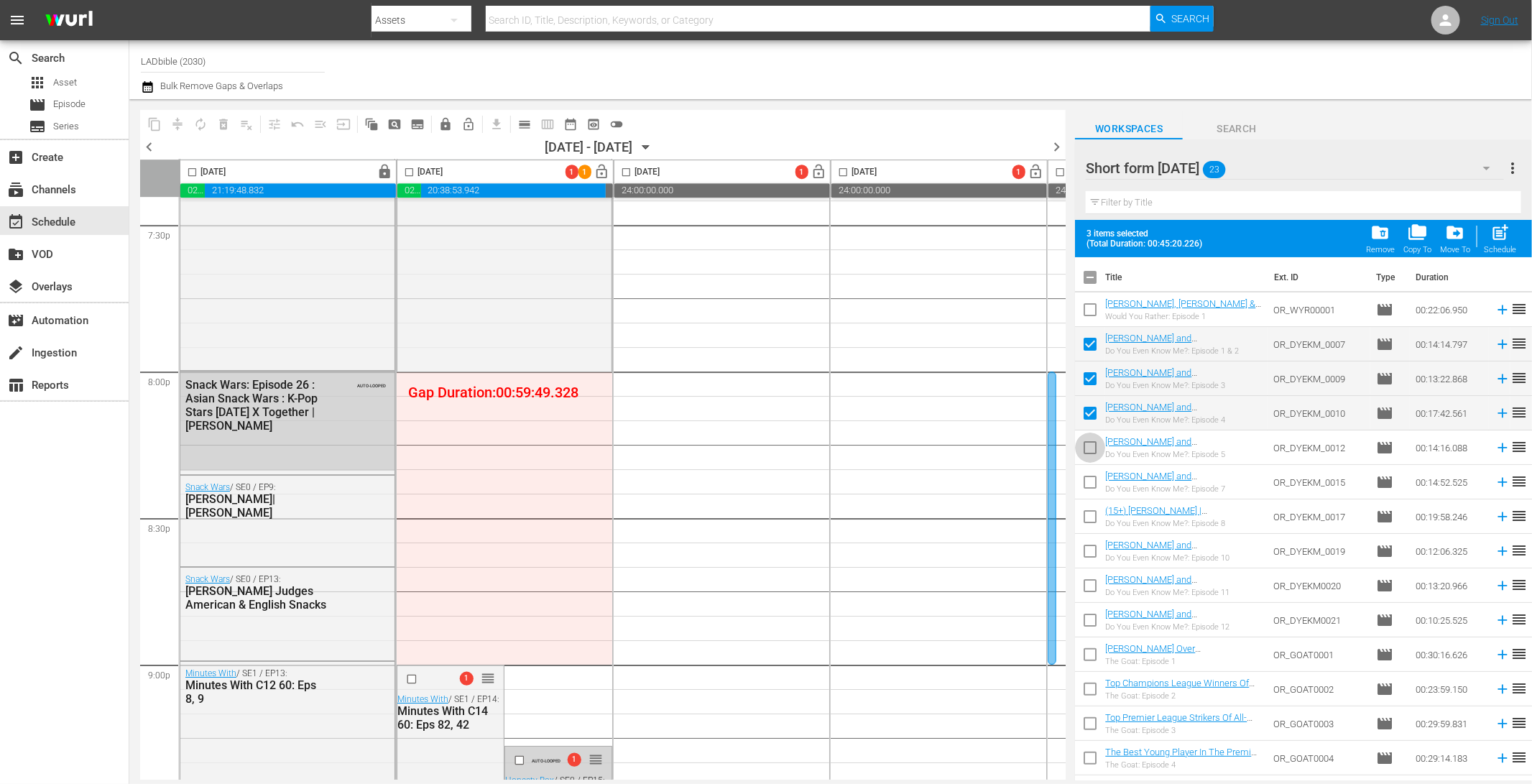
click at [1089, 441] on input "checkbox" at bounding box center [1090, 451] width 30 height 30
checkbox input "true"
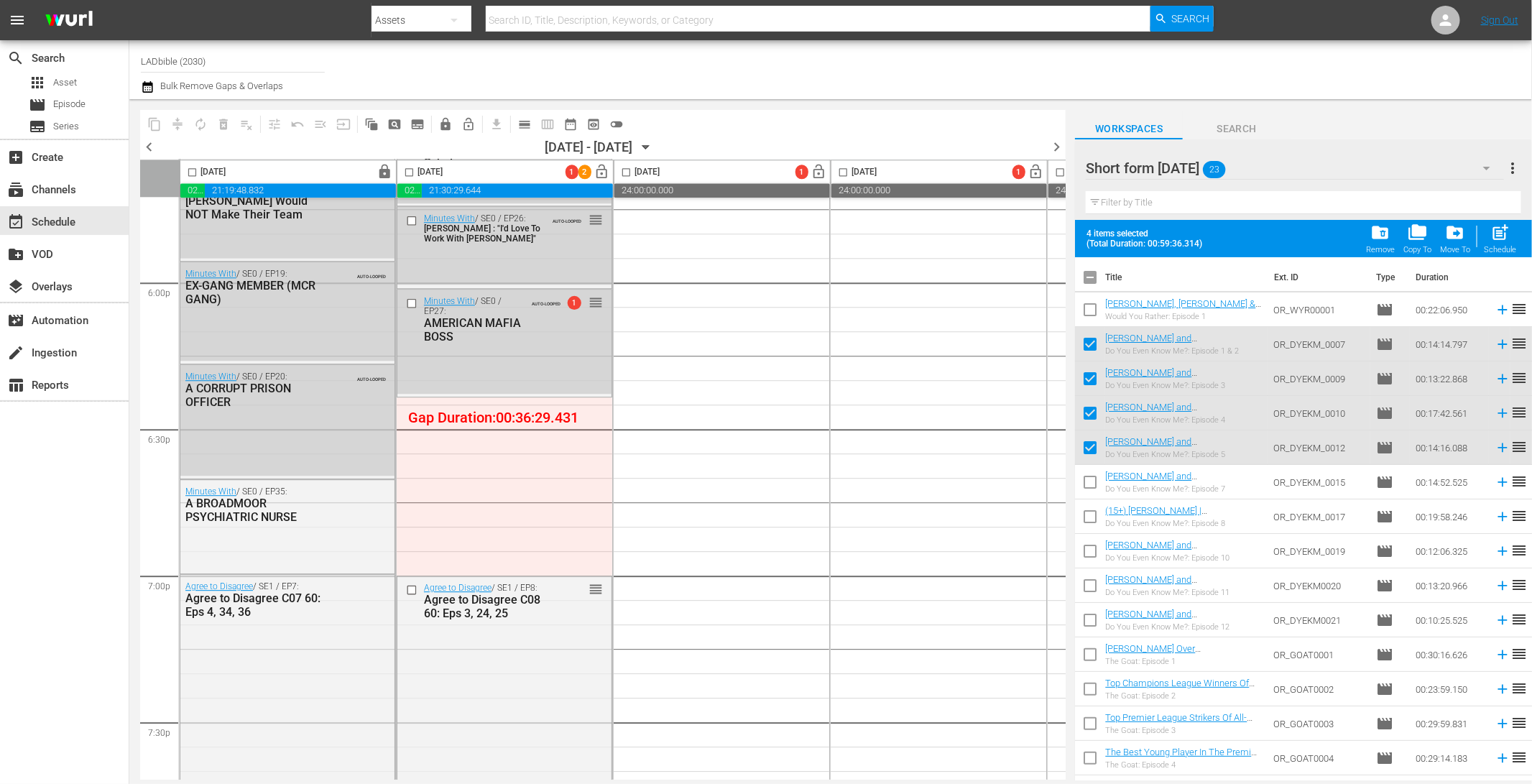
scroll to position [5190, 0]
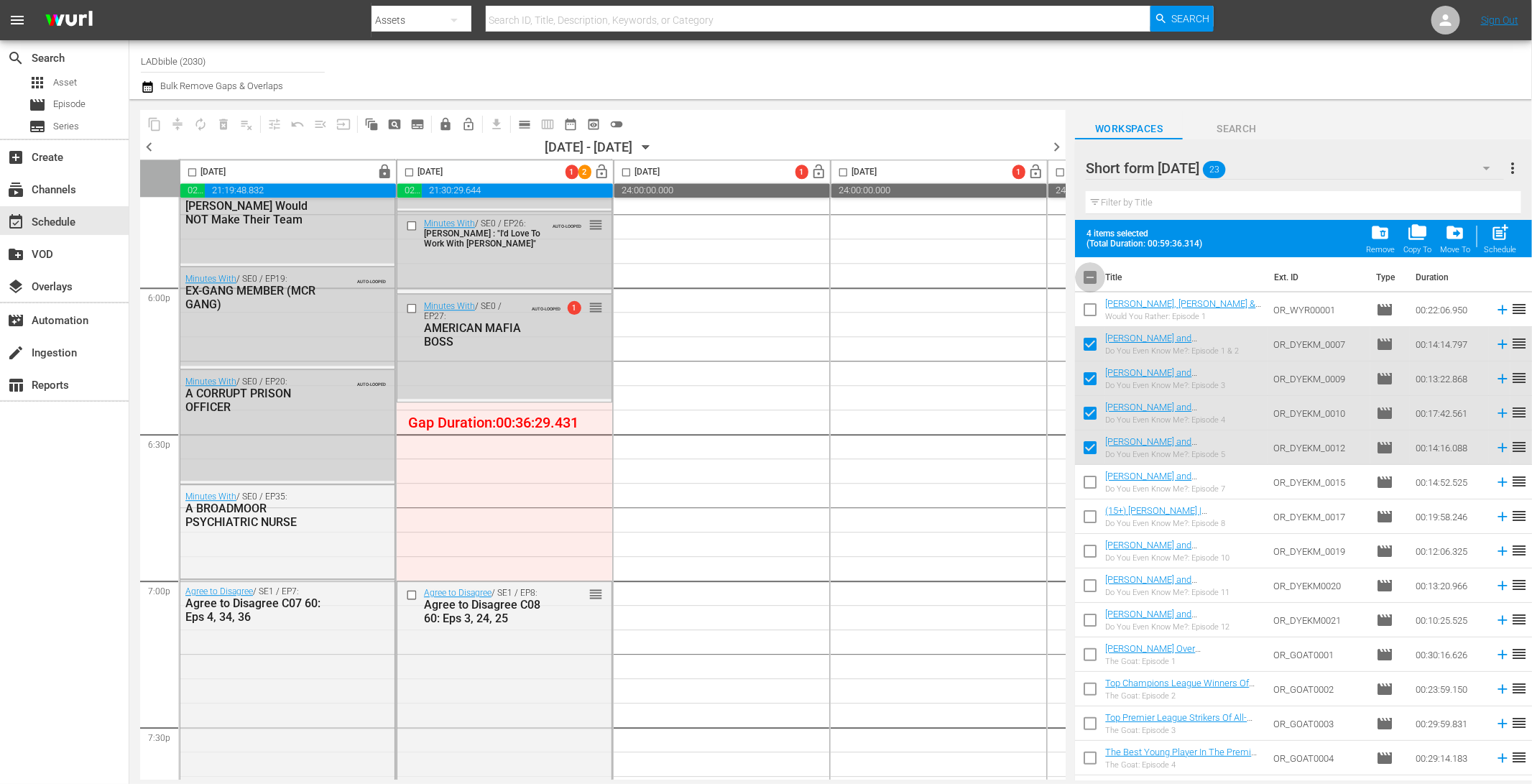
click at [1085, 276] on input "checkbox" at bounding box center [1090, 280] width 30 height 30
checkbox input "true"
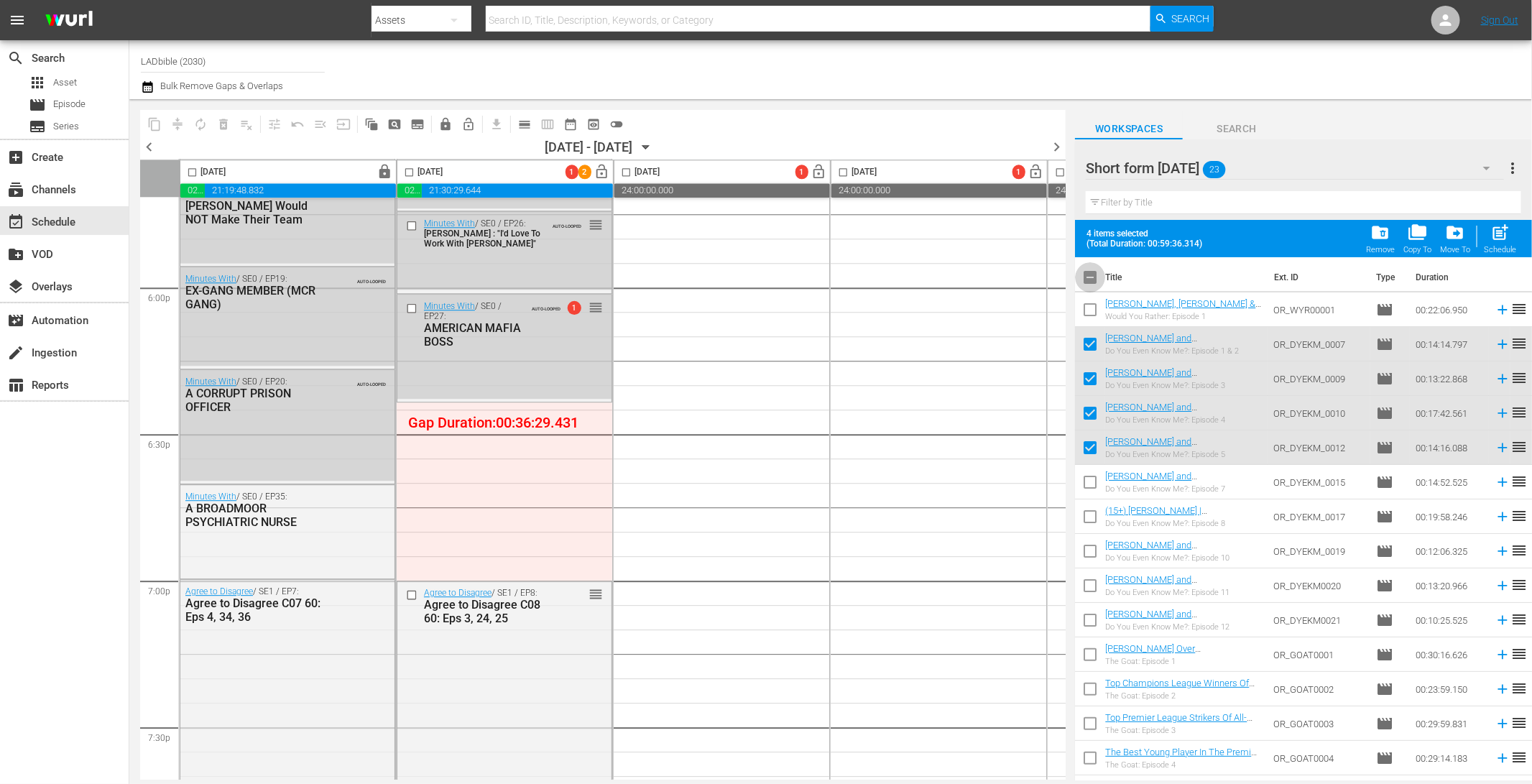
checkbox input "true"
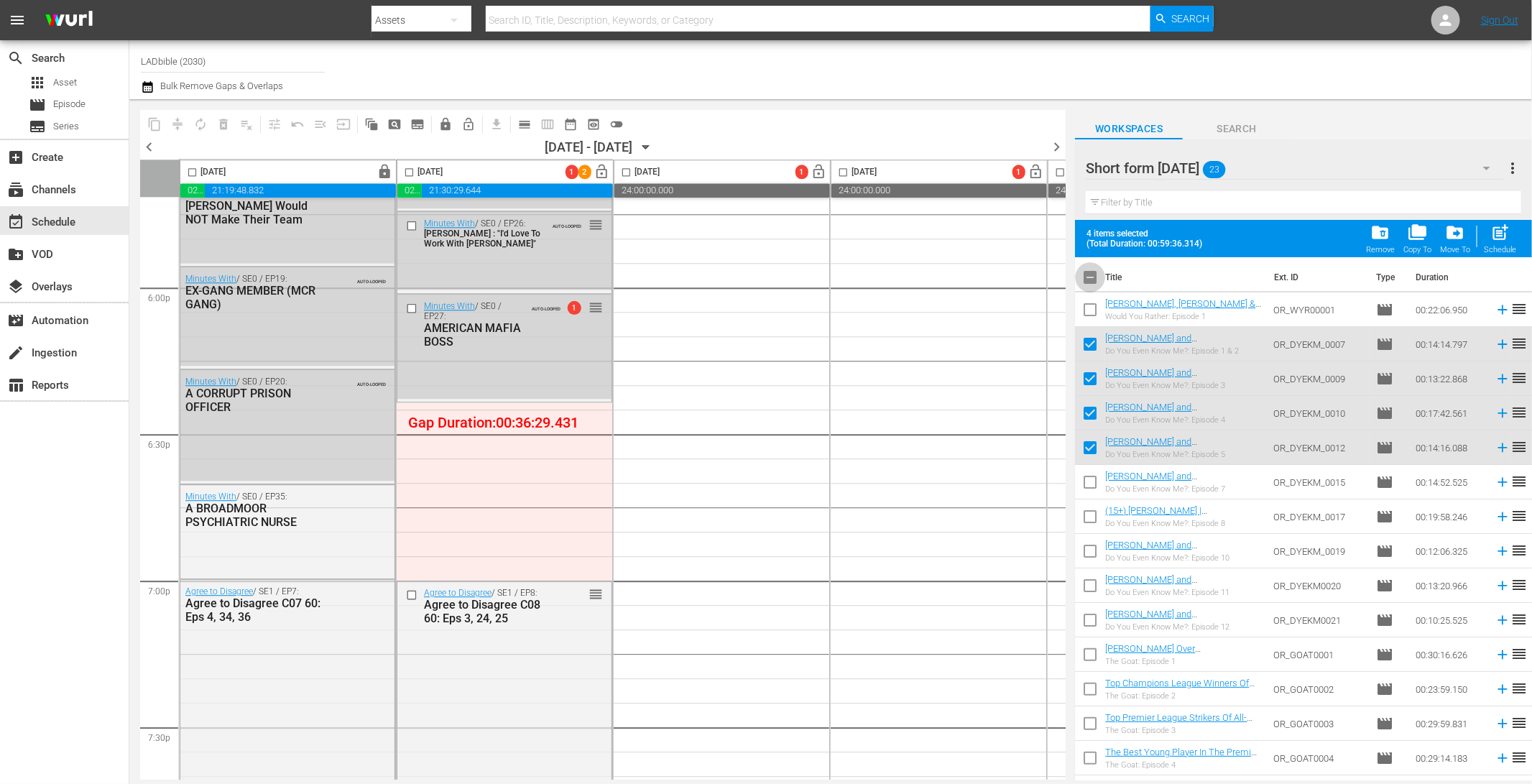
checkbox input "true"
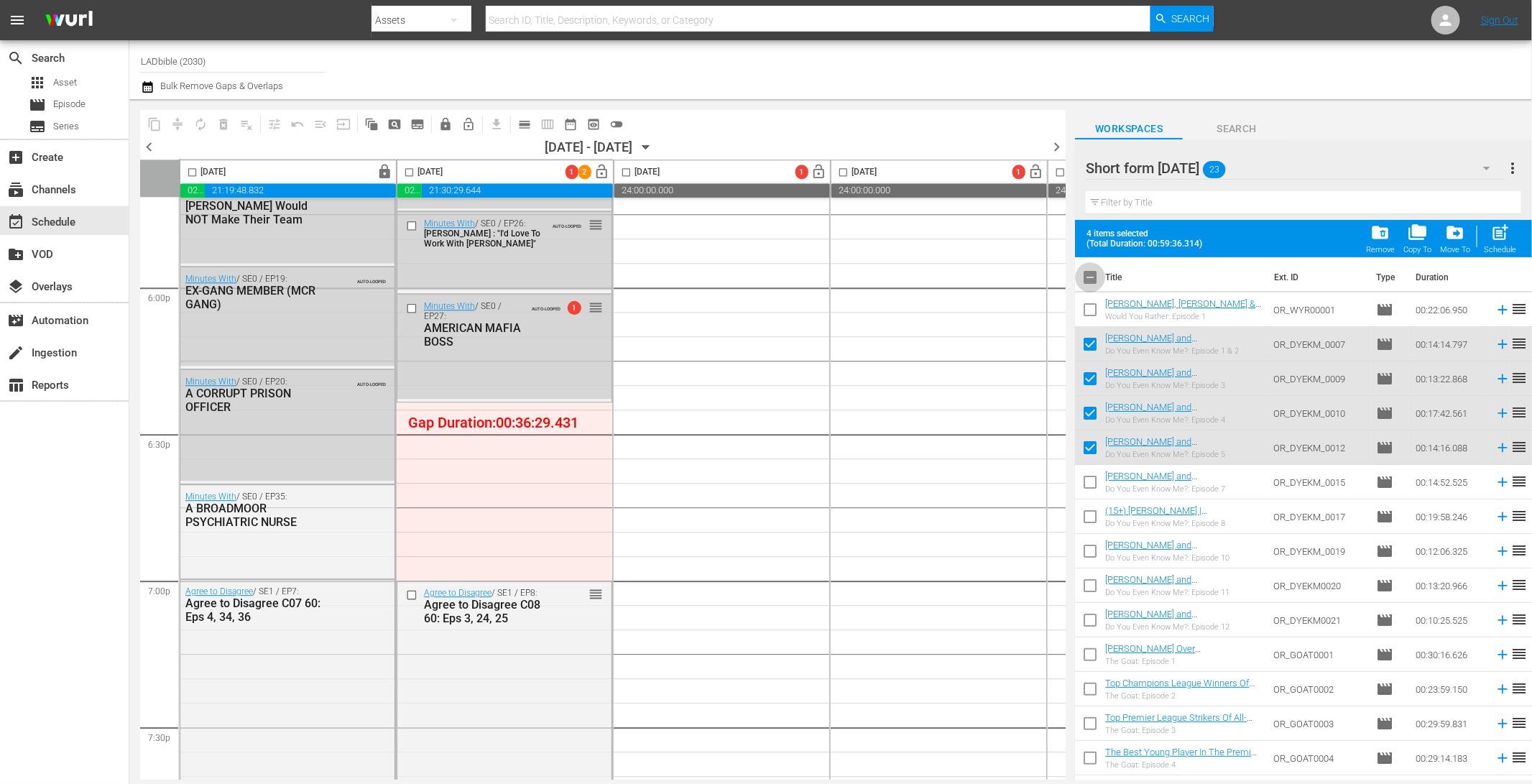
checkbox input "true"
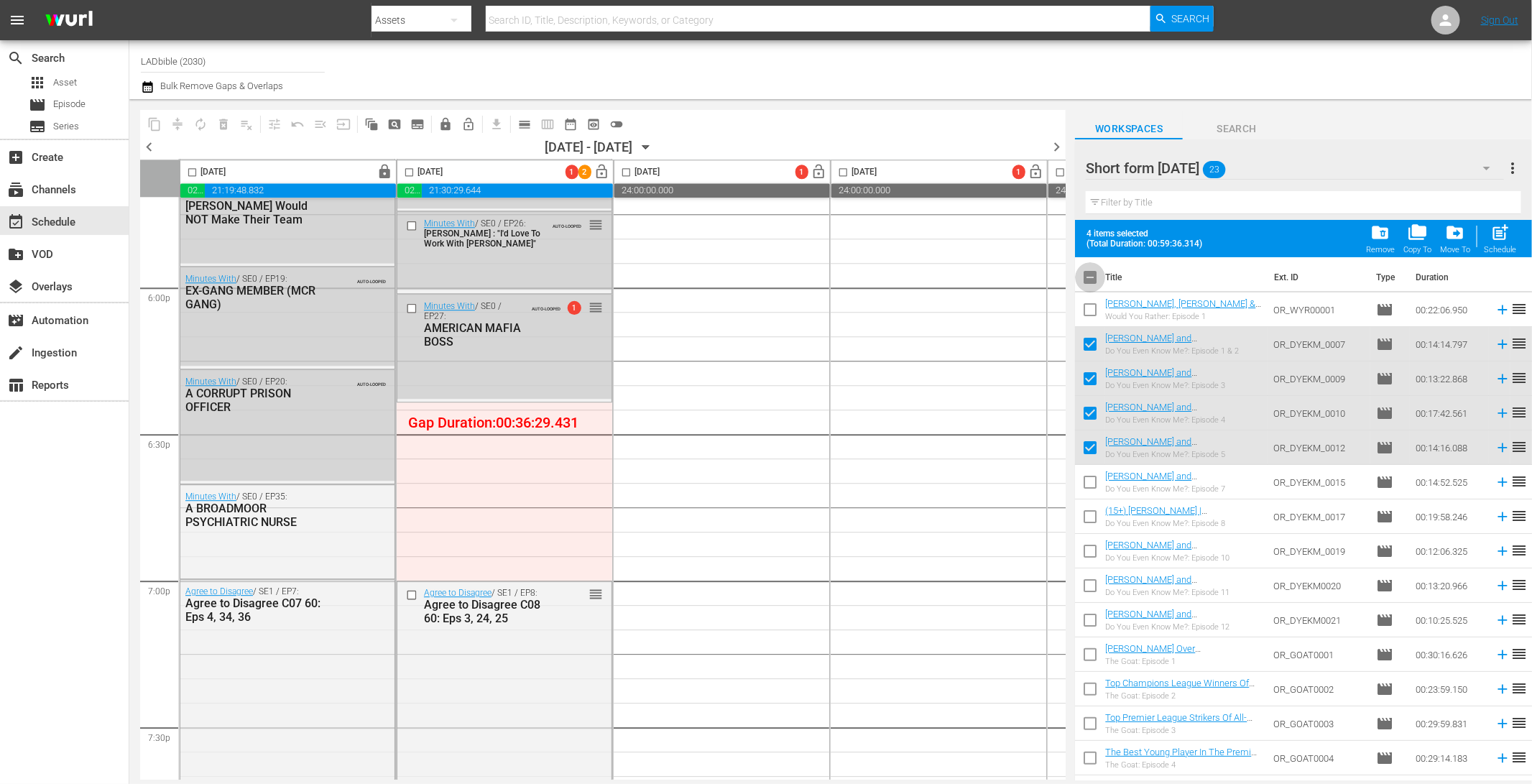
checkbox input "true"
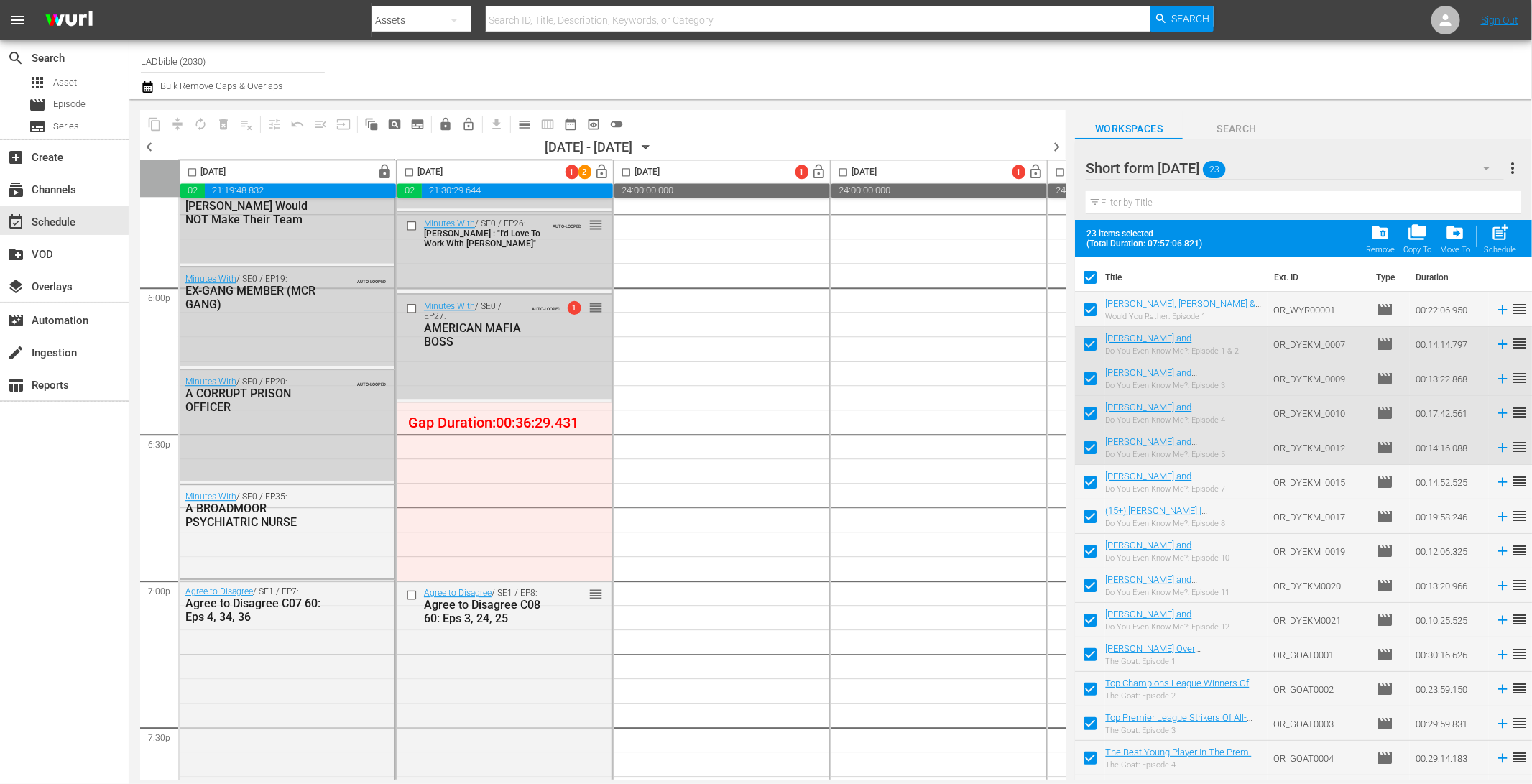
click at [1085, 277] on input "checkbox" at bounding box center [1090, 280] width 30 height 30
checkbox input "false"
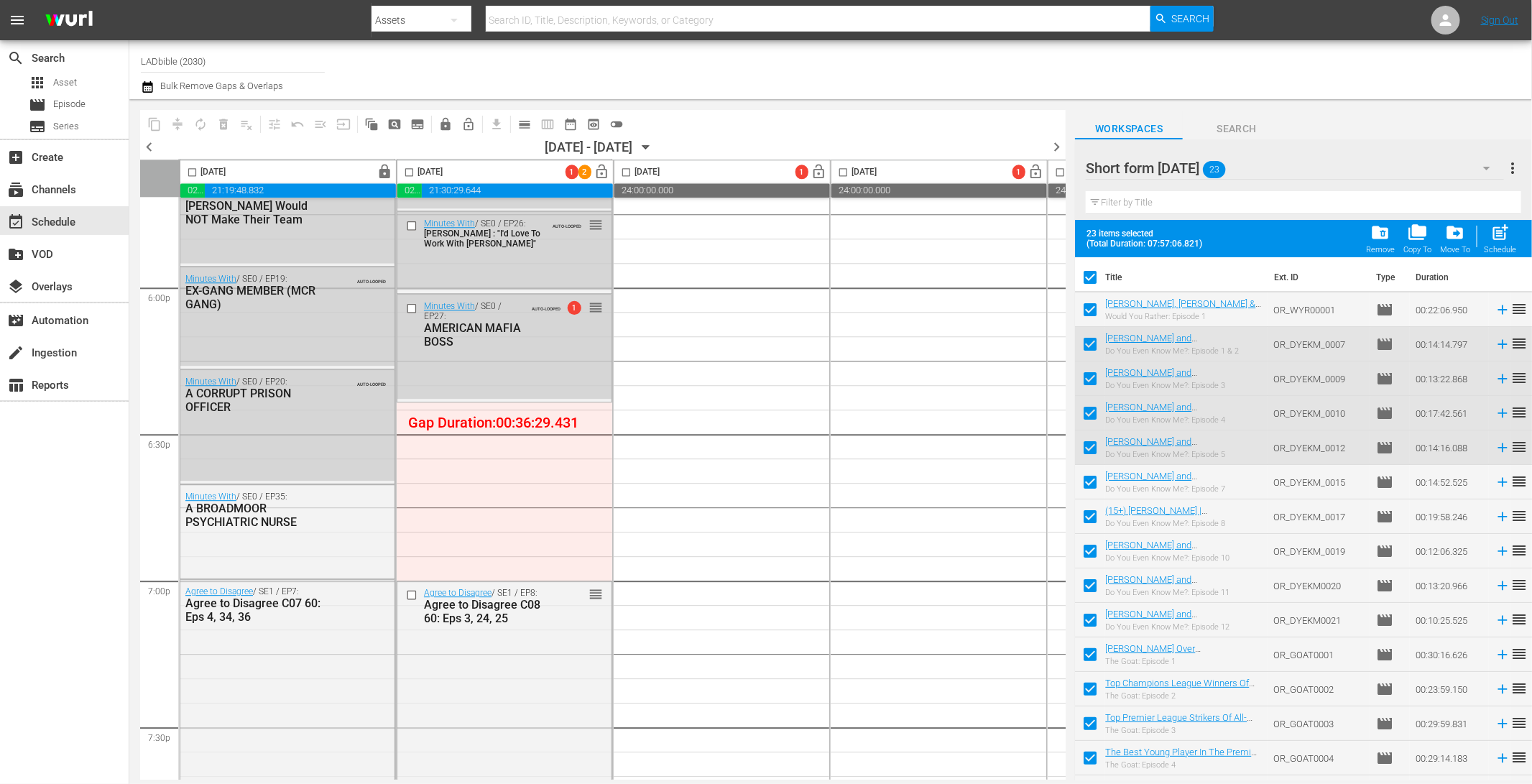
checkbox input "false"
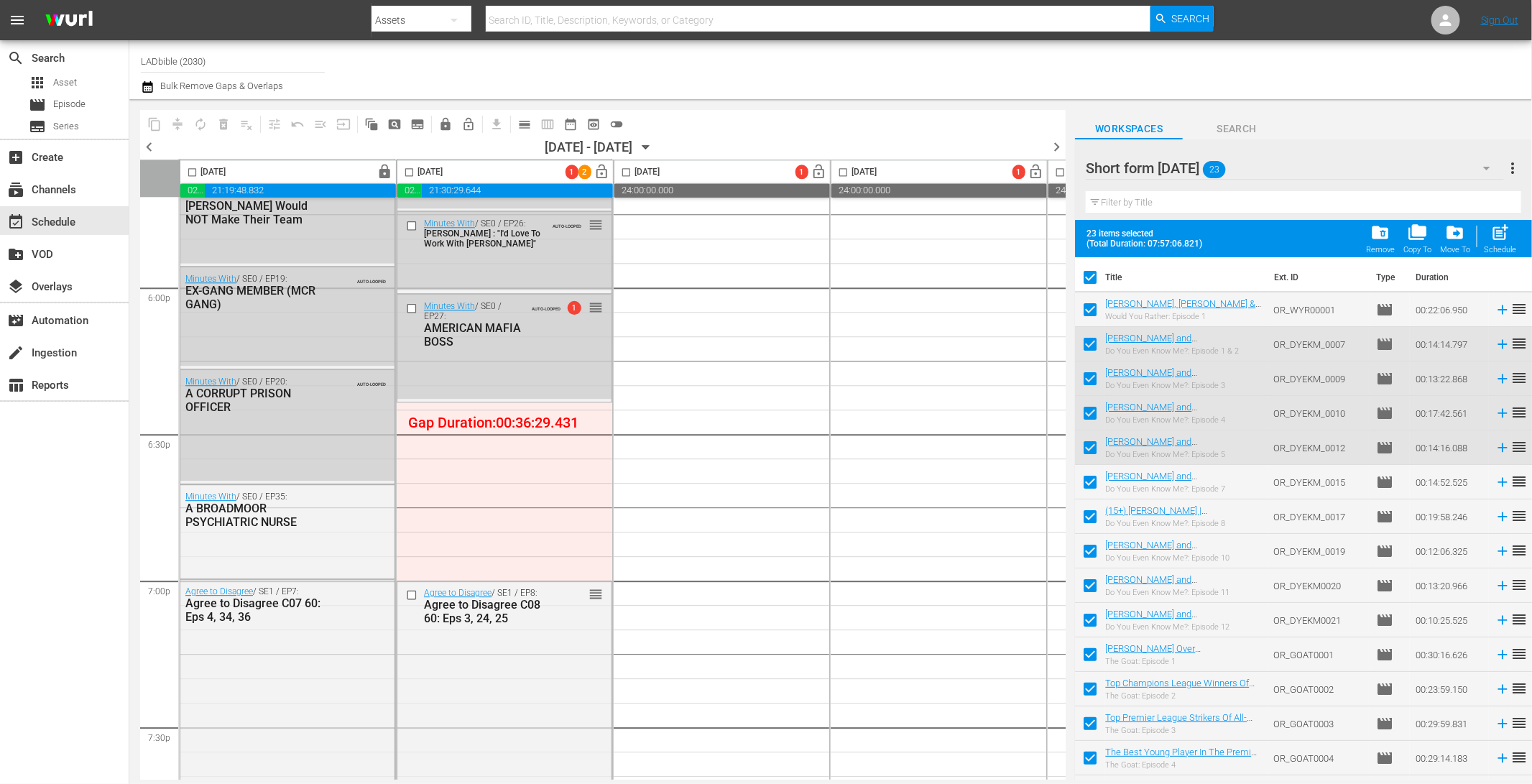
checkbox input "false"
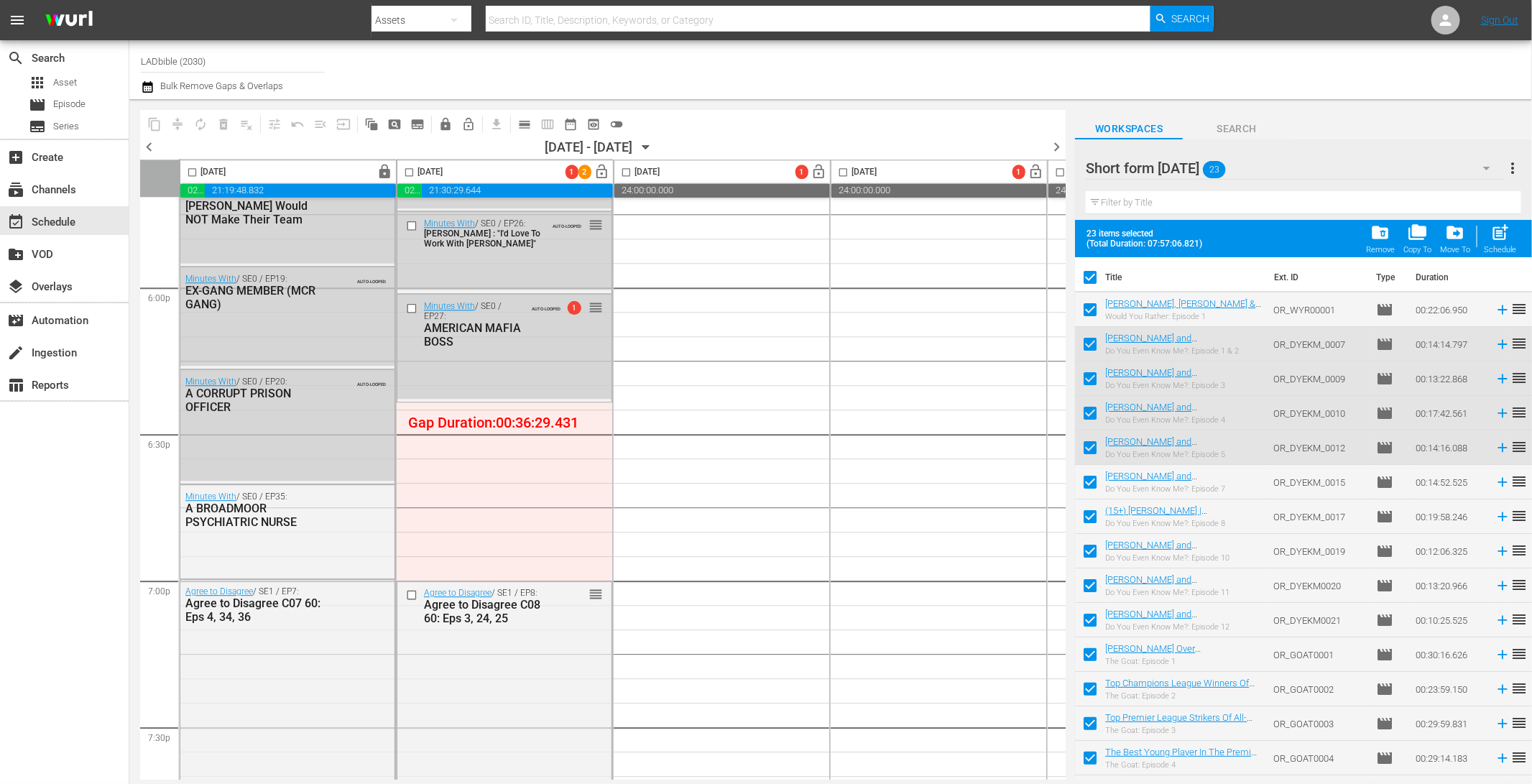
checkbox input "false"
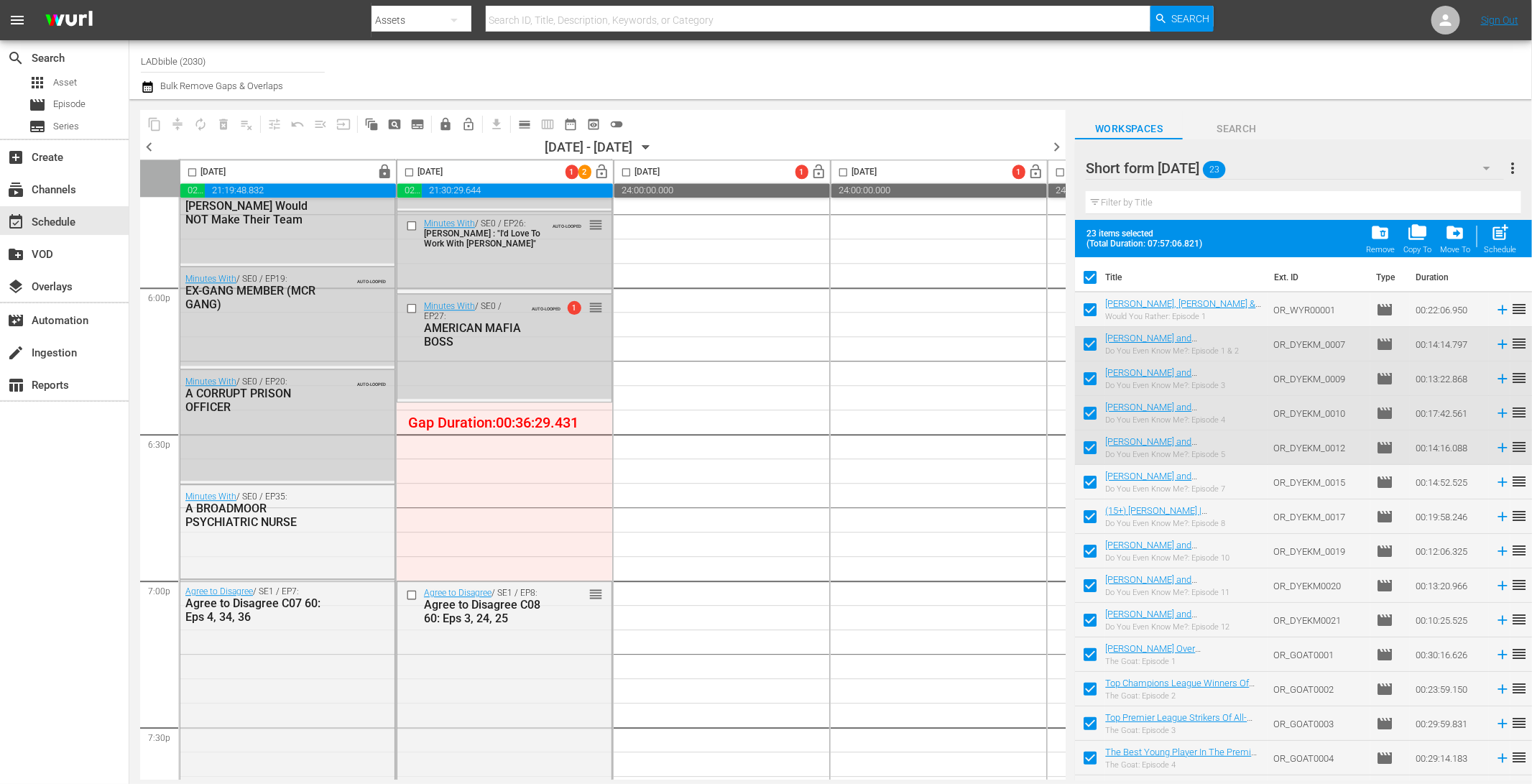
checkbox input "false"
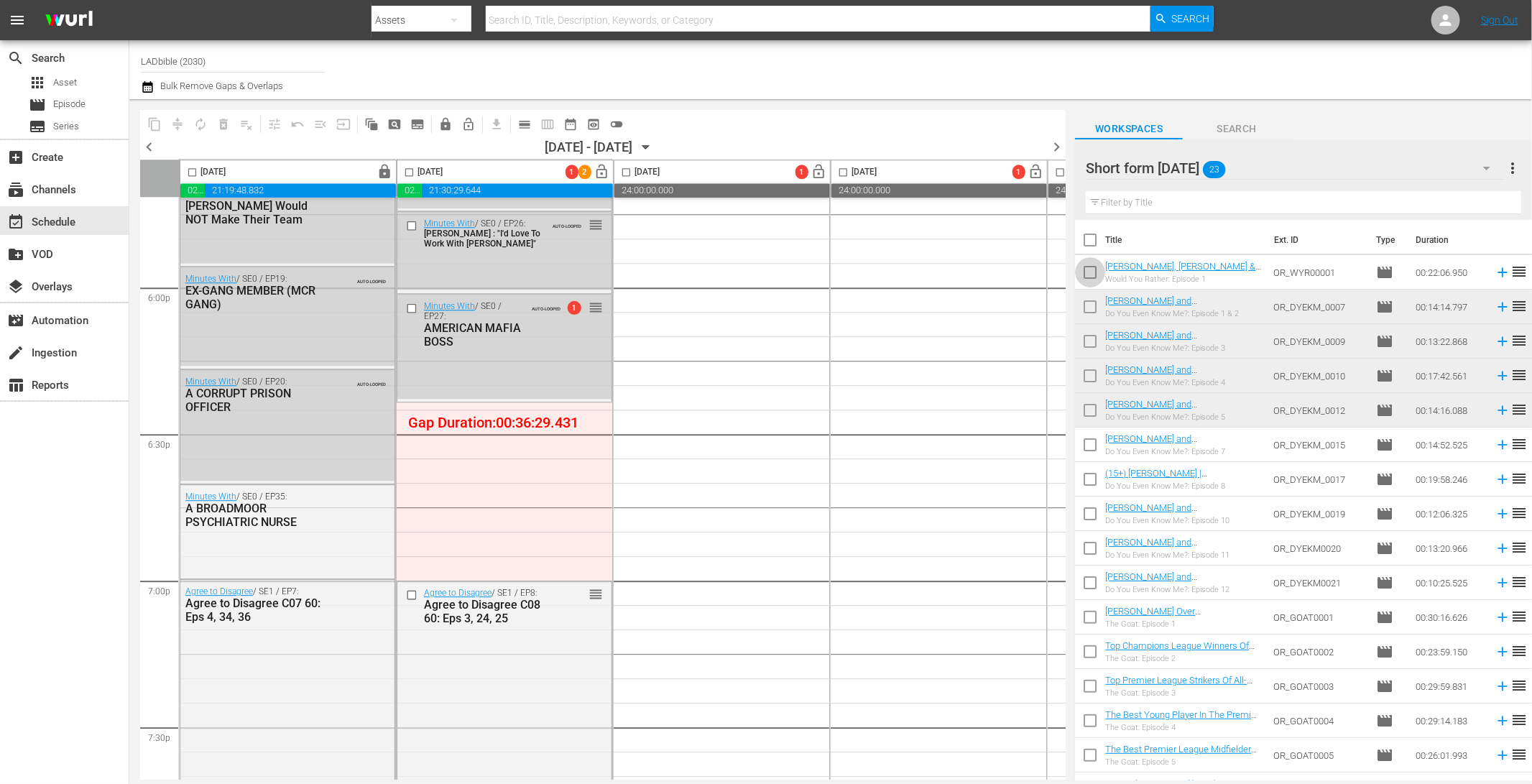
click at [1093, 270] on input "checkbox" at bounding box center [1090, 275] width 30 height 30
checkbox input "true"
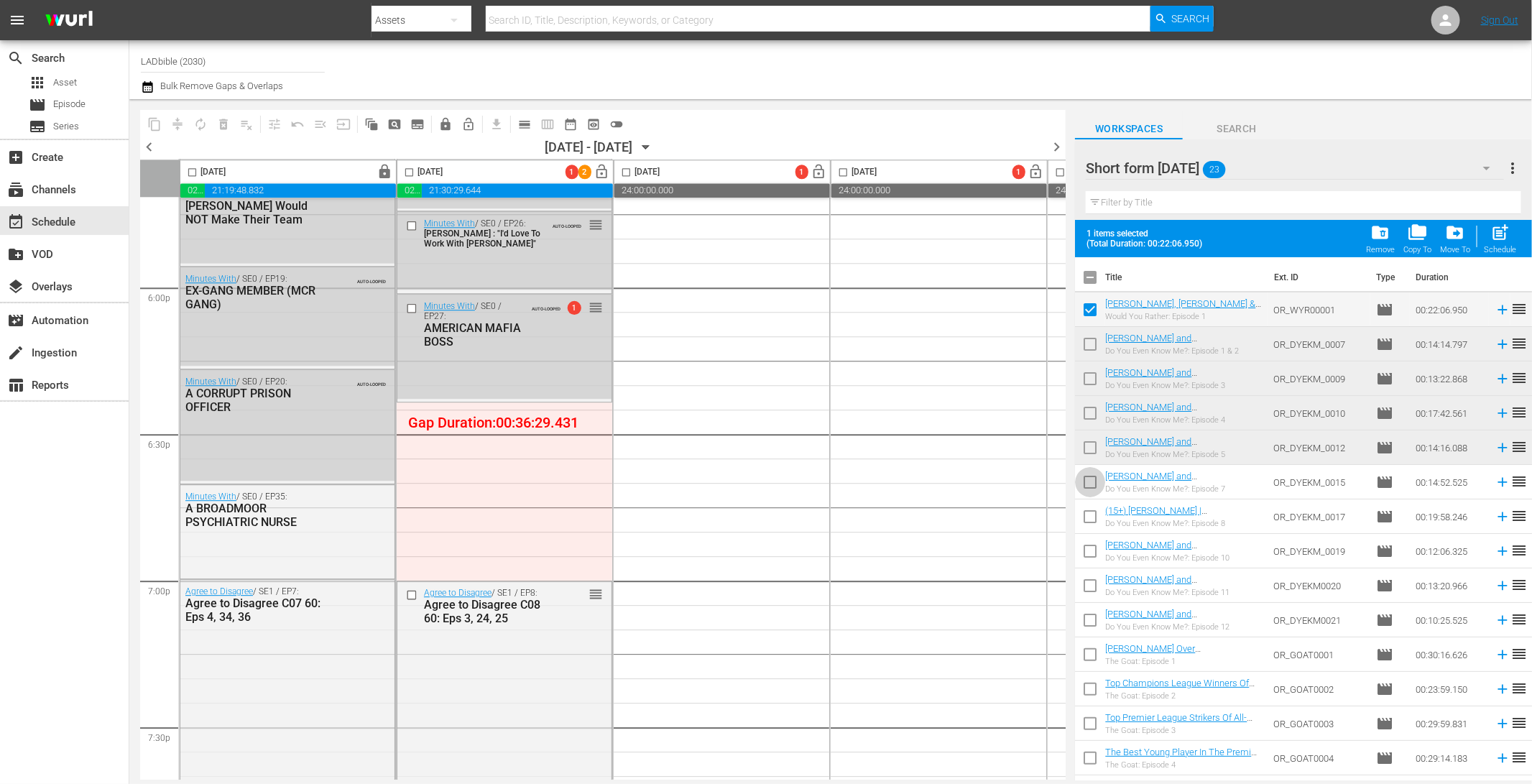
click at [1088, 480] on input "checkbox" at bounding box center [1090, 485] width 30 height 30
checkbox input "true"
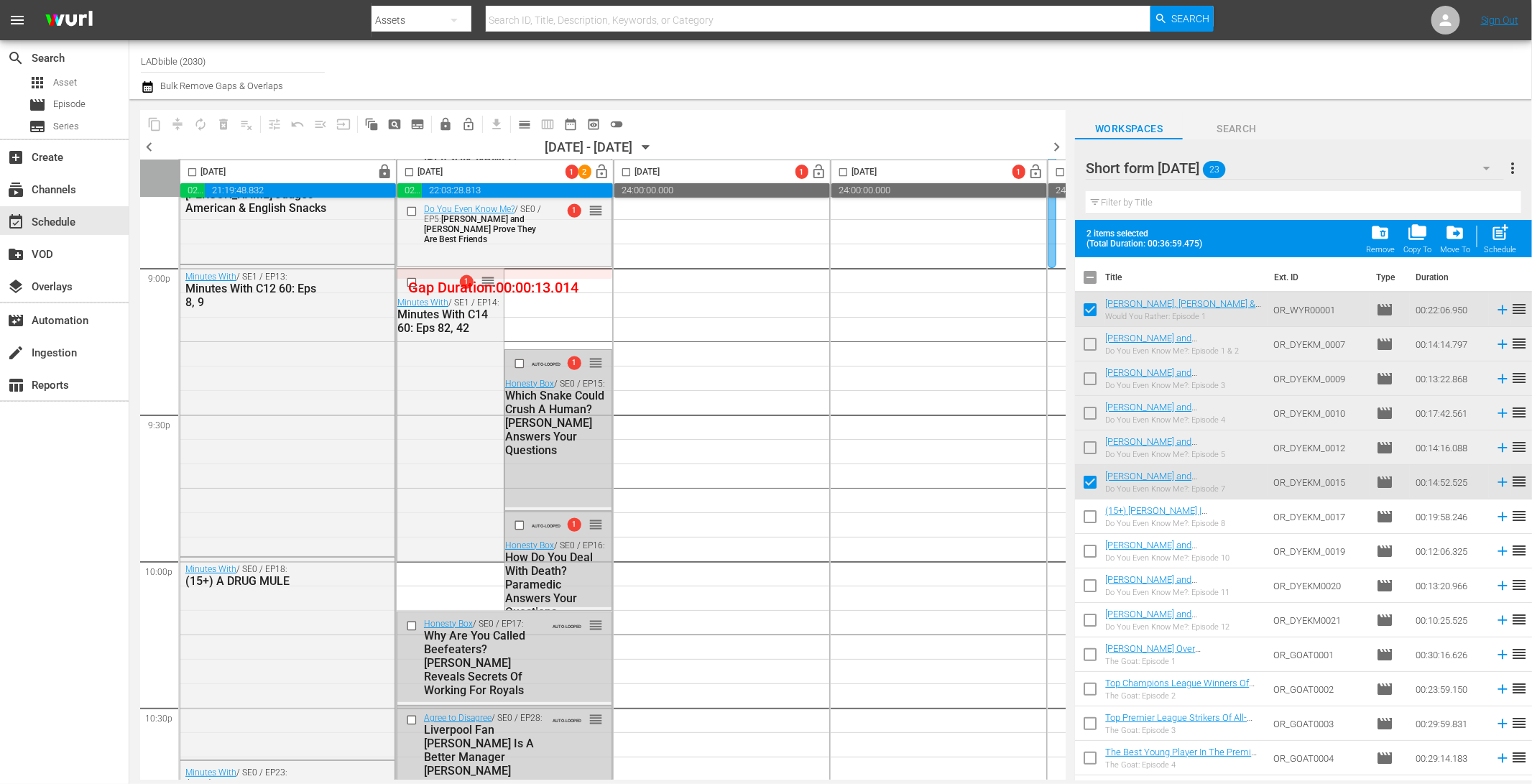
scroll to position [6087, 0]
click at [520, 360] on input "checkbox" at bounding box center [521, 363] width 15 height 12
click at [520, 362] on input "checkbox" at bounding box center [521, 363] width 15 height 12
click at [558, 459] on div "Delete Event" at bounding box center [590, 463] width 113 height 20
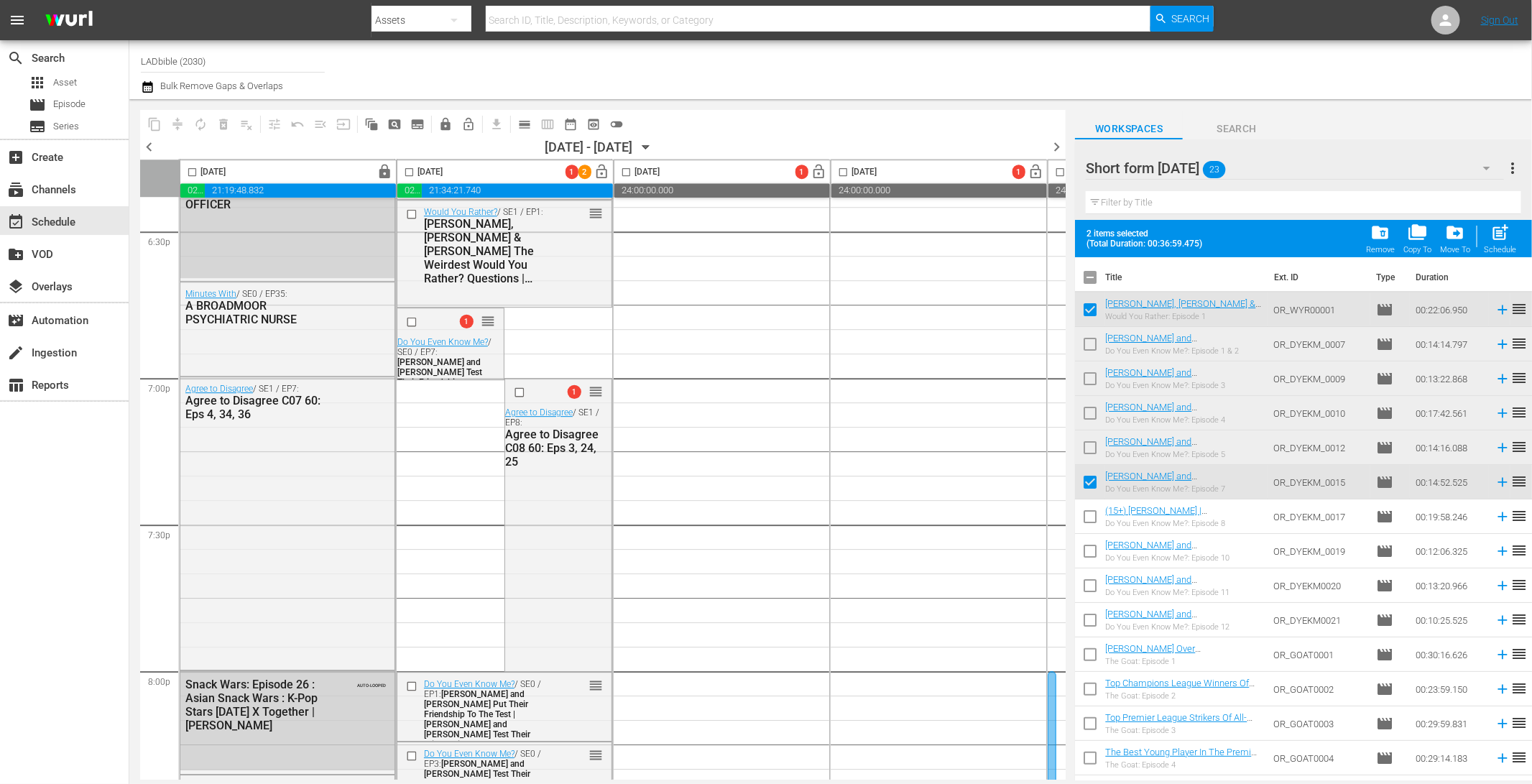
scroll to position [5391, 0]
click at [409, 173] on input "checkbox" at bounding box center [409, 175] width 17 height 17
click at [179, 126] on span "compress" at bounding box center [177, 124] width 14 height 14
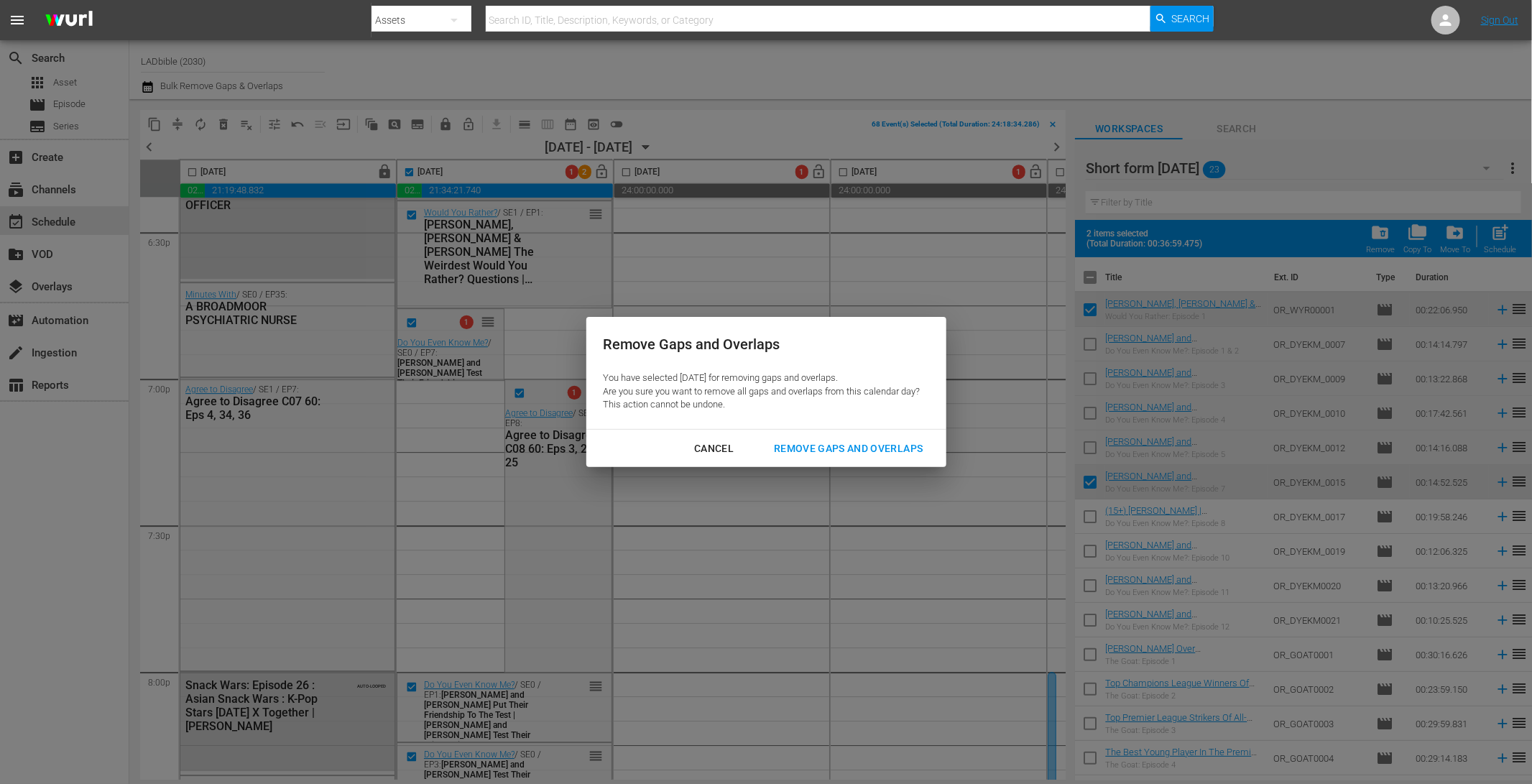
click at [815, 440] on div "Remove Gaps and Overlaps" at bounding box center [848, 448] width 172 height 18
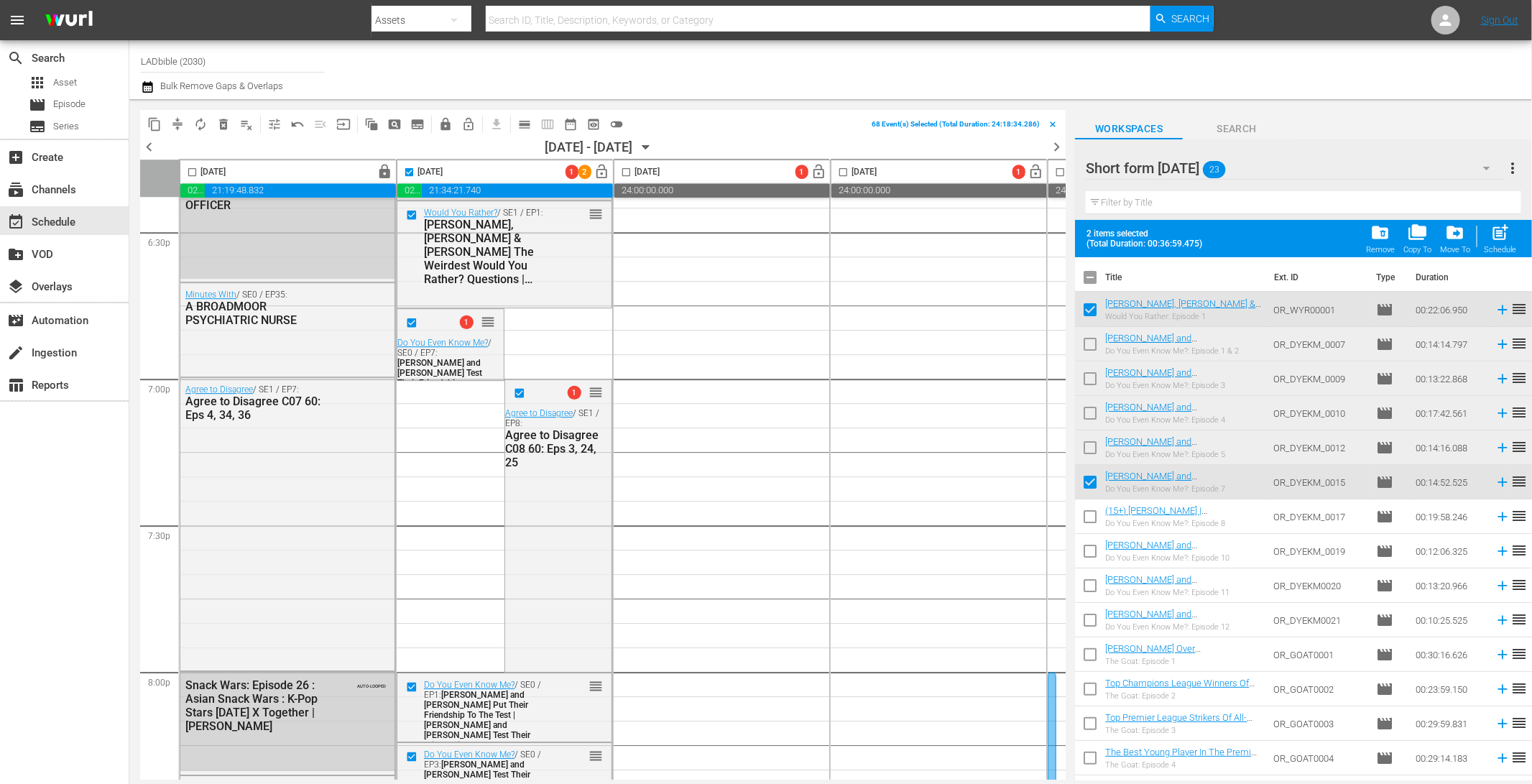
checkbox input "false"
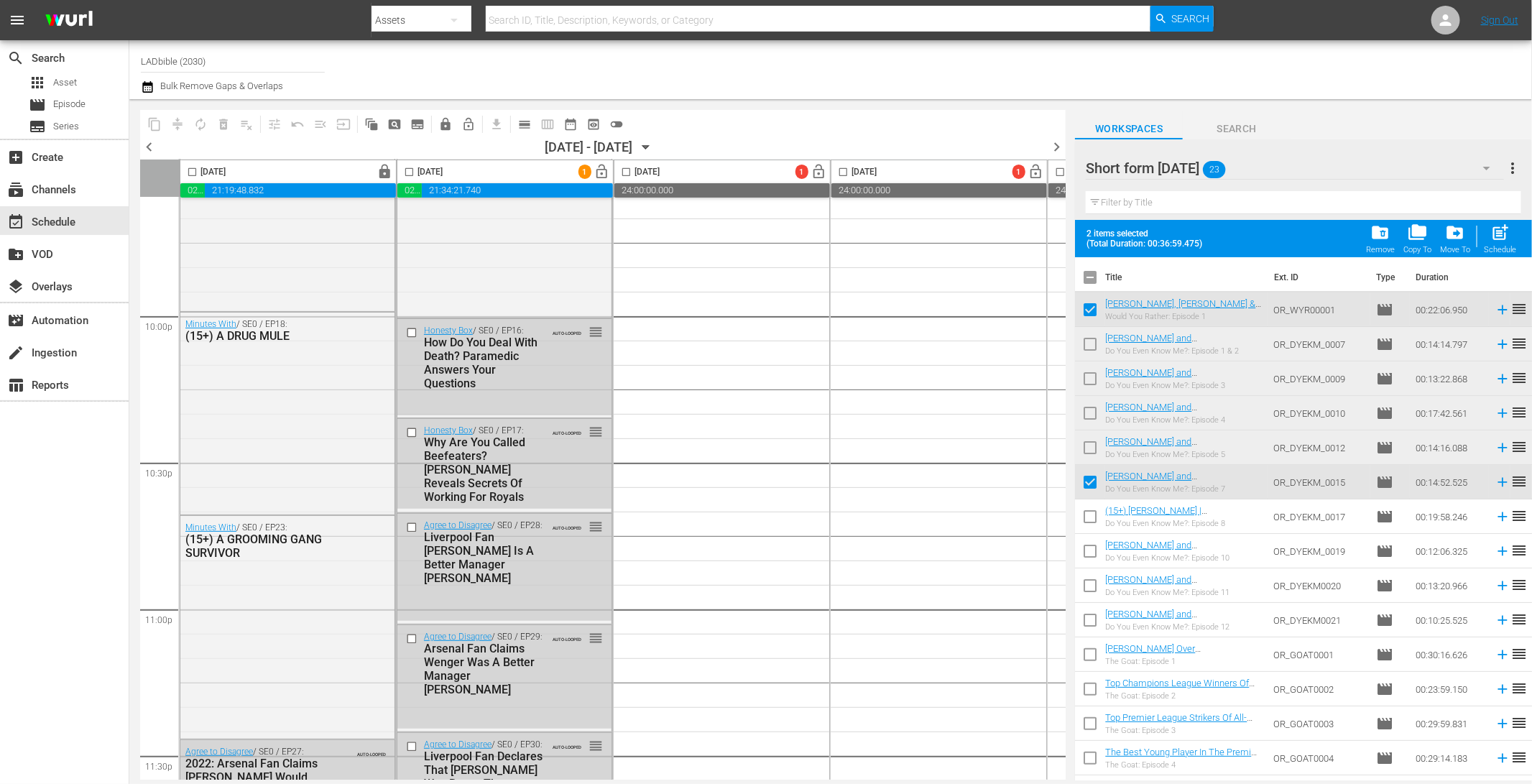
scroll to position [6461, 0]
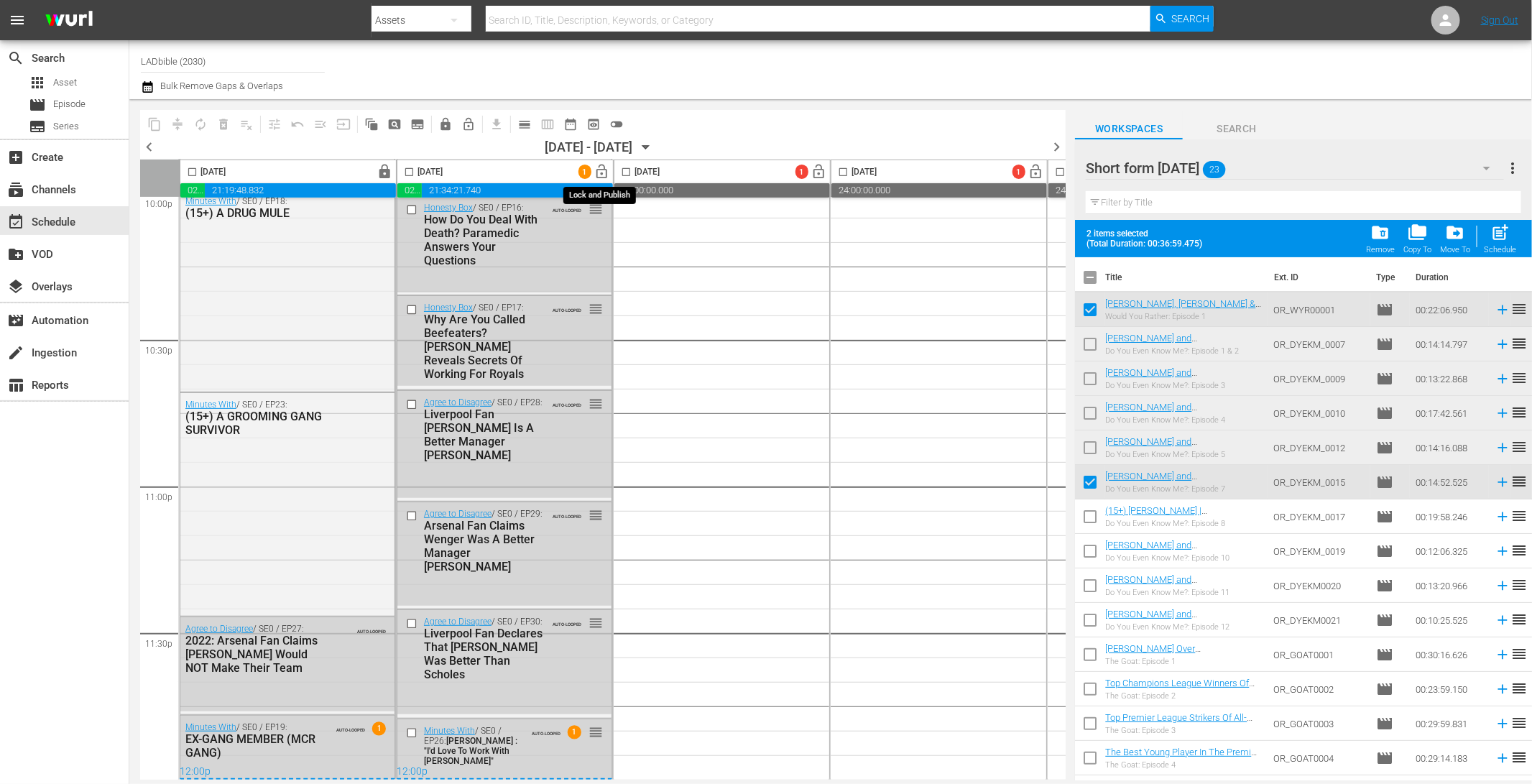
click at [599, 167] on span "lock_open" at bounding box center [602, 172] width 17 height 17
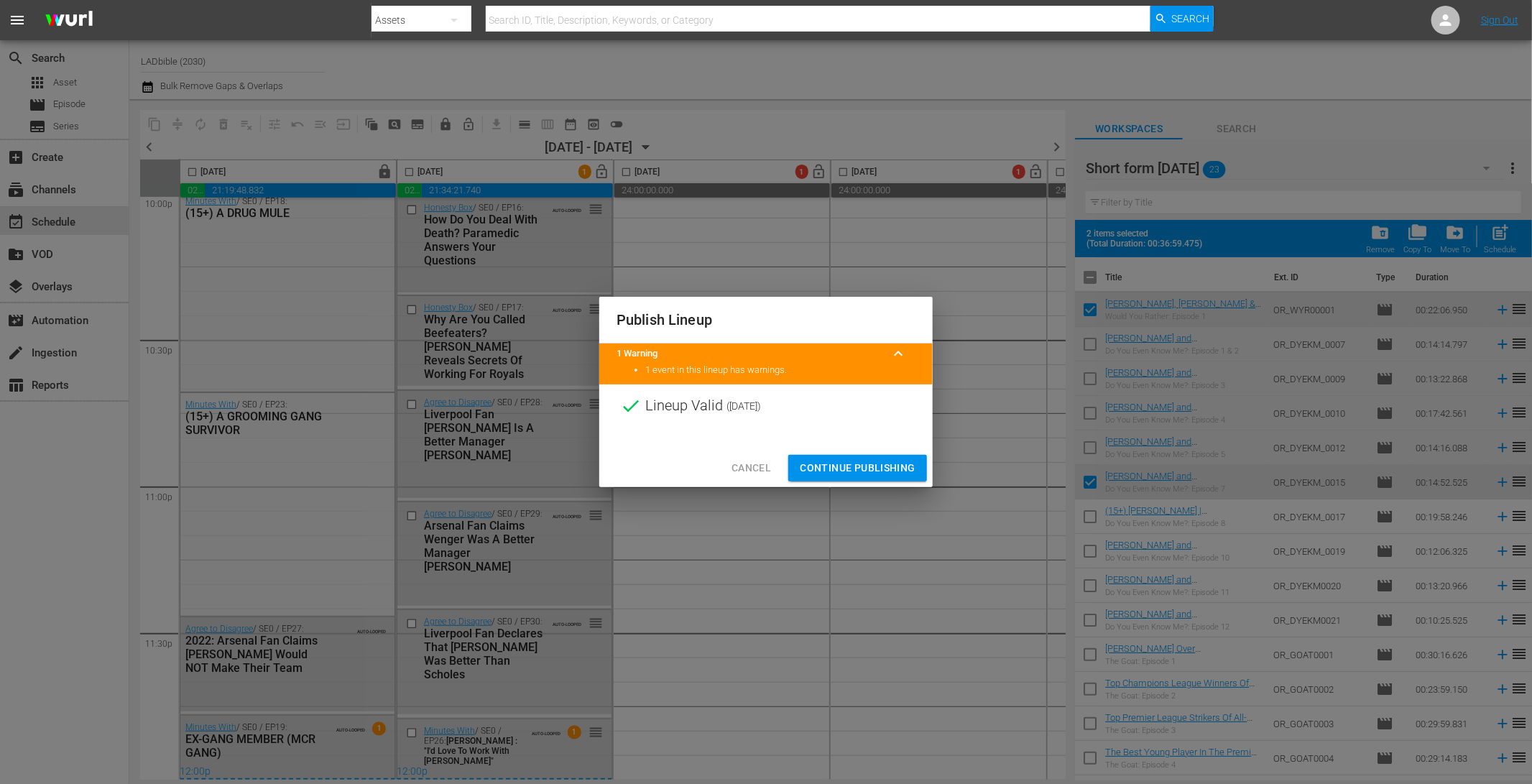
click at [897, 467] on span "Continue Publishing" at bounding box center [858, 468] width 116 height 18
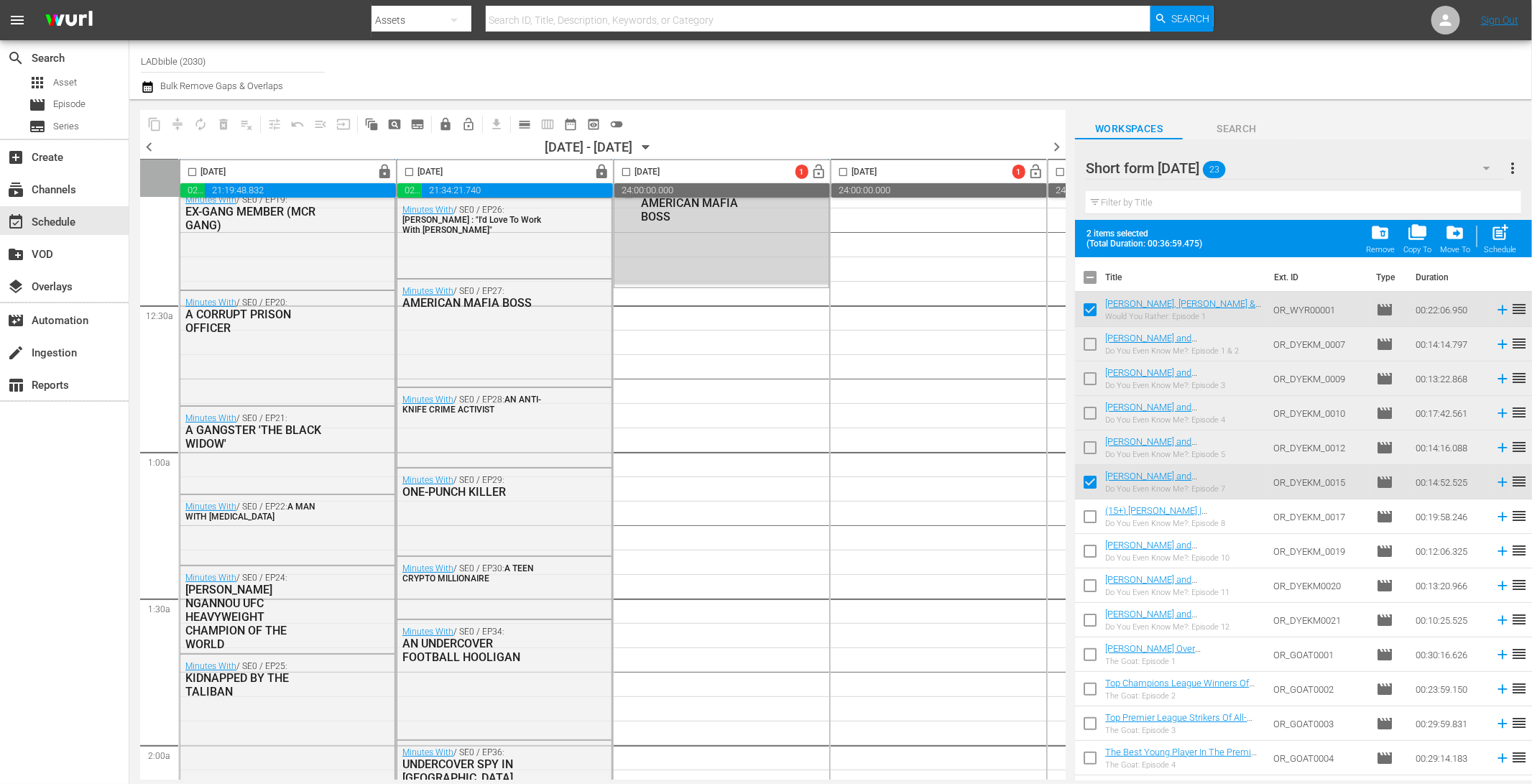
scroll to position [0, 0]
